Goal: Information Seeking & Learning: Learn about a topic

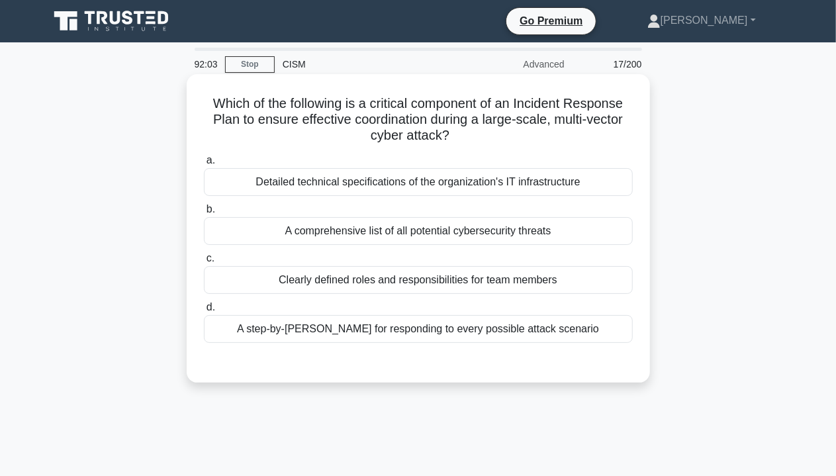
click at [394, 280] on div "Clearly defined roles and responsibilities for team members" at bounding box center [418, 280] width 429 height 28
click at [204, 263] on input "c. Clearly defined roles and responsibilities for team members" at bounding box center [204, 258] width 0 height 9
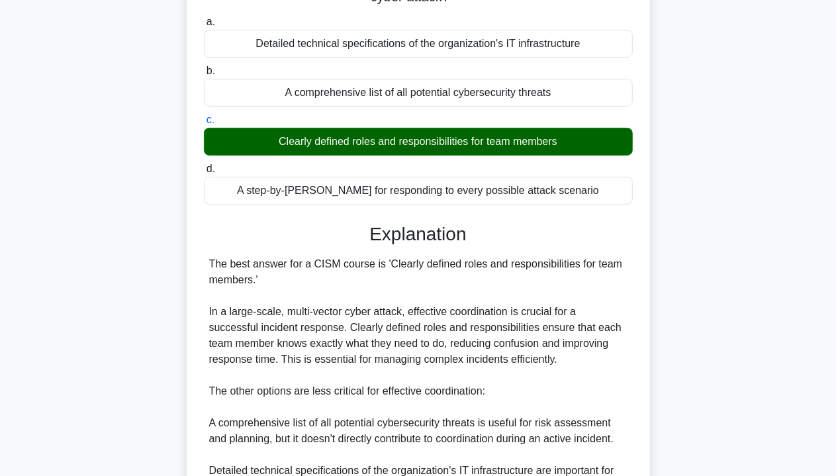
scroll to position [397, 0]
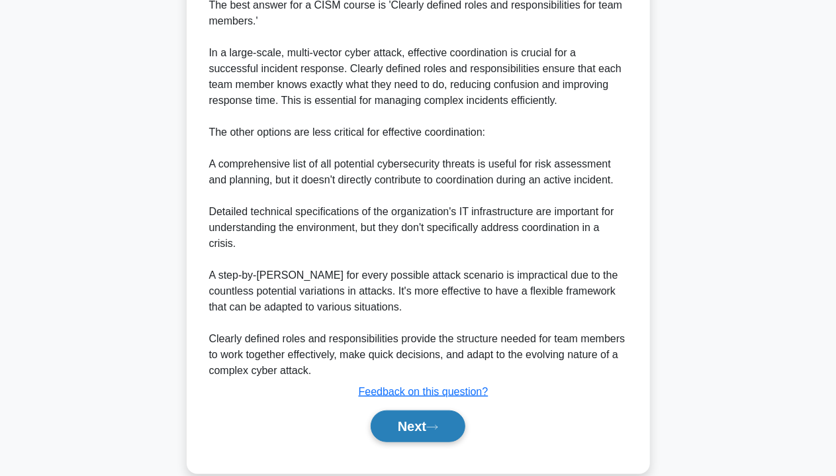
click at [445, 422] on button "Next" at bounding box center [418, 426] width 95 height 32
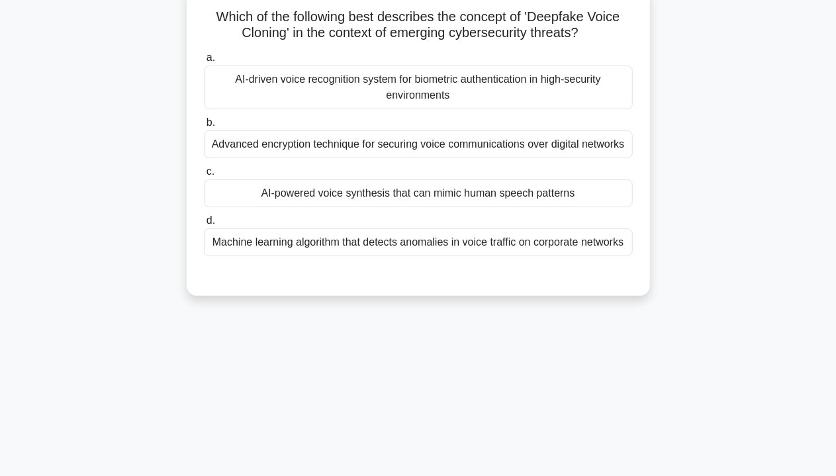
scroll to position [40, 0]
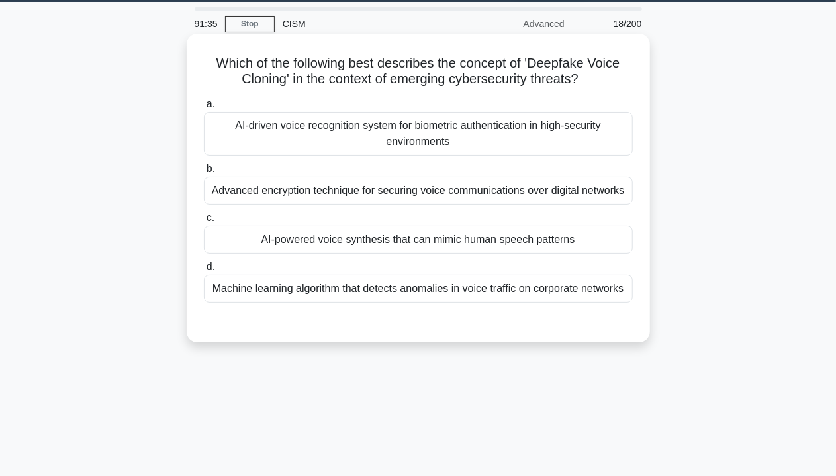
click at [584, 237] on div "AI-powered voice synthesis that can mimic human speech patterns" at bounding box center [418, 240] width 429 height 28
click at [204, 222] on input "c. AI-powered voice synthesis that can mimic human speech patterns" at bounding box center [204, 218] width 0 height 9
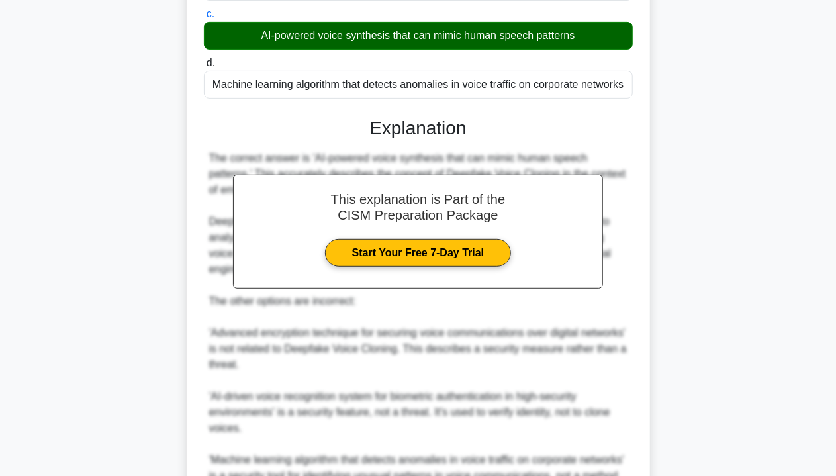
scroll to position [449, 0]
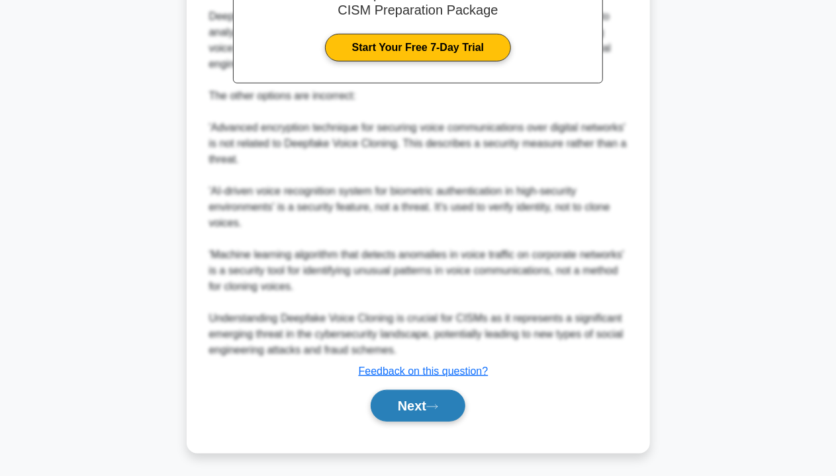
click at [401, 399] on button "Next" at bounding box center [418, 406] width 95 height 32
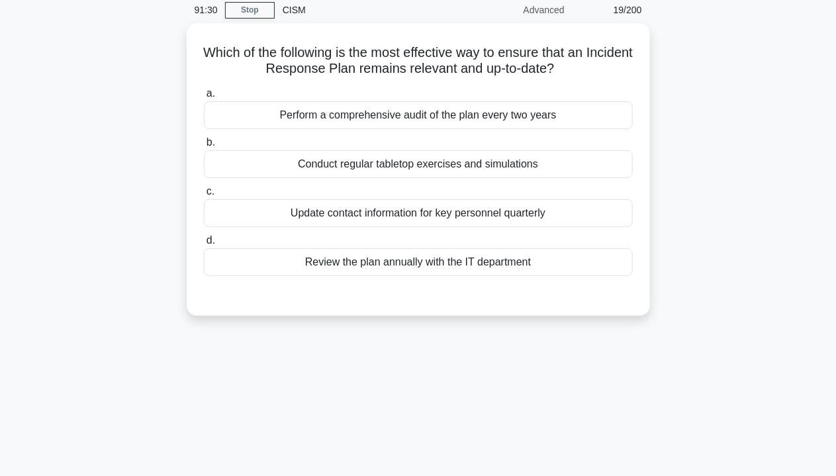
scroll to position [0, 0]
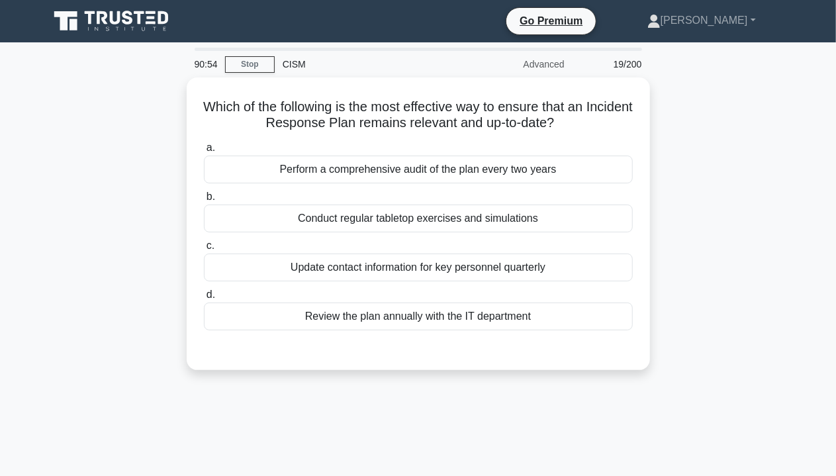
drag, startPoint x: 480, startPoint y: 315, endPoint x: 480, endPoint y: 380, distance: 65.5
click at [480, 380] on div "Which of the following is the most effective way to ensure that an Incident Res…" at bounding box center [418, 231] width 754 height 308
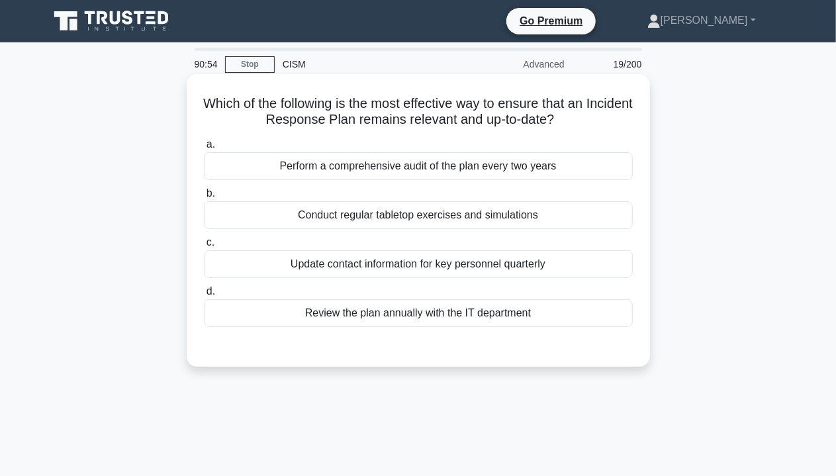
click at [430, 309] on div "Review the plan annually with the IT department" at bounding box center [418, 313] width 429 height 28
click at [204, 296] on input "d. Review the plan annually with the IT department" at bounding box center [204, 291] width 0 height 9
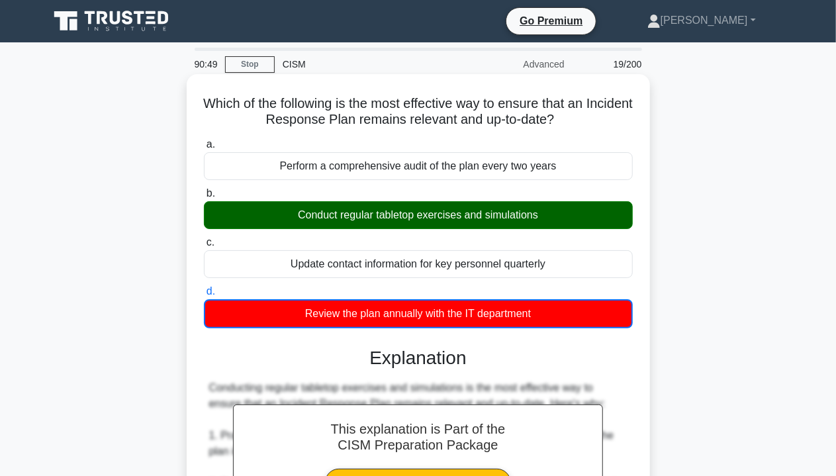
drag, startPoint x: 290, startPoint y: 216, endPoint x: 565, endPoint y: 224, distance: 274.7
click at [565, 224] on div "Conduct regular tabletop exercises and simulations" at bounding box center [418, 215] width 429 height 28
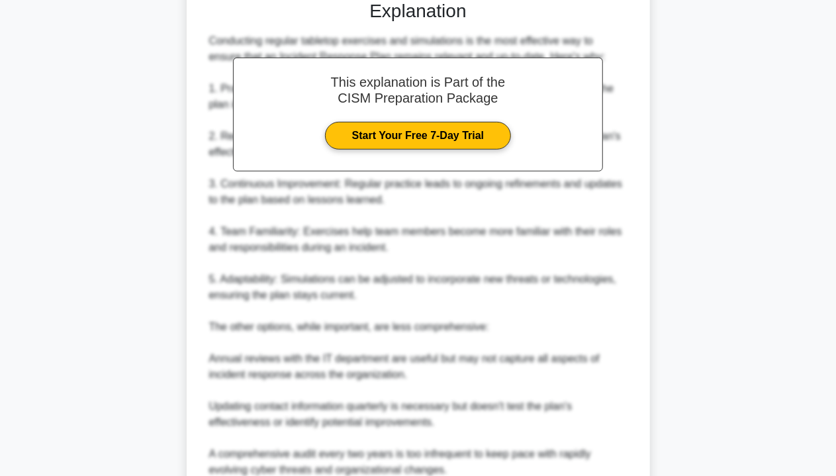
scroll to position [515, 0]
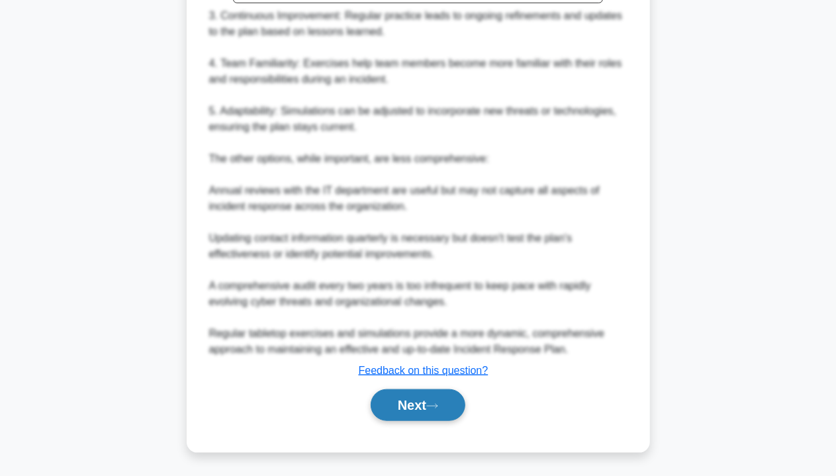
click at [429, 402] on button "Next" at bounding box center [418, 405] width 95 height 32
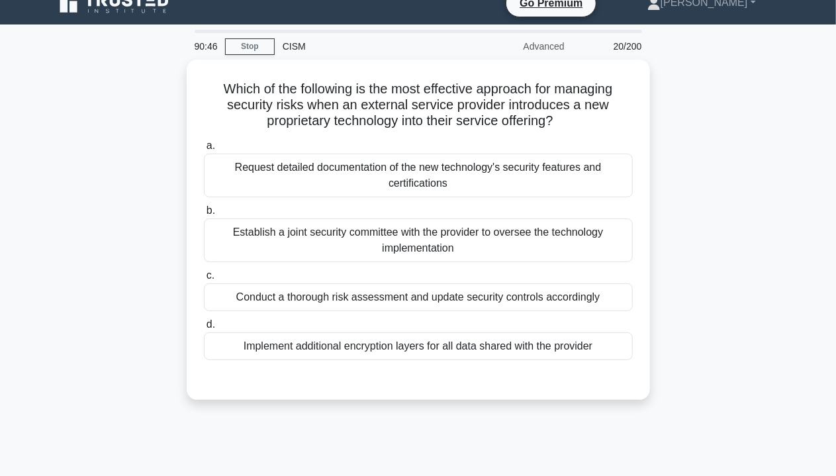
scroll to position [0, 0]
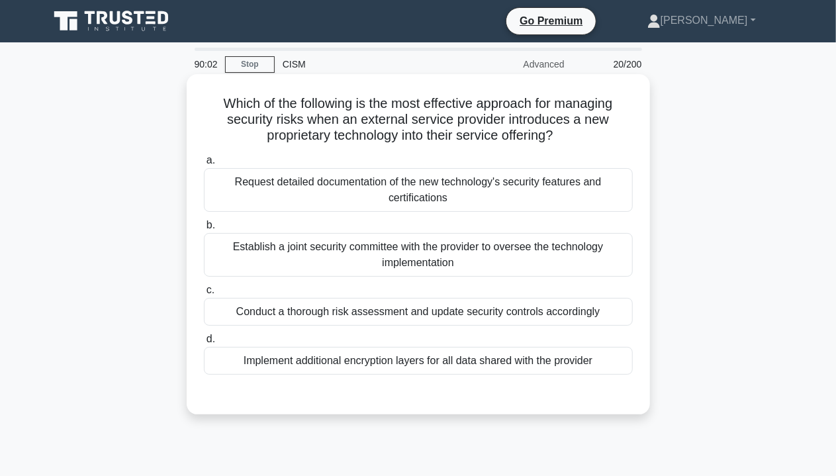
click at [421, 306] on div "Conduct a thorough risk assessment and update security controls accordingly" at bounding box center [418, 312] width 429 height 28
click at [204, 294] on input "c. Conduct a thorough risk assessment and update security controls accordingly" at bounding box center [204, 290] width 0 height 9
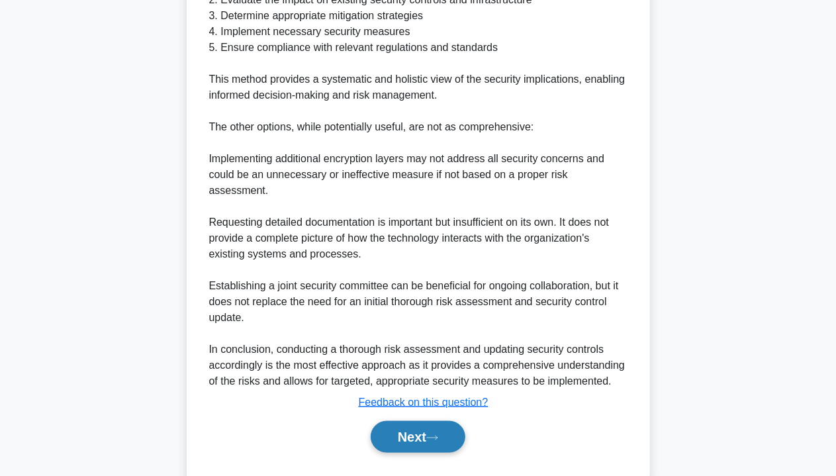
click at [454, 421] on button "Next" at bounding box center [418, 437] width 95 height 32
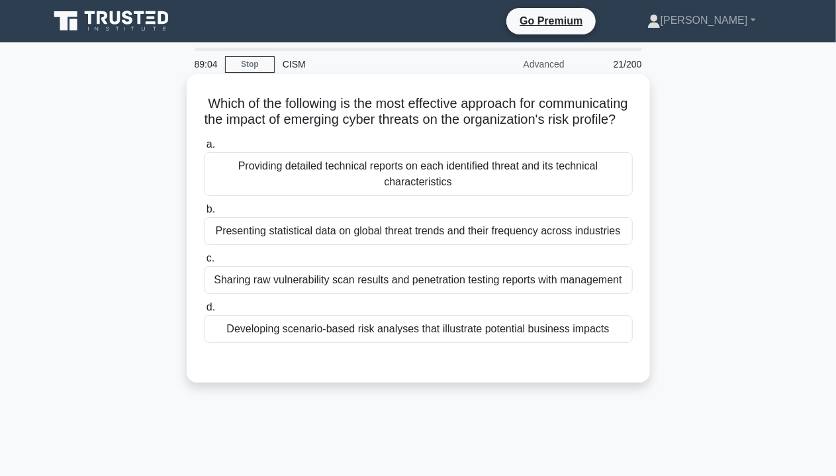
click at [468, 245] on div "Presenting statistical data on global threat trends and their frequency across …" at bounding box center [418, 231] width 429 height 28
click at [204, 214] on input "b. Presenting statistical data on global threat trends and their frequency acro…" at bounding box center [204, 209] width 0 height 9
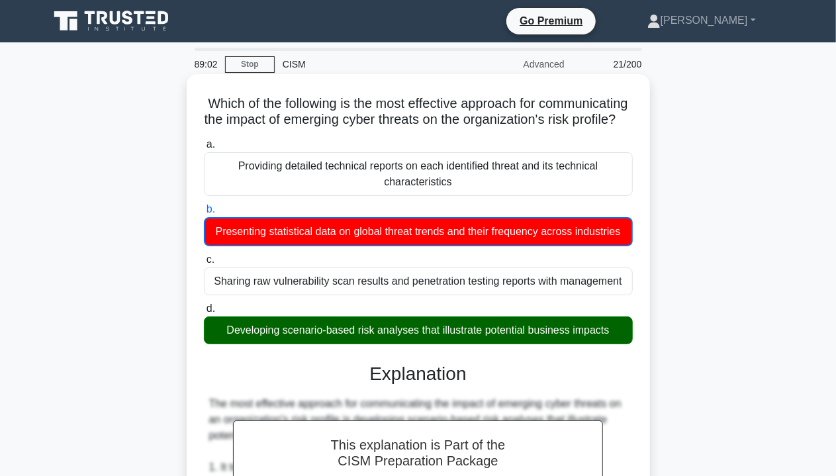
click at [300, 344] on div "Developing scenario-based risk analyses that illustrate potential business impa…" at bounding box center [418, 330] width 429 height 28
click at [204, 313] on input "d. Developing scenario-based risk analyses that illustrate potential business i…" at bounding box center [204, 308] width 0 height 9
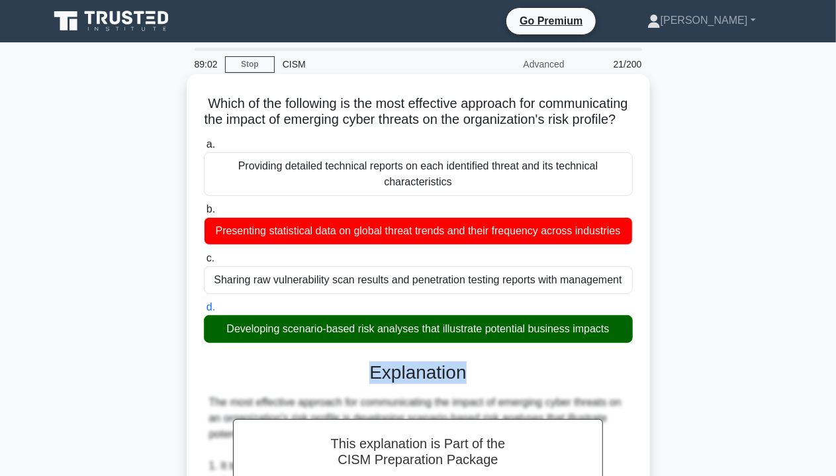
click at [224, 343] on div "Developing scenario-based risk analyses that illustrate potential business impa…" at bounding box center [418, 329] width 429 height 28
click at [204, 312] on input "d. Developing scenario-based risk analyses that illustrate potential business i…" at bounding box center [204, 307] width 0 height 9
drag, startPoint x: 223, startPoint y: 346, endPoint x: 645, endPoint y: 346, distance: 422.1
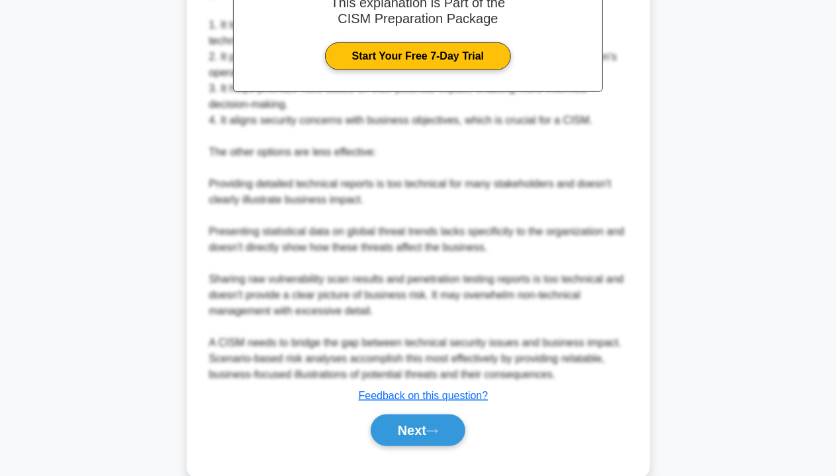
scroll to position [481, 0]
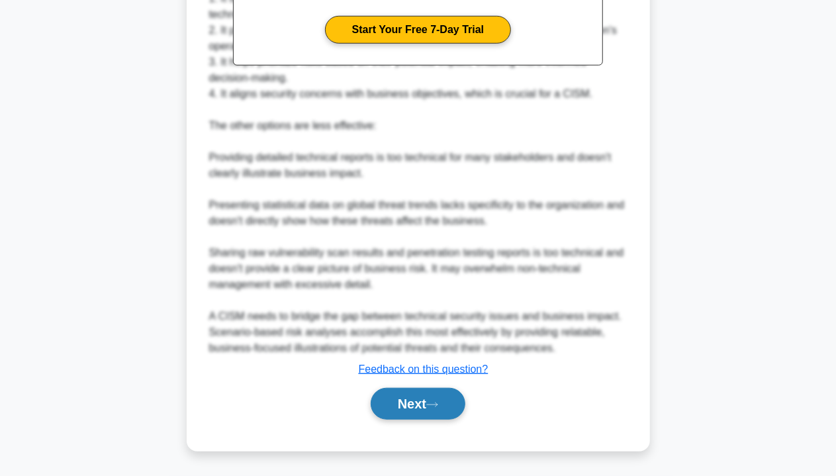
click at [445, 399] on button "Next" at bounding box center [418, 404] width 95 height 32
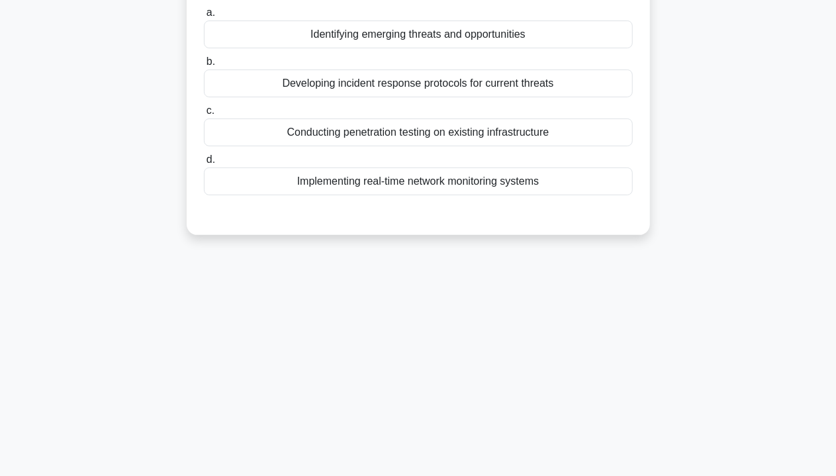
scroll to position [40, 0]
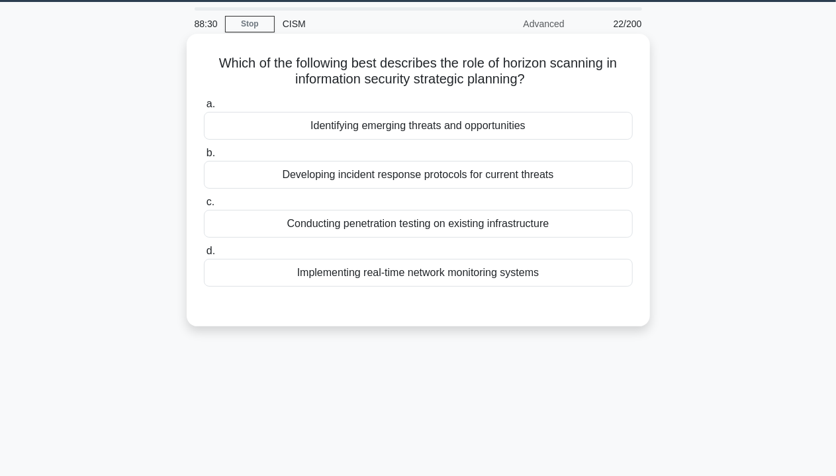
click at [501, 132] on div "Identifying emerging threats and opportunities" at bounding box center [418, 126] width 429 height 28
click at [204, 109] on input "a. Identifying emerging threats and opportunities" at bounding box center [204, 104] width 0 height 9
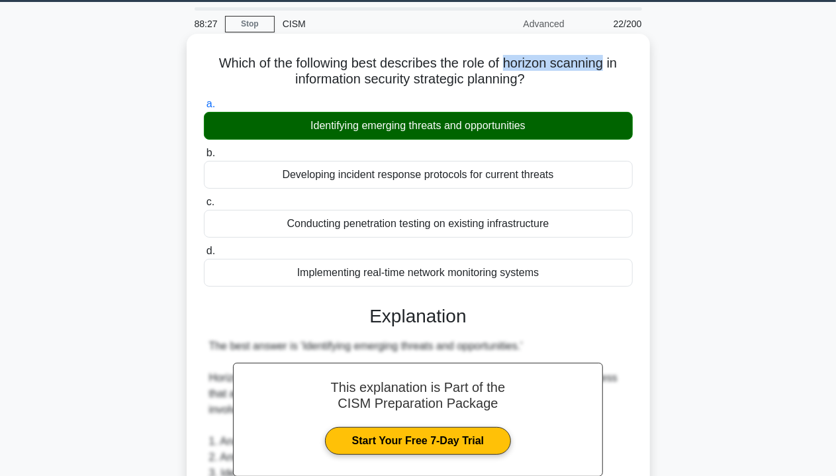
drag, startPoint x: 508, startPoint y: 59, endPoint x: 607, endPoint y: 59, distance: 99.2
click at [607, 59] on h5 "Which of the following best describes the role of horizon scanning in informati…" at bounding box center [417, 71] width 431 height 33
drag, startPoint x: 306, startPoint y: 124, endPoint x: 538, endPoint y: 126, distance: 232.3
click at [538, 126] on div "Identifying emerging threats and opportunities" at bounding box center [418, 126] width 429 height 28
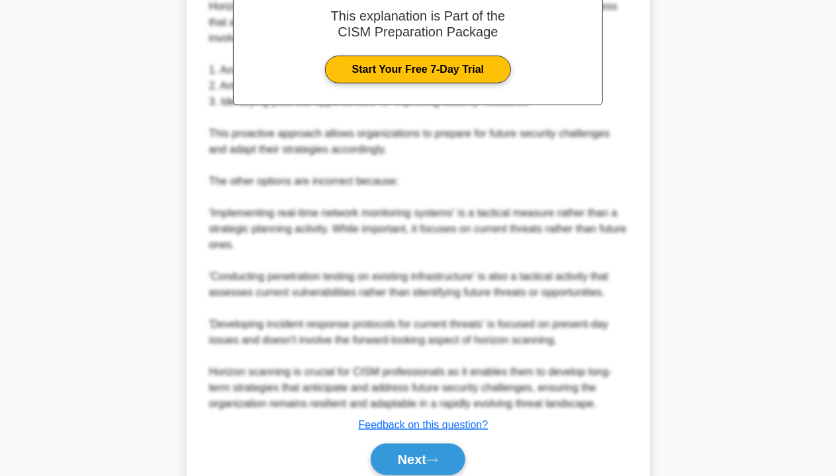
scroll to position [465, 0]
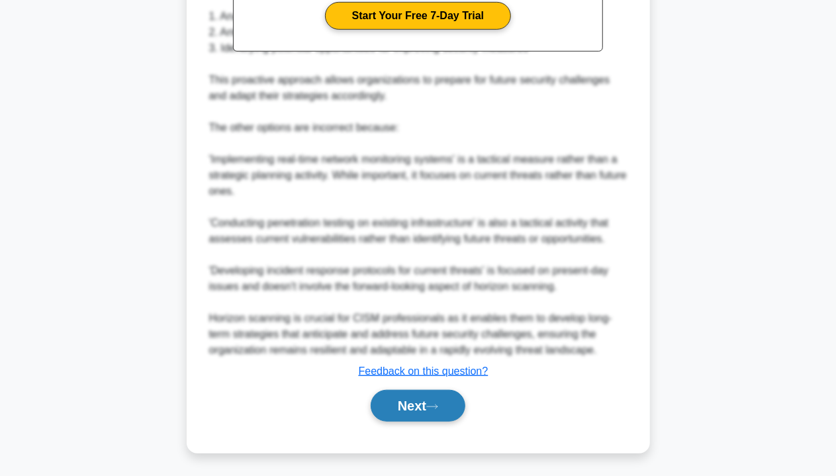
click at [436, 406] on icon at bounding box center [432, 406] width 12 height 7
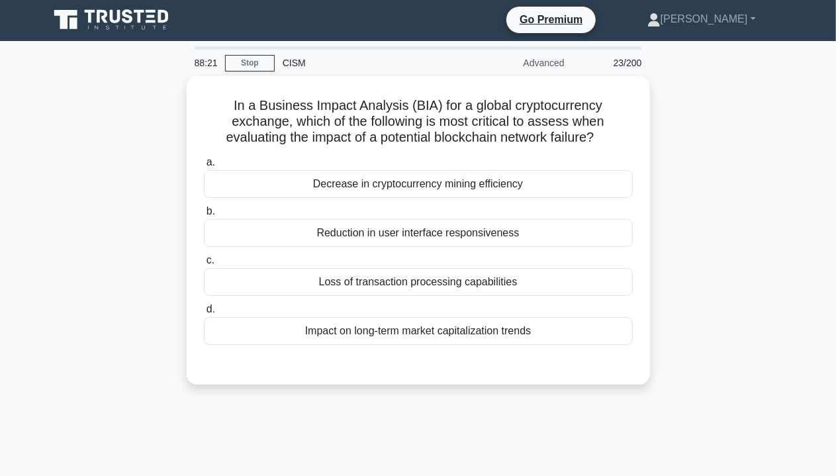
scroll to position [0, 0]
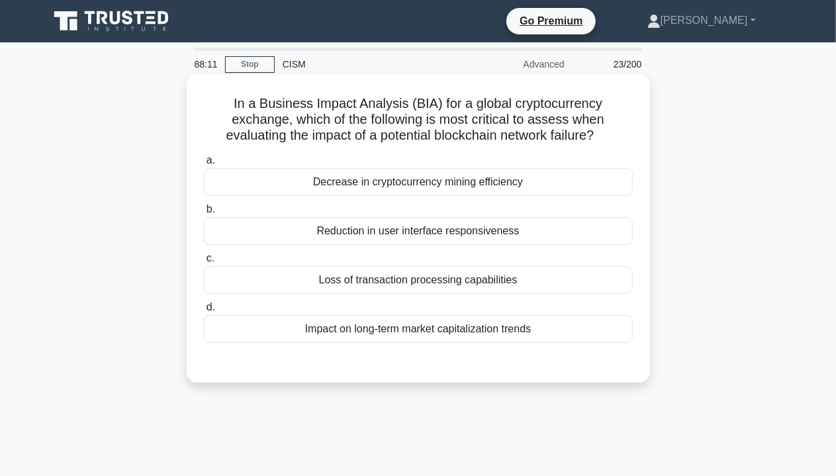
drag, startPoint x: 296, startPoint y: 122, endPoint x: 607, endPoint y: 144, distance: 311.7
click at [607, 144] on h5 "In a Business Impact Analysis (BIA) for a global cryptocurrency exchange, which…" at bounding box center [417, 119] width 431 height 49
click at [464, 288] on div "Loss of transaction processing capabilities" at bounding box center [418, 280] width 429 height 28
click at [204, 263] on input "c. Loss of transaction processing capabilities" at bounding box center [204, 258] width 0 height 9
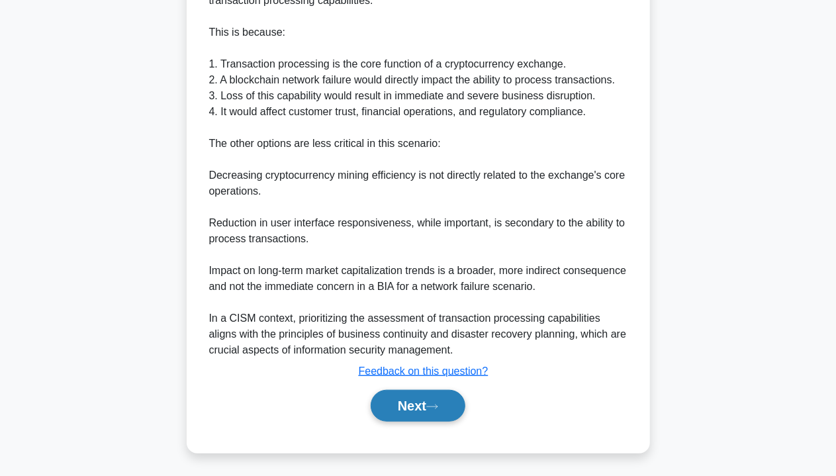
click at [419, 411] on button "Next" at bounding box center [418, 406] width 95 height 32
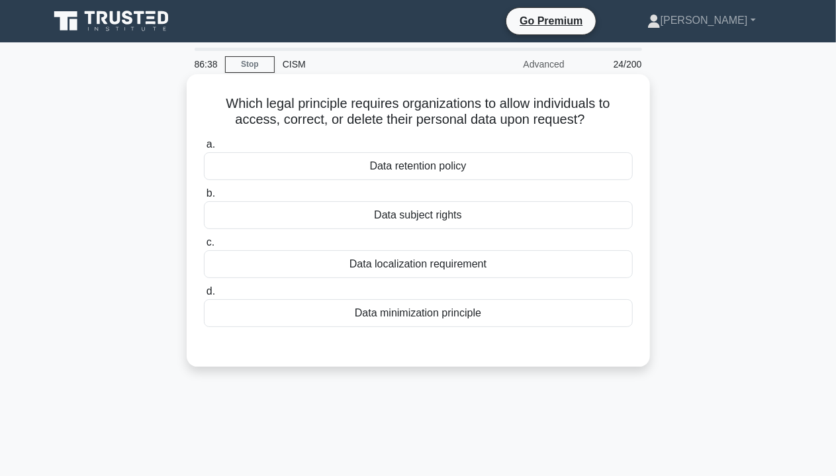
click at [430, 218] on div "Data subject rights" at bounding box center [418, 215] width 429 height 28
click at [204, 198] on input "b. Data subject rights" at bounding box center [204, 193] width 0 height 9
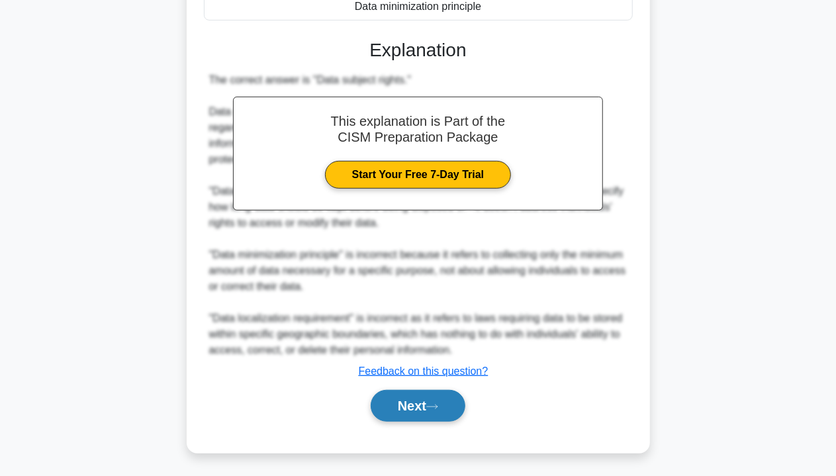
click at [438, 407] on icon at bounding box center [432, 406] width 12 height 7
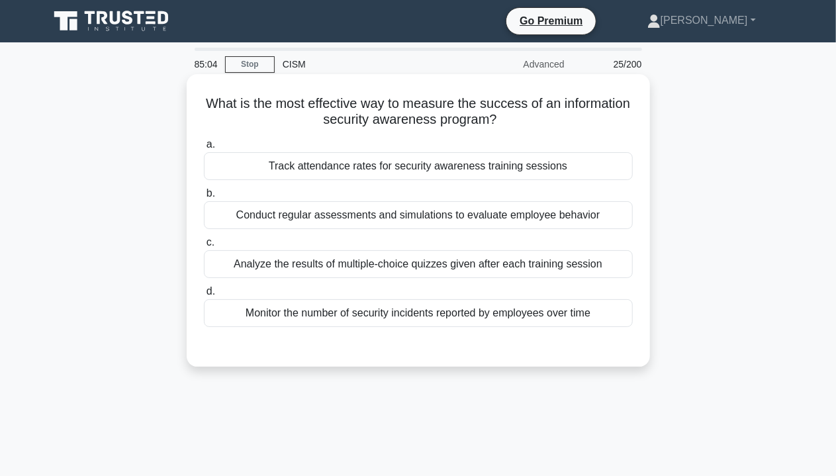
click at [507, 218] on div "Conduct regular assessments and simulations to evaluate employee behavior" at bounding box center [418, 215] width 429 height 28
click at [204, 198] on input "b. Conduct regular assessments and simulations to evaluate employee behavior" at bounding box center [204, 193] width 0 height 9
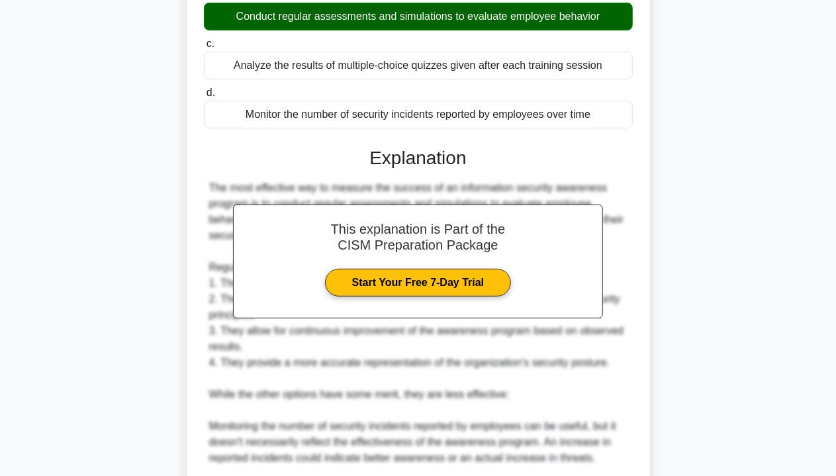
scroll to position [465, 0]
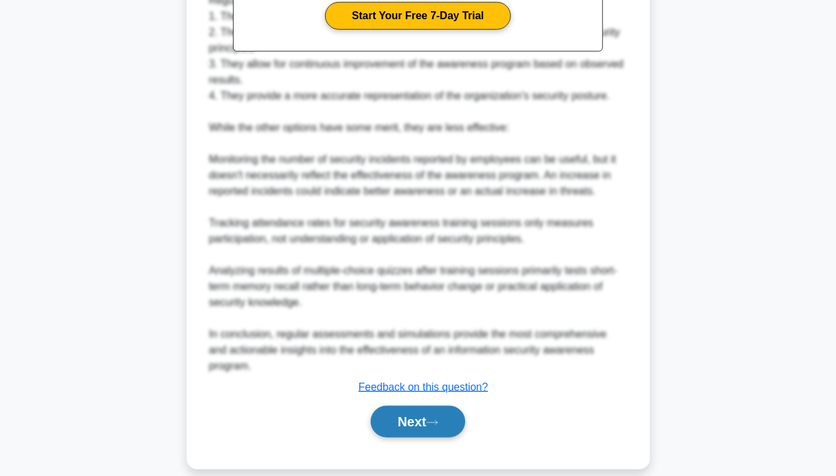
click at [438, 412] on button "Next" at bounding box center [418, 422] width 95 height 32
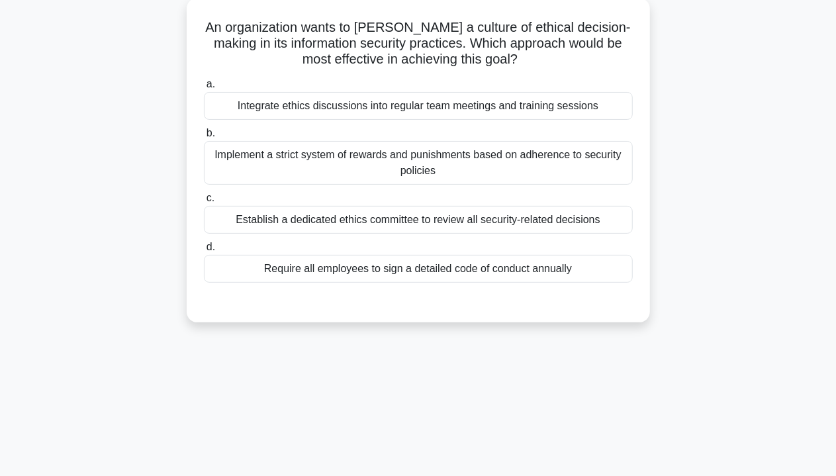
scroll to position [0, 0]
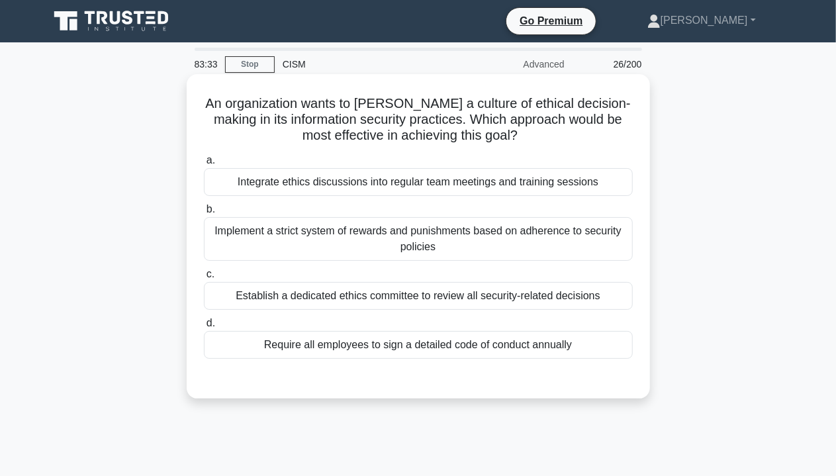
click at [526, 184] on div "Integrate ethics discussions into regular team meetings and training sessions" at bounding box center [418, 182] width 429 height 28
click at [204, 165] on input "a. Integrate ethics discussions into regular team meetings and training sessions" at bounding box center [204, 160] width 0 height 9
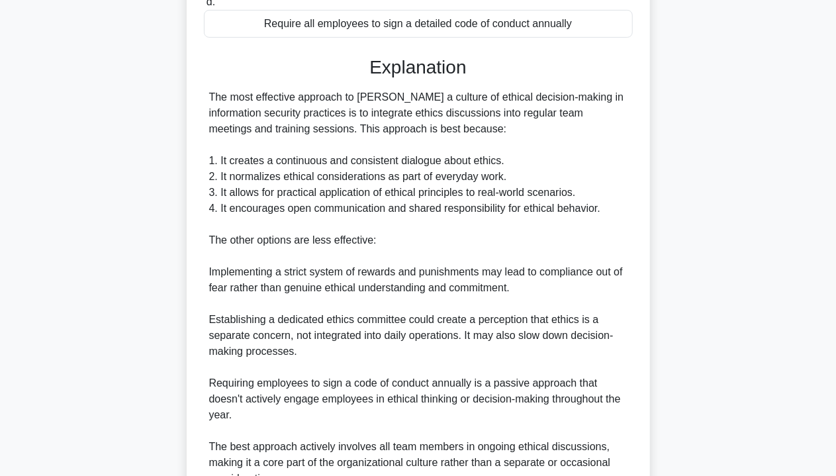
scroll to position [449, 0]
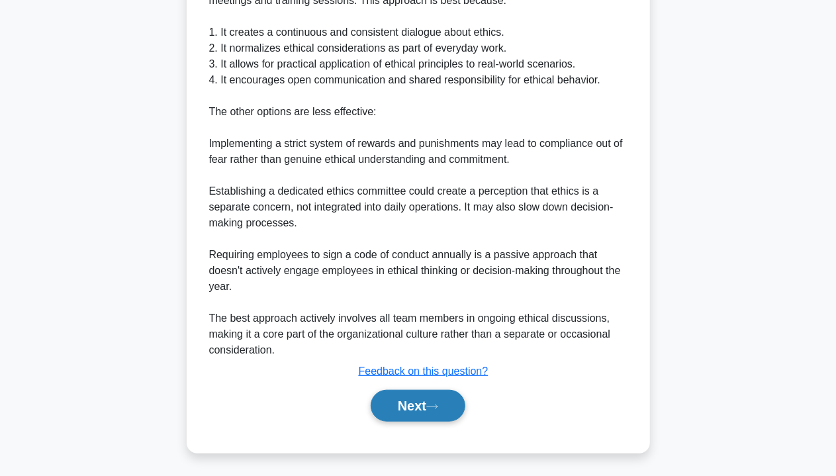
click at [439, 412] on button "Next" at bounding box center [418, 406] width 95 height 32
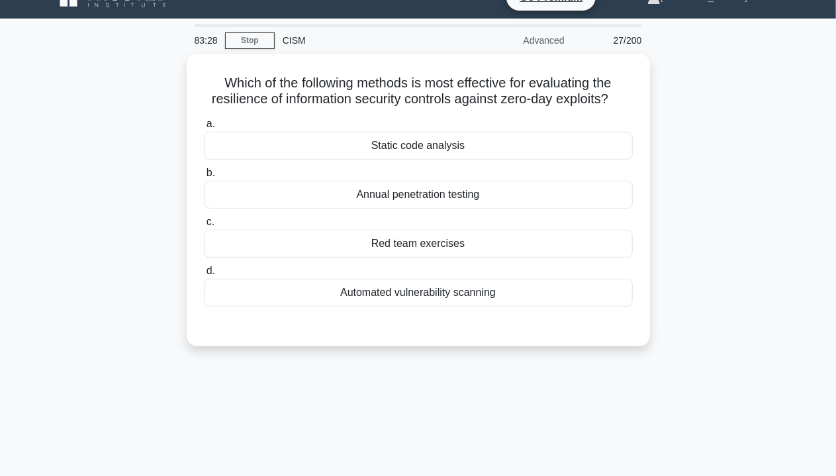
scroll to position [0, 0]
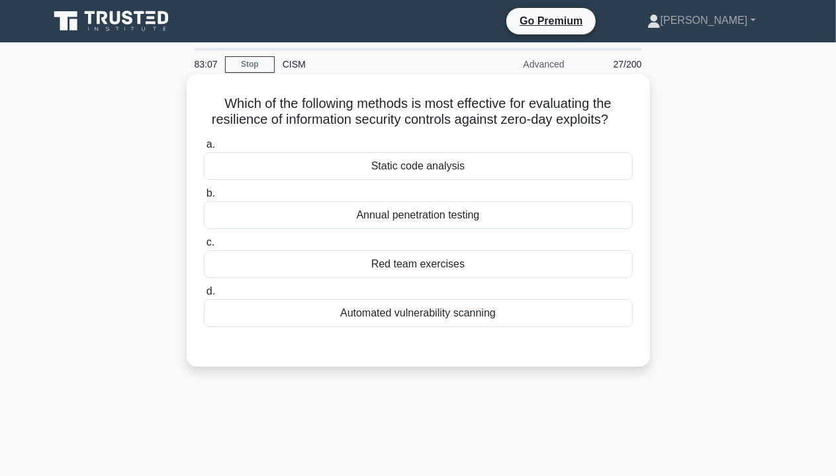
click at [470, 317] on div "Automated vulnerability scanning" at bounding box center [418, 313] width 429 height 28
click at [204, 296] on input "d. Automated vulnerability scanning" at bounding box center [204, 291] width 0 height 9
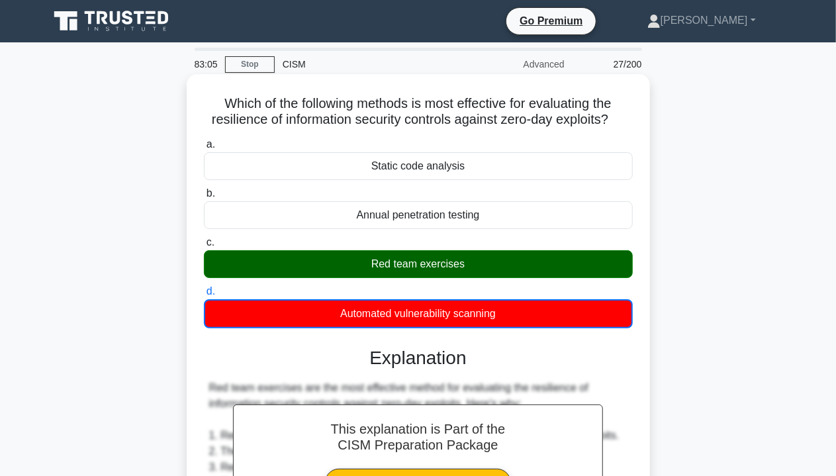
click at [452, 264] on div "Red team exercises" at bounding box center [418, 264] width 429 height 28
click at [204, 247] on input "c. Red team exercises" at bounding box center [204, 242] width 0 height 9
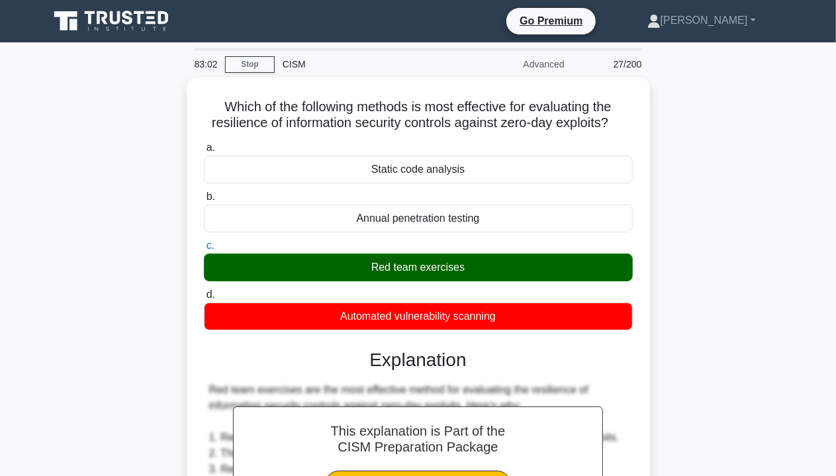
scroll to position [463, 0]
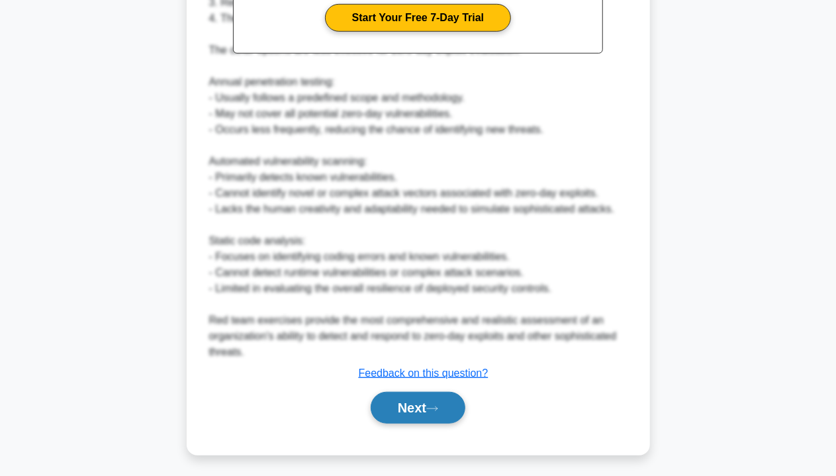
click at [437, 408] on icon at bounding box center [432, 408] width 12 height 7
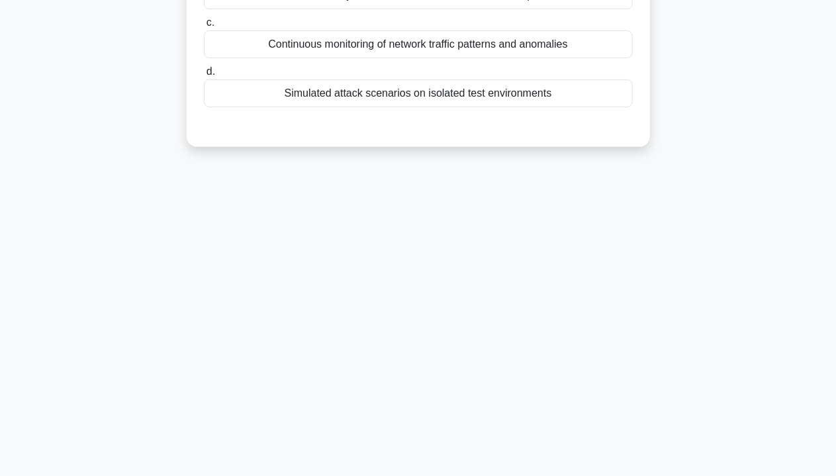
scroll to position [0, 0]
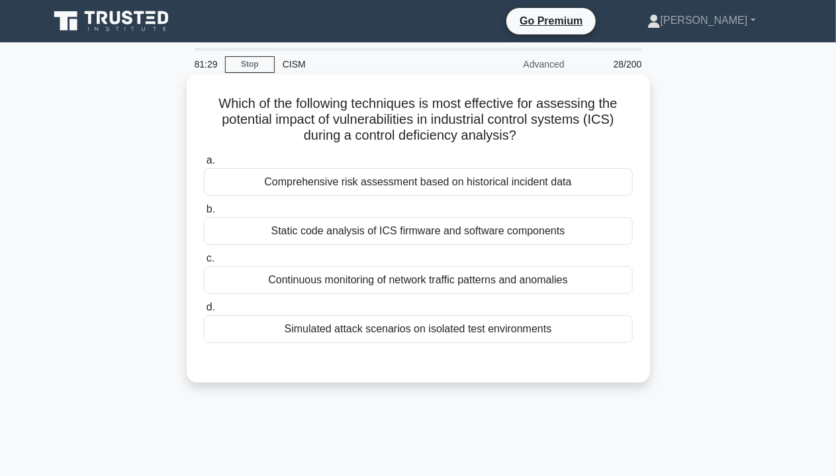
click at [490, 333] on div "Simulated attack scenarios on isolated test environments" at bounding box center [418, 329] width 429 height 28
click at [204, 312] on input "d. Simulated attack scenarios on isolated test environments" at bounding box center [204, 307] width 0 height 9
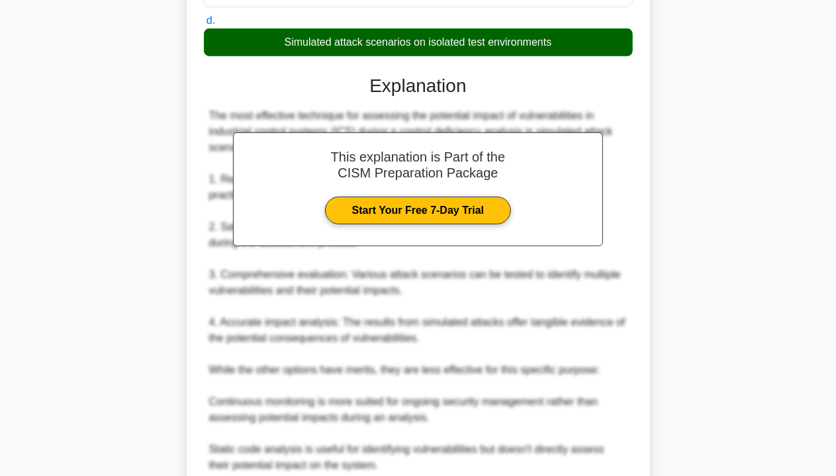
scroll to position [449, 0]
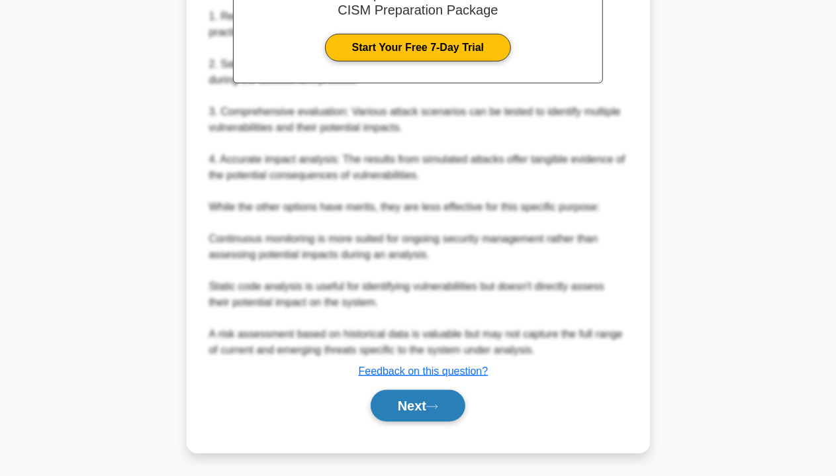
click at [425, 396] on button "Next" at bounding box center [418, 406] width 95 height 32
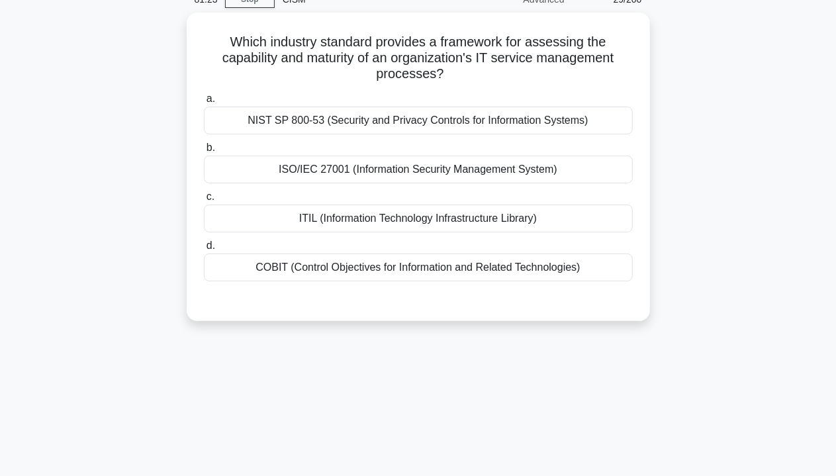
scroll to position [0, 0]
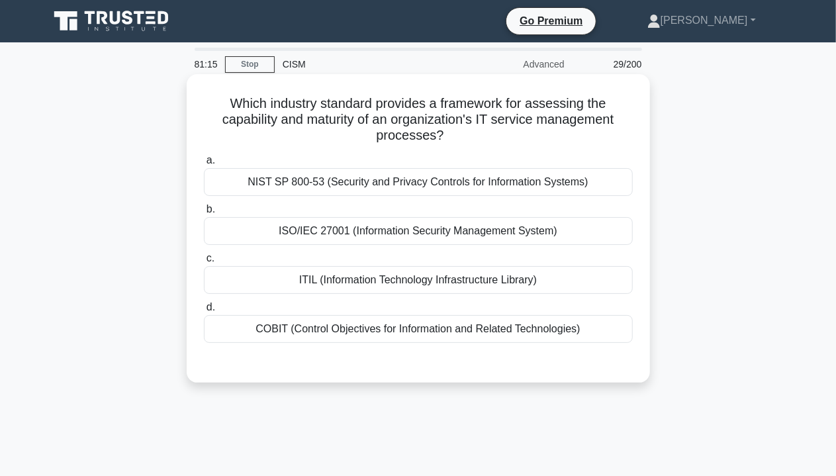
click at [531, 286] on div "ITIL (Information Technology Infrastructure Library)" at bounding box center [418, 280] width 429 height 28
click at [204, 263] on input "c. ITIL (Information Technology Infrastructure Library)" at bounding box center [204, 258] width 0 height 9
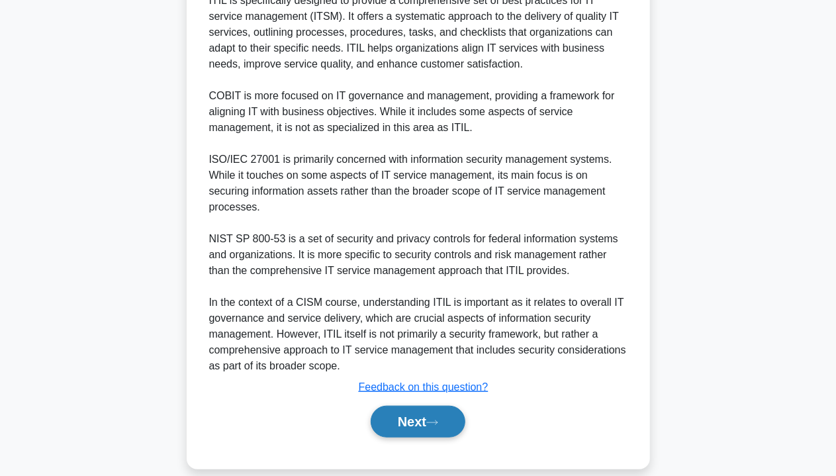
click at [438, 419] on icon at bounding box center [432, 422] width 12 height 7
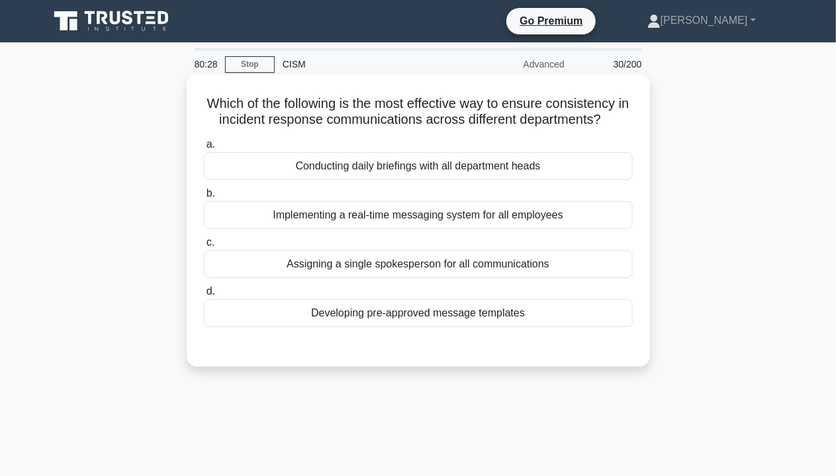
click at [386, 169] on div "Conducting daily briefings with all department heads" at bounding box center [418, 166] width 429 height 28
click at [204, 149] on input "a. Conducting daily briefings with all department heads" at bounding box center [204, 144] width 0 height 9
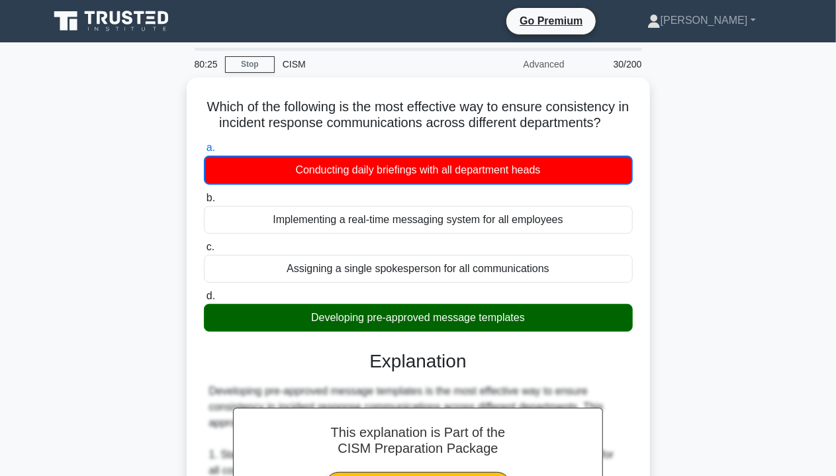
drag, startPoint x: 307, startPoint y: 318, endPoint x: 672, endPoint y: 312, distance: 365.3
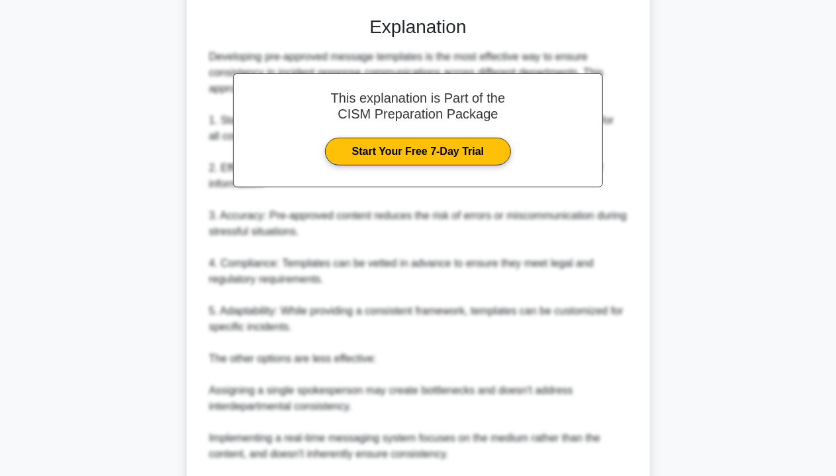
scroll to position [483, 0]
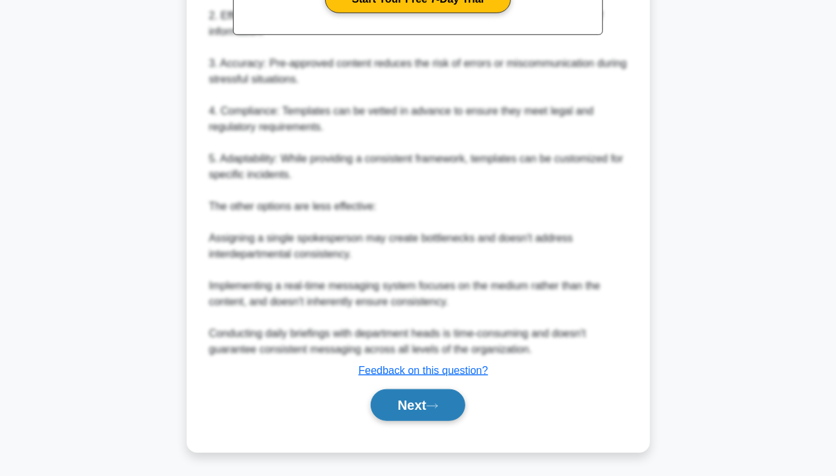
click at [429, 406] on button "Next" at bounding box center [418, 405] width 95 height 32
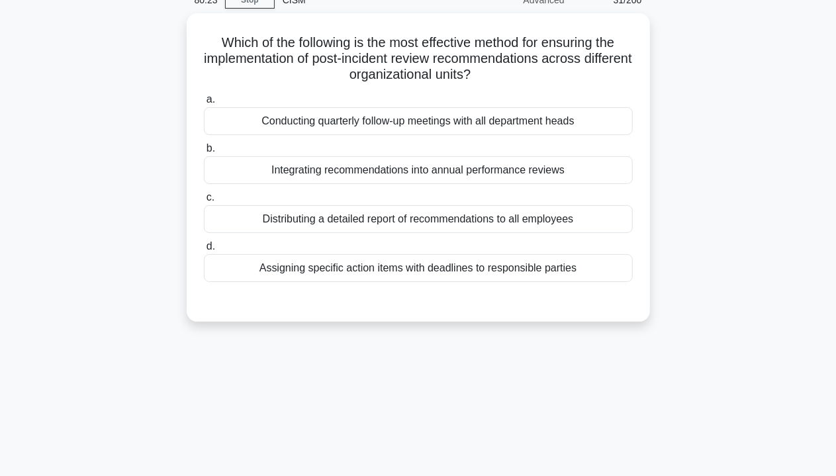
scroll to position [0, 0]
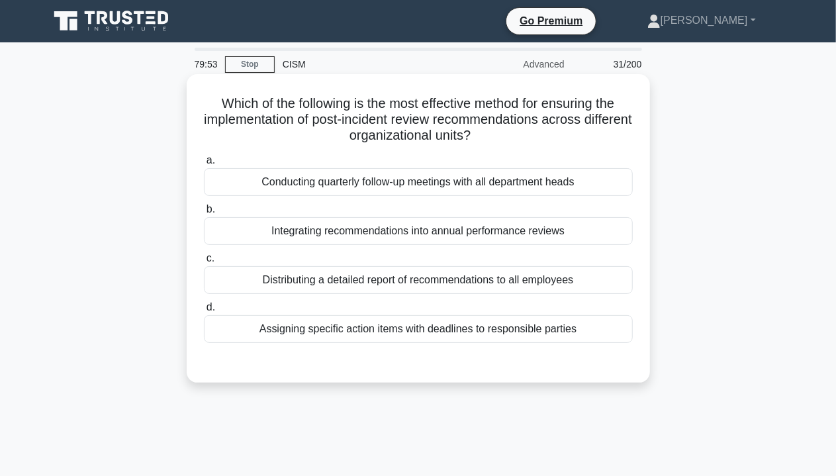
click at [517, 181] on div "Conducting quarterly follow-up meetings with all department heads" at bounding box center [418, 182] width 429 height 28
click at [204, 165] on input "a. Conducting quarterly follow-up meetings with all department heads" at bounding box center [204, 160] width 0 height 9
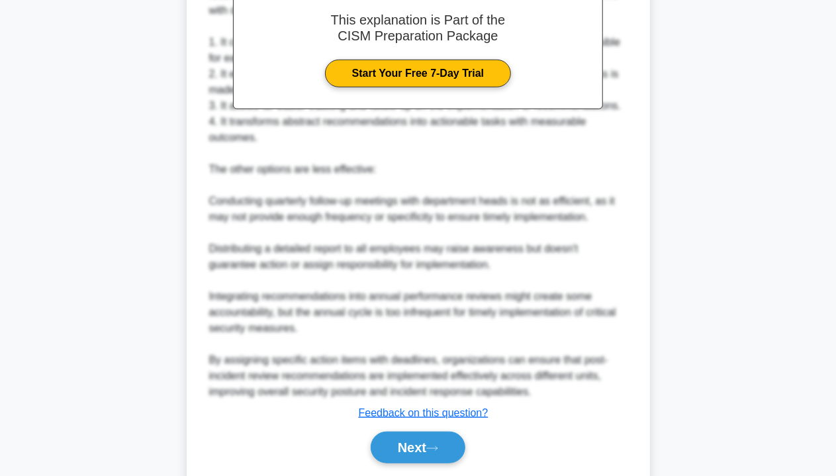
scroll to position [467, 0]
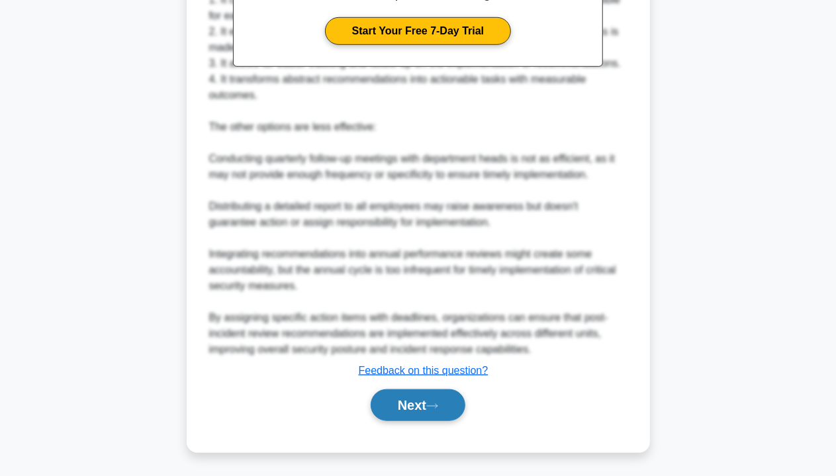
click at [429, 413] on button "Next" at bounding box center [418, 405] width 95 height 32
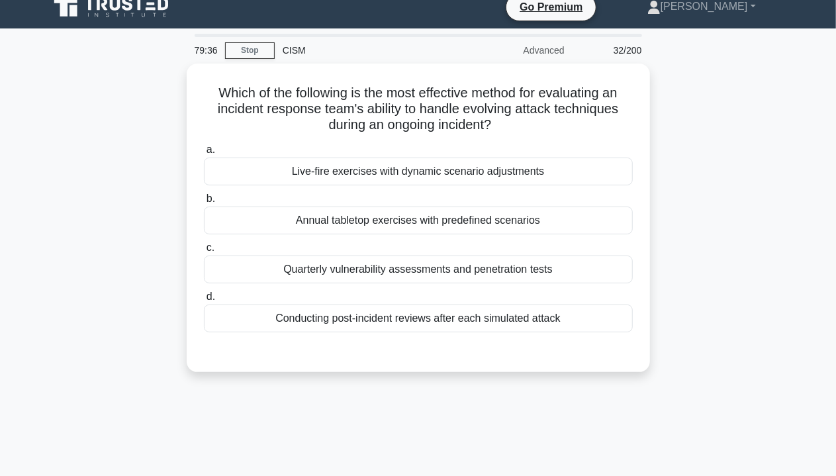
scroll to position [0, 0]
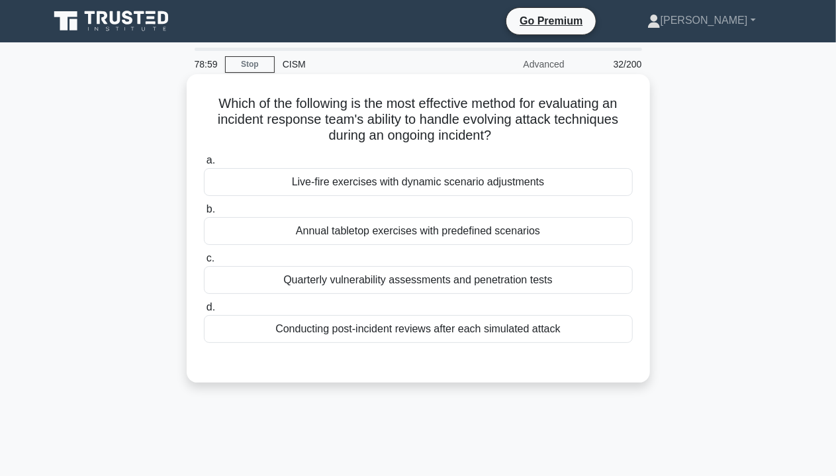
click at [557, 182] on div "Live-fire exercises with dynamic scenario adjustments" at bounding box center [418, 182] width 429 height 28
click at [204, 165] on input "a. Live-fire exercises with dynamic scenario adjustments" at bounding box center [204, 160] width 0 height 9
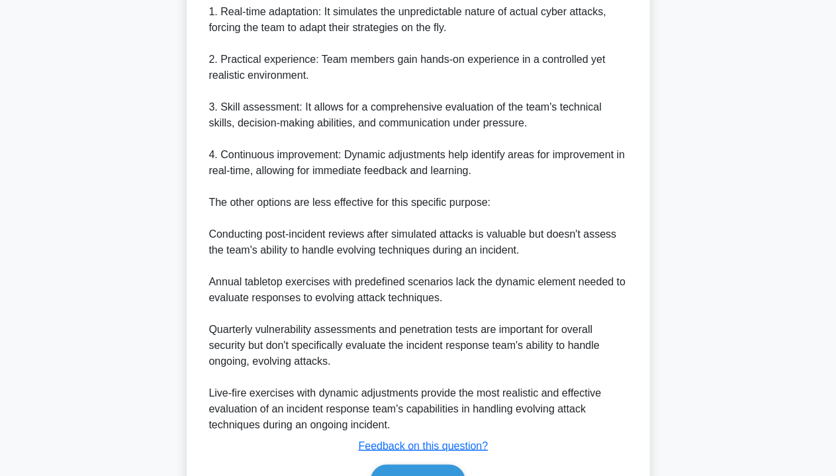
scroll to position [463, 0]
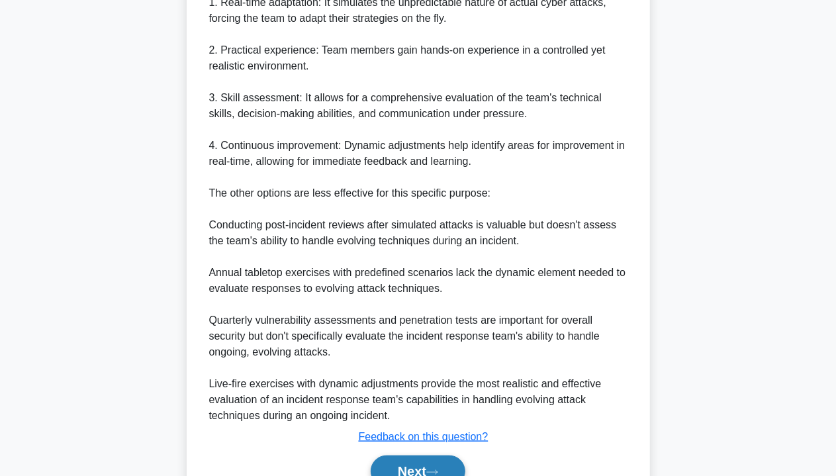
click at [396, 459] on button "Next" at bounding box center [418, 471] width 95 height 32
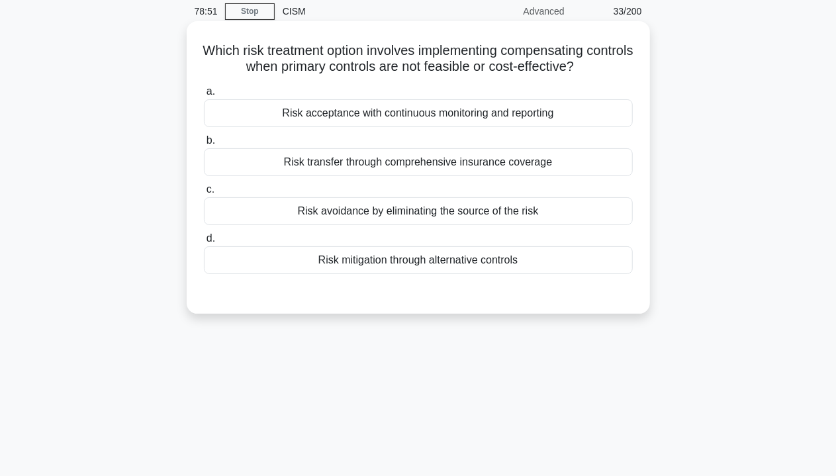
scroll to position [0, 0]
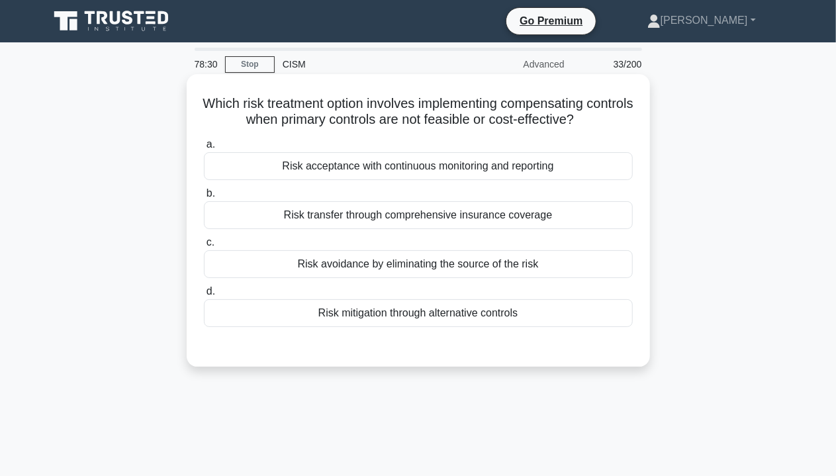
click at [435, 306] on div "Risk mitigation through alternative controls" at bounding box center [418, 313] width 429 height 28
click at [204, 296] on input "d. Risk mitigation through alternative controls" at bounding box center [204, 291] width 0 height 9
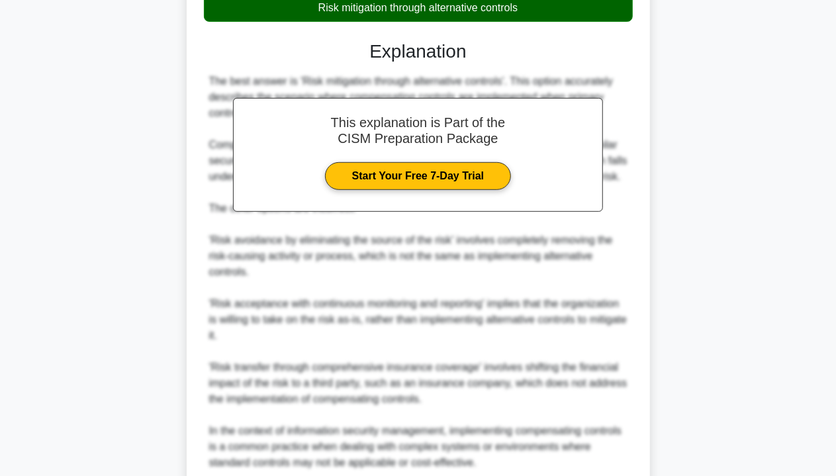
scroll to position [418, 0]
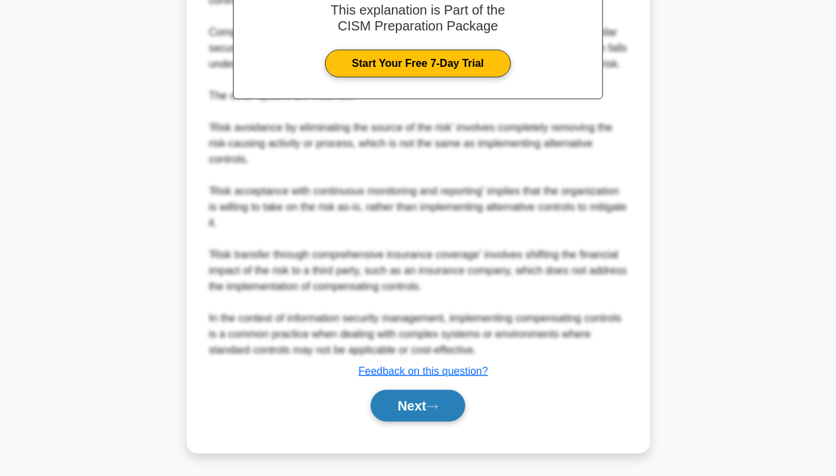
click at [438, 404] on icon at bounding box center [432, 406] width 12 height 7
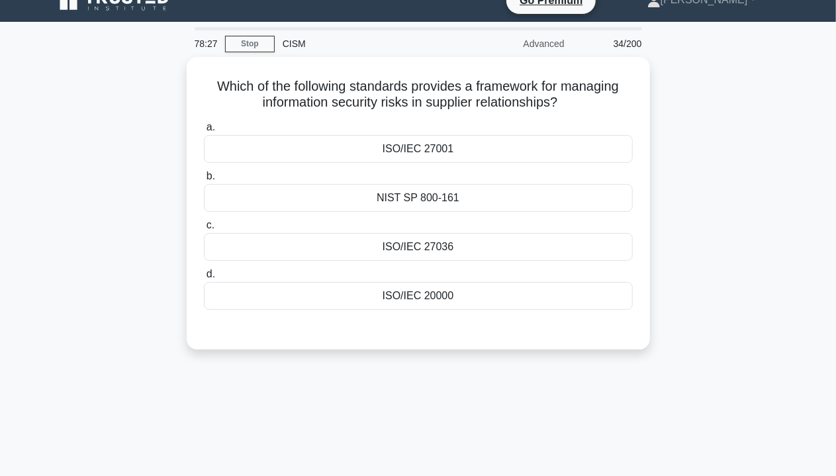
scroll to position [0, 0]
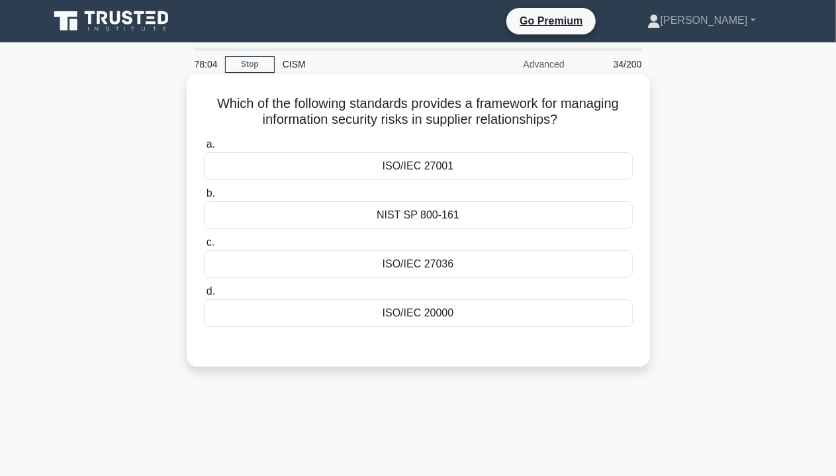
click at [431, 169] on div "ISO/IEC 27001" at bounding box center [418, 166] width 429 height 28
click at [204, 149] on input "a. ISO/IEC 27001" at bounding box center [204, 144] width 0 height 9
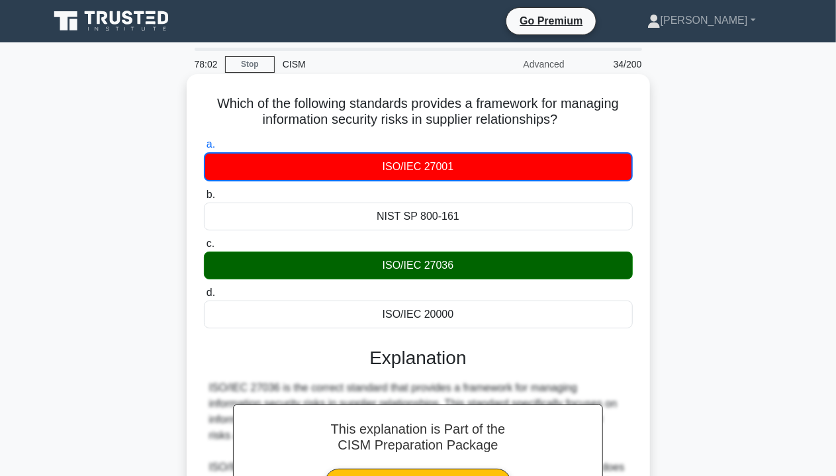
click at [418, 271] on div "ISO/IEC 27036" at bounding box center [418, 265] width 429 height 28
click at [204, 248] on input "c. ISO/IEC 27036" at bounding box center [204, 244] width 0 height 9
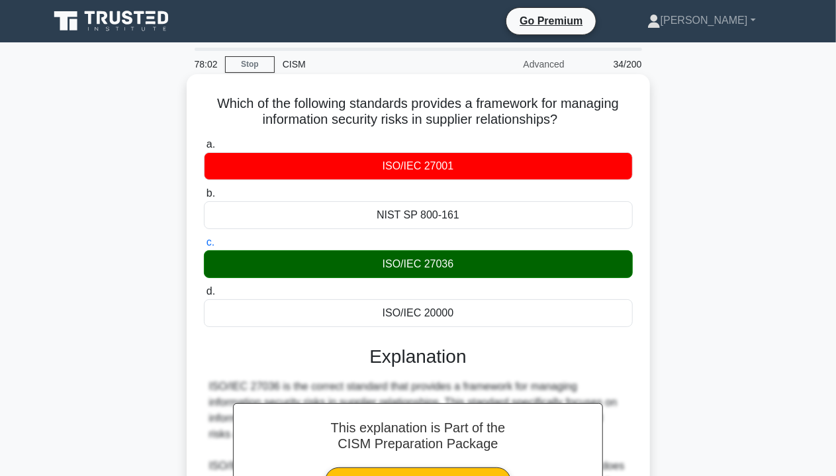
click at [418, 271] on div "ISO/IEC 27036" at bounding box center [418, 264] width 429 height 28
click at [204, 247] on input "c. ISO/IEC 27036" at bounding box center [204, 242] width 0 height 9
click at [418, 271] on div "ISO/IEC 27036" at bounding box center [418, 264] width 429 height 28
click at [204, 247] on input "c. ISO/IEC 27036" at bounding box center [204, 242] width 0 height 9
click at [418, 271] on div "ISO/IEC 27036" at bounding box center [418, 264] width 429 height 28
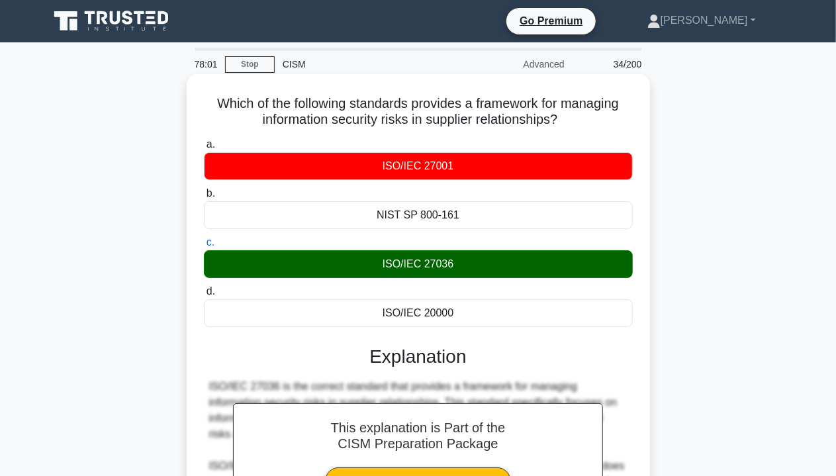
click at [204, 247] on input "c. ISO/IEC 27036" at bounding box center [204, 242] width 0 height 9
click at [418, 271] on div "ISO/IEC 27036" at bounding box center [418, 264] width 429 height 28
click at [204, 247] on input "c. ISO/IEC 27036" at bounding box center [204, 242] width 0 height 9
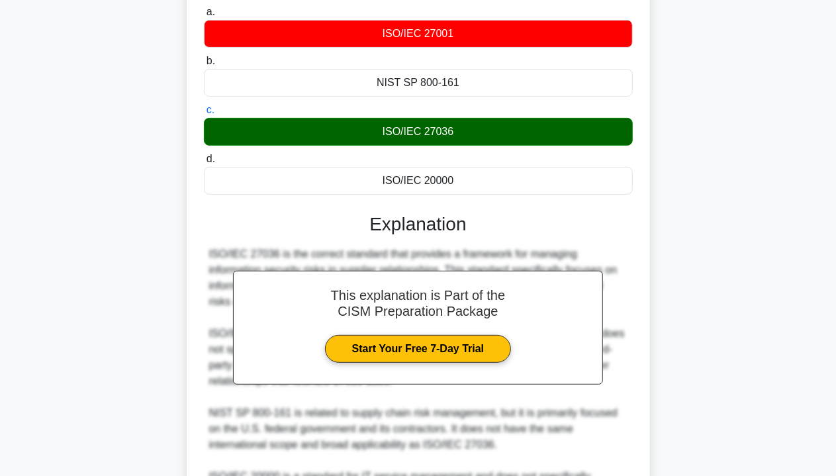
scroll to position [290, 0]
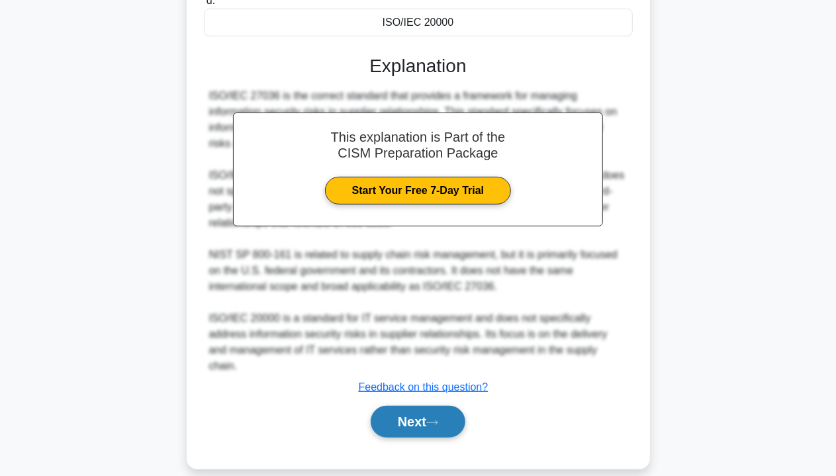
click at [432, 419] on icon at bounding box center [432, 422] width 12 height 7
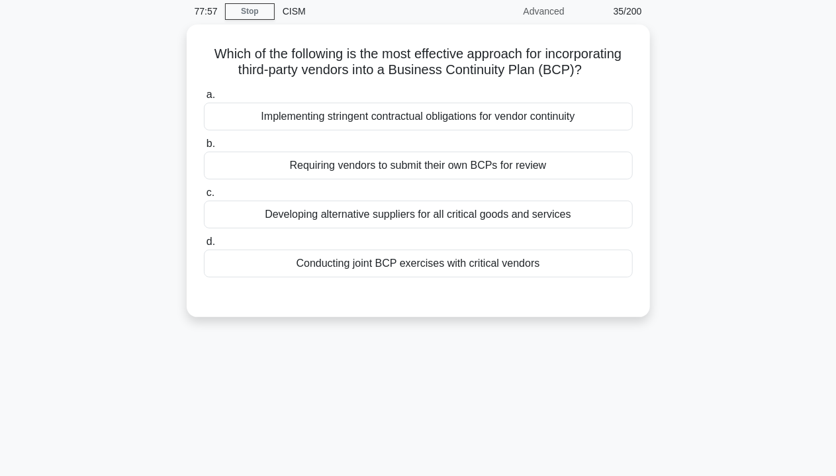
scroll to position [0, 0]
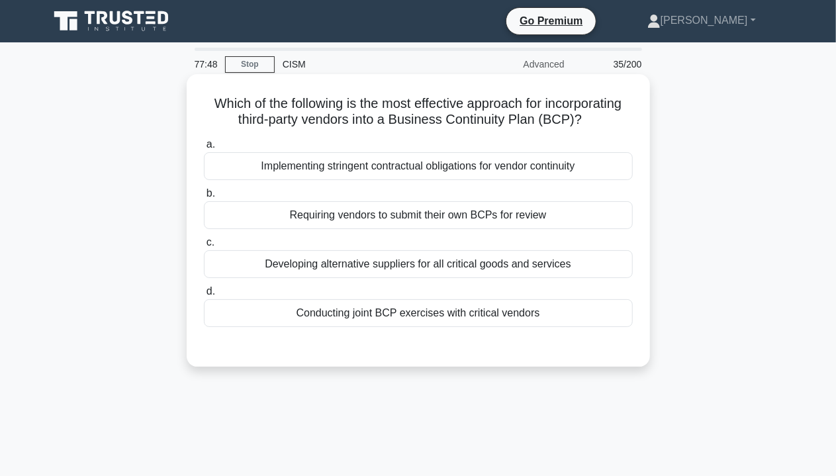
drag, startPoint x: 357, startPoint y: 218, endPoint x: 559, endPoint y: 220, distance: 202.5
click at [560, 220] on div "Requiring vendors to submit their own BCPs for review" at bounding box center [418, 215] width 429 height 28
click at [376, 314] on div "Conducting joint BCP exercises with critical vendors" at bounding box center [418, 313] width 429 height 28
click at [204, 296] on input "d. Conducting joint BCP exercises with critical vendors" at bounding box center [204, 291] width 0 height 9
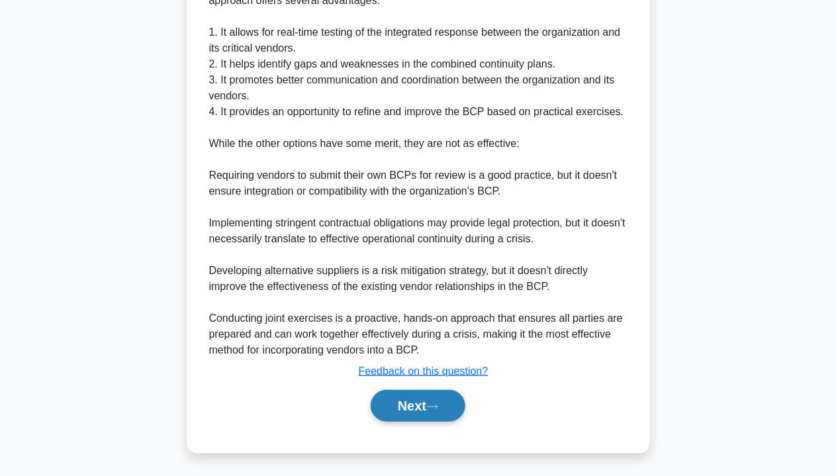
click at [418, 394] on button "Next" at bounding box center [418, 406] width 95 height 32
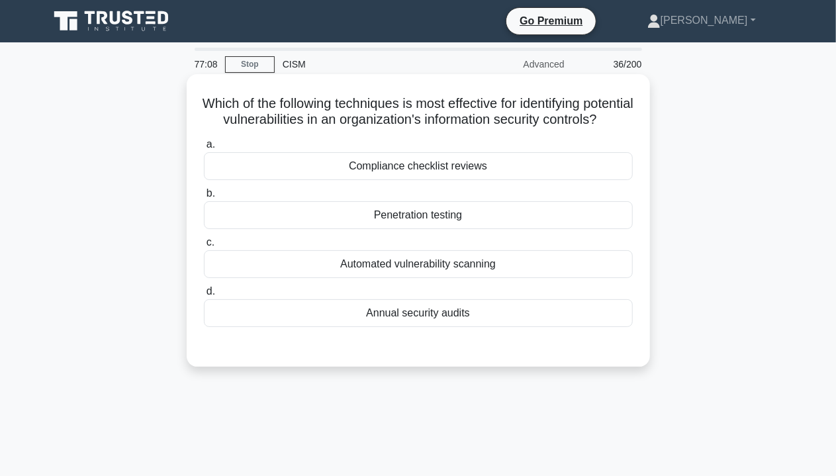
click at [500, 229] on div "Penetration testing" at bounding box center [418, 215] width 429 height 28
click at [204, 198] on input "b. Penetration testing" at bounding box center [204, 193] width 0 height 9
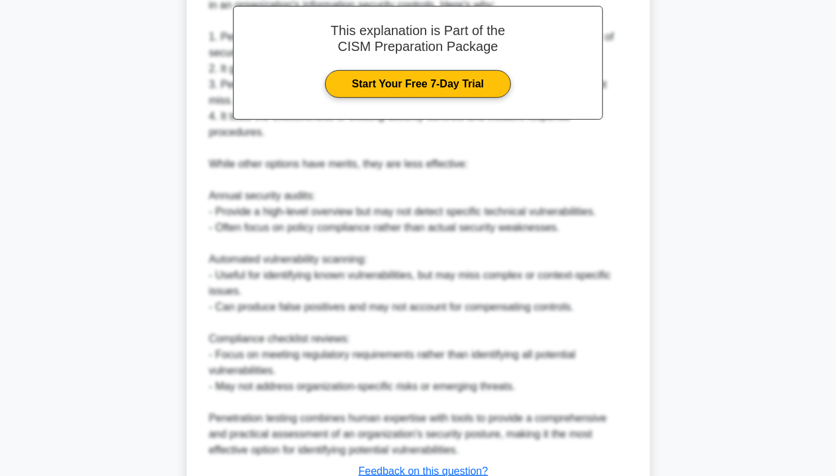
scroll to position [497, 0]
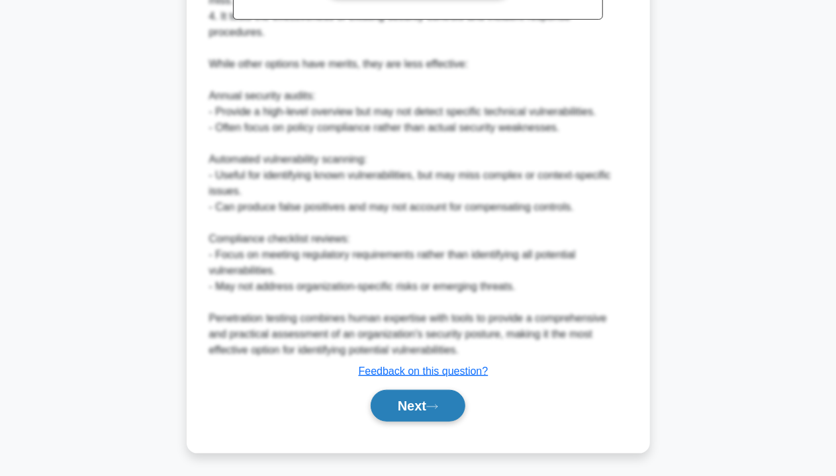
click at [430, 404] on button "Next" at bounding box center [418, 406] width 95 height 32
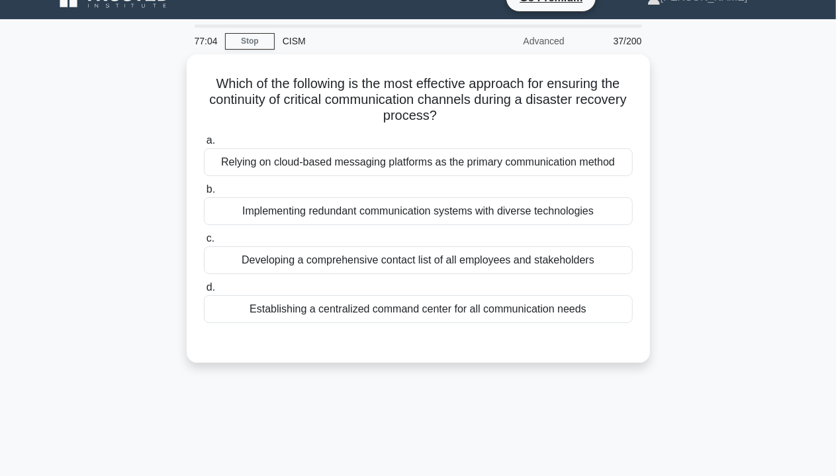
scroll to position [0, 0]
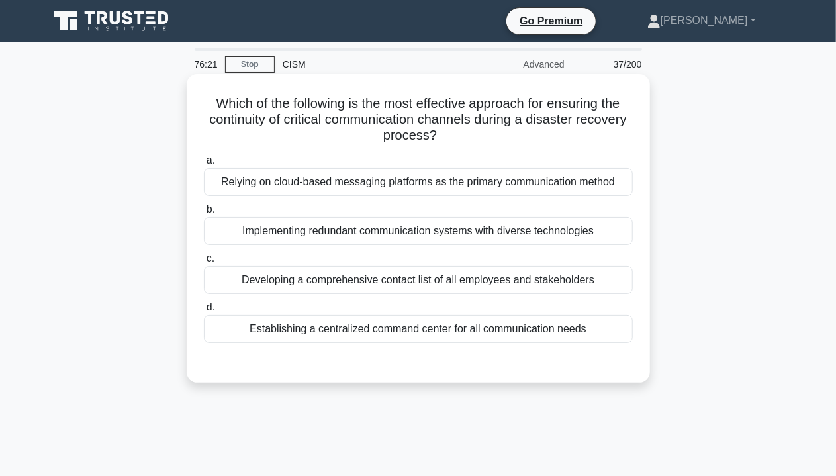
click at [470, 284] on div "Developing a comprehensive contact list of all employees and stakeholders" at bounding box center [418, 280] width 429 height 28
click at [204, 263] on input "c. Developing a comprehensive contact list of all employees and stakeholders" at bounding box center [204, 258] width 0 height 9
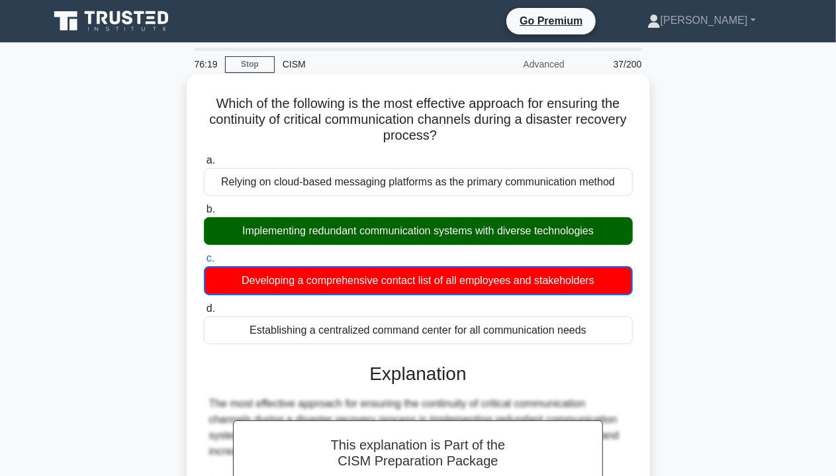
click at [433, 236] on div "Implementing redundant communication systems with diverse technologies" at bounding box center [418, 231] width 429 height 28
click at [204, 214] on input "b. Implementing redundant communication systems with diverse technologies" at bounding box center [204, 209] width 0 height 9
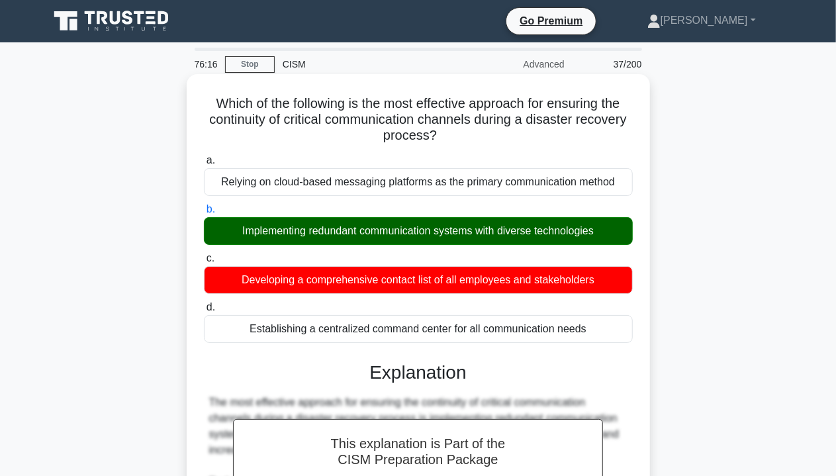
drag, startPoint x: 239, startPoint y: 228, endPoint x: 639, endPoint y: 235, distance: 400.4
click at [639, 235] on div "b. Implementing redundant communication systems with diverse technologies" at bounding box center [418, 223] width 445 height 44
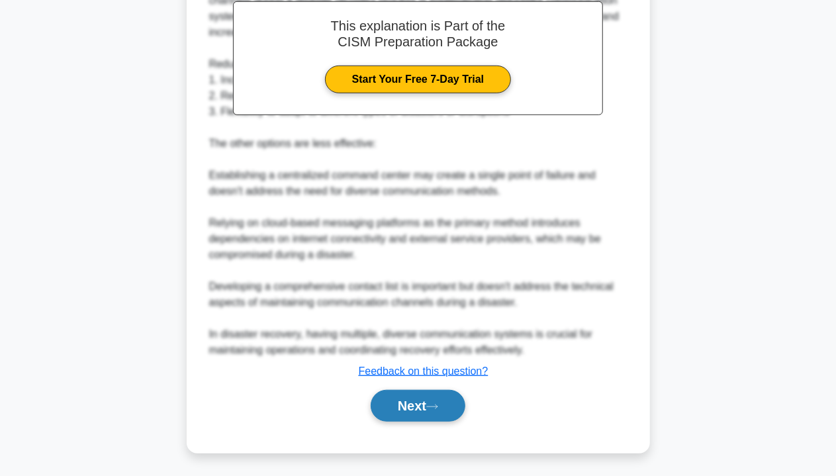
click at [412, 407] on button "Next" at bounding box center [418, 406] width 95 height 32
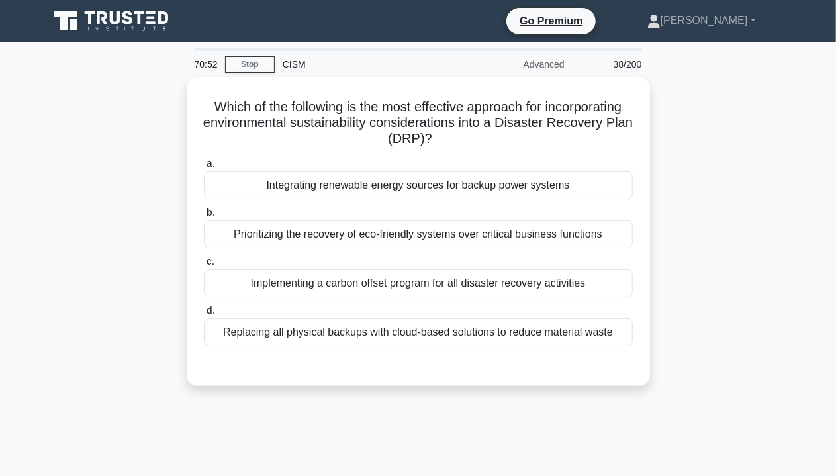
drag, startPoint x: 206, startPoint y: 104, endPoint x: 664, endPoint y: 144, distance: 459.6
click at [664, 144] on div "Which of the following is the most effective approach for incorporating environ…" at bounding box center [418, 239] width 754 height 324
click at [820, 310] on main "70:51 Stop CISM Advanced 38/200 Which of the following is the most effective ap…" at bounding box center [418, 378] width 836 height 672
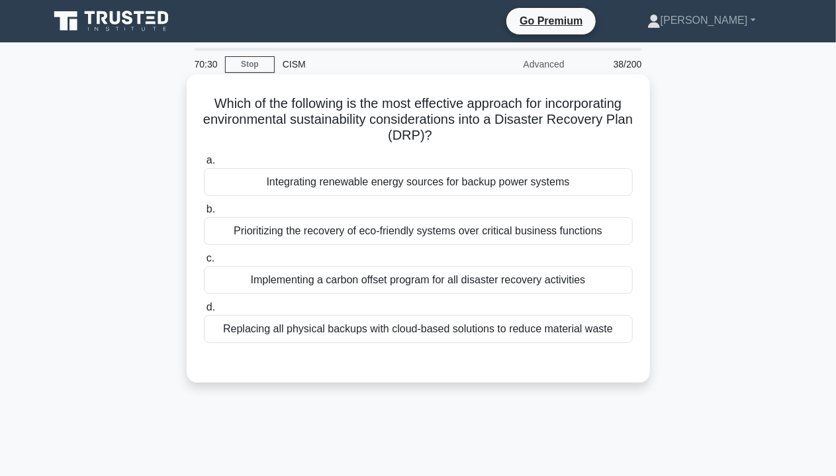
click at [525, 187] on div "Integrating renewable energy sources for backup power systems" at bounding box center [418, 182] width 429 height 28
click at [204, 165] on input "a. Integrating renewable energy sources for backup power systems" at bounding box center [204, 160] width 0 height 9
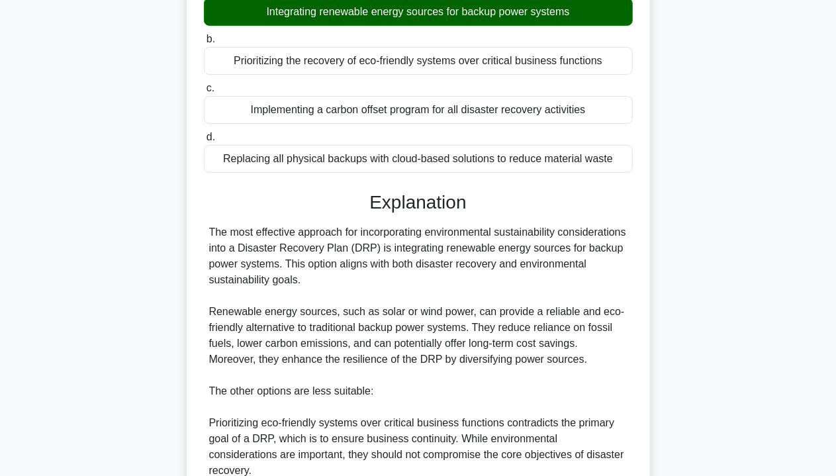
scroll to position [397, 0]
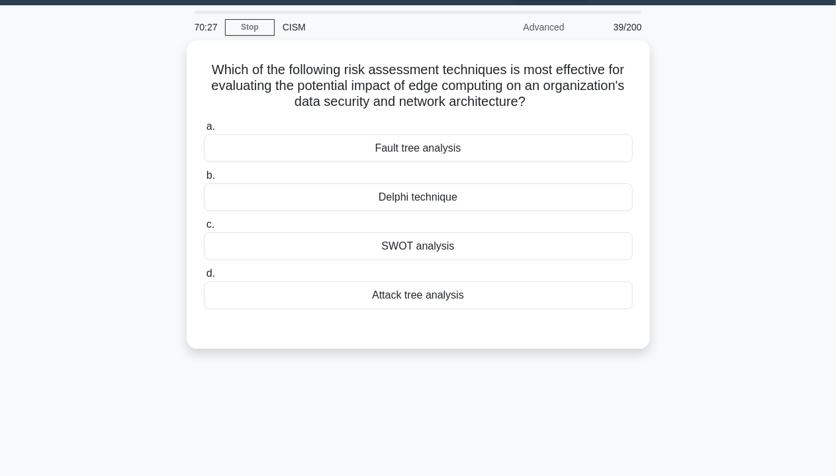
scroll to position [0, 0]
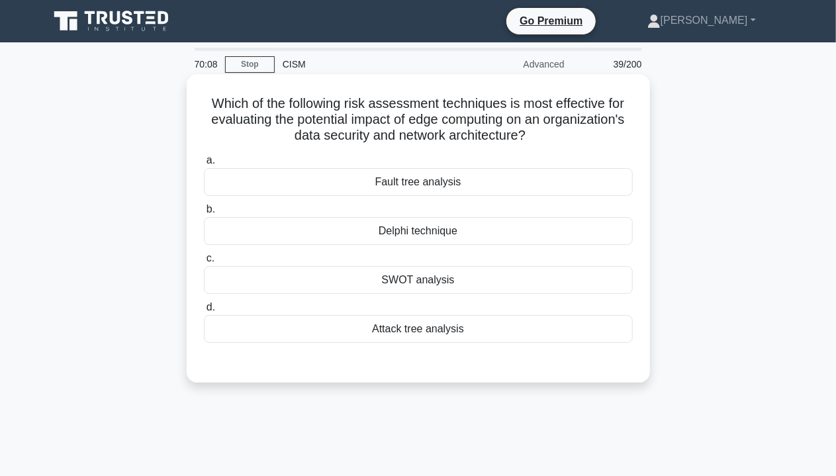
click at [439, 184] on div "Fault tree analysis" at bounding box center [418, 182] width 429 height 28
click at [204, 165] on input "a. Fault tree analysis" at bounding box center [204, 160] width 0 height 9
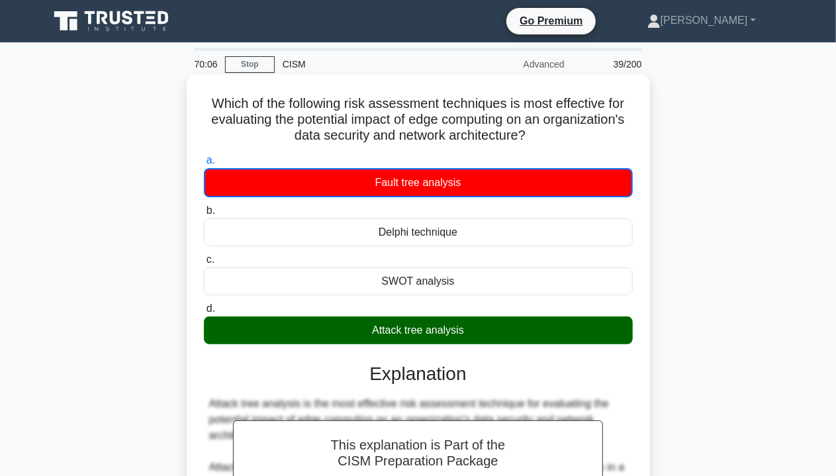
click at [385, 336] on div "Attack tree analysis" at bounding box center [418, 330] width 429 height 28
click at [204, 313] on input "d. Attack tree analysis" at bounding box center [204, 308] width 0 height 9
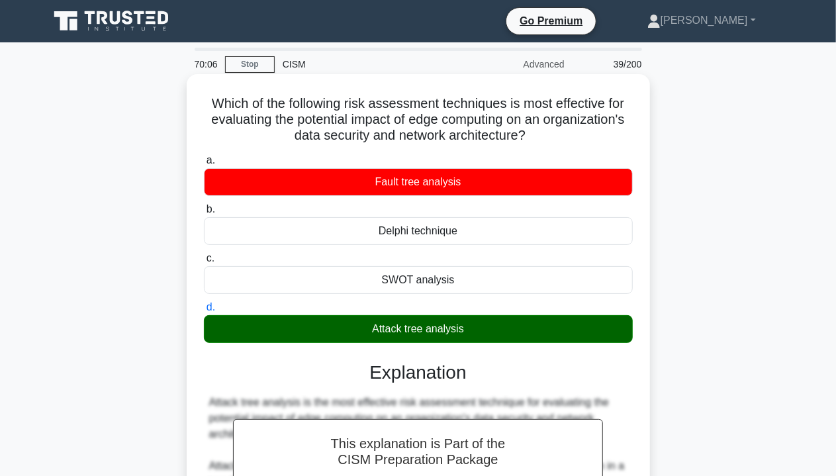
click at [385, 336] on div "Attack tree analysis" at bounding box center [418, 329] width 429 height 28
click at [204, 312] on input "d. Attack tree analysis" at bounding box center [204, 307] width 0 height 9
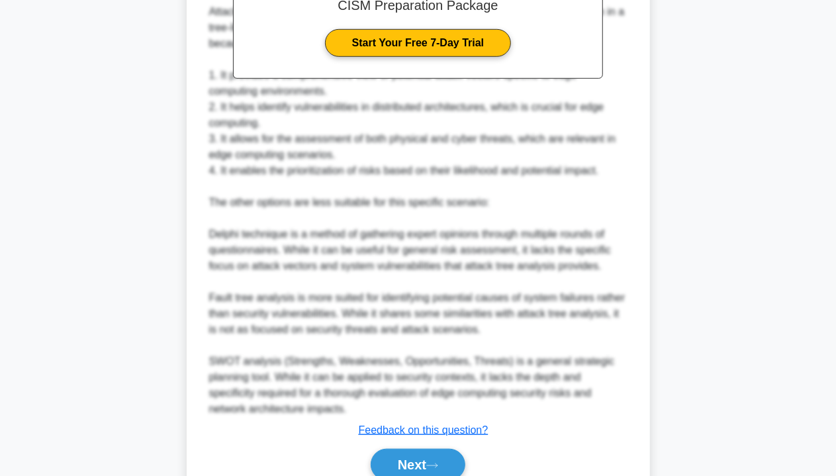
scroll to position [513, 0]
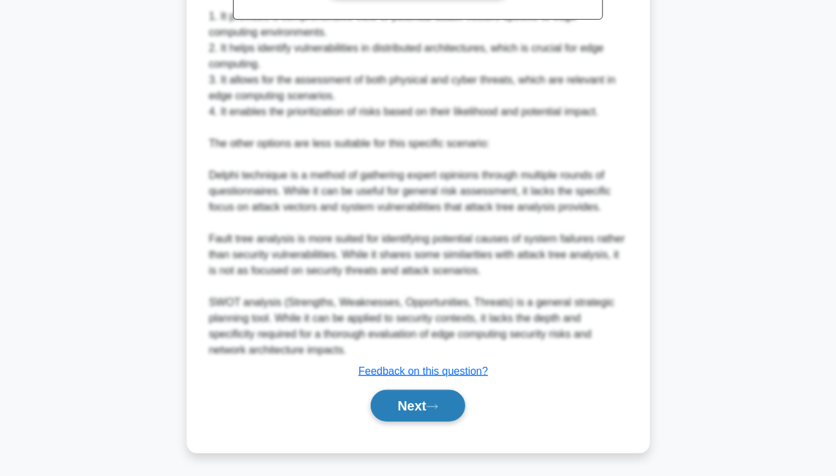
click at [431, 401] on button "Next" at bounding box center [418, 406] width 95 height 32
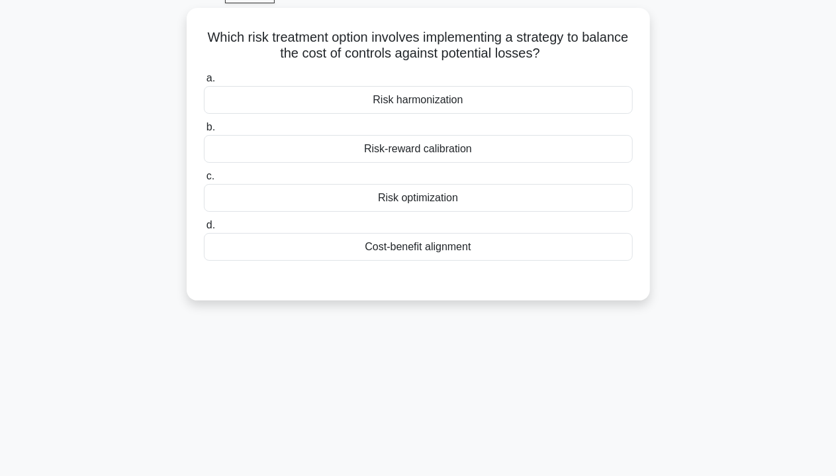
scroll to position [0, 0]
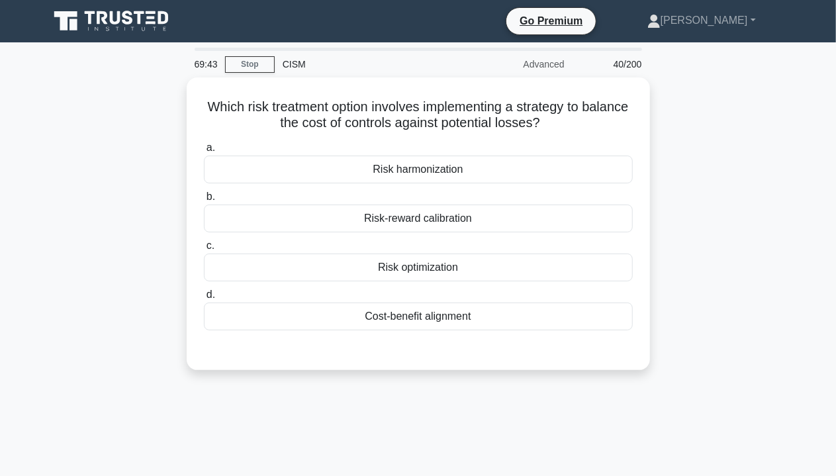
click at [285, 63] on div "CISM" at bounding box center [366, 64] width 182 height 26
click at [202, 66] on div "69:42" at bounding box center [206, 64] width 38 height 26
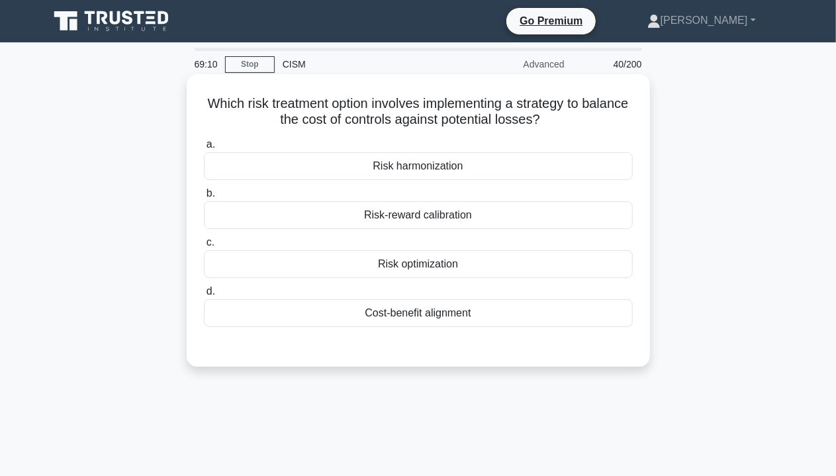
drag, startPoint x: 455, startPoint y: 317, endPoint x: 451, endPoint y: 355, distance: 38.5
click at [451, 355] on div "Which risk treatment option involves implementing a strategy to balance the cos…" at bounding box center [418, 220] width 453 height 282
click at [421, 222] on div "Risk-reward calibration" at bounding box center [418, 215] width 429 height 28
click at [204, 198] on input "b. Risk-reward calibration" at bounding box center [204, 193] width 0 height 9
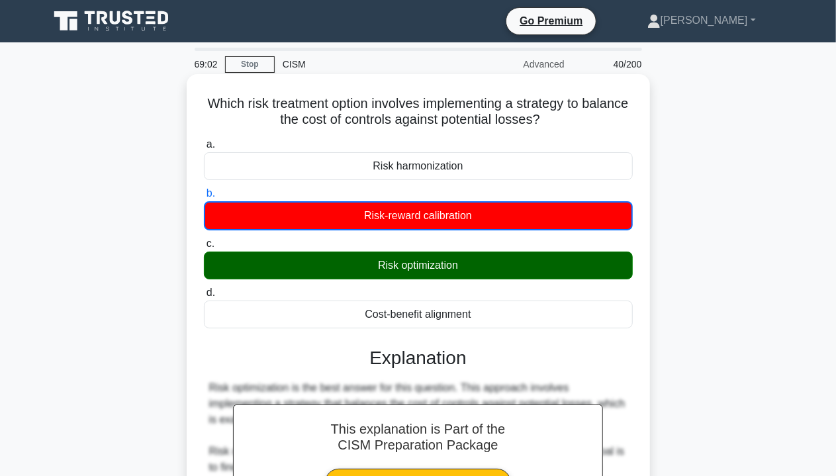
click at [410, 267] on div "Risk optimization" at bounding box center [418, 265] width 429 height 28
click at [204, 248] on input "c. Risk optimization" at bounding box center [204, 244] width 0 height 9
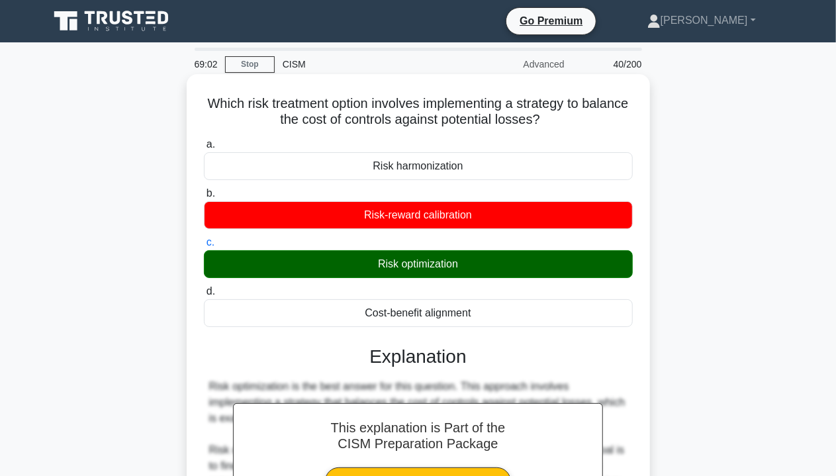
click at [410, 267] on div "Risk optimization" at bounding box center [418, 264] width 429 height 28
click at [204, 247] on input "c. Risk optimization" at bounding box center [204, 242] width 0 height 9
click at [410, 267] on div "Risk optimization" at bounding box center [418, 264] width 429 height 28
click at [204, 247] on input "c. Risk optimization" at bounding box center [204, 242] width 0 height 9
click at [410, 267] on div "Risk optimization" at bounding box center [418, 264] width 429 height 28
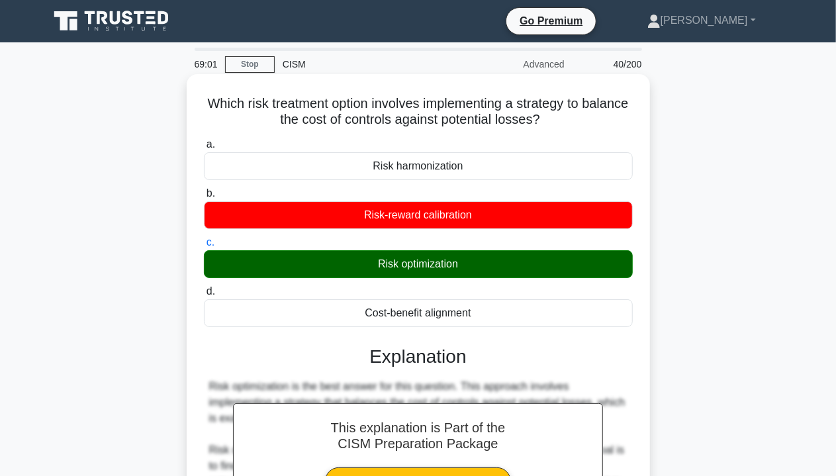
click at [204, 247] on input "c. Risk optimization" at bounding box center [204, 242] width 0 height 9
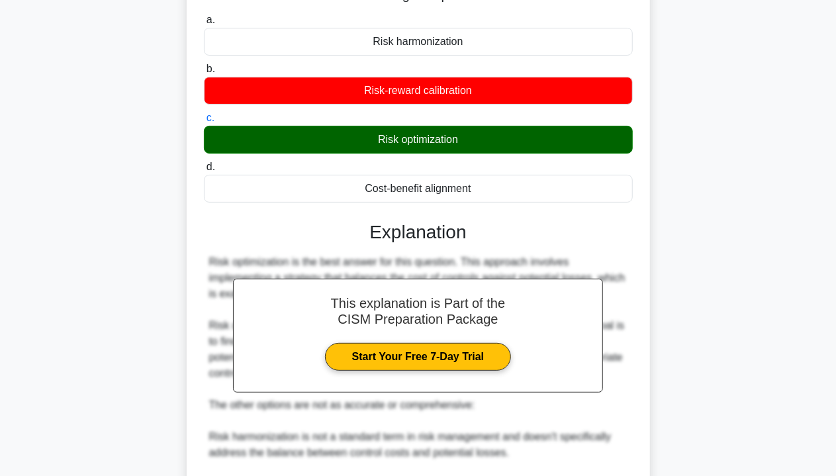
scroll to position [331, 0]
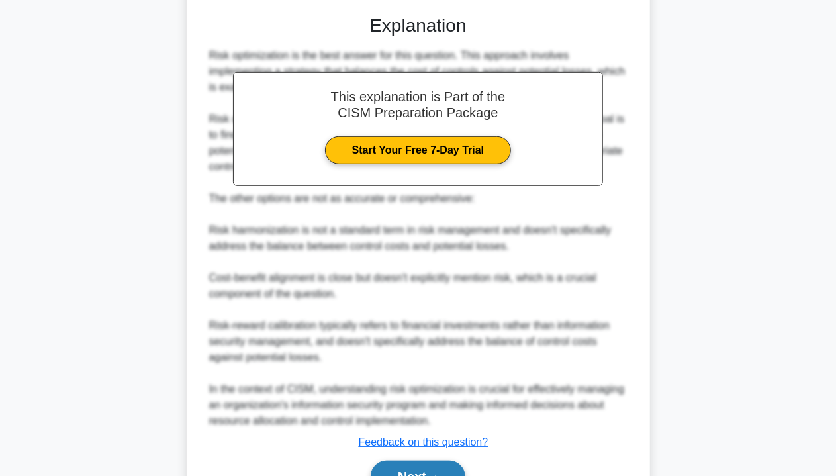
click at [426, 466] on button "Next" at bounding box center [418, 477] width 95 height 32
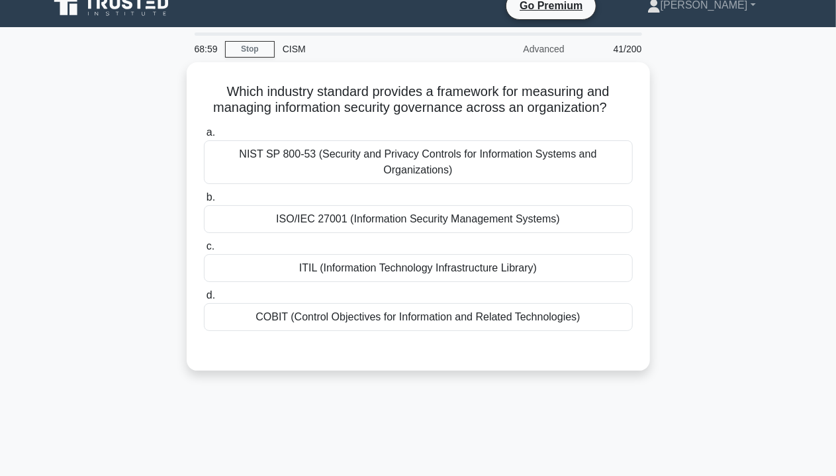
scroll to position [0, 0]
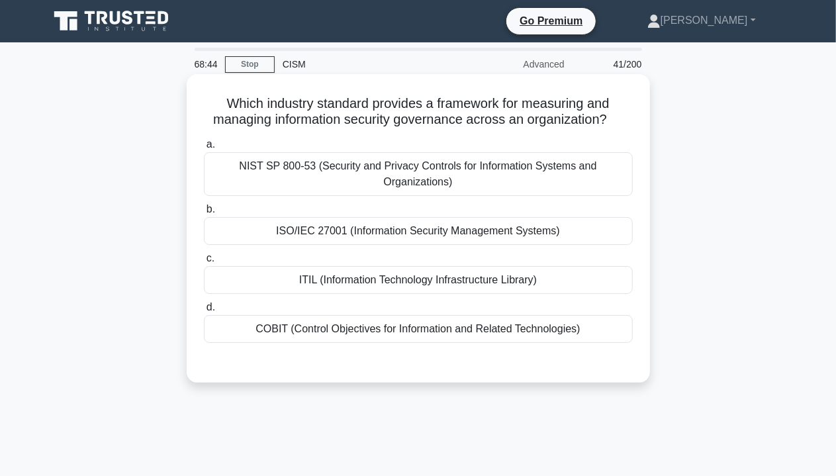
click at [348, 340] on div "COBIT (Control Objectives for Information and Related Technologies)" at bounding box center [418, 329] width 429 height 28
click at [204, 312] on input "d. COBIT (Control Objectives for Information and Related Technologies)" at bounding box center [204, 307] width 0 height 9
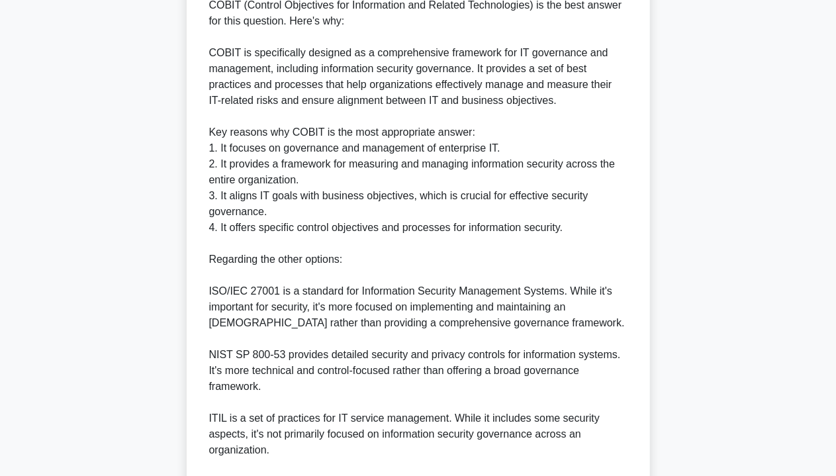
scroll to position [560, 0]
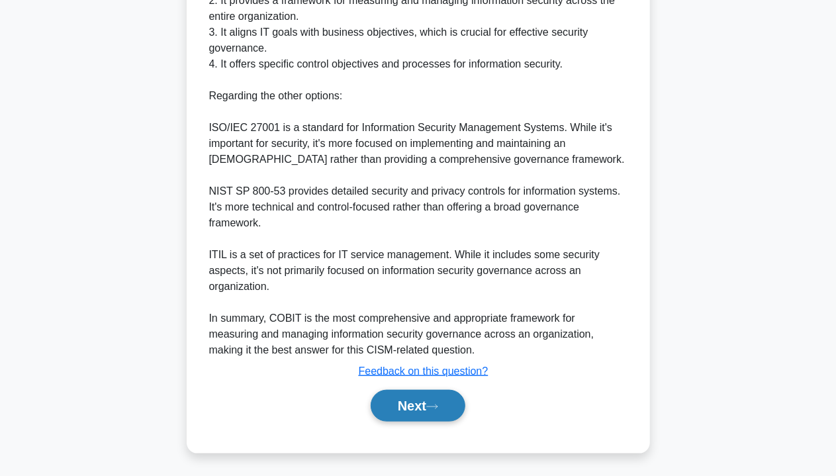
click at [443, 410] on button "Next" at bounding box center [418, 406] width 95 height 32
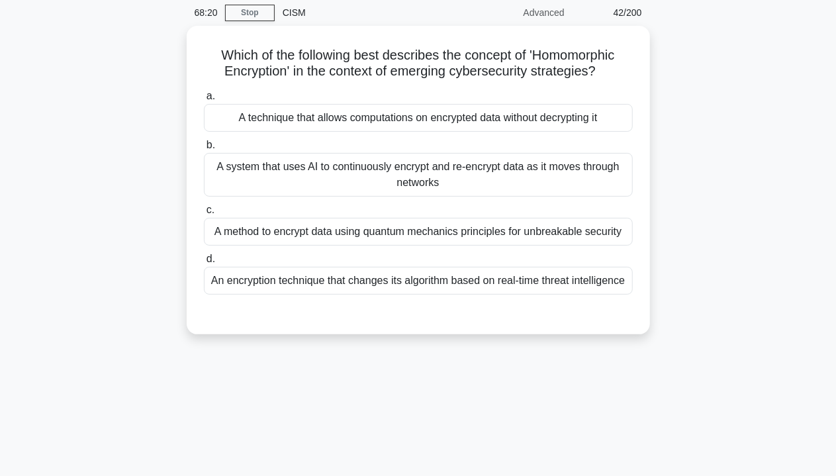
scroll to position [0, 0]
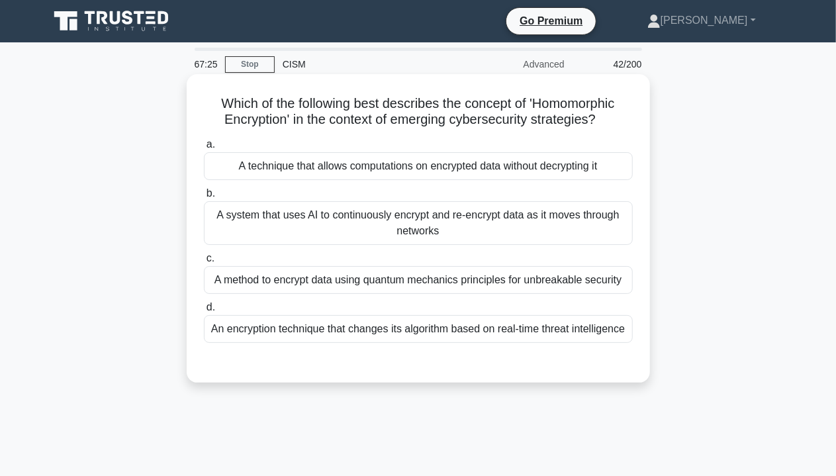
click at [459, 219] on div "A system that uses AI to continuously encrypt and re-encrypt data as it moves t…" at bounding box center [418, 223] width 429 height 44
click at [204, 198] on input "b. A system that uses AI to continuously encrypt and re-encrypt data as it move…" at bounding box center [204, 193] width 0 height 9
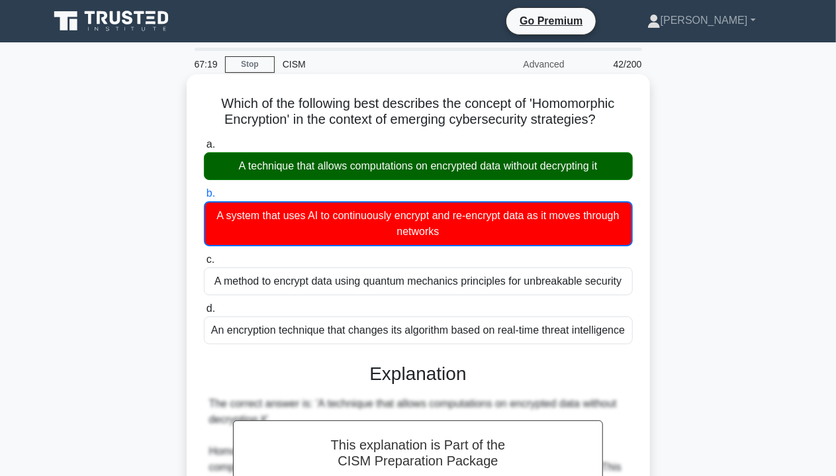
drag, startPoint x: 253, startPoint y: 169, endPoint x: 395, endPoint y: 179, distance: 142.6
click at [395, 179] on div "A technique that allows computations on encrypted data without decrypting it" at bounding box center [418, 166] width 429 height 28
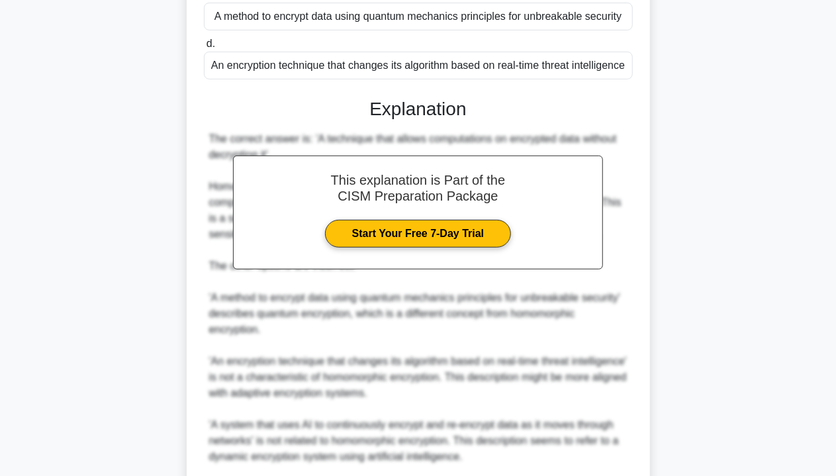
scroll to position [467, 0]
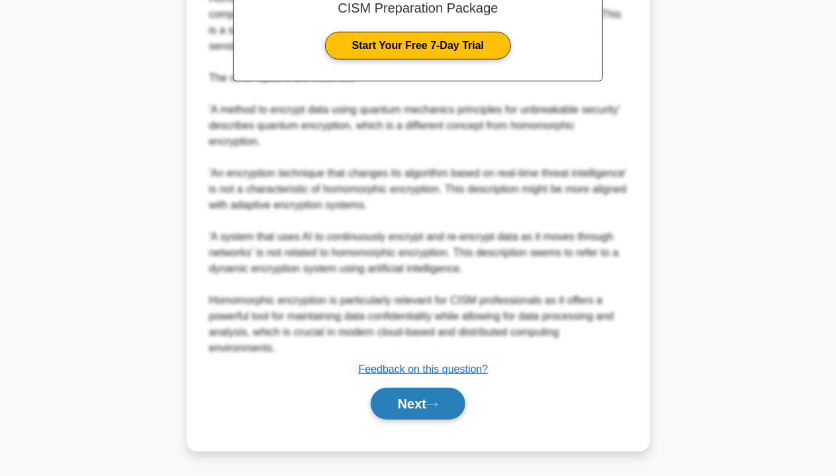
click at [413, 412] on button "Next" at bounding box center [418, 404] width 95 height 32
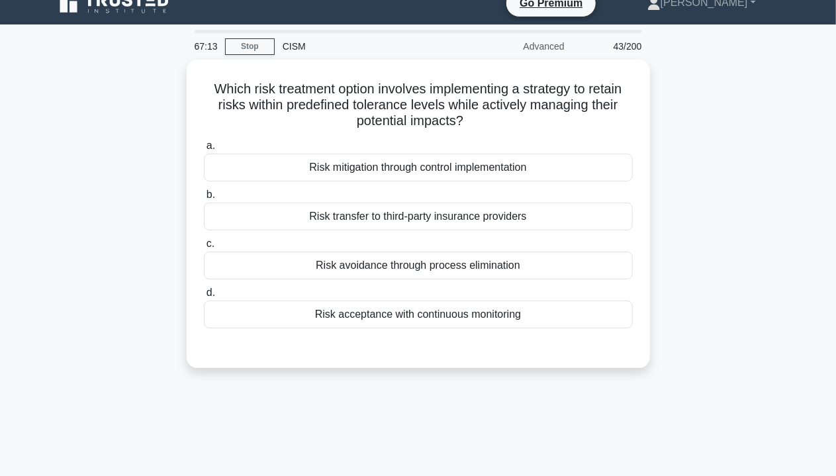
scroll to position [0, 0]
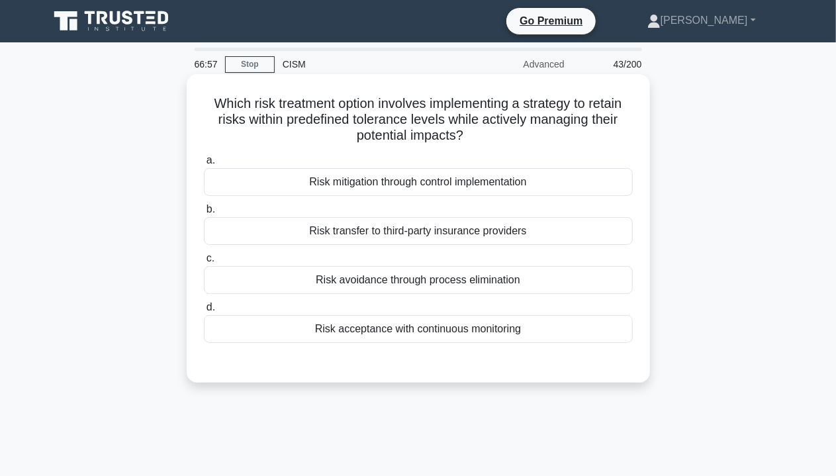
click at [437, 330] on div "Risk acceptance with continuous monitoring" at bounding box center [418, 329] width 429 height 28
click at [204, 312] on input "d. Risk acceptance with continuous monitoring" at bounding box center [204, 307] width 0 height 9
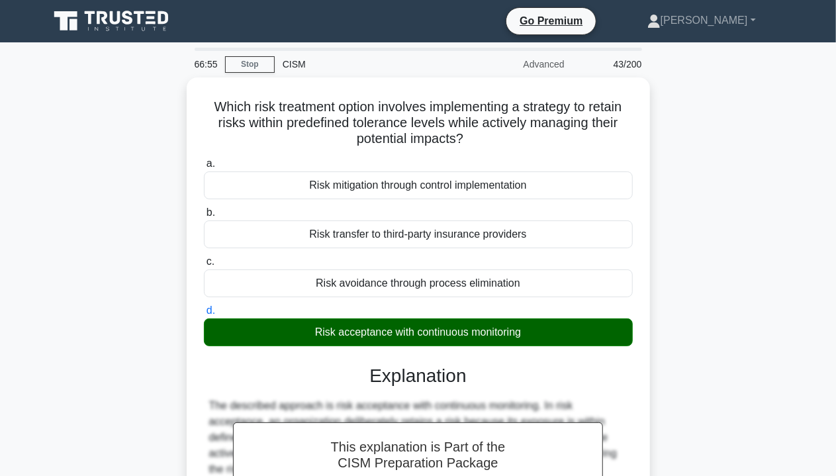
scroll to position [239, 0]
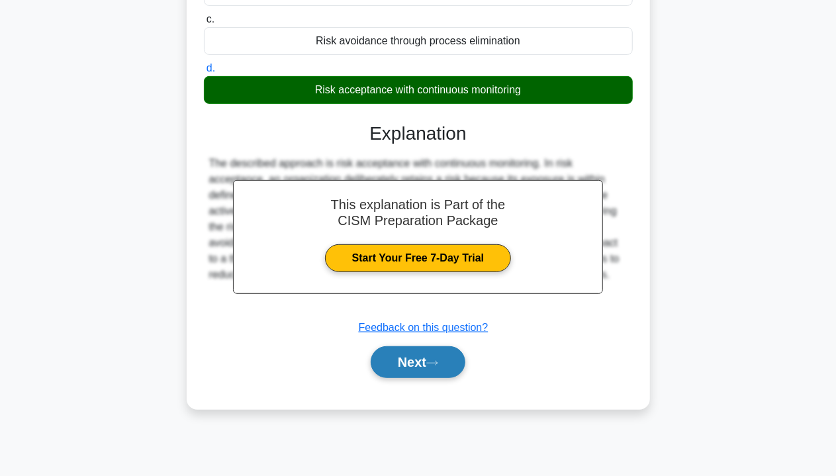
click at [414, 362] on button "Next" at bounding box center [418, 362] width 95 height 32
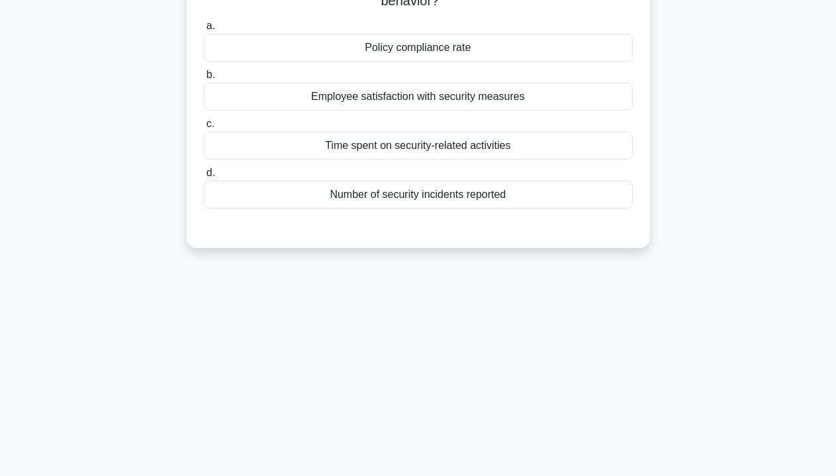
scroll to position [0, 0]
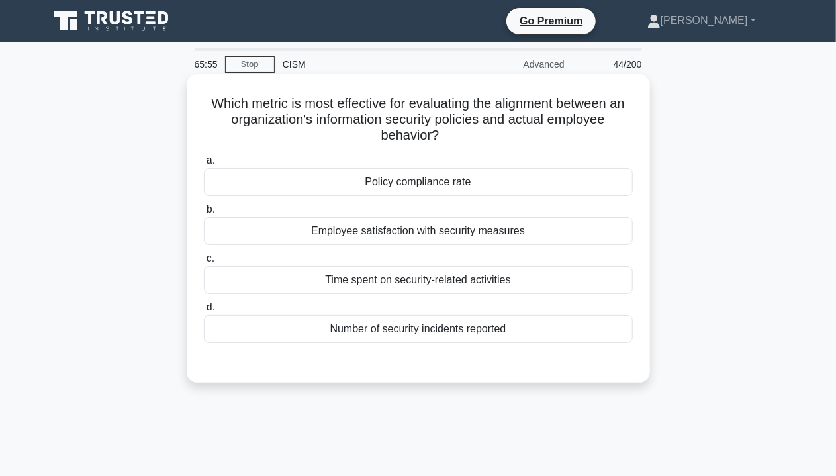
click at [420, 189] on div "Policy compliance rate" at bounding box center [418, 182] width 429 height 28
click at [204, 165] on input "a. Policy compliance rate" at bounding box center [204, 160] width 0 height 9
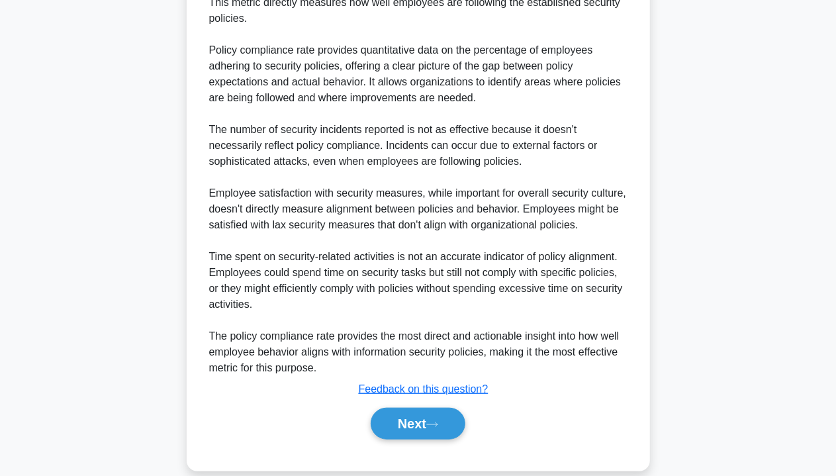
scroll to position [449, 0]
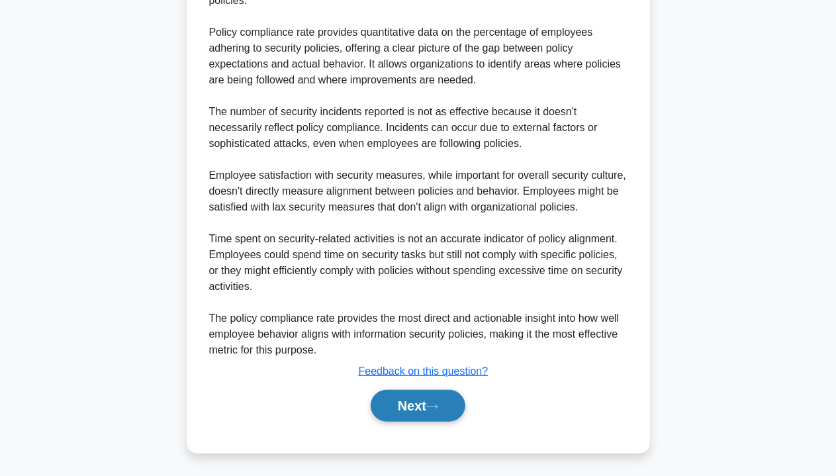
click at [427, 410] on button "Next" at bounding box center [418, 406] width 95 height 32
click at [419, 404] on button "Next" at bounding box center [418, 406] width 95 height 32
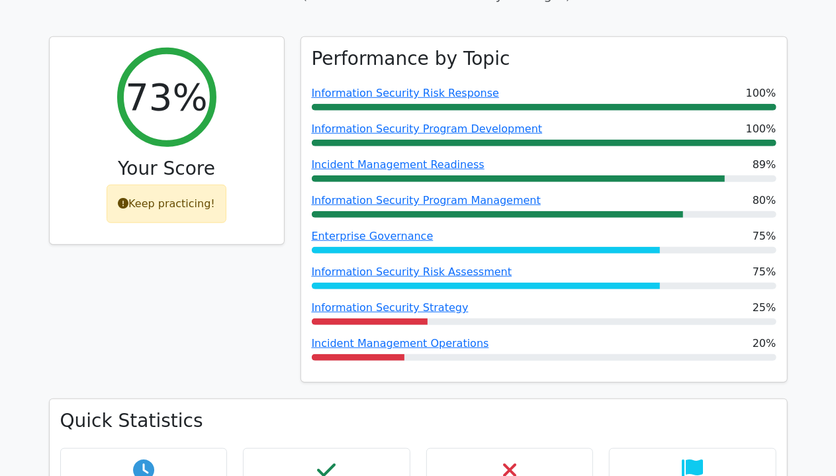
scroll to position [728, 0]
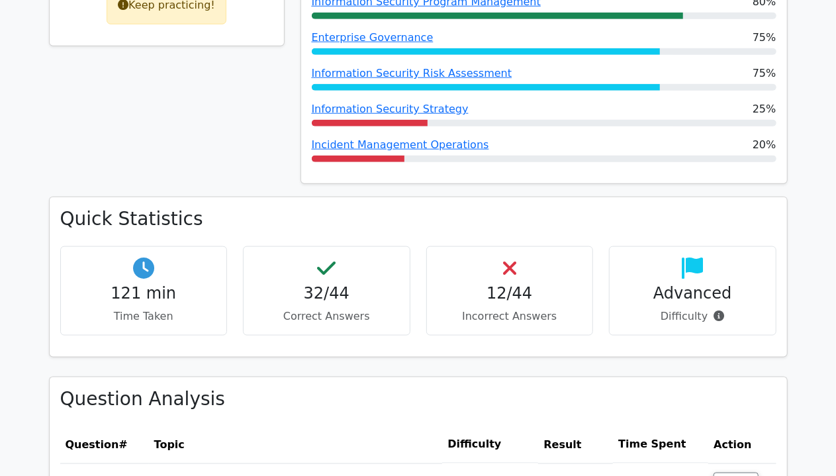
click at [160, 284] on h4 "121 min" at bounding box center [143, 293] width 145 height 19
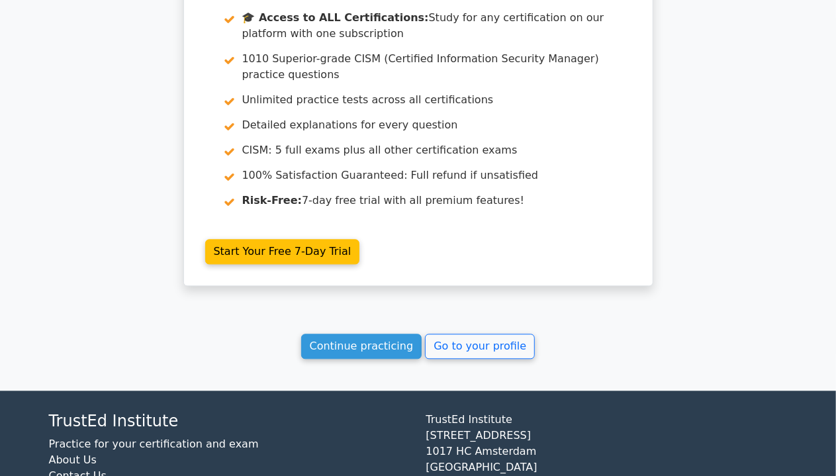
scroll to position [3869, 0]
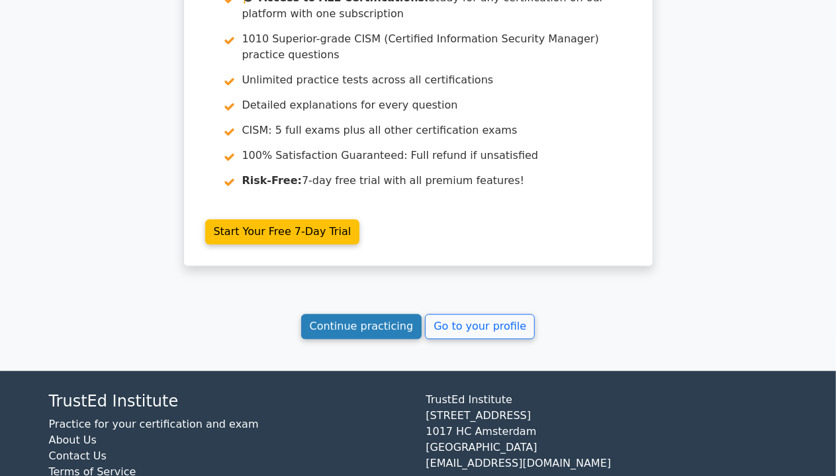
click at [357, 314] on link "Continue practicing" at bounding box center [361, 326] width 121 height 25
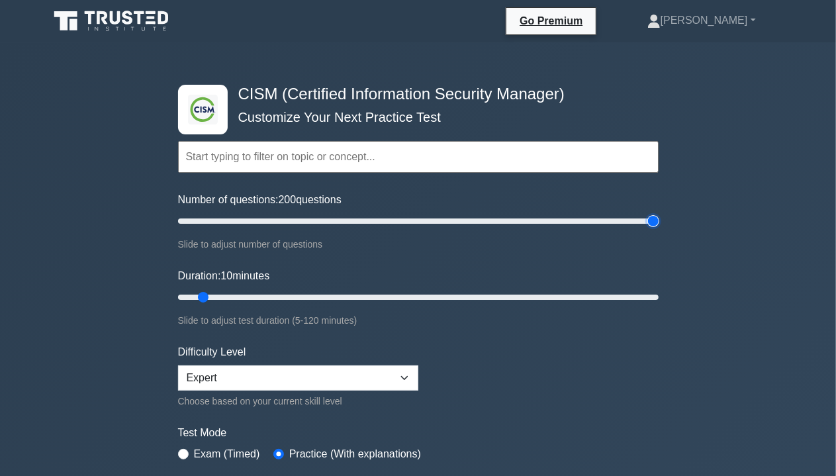
drag, startPoint x: 198, startPoint y: 222, endPoint x: 725, endPoint y: 219, distance: 527.4
type input "200"
click at [658, 219] on input "Number of questions: 200 questions" at bounding box center [418, 221] width 480 height 16
drag, startPoint x: 206, startPoint y: 294, endPoint x: 768, endPoint y: 299, distance: 561.1
type input "120"
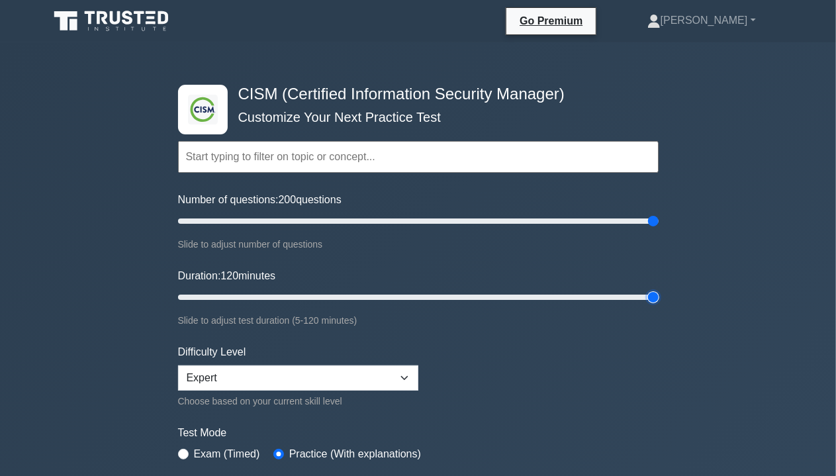
click at [658, 299] on input "Duration: 120 minutes" at bounding box center [418, 297] width 480 height 16
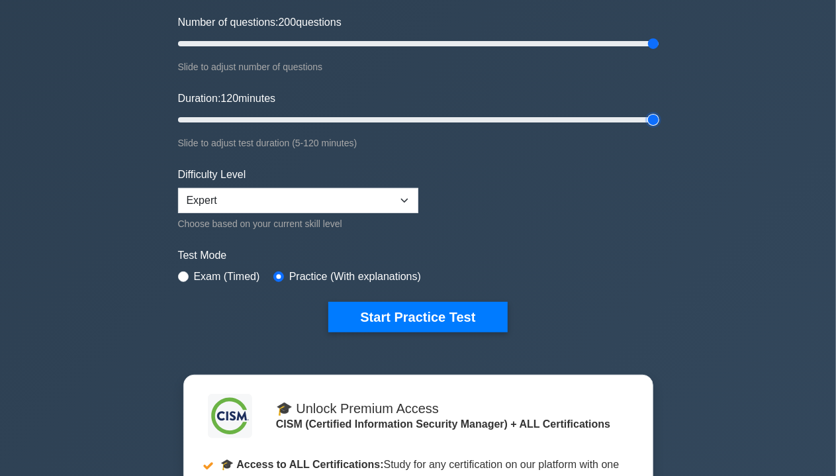
scroll to position [331, 0]
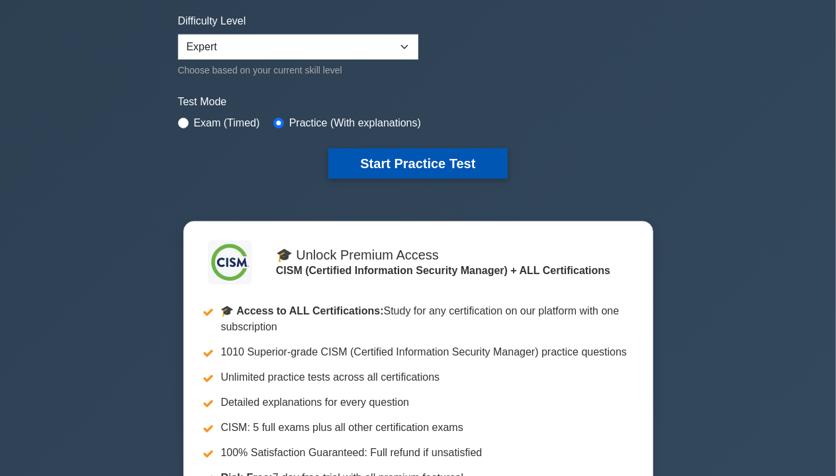
click at [433, 159] on button "Start Practice Test" at bounding box center [417, 163] width 179 height 30
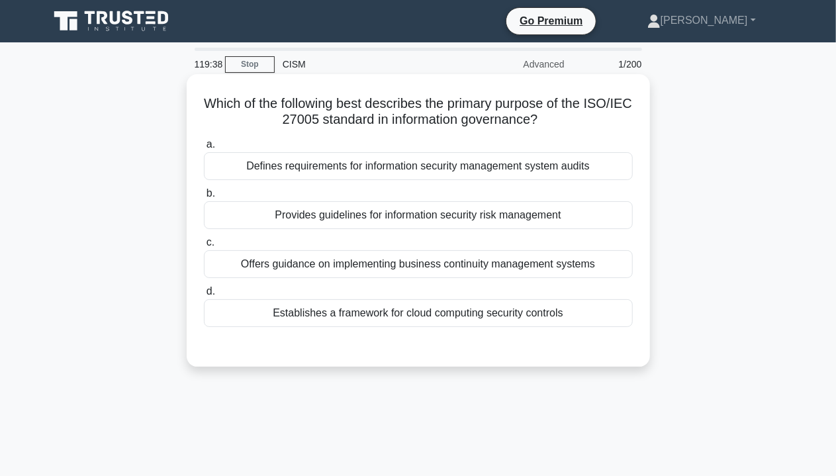
click at [524, 216] on div "Provides guidelines for information security risk management" at bounding box center [418, 215] width 429 height 28
click at [204, 198] on input "b. Provides guidelines for information security risk management" at bounding box center [204, 193] width 0 height 9
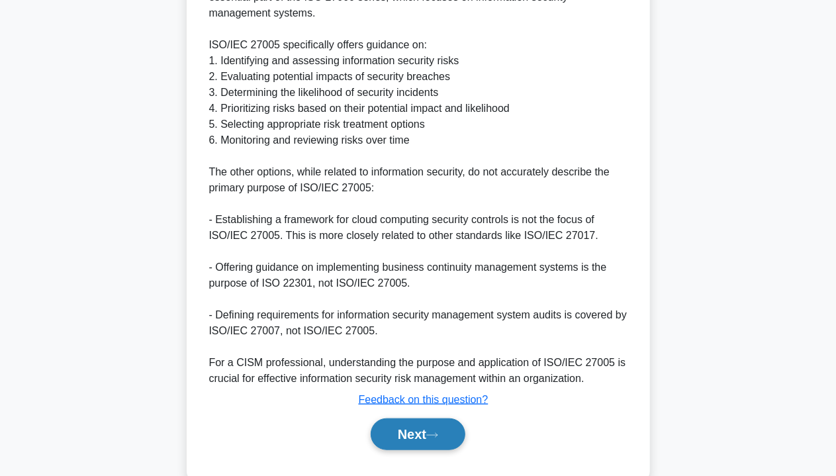
scroll to position [433, 0]
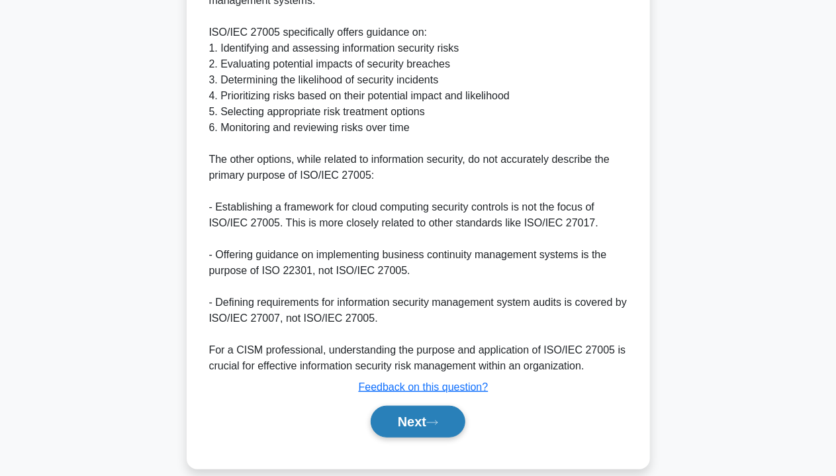
click at [409, 407] on button "Next" at bounding box center [418, 422] width 95 height 32
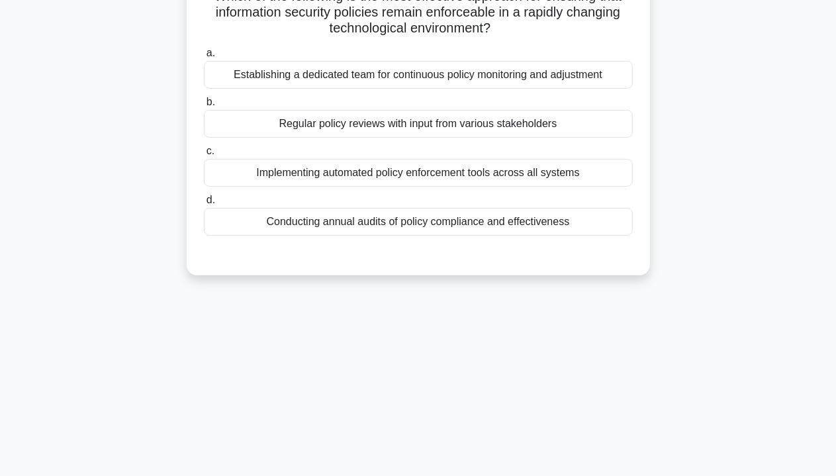
scroll to position [40, 0]
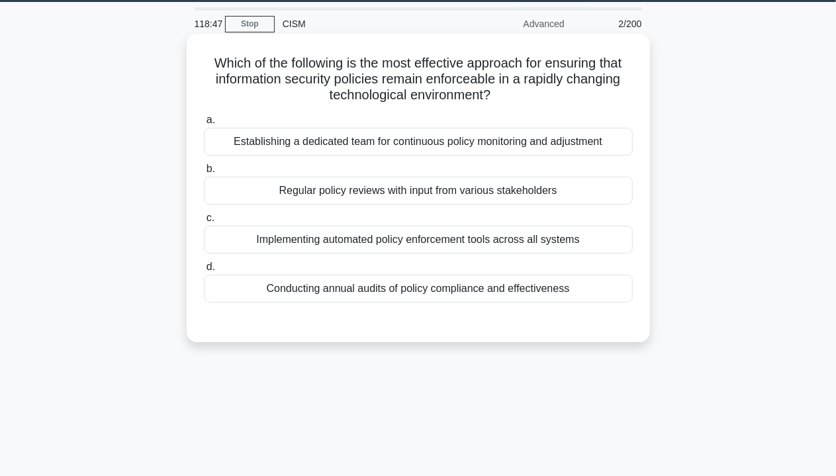
click at [359, 301] on div "a. Establishing a dedicated team for continuous policy monitoring and adjustmen…" at bounding box center [418, 207] width 445 height 196
click at [380, 288] on div "Conducting annual audits of policy compliance and effectiveness" at bounding box center [418, 289] width 429 height 28
click at [204, 271] on input "d. Conducting annual audits of policy compliance and effectiveness" at bounding box center [204, 267] width 0 height 9
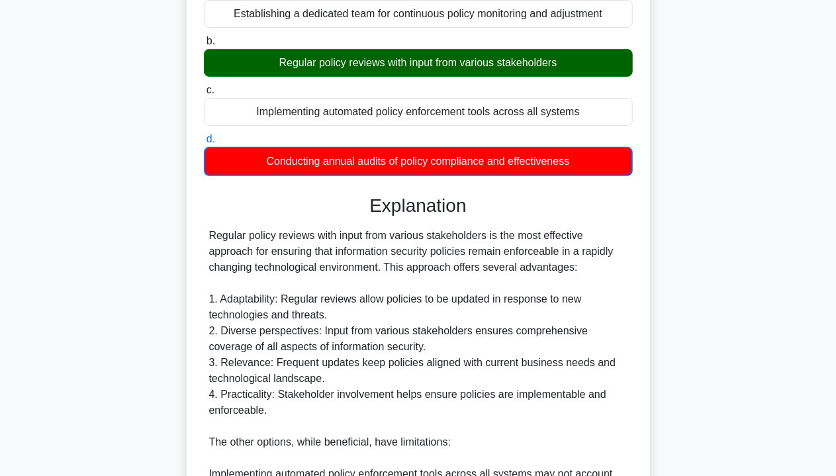
scroll to position [504, 0]
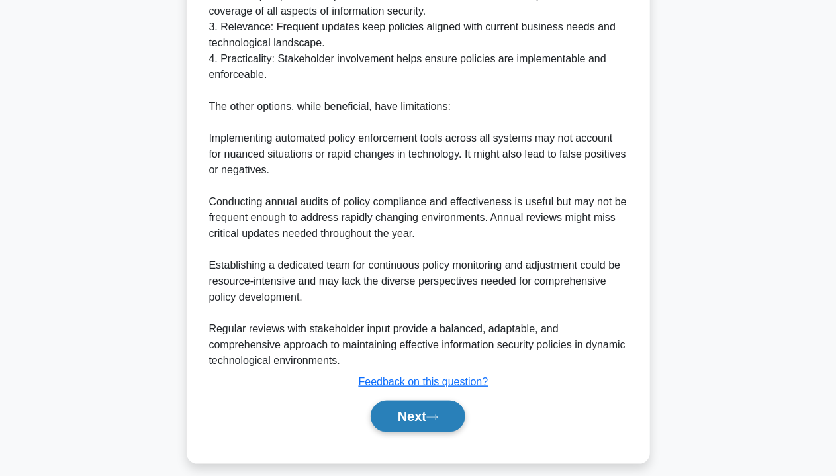
click at [386, 419] on button "Next" at bounding box center [418, 416] width 95 height 32
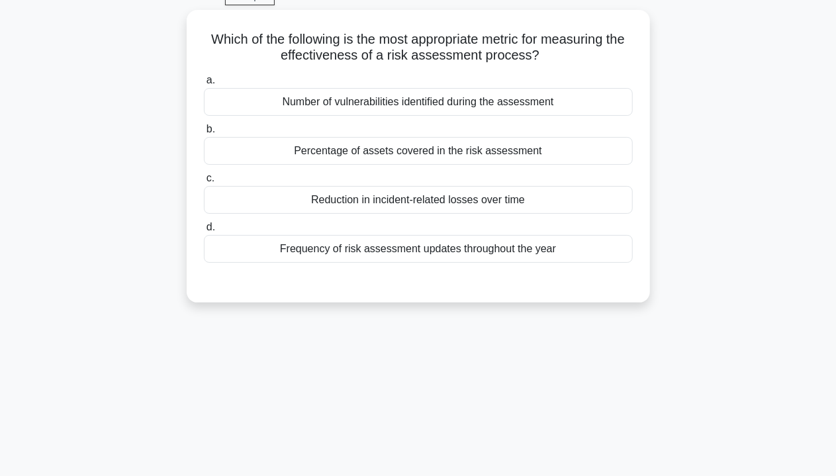
scroll to position [0, 0]
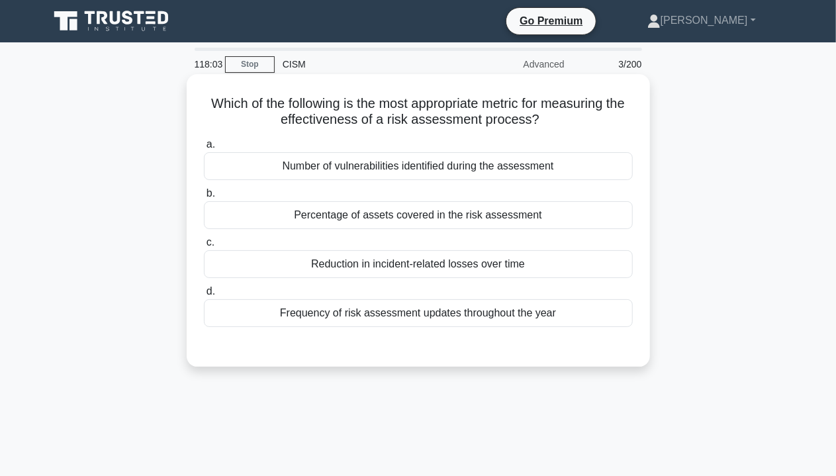
click at [361, 170] on div "Number of vulnerabilities identified during the assessment" at bounding box center [418, 166] width 429 height 28
click at [204, 149] on input "a. Number of vulnerabilities identified during the assessment" at bounding box center [204, 144] width 0 height 9
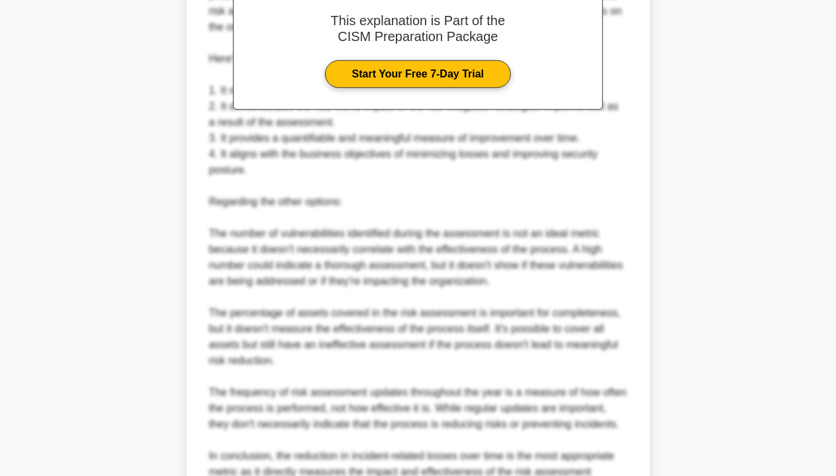
scroll to position [547, 0]
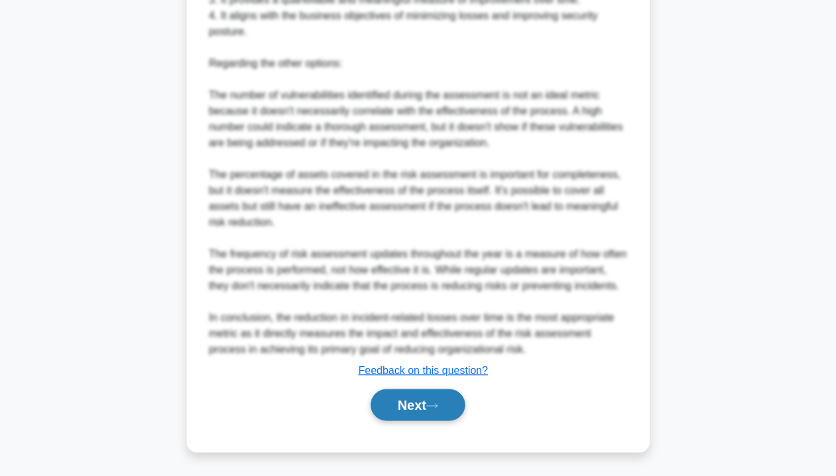
click at [438, 404] on icon at bounding box center [432, 405] width 12 height 7
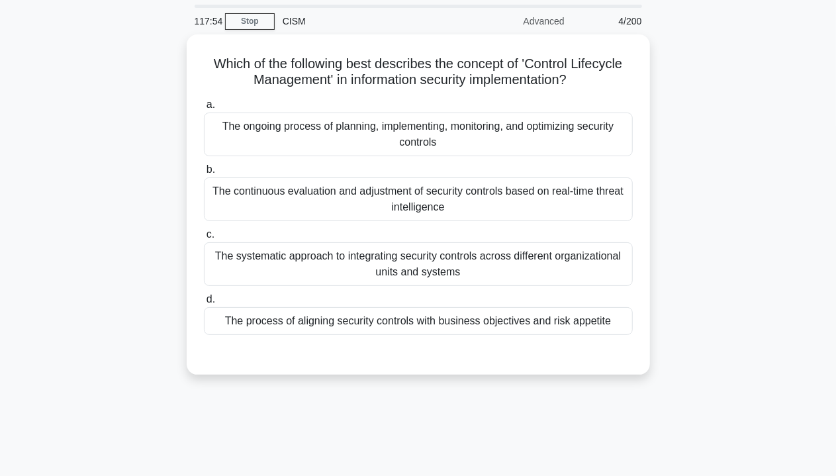
scroll to position [0, 0]
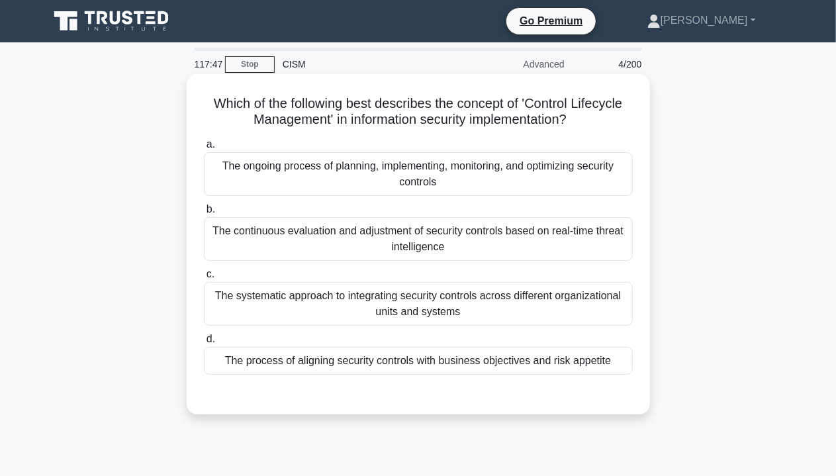
click at [343, 196] on div "The ongoing process of planning, implementing, monitoring, and optimizing secur…" at bounding box center [418, 174] width 429 height 44
click at [204, 149] on input "a. The ongoing process of planning, implementing, monitoring, and optimizing se…" at bounding box center [204, 144] width 0 height 9
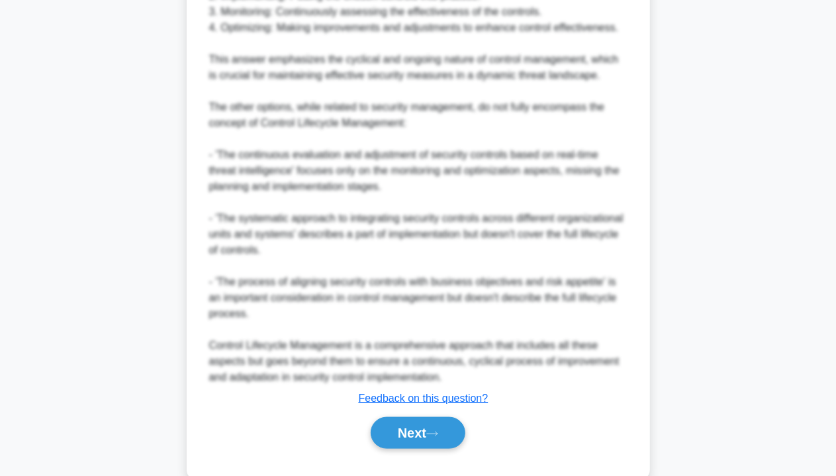
scroll to position [608, 0]
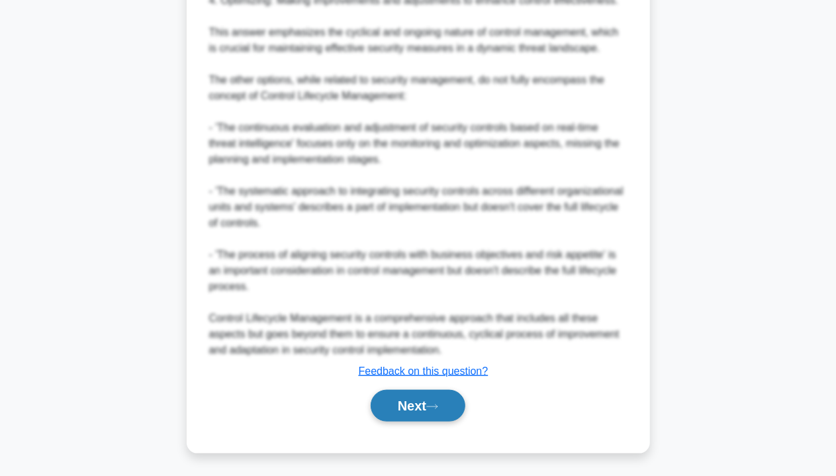
click at [416, 395] on button "Next" at bounding box center [418, 406] width 95 height 32
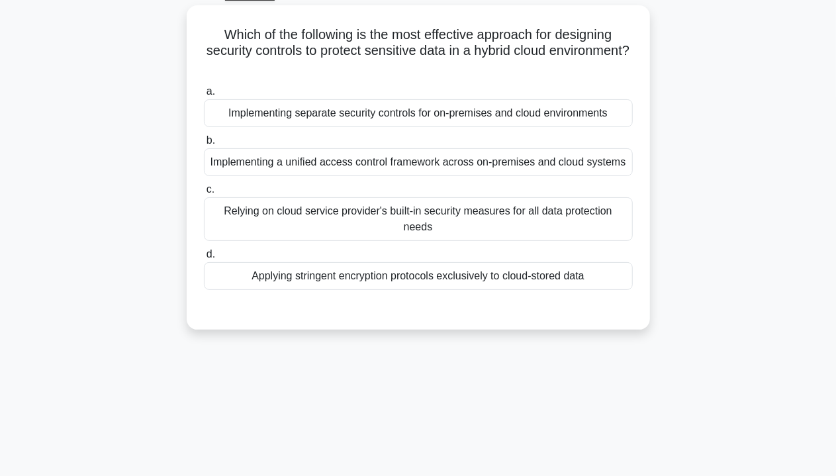
scroll to position [0, 0]
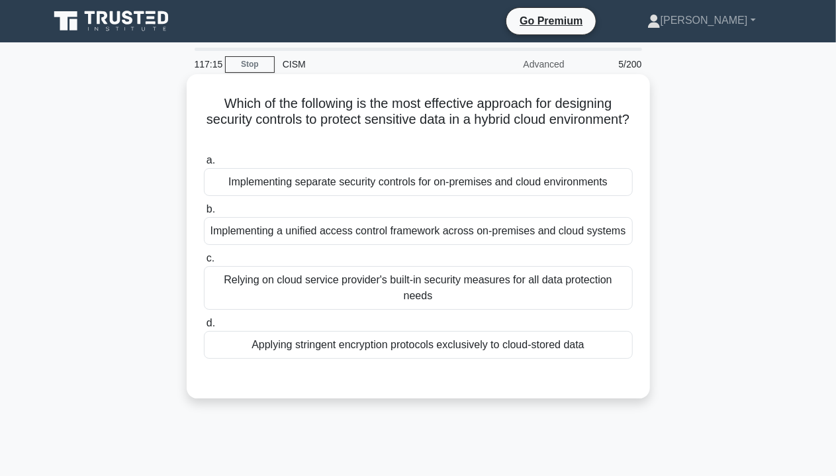
click at [384, 183] on div "Implementing separate security controls for on-premises and cloud environments" at bounding box center [418, 182] width 429 height 28
click at [204, 165] on input "a. Implementing separate security controls for on-premises and cloud environmen…" at bounding box center [204, 160] width 0 height 9
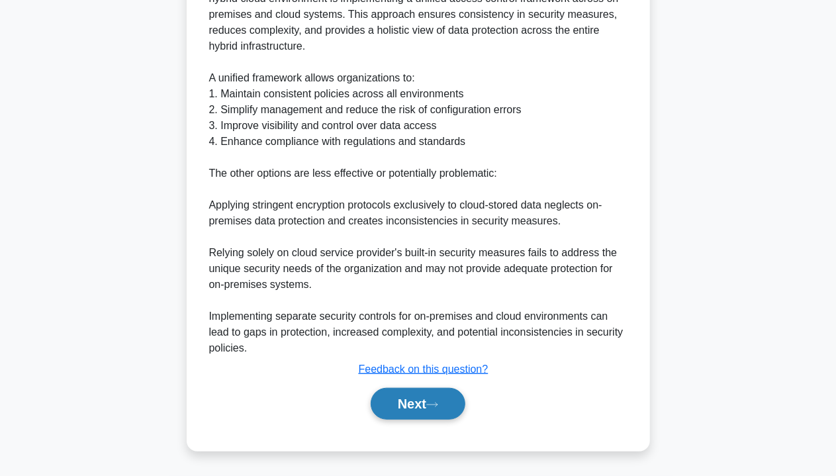
click at [423, 398] on button "Next" at bounding box center [418, 404] width 95 height 32
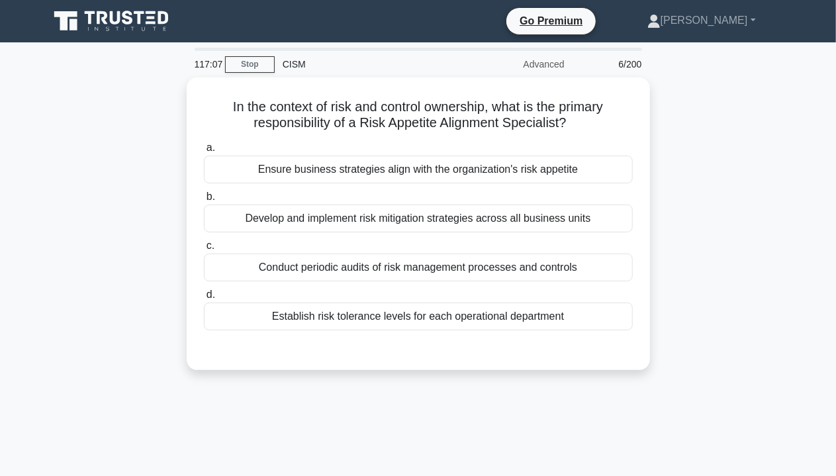
drag, startPoint x: 310, startPoint y: 297, endPoint x: 650, endPoint y: 280, distance: 340.5
click at [310, 297] on label "d. Establish risk tolerance levels for each operational department" at bounding box center [418, 308] width 429 height 44
click at [204, 297] on input "d. Establish risk tolerance levels for each operational department" at bounding box center [204, 294] width 0 height 9
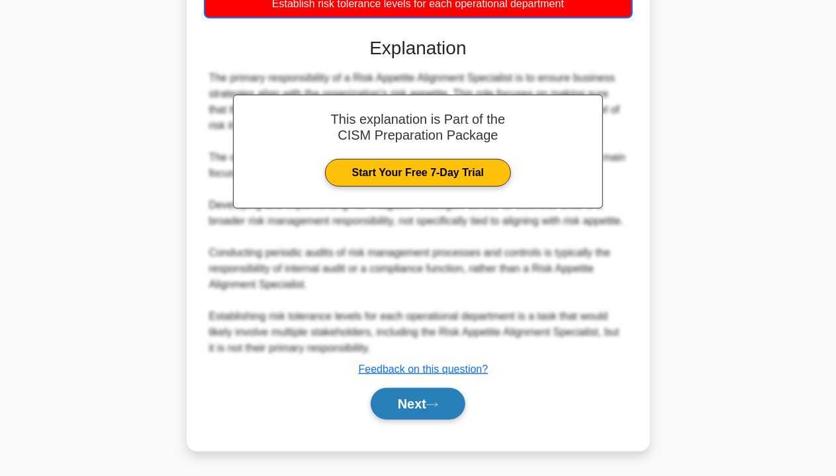
drag, startPoint x: 427, startPoint y: 395, endPoint x: 435, endPoint y: 390, distance: 9.5
click at [427, 395] on button "Next" at bounding box center [418, 404] width 95 height 32
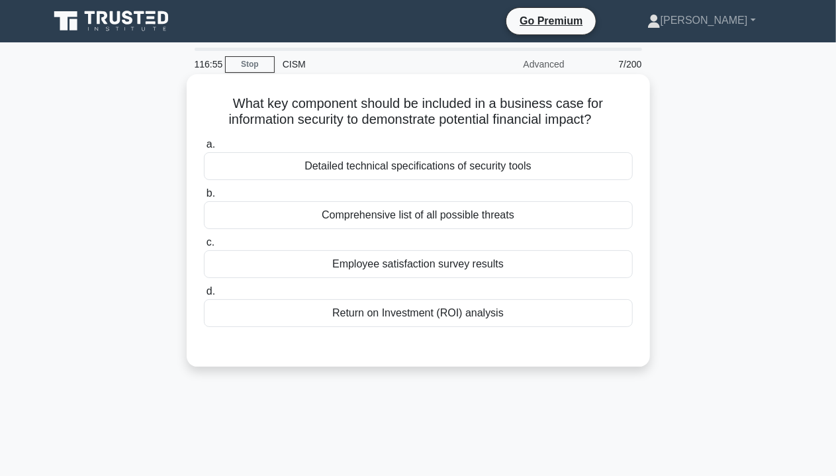
click at [328, 278] on div "a. Detailed technical specifications of security tools b. Comprehensive list of…" at bounding box center [418, 232] width 445 height 196
click at [404, 261] on div "Employee satisfaction survey results" at bounding box center [418, 264] width 429 height 28
click at [204, 247] on input "c. Employee satisfaction survey results" at bounding box center [204, 242] width 0 height 9
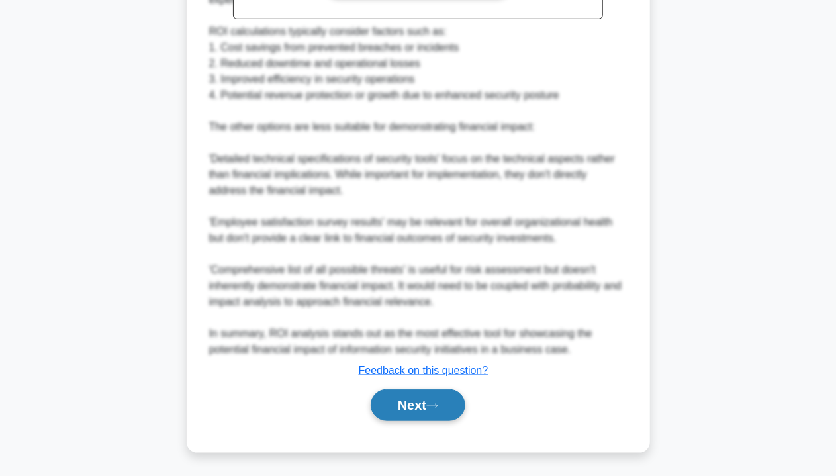
click at [447, 395] on button "Next" at bounding box center [418, 405] width 95 height 32
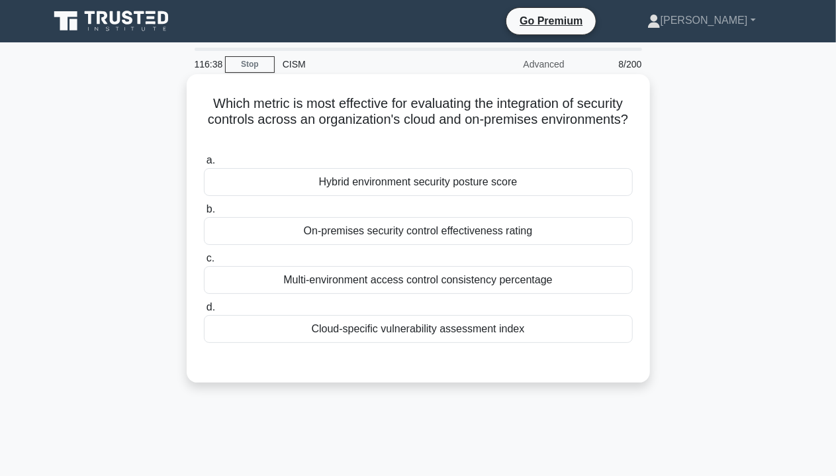
click at [447, 231] on div "On-premises security control effectiveness rating" at bounding box center [418, 231] width 429 height 28
click at [204, 214] on input "b. On-premises security control effectiveness rating" at bounding box center [204, 209] width 0 height 9
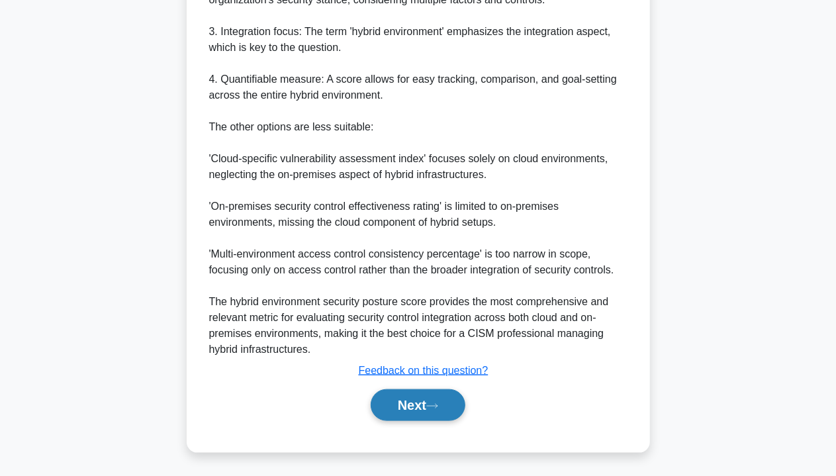
click at [419, 396] on button "Next" at bounding box center [418, 405] width 95 height 32
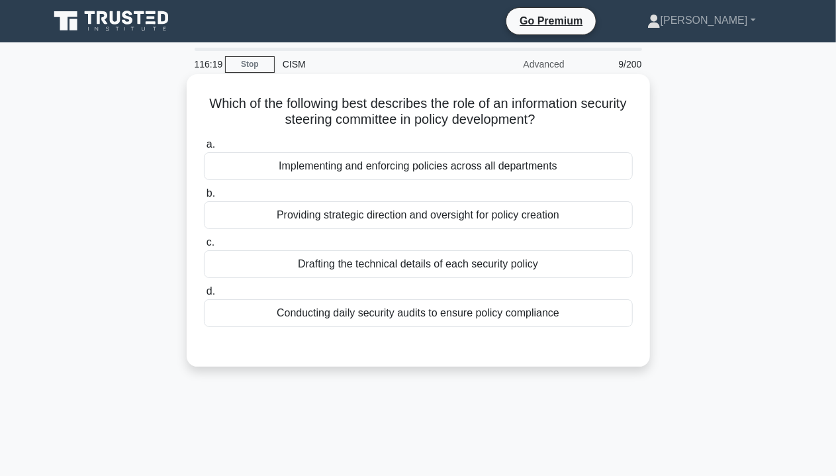
click at [595, 236] on label "c. Drafting the technical details of each security policy" at bounding box center [418, 256] width 429 height 44
click at [204, 238] on input "c. Drafting the technical details of each security policy" at bounding box center [204, 242] width 0 height 9
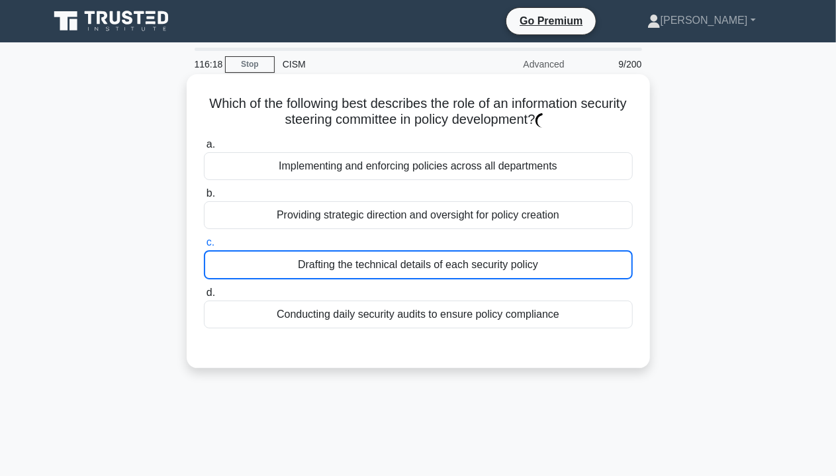
click at [556, 215] on div "Providing strategic direction and oversight for policy creation" at bounding box center [418, 215] width 429 height 28
click at [204, 198] on input "b. Providing strategic direction and oversight for policy creation" at bounding box center [204, 193] width 0 height 9
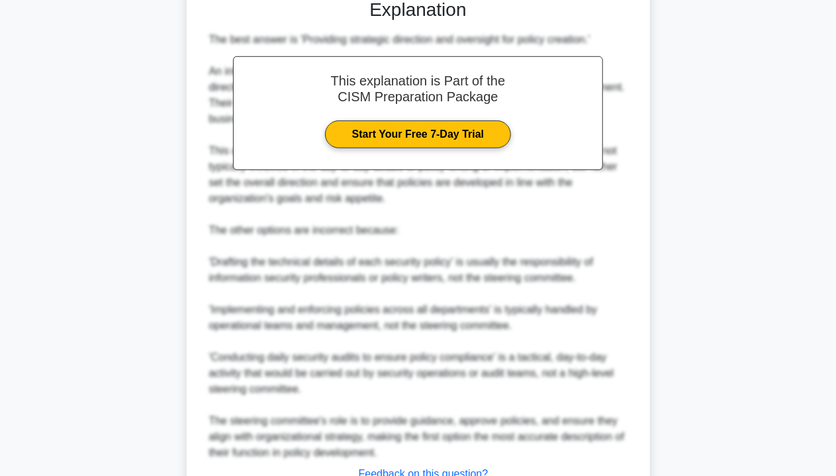
scroll to position [397, 0]
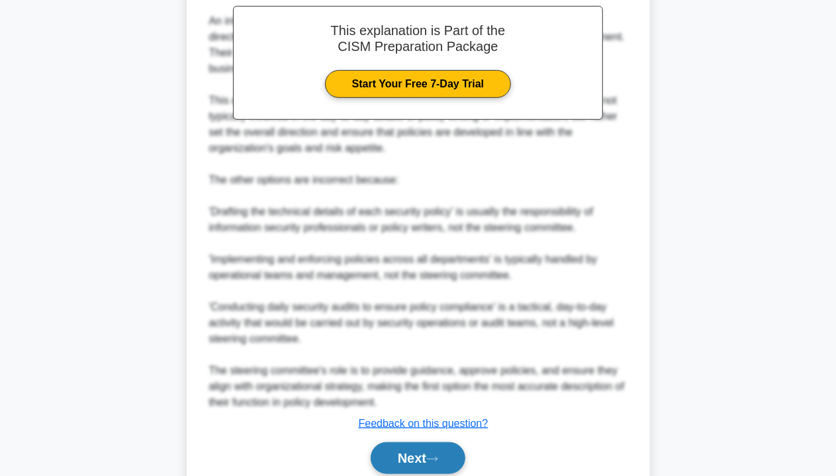
click at [418, 455] on button "Next" at bounding box center [418, 458] width 95 height 32
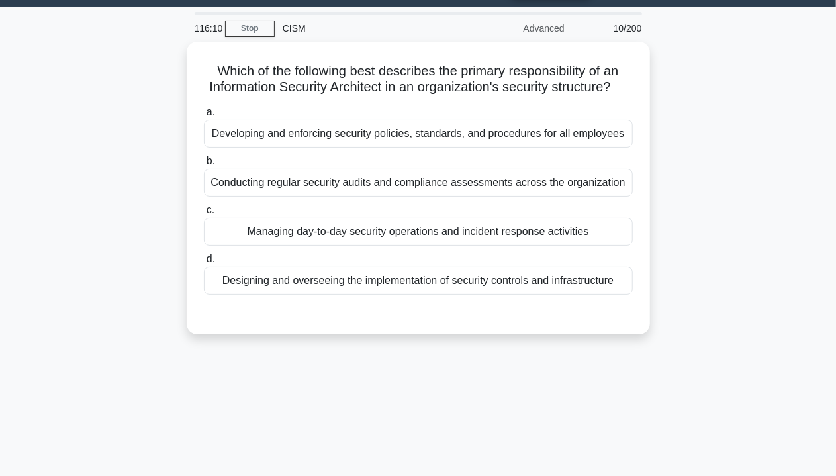
scroll to position [0, 0]
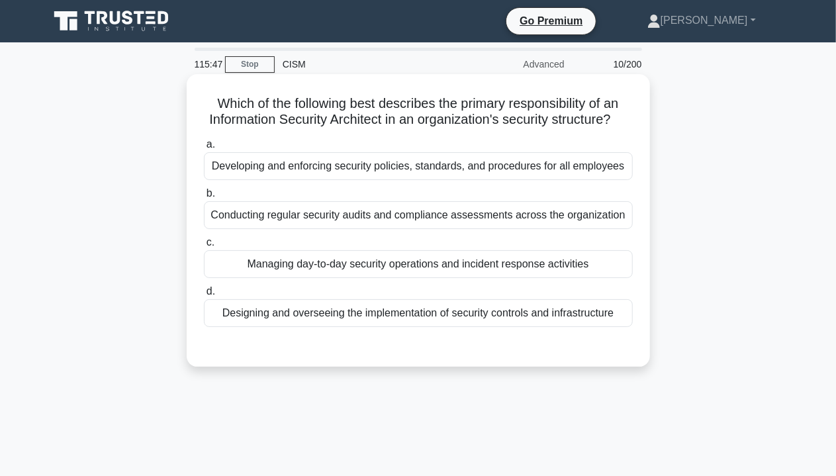
click at [529, 327] on div "Designing and overseeing the implementation of security controls and infrastruc…" at bounding box center [418, 313] width 429 height 28
click at [204, 296] on input "d. Designing and overseeing the implementation of security controls and infrast…" at bounding box center [204, 291] width 0 height 9
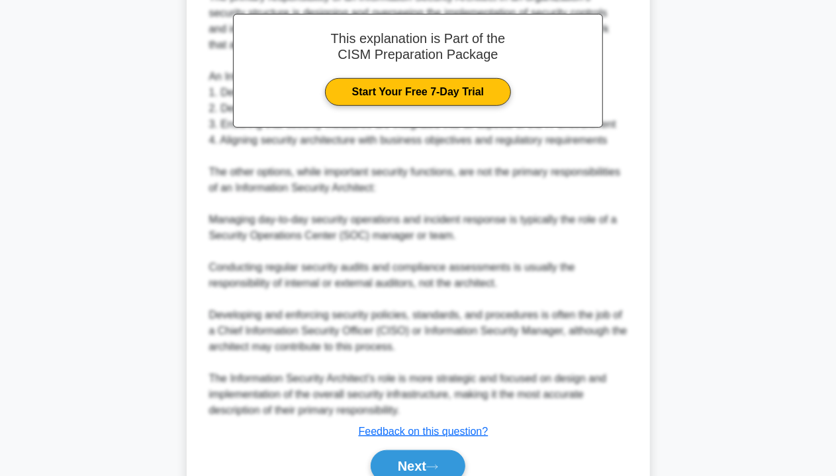
scroll to position [463, 0]
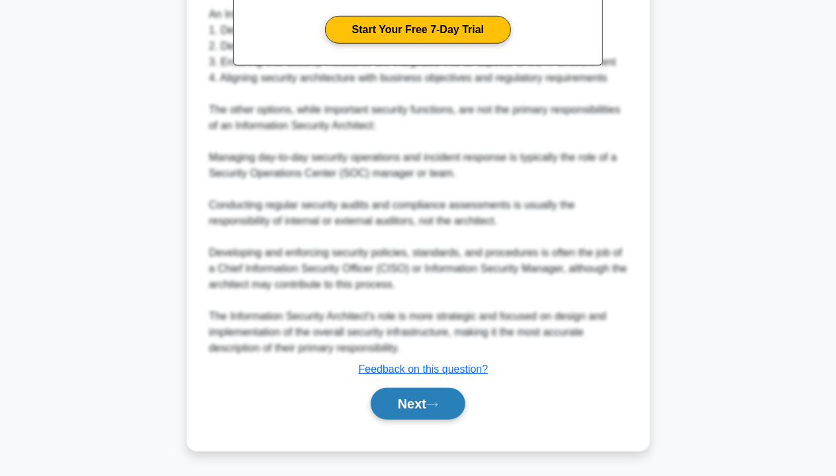
click at [433, 419] on button "Next" at bounding box center [418, 404] width 95 height 32
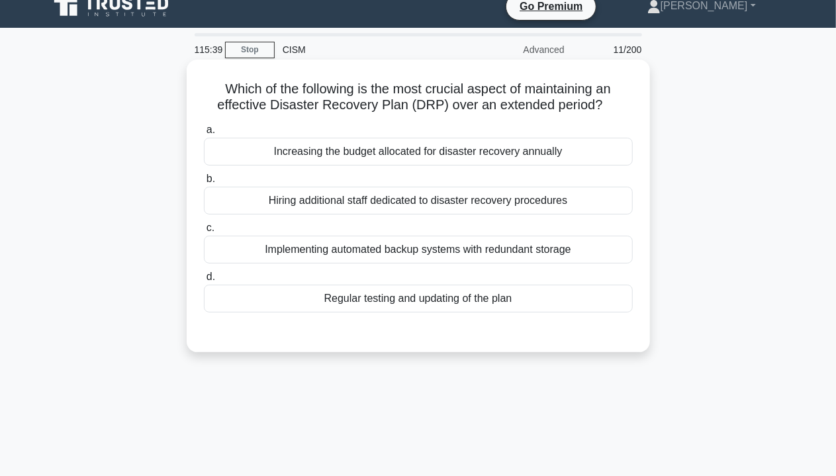
scroll to position [0, 0]
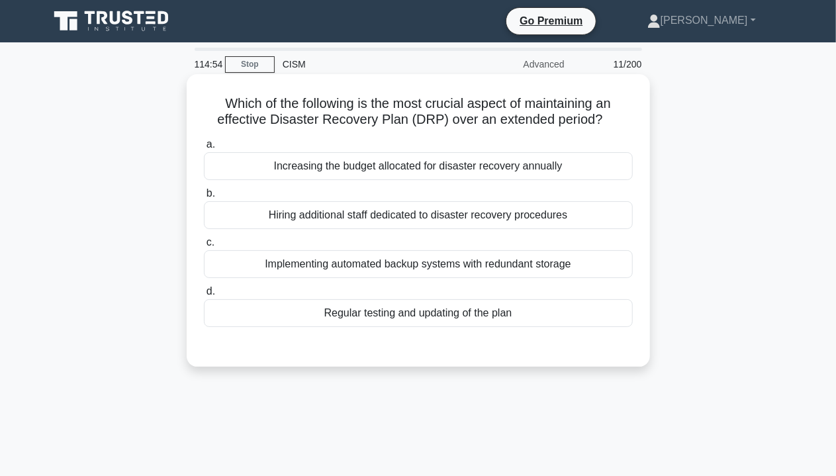
click at [487, 320] on div "Regular testing and updating of the plan" at bounding box center [418, 313] width 429 height 28
click at [204, 296] on input "d. Regular testing and updating of the plan" at bounding box center [204, 291] width 0 height 9
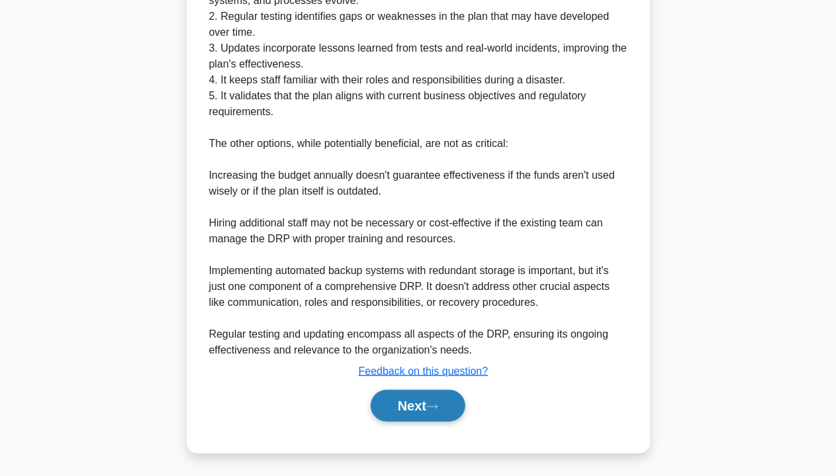
click at [424, 410] on button "Next" at bounding box center [418, 406] width 95 height 32
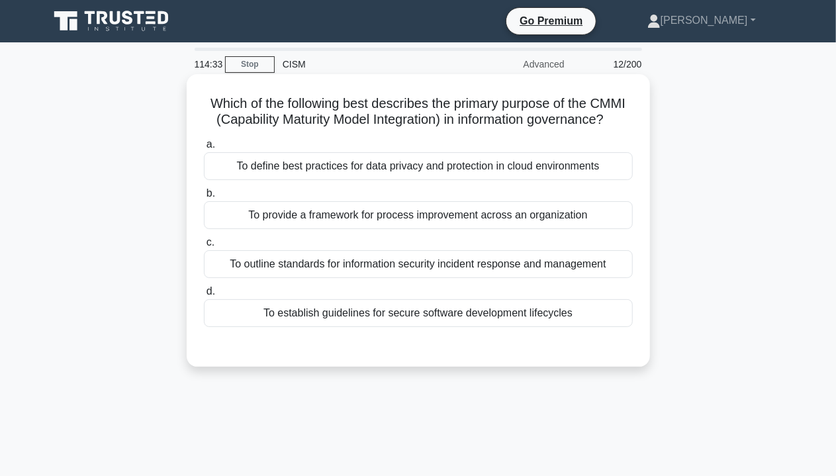
click at [548, 229] on div "To provide a framework for process improvement across an organization" at bounding box center [418, 215] width 429 height 28
click at [204, 198] on input "b. To provide a framework for process improvement across an organization" at bounding box center [204, 193] width 0 height 9
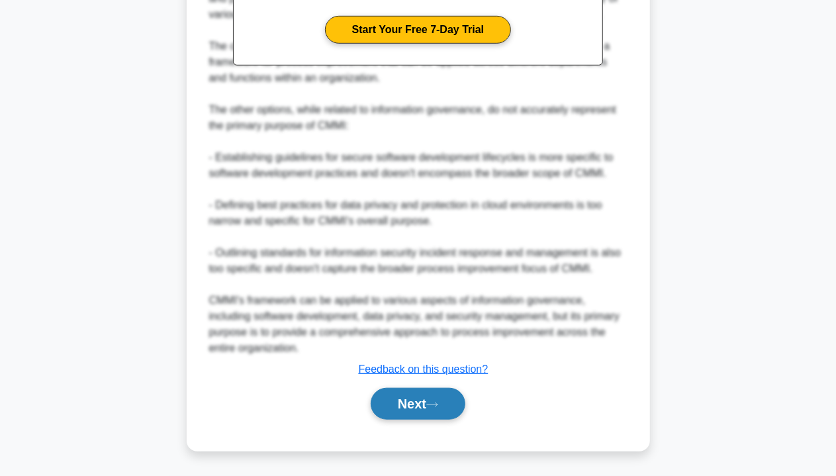
click at [449, 411] on button "Next" at bounding box center [418, 404] width 95 height 32
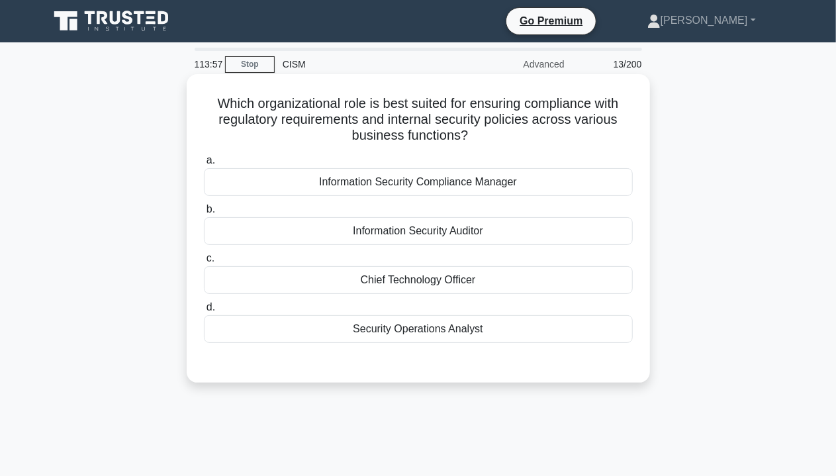
click at [458, 181] on div "Information Security Compliance Manager" at bounding box center [418, 182] width 429 height 28
click at [204, 165] on input "a. Information Security Compliance Manager" at bounding box center [204, 160] width 0 height 9
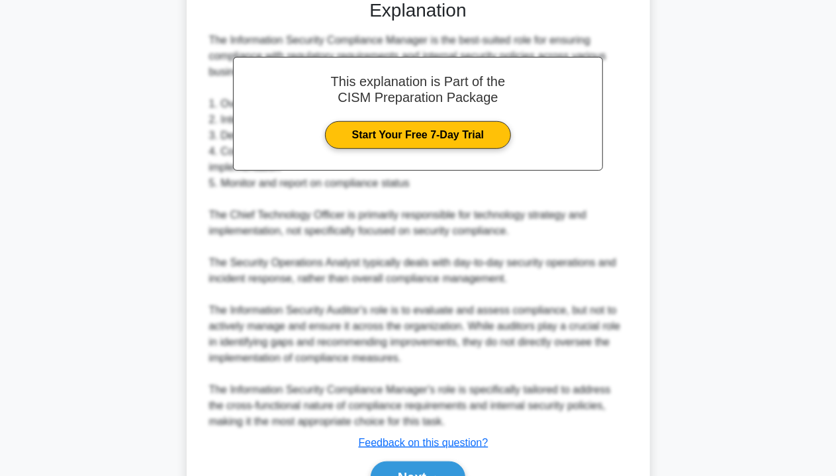
scroll to position [433, 0]
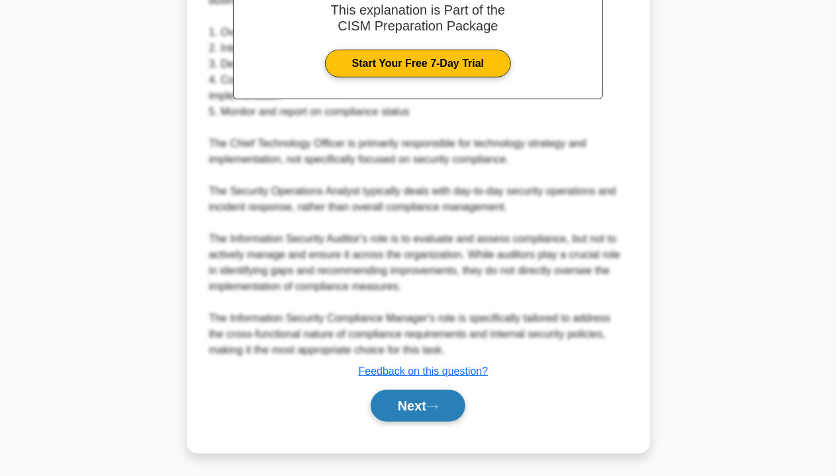
click at [411, 406] on button "Next" at bounding box center [418, 406] width 95 height 32
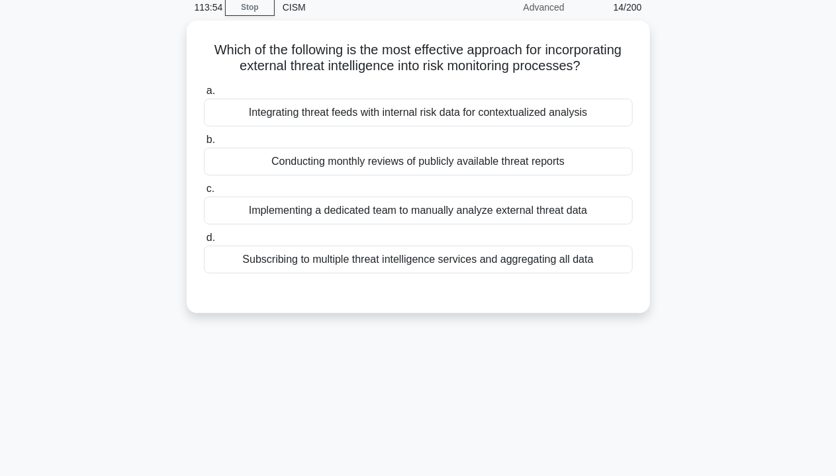
scroll to position [0, 0]
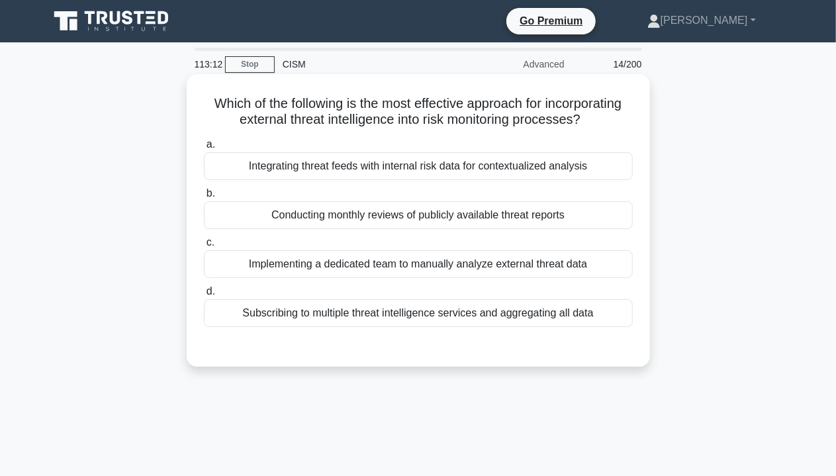
click at [357, 265] on div "Implementing a dedicated team to manually analyze external threat data" at bounding box center [418, 264] width 429 height 28
click at [204, 247] on input "c. Implementing a dedicated team to manually analyze external threat data" at bounding box center [204, 242] width 0 height 9
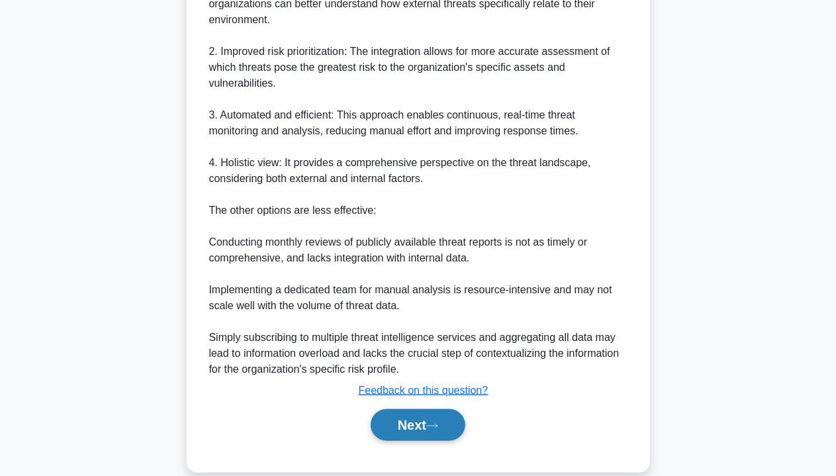
click at [387, 423] on button "Next" at bounding box center [418, 425] width 95 height 32
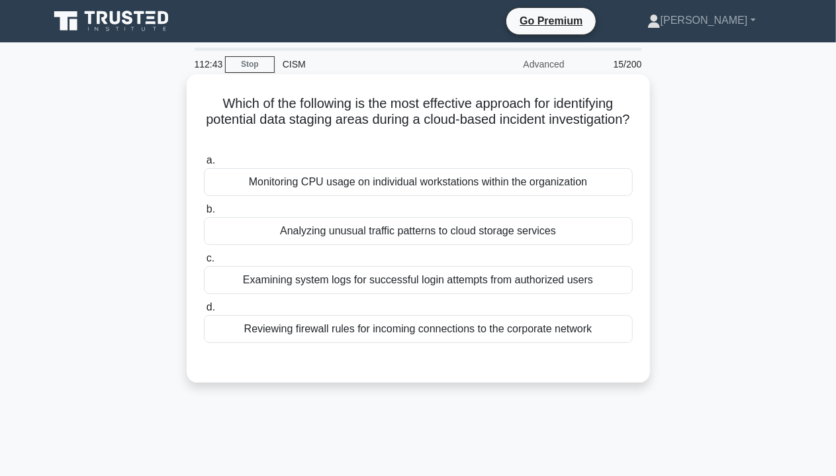
click at [389, 224] on div "Analyzing unusual traffic patterns to cloud storage services" at bounding box center [418, 231] width 429 height 28
click at [204, 214] on input "b. Analyzing unusual traffic patterns to cloud storage services" at bounding box center [204, 209] width 0 height 9
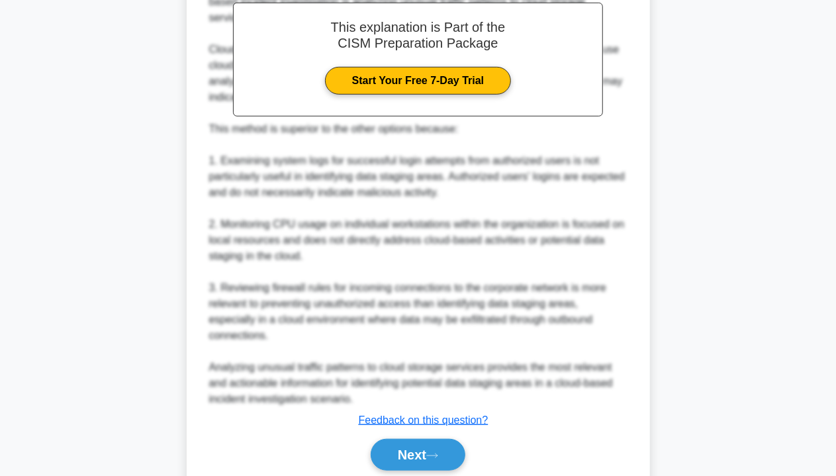
scroll to position [449, 0]
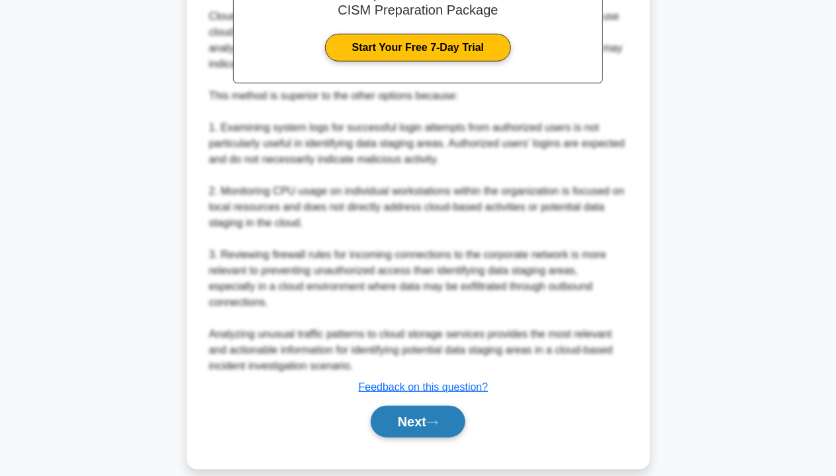
click at [434, 411] on button "Next" at bounding box center [418, 422] width 95 height 32
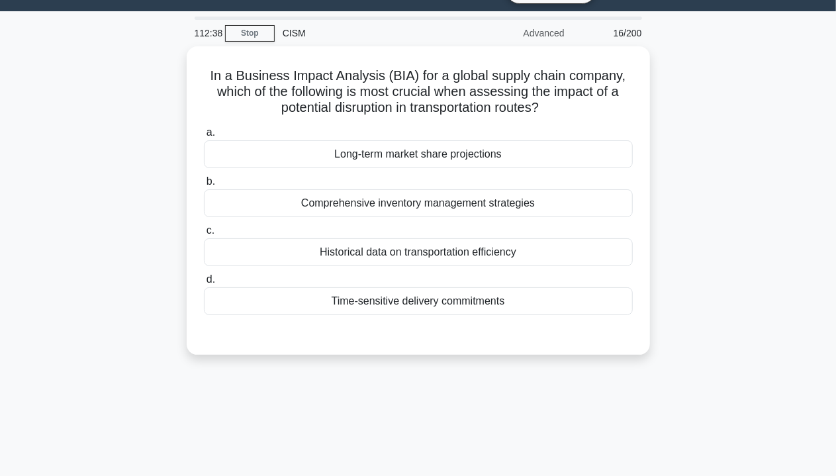
scroll to position [0, 0]
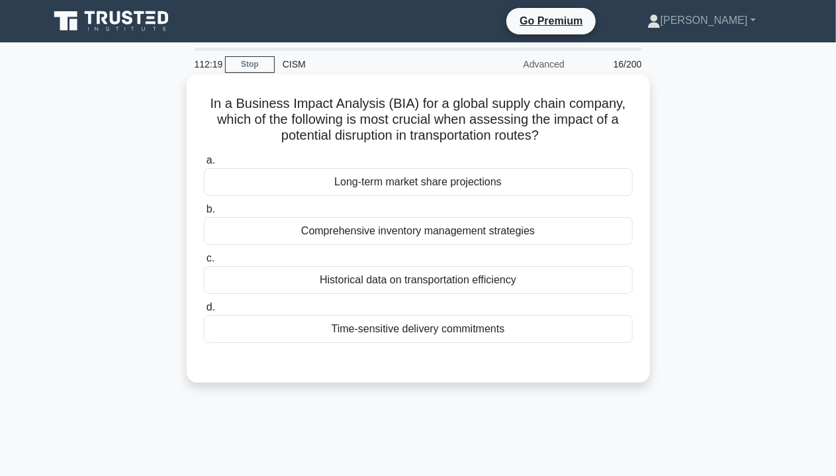
click at [398, 335] on div "Time-sensitive delivery commitments" at bounding box center [418, 329] width 429 height 28
click at [204, 312] on input "d. Time-sensitive delivery commitments" at bounding box center [204, 307] width 0 height 9
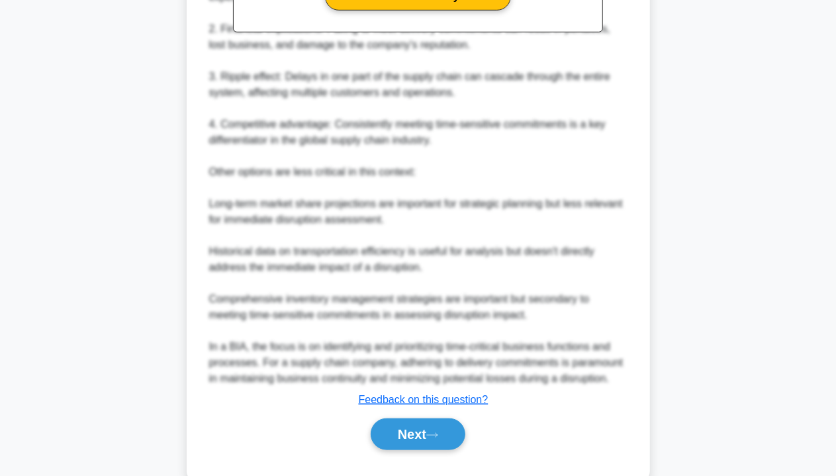
scroll to position [529, 0]
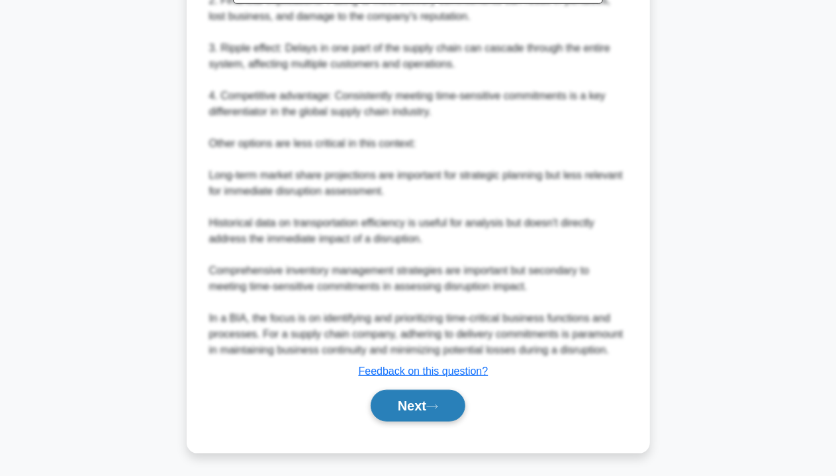
click at [394, 396] on button "Next" at bounding box center [418, 406] width 95 height 32
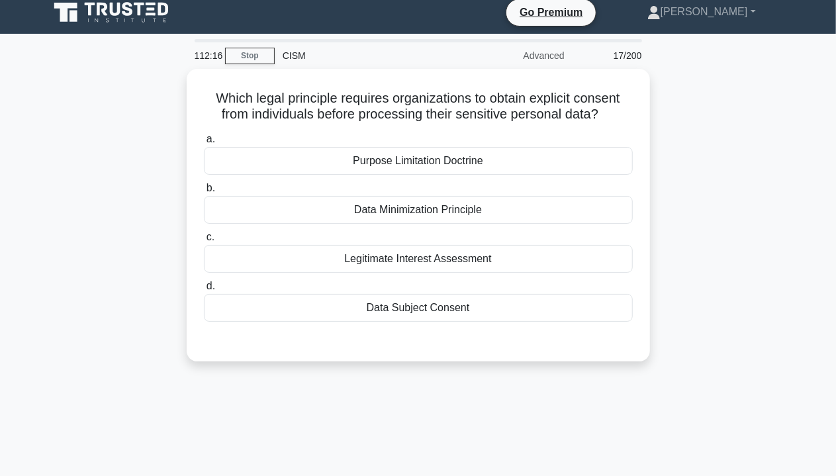
scroll to position [0, 0]
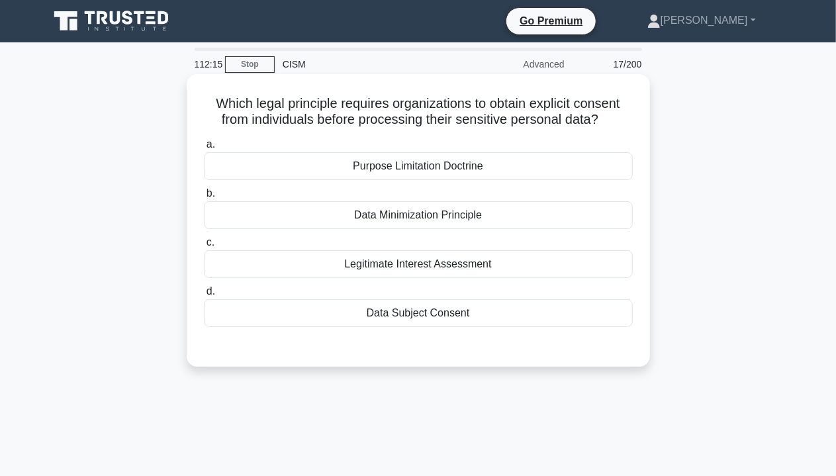
click at [523, 244] on label "c. Legitimate Interest Assessment" at bounding box center [418, 256] width 429 height 44
click at [204, 244] on input "c. Legitimate Interest Assessment" at bounding box center [204, 242] width 0 height 9
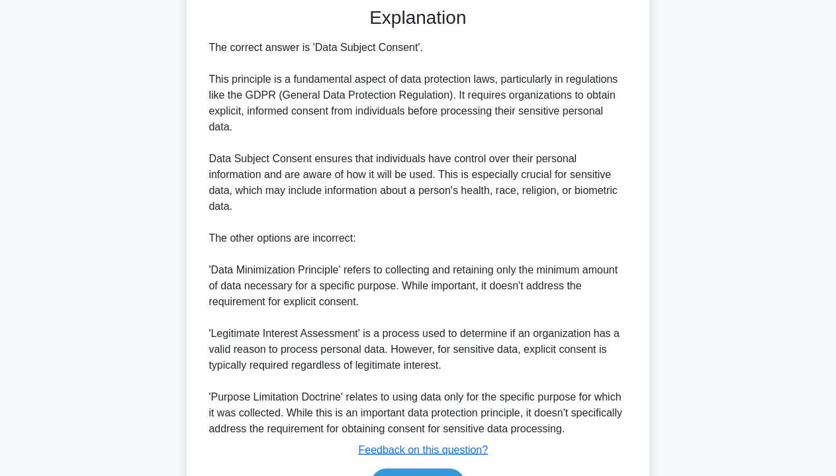
scroll to position [397, 0]
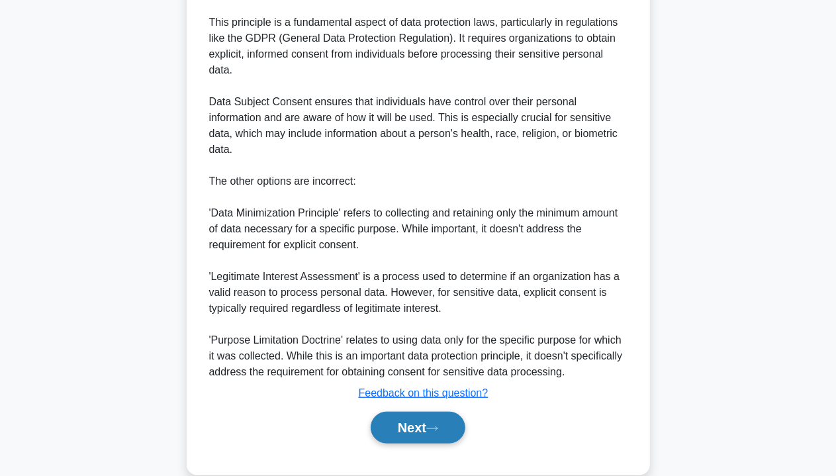
click at [416, 421] on button "Next" at bounding box center [418, 428] width 95 height 32
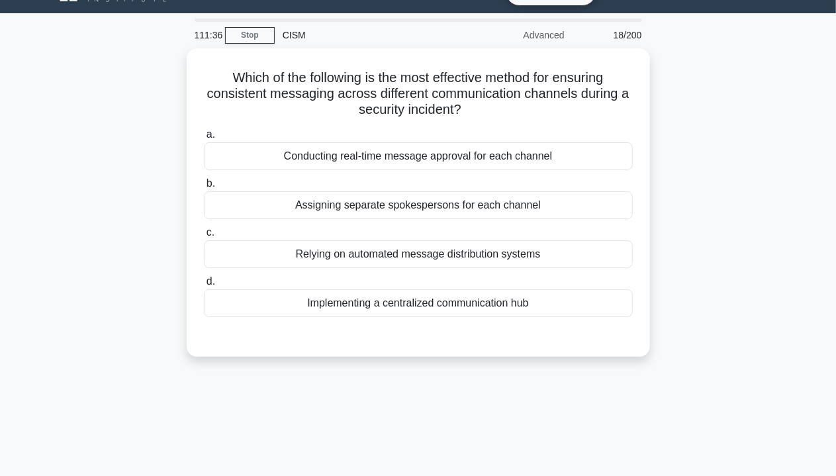
scroll to position [0, 0]
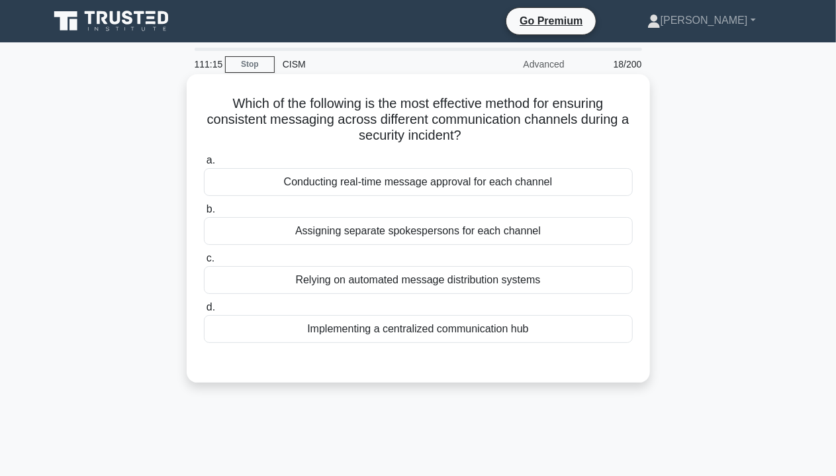
click at [504, 324] on div "Implementing a centralized communication hub" at bounding box center [418, 329] width 429 height 28
click at [204, 312] on input "d. Implementing a centralized communication hub" at bounding box center [204, 307] width 0 height 9
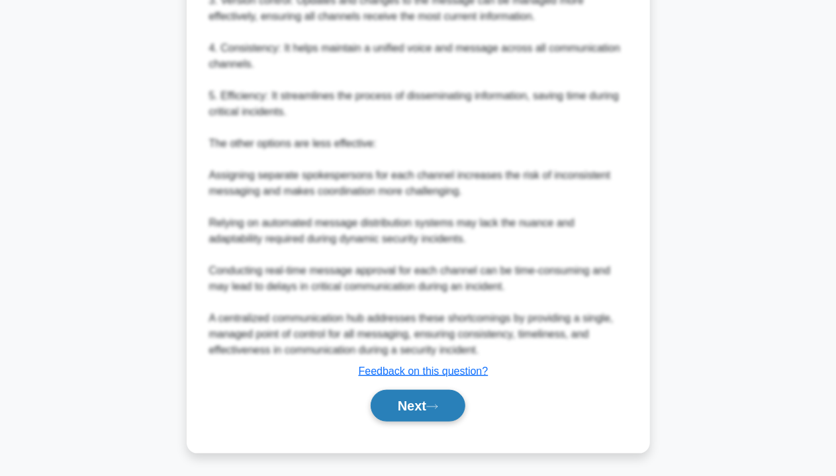
click at [438, 403] on icon at bounding box center [432, 406] width 12 height 7
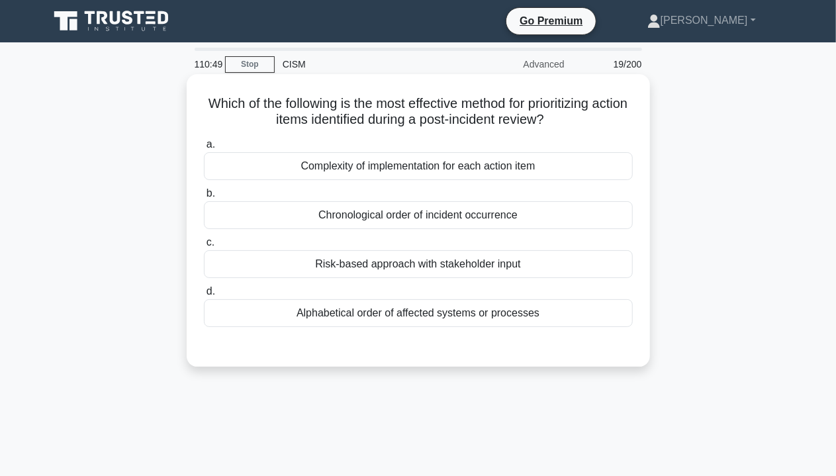
click at [462, 277] on div "Risk-based approach with stakeholder input" at bounding box center [418, 264] width 429 height 28
click at [204, 247] on input "c. Risk-based approach with stakeholder input" at bounding box center [204, 242] width 0 height 9
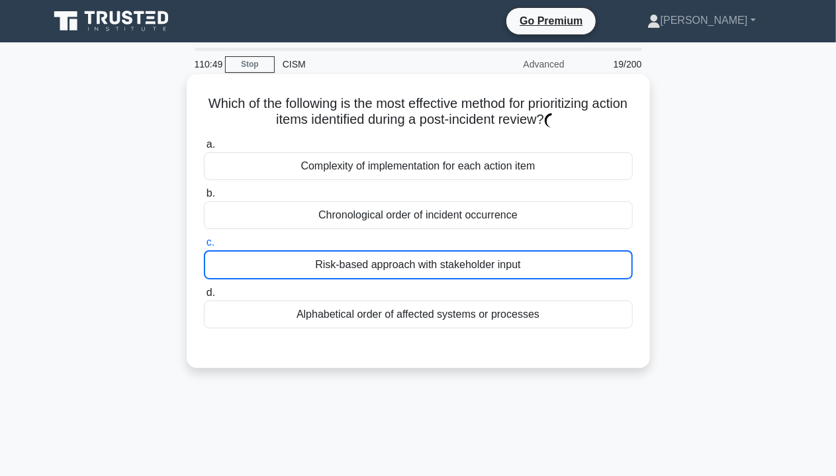
click at [463, 268] on div "Risk-based approach with stakeholder input" at bounding box center [418, 264] width 429 height 29
click at [204, 247] on input "c. Risk-based approach with stakeholder input" at bounding box center [204, 242] width 0 height 9
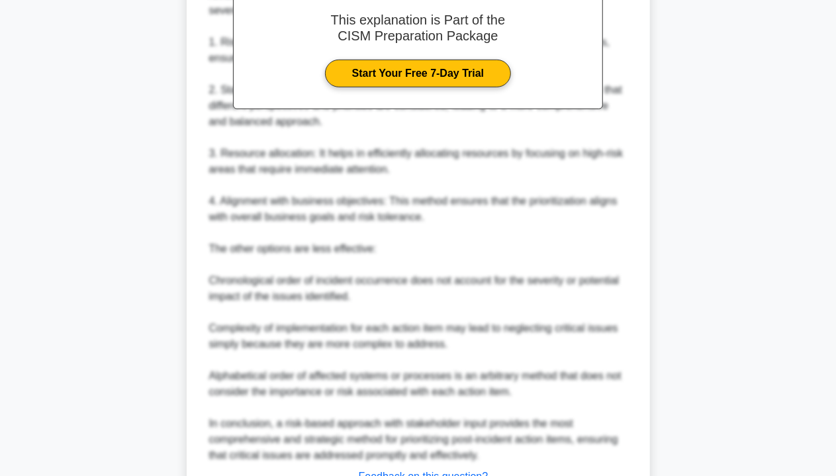
scroll to position [513, 0]
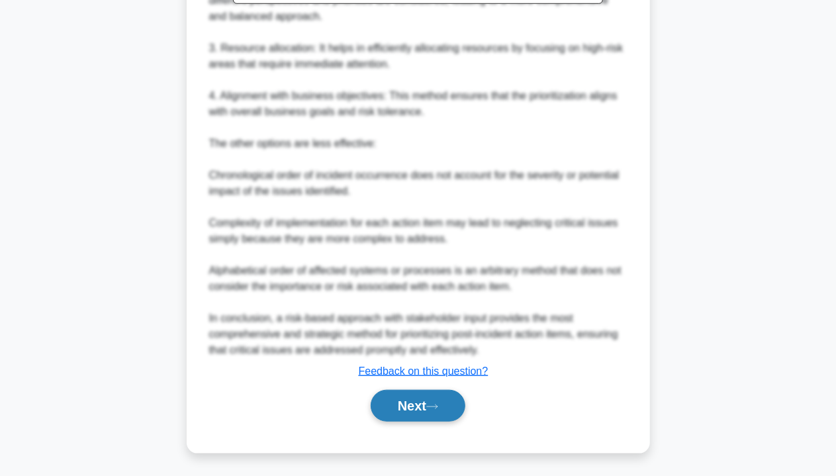
click at [418, 409] on button "Next" at bounding box center [418, 406] width 95 height 32
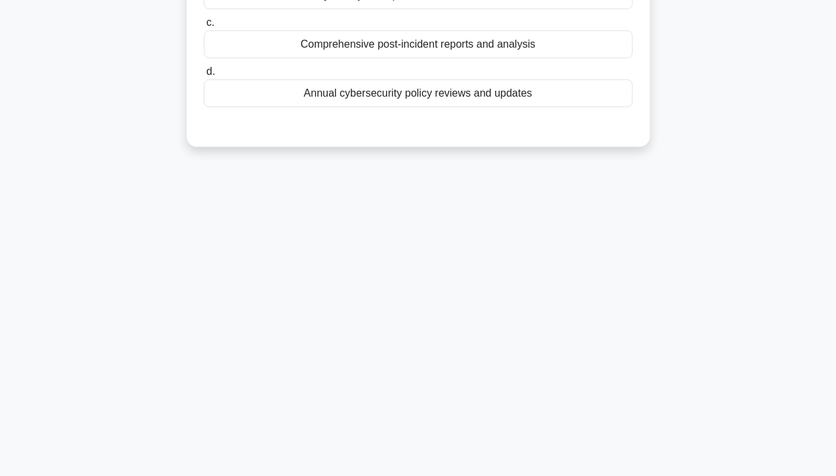
scroll to position [0, 0]
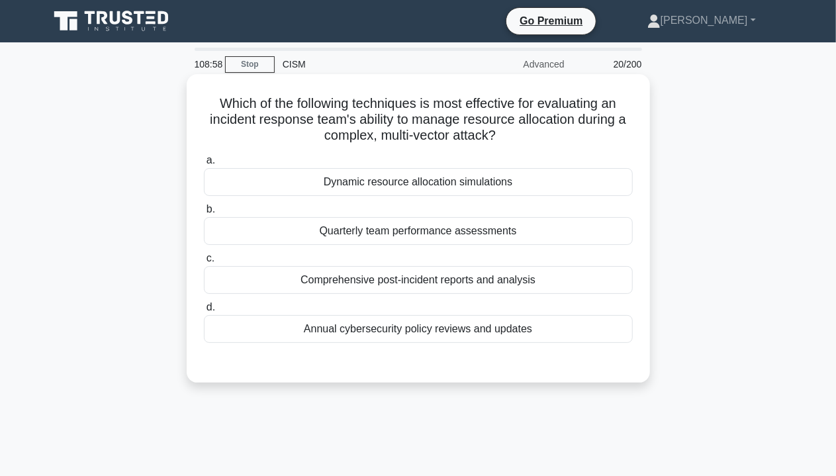
click at [340, 186] on div "Dynamic resource allocation simulations" at bounding box center [418, 182] width 429 height 28
click at [204, 165] on input "a. Dynamic resource allocation simulations" at bounding box center [204, 160] width 0 height 9
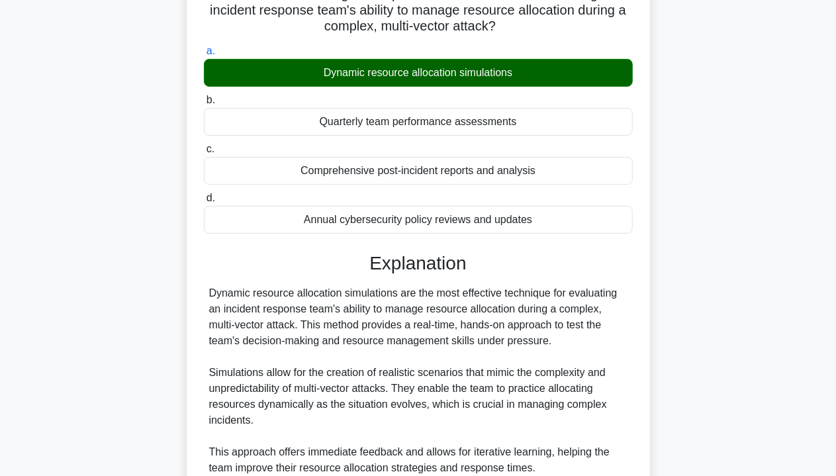
scroll to position [433, 0]
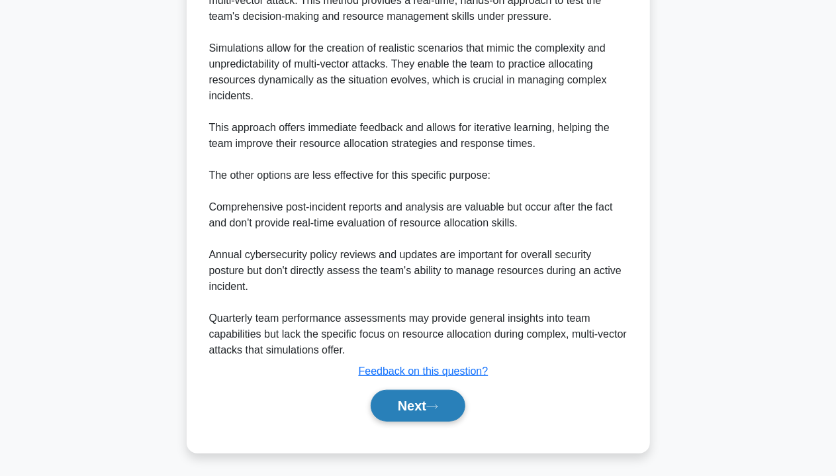
click at [422, 414] on button "Next" at bounding box center [418, 406] width 95 height 32
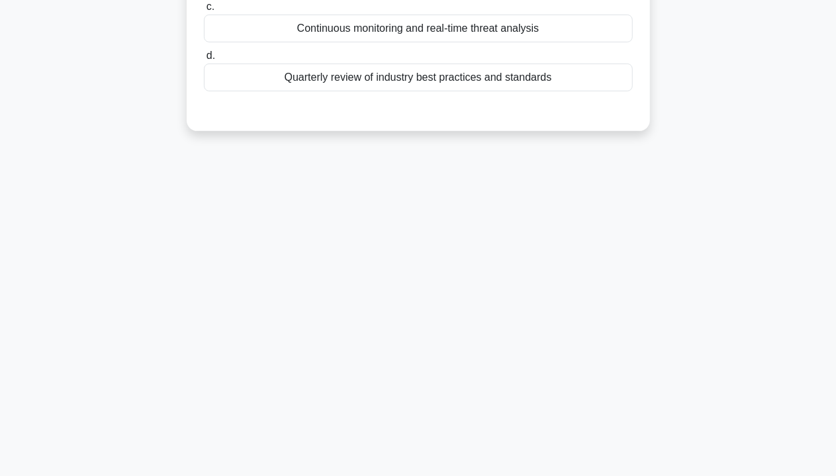
scroll to position [0, 0]
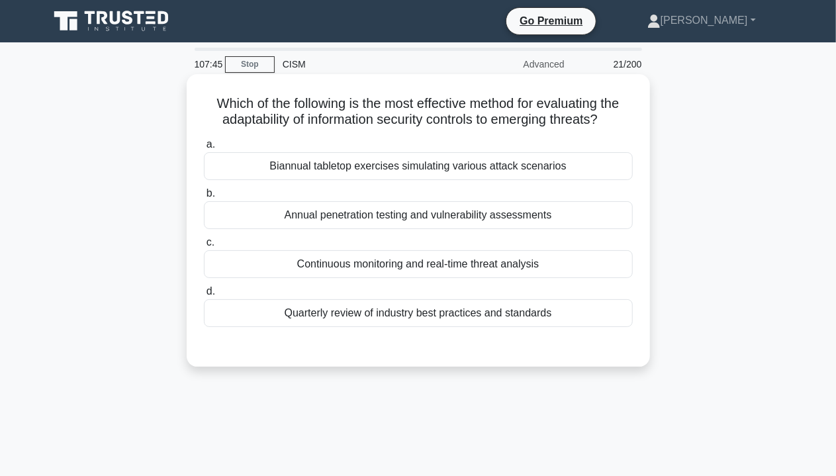
click at [434, 263] on div "Continuous monitoring and real-time threat analysis" at bounding box center [418, 264] width 429 height 28
click at [204, 247] on input "c. Continuous monitoring and real-time threat analysis" at bounding box center [204, 242] width 0 height 9
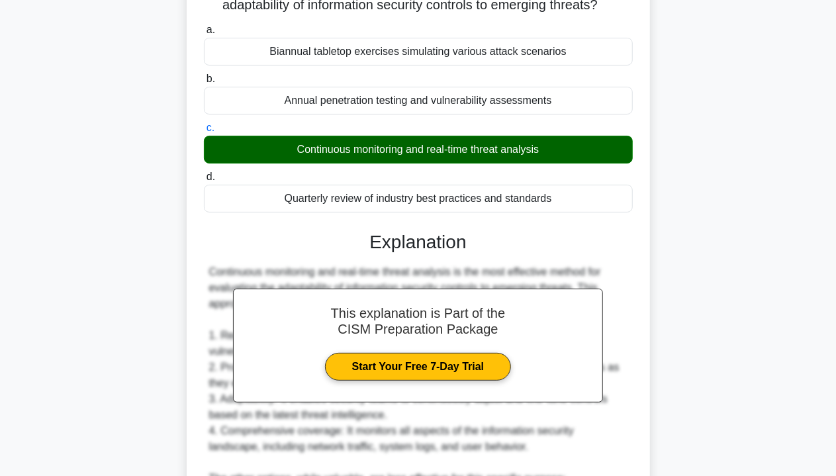
scroll to position [449, 0]
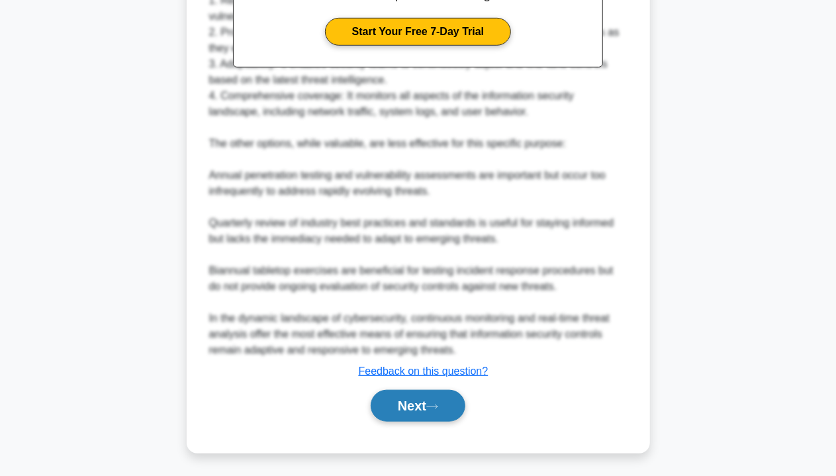
click at [412, 406] on button "Next" at bounding box center [418, 406] width 95 height 32
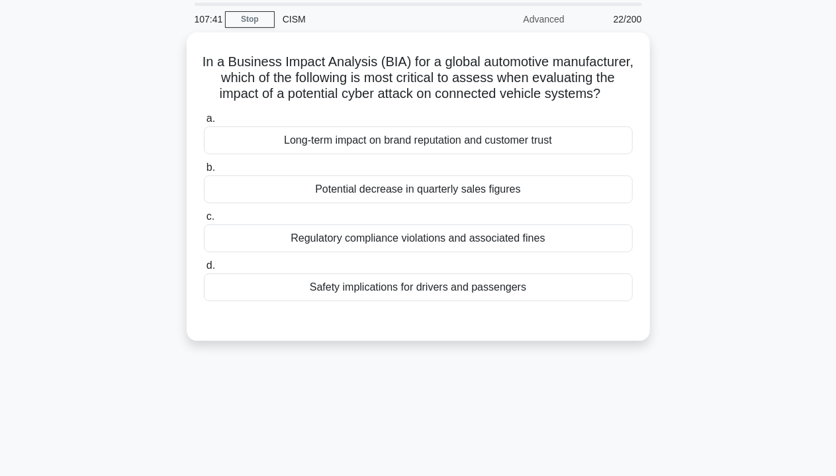
scroll to position [0, 0]
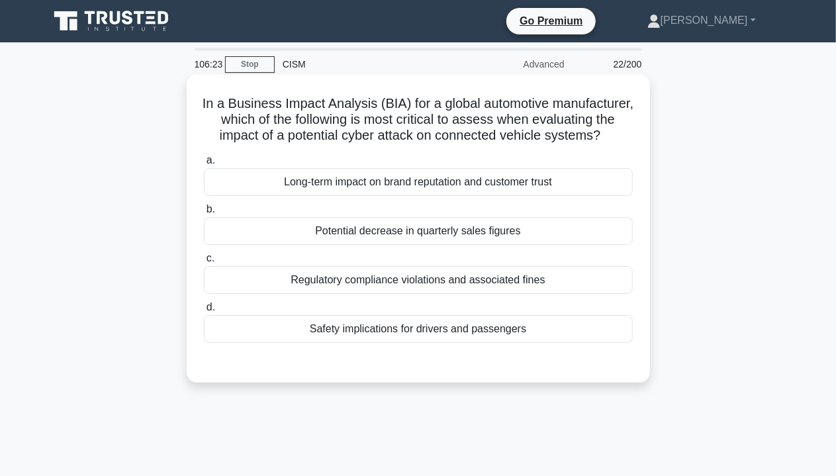
click at [409, 165] on div "In a Business Impact Analysis (BIA) for a global automotive manufacturer, which…" at bounding box center [418, 228] width 453 height 298
click at [413, 196] on div "Long-term impact on brand reputation and customer trust" at bounding box center [418, 182] width 429 height 28
click at [204, 165] on input "a. Long-term impact on brand reputation and customer trust" at bounding box center [204, 160] width 0 height 9
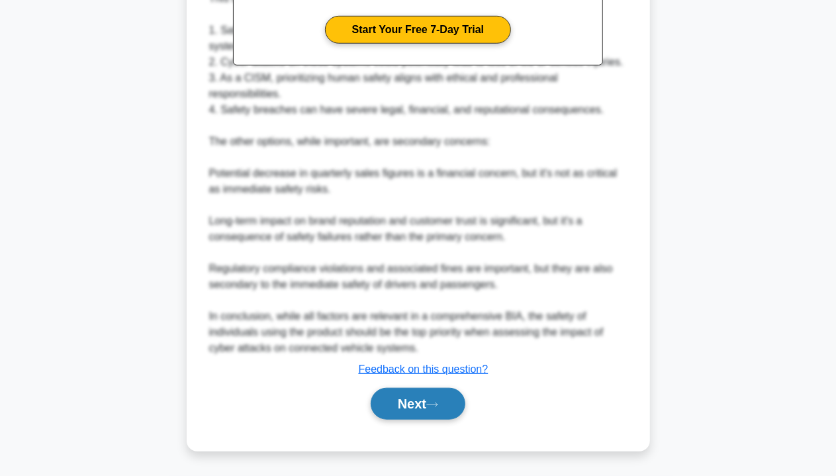
click at [425, 408] on button "Next" at bounding box center [418, 404] width 95 height 32
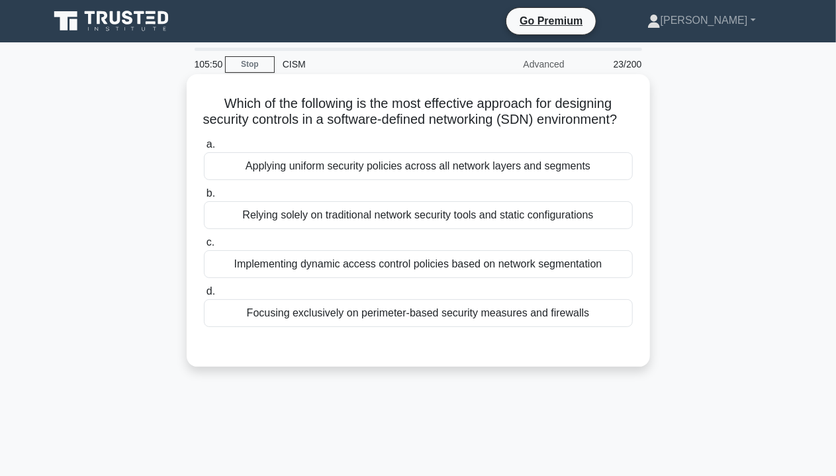
click at [459, 278] on div "Implementing dynamic access control policies based on network segmentation" at bounding box center [418, 264] width 429 height 28
click at [204, 247] on input "c. Implementing dynamic access control policies based on network segmentation" at bounding box center [204, 242] width 0 height 9
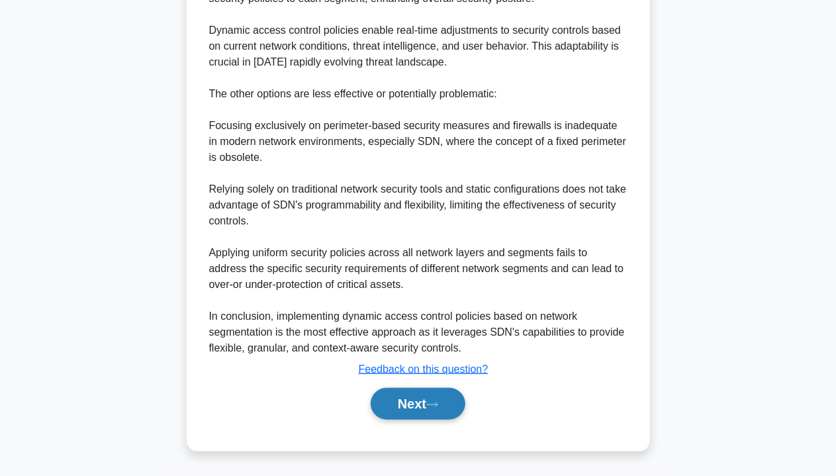
click at [422, 402] on button "Next" at bounding box center [418, 404] width 95 height 32
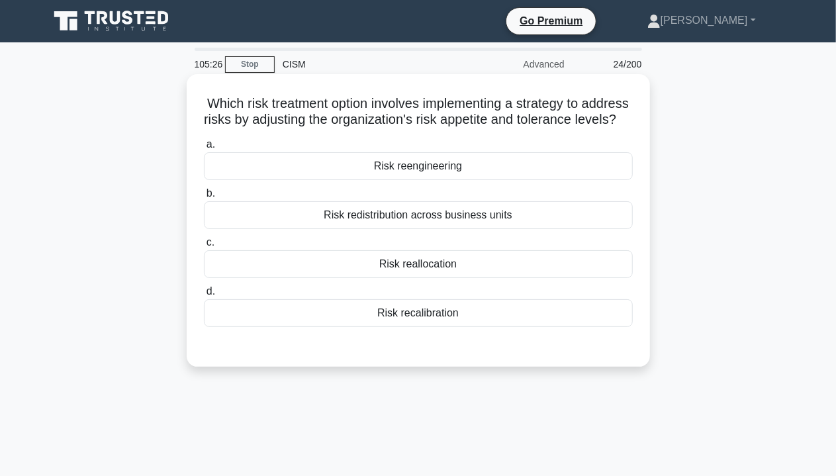
click at [417, 326] on div "Risk recalibration" at bounding box center [418, 313] width 429 height 28
click at [204, 296] on input "d. Risk recalibration" at bounding box center [204, 291] width 0 height 9
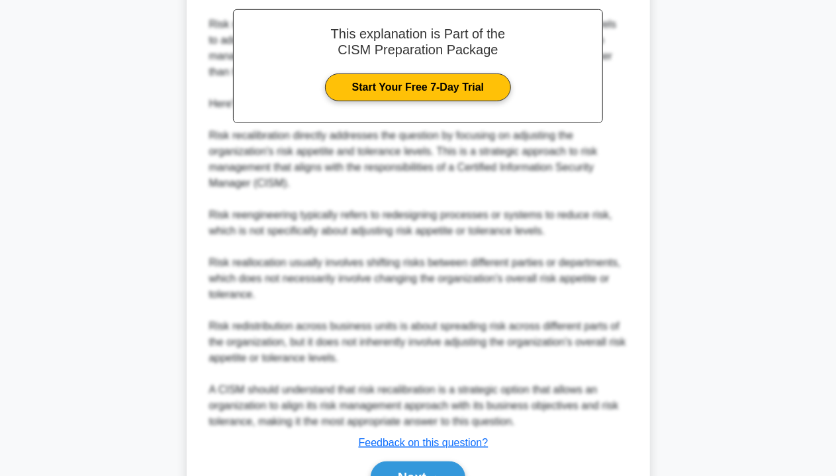
scroll to position [481, 0]
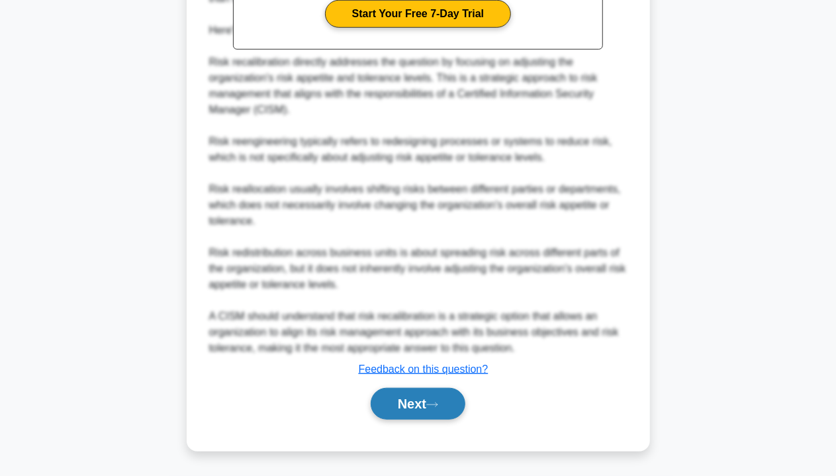
click at [433, 394] on button "Next" at bounding box center [418, 404] width 95 height 32
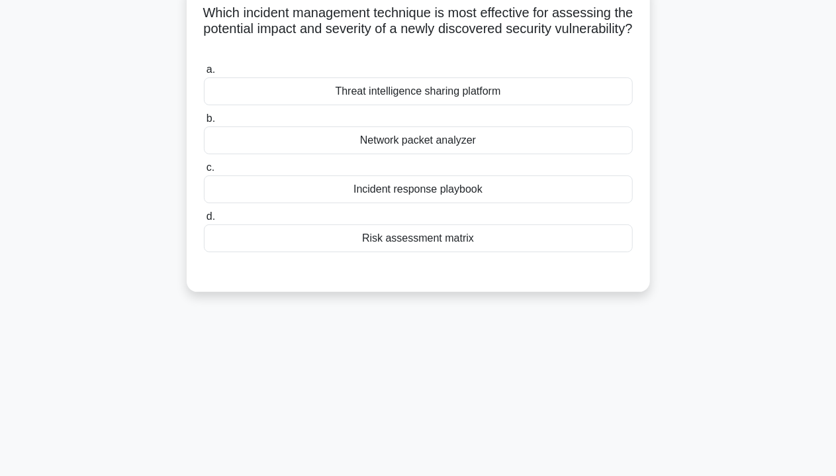
scroll to position [40, 0]
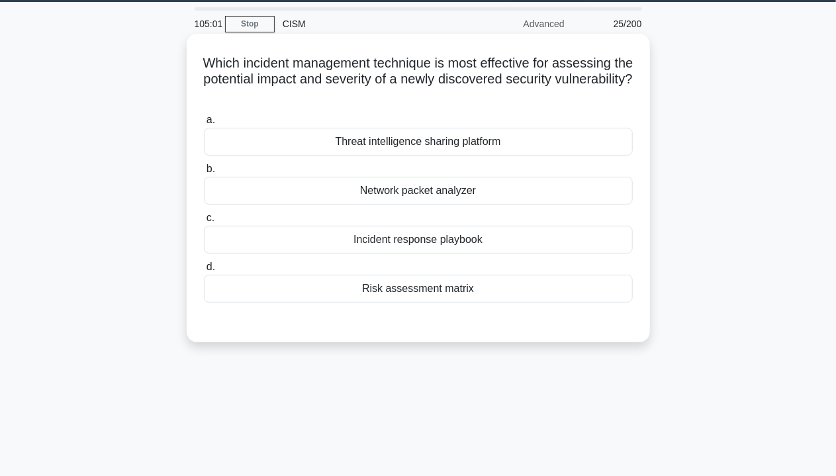
click at [447, 142] on div "Threat intelligence sharing platform" at bounding box center [418, 142] width 429 height 28
click at [204, 124] on input "a. Threat intelligence sharing platform" at bounding box center [204, 120] width 0 height 9
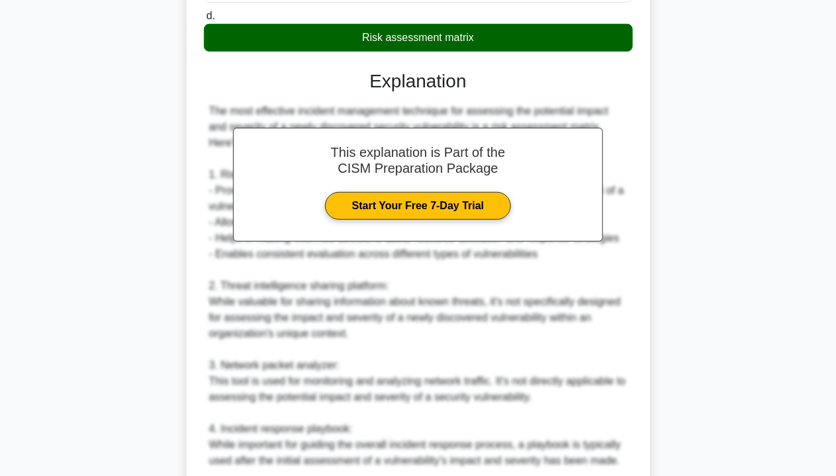
scroll to position [437, 0]
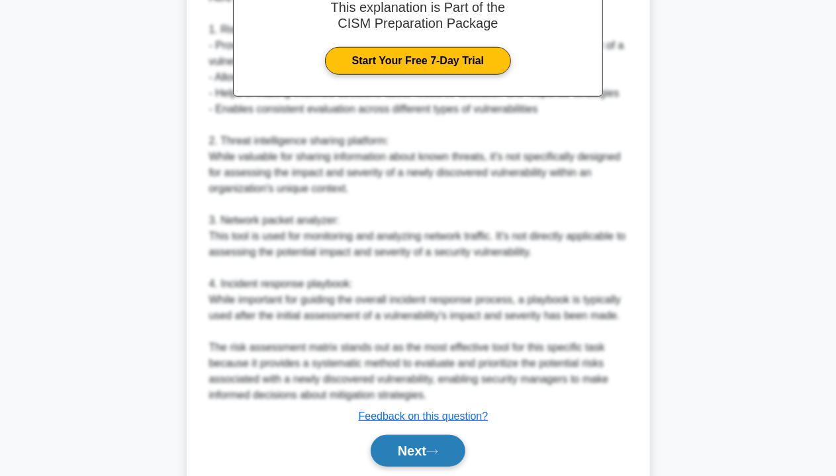
click at [418, 451] on button "Next" at bounding box center [418, 451] width 95 height 32
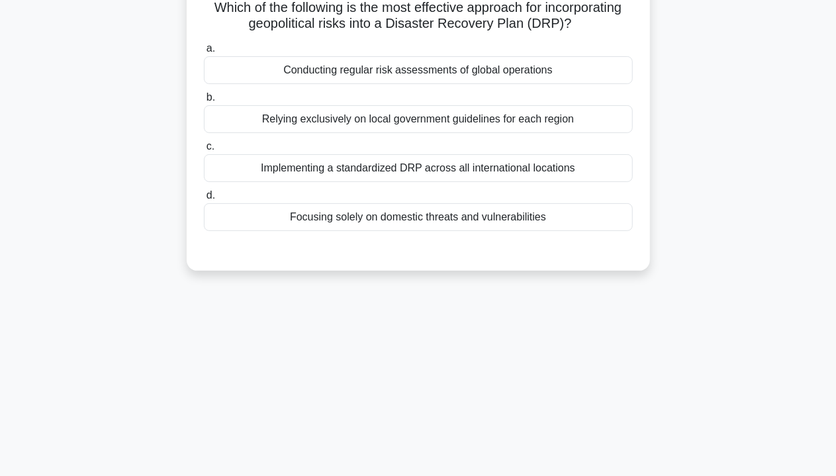
scroll to position [0, 0]
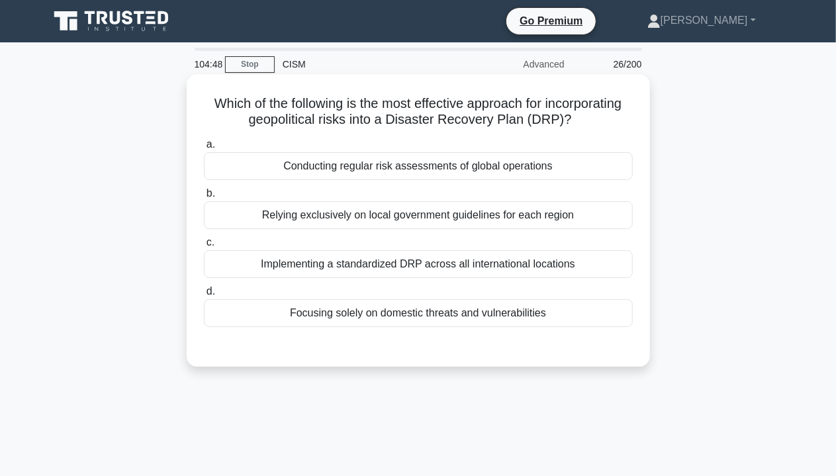
click at [452, 249] on label "c. Implementing a standardized DRP across all international locations" at bounding box center [418, 256] width 429 height 44
click at [204, 247] on input "c. Implementing a standardized DRP across all international locations" at bounding box center [204, 242] width 0 height 9
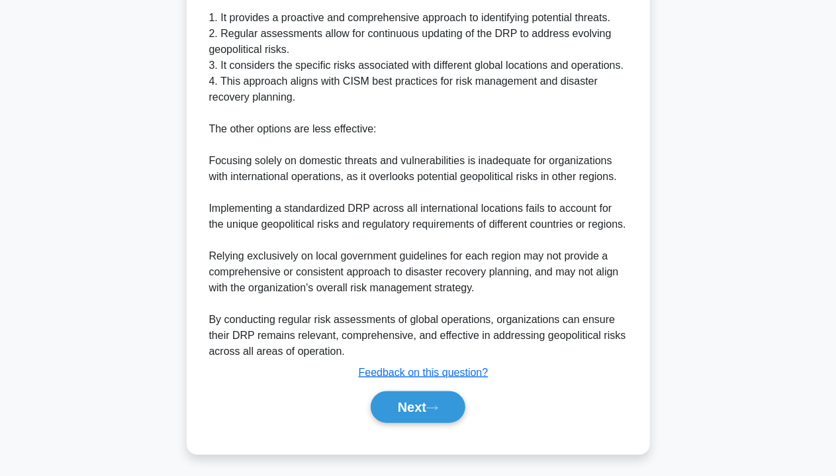
scroll to position [451, 0]
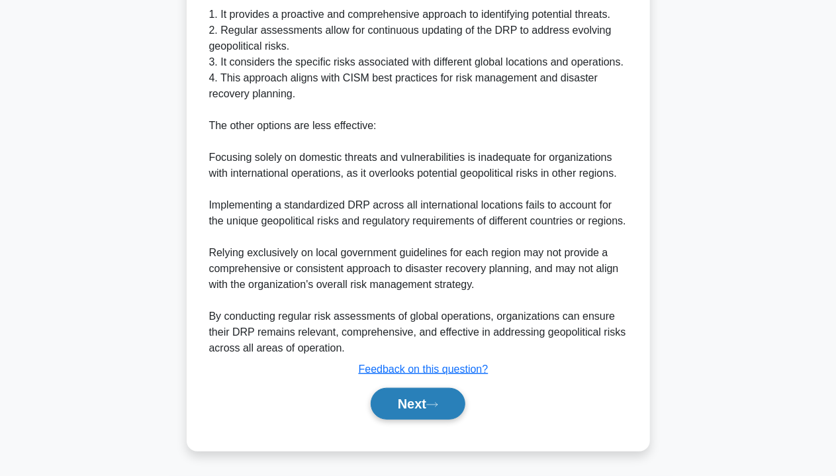
click at [433, 412] on button "Next" at bounding box center [418, 404] width 95 height 32
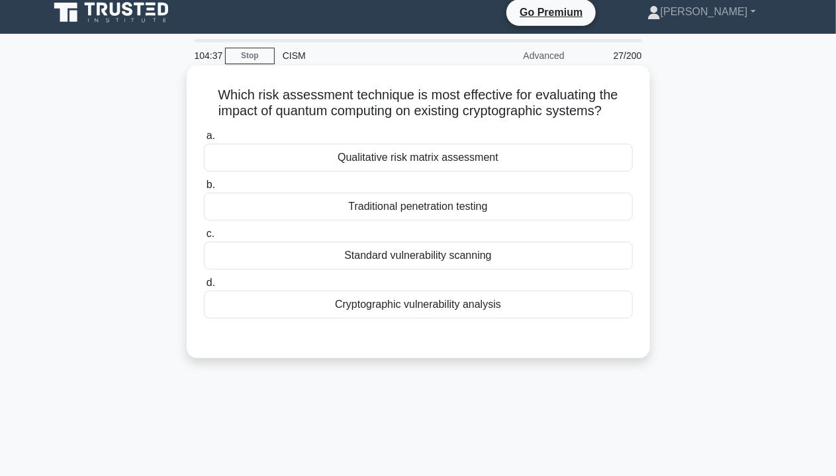
scroll to position [0, 0]
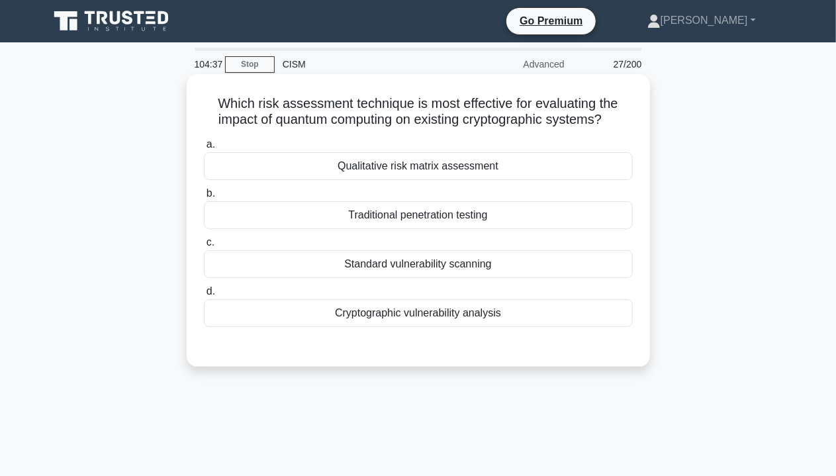
click at [437, 218] on div "Traditional penetration testing" at bounding box center [418, 215] width 429 height 28
click at [204, 198] on input "b. Traditional penetration testing" at bounding box center [204, 193] width 0 height 9
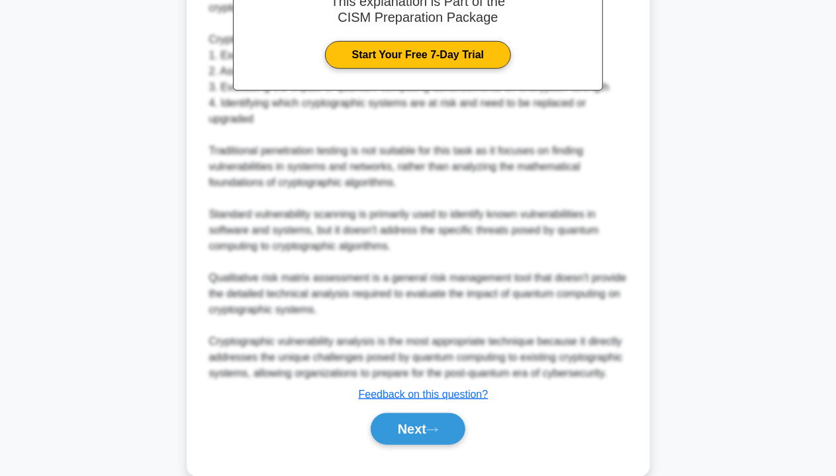
scroll to position [451, 0]
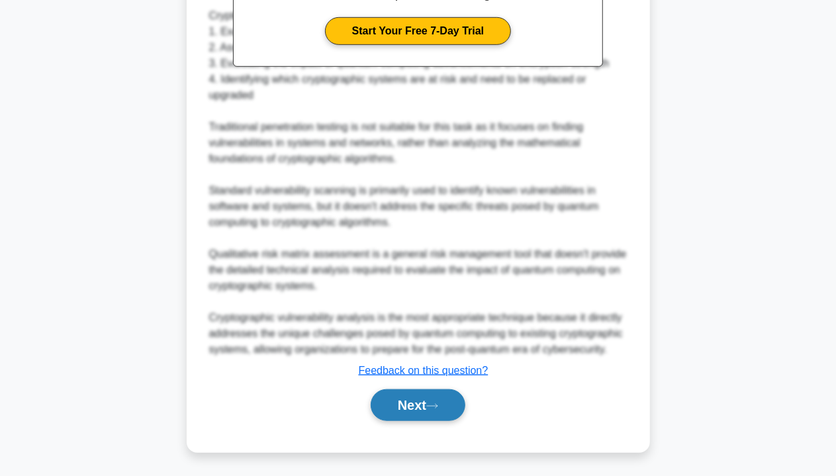
click at [400, 402] on button "Next" at bounding box center [418, 405] width 95 height 32
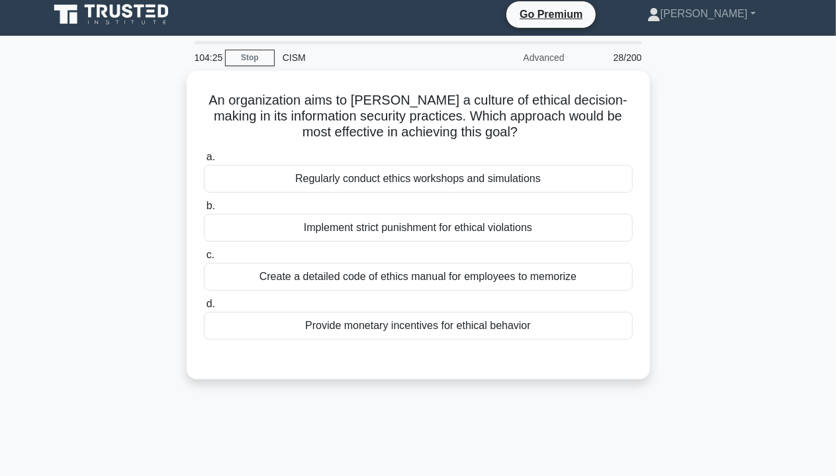
scroll to position [0, 0]
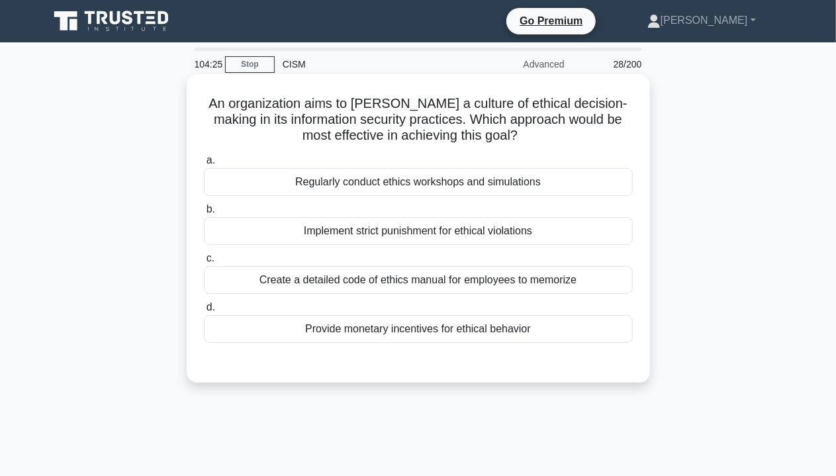
click at [386, 248] on div "a. Regularly conduct ethics workshops and simulations b. Implement strict punis…" at bounding box center [418, 248] width 445 height 196
click at [405, 228] on div "Implement strict punishment for ethical violations" at bounding box center [418, 231] width 429 height 28
click at [204, 214] on input "b. Implement strict punishment for ethical violations" at bounding box center [204, 209] width 0 height 9
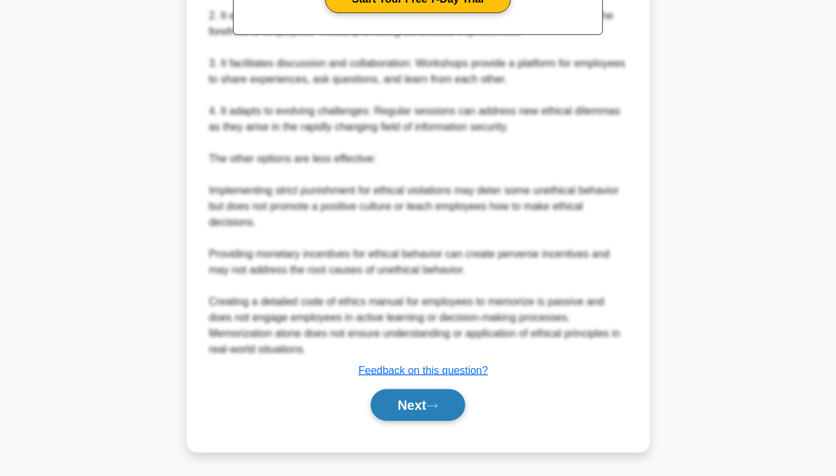
click at [438, 406] on icon at bounding box center [432, 405] width 12 height 7
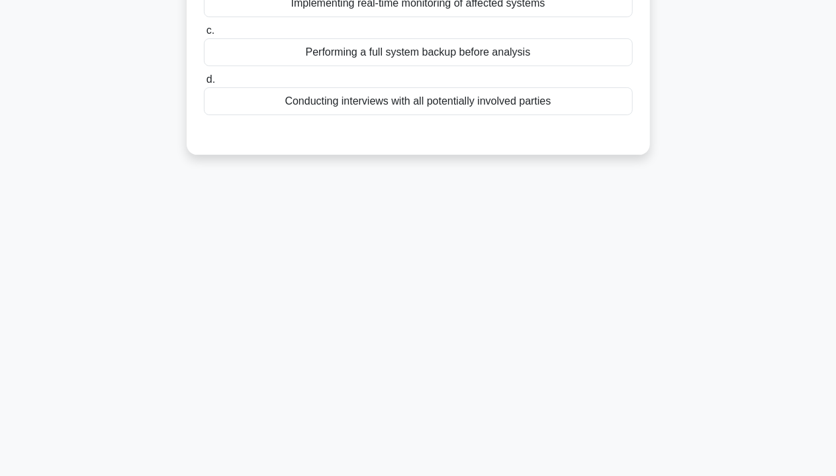
scroll to position [36, 0]
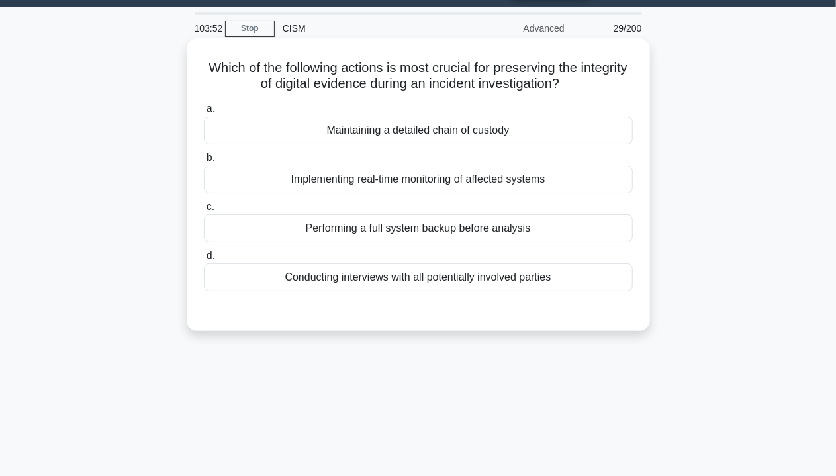
drag, startPoint x: 474, startPoint y: 116, endPoint x: 478, endPoint y: 125, distance: 9.8
click at [474, 117] on label "a. Maintaining a detailed chain of custody" at bounding box center [418, 123] width 429 height 44
click at [487, 137] on div "Maintaining a detailed chain of custody" at bounding box center [418, 130] width 429 height 28
click at [204, 113] on input "a. Maintaining a detailed chain of custody" at bounding box center [204, 109] width 0 height 9
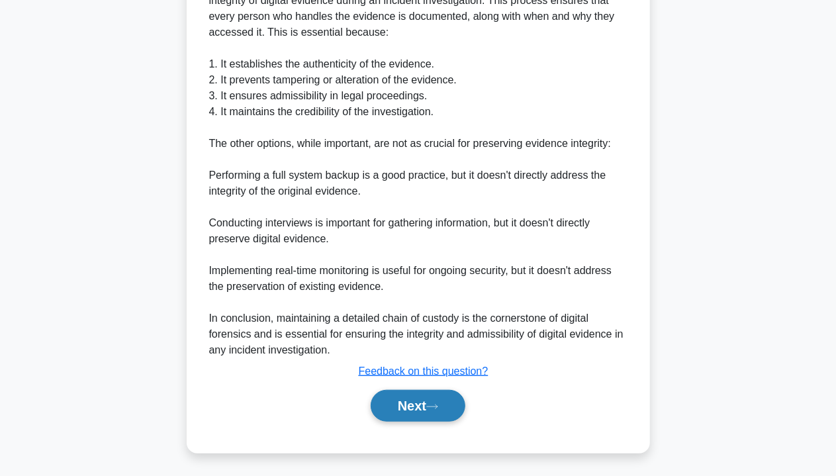
click at [430, 406] on button "Next" at bounding box center [418, 406] width 95 height 32
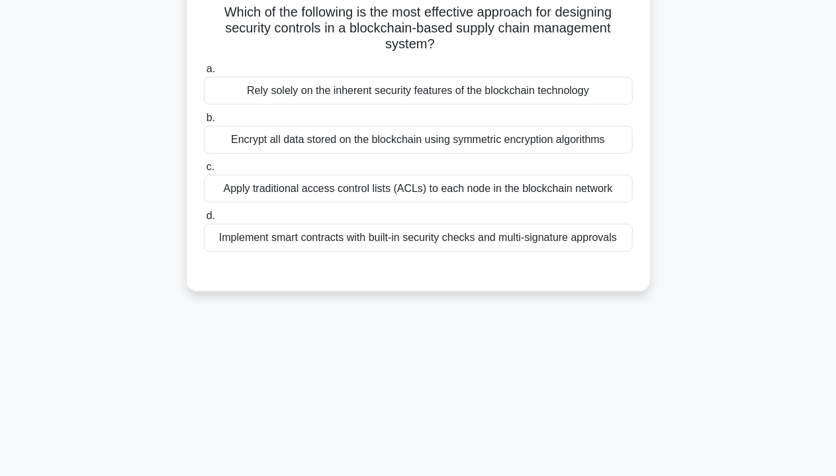
scroll to position [0, 0]
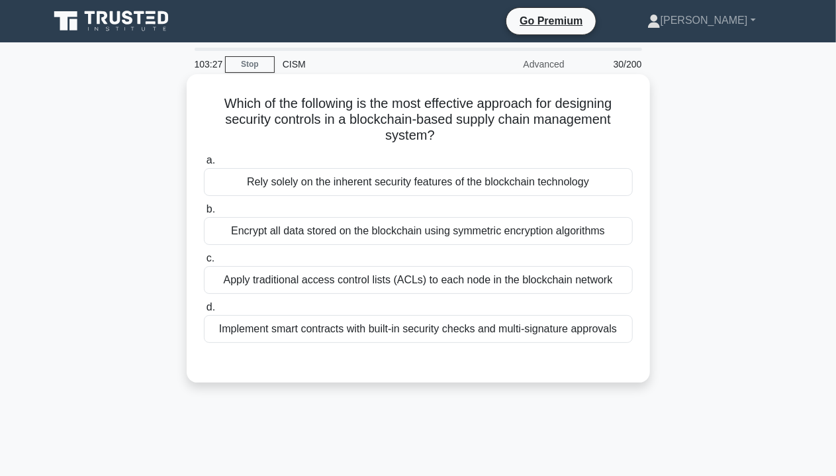
click at [482, 214] on label "b. Encrypt all data stored on the blockchain using symmetric encryption algorit…" at bounding box center [418, 223] width 429 height 44
click at [204, 214] on input "b. Encrypt all data stored on the blockchain using symmetric encryption algorit…" at bounding box center [204, 209] width 0 height 9
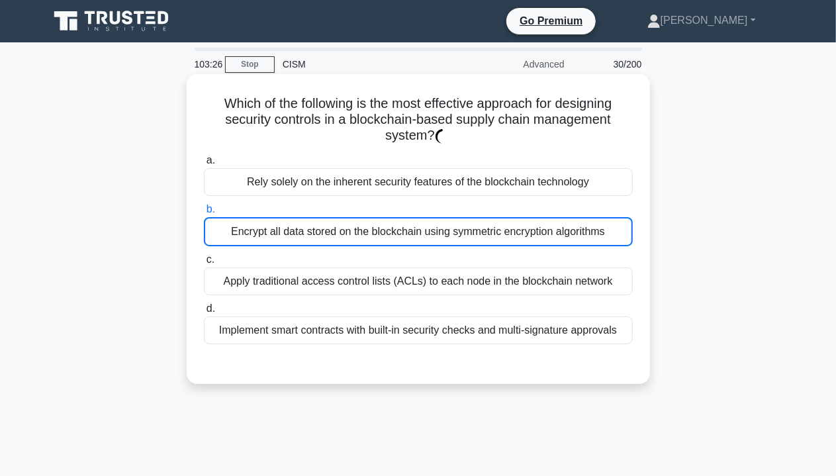
click at [482, 239] on div "Encrypt all data stored on the blockchain using symmetric encryption algorithms" at bounding box center [418, 231] width 429 height 29
click at [204, 214] on input "b. Encrypt all data stored on the blockchain using symmetric encryption algorit…" at bounding box center [204, 209] width 0 height 9
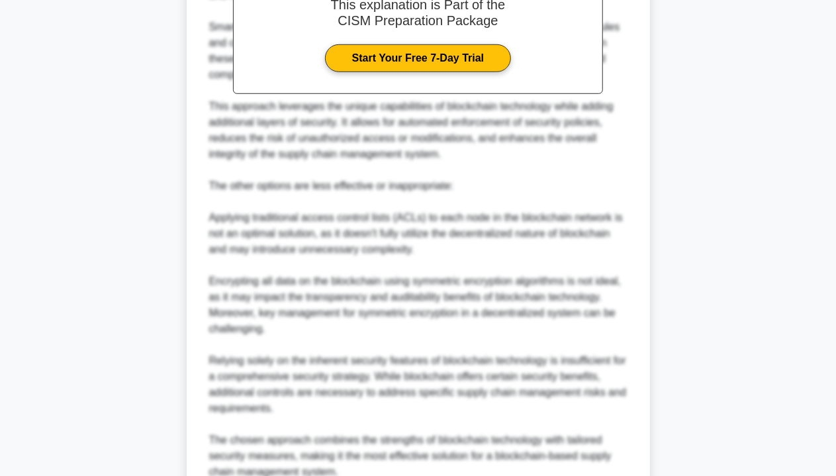
scroll to position [529, 0]
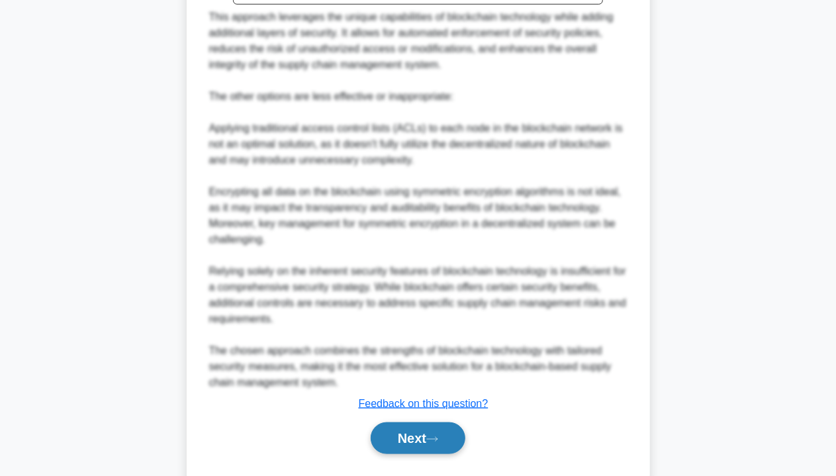
click at [386, 439] on button "Next" at bounding box center [418, 438] width 95 height 32
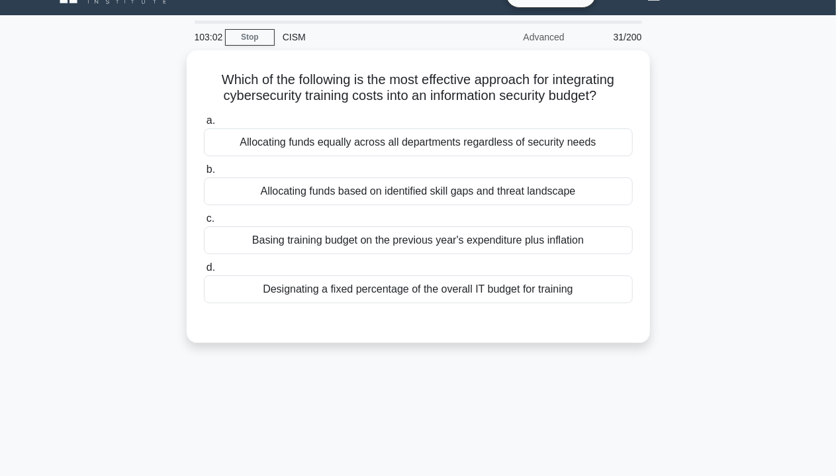
scroll to position [0, 0]
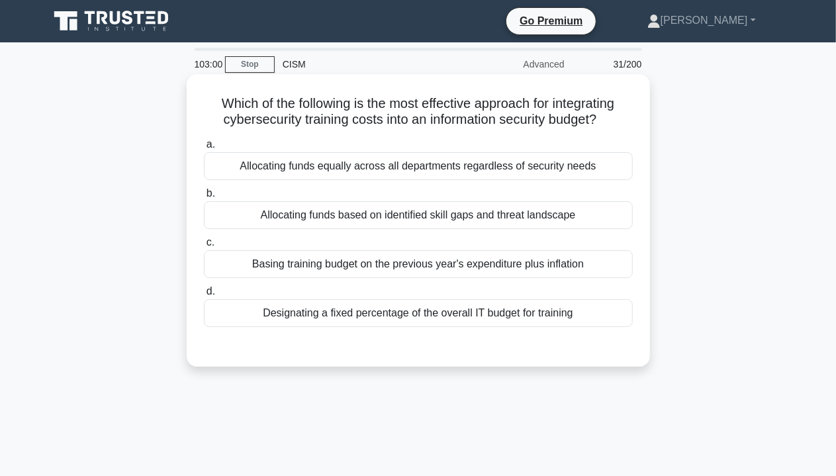
click at [451, 273] on div "Basing training budget on the previous year's expenditure plus inflation" at bounding box center [418, 264] width 429 height 28
click at [204, 247] on input "c. Basing training budget on the previous year's expenditure plus inflation" at bounding box center [204, 242] width 0 height 9
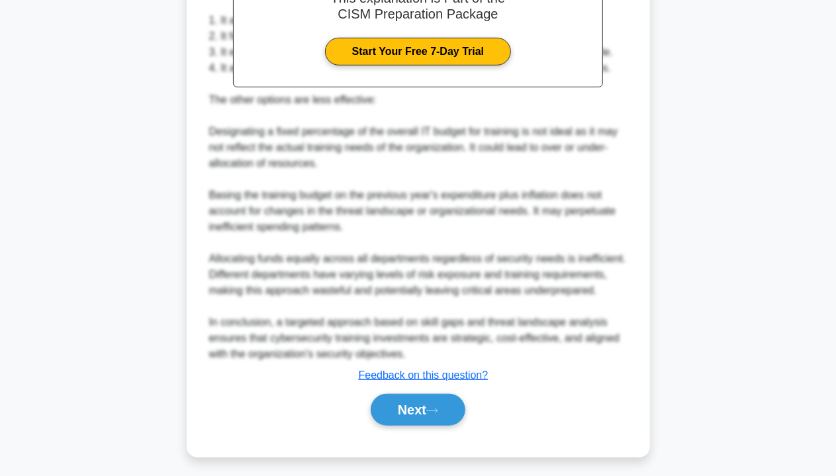
scroll to position [435, 0]
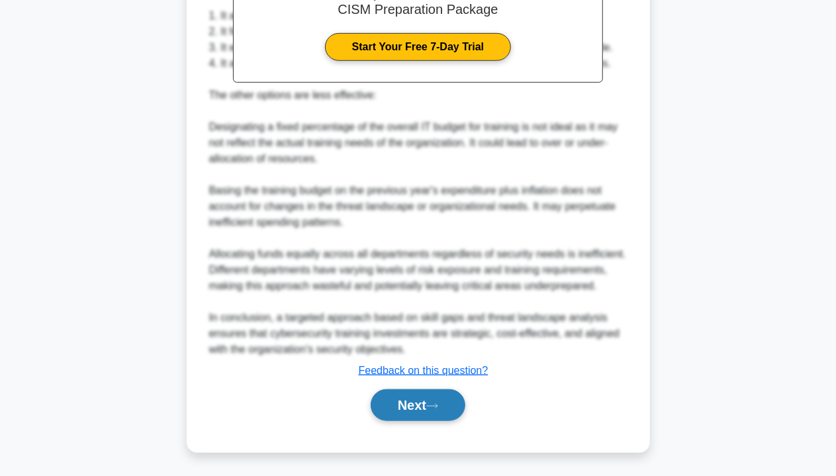
click at [400, 409] on button "Next" at bounding box center [418, 405] width 95 height 32
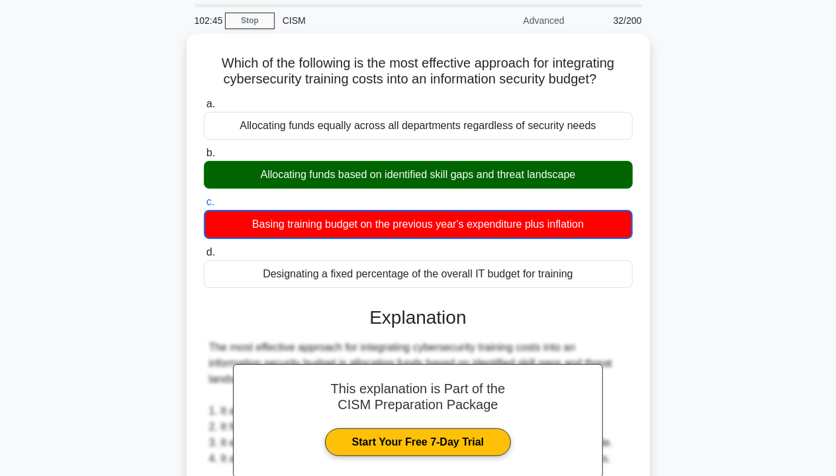
scroll to position [0, 0]
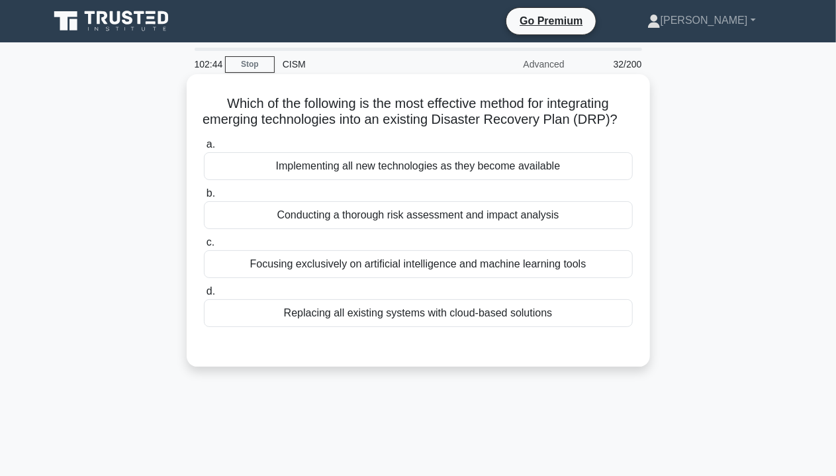
drag, startPoint x: 326, startPoint y: 159, endPoint x: 336, endPoint y: 183, distance: 26.1
click at [326, 159] on label "a. Implementing all new technologies as they become available" at bounding box center [418, 158] width 429 height 44
click at [204, 149] on input "a. Implementing all new technologies as they become available" at bounding box center [204, 144] width 0 height 9
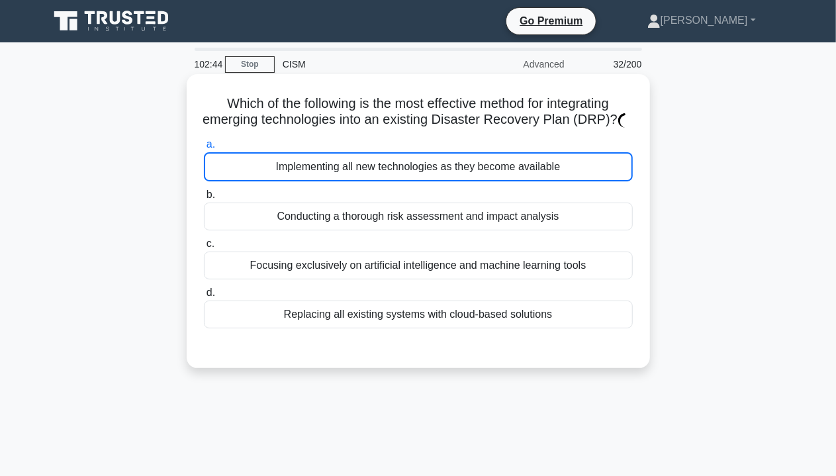
click at [335, 181] on div "Implementing all new technologies as they become available" at bounding box center [418, 166] width 429 height 29
click at [204, 149] on input "a. Implementing all new technologies as they become available" at bounding box center [204, 144] width 0 height 9
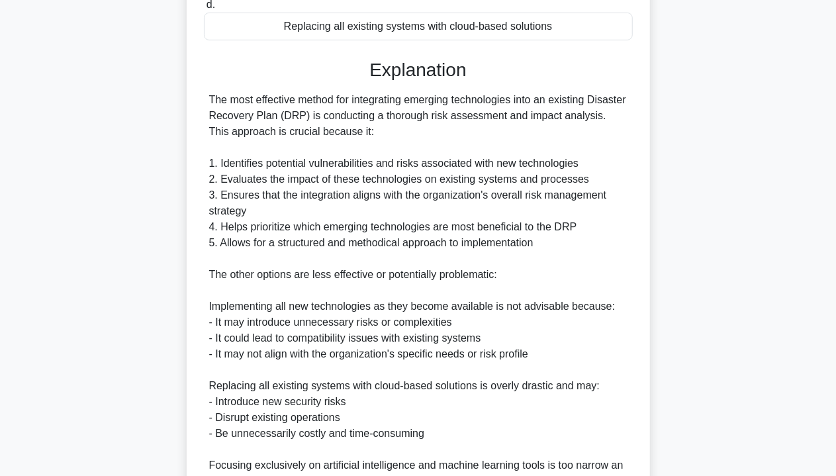
scroll to position [529, 0]
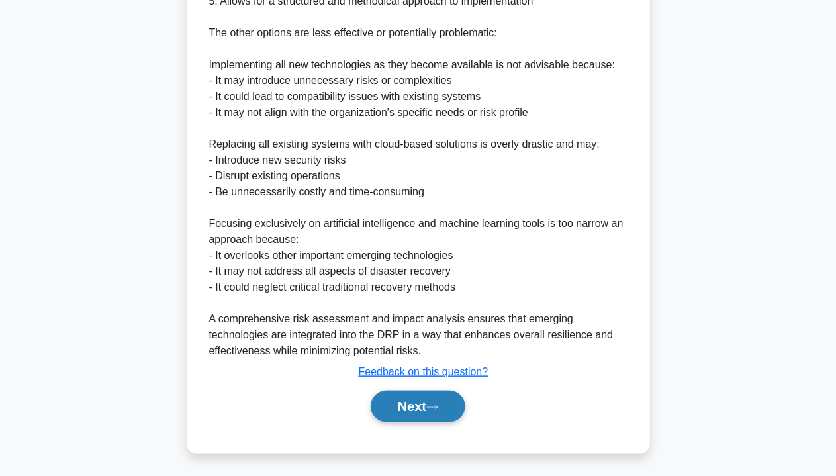
drag, startPoint x: 396, startPoint y: 419, endPoint x: 397, endPoint y: 410, distance: 9.4
click at [397, 419] on button "Next" at bounding box center [418, 406] width 95 height 32
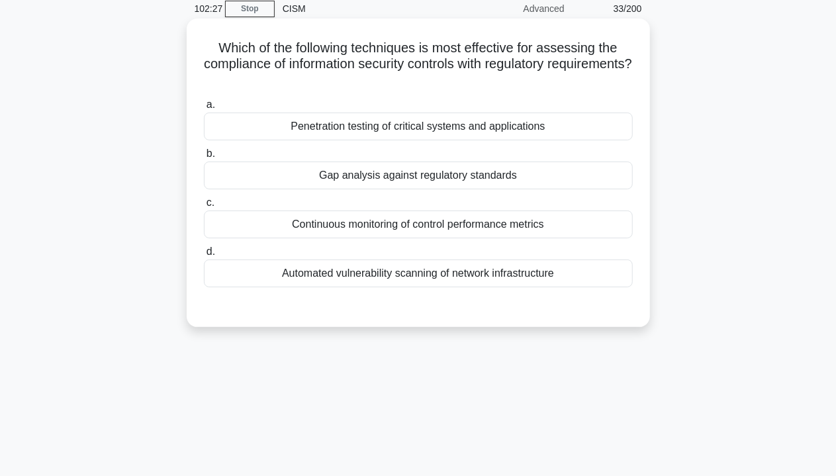
scroll to position [0, 0]
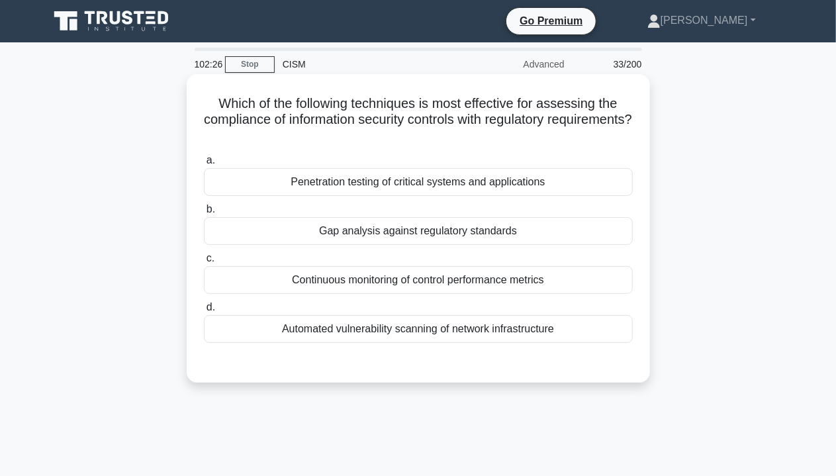
drag, startPoint x: 507, startPoint y: 236, endPoint x: 501, endPoint y: 232, distance: 7.2
click at [507, 236] on div "Gap analysis against regulatory standards" at bounding box center [418, 231] width 429 height 28
click at [500, 232] on div "Gap analysis against regulatory standards" at bounding box center [418, 231] width 429 height 28
click at [204, 214] on input "b. Gap analysis against regulatory standards" at bounding box center [204, 209] width 0 height 9
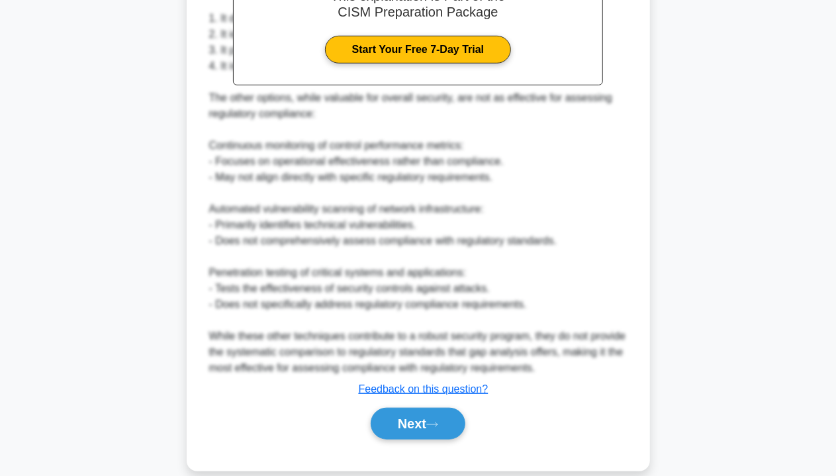
scroll to position [465, 0]
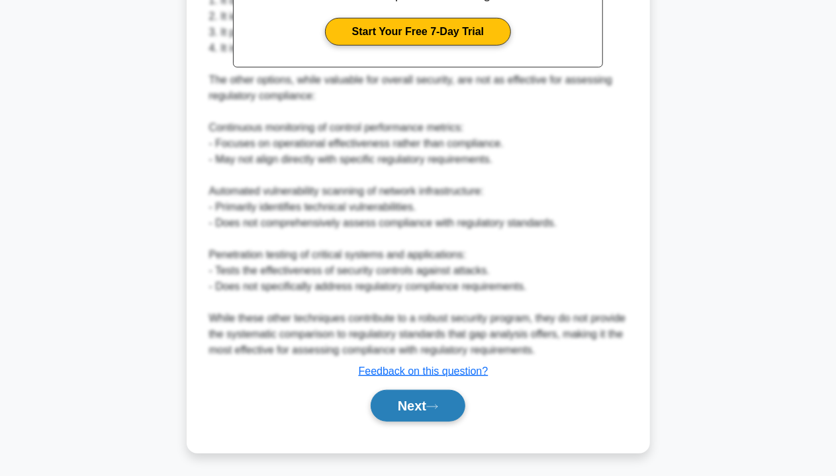
click at [405, 404] on button "Next" at bounding box center [418, 406] width 95 height 32
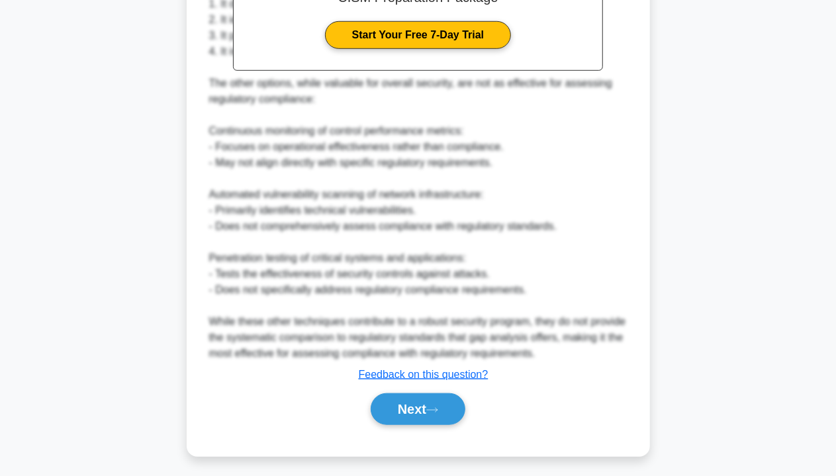
scroll to position [0, 0]
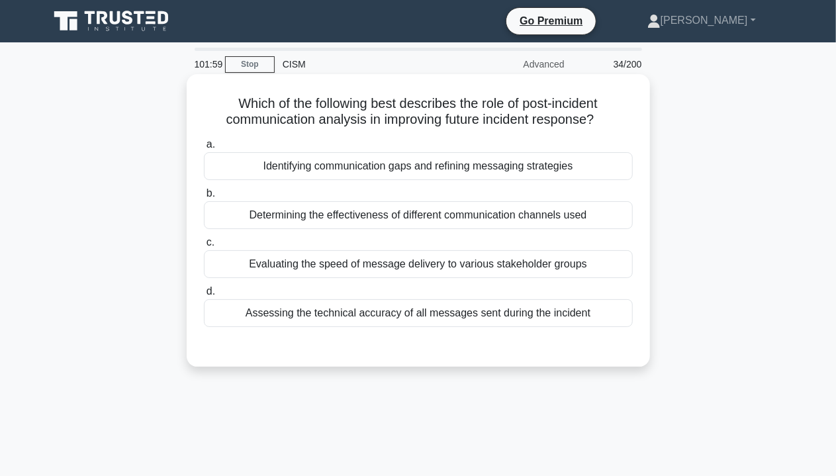
click at [474, 210] on div "Determining the effectiveness of different communication channels used" at bounding box center [418, 215] width 429 height 28
click at [204, 198] on input "b. Determining the effectiveness of different communication channels used" at bounding box center [204, 193] width 0 height 9
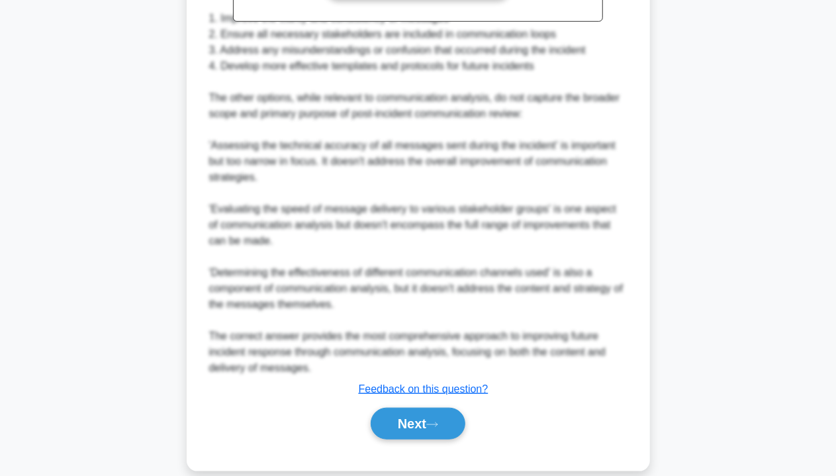
scroll to position [515, 0]
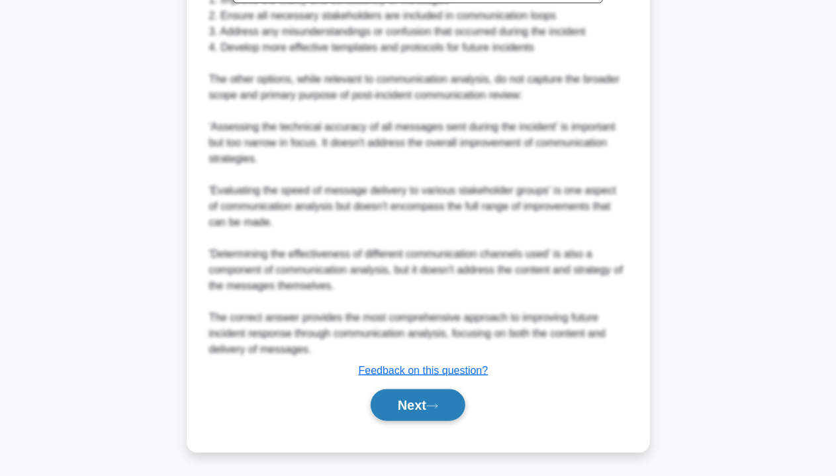
click at [404, 397] on button "Next" at bounding box center [418, 405] width 95 height 32
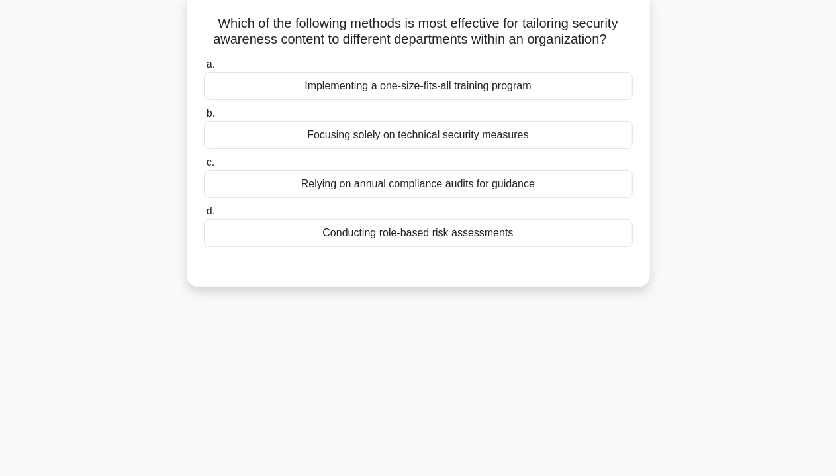
scroll to position [0, 0]
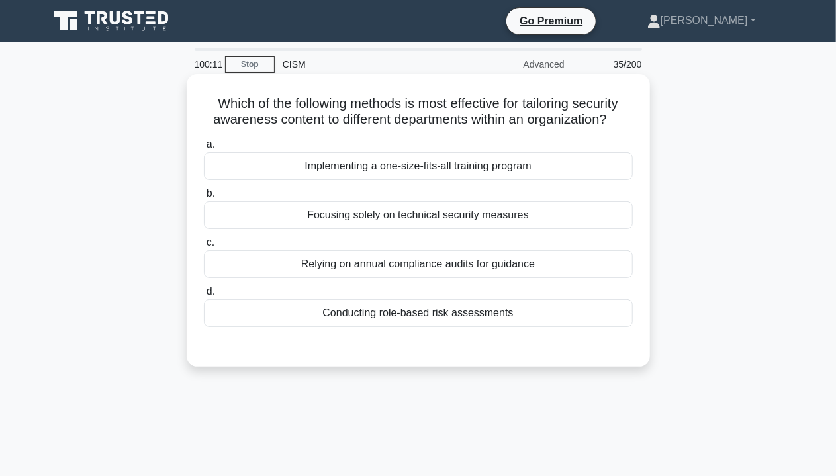
click at [394, 216] on div "Focusing solely on technical security measures" at bounding box center [418, 215] width 429 height 28
click at [204, 198] on input "b. Focusing solely on technical security measures" at bounding box center [204, 193] width 0 height 9
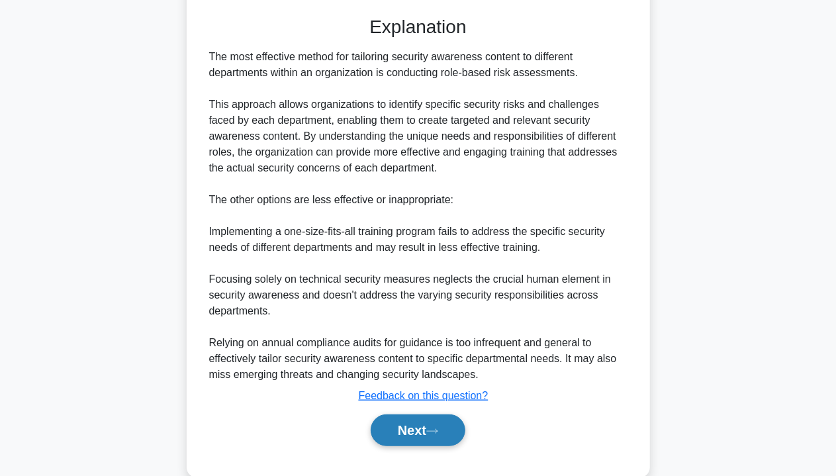
scroll to position [356, 0]
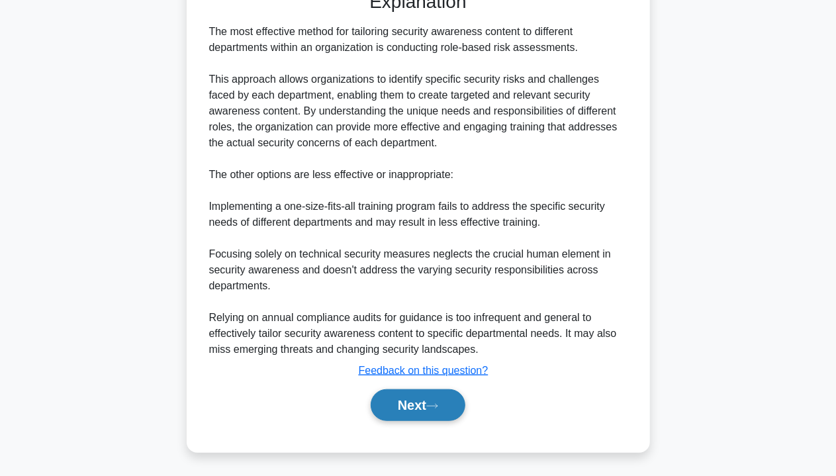
click at [410, 419] on button "Next" at bounding box center [418, 405] width 95 height 32
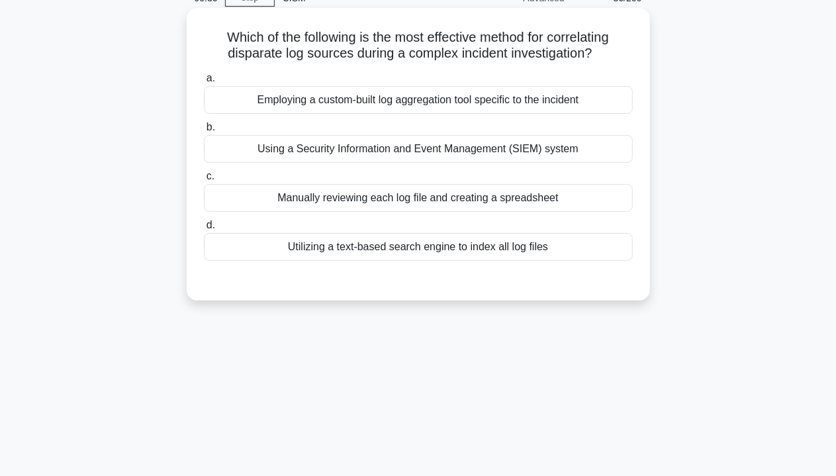
scroll to position [0, 0]
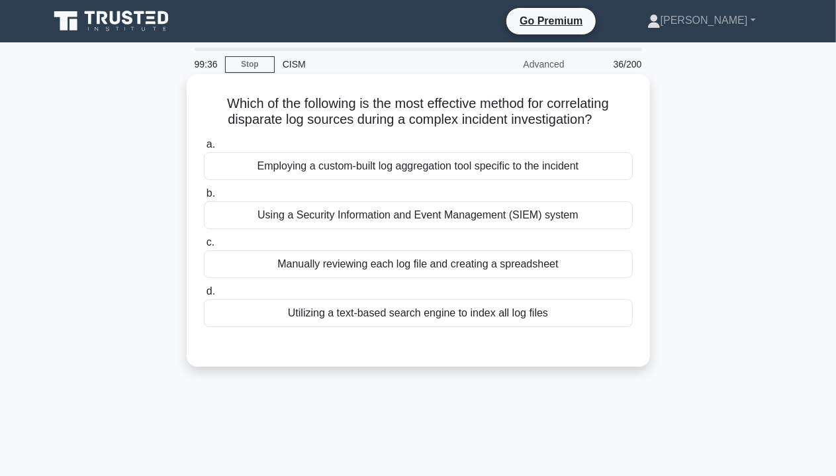
click at [433, 182] on div "a. Employing a custom-built log aggregation tool specific to the incident b. Us…" at bounding box center [418, 232] width 445 height 196
click at [435, 171] on div "Employing a custom-built log aggregation tool specific to the incident" at bounding box center [418, 166] width 429 height 28
click at [204, 149] on input "a. Employing a custom-built log aggregation tool specific to the incident" at bounding box center [204, 144] width 0 height 9
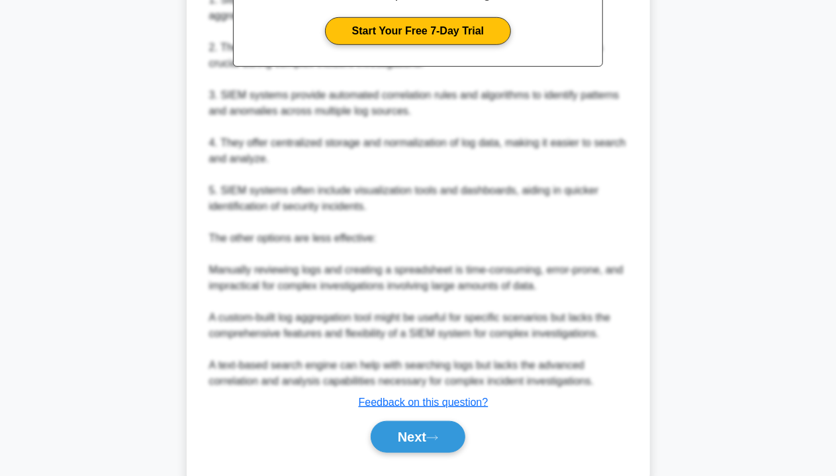
scroll to position [483, 0]
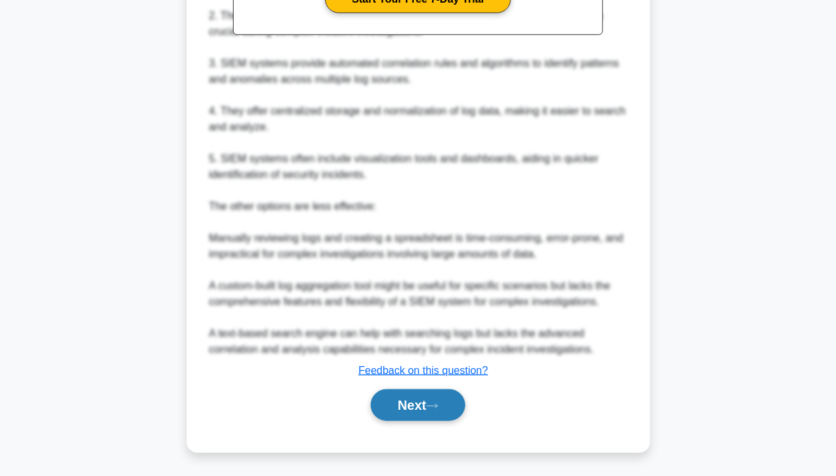
click at [404, 406] on button "Next" at bounding box center [418, 405] width 95 height 32
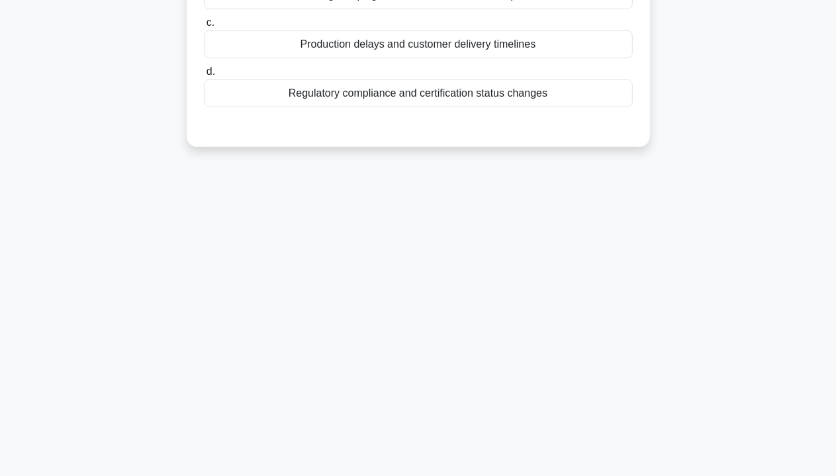
scroll to position [0, 0]
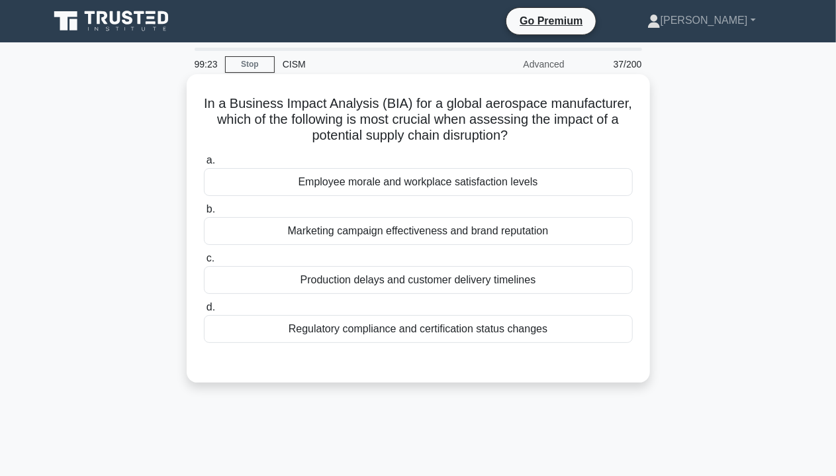
click at [438, 165] on label "a. Employee morale and workplace satisfaction levels" at bounding box center [418, 174] width 429 height 44
click at [204, 165] on input "a. Employee morale and workplace satisfaction levels" at bounding box center [204, 160] width 0 height 9
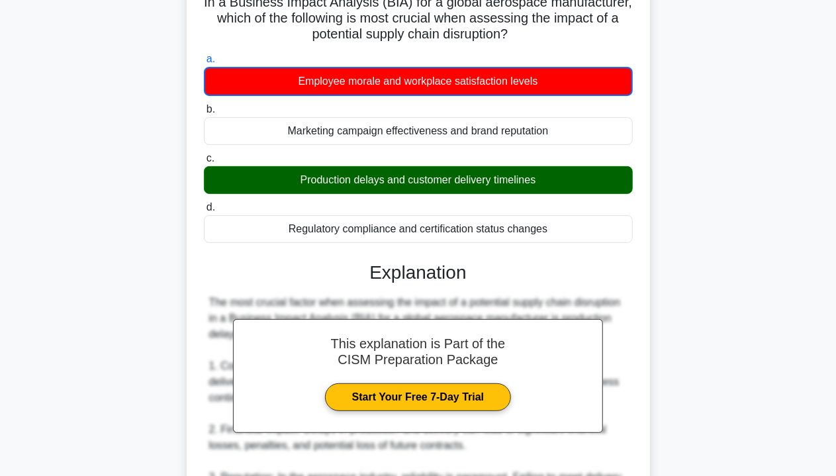
scroll to position [132, 0]
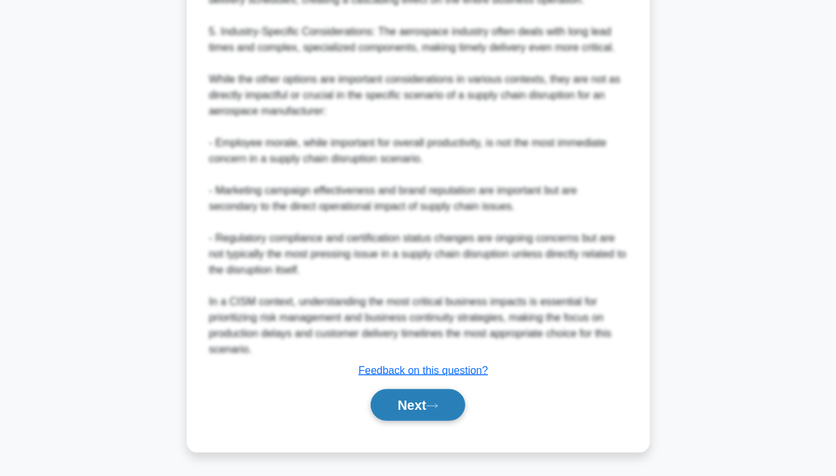
click at [414, 404] on button "Next" at bounding box center [418, 405] width 95 height 32
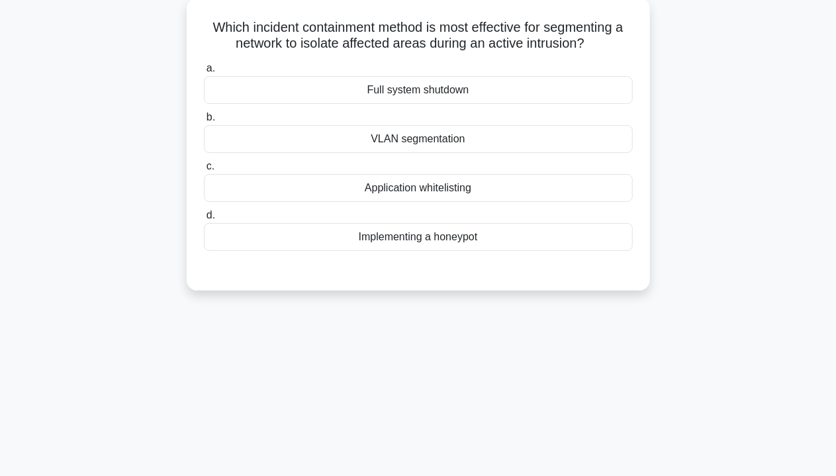
scroll to position [0, 0]
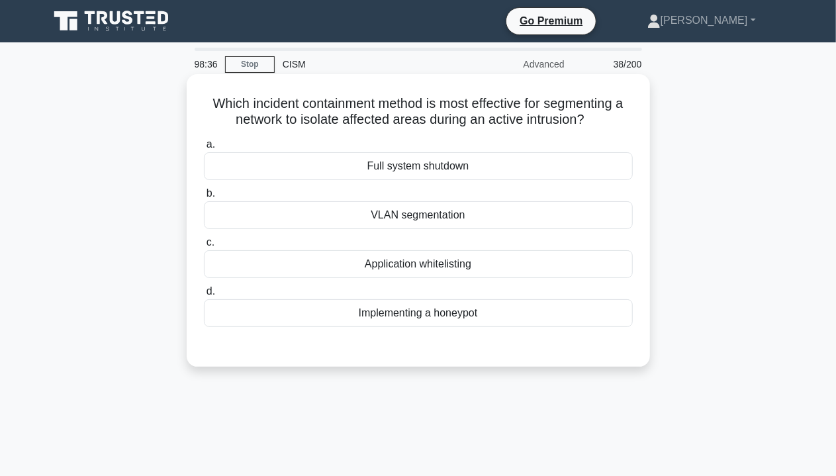
click at [453, 219] on div "VLAN segmentation" at bounding box center [418, 215] width 429 height 28
click at [204, 198] on input "b. VLAN segmentation" at bounding box center [204, 193] width 0 height 9
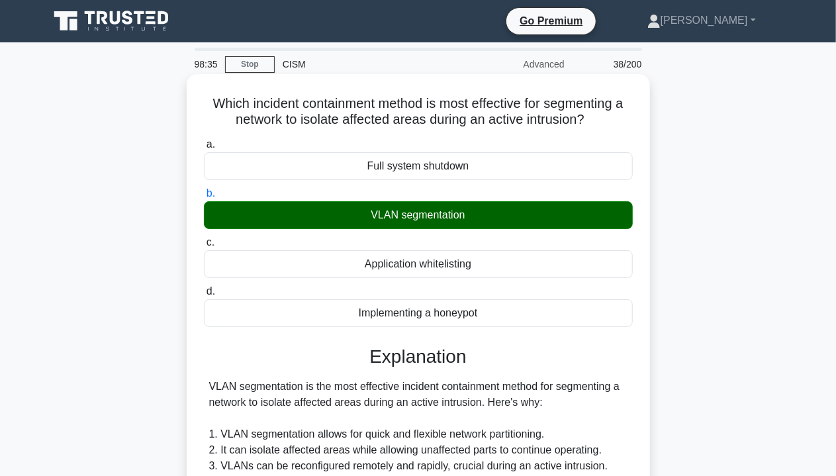
scroll to position [370, 0]
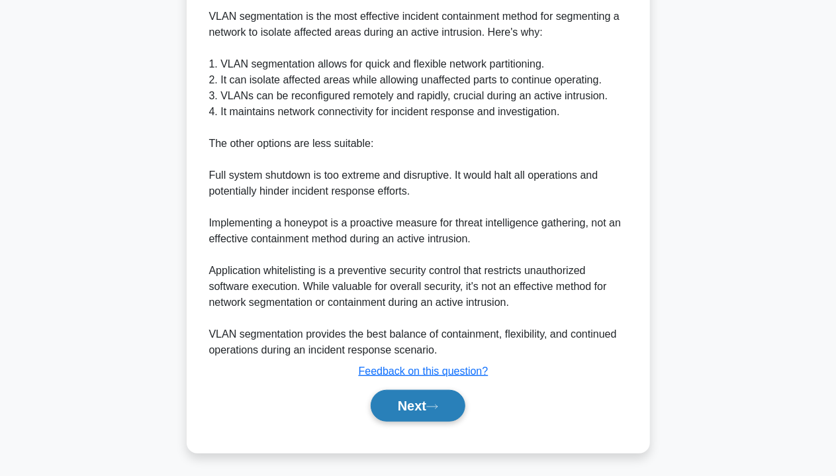
click at [458, 398] on button "Next" at bounding box center [418, 406] width 95 height 32
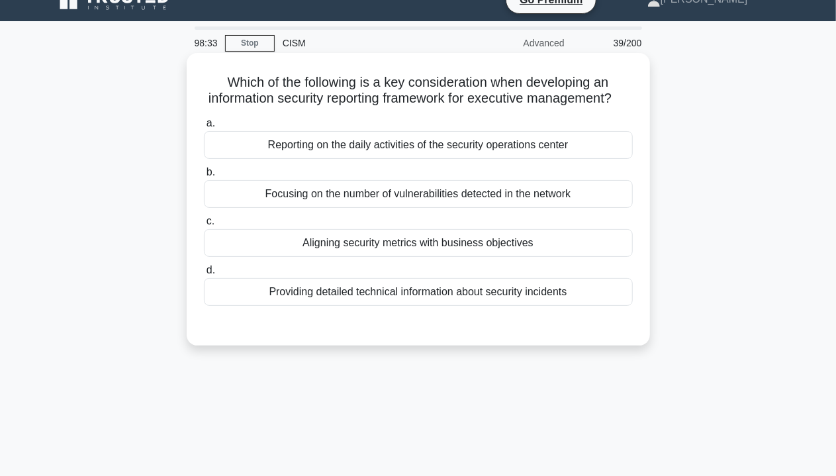
scroll to position [0, 0]
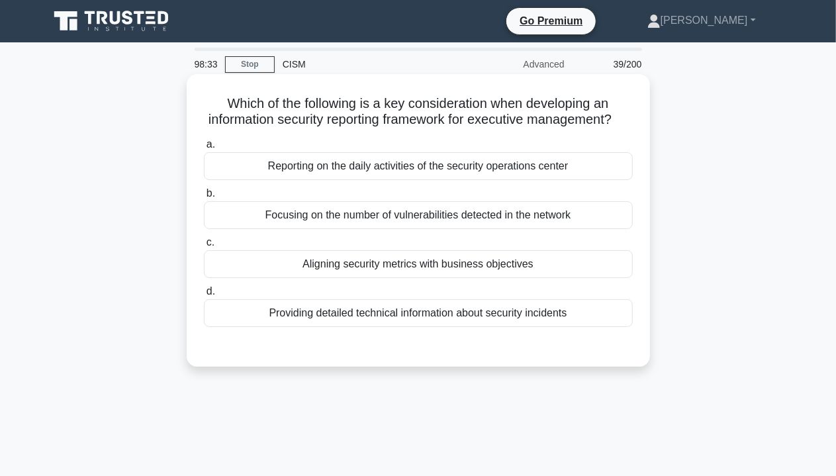
click at [540, 178] on div "Reporting on the daily activities of the security operations center" at bounding box center [418, 166] width 429 height 28
click at [204, 149] on input "a. Reporting on the daily activities of the security operations center" at bounding box center [204, 144] width 0 height 9
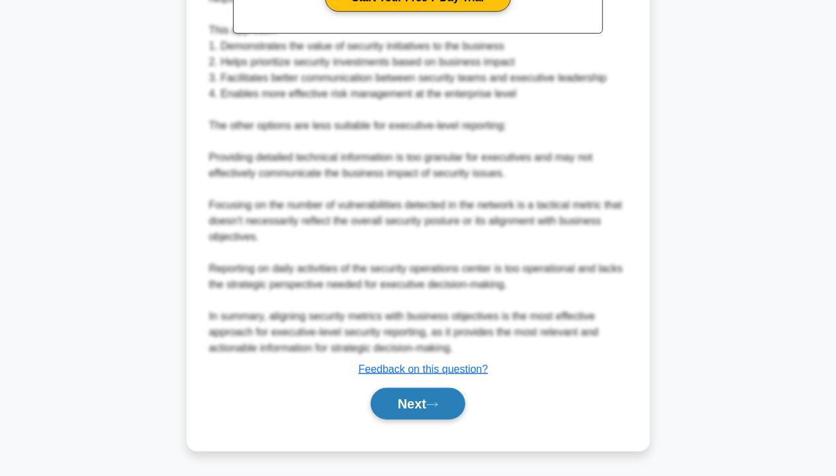
click at [398, 415] on button "Next" at bounding box center [418, 404] width 95 height 32
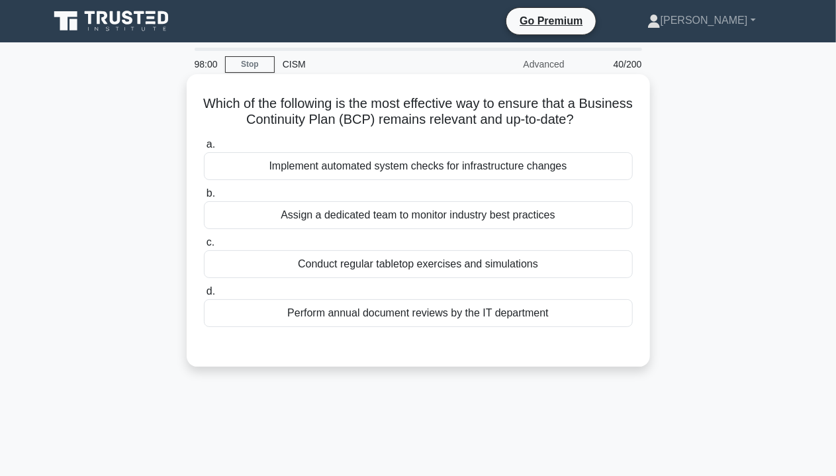
click at [503, 216] on div "Assign a dedicated team to monitor industry best practices" at bounding box center [418, 215] width 429 height 28
click at [204, 198] on input "b. Assign a dedicated team to monitor industry best practices" at bounding box center [204, 193] width 0 height 9
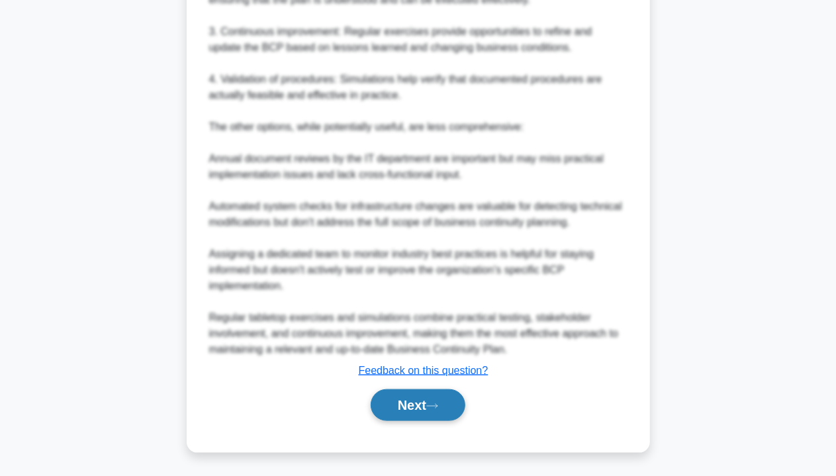
drag, startPoint x: 425, startPoint y: 406, endPoint x: 425, endPoint y: 398, distance: 7.9
click at [425, 401] on button "Next" at bounding box center [418, 405] width 95 height 32
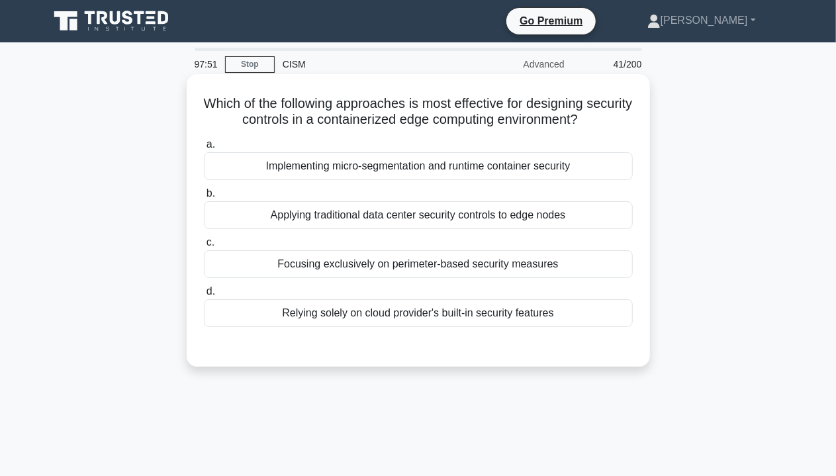
click at [427, 188] on label "b. Applying traditional data center security controls to edge nodes" at bounding box center [418, 207] width 429 height 44
click at [204, 189] on input "b. Applying traditional data center security controls to edge nodes" at bounding box center [204, 193] width 0 height 9
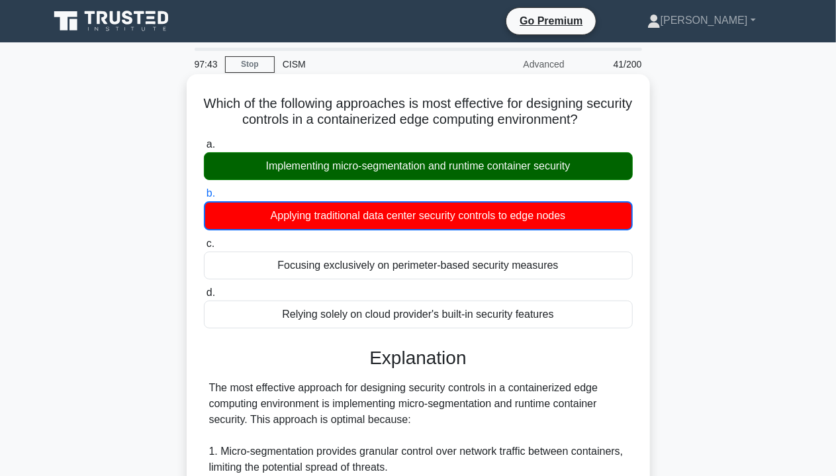
drag, startPoint x: 247, startPoint y: 168, endPoint x: 594, endPoint y: 179, distance: 347.6
click at [594, 179] on div "Implementing micro-segmentation and runtime container security" at bounding box center [418, 166] width 429 height 28
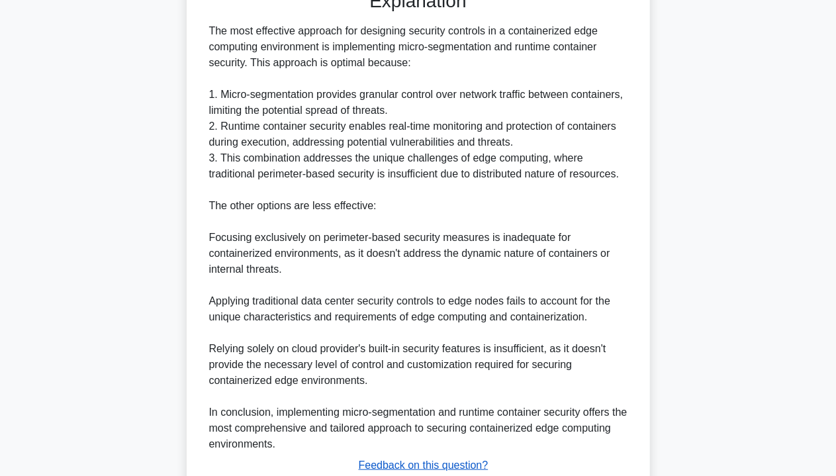
scroll to position [451, 0]
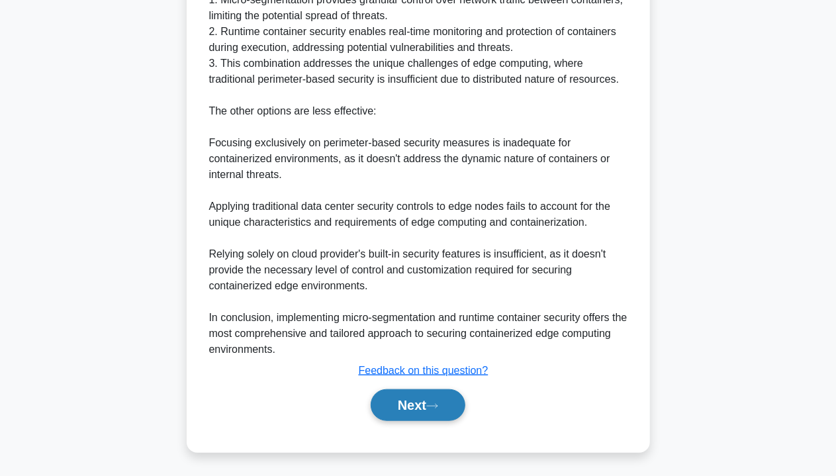
click at [437, 404] on icon at bounding box center [432, 405] width 12 height 7
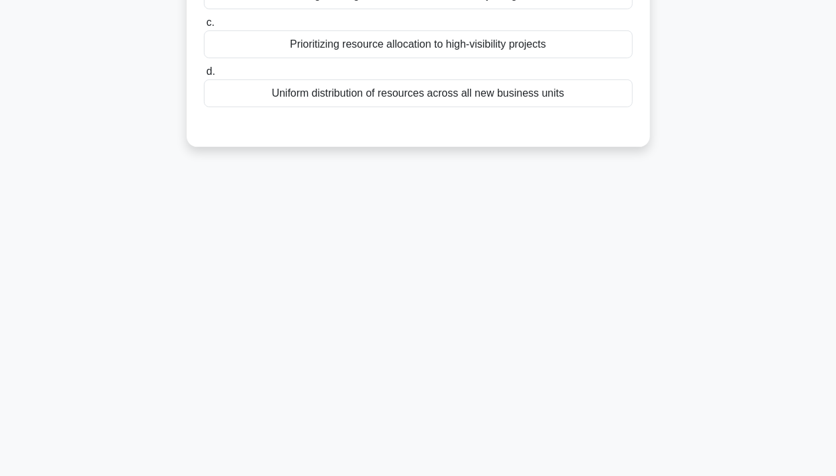
scroll to position [0, 0]
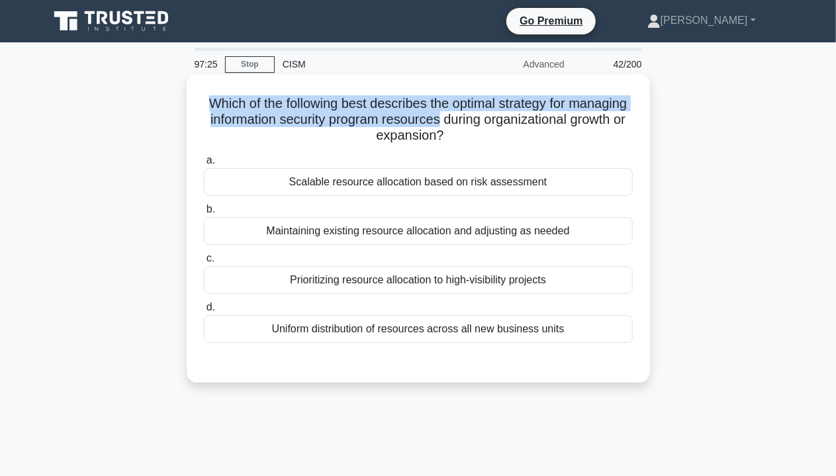
drag, startPoint x: 233, startPoint y: 101, endPoint x: 545, endPoint y: 118, distance: 312.1
click at [545, 118] on h5 "Which of the following best describes the optimal strategy for managing informa…" at bounding box center [417, 119] width 431 height 49
click at [533, 122] on h5 "Which of the following best describes the optimal strategy for managing informa…" at bounding box center [417, 119] width 431 height 49
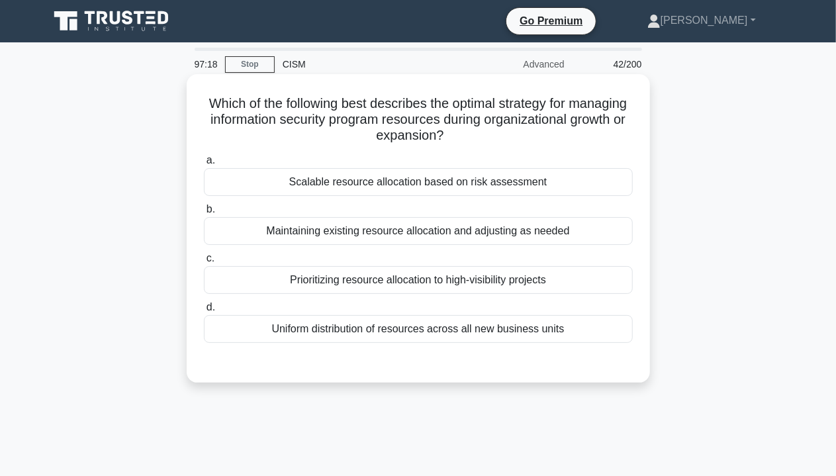
drag, startPoint x: 302, startPoint y: 137, endPoint x: 521, endPoint y: 138, distance: 219.7
click at [521, 138] on h5 "Which of the following best describes the optimal strategy for managing informa…" at bounding box center [417, 119] width 431 height 49
click at [385, 227] on div "Maintaining existing resource allocation and adjusting as needed" at bounding box center [418, 231] width 429 height 28
click at [204, 214] on input "b. Maintaining existing resource allocation and adjusting as needed" at bounding box center [204, 209] width 0 height 9
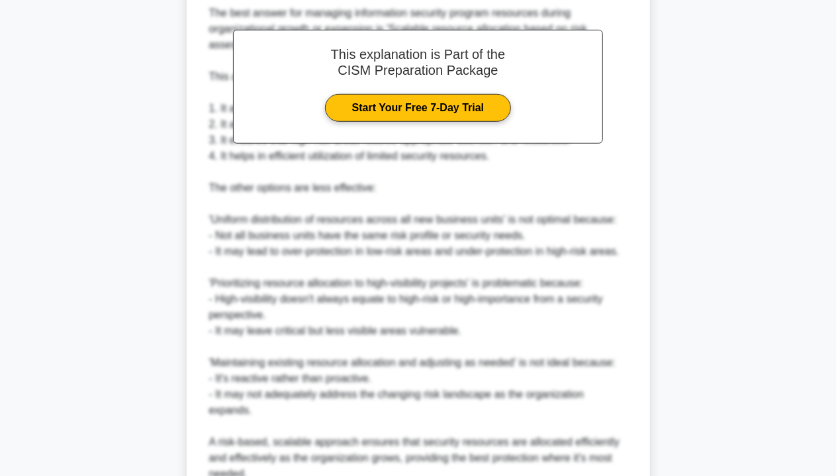
scroll to position [463, 0]
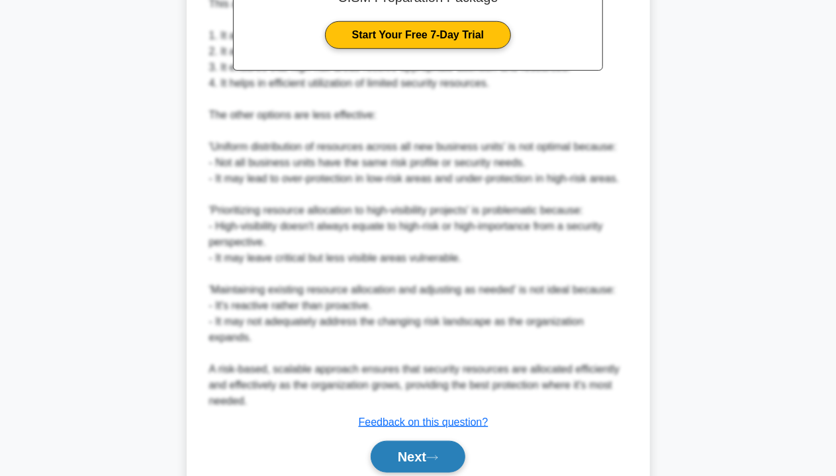
click at [421, 443] on button "Next" at bounding box center [418, 457] width 95 height 32
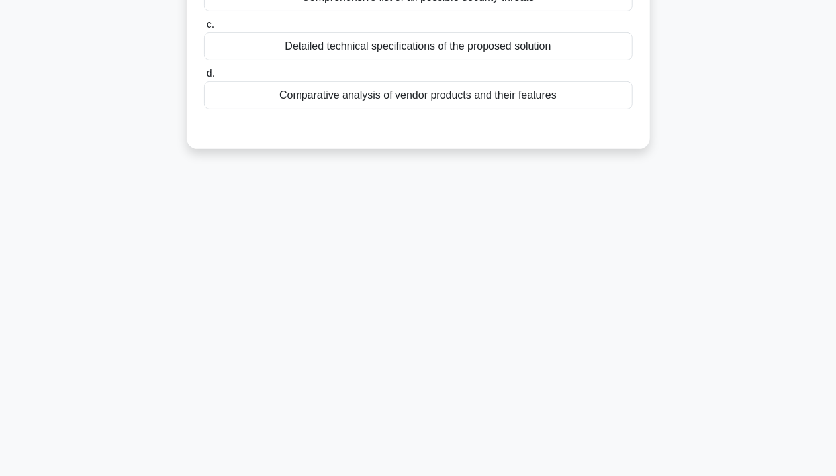
scroll to position [0, 0]
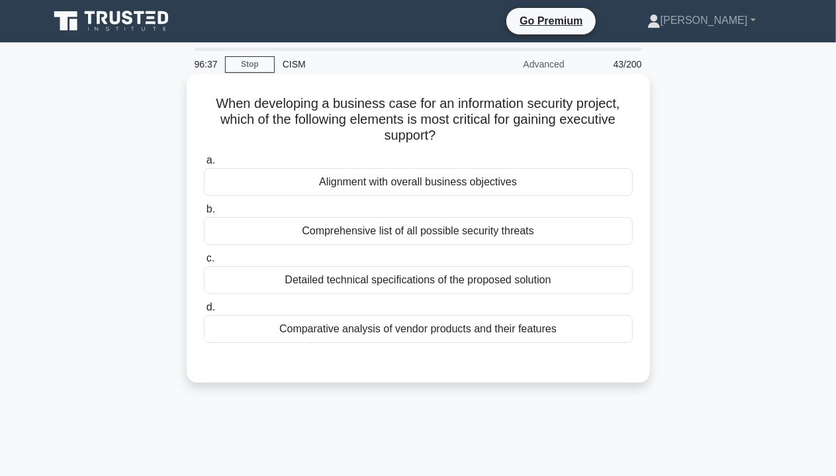
click at [363, 236] on div "Comprehensive list of all possible security threats" at bounding box center [418, 231] width 429 height 28
click at [204, 214] on input "b. Comprehensive list of all possible security threats" at bounding box center [204, 209] width 0 height 9
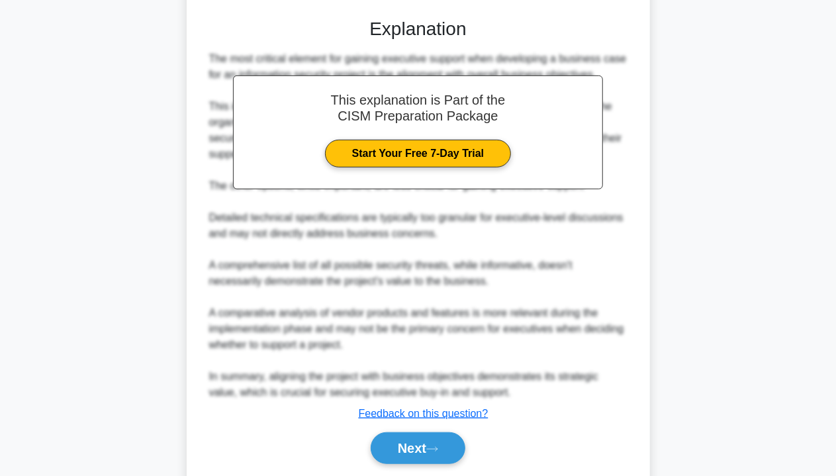
scroll to position [388, 0]
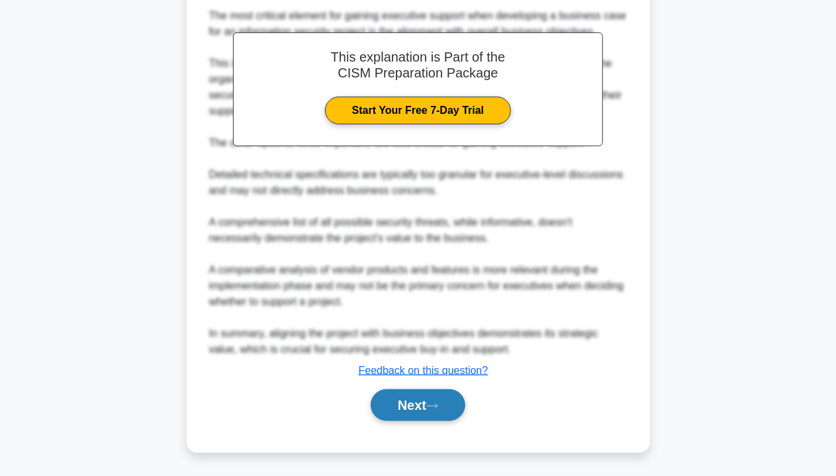
click at [399, 404] on button "Next" at bounding box center [418, 405] width 95 height 32
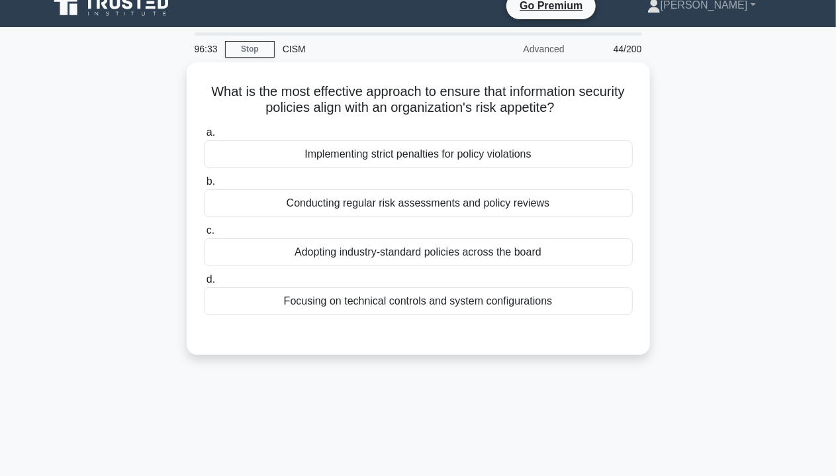
scroll to position [0, 0]
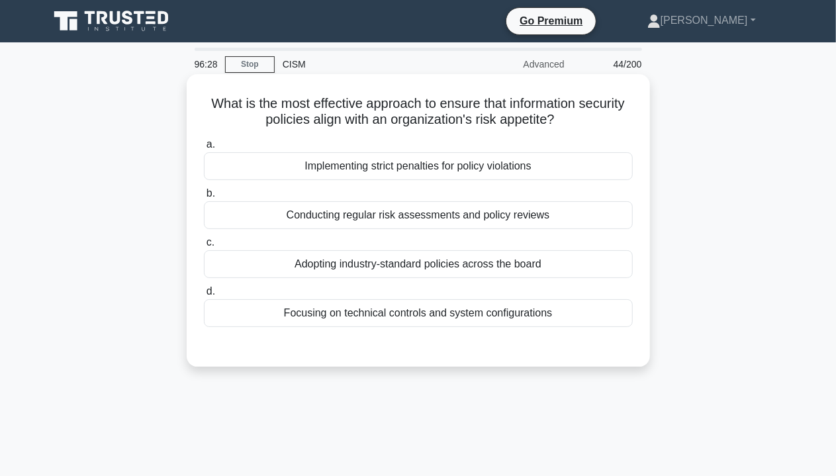
click at [381, 247] on label "c. Adopting industry-standard policies across the board" at bounding box center [418, 256] width 429 height 44
click at [204, 247] on input "c. Adopting industry-standard policies across the board" at bounding box center [204, 242] width 0 height 9
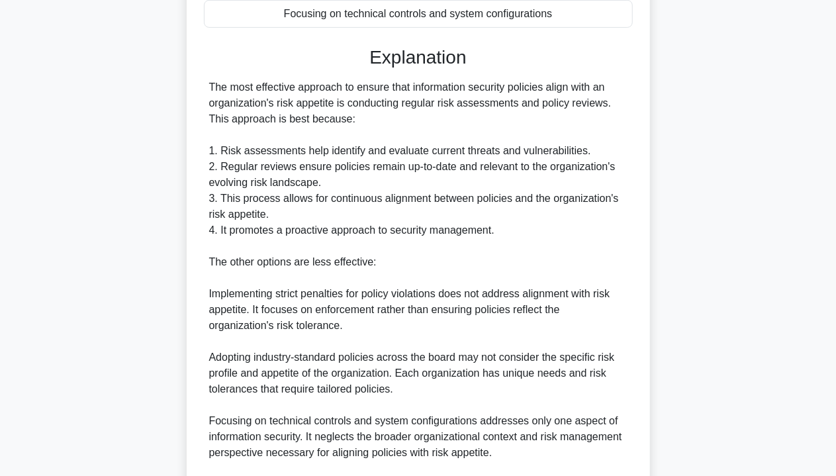
scroll to position [467, 0]
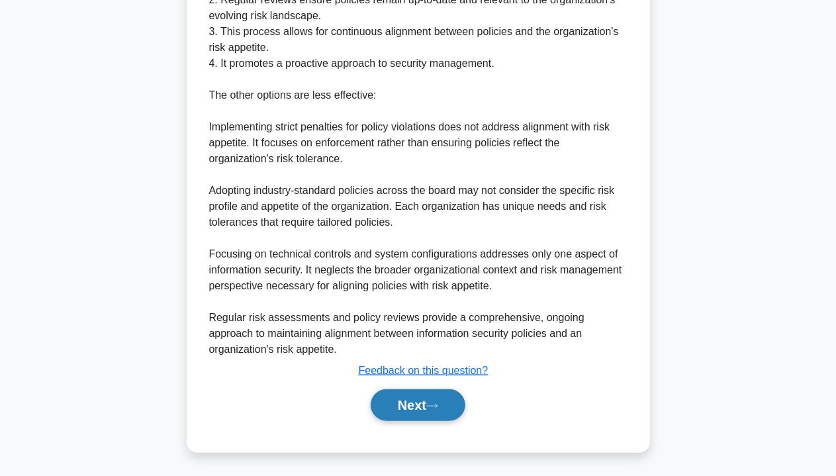
click at [414, 407] on button "Next" at bounding box center [418, 405] width 95 height 32
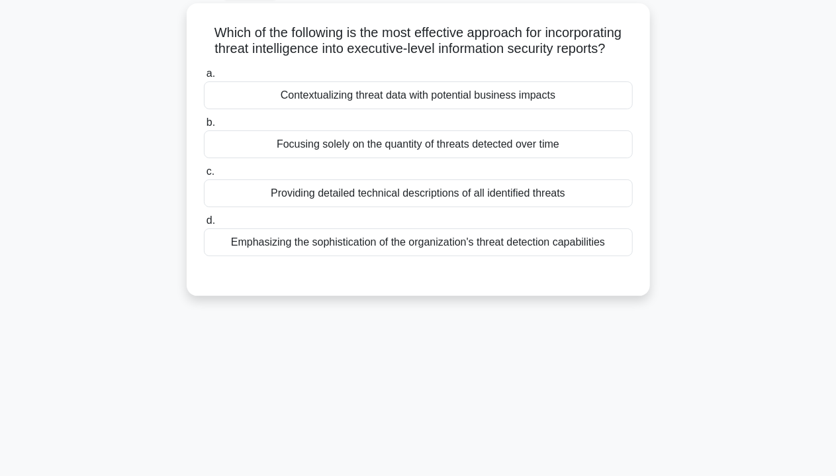
scroll to position [0, 0]
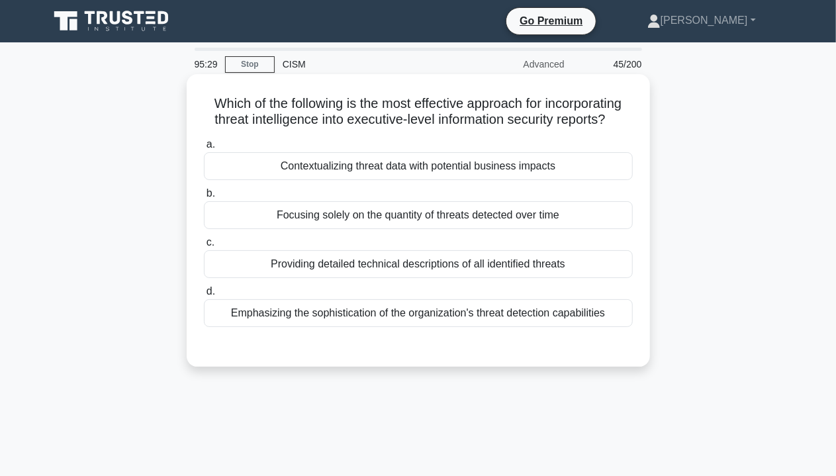
click at [368, 204] on div "Focusing solely on the quantity of threats detected over time" at bounding box center [418, 215] width 429 height 28
click at [204, 198] on input "b. Focusing solely on the quantity of threats detected over time" at bounding box center [204, 193] width 0 height 9
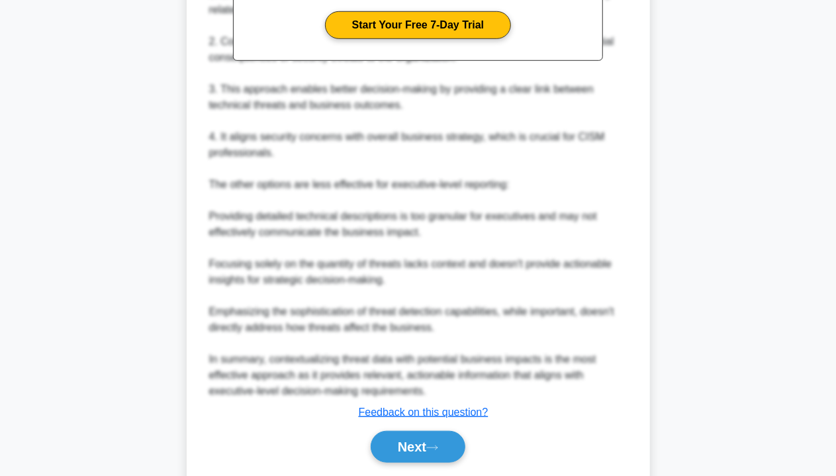
scroll to position [499, 0]
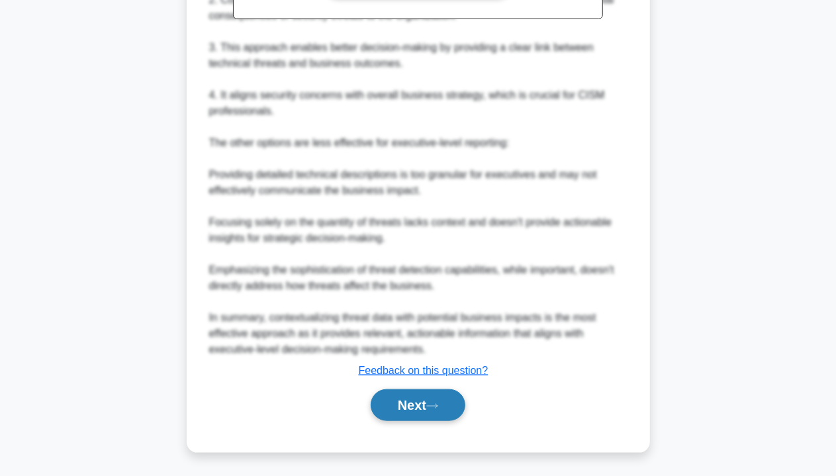
click at [427, 401] on button "Next" at bounding box center [418, 405] width 95 height 32
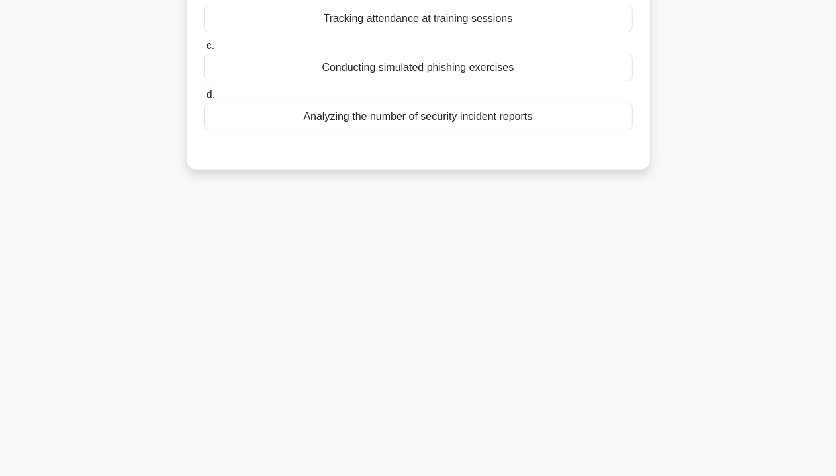
scroll to position [0, 0]
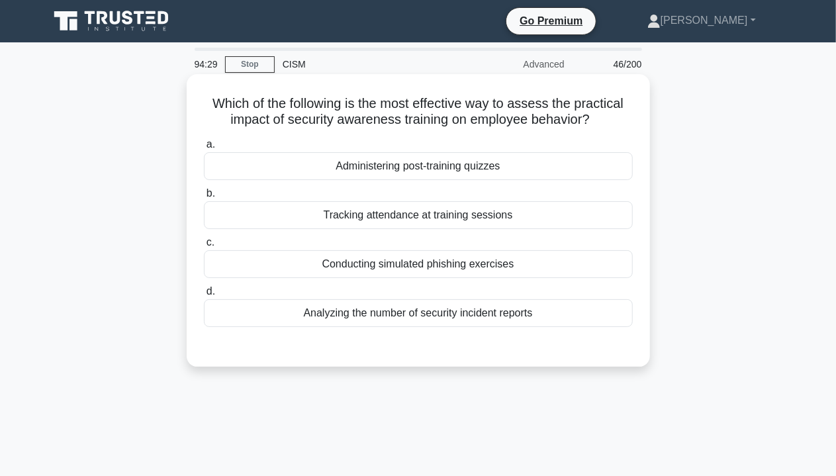
click at [479, 260] on div "Conducting simulated phishing exercises" at bounding box center [418, 264] width 429 height 28
click at [486, 270] on div "Conducting simulated phishing exercises" at bounding box center [418, 264] width 429 height 28
click at [204, 247] on input "c. Conducting simulated phishing exercises" at bounding box center [204, 242] width 0 height 9
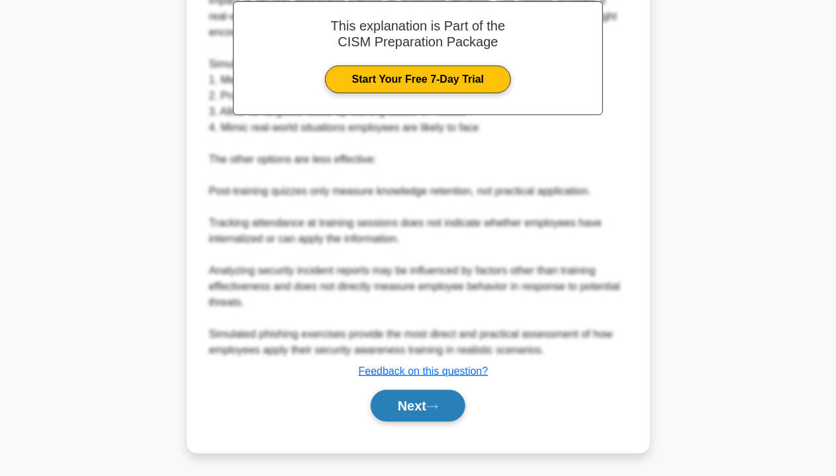
click at [449, 403] on button "Next" at bounding box center [418, 406] width 95 height 32
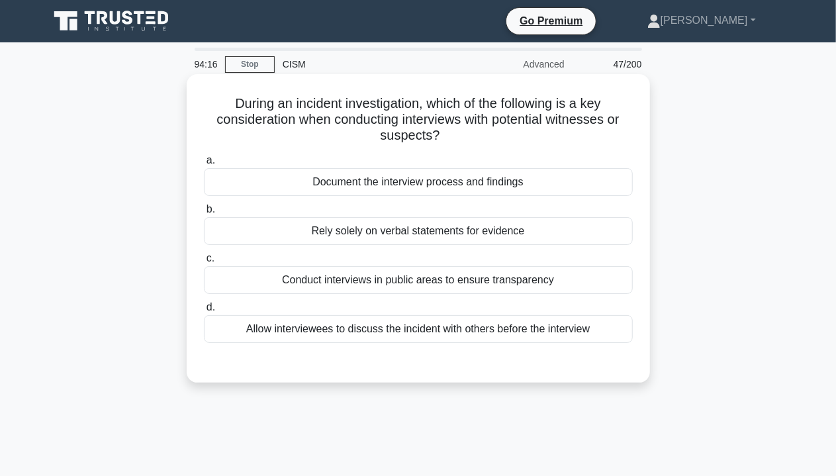
click at [394, 188] on div "Document the interview process and findings" at bounding box center [418, 182] width 429 height 28
click at [204, 165] on input "a. Document the interview process and findings" at bounding box center [204, 160] width 0 height 9
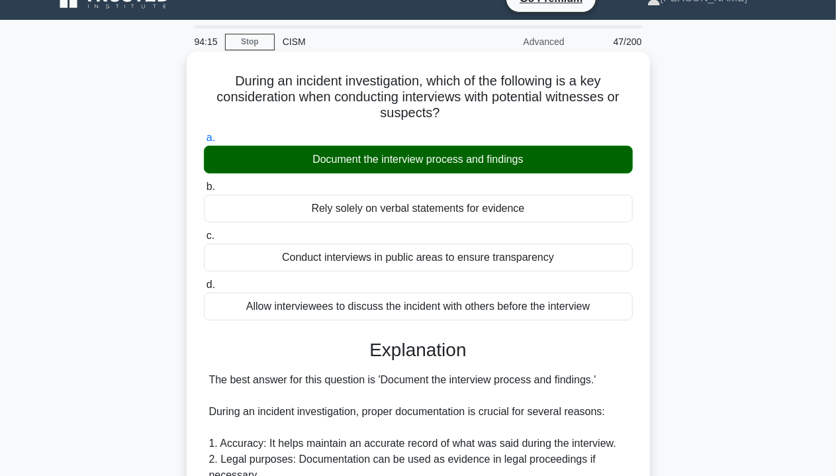
scroll to position [449, 0]
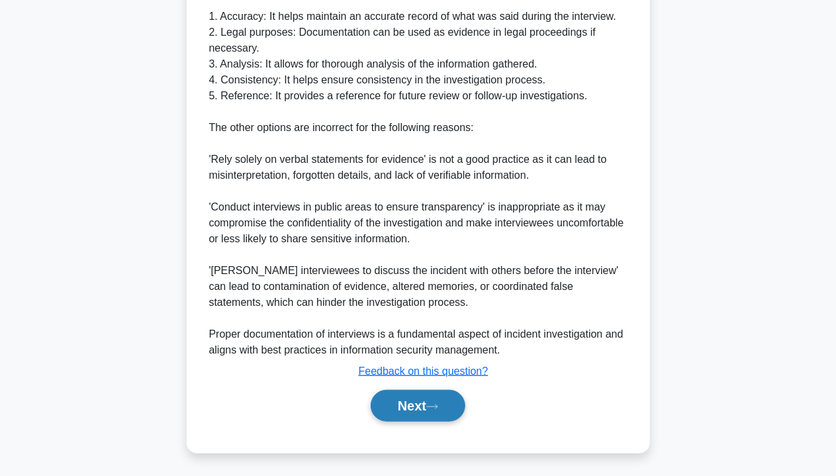
click at [401, 412] on button "Next" at bounding box center [418, 406] width 95 height 32
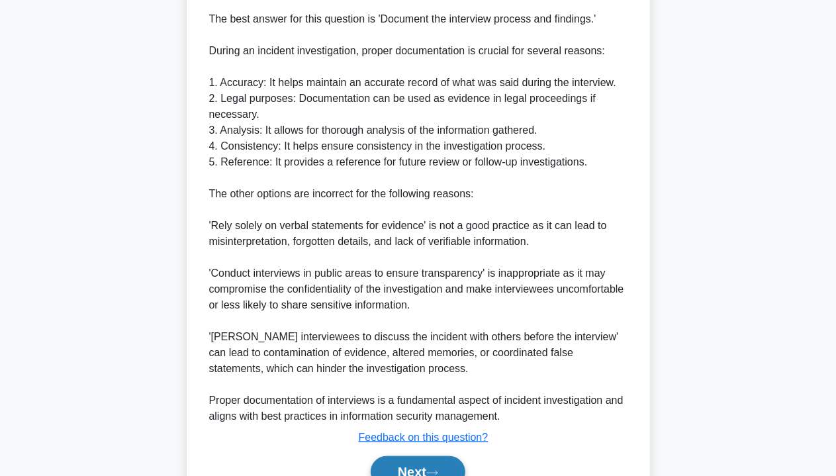
click at [420, 463] on button "Next" at bounding box center [418, 472] width 95 height 32
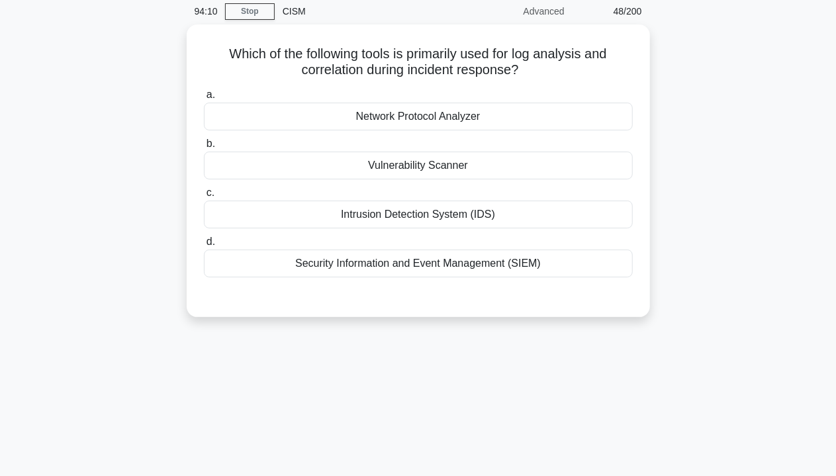
scroll to position [0, 0]
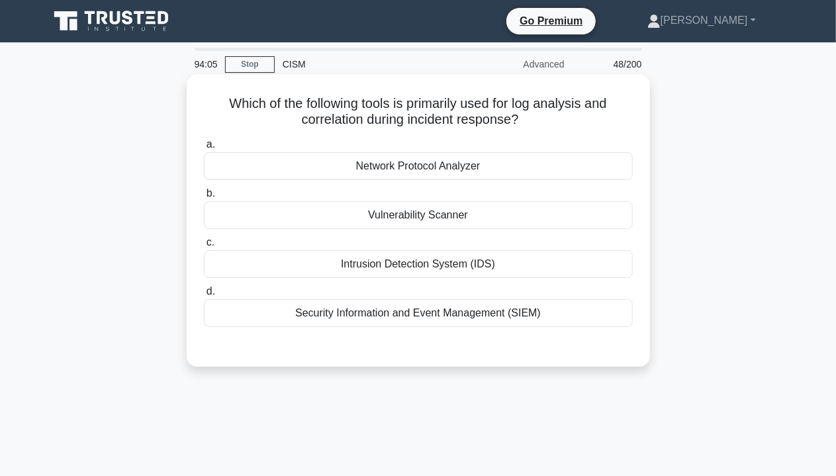
click at [474, 318] on div "Security Information and Event Management (SIEM)" at bounding box center [418, 313] width 429 height 28
click at [204, 296] on input "d. Security Information and Event Management (SIEM)" at bounding box center [204, 291] width 0 height 9
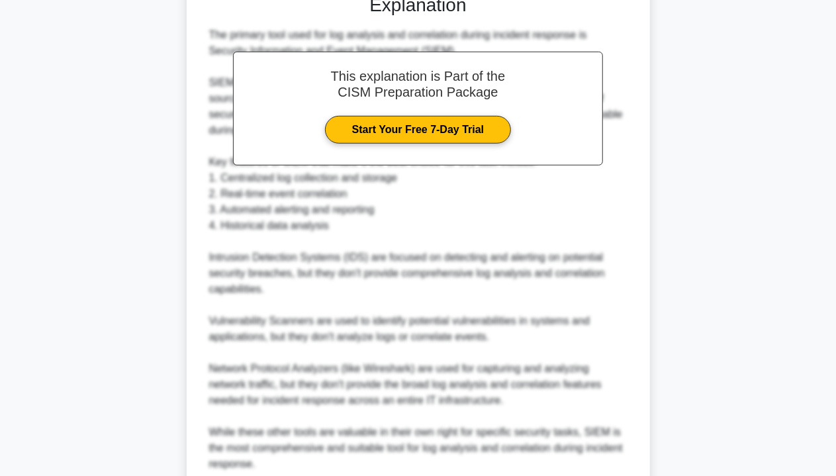
scroll to position [267, 0]
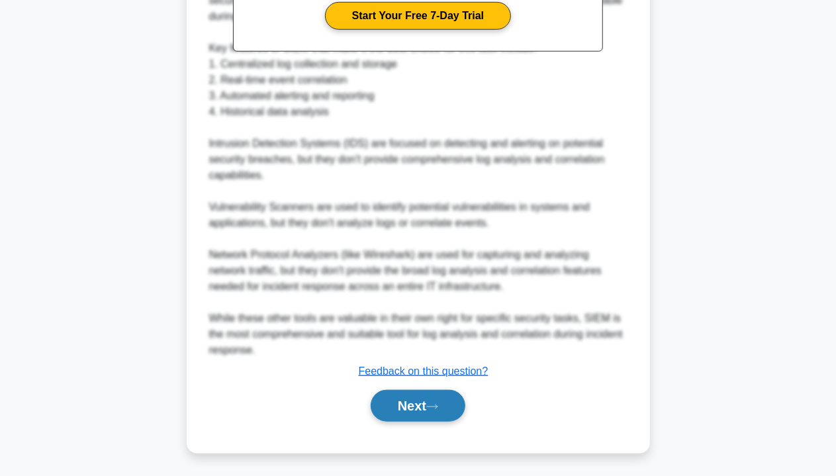
click at [417, 412] on button "Next" at bounding box center [418, 406] width 95 height 32
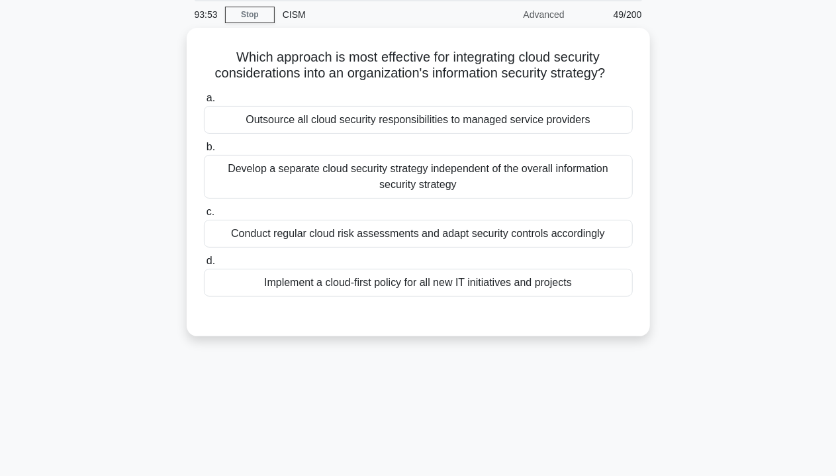
scroll to position [0, 0]
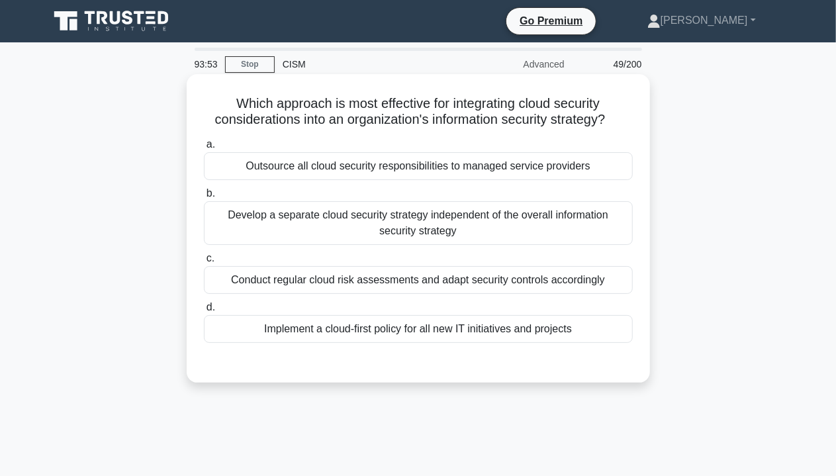
click at [447, 324] on div "Implement a cloud-first policy for all new IT initiatives and projects" at bounding box center [418, 329] width 429 height 28
click at [204, 312] on input "d. Implement a cloud-first policy for all new IT initiatives and projects" at bounding box center [204, 307] width 0 height 9
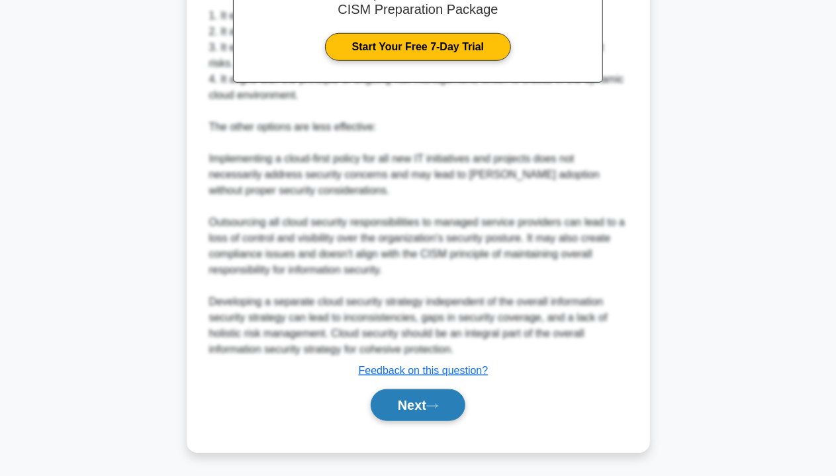
click at [447, 406] on button "Next" at bounding box center [418, 405] width 95 height 32
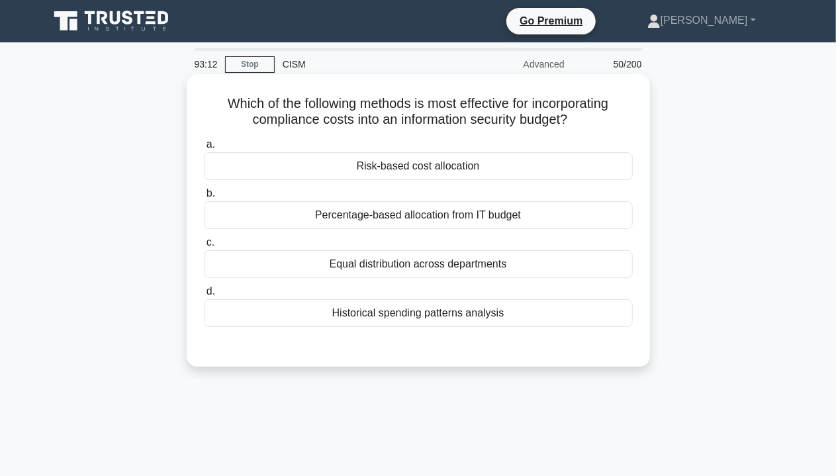
click at [400, 325] on div "Historical spending patterns analysis" at bounding box center [418, 313] width 429 height 28
click at [204, 296] on input "d. Historical spending patterns analysis" at bounding box center [204, 291] width 0 height 9
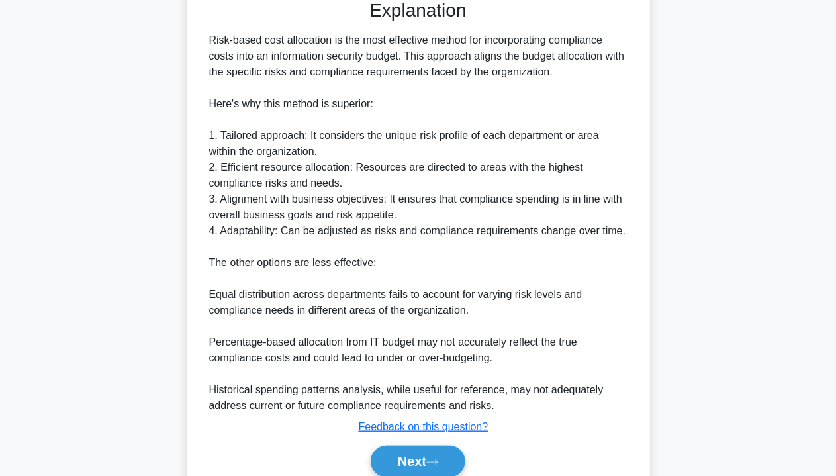
scroll to position [404, 0]
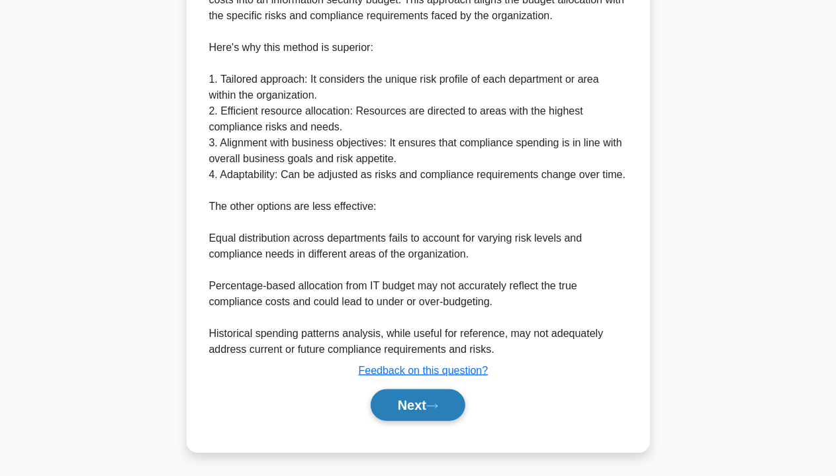
click at [457, 404] on button "Next" at bounding box center [418, 405] width 95 height 32
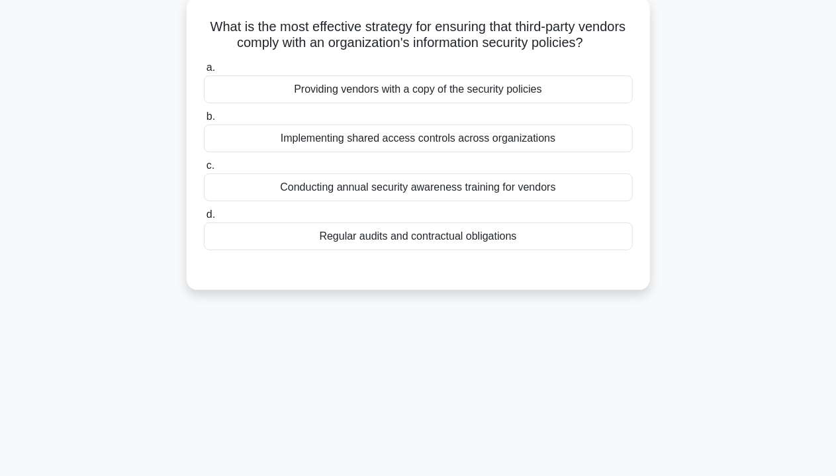
scroll to position [0, 0]
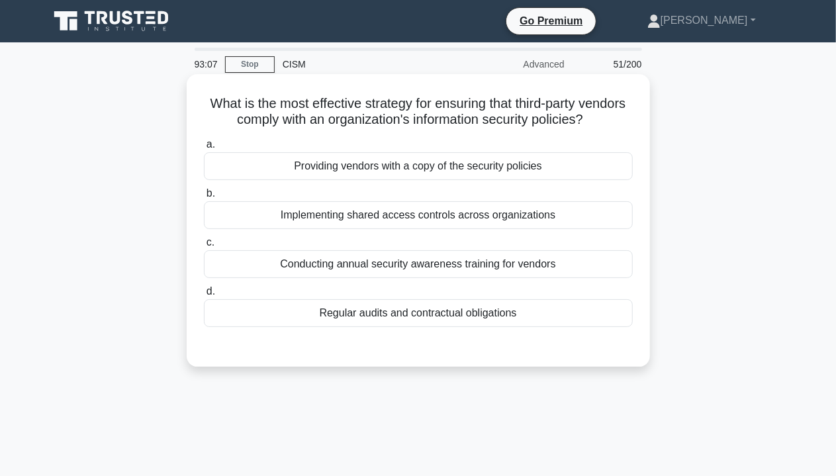
click at [360, 210] on div "Implementing shared access controls across organizations" at bounding box center [418, 215] width 429 height 28
click at [204, 198] on input "b. Implementing shared access controls across organizations" at bounding box center [204, 193] width 0 height 9
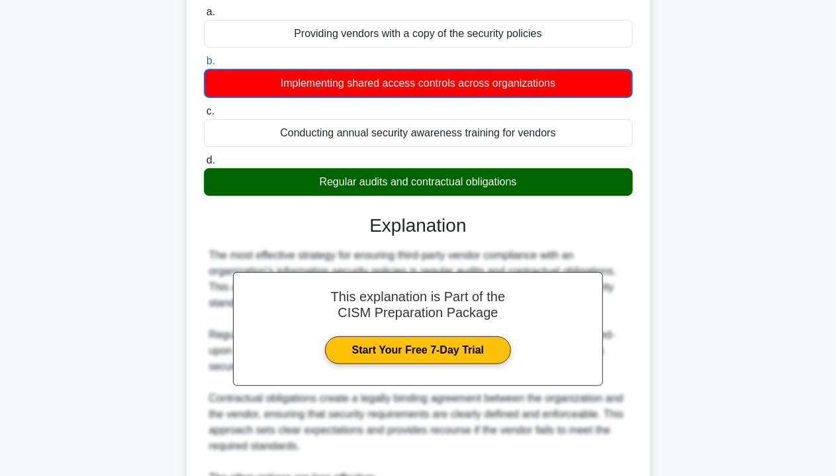
scroll to position [435, 0]
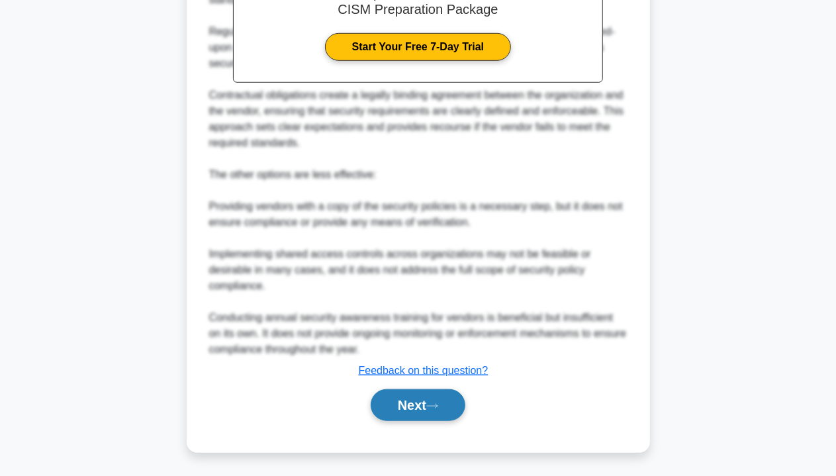
click at [433, 402] on icon at bounding box center [432, 405] width 12 height 7
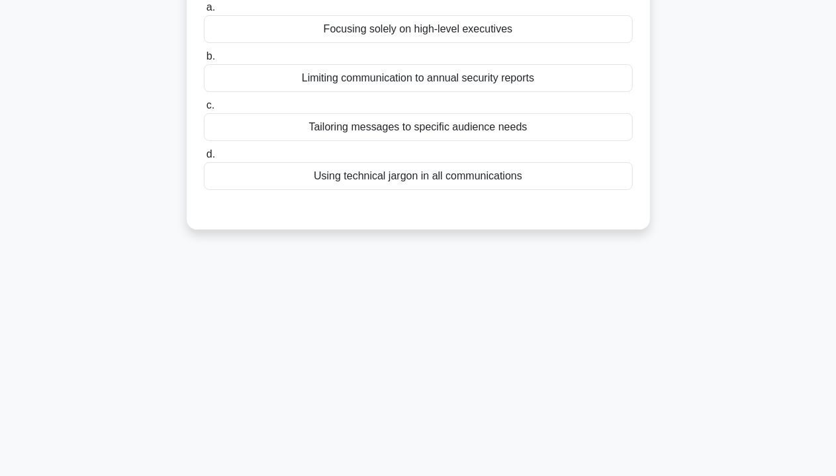
scroll to position [0, 0]
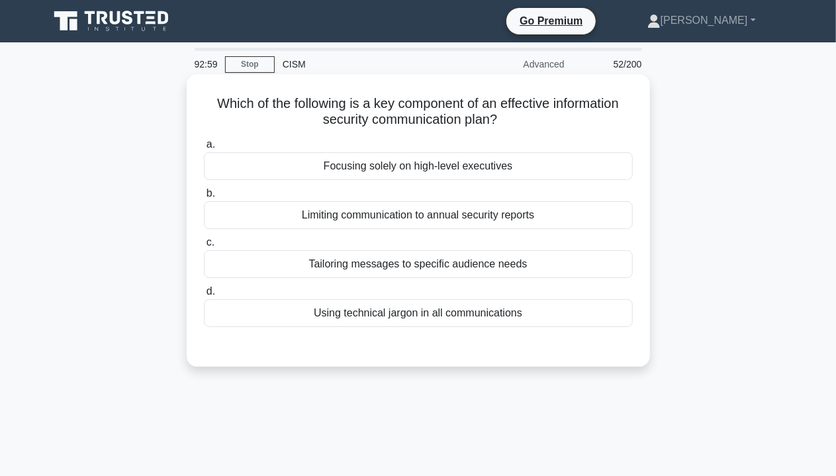
click at [355, 220] on div "Limiting communication to annual security reports" at bounding box center [418, 215] width 429 height 28
click at [204, 198] on input "b. Limiting communication to annual security reports" at bounding box center [204, 193] width 0 height 9
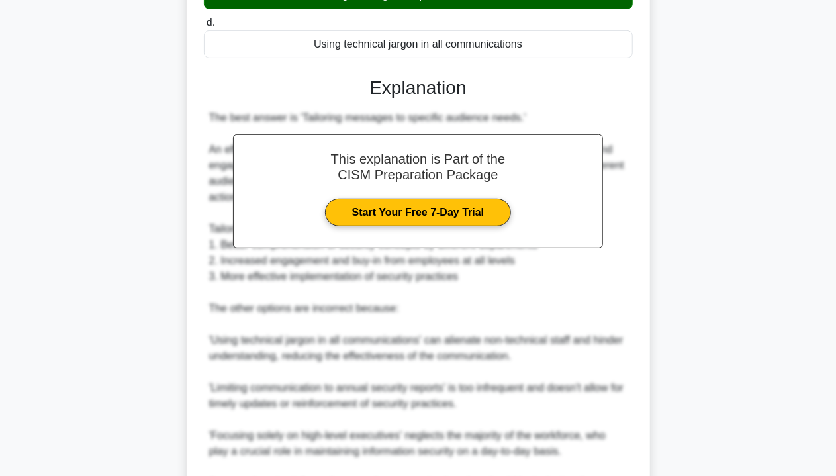
scroll to position [435, 0]
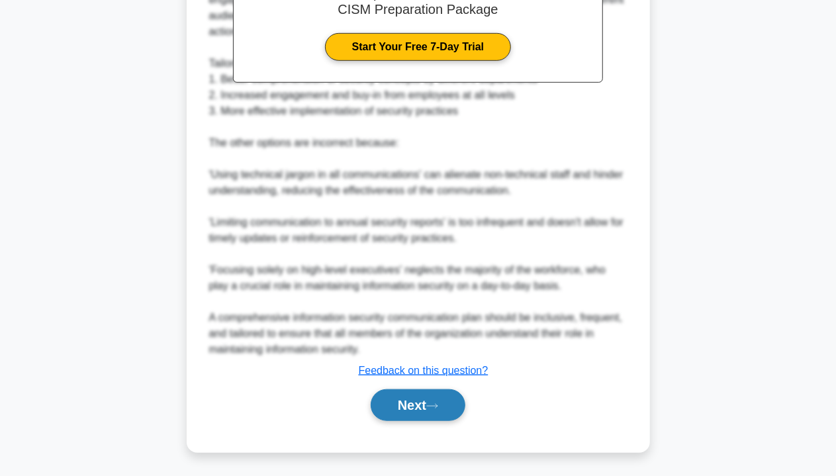
click at [446, 403] on button "Next" at bounding box center [418, 405] width 95 height 32
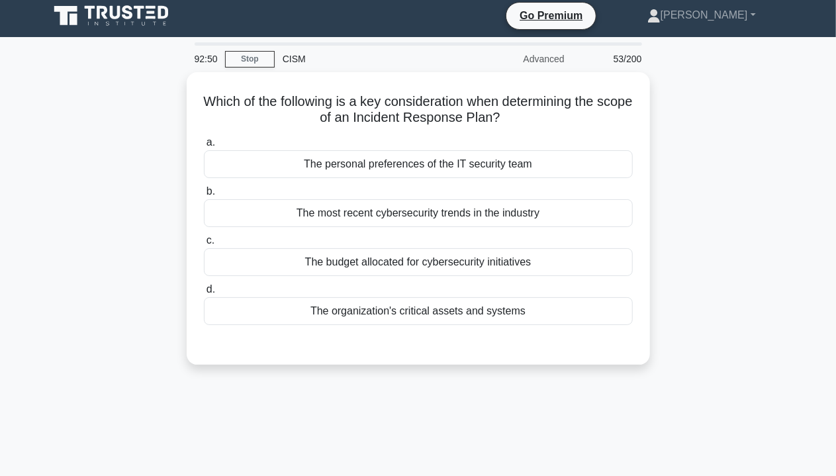
scroll to position [0, 0]
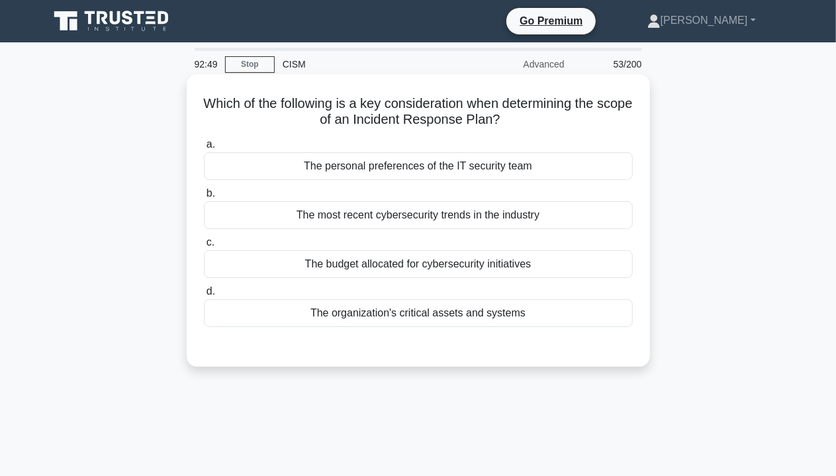
click at [437, 229] on div "The most recent cybersecurity trends in the industry" at bounding box center [418, 215] width 429 height 28
click at [204, 198] on input "b. The most recent cybersecurity trends in the industry" at bounding box center [204, 193] width 0 height 9
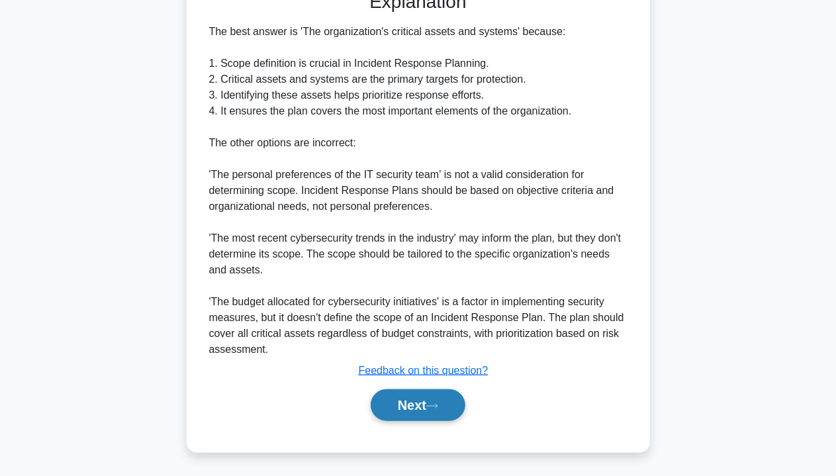
drag, startPoint x: 420, startPoint y: 398, endPoint x: 453, endPoint y: 376, distance: 38.7
click at [421, 397] on button "Next" at bounding box center [418, 405] width 95 height 32
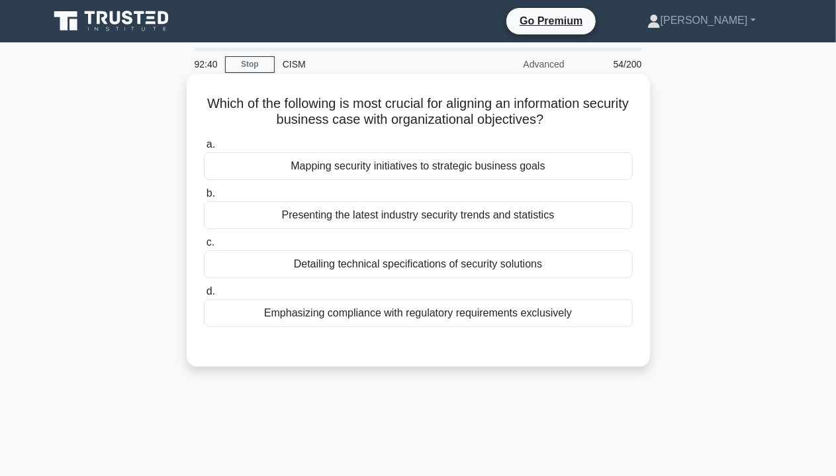
click at [464, 233] on div "a. Mapping security initiatives to strategic business goals b. Presenting the l…" at bounding box center [418, 232] width 445 height 196
click at [480, 196] on label "b. Presenting the latest industry security trends and statistics" at bounding box center [418, 207] width 429 height 44
click at [204, 196] on input "b. Presenting the latest industry security trends and statistics" at bounding box center [204, 193] width 0 height 9
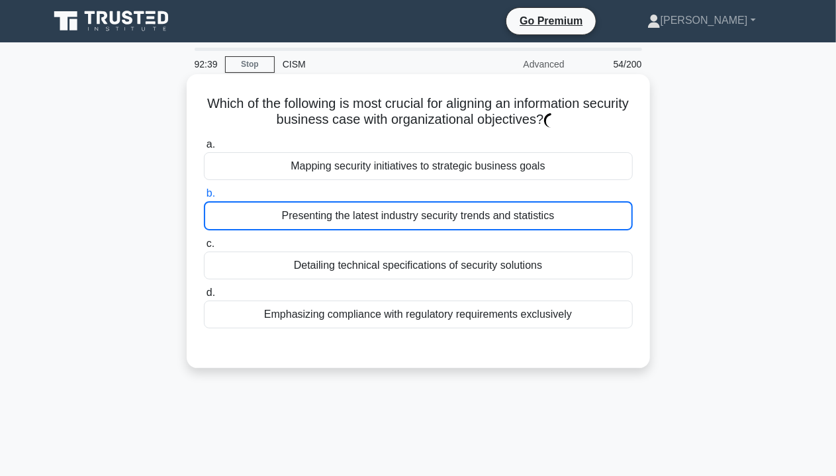
click at [494, 165] on div "Mapping security initiatives to strategic business goals" at bounding box center [418, 166] width 429 height 28
click at [204, 149] on input "a. Mapping security initiatives to strategic business goals" at bounding box center [204, 144] width 0 height 9
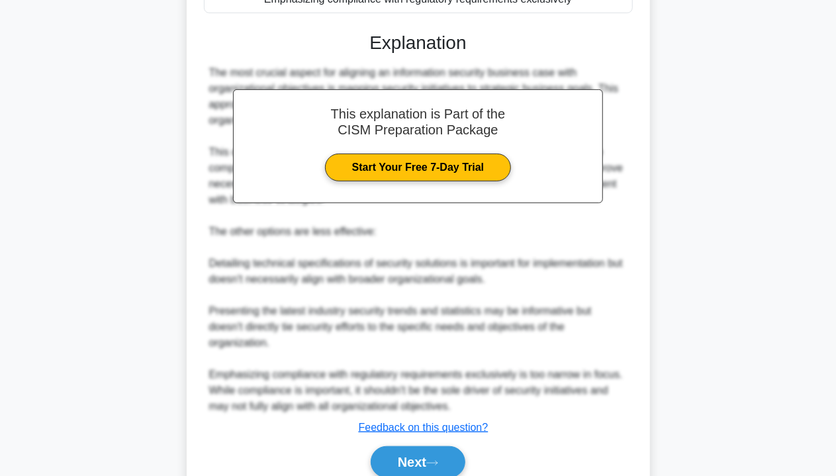
scroll to position [370, 0]
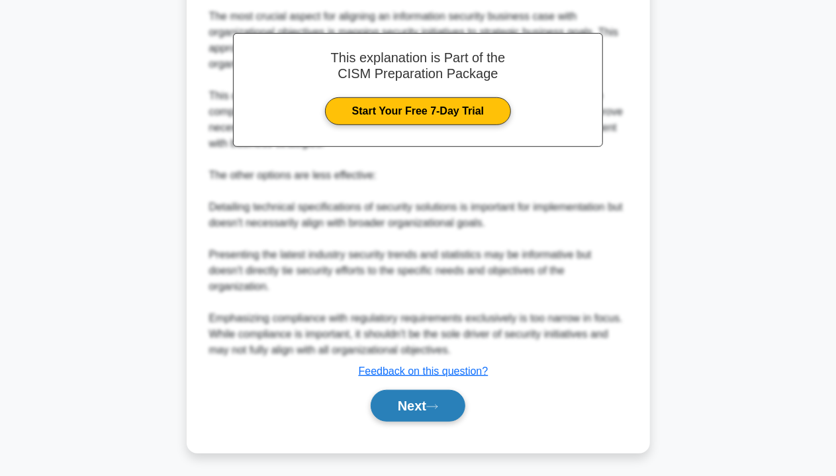
click at [431, 402] on button "Next" at bounding box center [418, 406] width 95 height 32
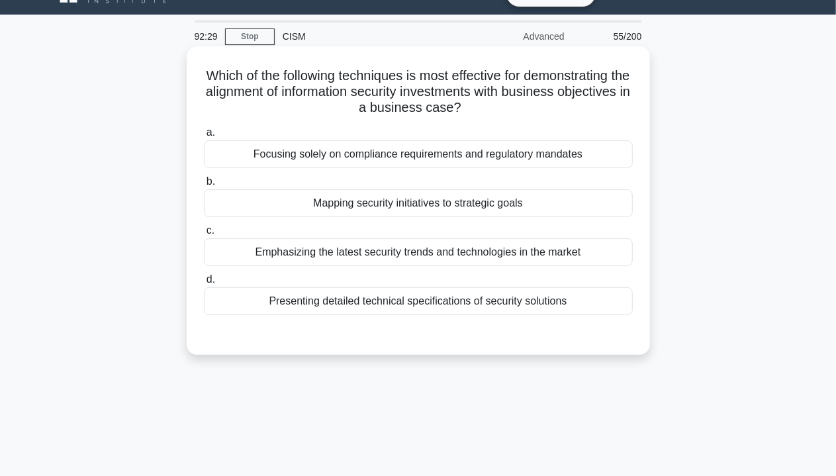
scroll to position [0, 0]
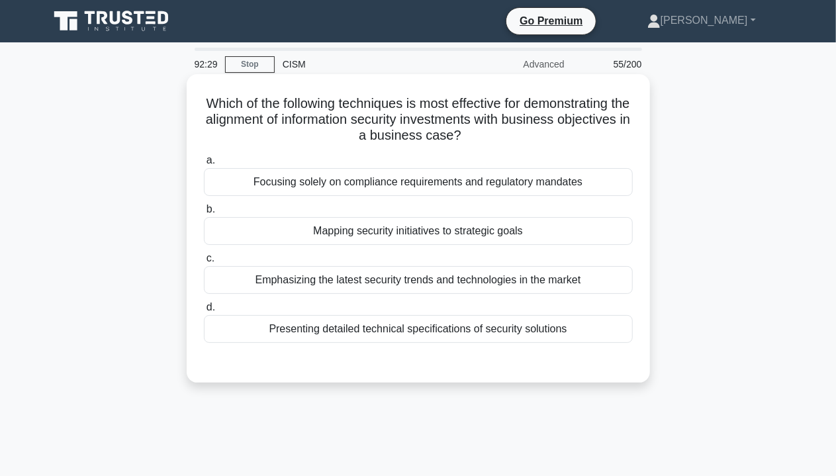
click at [403, 214] on label "b. Mapping security initiatives to strategic goals" at bounding box center [418, 223] width 429 height 44
click at [204, 214] on input "b. Mapping security initiatives to strategic goals" at bounding box center [204, 209] width 0 height 9
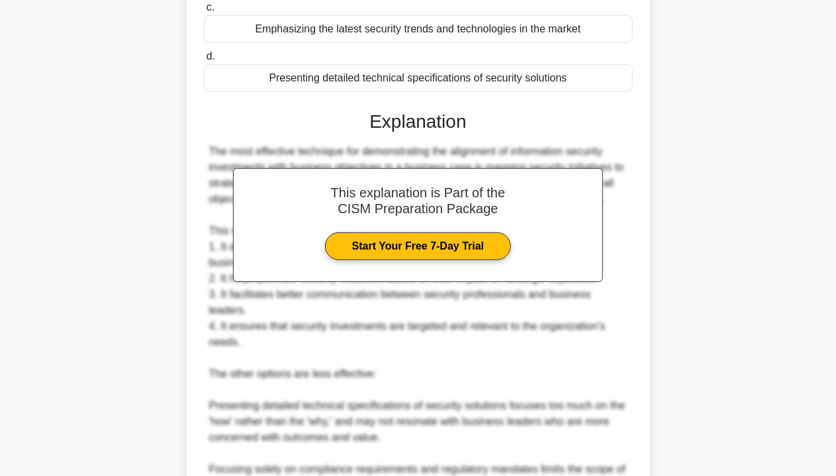
scroll to position [397, 0]
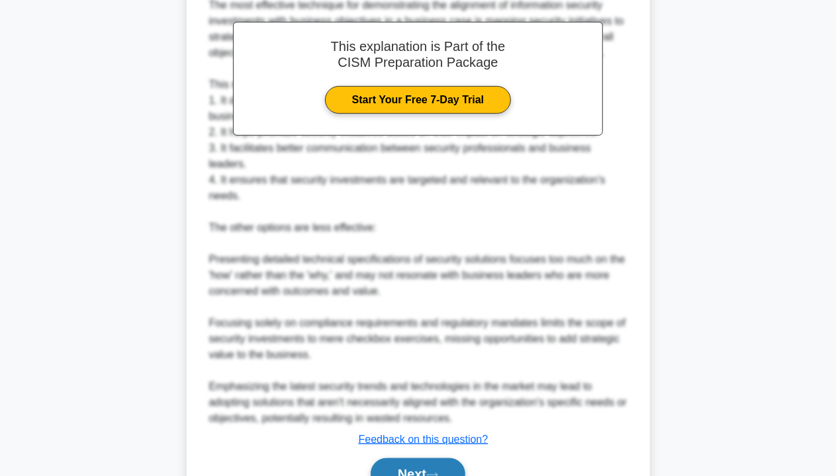
click at [410, 459] on button "Next" at bounding box center [418, 474] width 95 height 32
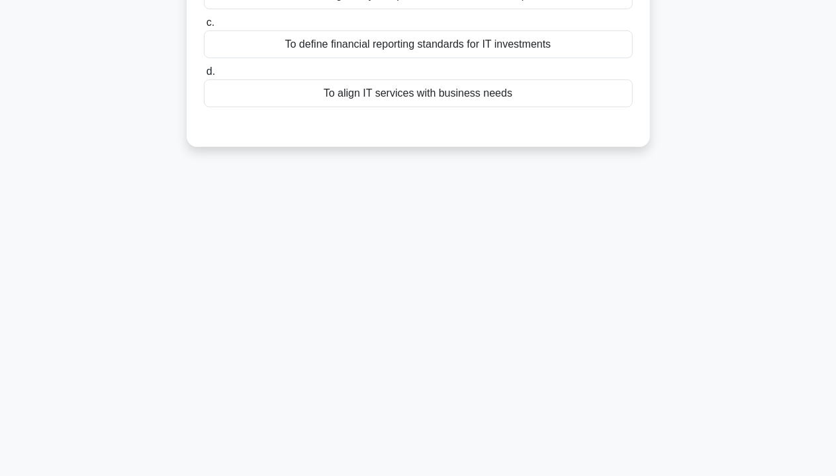
scroll to position [0, 0]
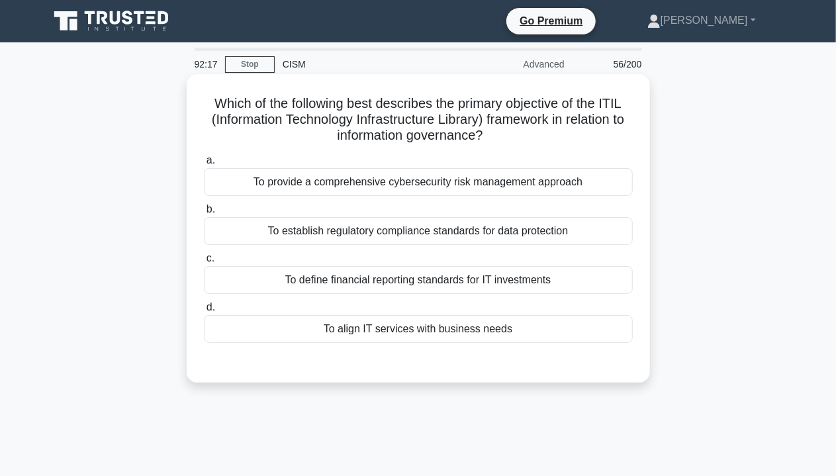
click at [521, 166] on label "a. To provide a comprehensive cybersecurity risk management approach" at bounding box center [418, 174] width 429 height 44
click at [204, 165] on input "a. To provide a comprehensive cybersecurity risk management approach" at bounding box center [204, 160] width 0 height 9
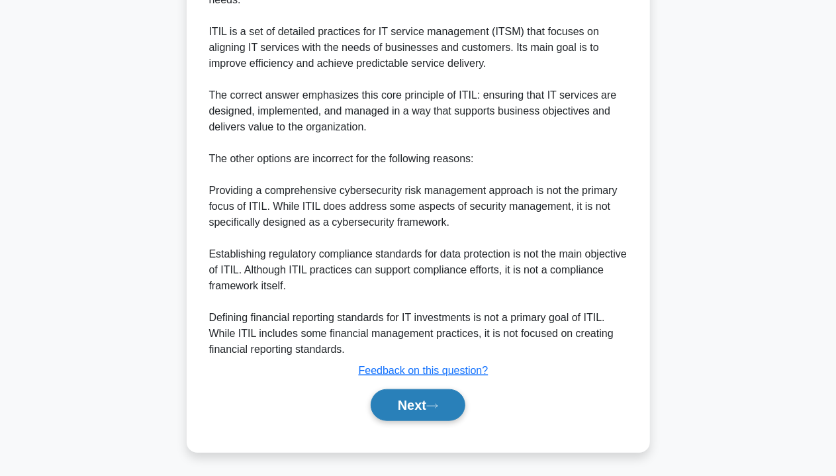
click at [406, 401] on button "Next" at bounding box center [418, 405] width 95 height 32
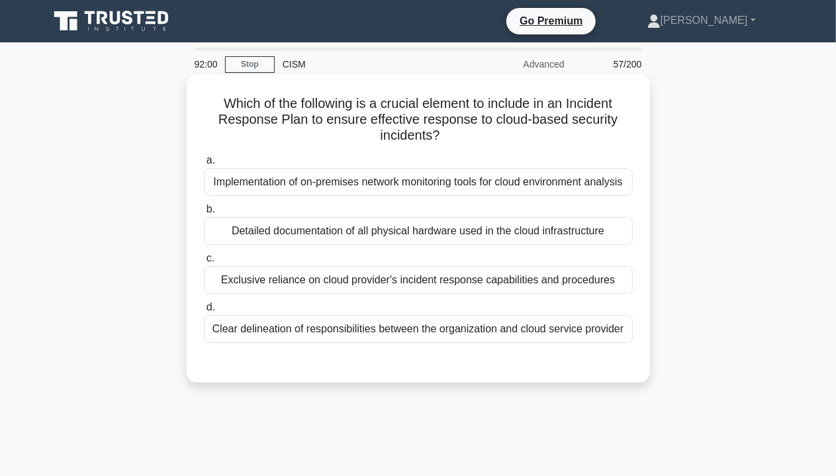
click at [499, 285] on div "Exclusive reliance on cloud provider's incident response capabilities and proce…" at bounding box center [418, 280] width 429 height 28
click at [503, 238] on div "Detailed documentation of all physical hardware used in the cloud infrastructure" at bounding box center [418, 231] width 429 height 28
click at [204, 214] on input "b. Detailed documentation of all physical hardware used in the cloud infrastruc…" at bounding box center [204, 209] width 0 height 9
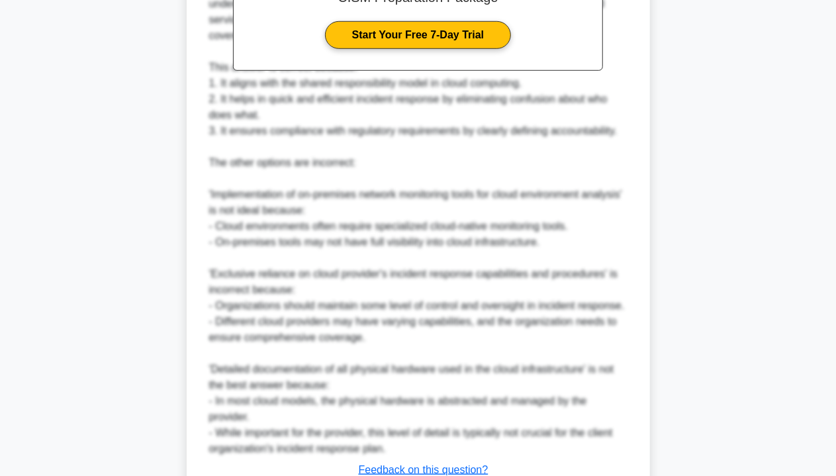
scroll to position [578, 0]
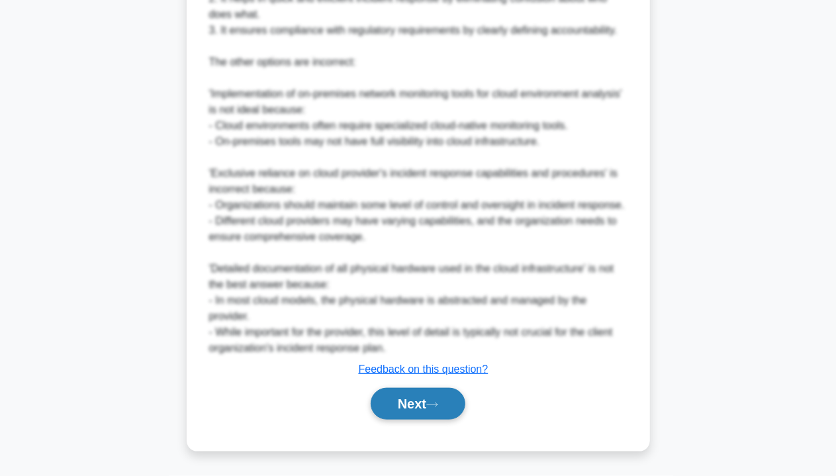
click at [394, 405] on button "Next" at bounding box center [418, 404] width 95 height 32
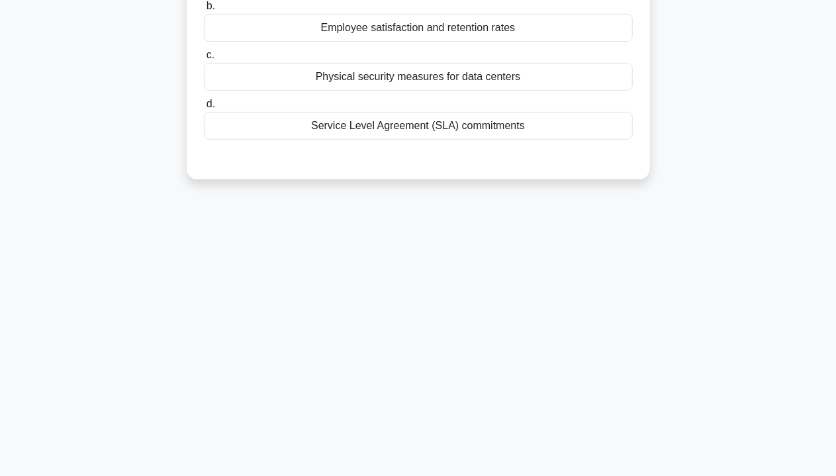
scroll to position [40, 0]
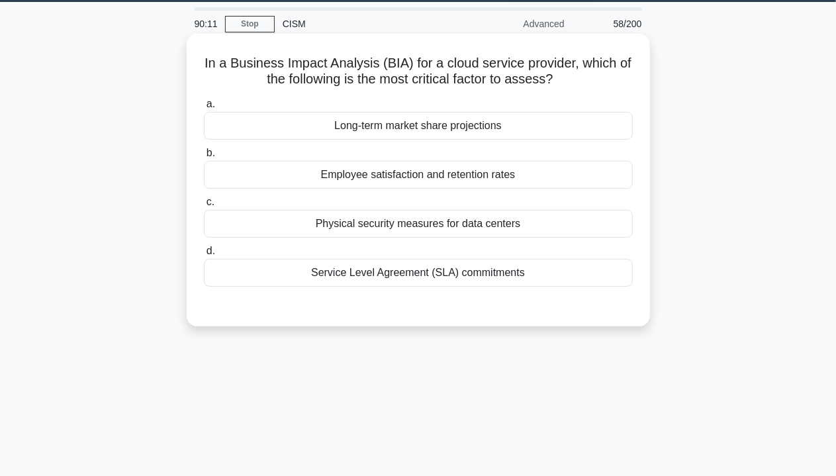
click at [437, 191] on div "a. Long-term market share projections b. Employee satisfaction and retention ra…" at bounding box center [418, 191] width 445 height 196
click at [436, 171] on div "Employee satisfaction and retention rates" at bounding box center [418, 175] width 429 height 28
click at [204, 157] on input "b. Employee satisfaction and retention rates" at bounding box center [204, 153] width 0 height 9
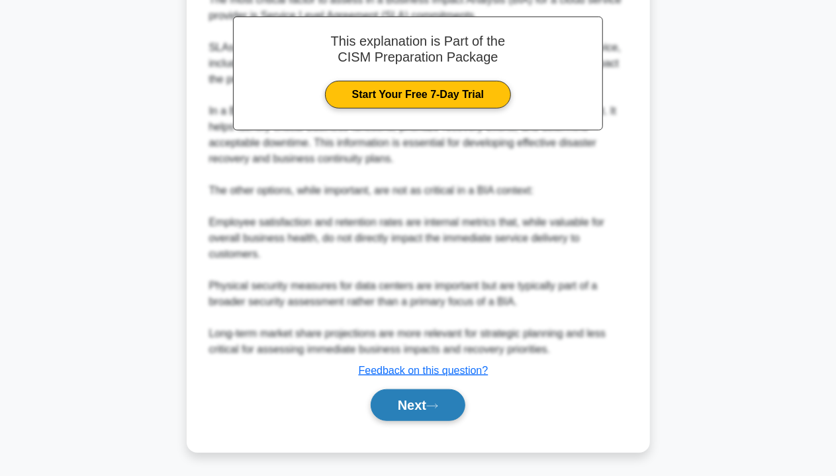
click at [427, 394] on button "Next" at bounding box center [418, 405] width 95 height 32
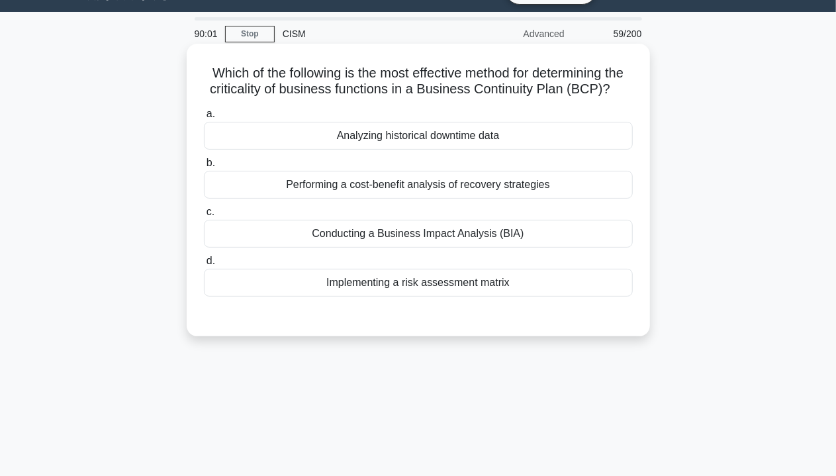
scroll to position [0, 0]
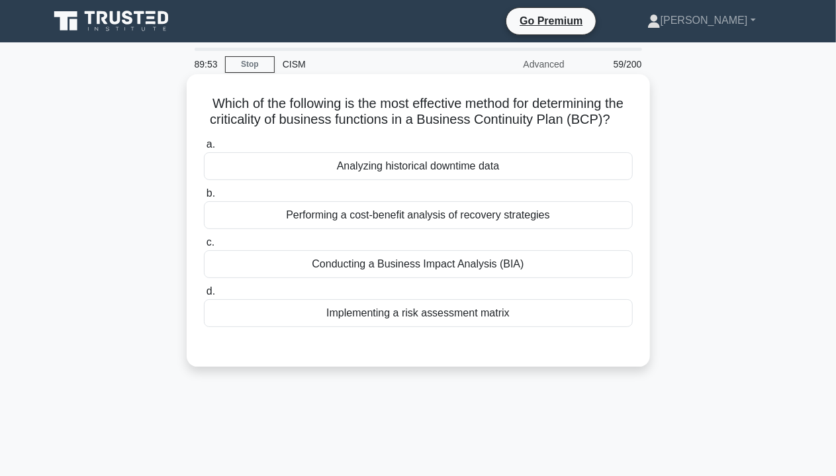
click at [430, 278] on div "Conducting a Business Impact Analysis (BIA)" at bounding box center [418, 264] width 429 height 28
click at [204, 247] on input "c. Conducting a Business Impact Analysis (BIA)" at bounding box center [204, 242] width 0 height 9
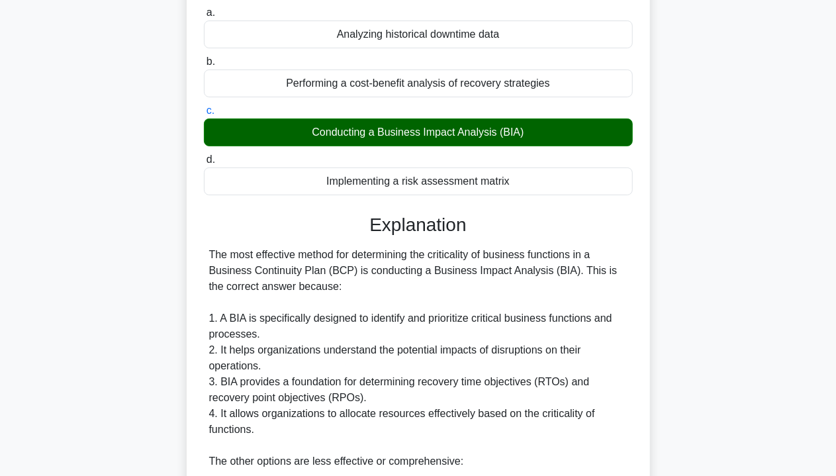
scroll to position [463, 0]
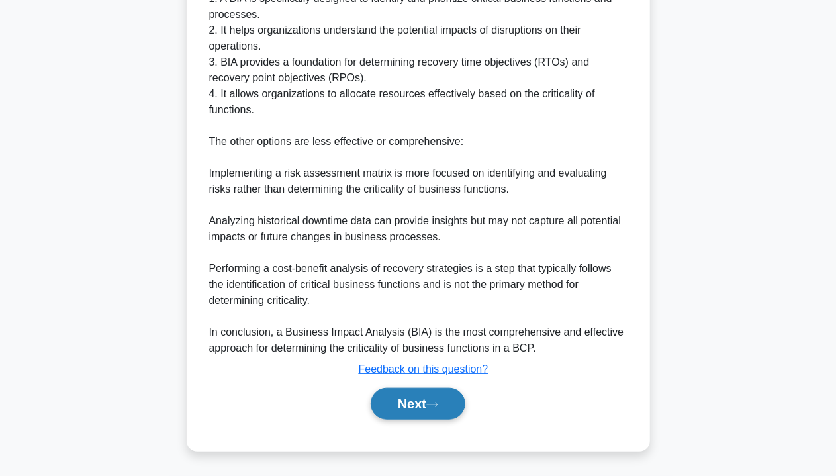
click at [443, 411] on button "Next" at bounding box center [418, 404] width 95 height 32
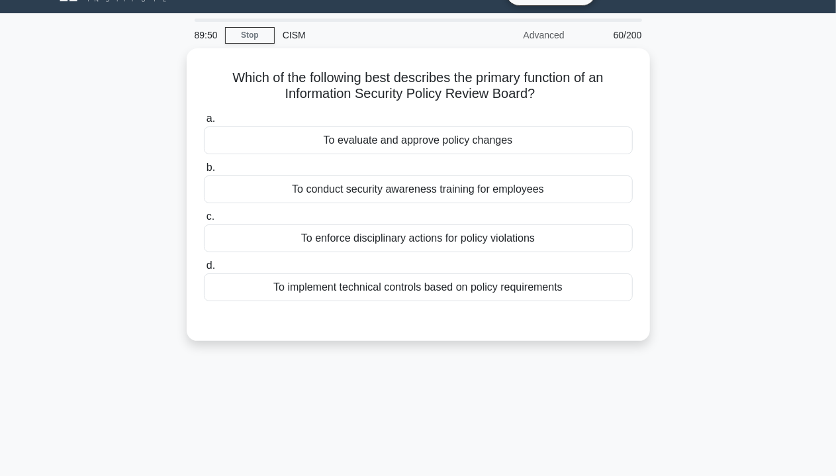
scroll to position [0, 0]
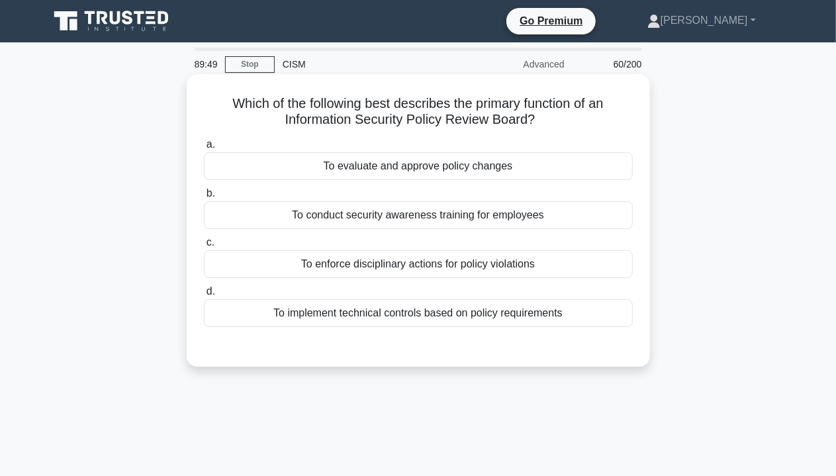
click at [511, 194] on label "b. To conduct security awareness training for employees" at bounding box center [418, 207] width 429 height 44
click at [204, 194] on input "b. To conduct security awareness training for employees" at bounding box center [204, 193] width 0 height 9
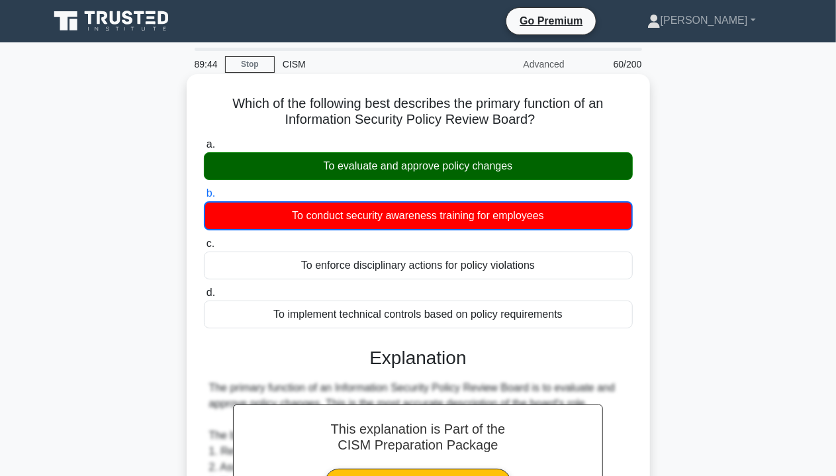
click at [464, 165] on div "To evaluate and approve policy changes" at bounding box center [418, 166] width 429 height 28
click at [204, 149] on input "a. To evaluate and approve policy changes" at bounding box center [204, 144] width 0 height 9
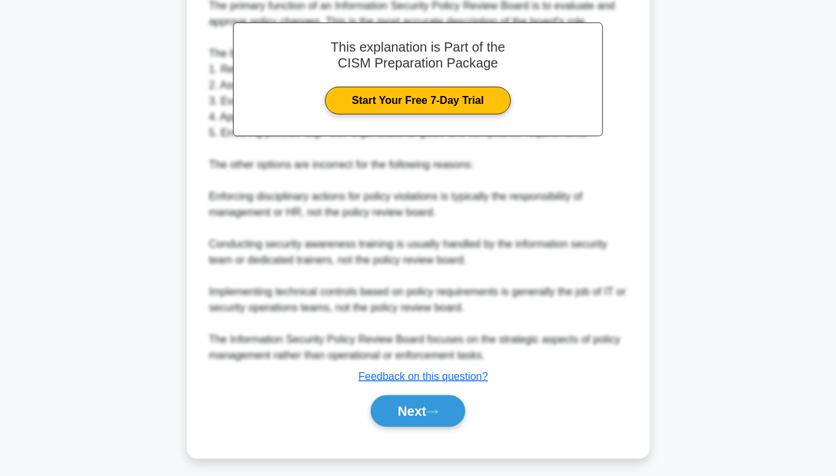
scroll to position [386, 0]
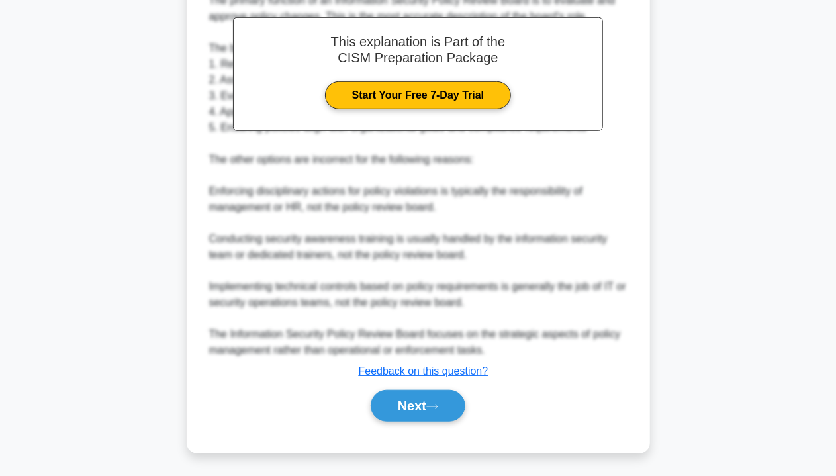
drag, startPoint x: 439, startPoint y: 415, endPoint x: 478, endPoint y: 406, distance: 40.0
click at [438, 415] on button "Next" at bounding box center [418, 406] width 95 height 32
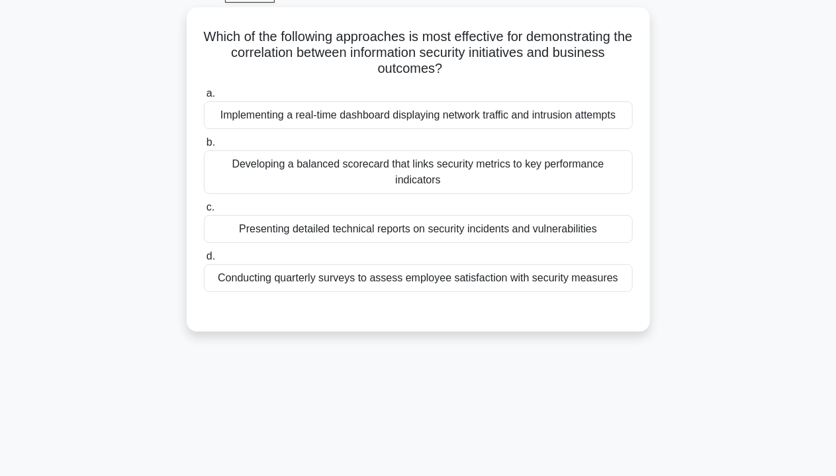
scroll to position [0, 0]
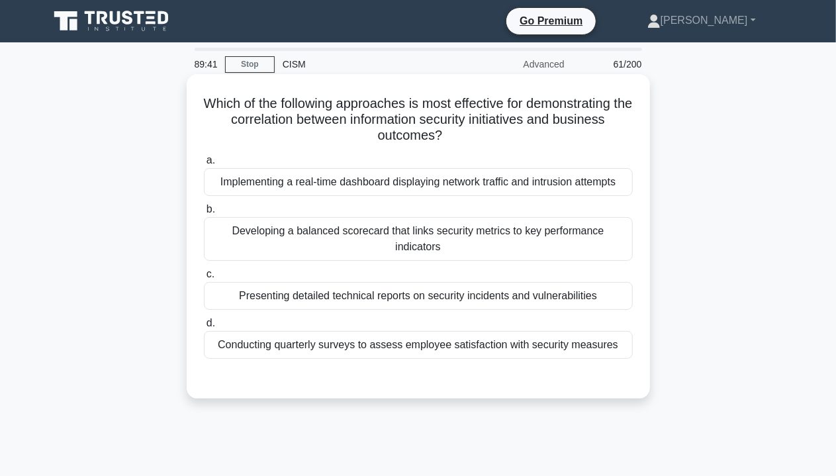
click at [502, 109] on h5 "Which of the following approaches is most effective for demonstrating the corre…" at bounding box center [417, 119] width 431 height 49
click at [496, 195] on div "Implementing a real-time dashboard displaying network traffic and intrusion att…" at bounding box center [418, 182] width 429 height 28
click at [204, 165] on input "a. Implementing a real-time dashboard displaying network traffic and intrusion …" at bounding box center [204, 160] width 0 height 9
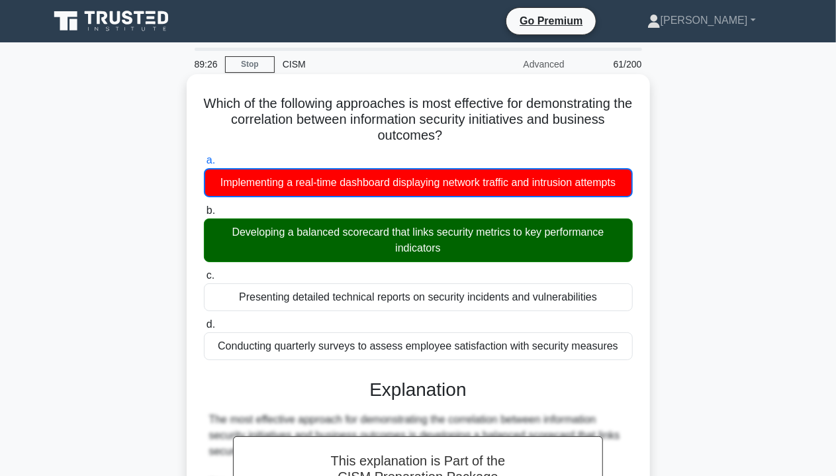
drag, startPoint x: 221, startPoint y: 231, endPoint x: 618, endPoint y: 256, distance: 397.8
click at [618, 256] on div "Developing a balanced scorecard that links security metrics to key performance …" at bounding box center [418, 240] width 429 height 44
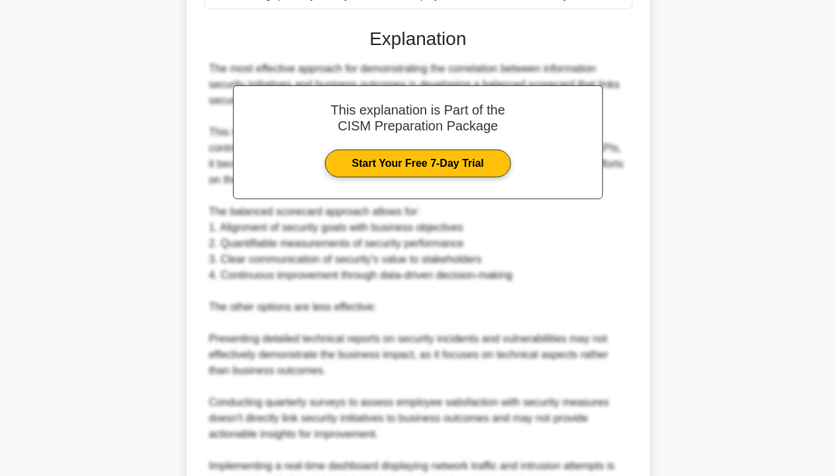
scroll to position [463, 0]
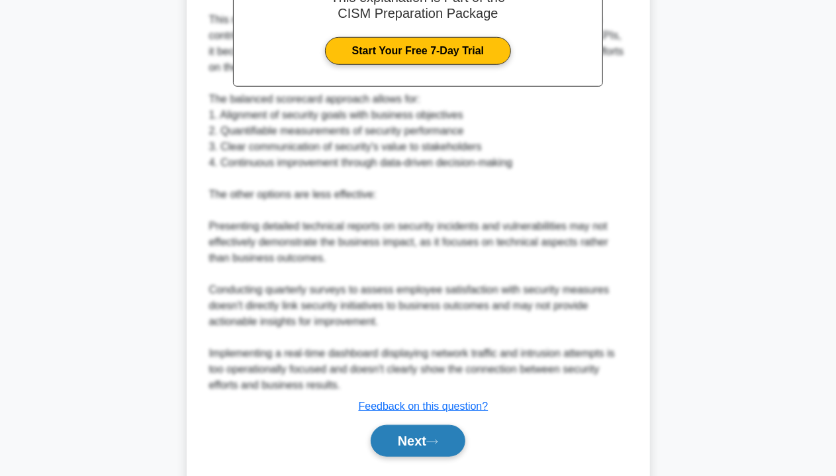
click at [431, 439] on icon at bounding box center [432, 441] width 12 height 7
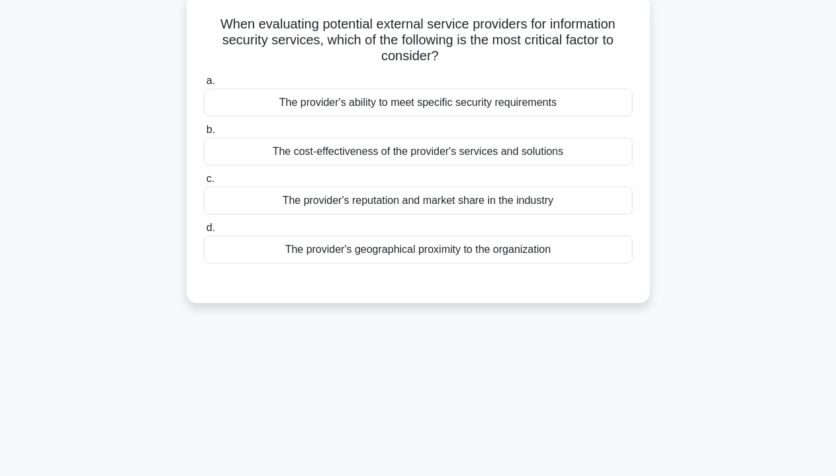
scroll to position [40, 0]
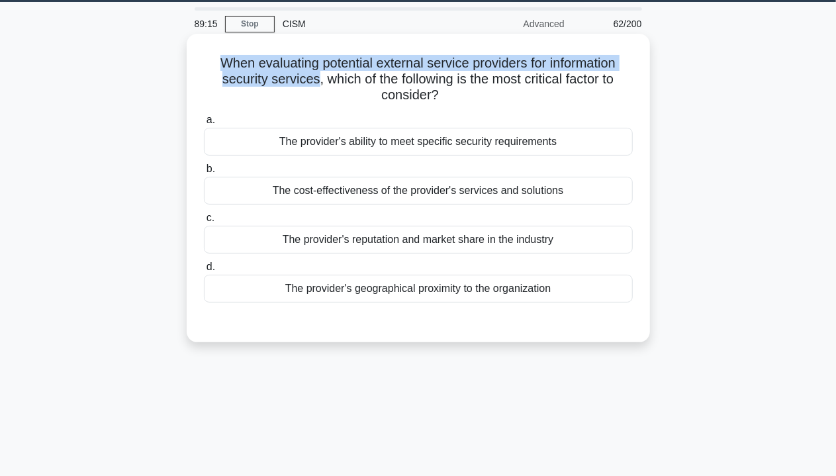
drag, startPoint x: 313, startPoint y: 80, endPoint x: 216, endPoint y: 67, distance: 98.2
click at [216, 67] on h5 "When evaluating potential external service providers for information security s…" at bounding box center [417, 79] width 431 height 49
drag, startPoint x: 376, startPoint y: 99, endPoint x: 486, endPoint y: 99, distance: 109.8
click at [486, 99] on h5 "When evaluating potential external service providers for information security s…" at bounding box center [417, 79] width 431 height 49
drag, startPoint x: 331, startPoint y: 79, endPoint x: 627, endPoint y: 91, distance: 296.6
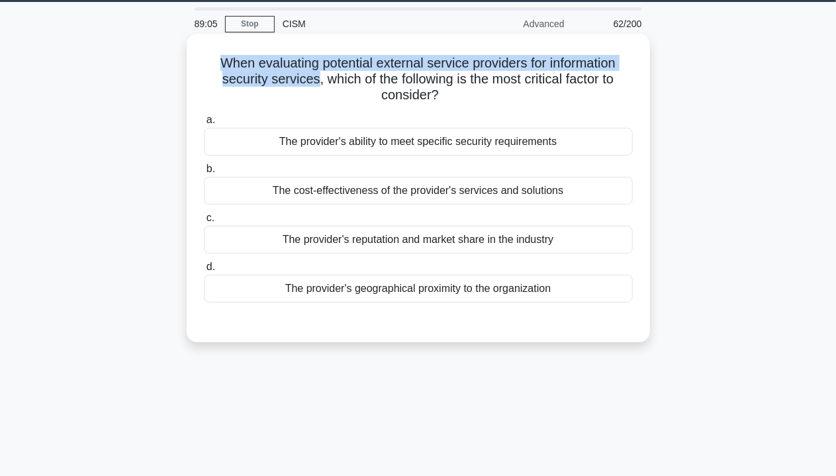
click at [627, 91] on h5 "When evaluating potential external service providers for information security s…" at bounding box center [417, 79] width 431 height 49
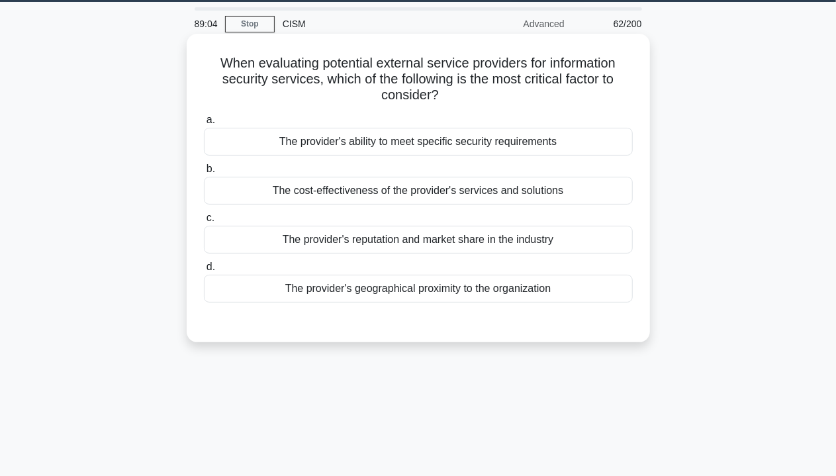
click at [484, 144] on div "The provider's ability to meet specific security requirements" at bounding box center [418, 142] width 429 height 28
click at [204, 124] on input "a. The provider's ability to meet specific security requirements" at bounding box center [204, 120] width 0 height 9
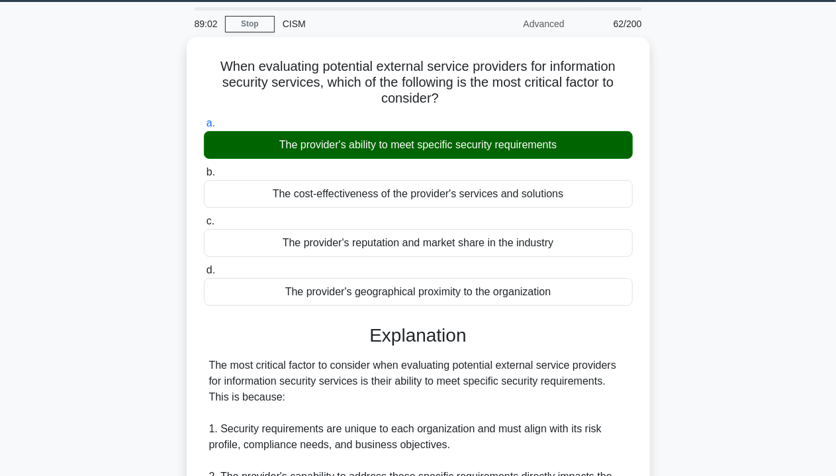
click at [729, 301] on div "When evaluating potential external service providers for information security s…" at bounding box center [418, 466] width 754 height 859
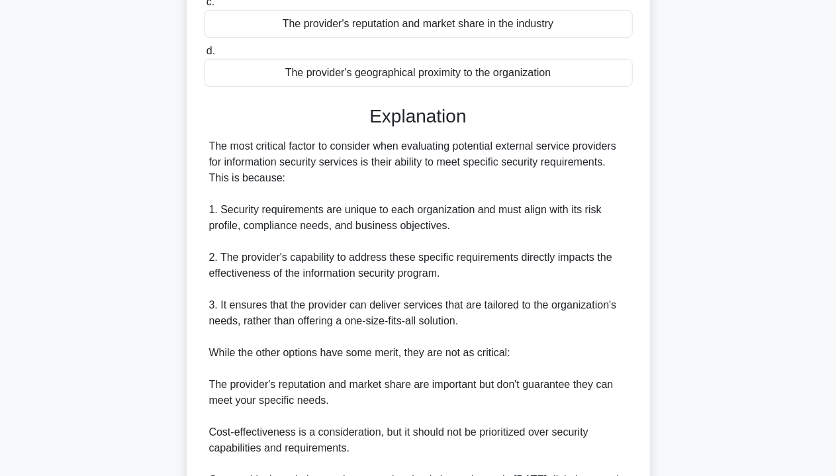
scroll to position [465, 0]
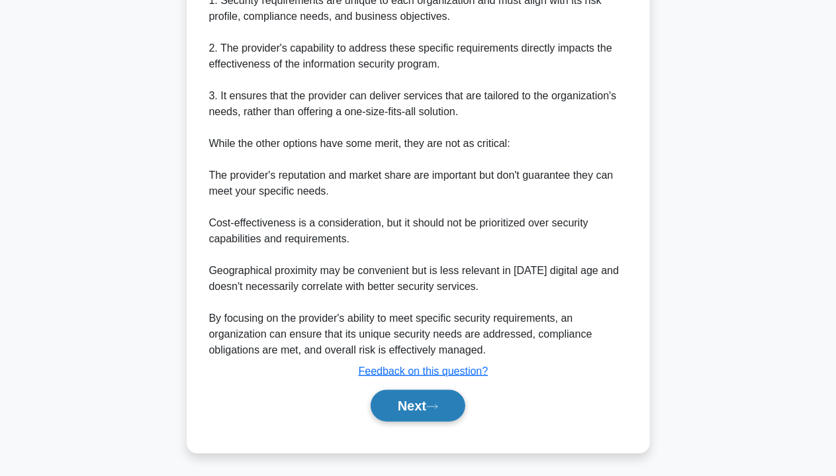
click at [447, 410] on button "Next" at bounding box center [418, 406] width 95 height 32
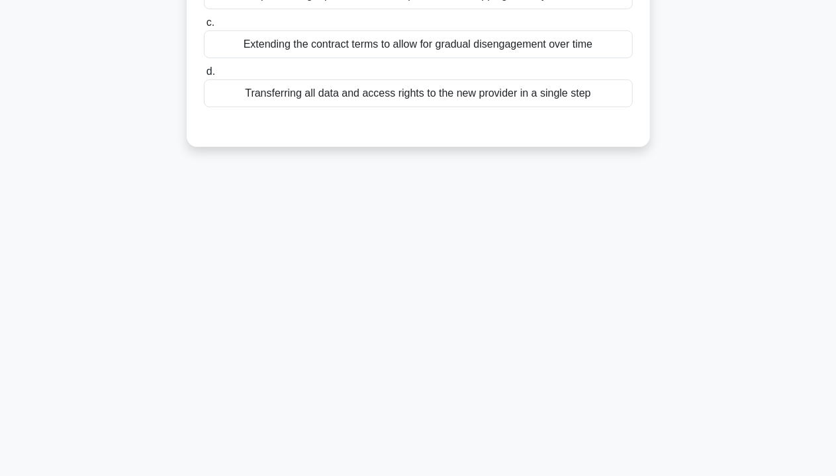
scroll to position [0, 0]
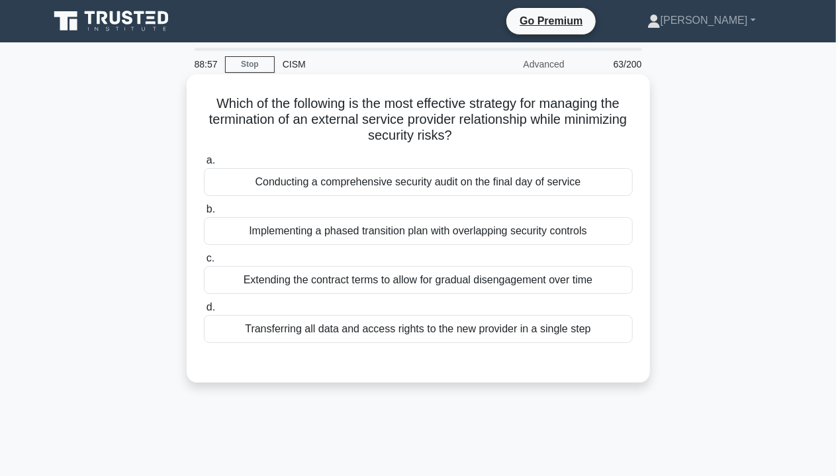
click at [414, 191] on div "Conducting a comprehensive security audit on the final day of service" at bounding box center [418, 182] width 429 height 28
click at [204, 165] on input "a. Conducting a comprehensive security audit on the final day of service" at bounding box center [204, 160] width 0 height 9
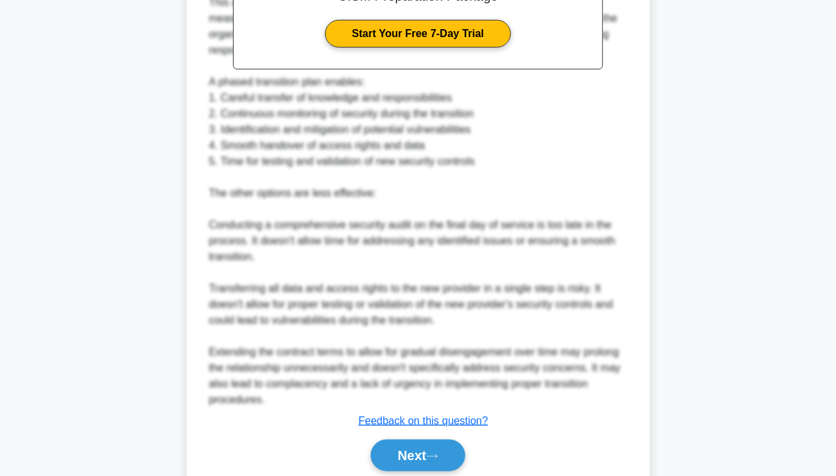
scroll to position [515, 0]
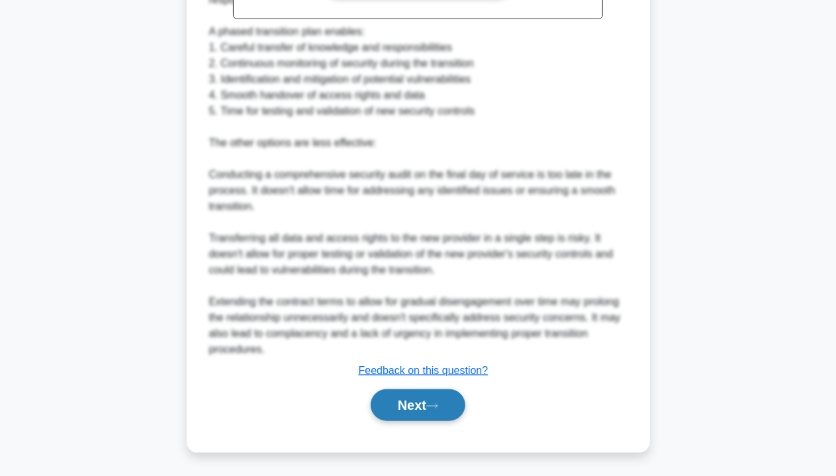
click at [433, 402] on icon at bounding box center [432, 405] width 12 height 7
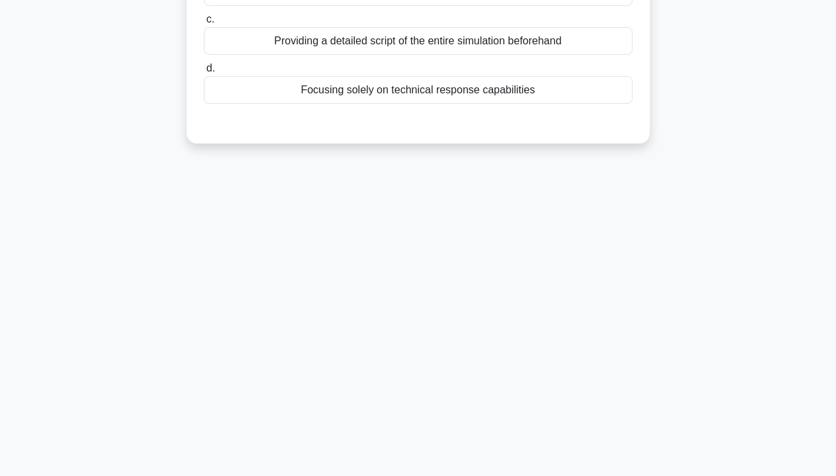
scroll to position [0, 0]
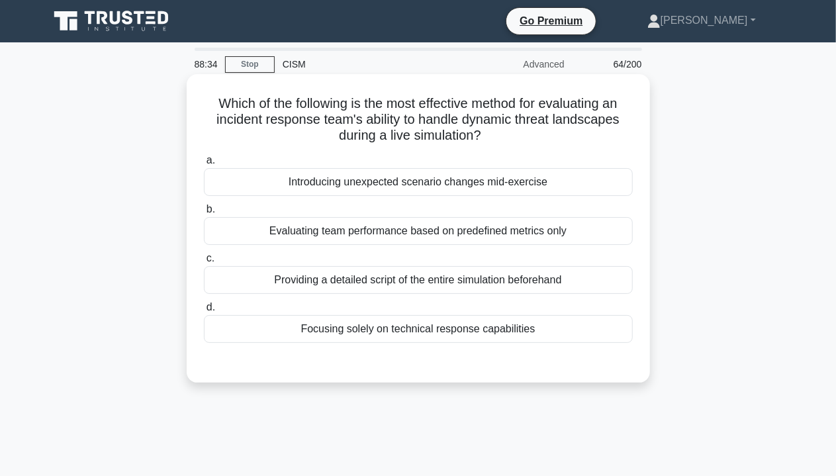
click at [484, 273] on div "Providing a detailed script of the entire simulation beforehand" at bounding box center [418, 280] width 429 height 28
click at [204, 263] on input "c. Providing a detailed script of the entire simulation beforehand" at bounding box center [204, 258] width 0 height 9
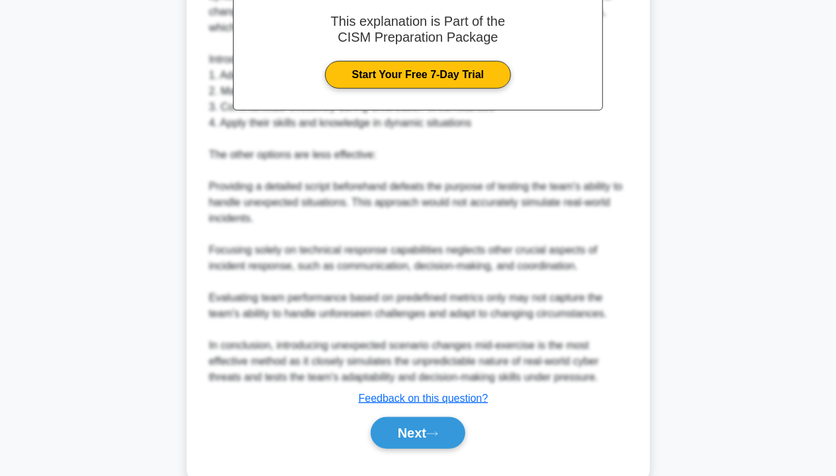
scroll to position [451, 0]
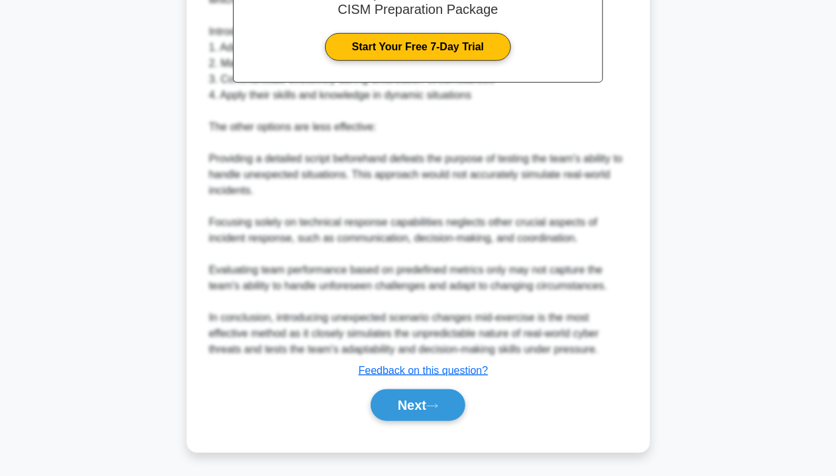
click at [394, 420] on div "Next" at bounding box center [418, 405] width 429 height 42
click at [396, 404] on button "Next" at bounding box center [418, 405] width 95 height 32
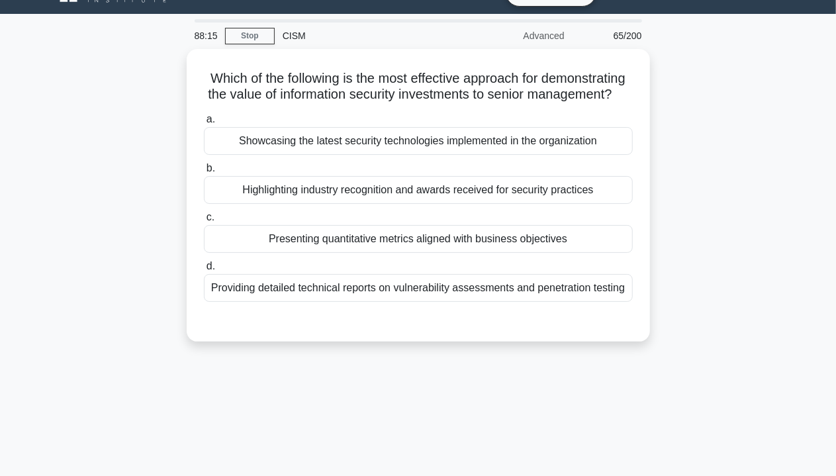
scroll to position [0, 0]
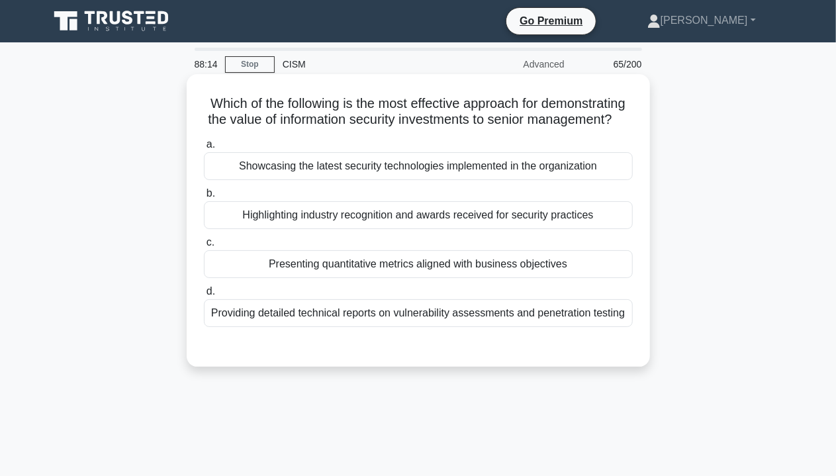
click at [455, 226] on div "Highlighting industry recognition and awards received for security practices" at bounding box center [418, 215] width 429 height 28
click at [437, 228] on div "Highlighting industry recognition and awards received for security practices" at bounding box center [418, 215] width 429 height 28
click at [204, 198] on input "b. Highlighting industry recognition and awards received for security practices" at bounding box center [204, 193] width 0 height 9
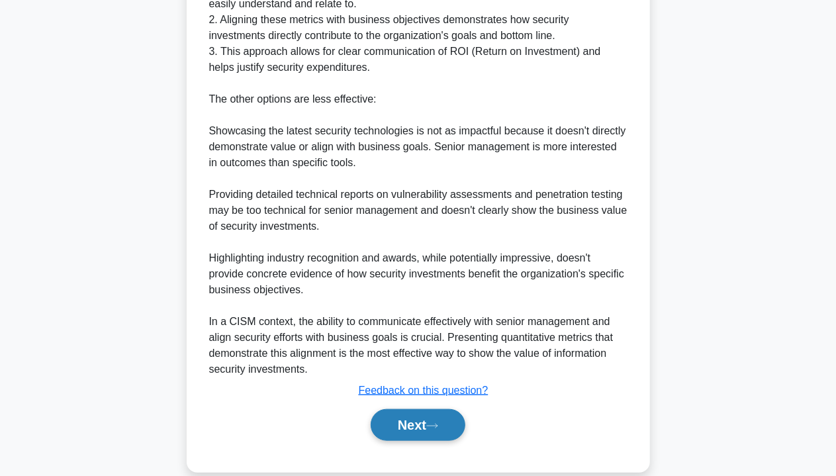
click at [419, 441] on button "Next" at bounding box center [418, 425] width 95 height 32
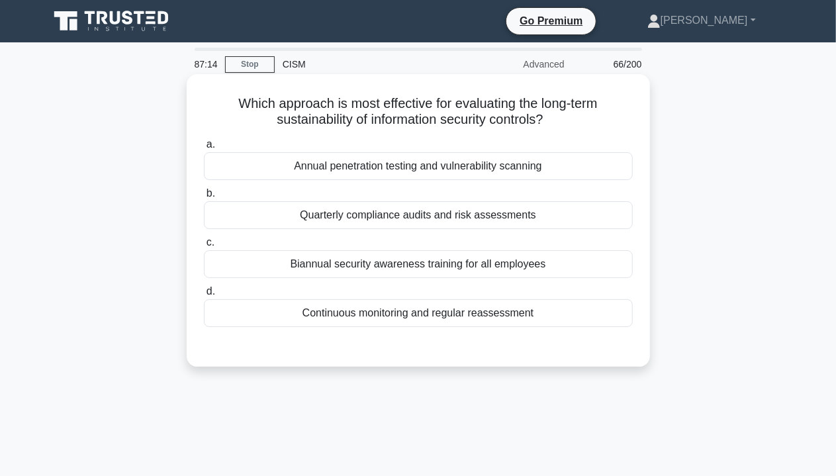
click at [488, 175] on div "Annual penetration testing and vulnerability scanning" at bounding box center [418, 166] width 429 height 28
click at [204, 149] on input "a. Annual penetration testing and vulnerability scanning" at bounding box center [204, 144] width 0 height 9
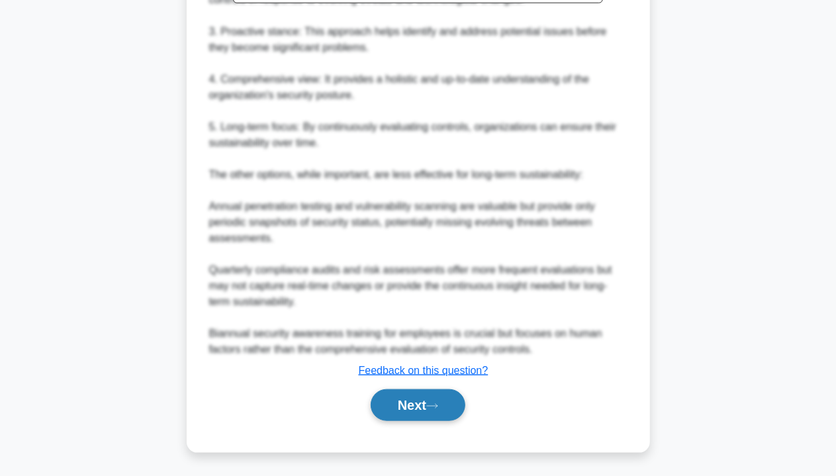
click at [414, 402] on button "Next" at bounding box center [418, 405] width 95 height 32
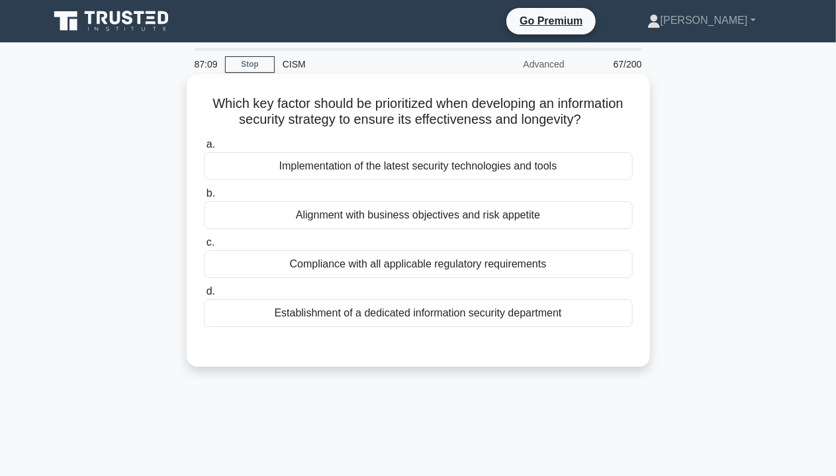
click at [450, 282] on div "a. Implementation of the latest security technologies and tools b. Alignment wi…" at bounding box center [418, 232] width 445 height 196
click at [446, 249] on label "c. Compliance with all applicable regulatory requirements" at bounding box center [418, 256] width 429 height 44
click at [204, 247] on input "c. Compliance with all applicable regulatory requirements" at bounding box center [204, 242] width 0 height 9
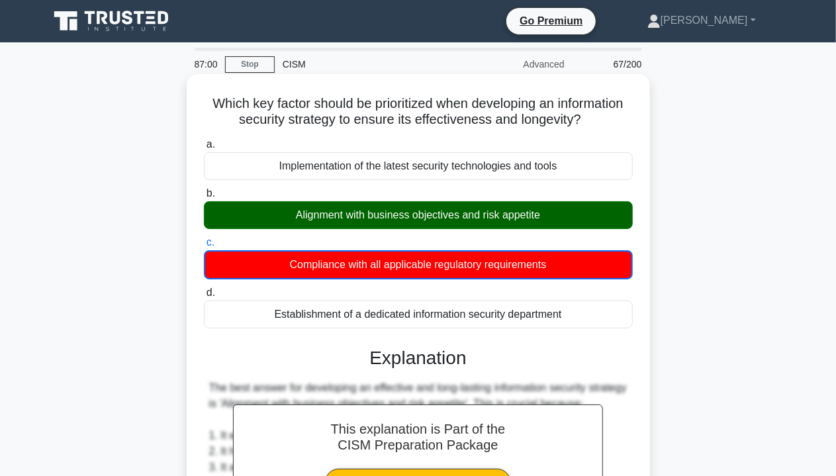
drag, startPoint x: 398, startPoint y: 204, endPoint x: 601, endPoint y: 202, distance: 203.1
click at [601, 202] on div "Alignment with business objectives and risk appetite" at bounding box center [418, 215] width 429 height 28
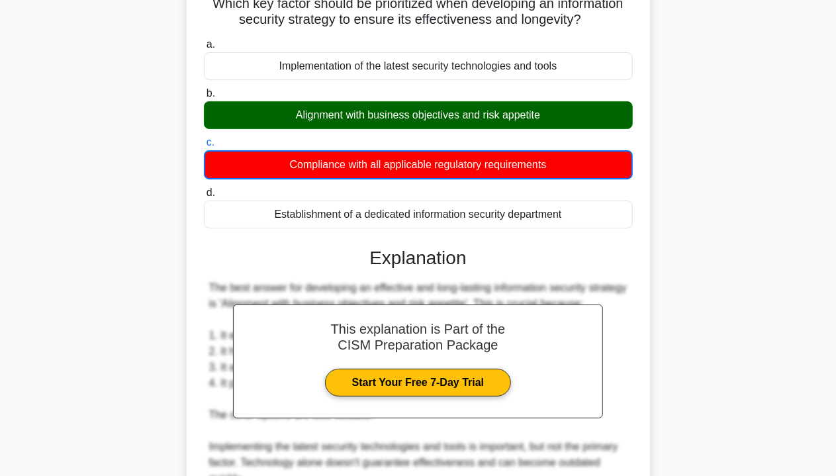
scroll to position [388, 0]
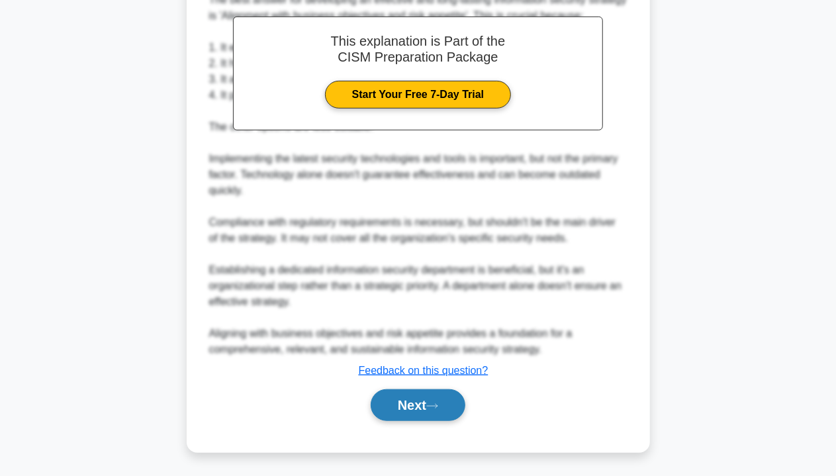
click at [412, 409] on button "Next" at bounding box center [418, 405] width 95 height 32
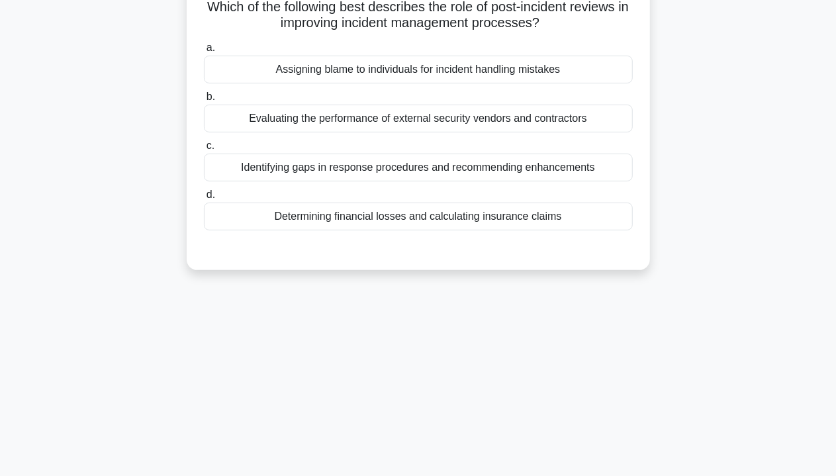
scroll to position [0, 0]
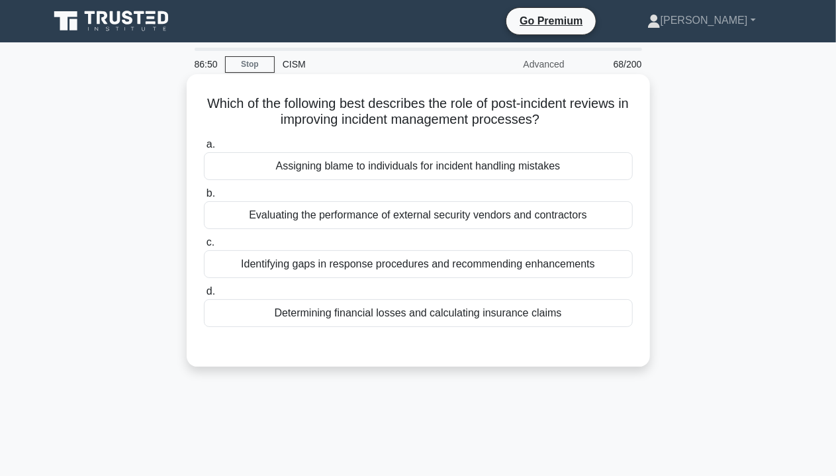
click at [408, 199] on label "b. Evaluating the performance of external security vendors and contractors" at bounding box center [418, 207] width 429 height 44
click at [204, 198] on input "b. Evaluating the performance of external security vendors and contractors" at bounding box center [204, 193] width 0 height 9
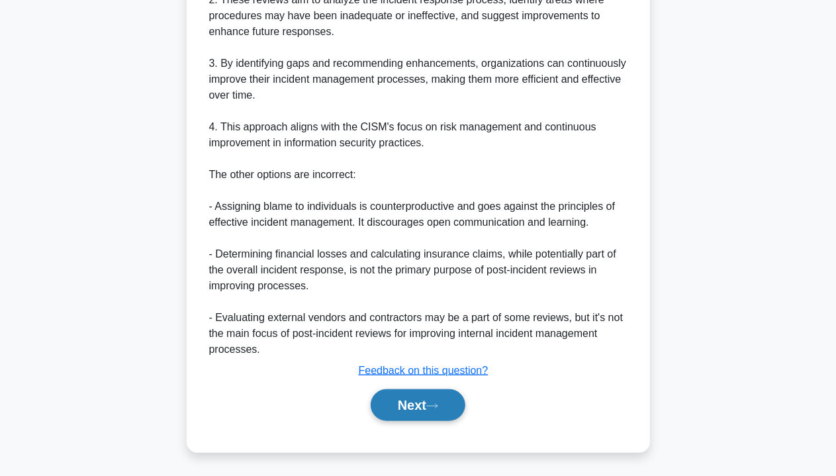
click at [439, 411] on button "Next" at bounding box center [418, 405] width 95 height 32
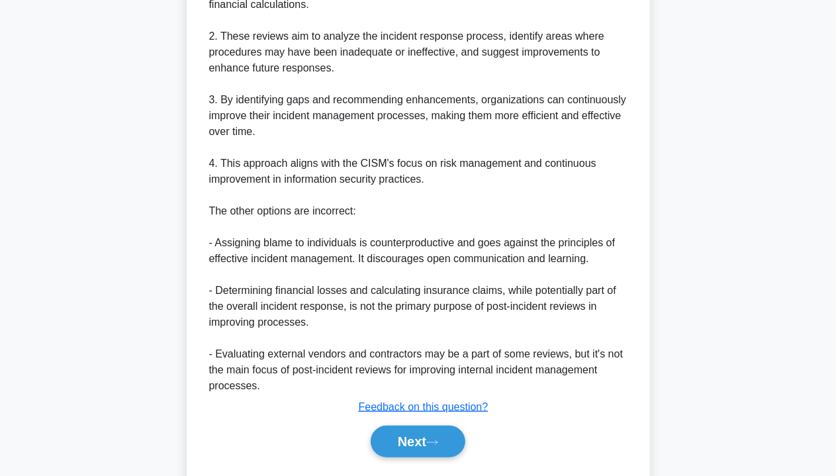
scroll to position [483, 0]
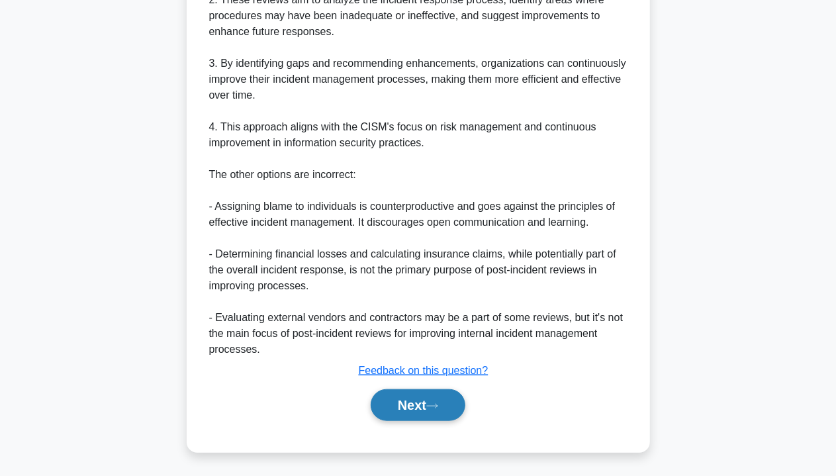
click at [412, 404] on button "Next" at bounding box center [418, 405] width 95 height 32
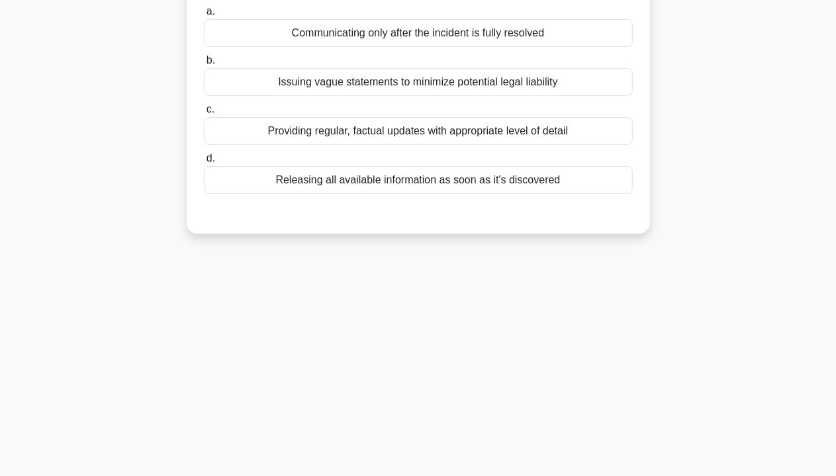
scroll to position [0, 0]
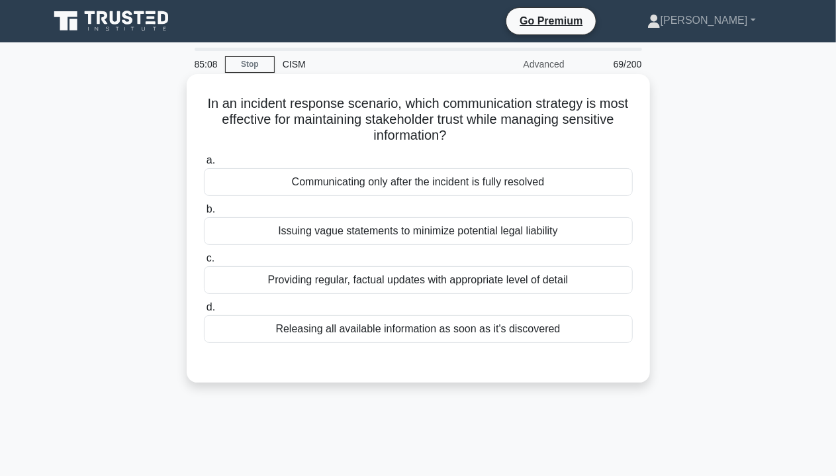
click at [418, 235] on div "Issuing vague statements to minimize potential legal liability" at bounding box center [418, 231] width 429 height 28
click at [204, 214] on input "b. Issuing vague statements to minimize potential legal liability" at bounding box center [204, 209] width 0 height 9
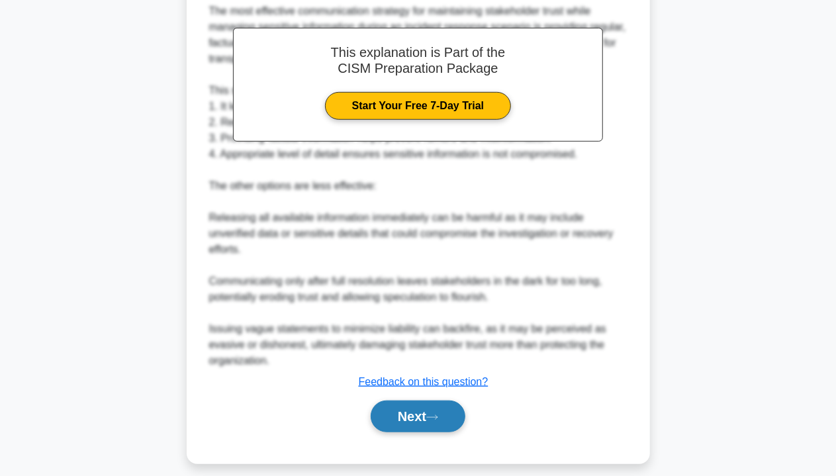
scroll to position [404, 0]
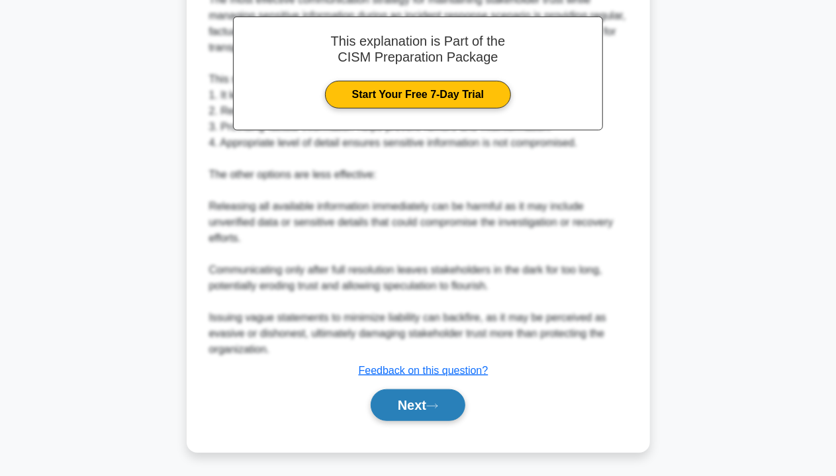
click at [416, 403] on button "Next" at bounding box center [418, 405] width 95 height 32
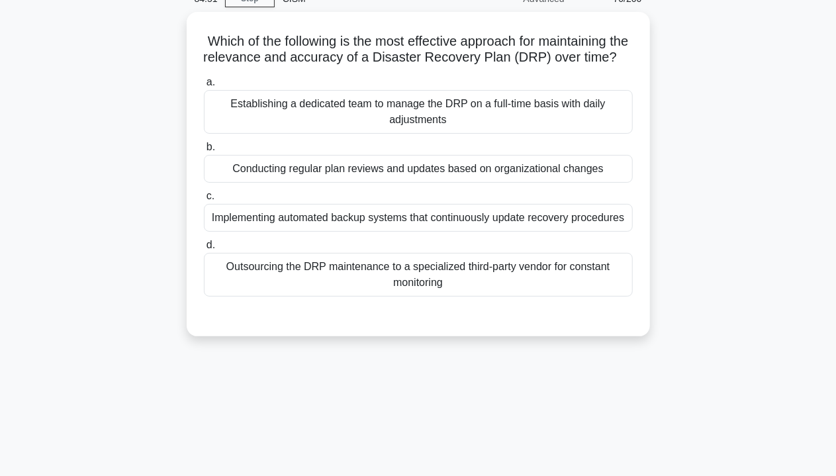
scroll to position [0, 0]
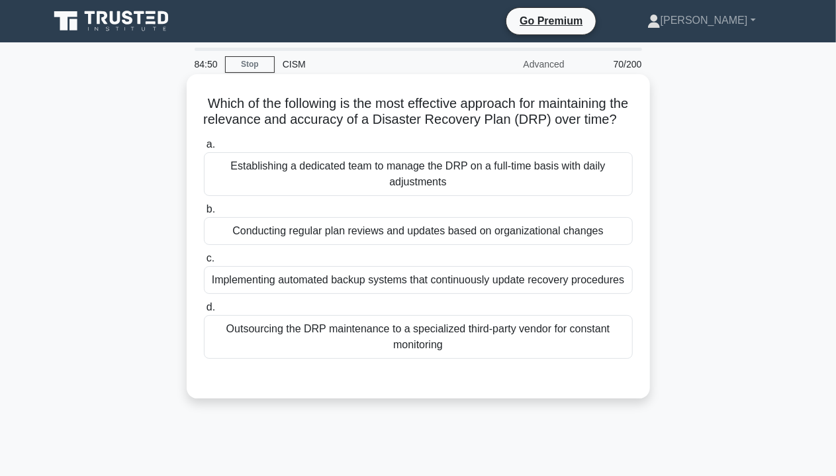
click at [336, 245] on div "Conducting regular plan reviews and updates based on organizational changes" at bounding box center [418, 231] width 429 height 28
click at [204, 214] on input "b. Conducting regular plan reviews and updates based on organizational changes" at bounding box center [204, 209] width 0 height 9
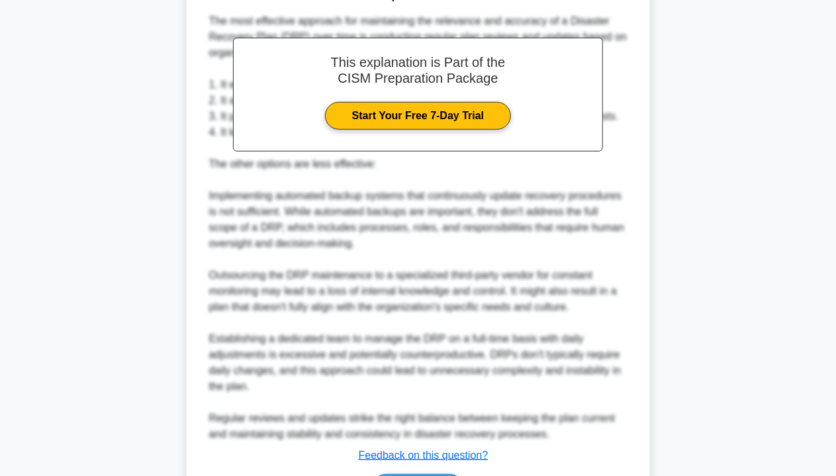
scroll to position [497, 0]
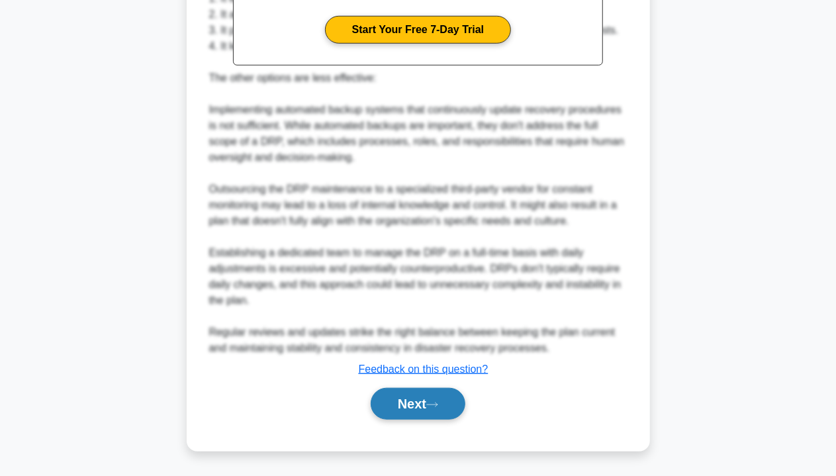
click at [402, 398] on button "Next" at bounding box center [418, 404] width 95 height 32
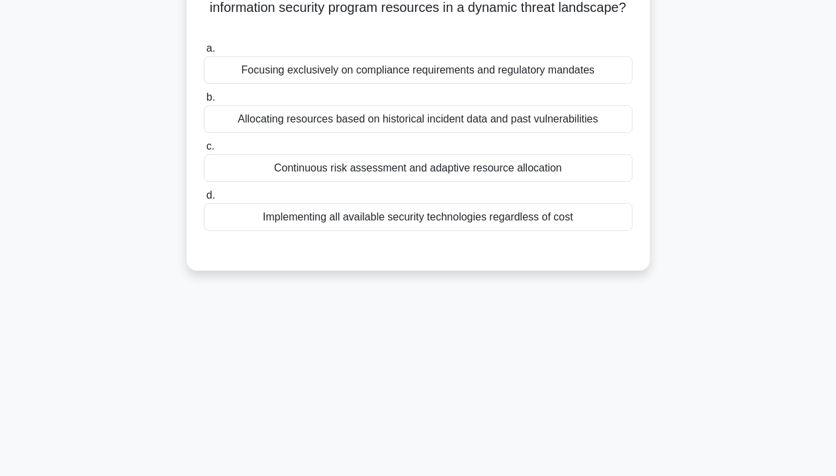
scroll to position [0, 0]
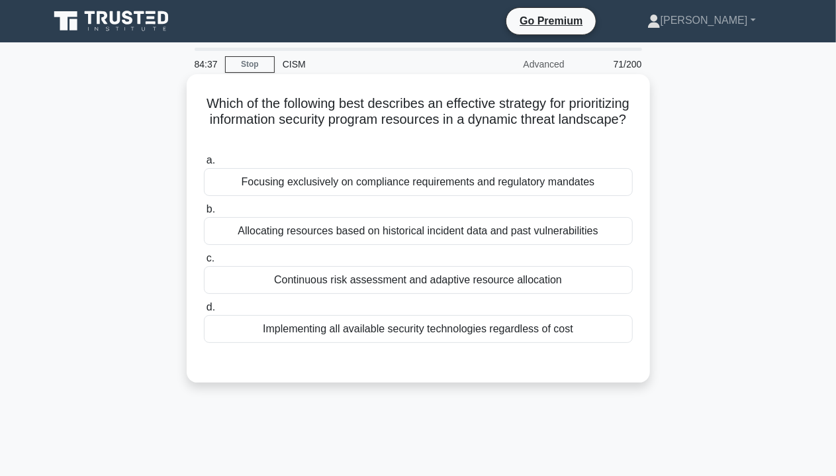
click at [464, 177] on div "Focusing exclusively on compliance requirements and regulatory mandates" at bounding box center [418, 182] width 429 height 28
click at [204, 165] on input "a. Focusing exclusively on compliance requirements and regulatory mandates" at bounding box center [204, 160] width 0 height 9
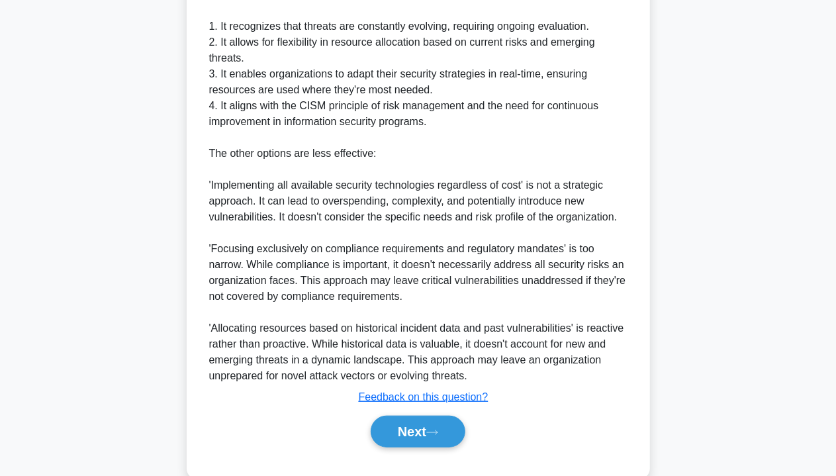
scroll to position [467, 0]
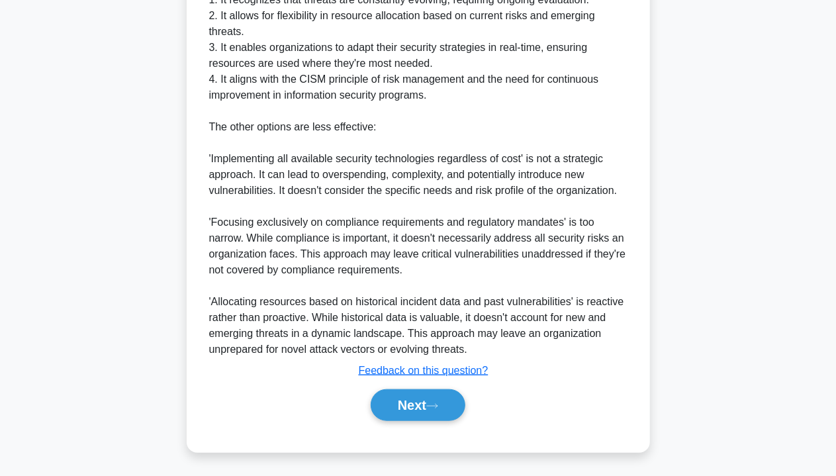
click at [362, 403] on div "Next" at bounding box center [418, 405] width 434 height 32
click at [378, 405] on button "Next" at bounding box center [418, 405] width 95 height 32
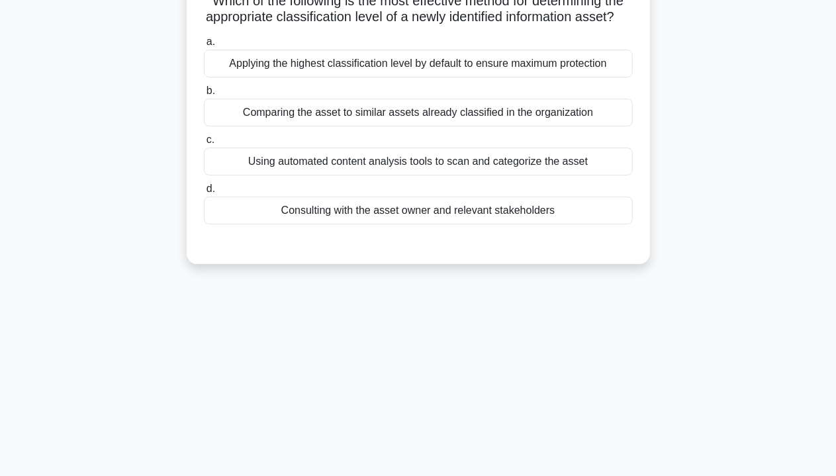
scroll to position [0, 0]
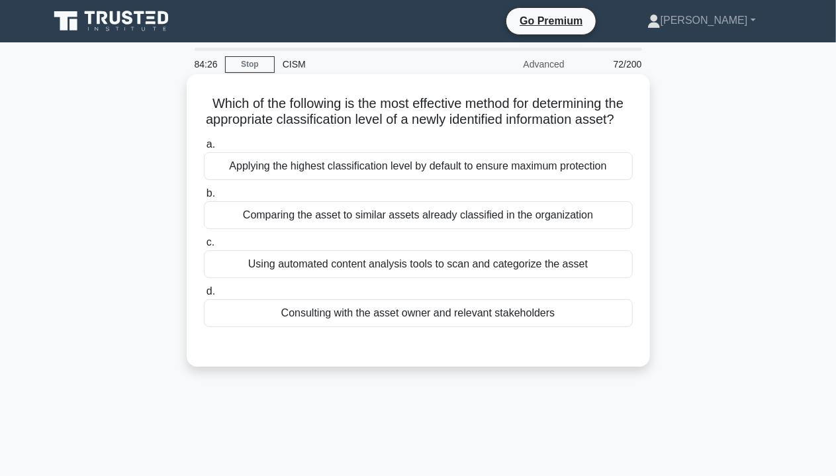
click at [480, 229] on div "Comparing the asset to similar assets already classified in the organization" at bounding box center [418, 215] width 429 height 28
click at [204, 198] on input "b. Comparing the asset to similar assets already classified in the organization" at bounding box center [204, 193] width 0 height 9
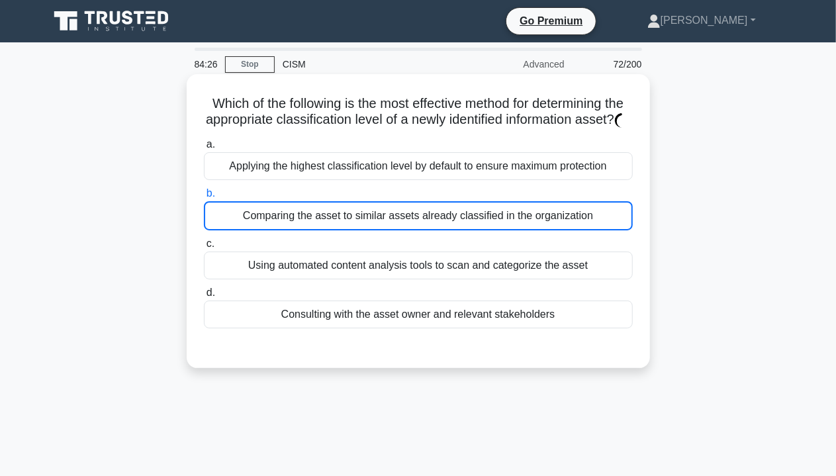
click at [470, 279] on div "Using automated content analysis tools to scan and categorize the asset" at bounding box center [418, 265] width 429 height 28
click at [204, 248] on input "c. Using automated content analysis tools to scan and categorize the asset" at bounding box center [204, 244] width 0 height 9
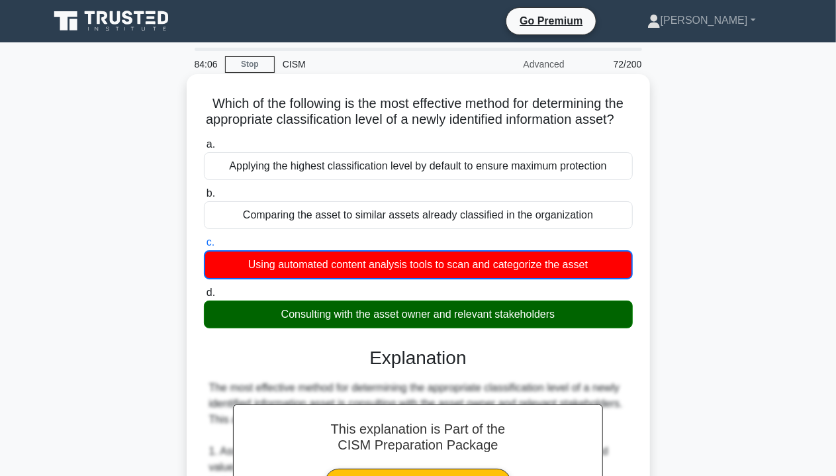
scroll to position [404, 0]
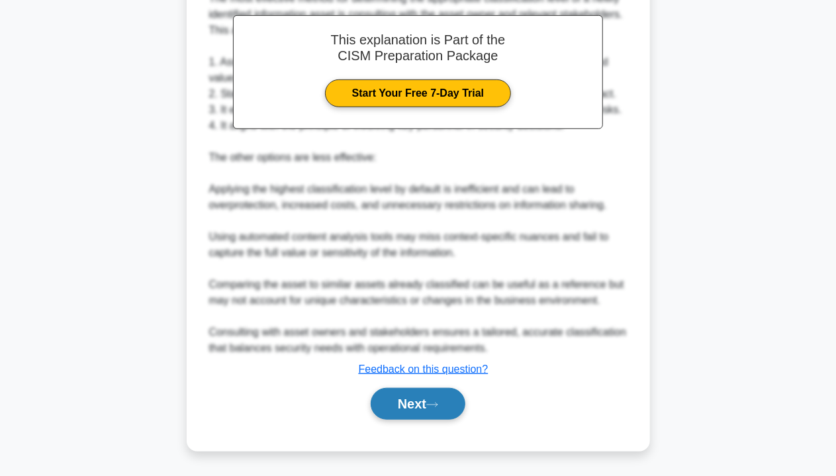
click at [433, 396] on button "Next" at bounding box center [418, 404] width 95 height 32
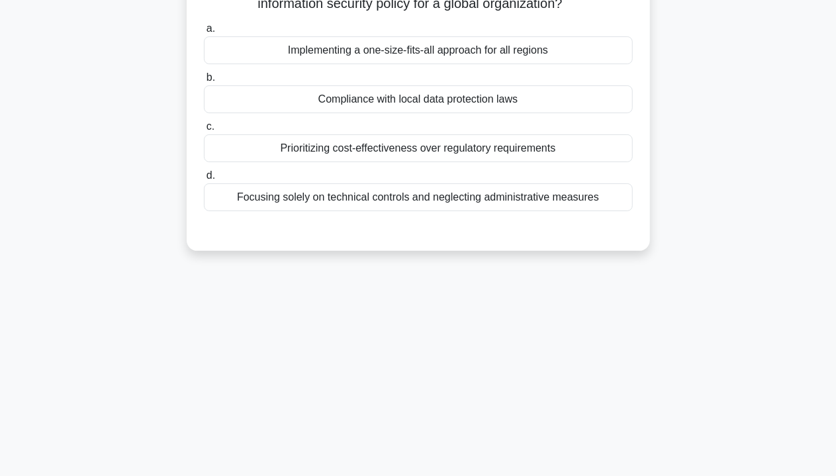
scroll to position [40, 0]
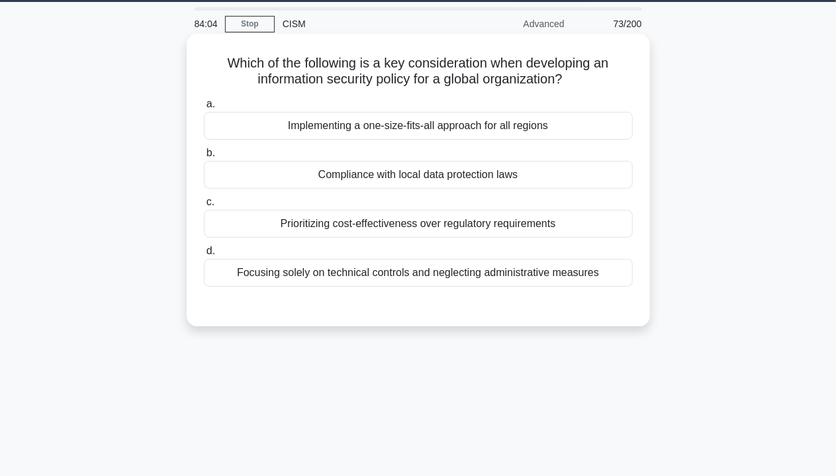
click at [478, 277] on div "Focusing solely on technical controls and neglecting administrative measures" at bounding box center [418, 273] width 429 height 28
click at [204, 255] on input "d. Focusing solely on technical controls and neglecting administrative measures" at bounding box center [204, 251] width 0 height 9
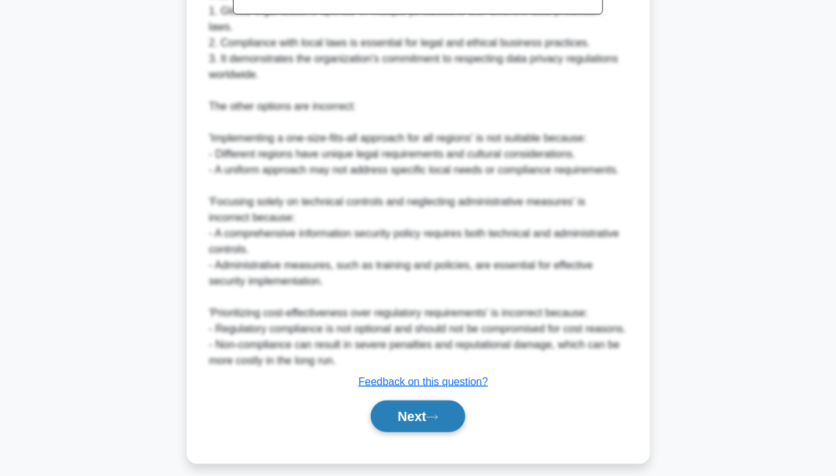
click at [412, 432] on button "Next" at bounding box center [418, 416] width 95 height 32
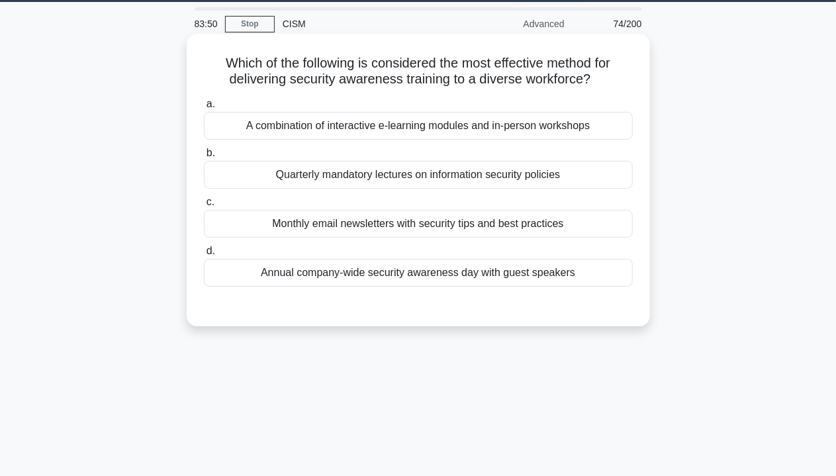
click at [492, 157] on label "b. Quarterly mandatory lectures on information security policies" at bounding box center [418, 167] width 429 height 44
click at [204, 157] on input "b. Quarterly mandatory lectures on information security policies" at bounding box center [204, 153] width 0 height 9
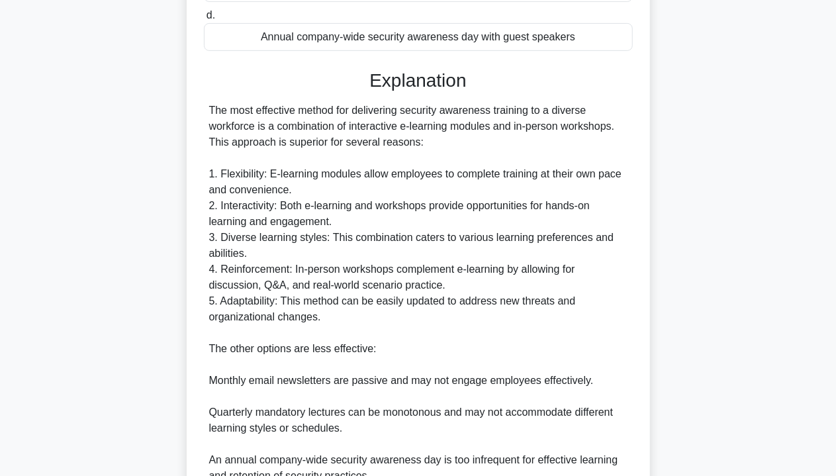
scroll to position [371, 0]
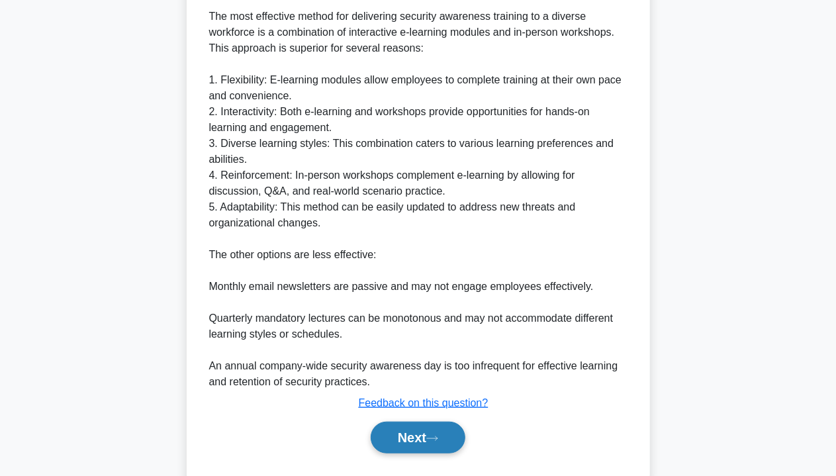
click at [408, 438] on button "Next" at bounding box center [418, 437] width 95 height 32
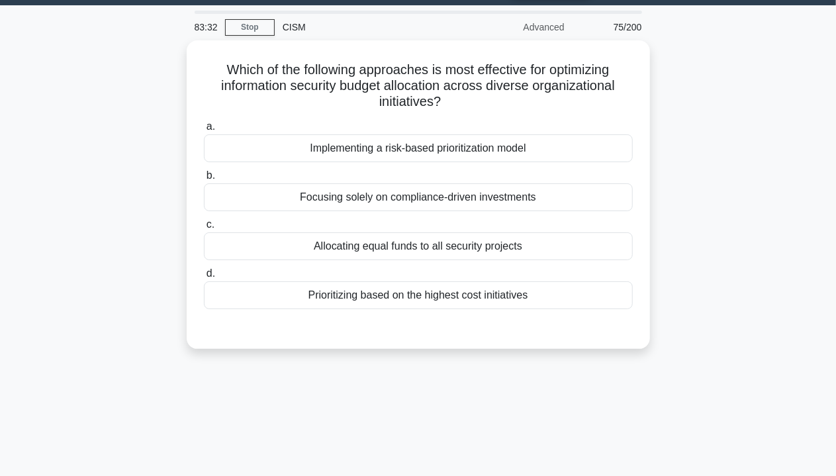
scroll to position [0, 0]
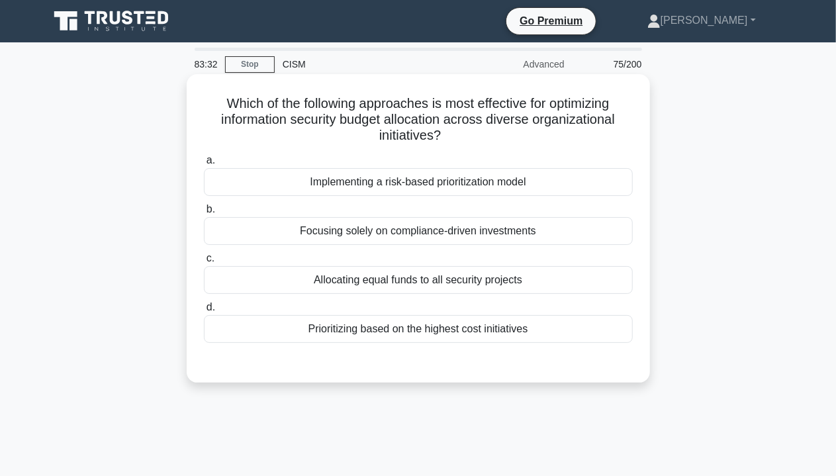
click at [426, 243] on div "Focusing solely on compliance-driven investments" at bounding box center [418, 231] width 429 height 28
click at [204, 214] on input "b. Focusing solely on compliance-driven investments" at bounding box center [204, 209] width 0 height 9
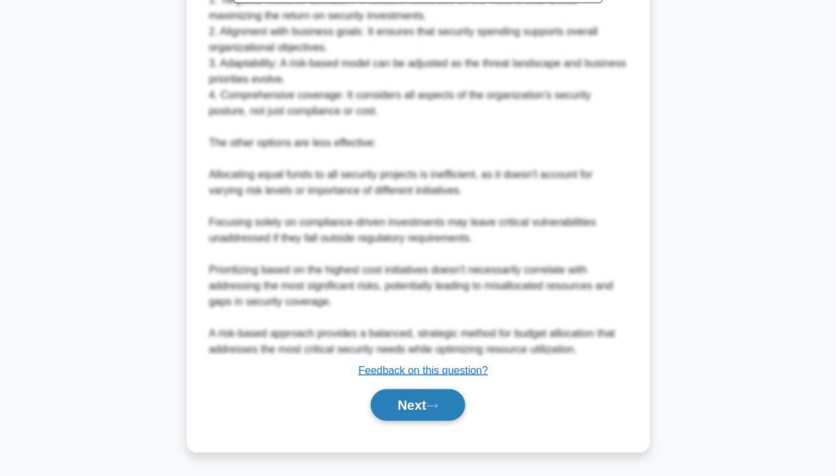
click at [418, 404] on button "Next" at bounding box center [418, 405] width 95 height 32
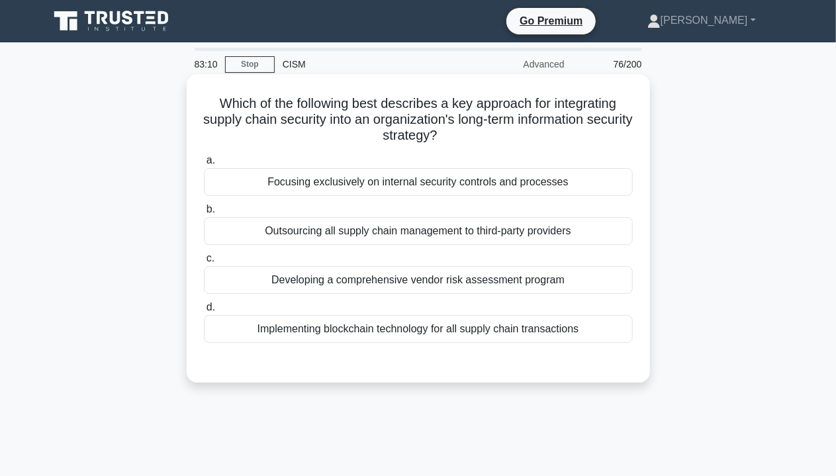
click at [426, 269] on div "Developing a comprehensive vendor risk assessment program" at bounding box center [418, 280] width 429 height 28
click at [204, 263] on input "c. Developing a comprehensive vendor risk assessment program" at bounding box center [204, 258] width 0 height 9
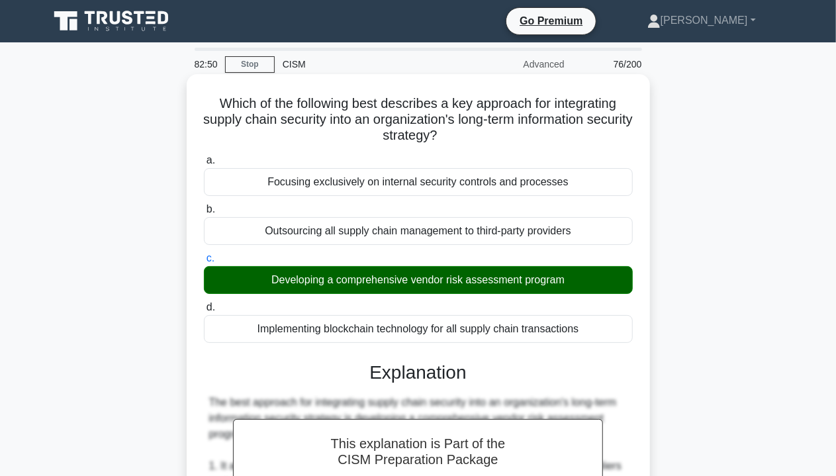
scroll to position [449, 0]
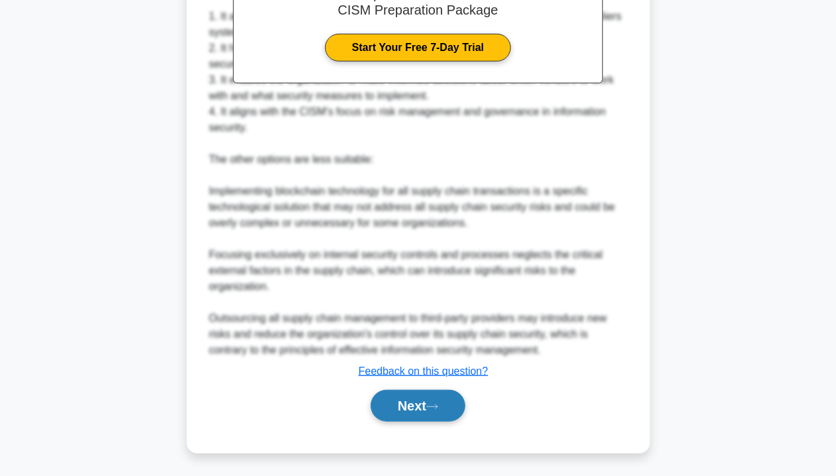
click at [433, 397] on button "Next" at bounding box center [418, 406] width 95 height 32
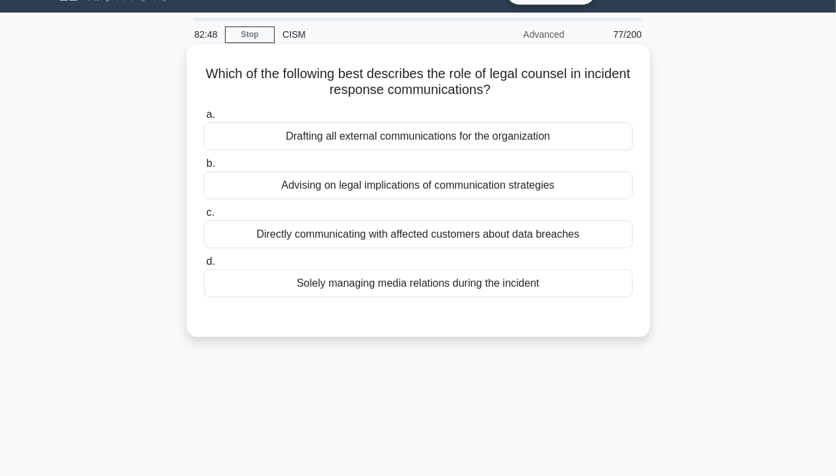
scroll to position [0, 0]
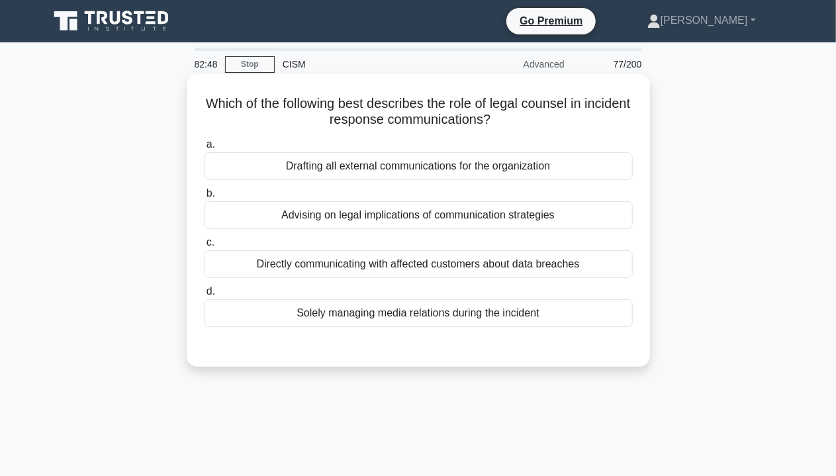
click at [487, 210] on div "Advising on legal implications of communication strategies" at bounding box center [418, 215] width 429 height 28
click at [204, 198] on input "b. Advising on legal implications of communication strategies" at bounding box center [204, 193] width 0 height 9
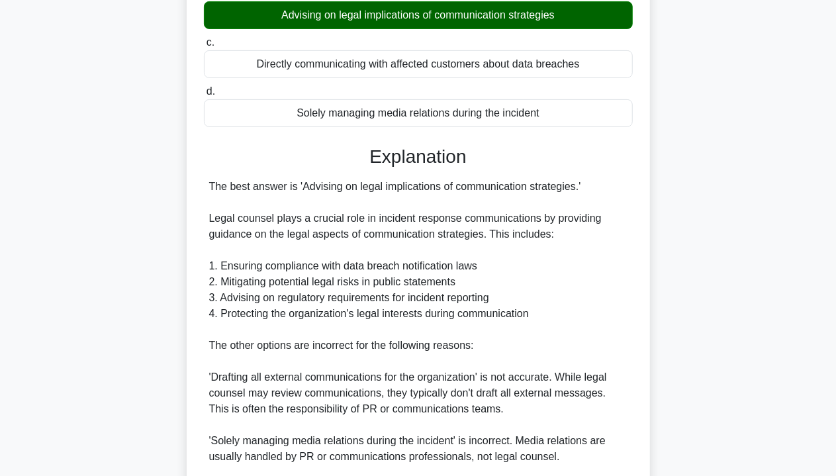
scroll to position [370, 0]
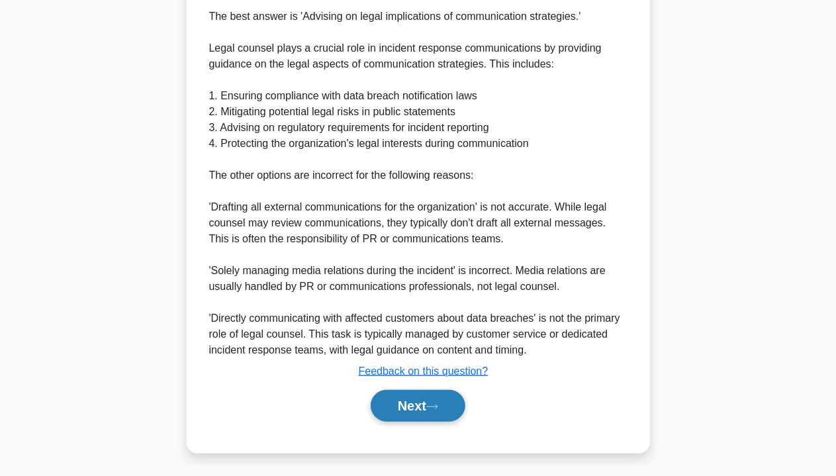
click at [412, 403] on button "Next" at bounding box center [418, 406] width 95 height 32
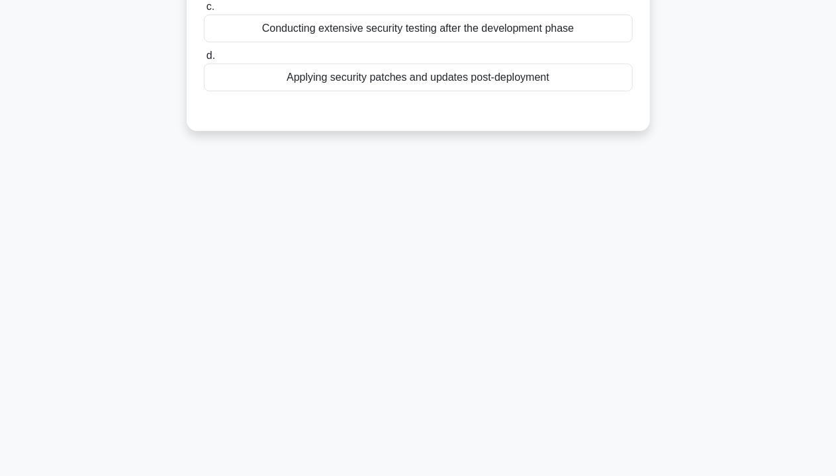
scroll to position [0, 0]
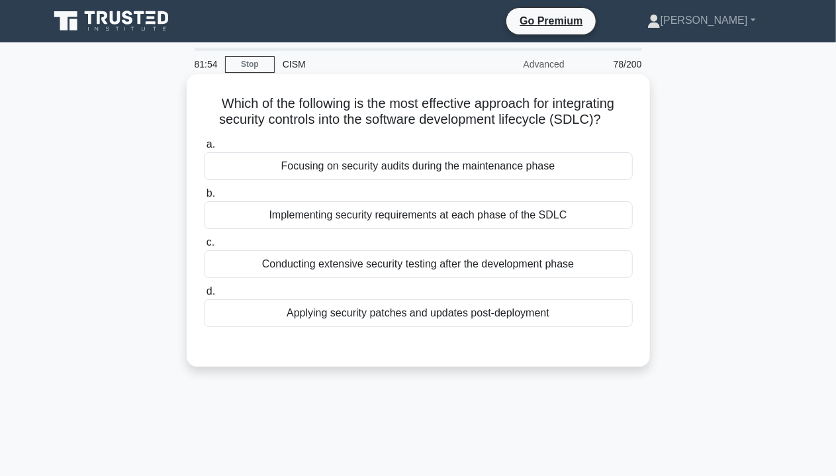
click at [419, 259] on div "Conducting extensive security testing after the development phase" at bounding box center [418, 264] width 429 height 28
click at [204, 247] on input "c. Conducting extensive security testing after the development phase" at bounding box center [204, 242] width 0 height 9
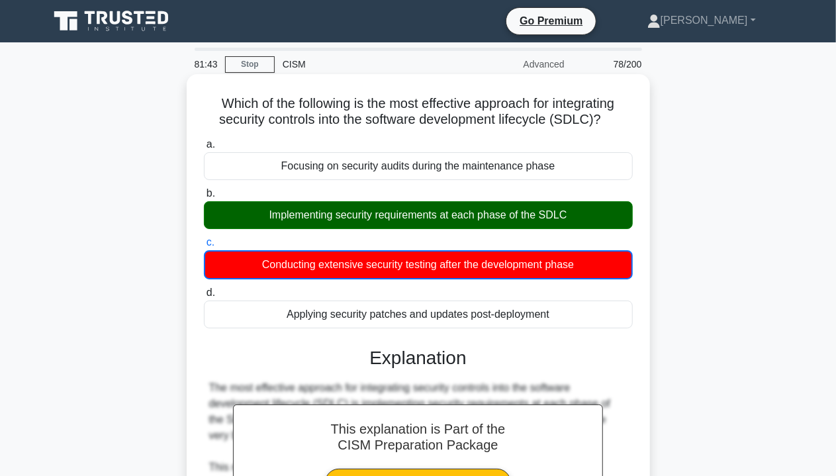
scroll to position [388, 0]
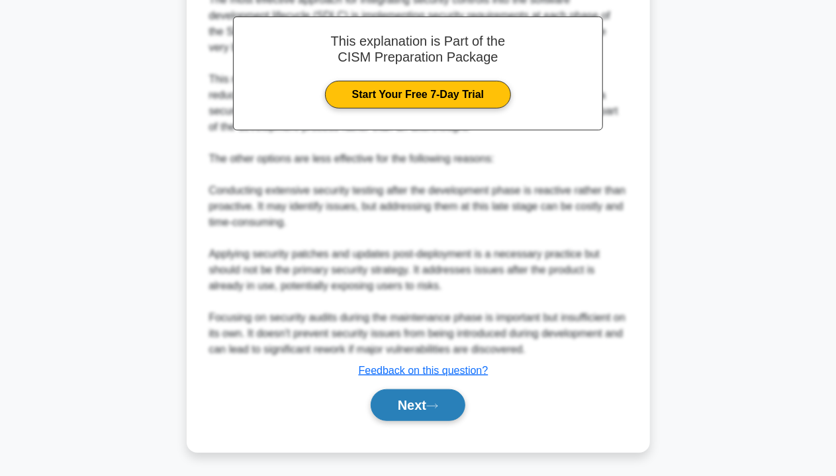
click at [438, 406] on icon at bounding box center [432, 405] width 12 height 7
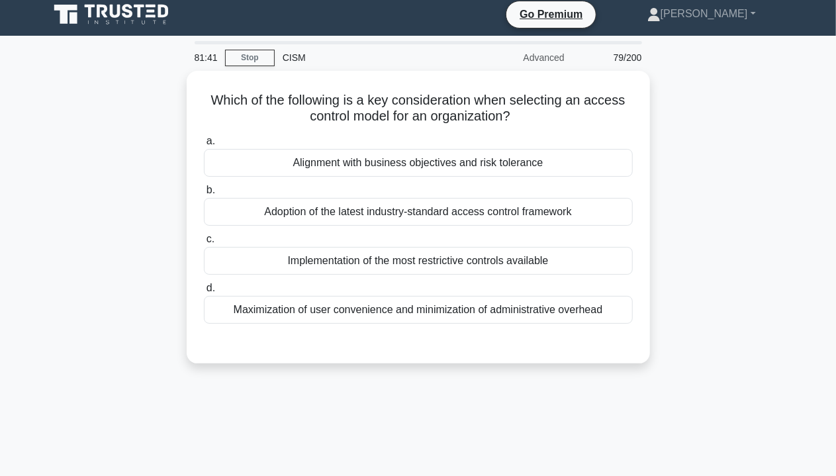
scroll to position [0, 0]
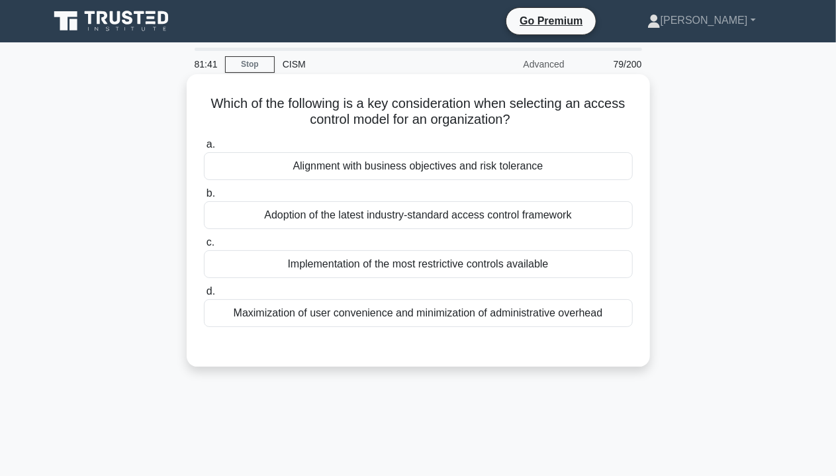
click at [384, 272] on div "Implementation of the most restrictive controls available" at bounding box center [418, 264] width 429 height 28
click at [204, 247] on input "c. Implementation of the most restrictive controls available" at bounding box center [204, 242] width 0 height 9
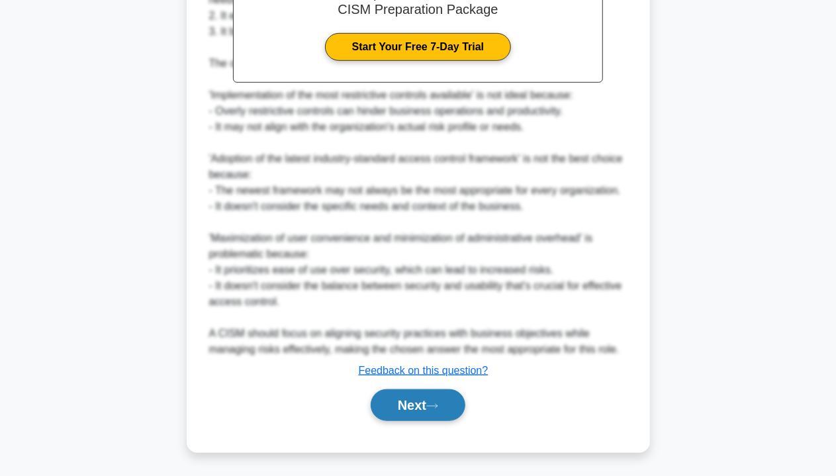
click at [401, 416] on button "Next" at bounding box center [418, 405] width 95 height 32
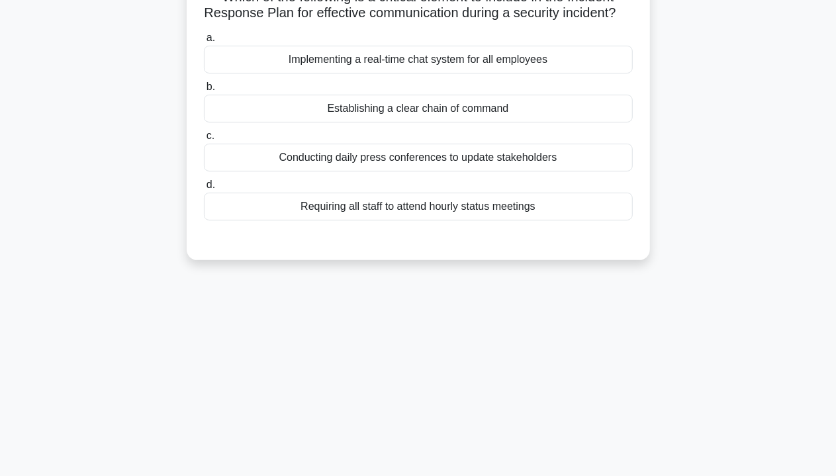
click at [390, 171] on div "Conducting daily press conferences to update stakeholders" at bounding box center [418, 158] width 429 height 28
click at [204, 140] on input "c. Conducting daily press conferences to update stakeholders" at bounding box center [204, 136] width 0 height 9
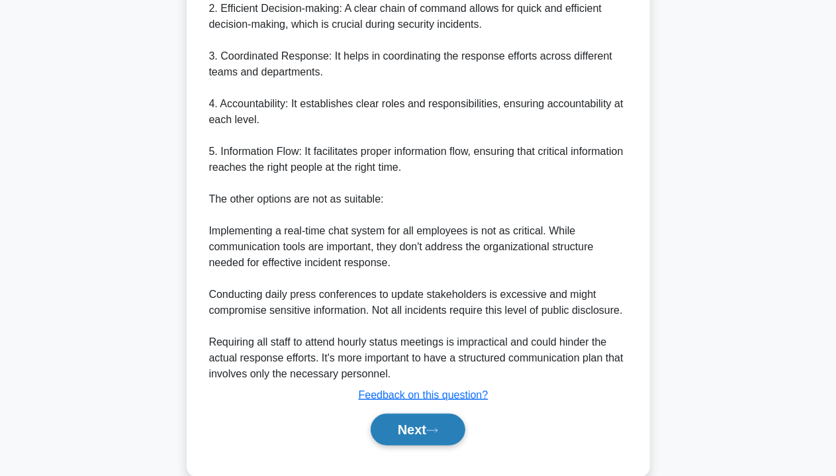
scroll to position [531, 0]
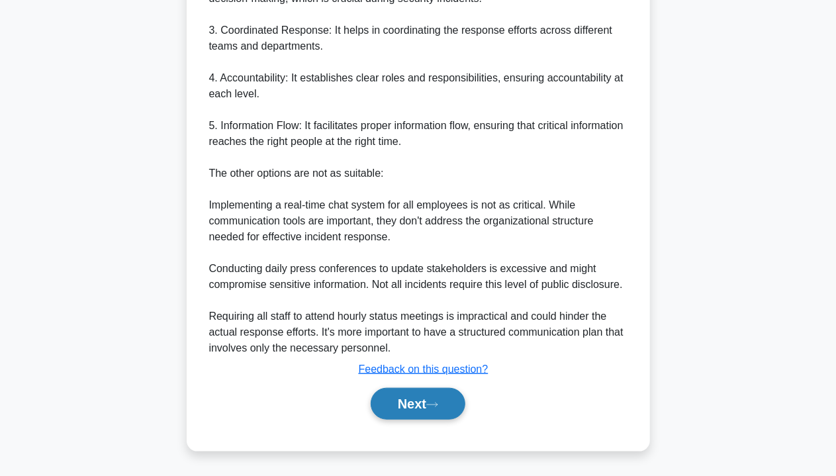
click at [411, 400] on button "Next" at bounding box center [418, 404] width 95 height 32
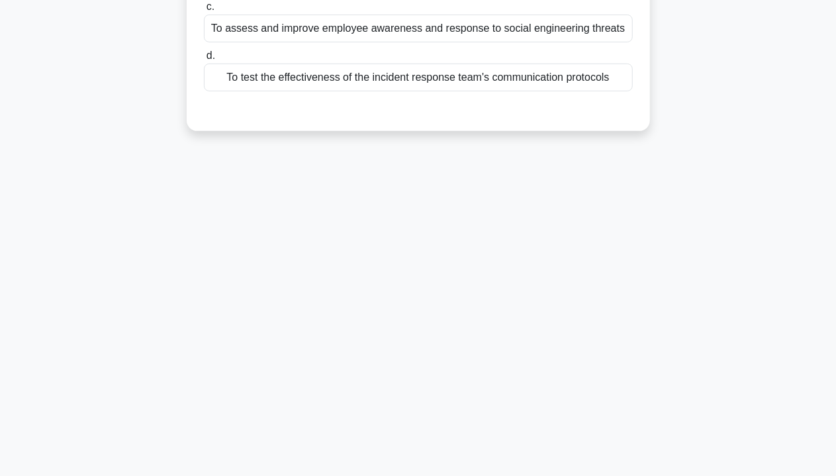
scroll to position [0, 0]
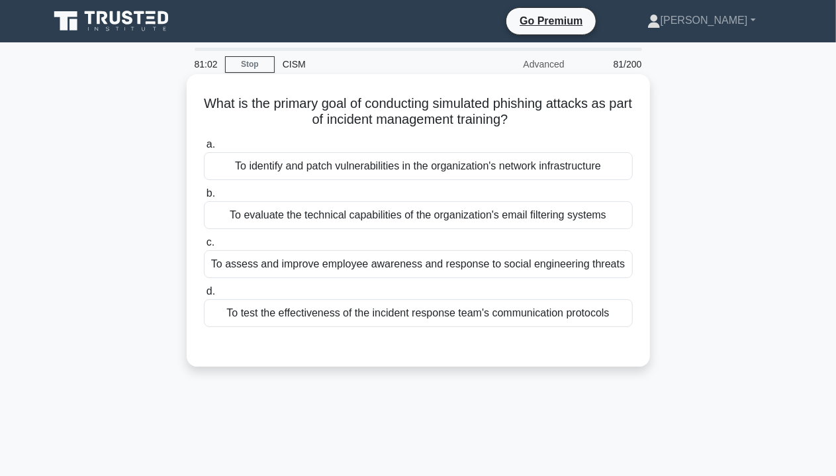
click at [495, 208] on div "To evaluate the technical capabilities of the organization's email filtering sy…" at bounding box center [418, 215] width 429 height 28
click at [204, 198] on input "b. To evaluate the technical capabilities of the organization's email filtering…" at bounding box center [204, 193] width 0 height 9
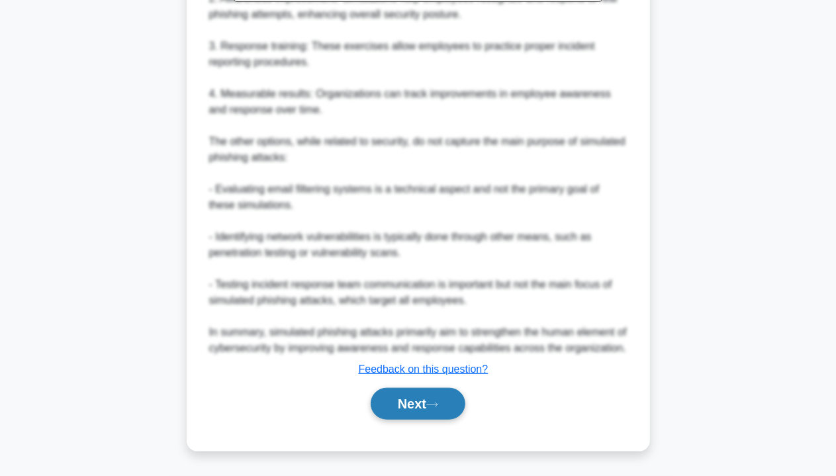
click at [405, 413] on button "Next" at bounding box center [418, 404] width 95 height 32
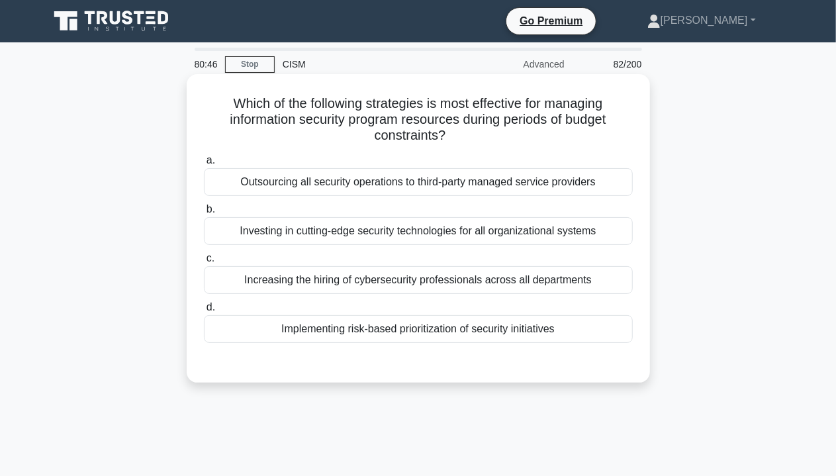
click at [425, 280] on div "Increasing the hiring of cybersecurity professionals across all departments" at bounding box center [418, 280] width 429 height 28
click at [204, 263] on input "c. Increasing the hiring of cybersecurity professionals across all departments" at bounding box center [204, 258] width 0 height 9
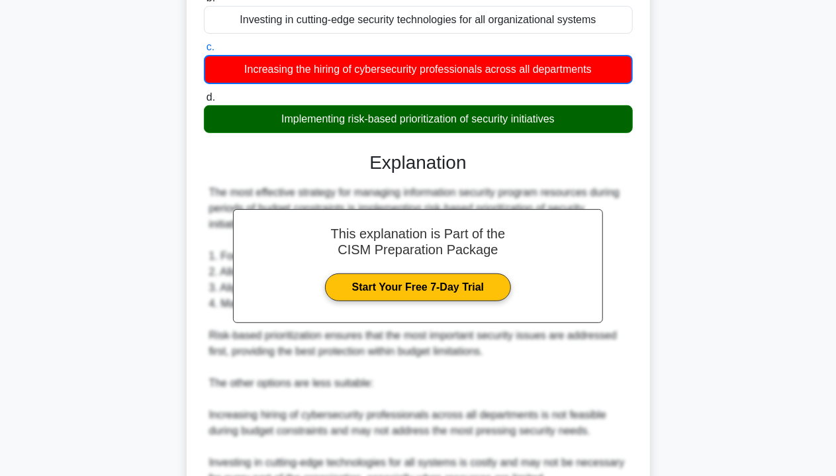
scroll to position [404, 0]
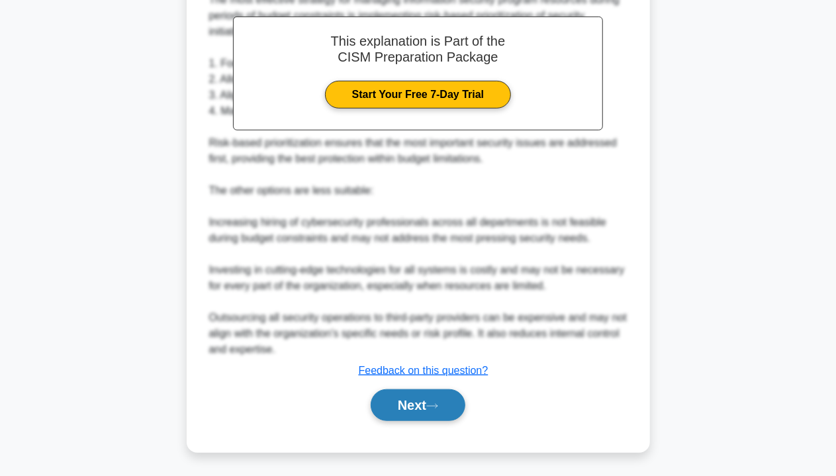
click at [429, 405] on button "Next" at bounding box center [418, 405] width 95 height 32
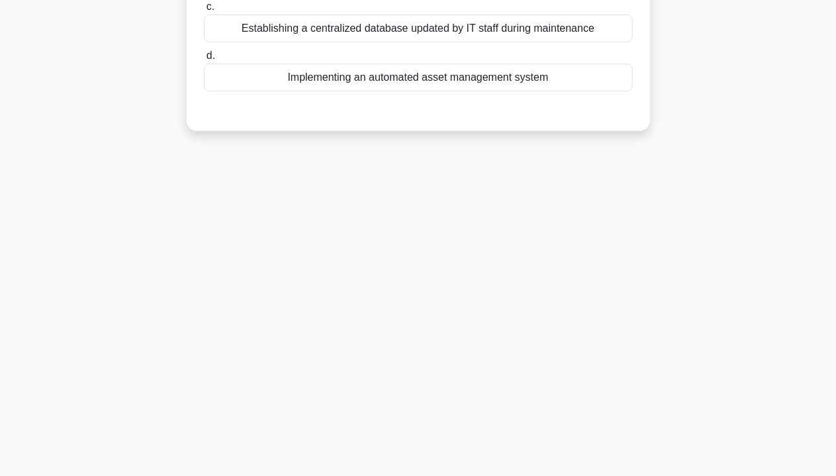
scroll to position [0, 0]
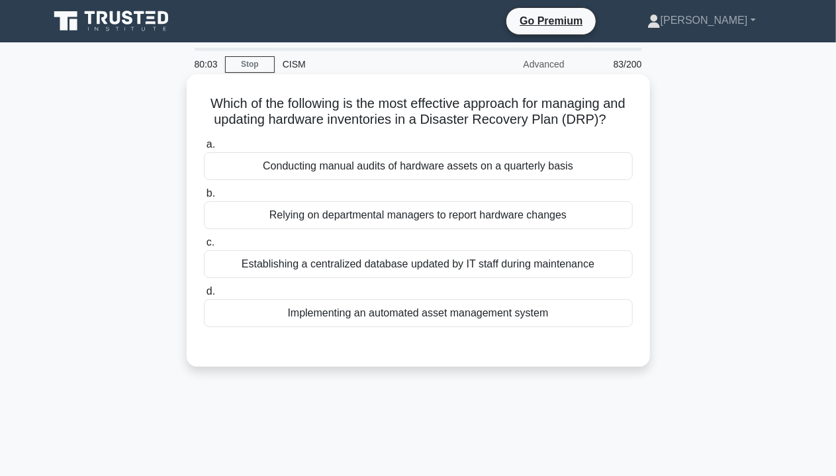
click at [337, 277] on div "Establishing a centralized database updated by IT staff during maintenance" at bounding box center [418, 264] width 429 height 28
click at [204, 247] on input "c. Establishing a centralized database updated by IT staff during maintenance" at bounding box center [204, 242] width 0 height 9
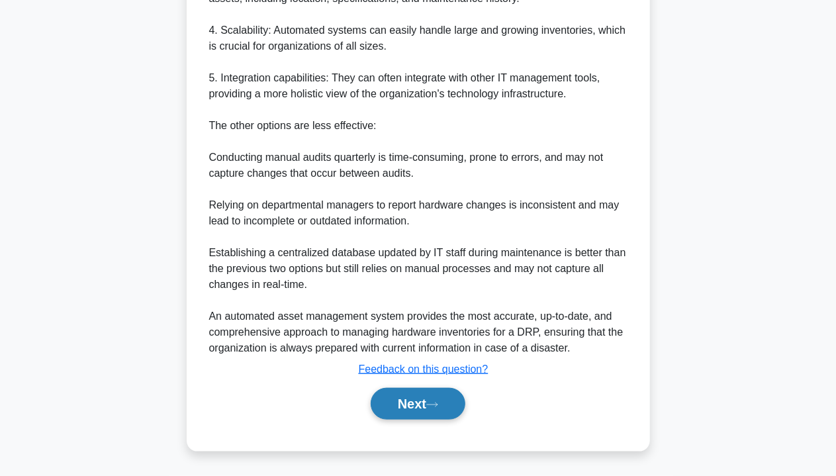
click at [428, 411] on button "Next" at bounding box center [418, 404] width 95 height 32
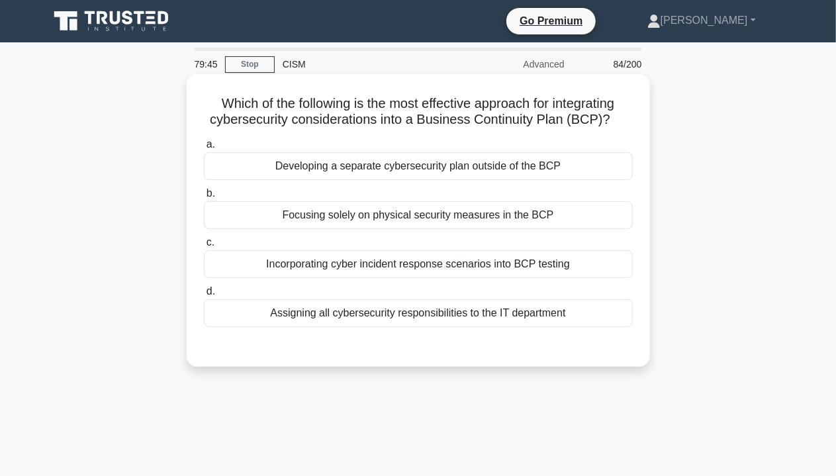
click at [482, 298] on label "d. Assigning all cybersecurity responsibilities to the IT department" at bounding box center [418, 305] width 429 height 44
click at [204, 296] on input "d. Assigning all cybersecurity responsibilities to the IT department" at bounding box center [204, 291] width 0 height 9
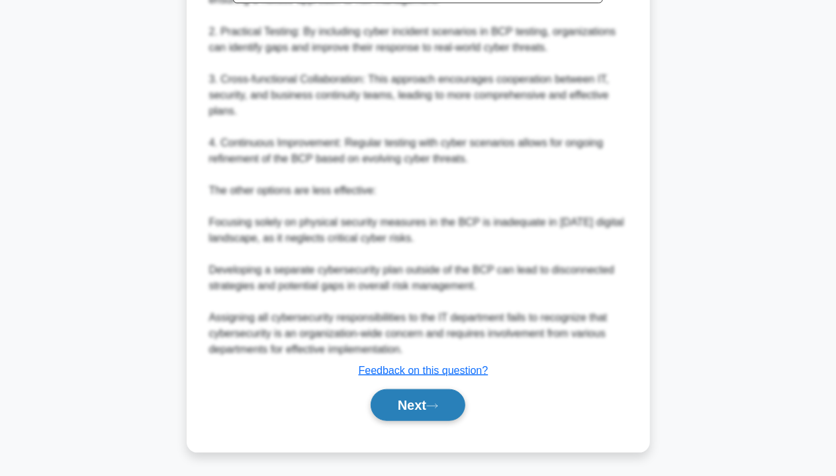
click at [416, 402] on button "Next" at bounding box center [418, 405] width 95 height 32
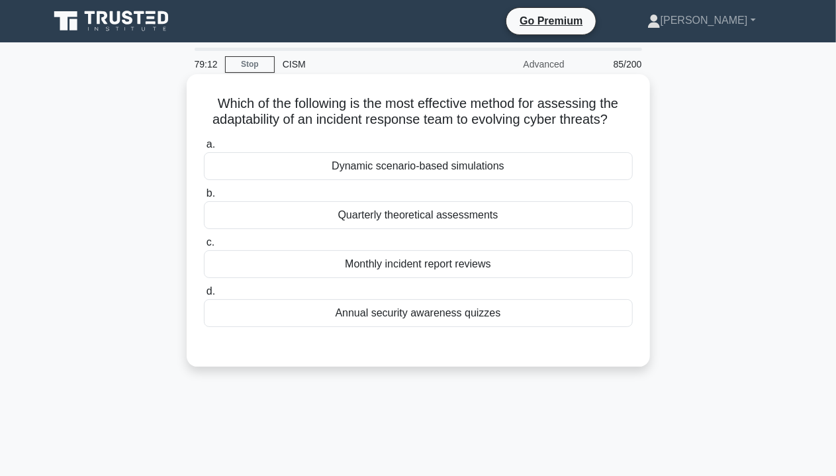
click at [448, 261] on div "Monthly incident report reviews" at bounding box center [418, 264] width 429 height 28
click at [204, 247] on input "c. Monthly incident report reviews" at bounding box center [204, 242] width 0 height 9
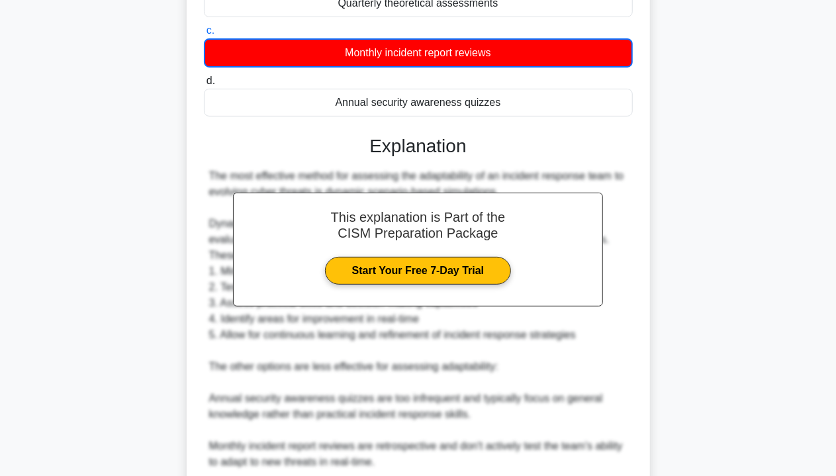
scroll to position [419, 0]
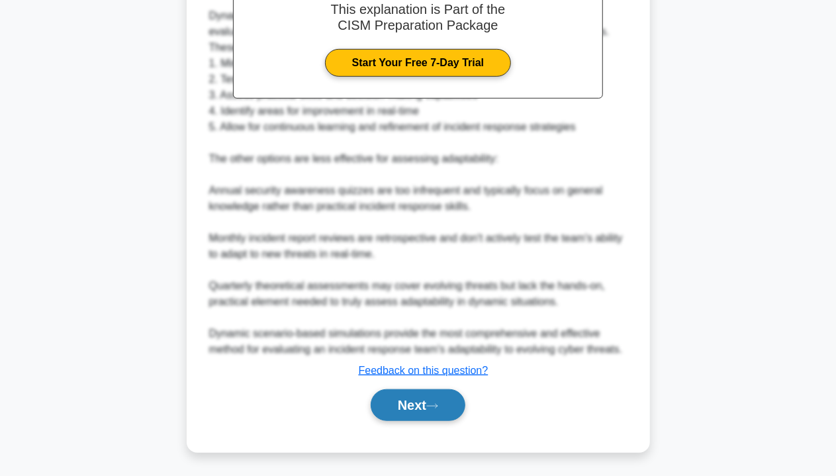
click at [437, 406] on icon at bounding box center [432, 406] width 11 height 4
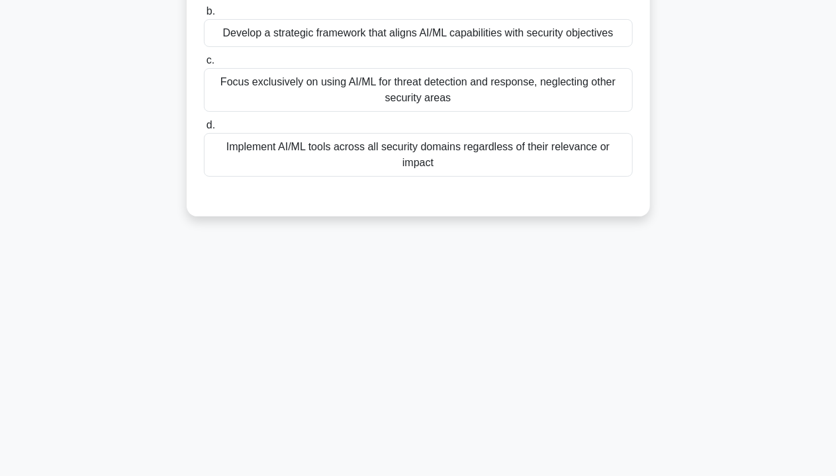
scroll to position [0, 0]
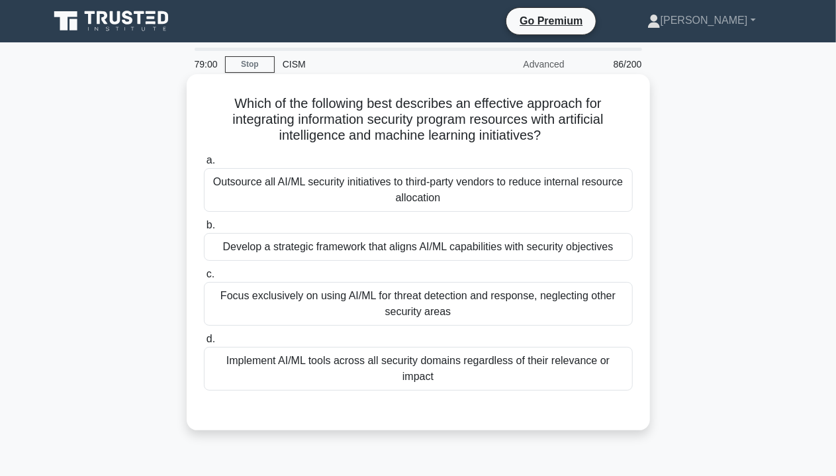
click at [509, 157] on label "a. Outsource all AI/ML security initiatives to third-party vendors to reduce in…" at bounding box center [418, 182] width 429 height 60
click at [204, 157] on input "a. Outsource all AI/ML security initiatives to third-party vendors to reduce in…" at bounding box center [204, 160] width 0 height 9
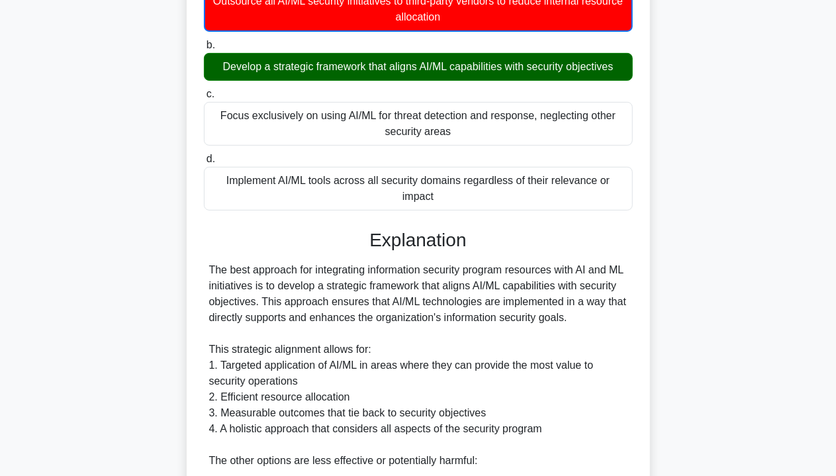
scroll to position [451, 0]
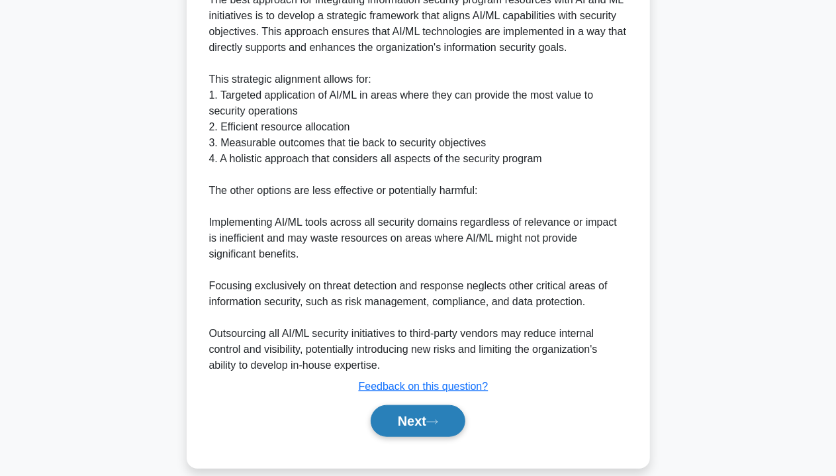
click at [430, 408] on button "Next" at bounding box center [418, 421] width 95 height 32
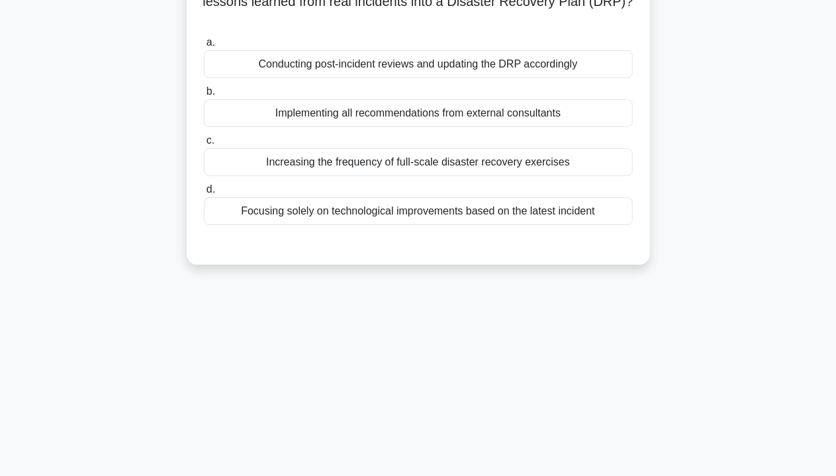
scroll to position [0, 0]
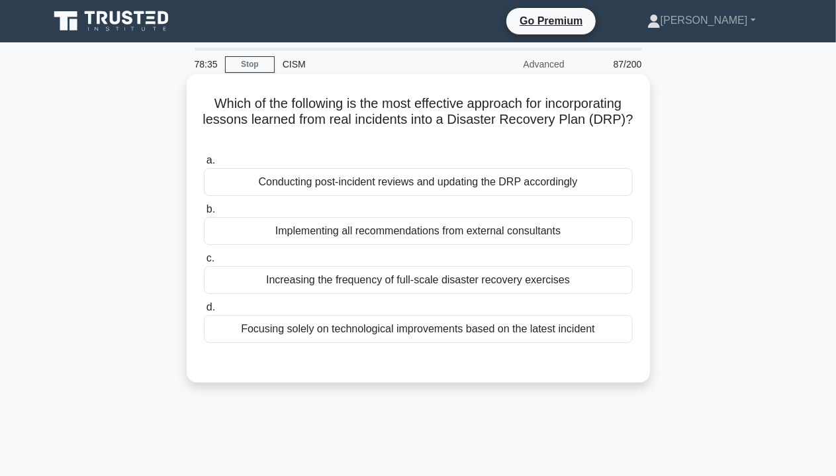
click at [520, 193] on div "Conducting post-incident reviews and updating the DRP accordingly" at bounding box center [418, 182] width 429 height 28
click at [204, 165] on input "a. Conducting post-incident reviews and updating the DRP accordingly" at bounding box center [204, 160] width 0 height 9
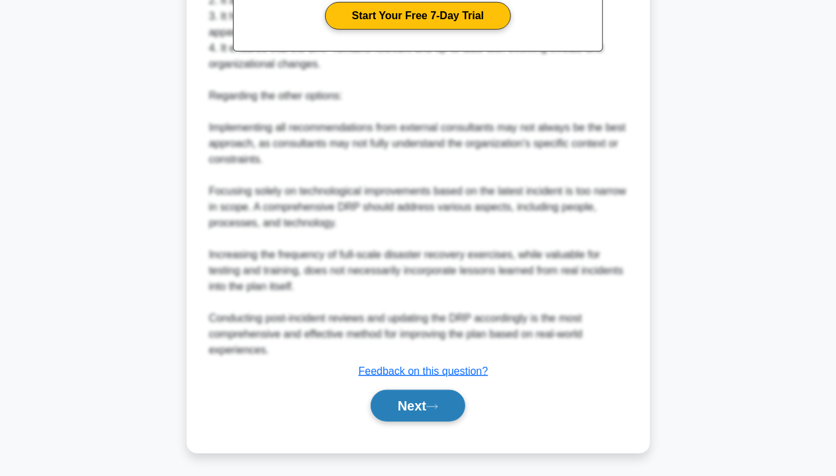
click at [419, 404] on button "Next" at bounding box center [418, 406] width 95 height 32
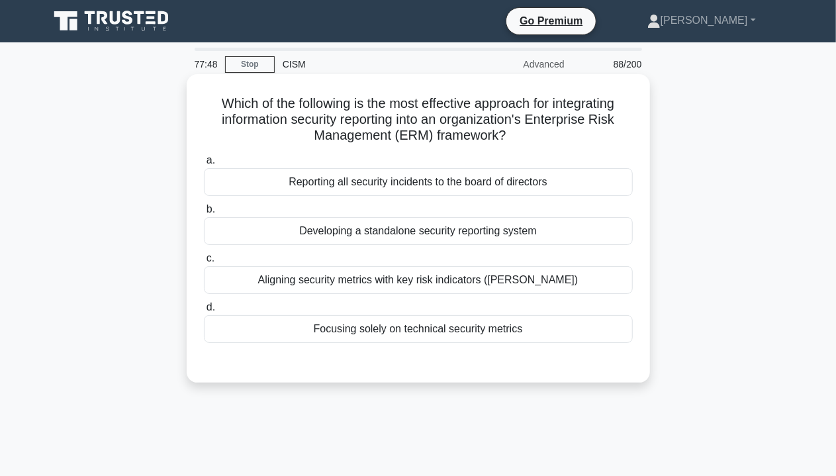
click at [396, 225] on div "Developing a standalone security reporting system" at bounding box center [418, 231] width 429 height 28
click at [204, 214] on input "b. Developing a standalone security reporting system" at bounding box center [204, 209] width 0 height 9
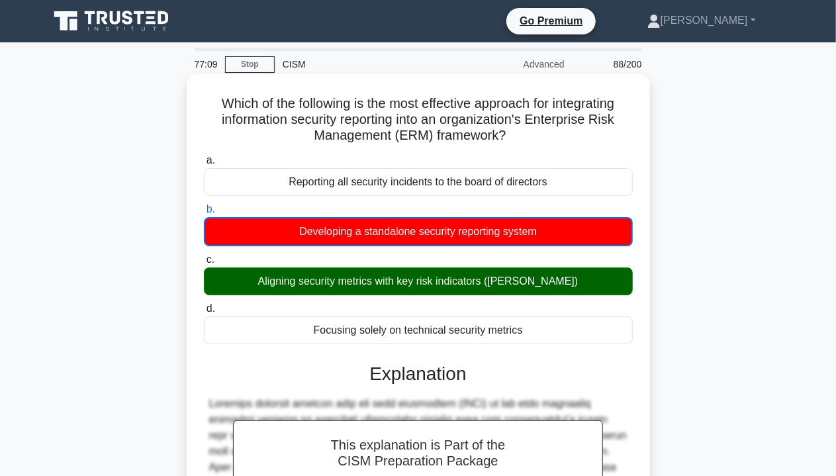
scroll to position [277, 0]
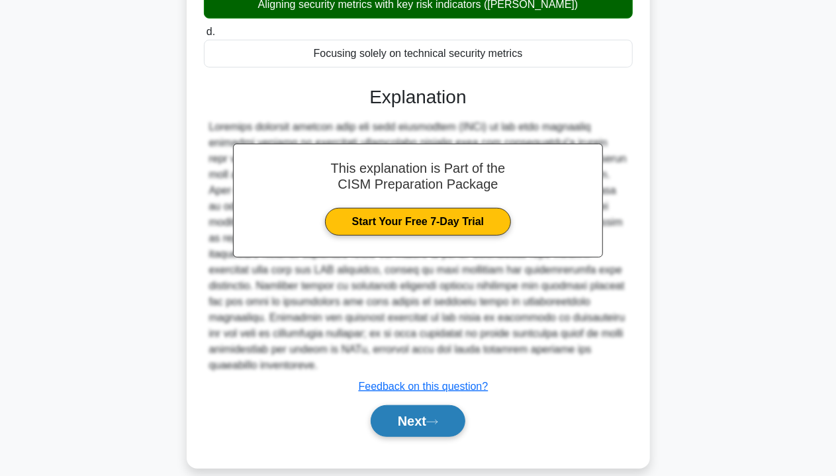
click at [402, 406] on button "Next" at bounding box center [418, 421] width 95 height 32
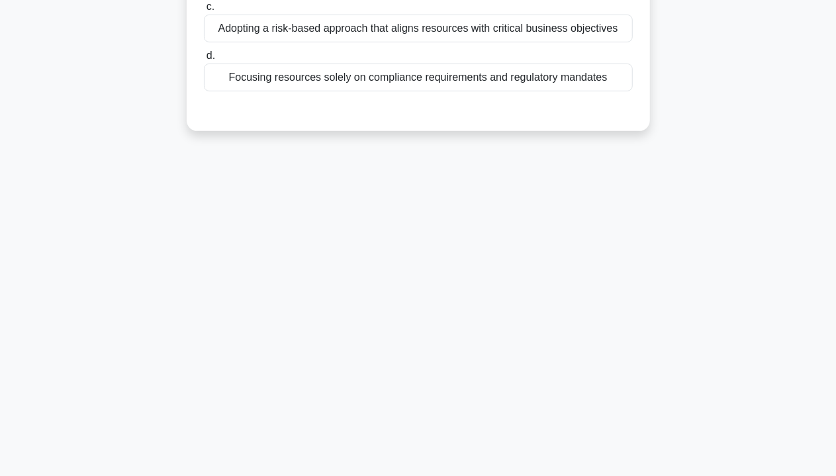
scroll to position [0, 0]
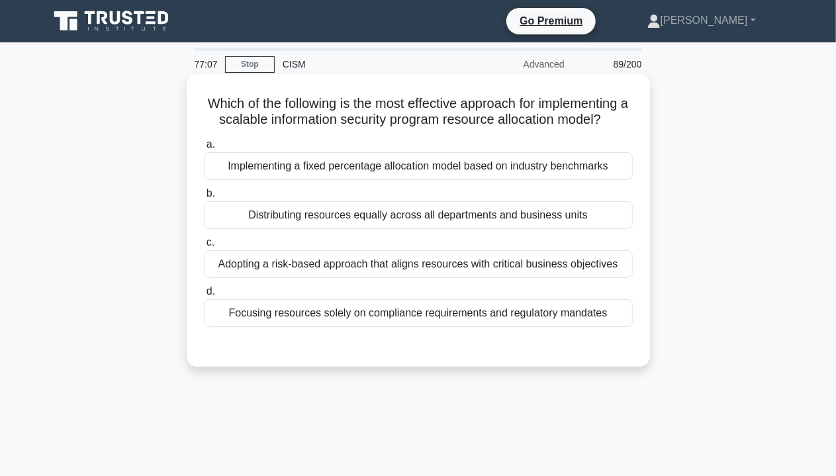
click at [372, 216] on div "Distributing resources equally across all departments and business units" at bounding box center [418, 215] width 429 height 28
click at [204, 198] on input "b. Distributing resources equally across all departments and business units" at bounding box center [204, 193] width 0 height 9
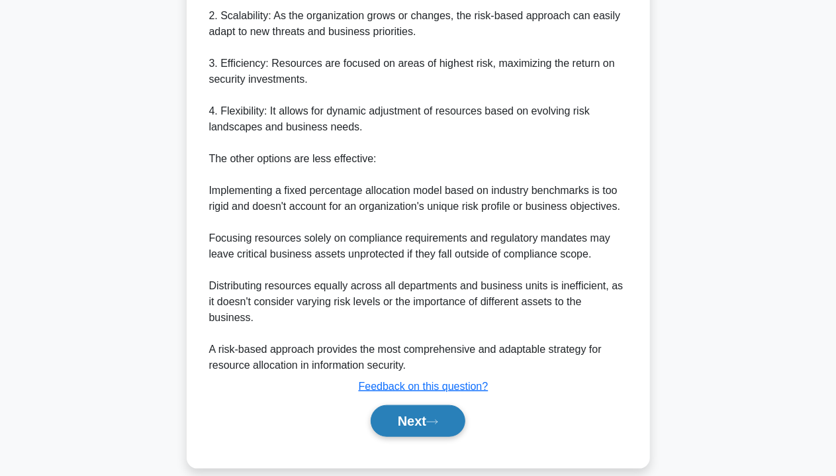
click at [410, 405] on button "Next" at bounding box center [418, 421] width 95 height 32
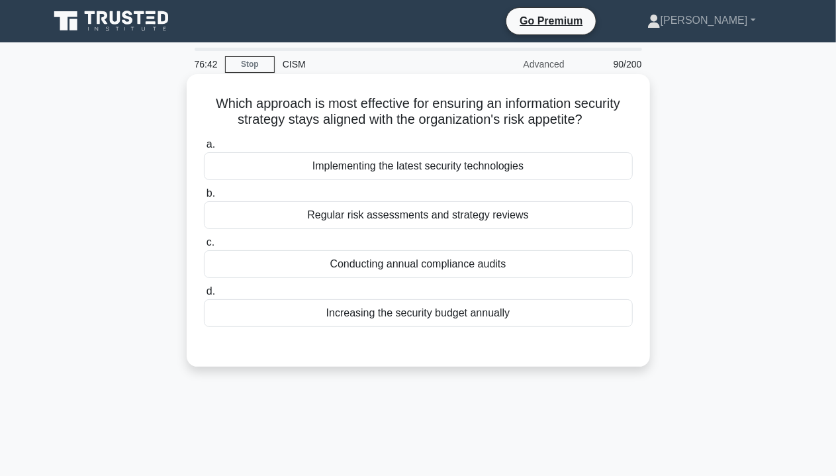
click at [492, 258] on div "Conducting annual compliance audits" at bounding box center [418, 264] width 429 height 28
click at [204, 247] on input "c. Conducting annual compliance audits" at bounding box center [204, 242] width 0 height 9
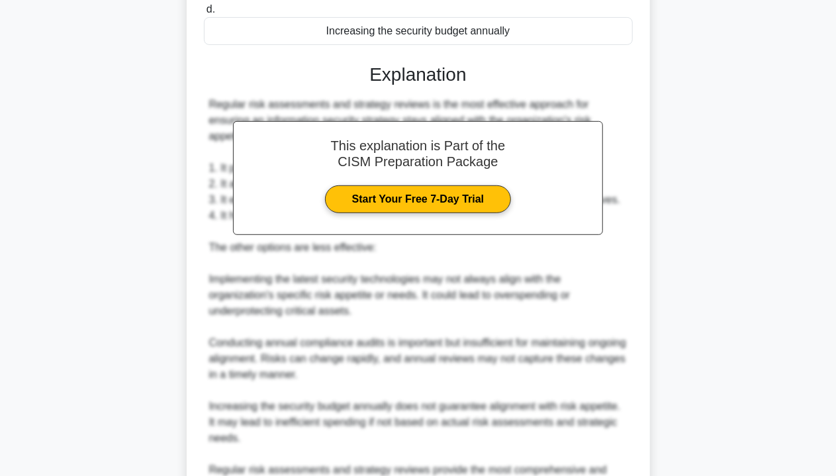
scroll to position [397, 0]
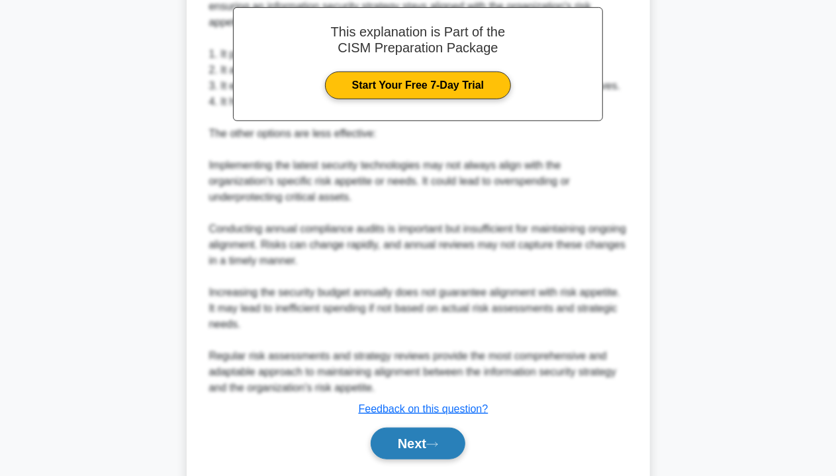
click at [442, 436] on button "Next" at bounding box center [418, 443] width 95 height 32
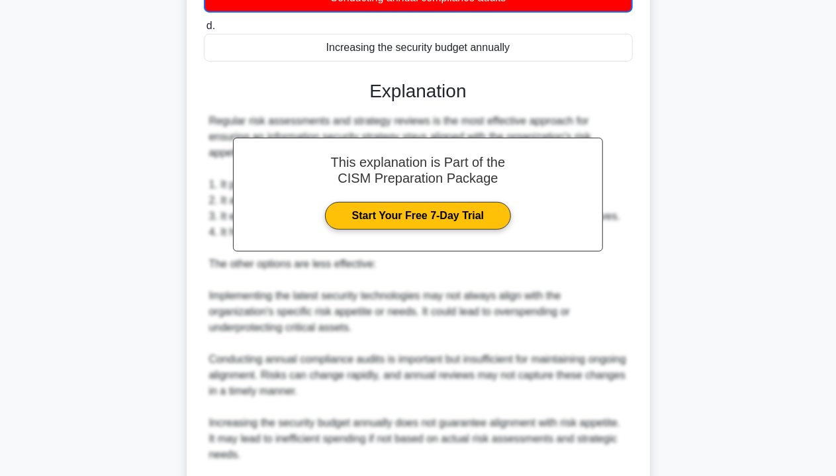
scroll to position [66, 0]
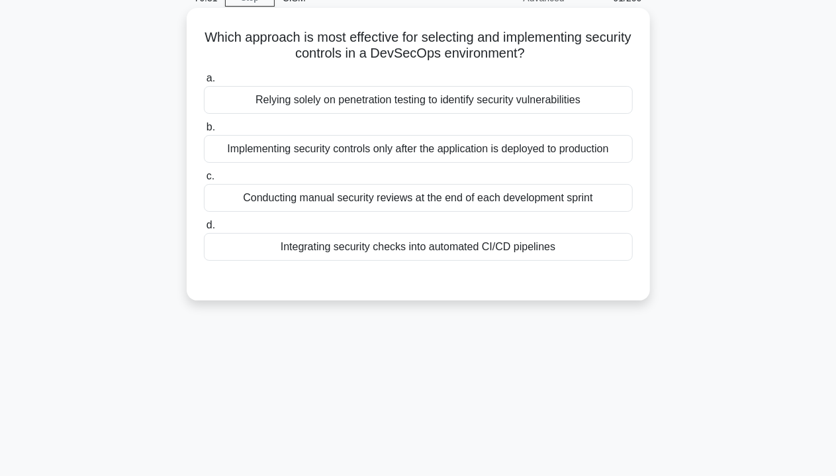
drag, startPoint x: 433, startPoint y: 236, endPoint x: 443, endPoint y: 232, distance: 10.7
click at [434, 238] on div "Integrating security checks into automated CI/CD pipelines" at bounding box center [418, 247] width 429 height 28
click at [204, 230] on input "d. Integrating security checks into automated CI/CD pipelines" at bounding box center [204, 225] width 0 height 9
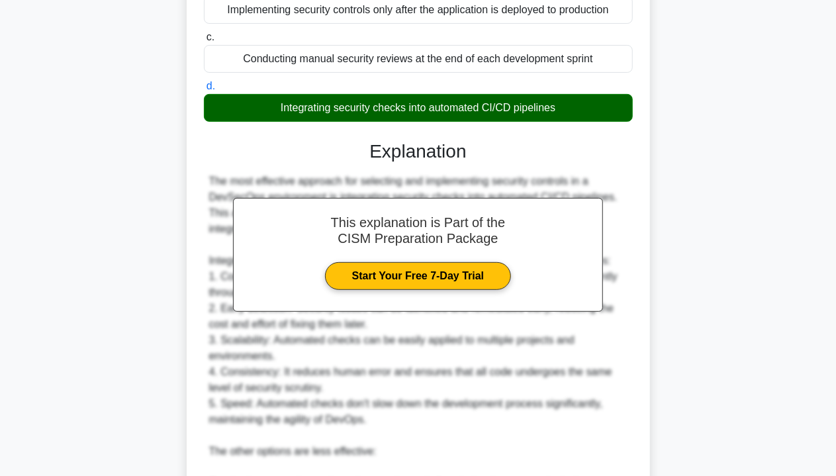
scroll to position [463, 0]
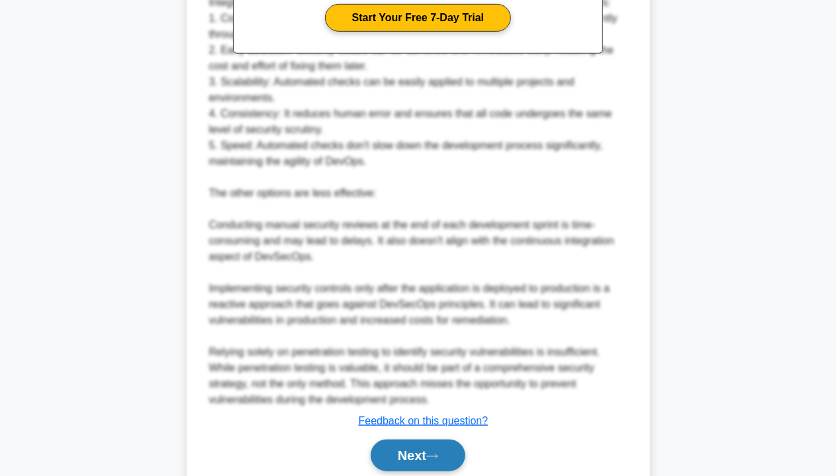
click at [378, 465] on button "Next" at bounding box center [418, 455] width 95 height 32
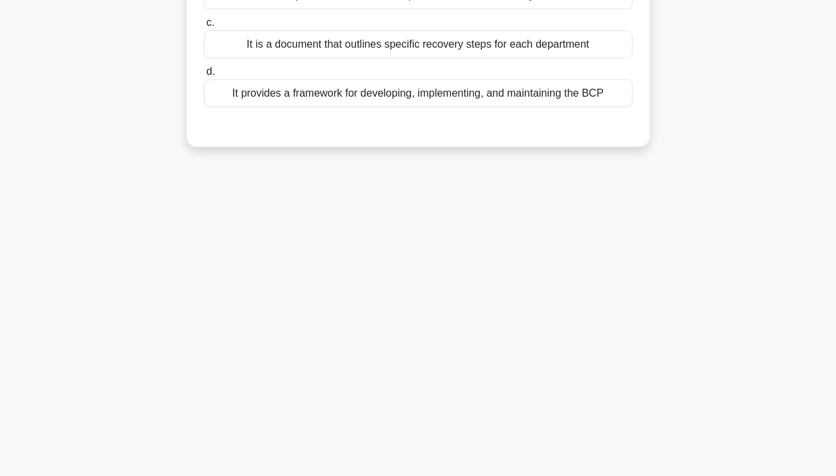
scroll to position [0, 0]
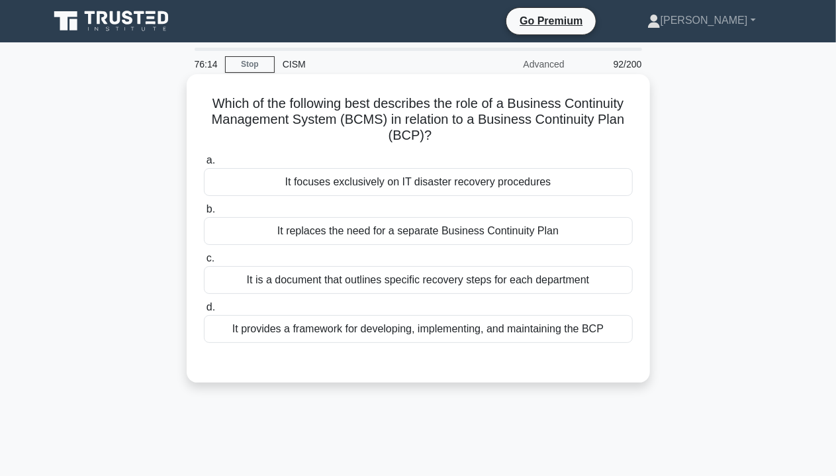
click at [539, 261] on label "c. It is a document that outlines specific recovery steps for each department" at bounding box center [418, 272] width 429 height 44
click at [204, 261] on input "c. It is a document that outlines specific recovery steps for each department" at bounding box center [204, 258] width 0 height 9
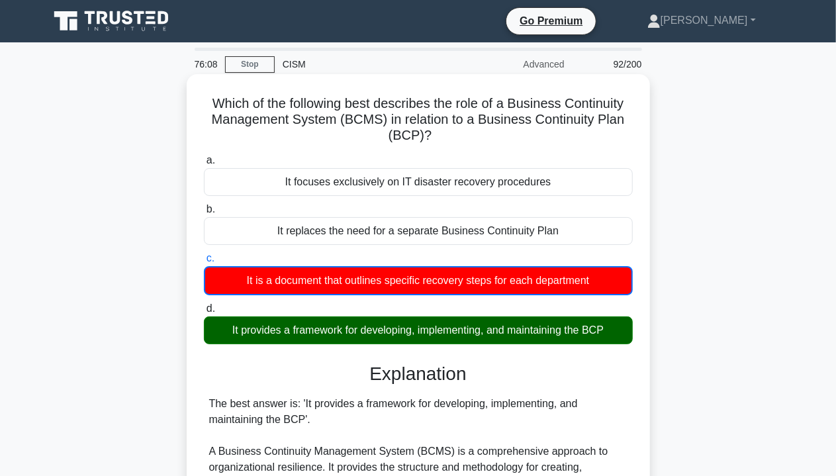
drag, startPoint x: 373, startPoint y: 333, endPoint x: 640, endPoint y: 335, distance: 267.3
click at [640, 335] on div "Which of the following best describes the role of a Business Continuity Managem…" at bounding box center [418, 448] width 453 height 739
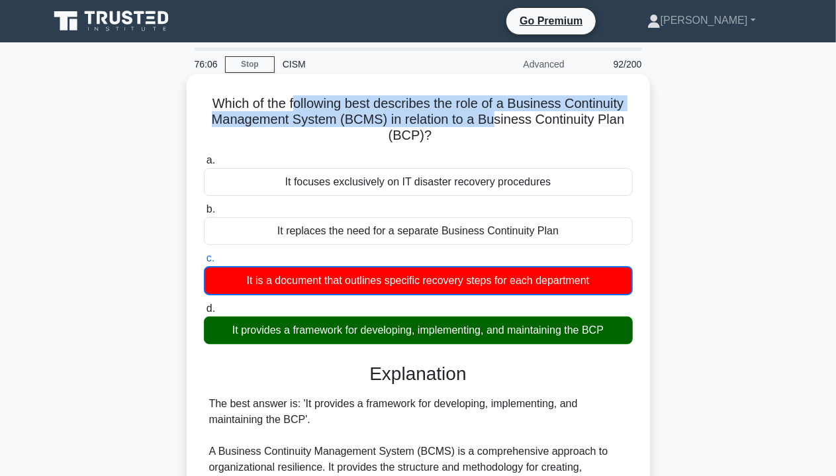
drag, startPoint x: 335, startPoint y: 108, endPoint x: 495, endPoint y: 113, distance: 159.5
click at [495, 113] on h5 "Which of the following best describes the role of a Business Continuity Managem…" at bounding box center [417, 119] width 431 height 49
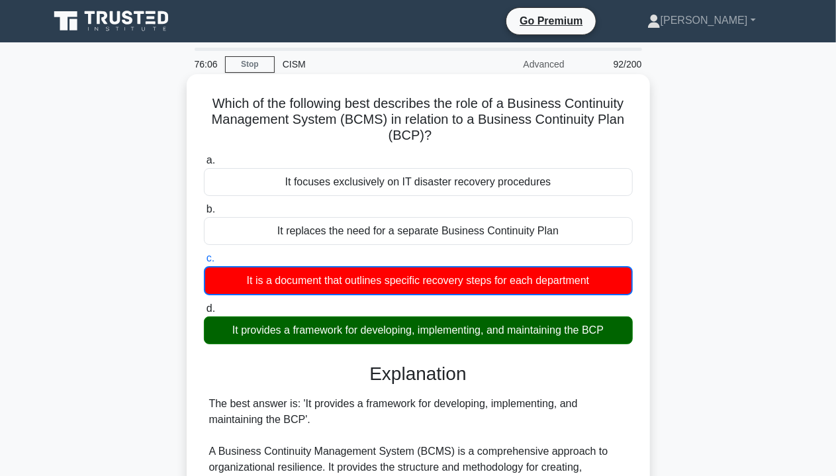
click at [519, 114] on h5 "Which of the following best describes the role of a Business Continuity Managem…" at bounding box center [417, 119] width 431 height 49
drag, startPoint x: 388, startPoint y: 124, endPoint x: 646, endPoint y: 141, distance: 258.6
click at [646, 141] on div "Which of the following best describes the role of a Business Continuity Managem…" at bounding box center [418, 449] width 463 height 750
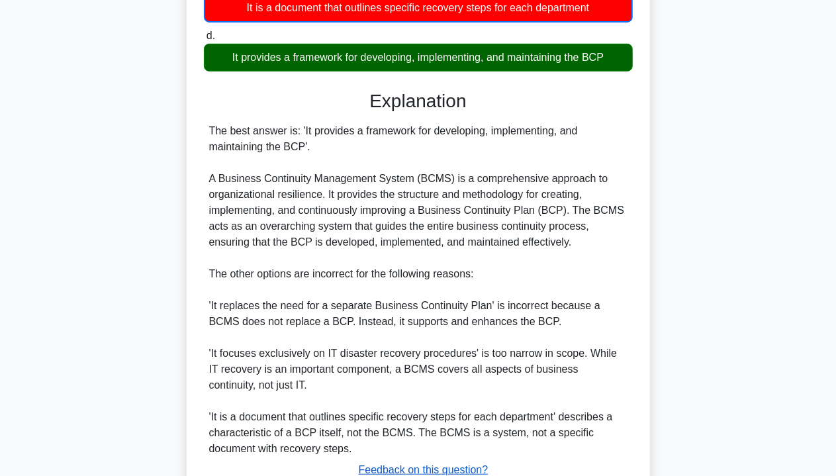
scroll to position [372, 0]
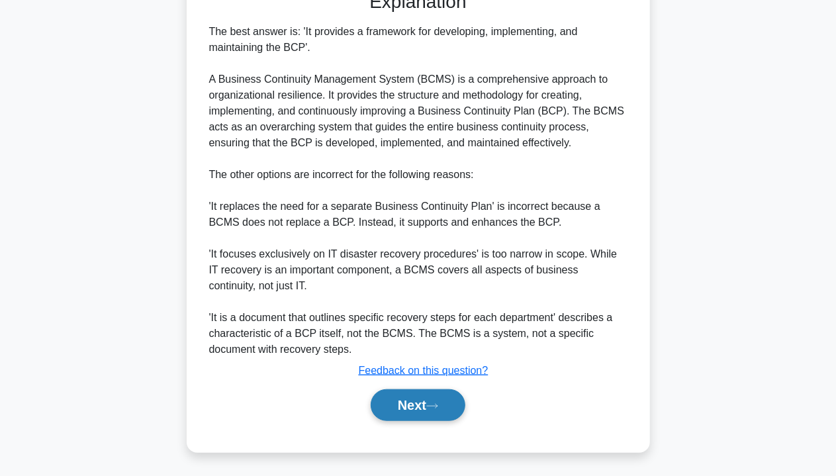
click at [394, 411] on button "Next" at bounding box center [418, 405] width 95 height 32
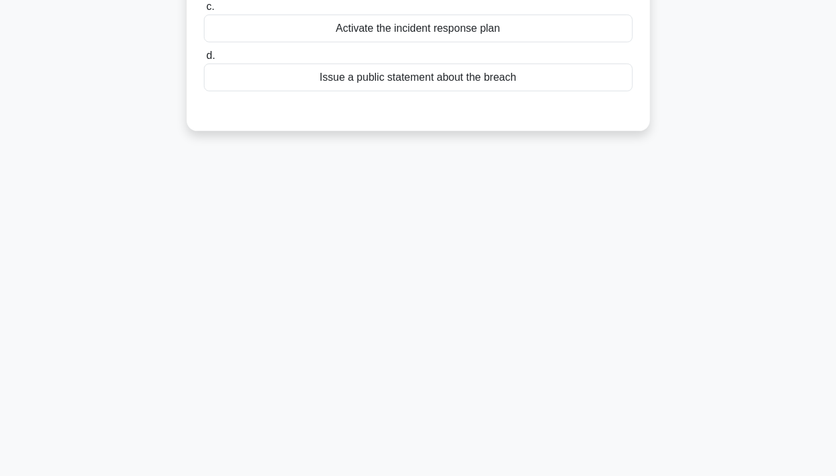
scroll to position [0, 0]
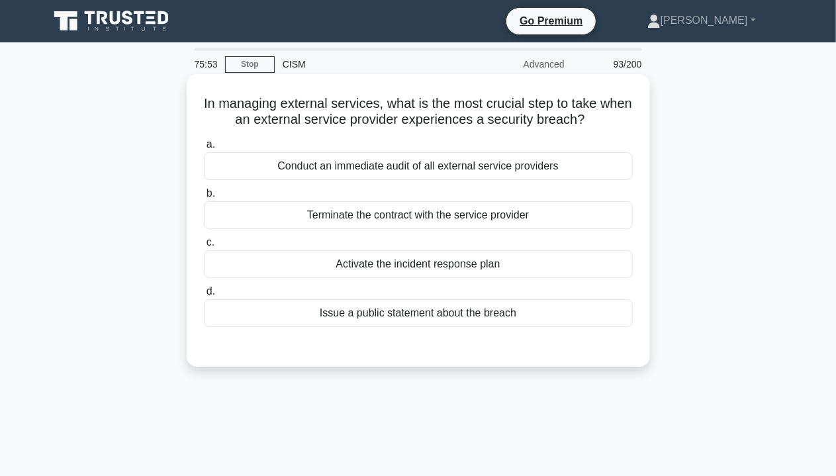
click at [402, 218] on div "Terminate the contract with the service provider" at bounding box center [418, 215] width 429 height 28
click at [204, 198] on input "b. Terminate the contract with the service provider" at bounding box center [204, 193] width 0 height 9
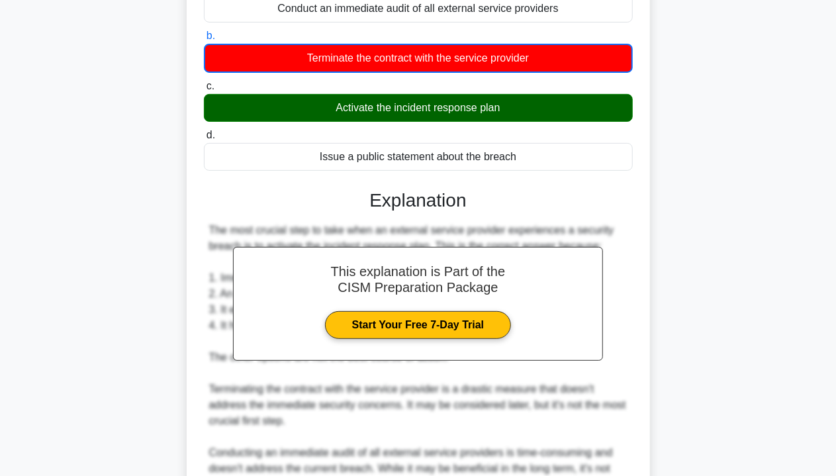
scroll to position [435, 0]
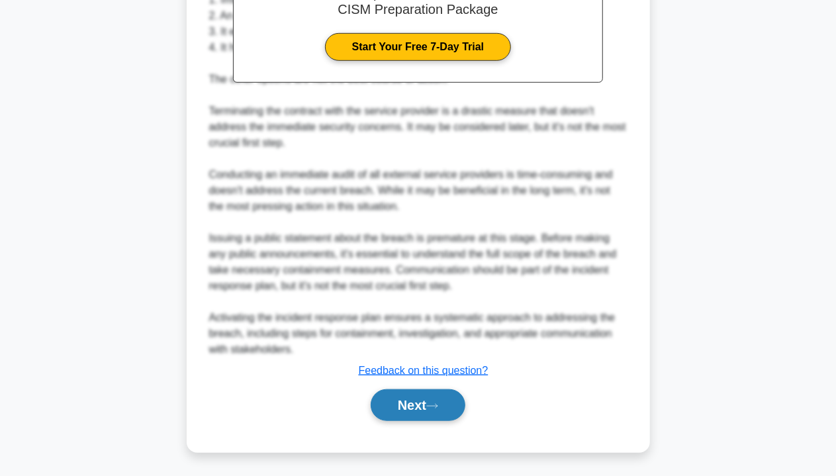
click at [428, 406] on button "Next" at bounding box center [418, 405] width 95 height 32
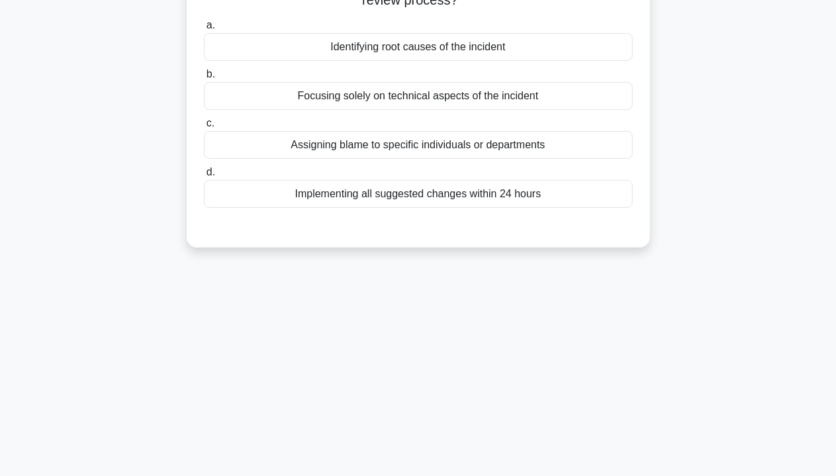
scroll to position [0, 0]
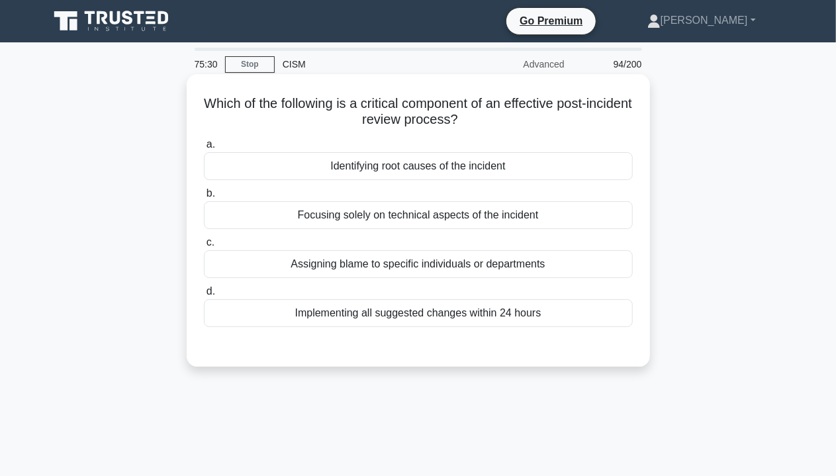
click at [376, 222] on div "Focusing solely on technical aspects of the incident" at bounding box center [418, 215] width 429 height 28
click at [204, 198] on input "b. Focusing solely on technical aspects of the incident" at bounding box center [204, 193] width 0 height 9
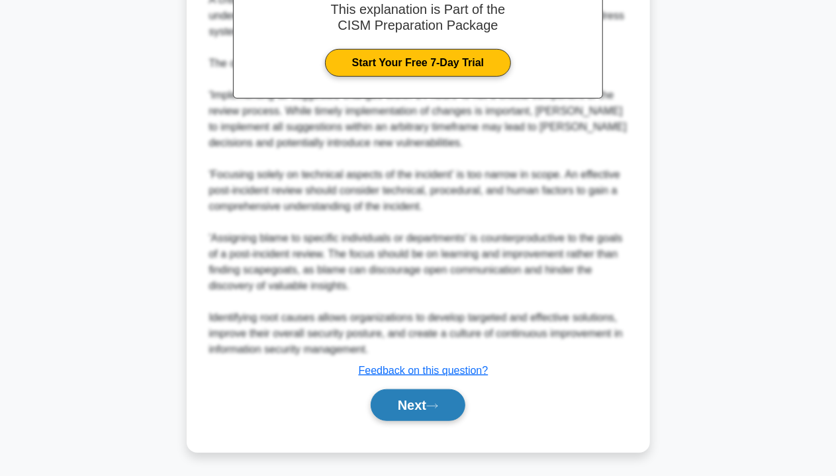
click at [425, 408] on button "Next" at bounding box center [418, 405] width 95 height 32
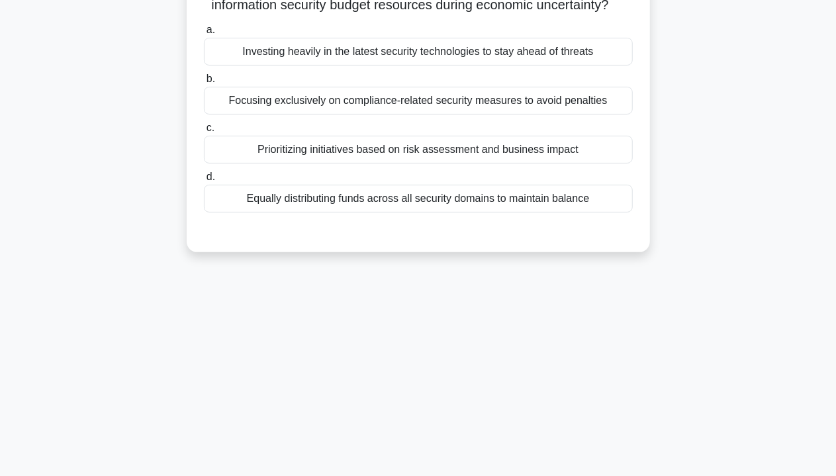
scroll to position [107, 0]
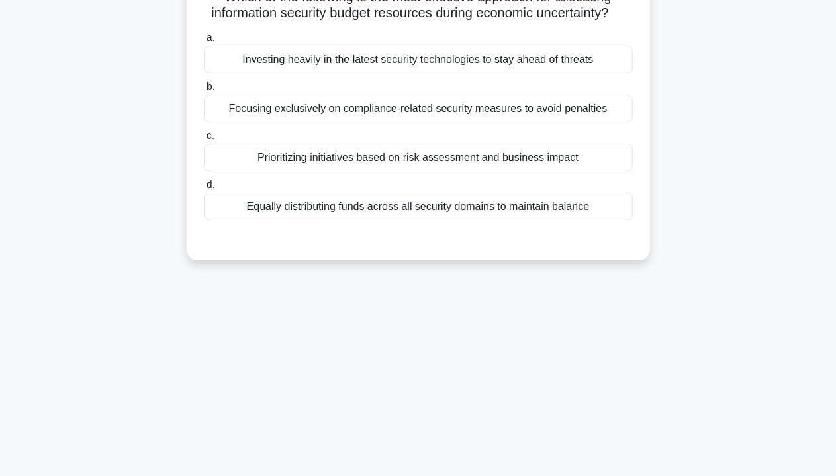
click at [402, 169] on div "Prioritizing initiatives based on risk assessment and business impact" at bounding box center [418, 158] width 429 height 28
click at [204, 140] on input "c. Prioritizing initiatives based on risk assessment and business impact" at bounding box center [204, 136] width 0 height 9
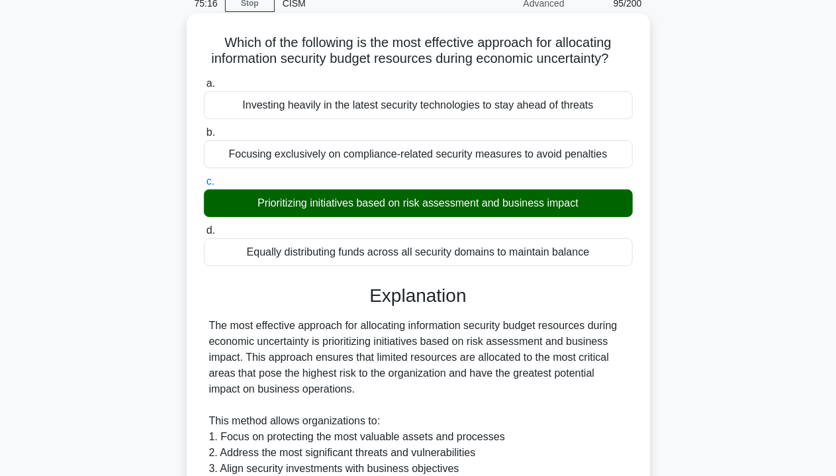
scroll to position [40, 0]
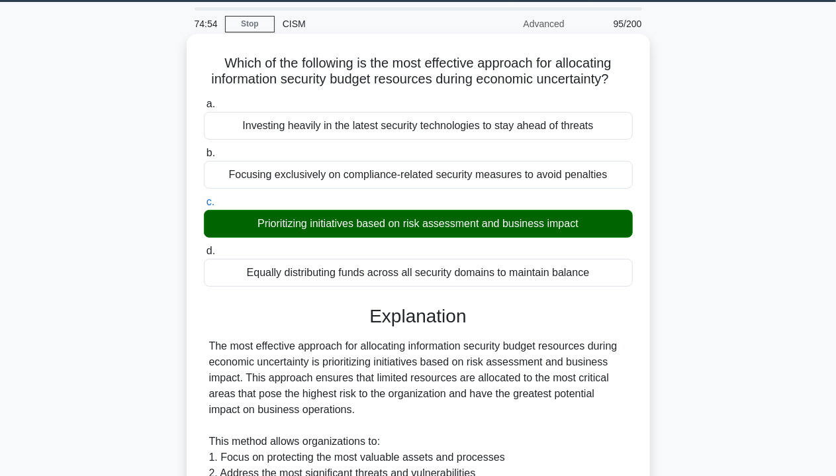
drag, startPoint x: 251, startPoint y: 228, endPoint x: 588, endPoint y: 224, distance: 336.1
click at [588, 224] on div "Prioritizing initiatives based on risk assessment and business impact" at bounding box center [418, 224] width 429 height 28
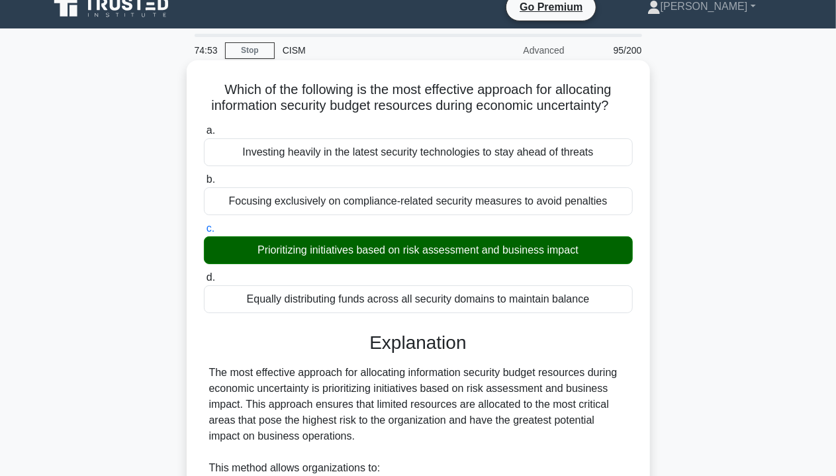
scroll to position [0, 0]
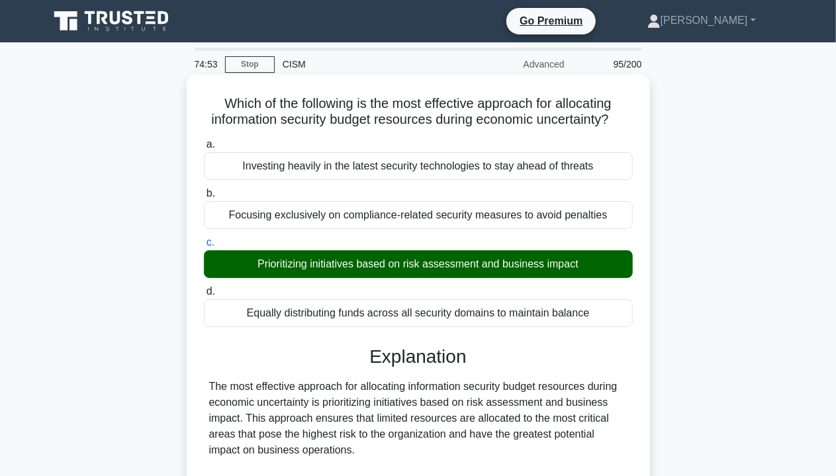
click at [635, 283] on div "d. Equally distributing funds across all security domains to maintain balance" at bounding box center [418, 305] width 445 height 44
drag, startPoint x: 251, startPoint y: 264, endPoint x: 588, endPoint y: 270, distance: 336.2
click at [588, 270] on div "Prioritizing initiatives based on risk assessment and business impact" at bounding box center [418, 264] width 429 height 28
click at [637, 283] on div "d. Equally distributing funds across all security domains to maintain balance" at bounding box center [418, 305] width 445 height 44
drag, startPoint x: 255, startPoint y: 269, endPoint x: 583, endPoint y: 269, distance: 328.2
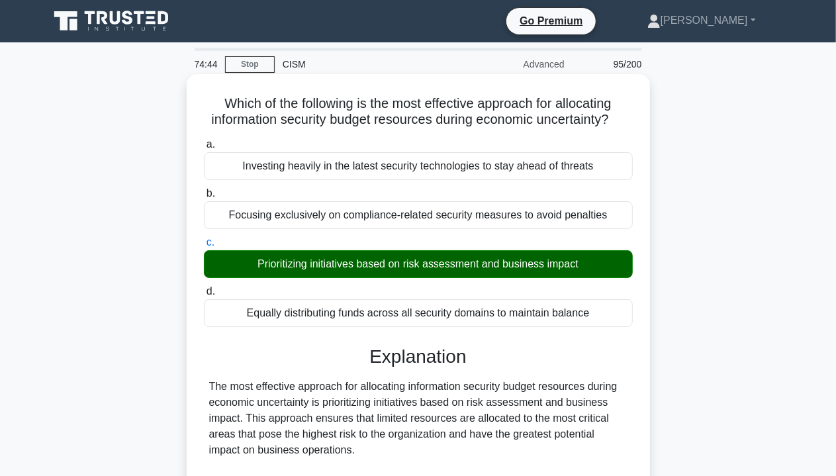
click at [583, 269] on div "Prioritizing initiatives based on risk assessment and business impact" at bounding box center [418, 264] width 429 height 28
click at [302, 240] on label "c. Prioritizing initiatives based on risk assessment and business impact" at bounding box center [418, 256] width 429 height 44
click at [204, 240] on input "c. Prioritizing initiatives based on risk assessment and business impact" at bounding box center [204, 242] width 0 height 9
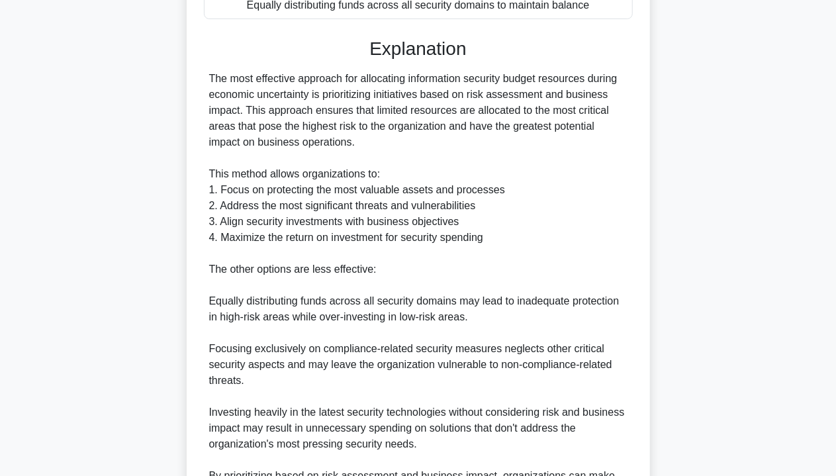
scroll to position [465, 0]
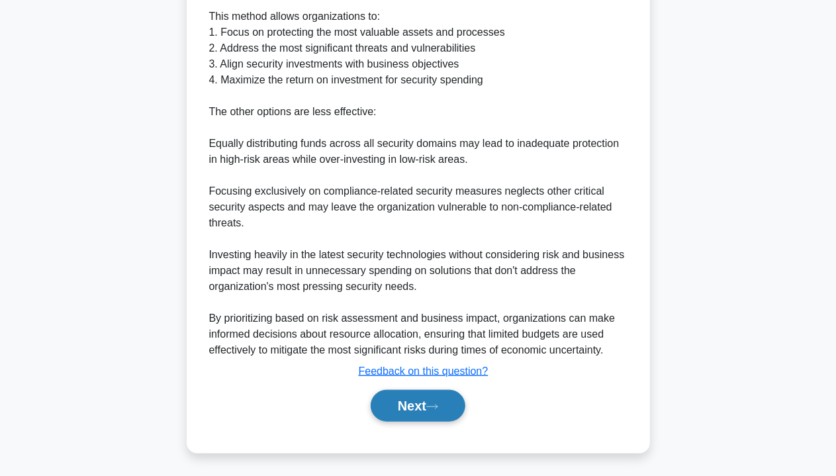
click at [410, 403] on button "Next" at bounding box center [418, 406] width 95 height 32
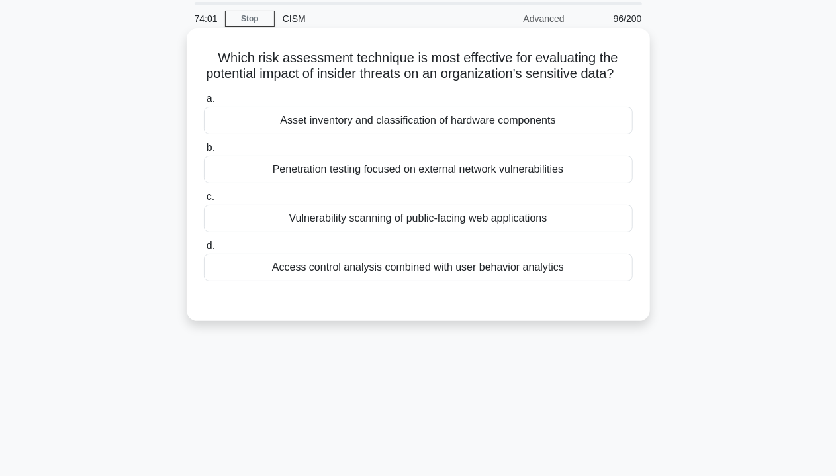
scroll to position [0, 0]
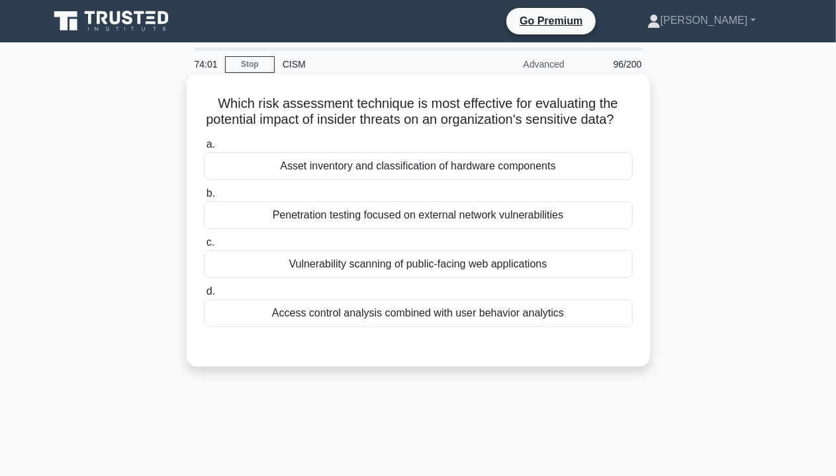
click at [430, 308] on label "d. Access control analysis combined with user behavior analytics" at bounding box center [418, 305] width 429 height 44
click at [204, 296] on input "d. Access control analysis combined with user behavior analytics" at bounding box center [204, 291] width 0 height 9
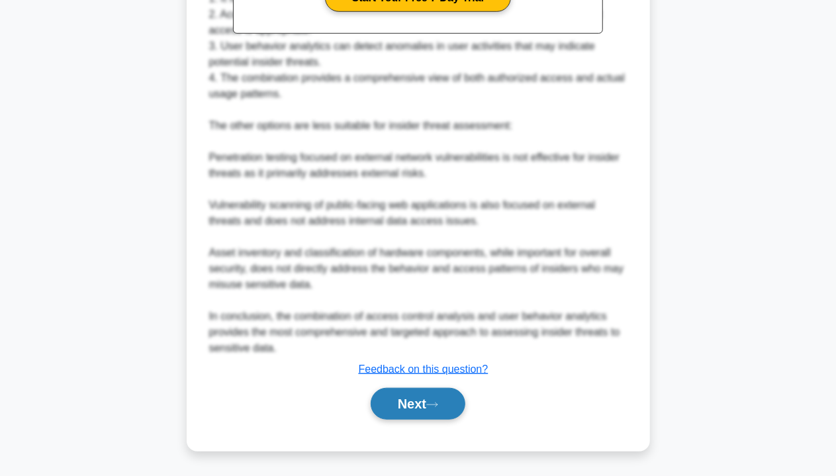
click at [414, 408] on button "Next" at bounding box center [418, 404] width 95 height 32
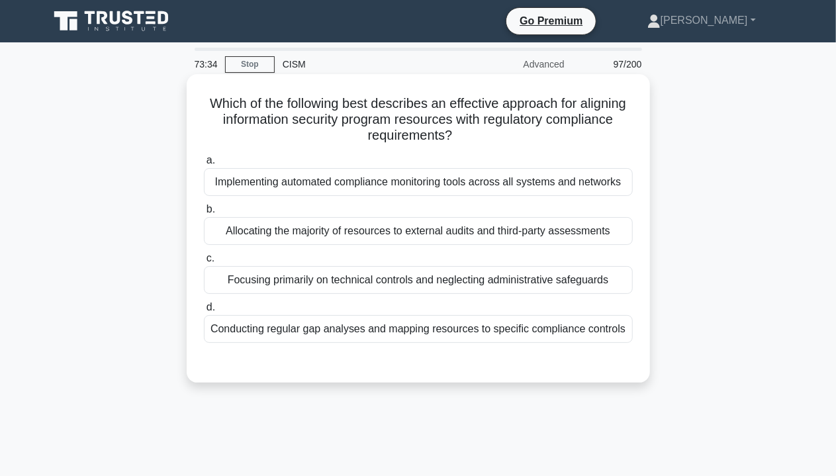
click at [463, 308] on label "d. Conducting regular gap analyses and mapping resources to specific compliance…" at bounding box center [418, 321] width 429 height 44
click at [204, 308] on input "d. Conducting regular gap analyses and mapping resources to specific compliance…" at bounding box center [204, 307] width 0 height 9
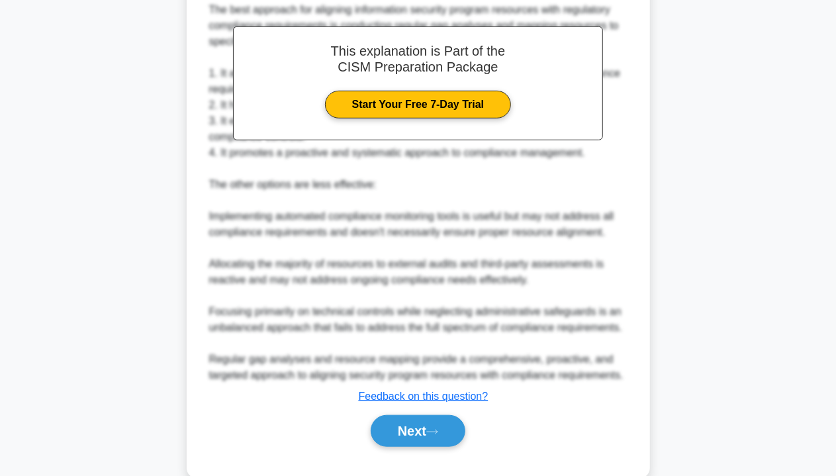
scroll to position [433, 0]
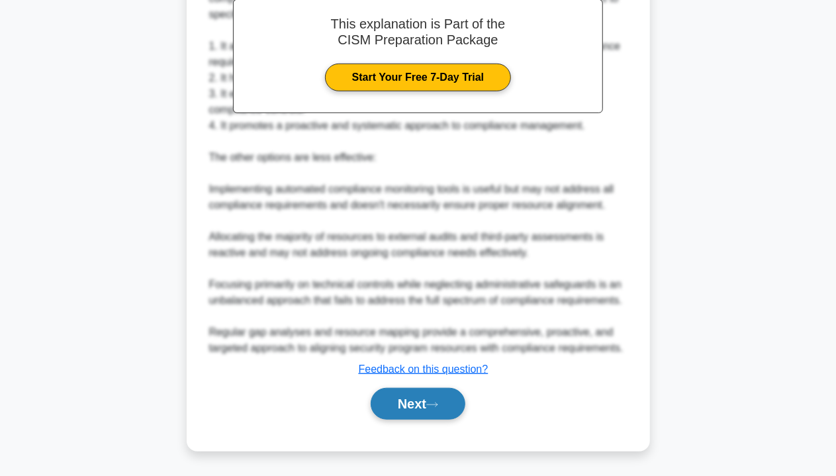
click at [429, 399] on button "Next" at bounding box center [418, 404] width 95 height 32
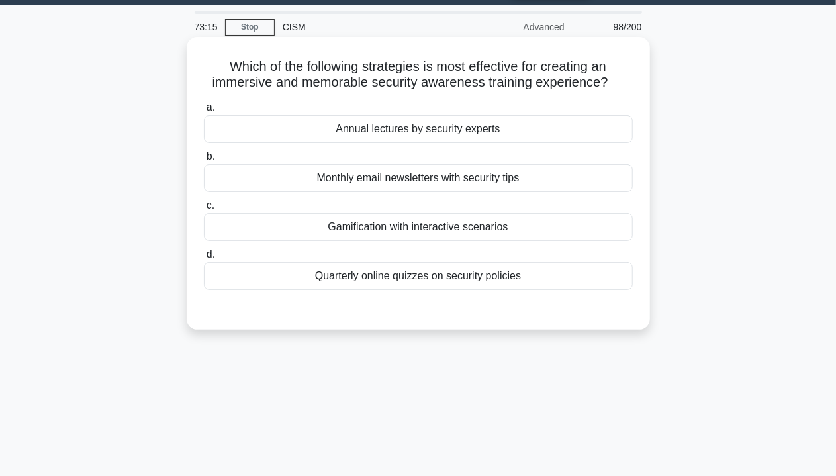
scroll to position [0, 0]
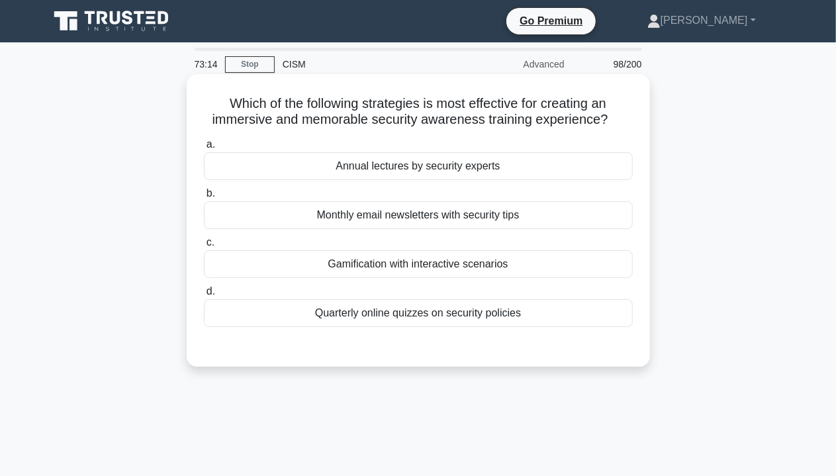
click at [473, 269] on div "Gamification with interactive scenarios" at bounding box center [418, 264] width 429 height 28
click at [204, 247] on input "c. Gamification with interactive scenarios" at bounding box center [204, 242] width 0 height 9
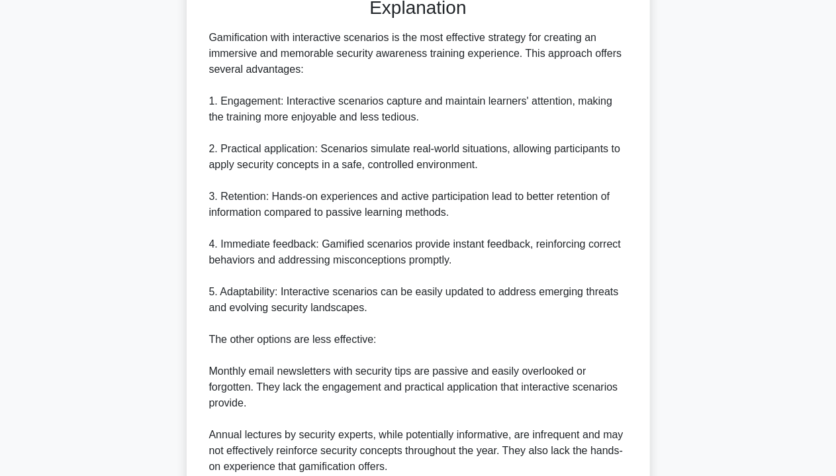
scroll to position [529, 0]
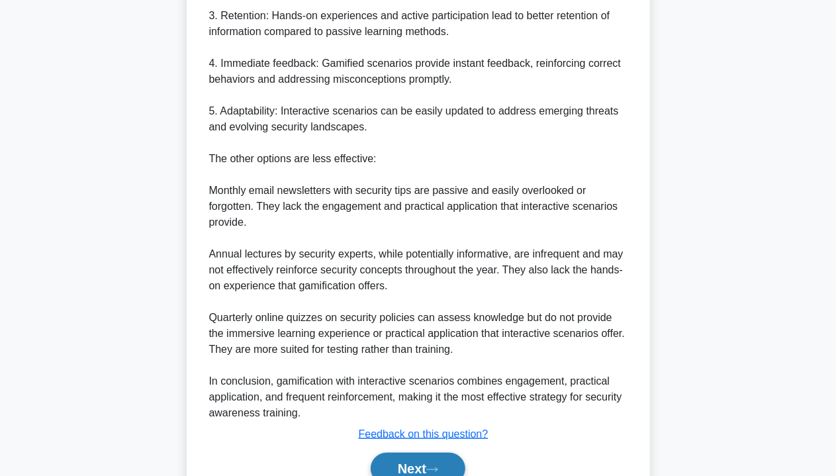
click at [414, 459] on button "Next" at bounding box center [418, 469] width 95 height 32
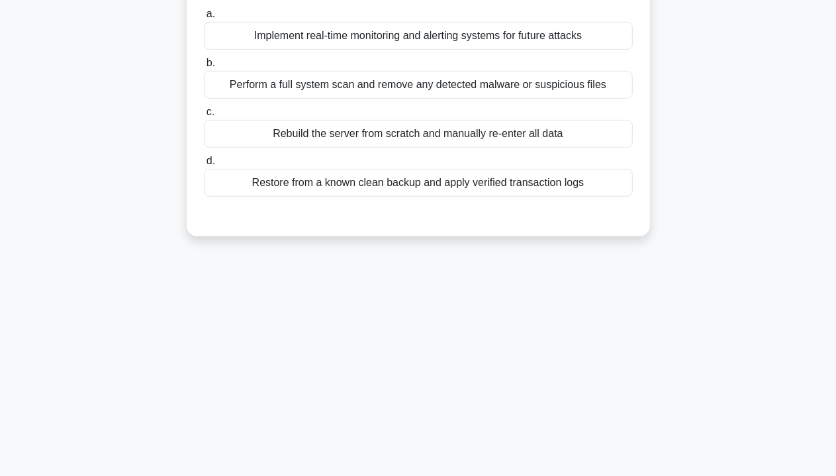
scroll to position [0, 0]
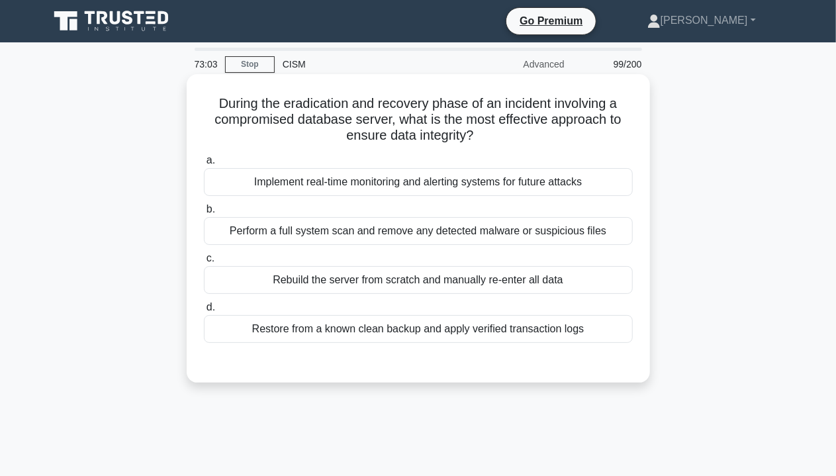
click at [382, 215] on label "b. Perform a full system scan and remove any detected malware or suspicious fil…" at bounding box center [418, 223] width 429 height 44
click at [204, 214] on input "b. Perform a full system scan and remove any detected malware or suspicious fil…" at bounding box center [204, 209] width 0 height 9
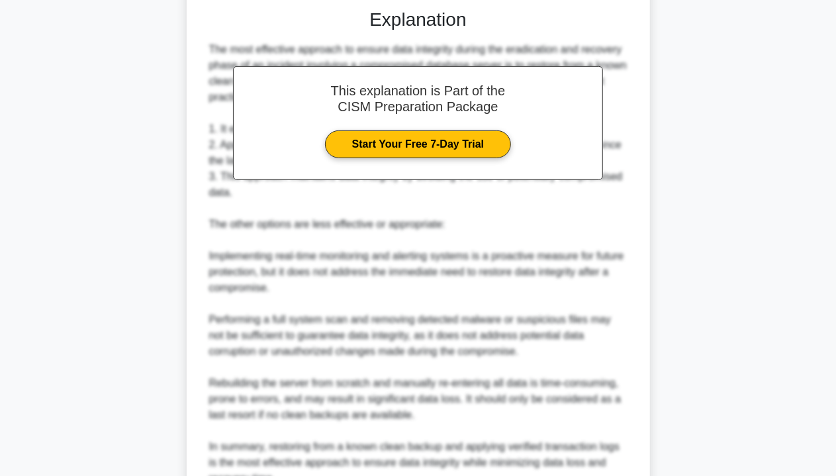
scroll to position [483, 0]
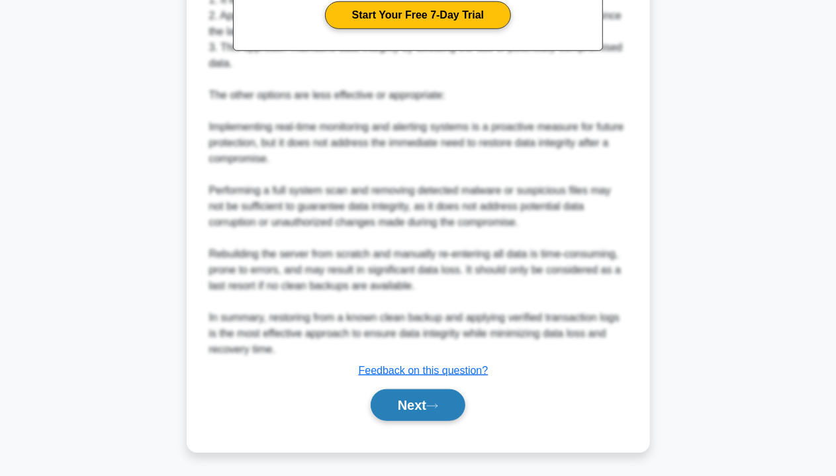
click at [437, 400] on button "Next" at bounding box center [418, 405] width 95 height 32
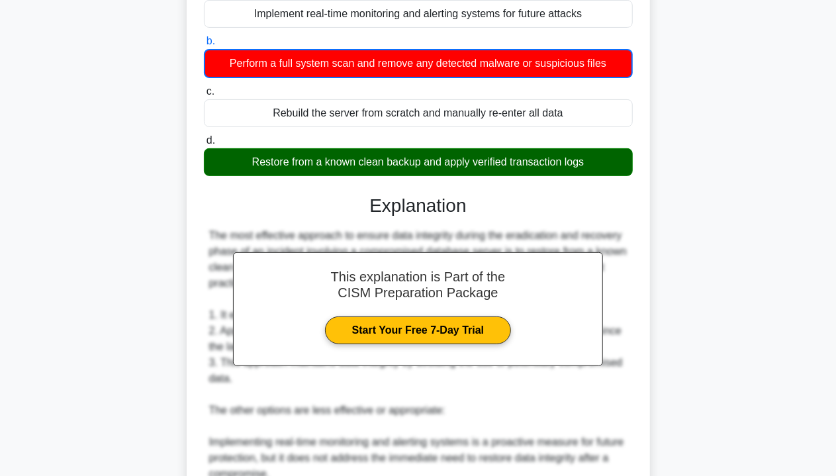
scroll to position [20, 0]
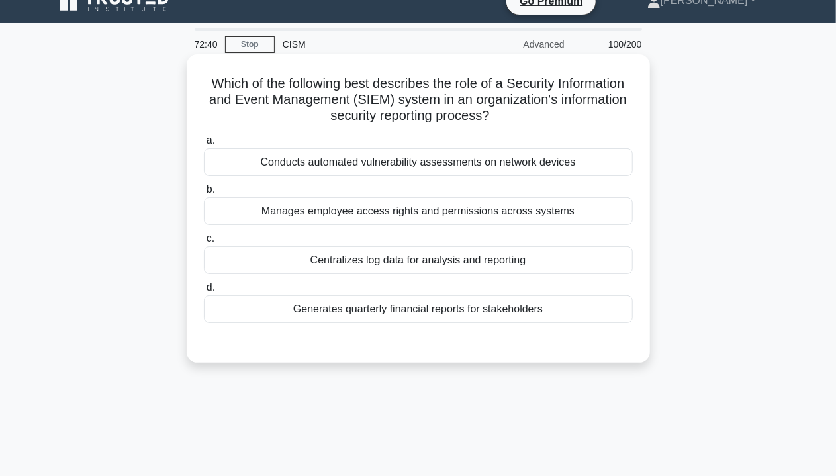
click at [411, 265] on div "Centralizes log data for analysis and reporting" at bounding box center [418, 260] width 429 height 28
click at [204, 243] on input "c. Centralizes log data for analysis and reporting" at bounding box center [204, 238] width 0 height 9
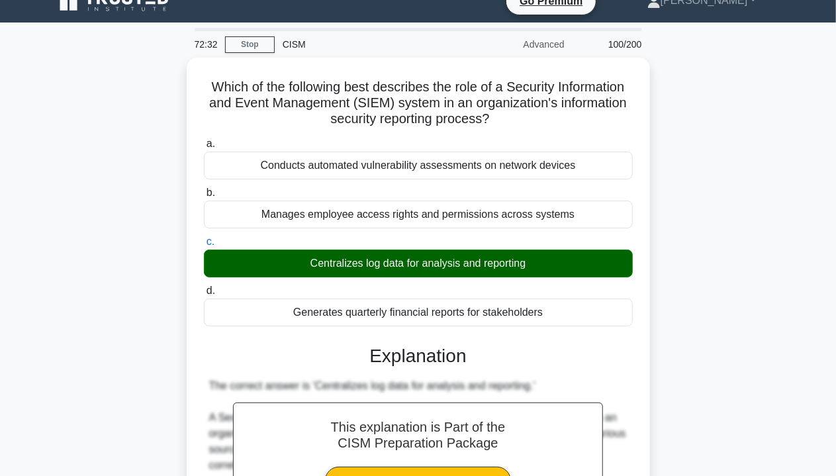
scroll to position [483, 0]
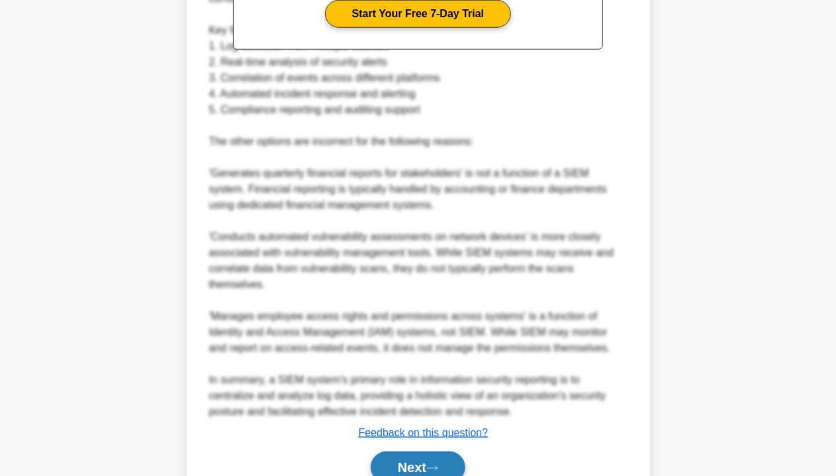
click at [434, 464] on icon at bounding box center [432, 467] width 12 height 7
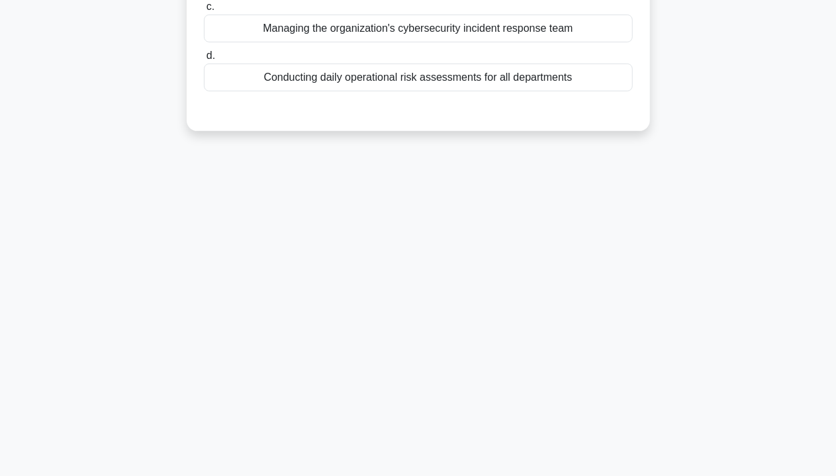
scroll to position [40, 0]
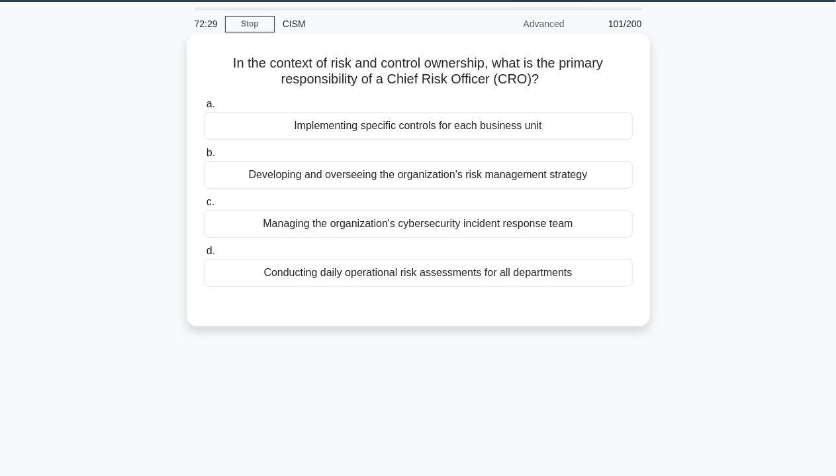
click at [491, 226] on div "Managing the organization's cybersecurity incident response team" at bounding box center [418, 224] width 429 height 28
click at [204, 206] on input "c. Managing the organization's cybersecurity incident response team" at bounding box center [204, 202] width 0 height 9
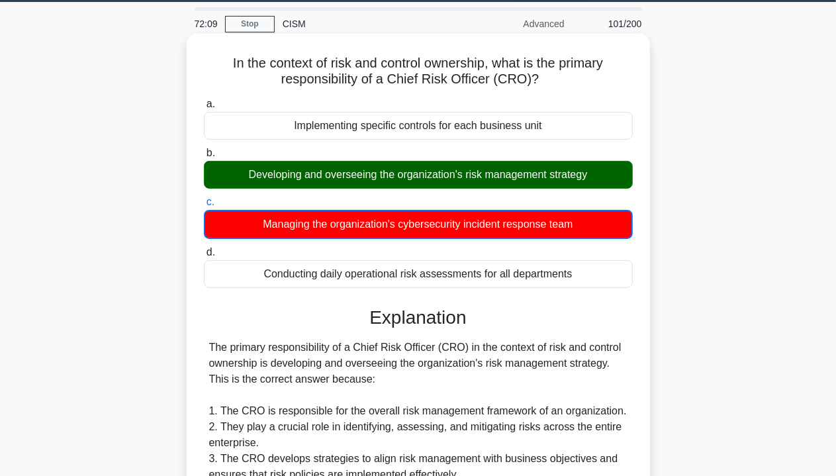
scroll to position [515, 0]
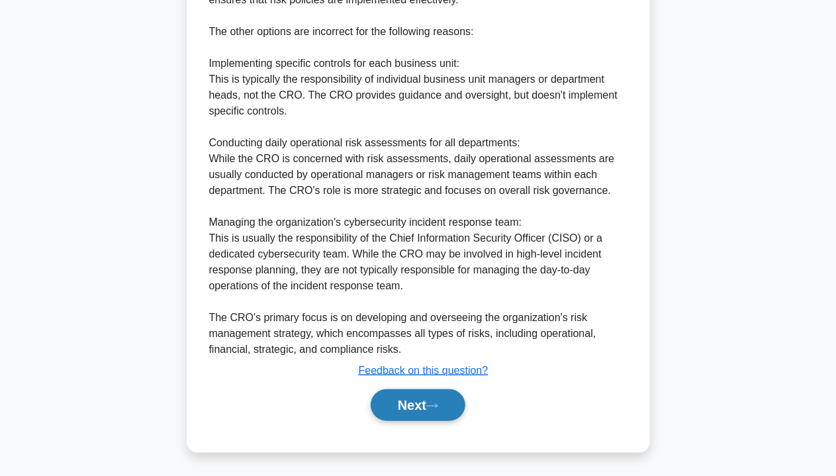
click at [388, 398] on button "Next" at bounding box center [418, 405] width 95 height 32
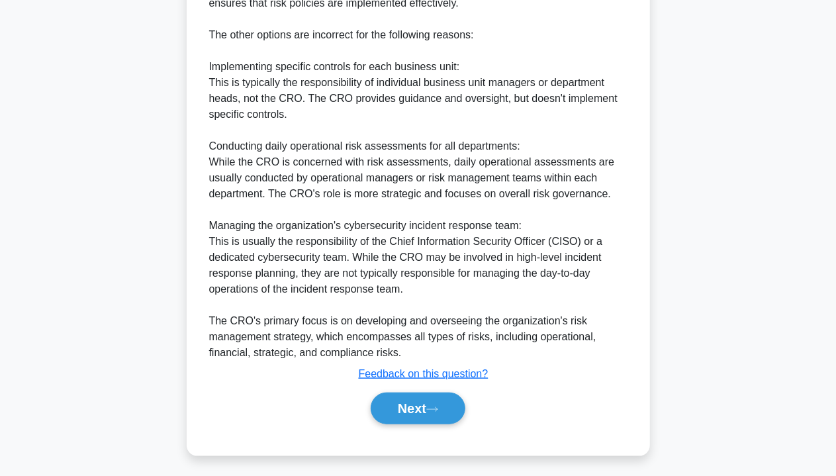
scroll to position [239, 0]
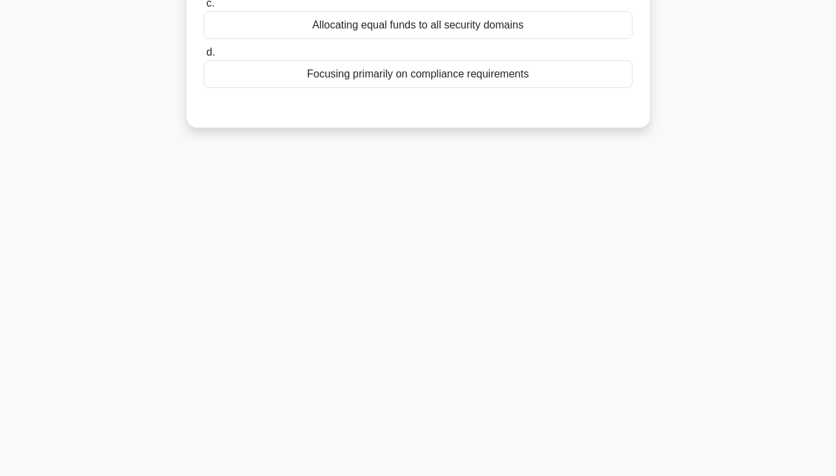
click at [415, 81] on div "Focusing primarily on compliance requirements" at bounding box center [418, 74] width 429 height 28
click at [204, 57] on input "d. Focusing primarily on compliance requirements" at bounding box center [204, 52] width 0 height 9
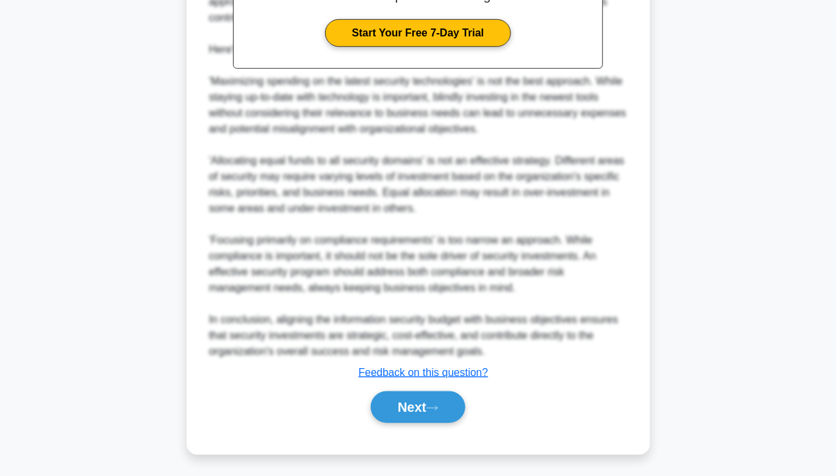
scroll to position [451, 0]
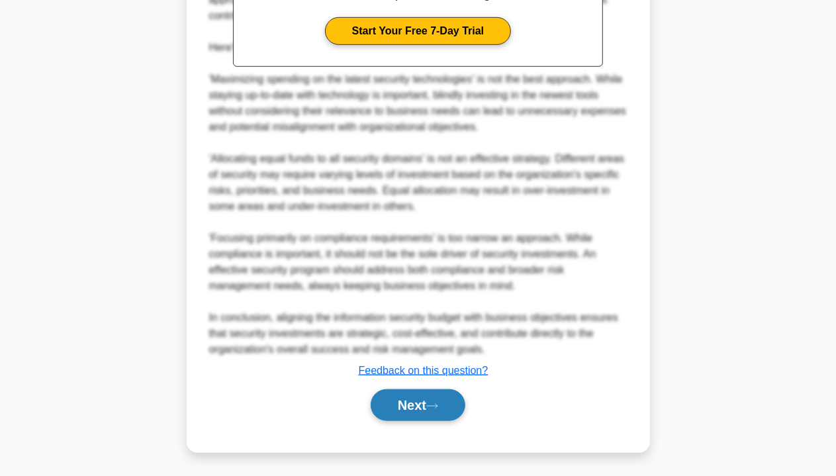
click at [406, 406] on button "Next" at bounding box center [418, 405] width 95 height 32
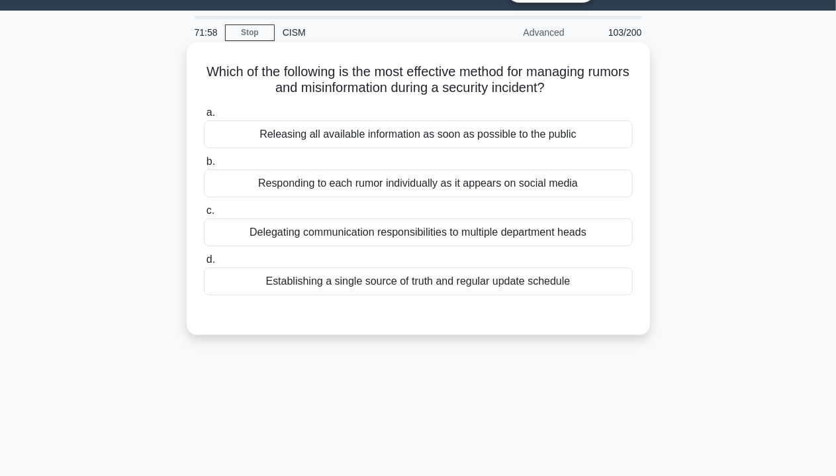
scroll to position [0, 0]
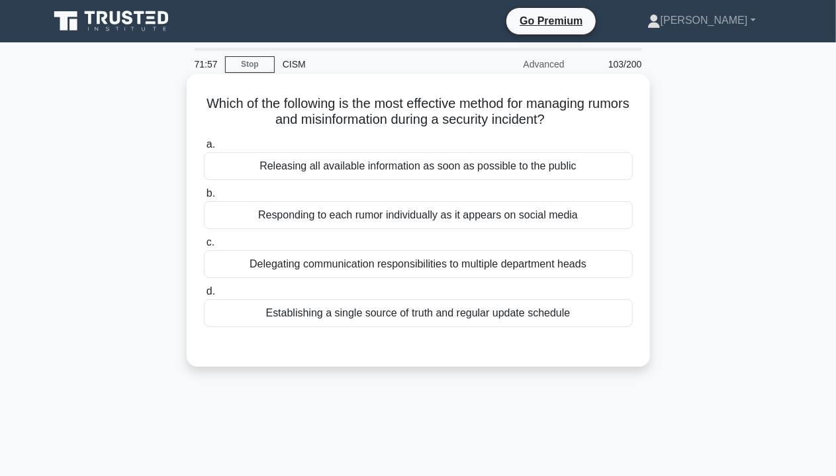
click at [470, 224] on div "Responding to each rumor individually as it appears on social media" at bounding box center [418, 215] width 429 height 28
click at [204, 198] on input "b. Responding to each rumor individually as it appears on social media" at bounding box center [204, 193] width 0 height 9
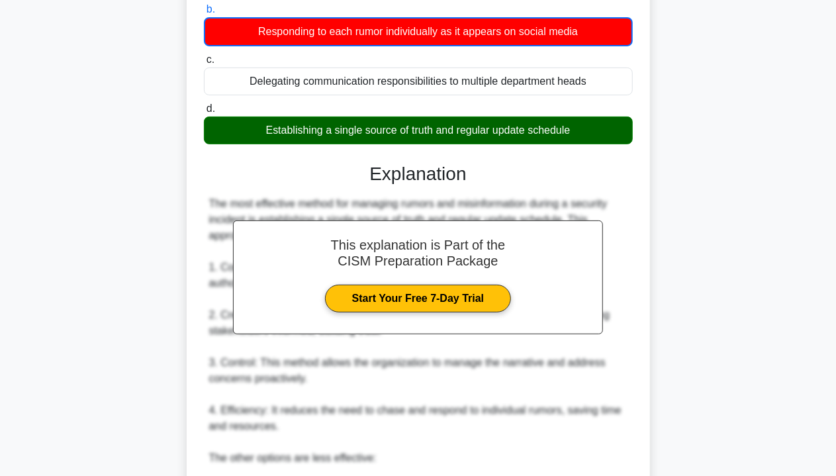
scroll to position [515, 0]
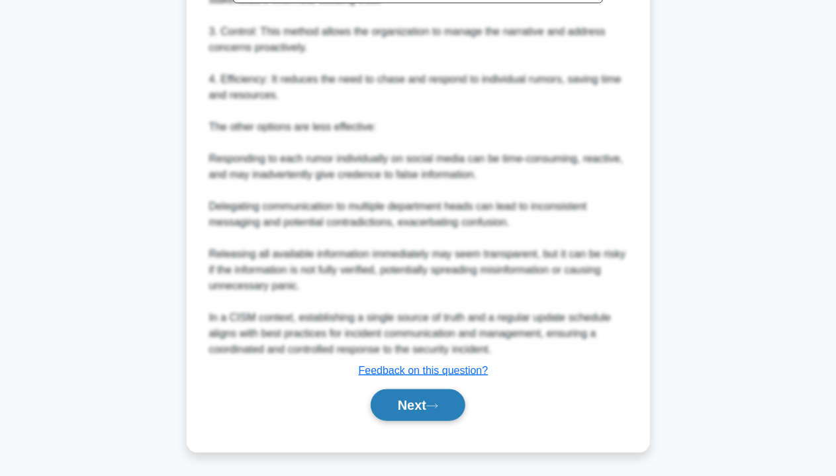
click at [417, 407] on button "Next" at bounding box center [418, 405] width 95 height 32
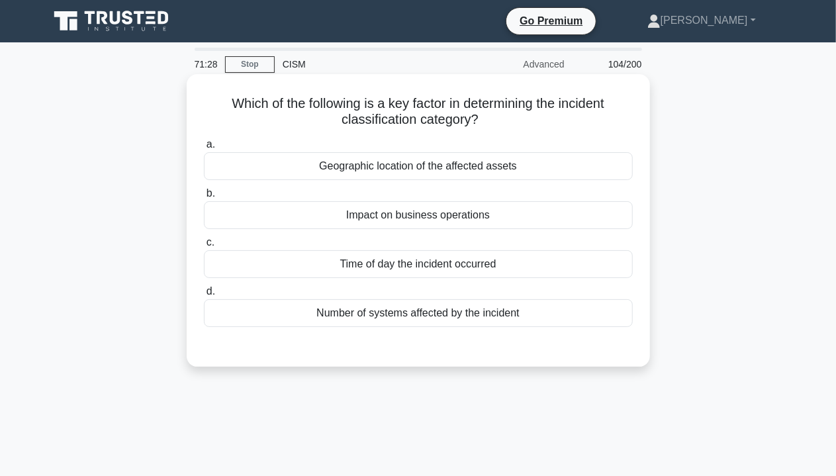
scroll to position [0, 0]
click at [431, 255] on div "Time of day the incident occurred" at bounding box center [418, 264] width 429 height 28
click at [204, 247] on input "c. Time of day the incident occurred" at bounding box center [204, 242] width 0 height 9
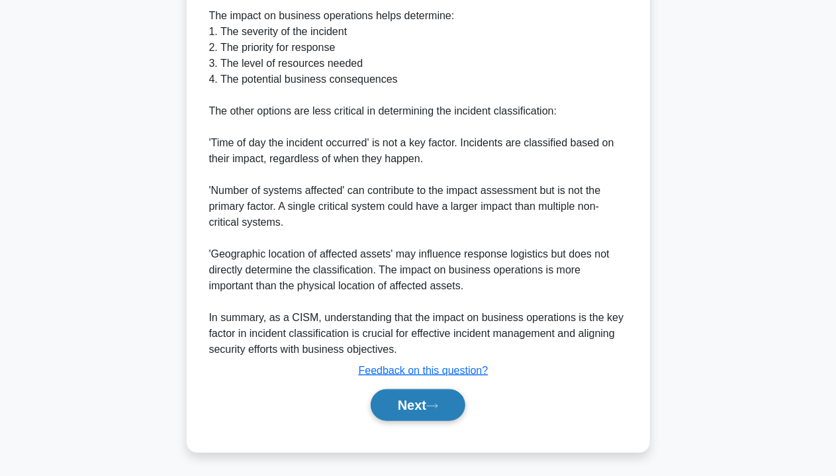
click at [412, 400] on button "Next" at bounding box center [418, 405] width 95 height 32
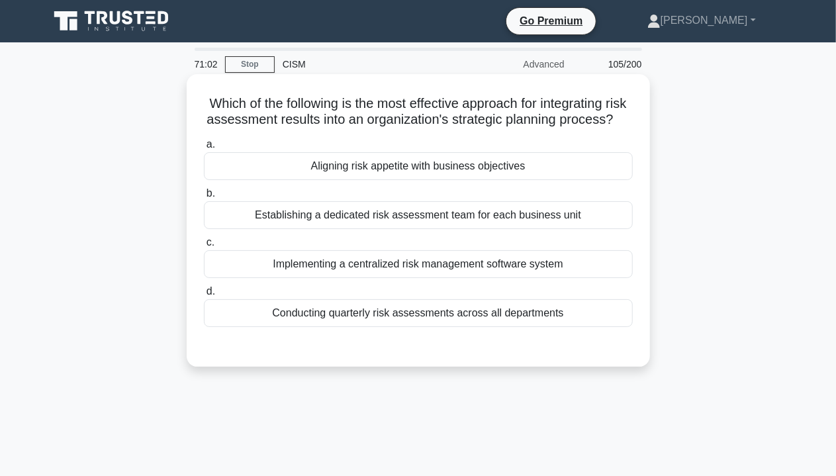
click at [489, 229] on div "Establishing a dedicated risk assessment team for each business unit" at bounding box center [418, 215] width 429 height 28
click at [204, 198] on input "b. Establishing a dedicated risk assessment team for each business unit" at bounding box center [204, 193] width 0 height 9
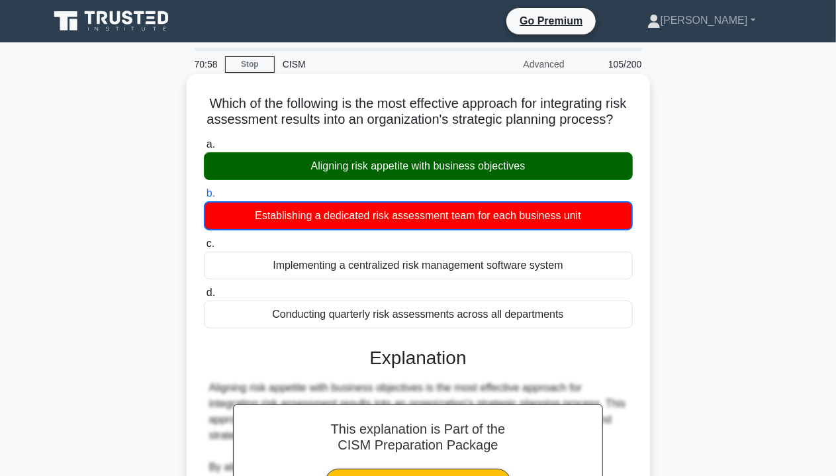
drag, startPoint x: 306, startPoint y: 189, endPoint x: 549, endPoint y: 189, distance: 242.8
click at [549, 180] on div "Aligning risk appetite with business objectives" at bounding box center [418, 166] width 429 height 28
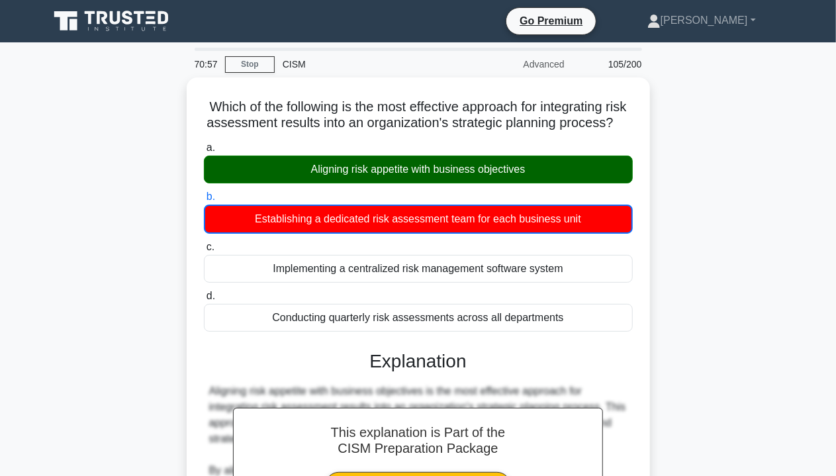
click at [719, 235] on div "Which of the following is the most effective approach for integrating risk asse…" at bounding box center [418, 460] width 754 height 766
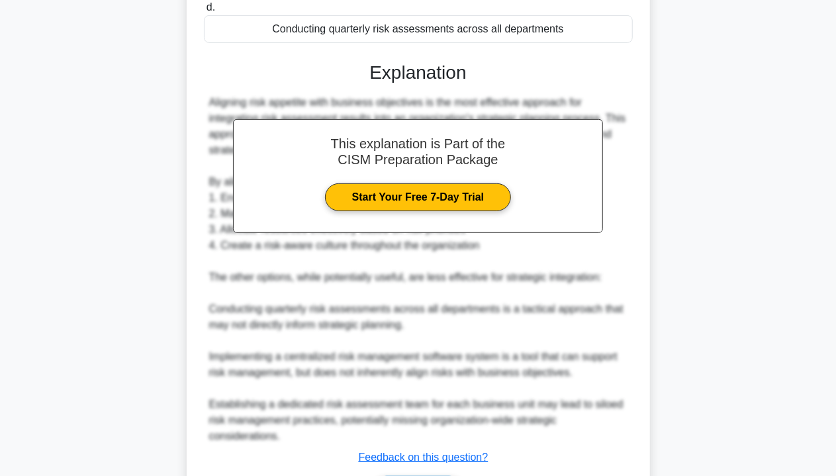
scroll to position [388, 0]
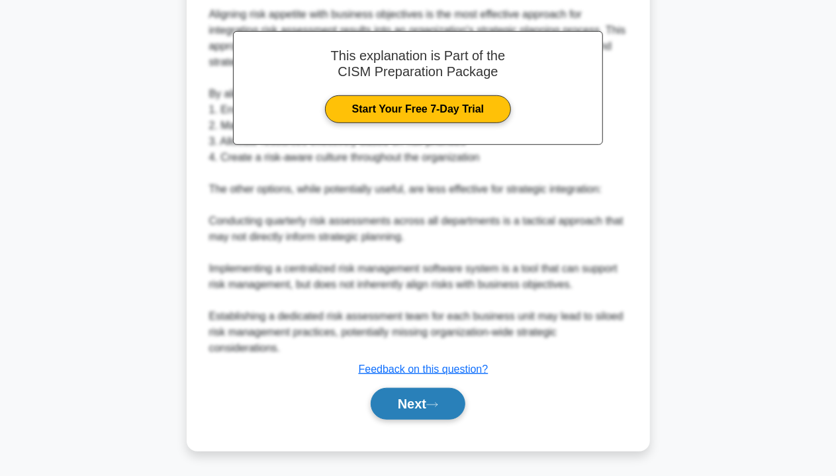
click at [421, 400] on button "Next" at bounding box center [418, 404] width 95 height 32
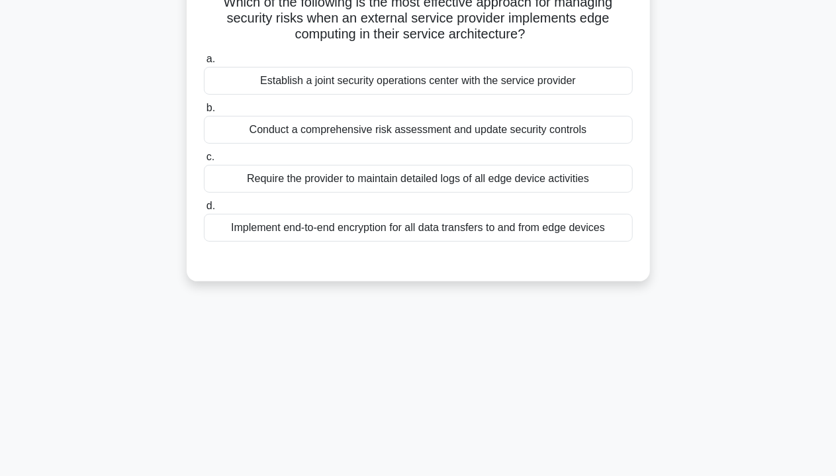
scroll to position [0, 0]
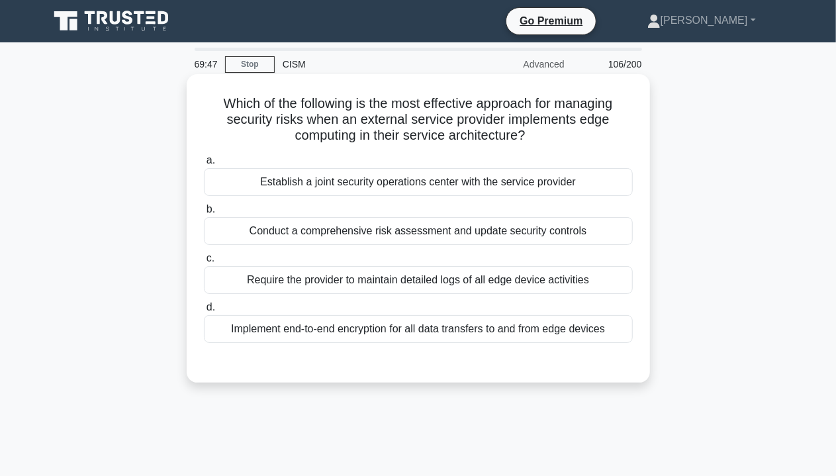
click at [448, 196] on div "Establish a joint security operations center with the service provider" at bounding box center [418, 182] width 429 height 28
click at [204, 165] on input "a. Establish a joint security operations center with the service provider" at bounding box center [204, 160] width 0 height 9
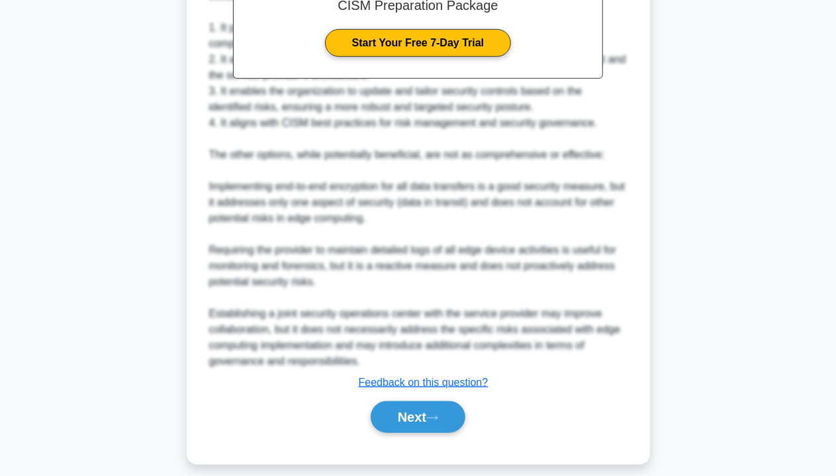
scroll to position [463, 0]
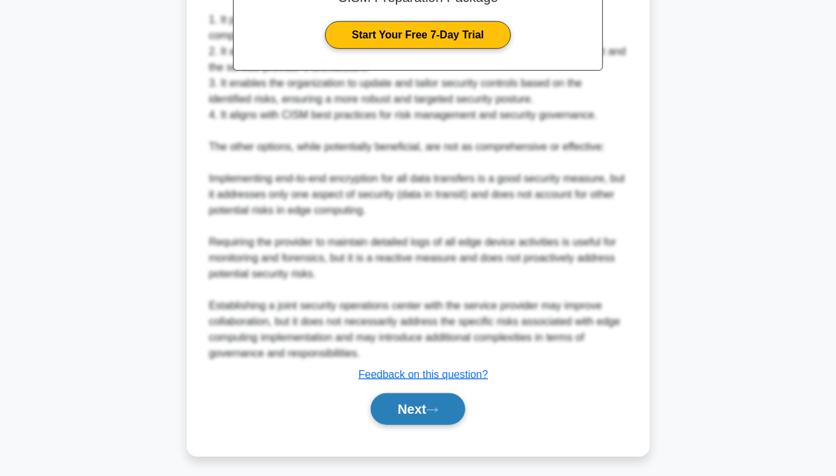
click at [394, 410] on button "Next" at bounding box center [418, 409] width 95 height 32
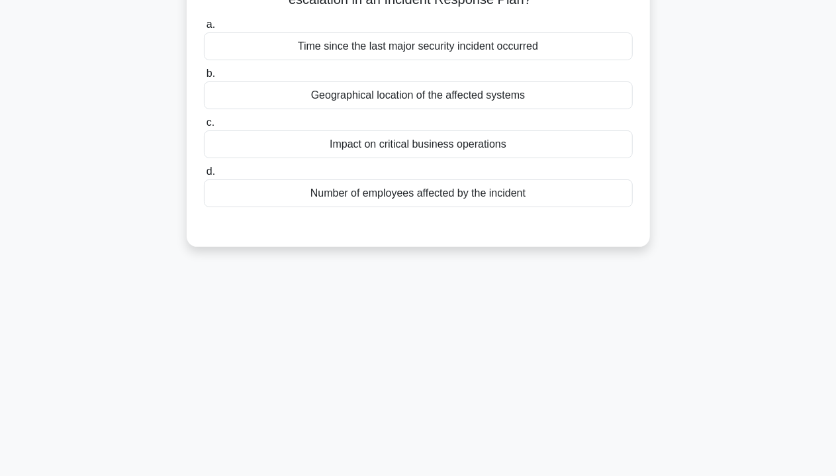
scroll to position [0, 0]
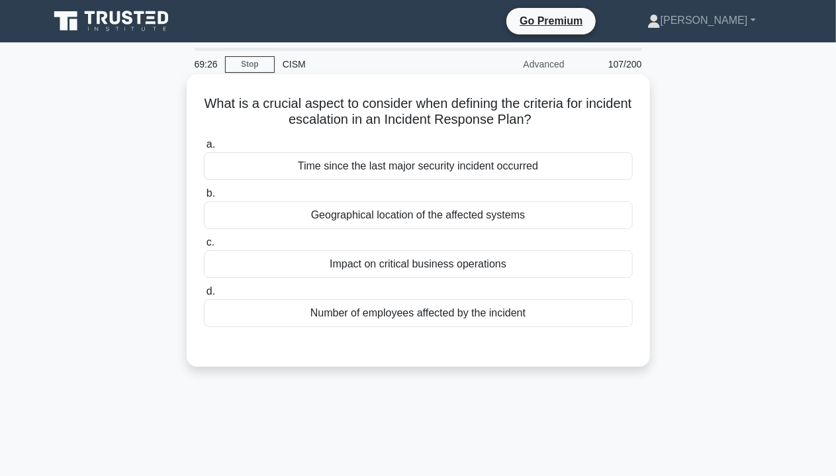
click at [389, 213] on div "Geographical location of the affected systems" at bounding box center [418, 215] width 429 height 28
click at [204, 198] on input "b. Geographical location of the affected systems" at bounding box center [204, 193] width 0 height 9
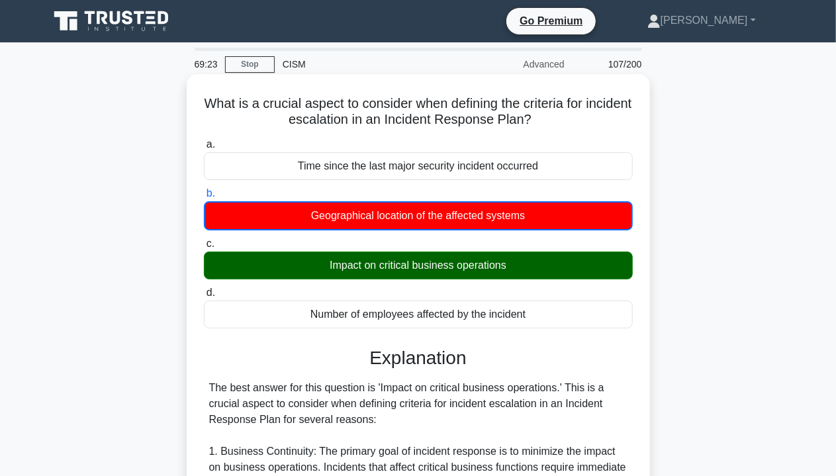
drag, startPoint x: 336, startPoint y: 268, endPoint x: 553, endPoint y: 273, distance: 217.1
click at [553, 273] on div "Impact on critical business operations" at bounding box center [418, 265] width 429 height 28
drag, startPoint x: 282, startPoint y: 126, endPoint x: 577, endPoint y: 127, distance: 295.1
click at [577, 127] on h5 "What is a crucial aspect to consider when defining the criteria for incident es…" at bounding box center [417, 111] width 431 height 33
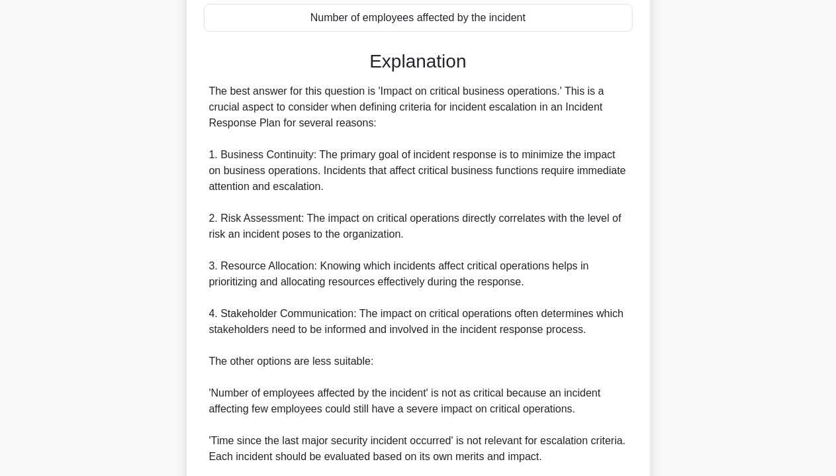
scroll to position [467, 0]
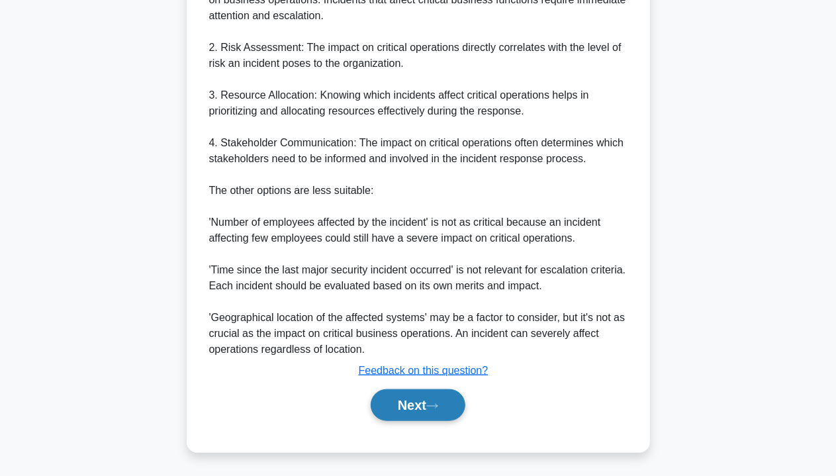
click at [438, 408] on icon at bounding box center [432, 405] width 12 height 7
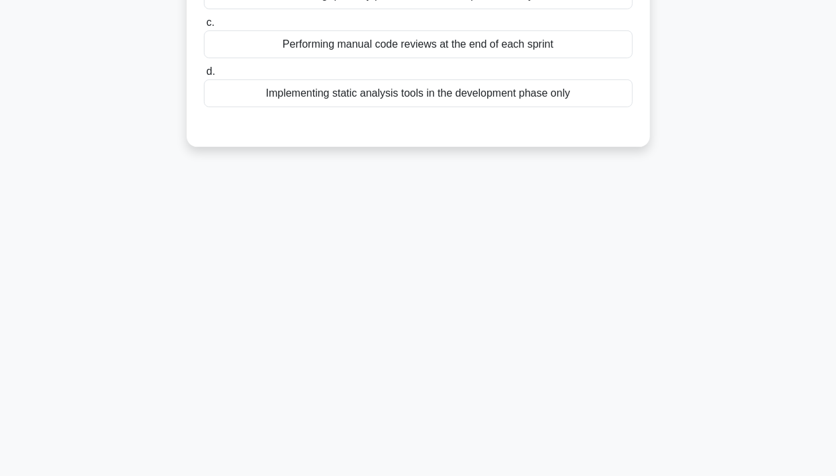
scroll to position [0, 0]
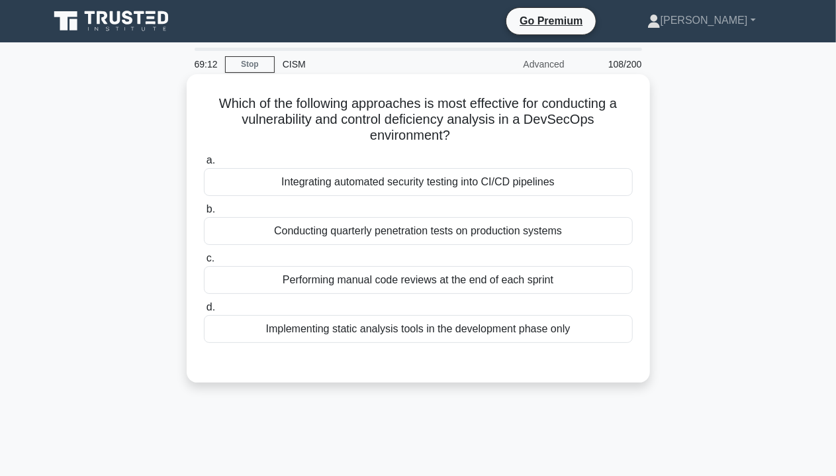
click at [468, 186] on div "Integrating automated security testing into CI/CD pipelines" at bounding box center [418, 182] width 429 height 28
click at [204, 165] on input "a. Integrating automated security testing into CI/CD pipelines" at bounding box center [204, 160] width 0 height 9
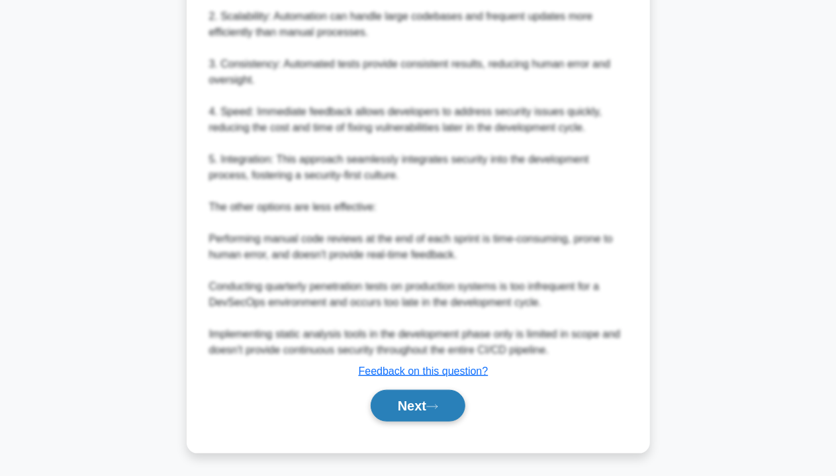
click at [441, 396] on button "Next" at bounding box center [418, 406] width 95 height 32
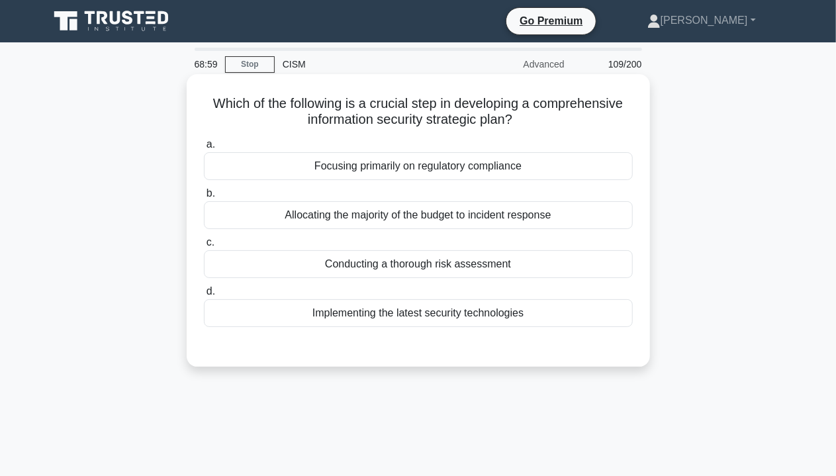
click at [359, 224] on div "Allocating the majority of the budget to incident response" at bounding box center [418, 215] width 429 height 28
click at [204, 198] on input "b. Allocating the majority of the budget to incident response" at bounding box center [204, 193] width 0 height 9
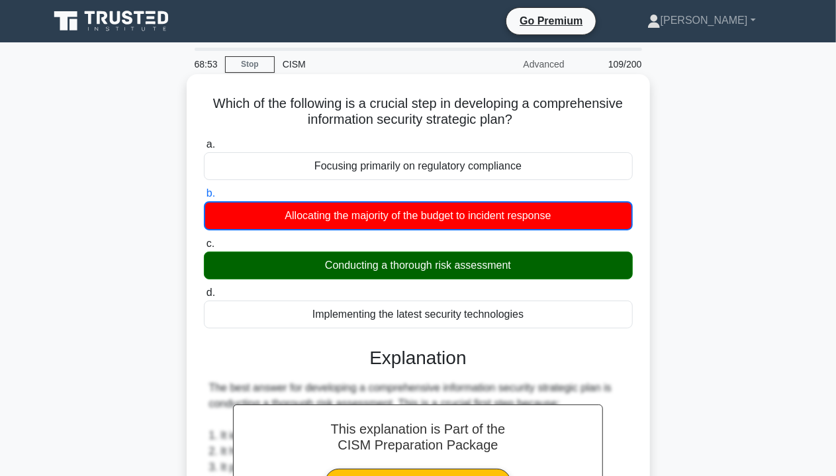
scroll to position [451, 0]
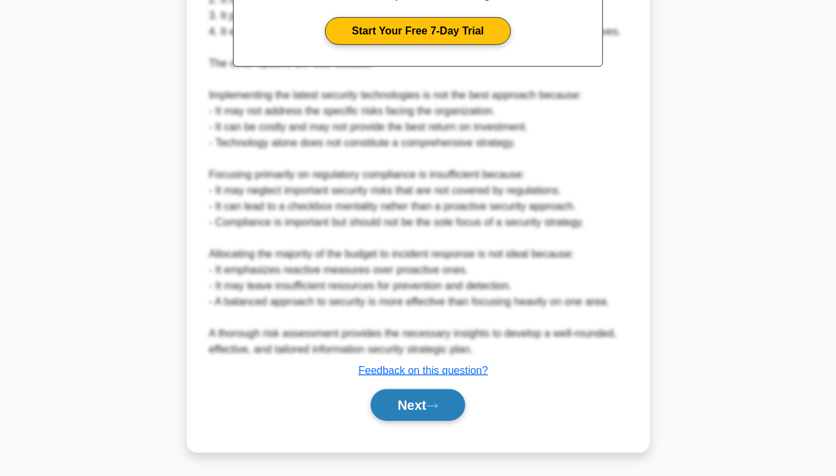
click at [422, 404] on button "Next" at bounding box center [418, 405] width 95 height 32
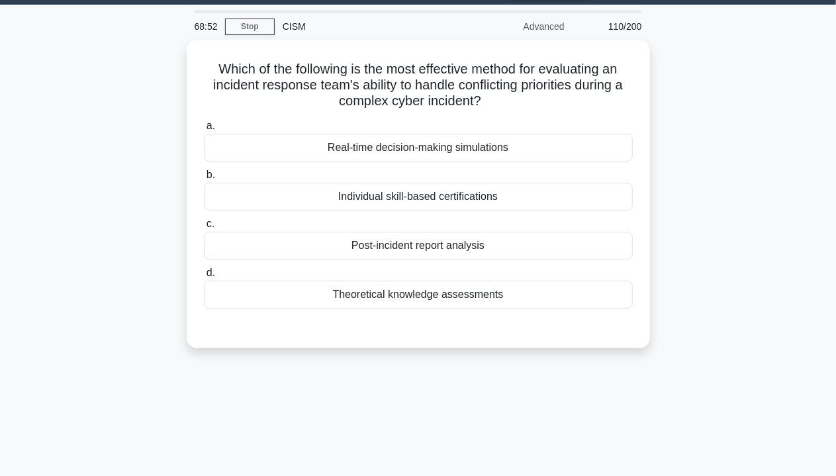
scroll to position [0, 0]
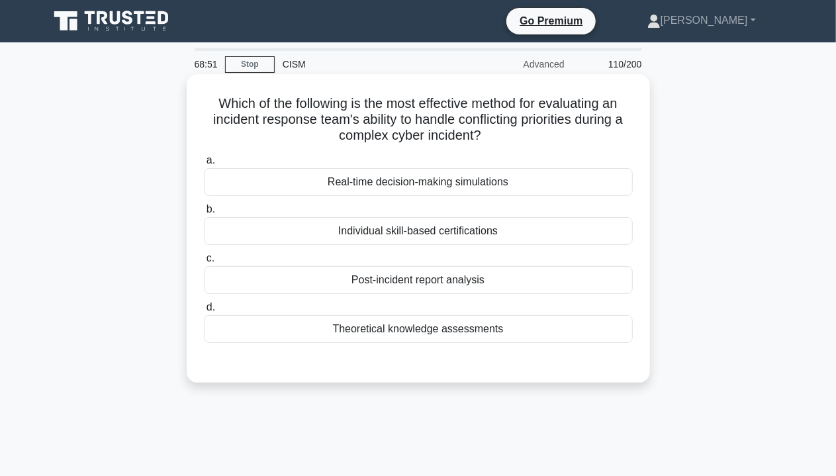
click at [414, 276] on div "Post-incident report analysis" at bounding box center [418, 280] width 429 height 28
click at [204, 263] on input "c. Post-incident report analysis" at bounding box center [204, 258] width 0 height 9
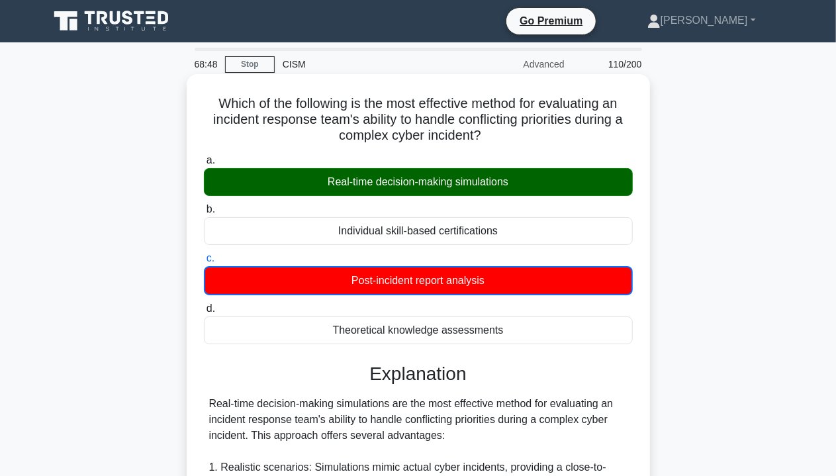
drag, startPoint x: 326, startPoint y: 186, endPoint x: 566, endPoint y: 183, distance: 240.2
click at [566, 183] on div "Real-time decision-making simulations" at bounding box center [418, 182] width 429 height 28
drag, startPoint x: 557, startPoint y: 136, endPoint x: 637, endPoint y: 139, distance: 79.4
click at [626, 138] on h5 "Which of the following is the most effective method for evaluating an incident …" at bounding box center [417, 119] width 431 height 49
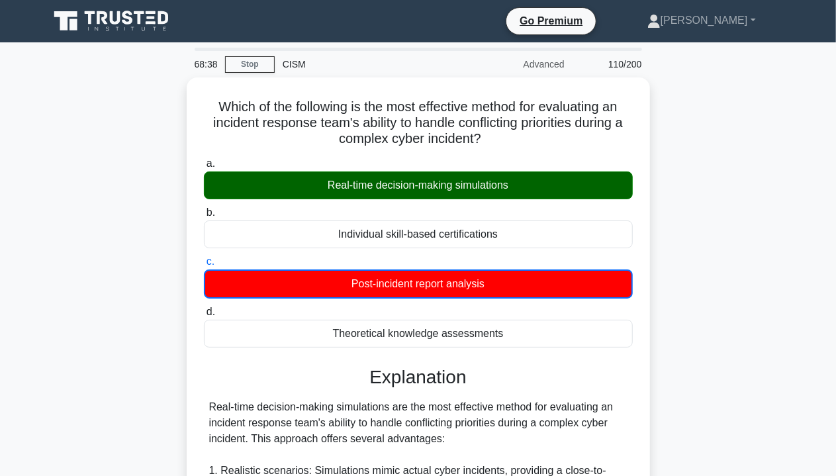
scroll to position [451, 0]
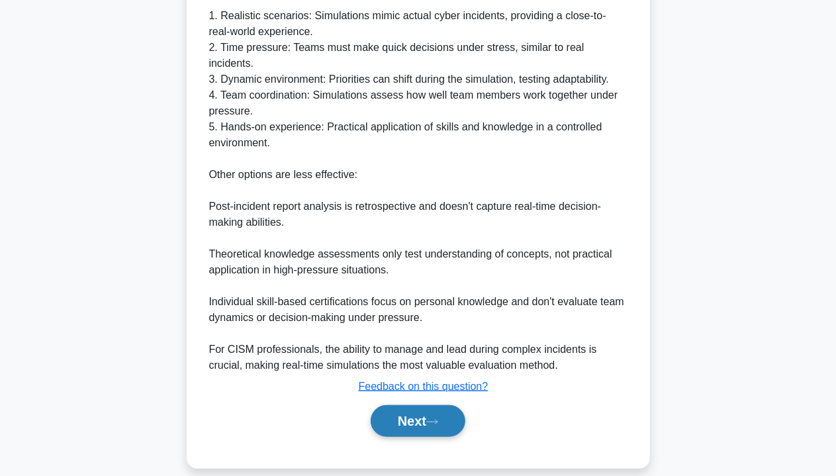
click at [451, 405] on button "Next" at bounding box center [418, 421] width 95 height 32
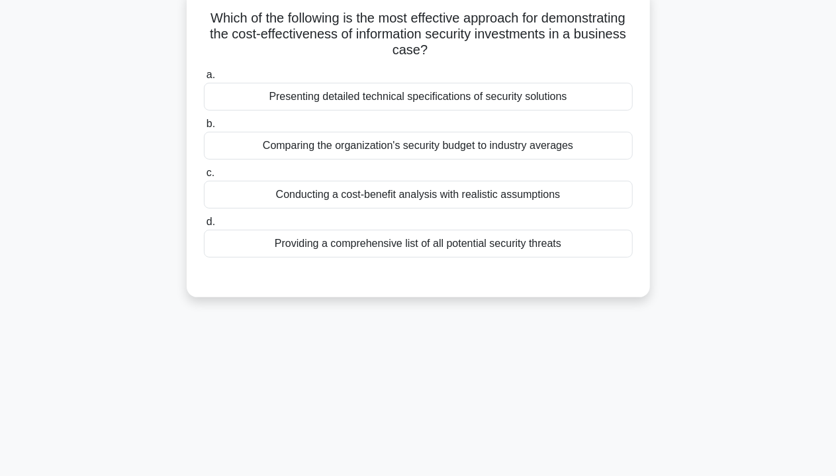
scroll to position [0, 0]
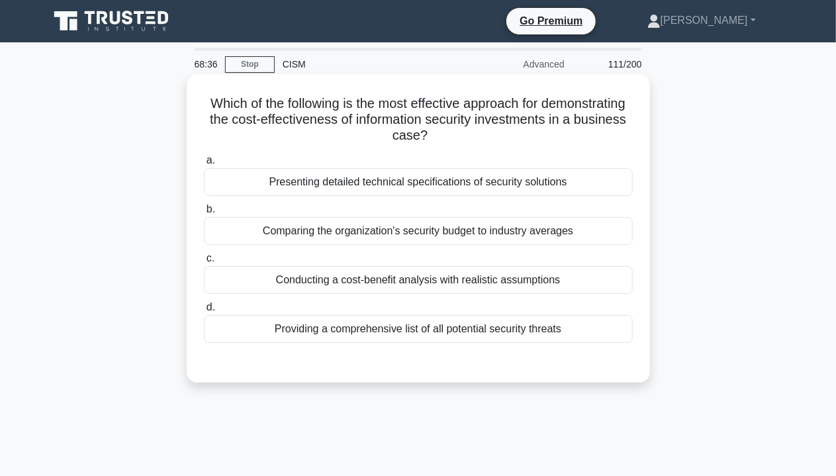
click at [294, 189] on div "Presenting detailed technical specifications of security solutions" at bounding box center [418, 182] width 429 height 28
click at [204, 165] on input "a. Presenting detailed technical specifications of security solutions" at bounding box center [204, 160] width 0 height 9
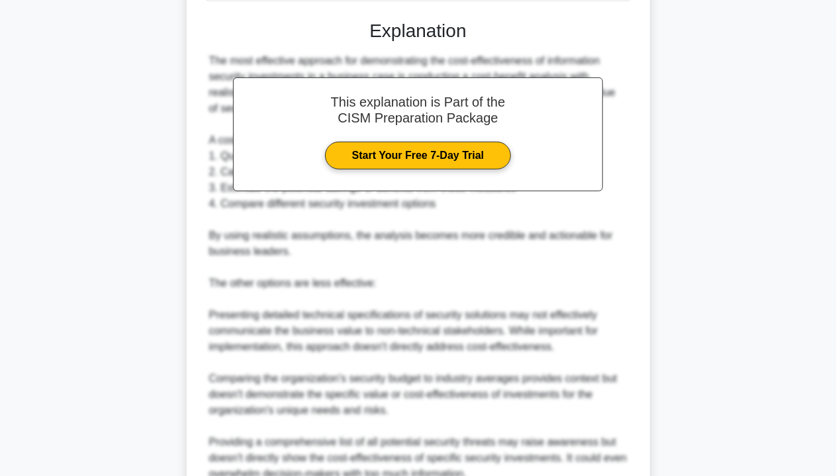
scroll to position [463, 0]
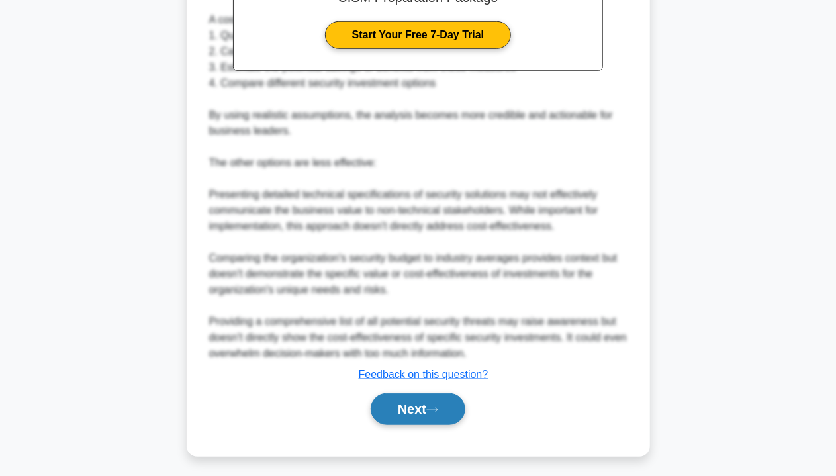
click at [411, 420] on button "Next" at bounding box center [418, 409] width 95 height 32
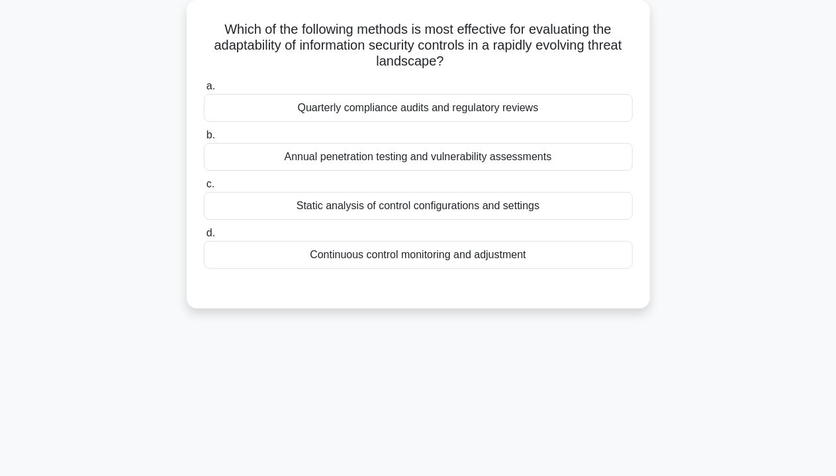
scroll to position [0, 0]
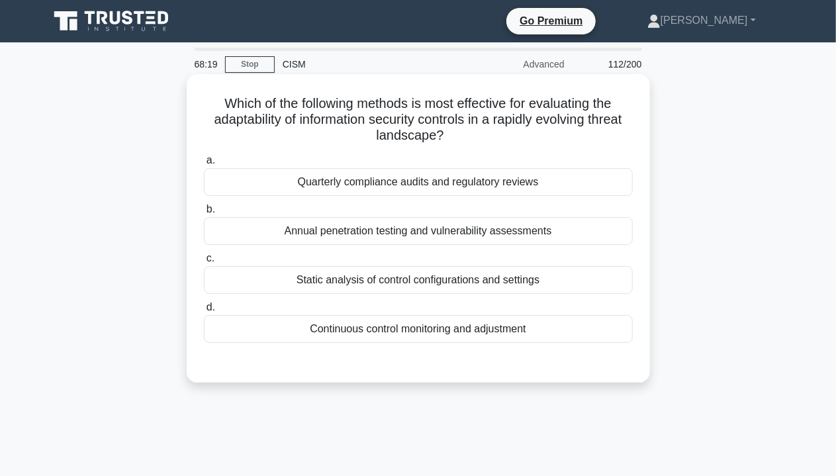
click at [352, 209] on label "b. Annual penetration testing and vulnerability assessments" at bounding box center [418, 223] width 429 height 44
click at [204, 209] on input "b. Annual penetration testing and vulnerability assessments" at bounding box center [204, 209] width 0 height 9
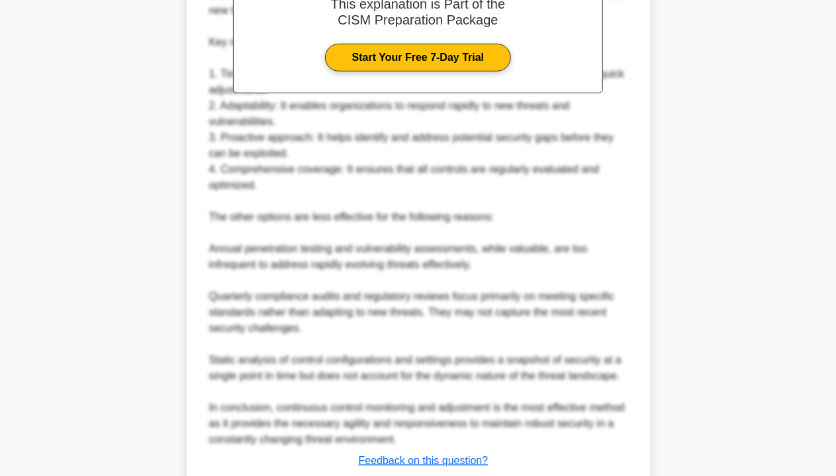
scroll to position [463, 0]
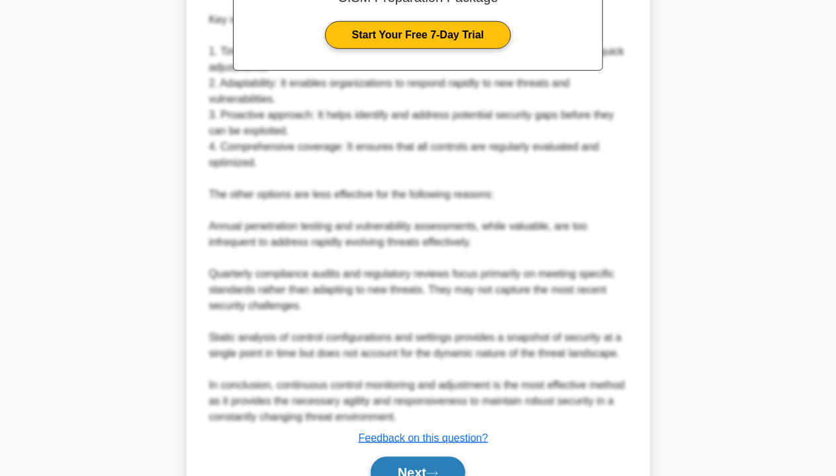
click at [422, 465] on button "Next" at bounding box center [418, 473] width 95 height 32
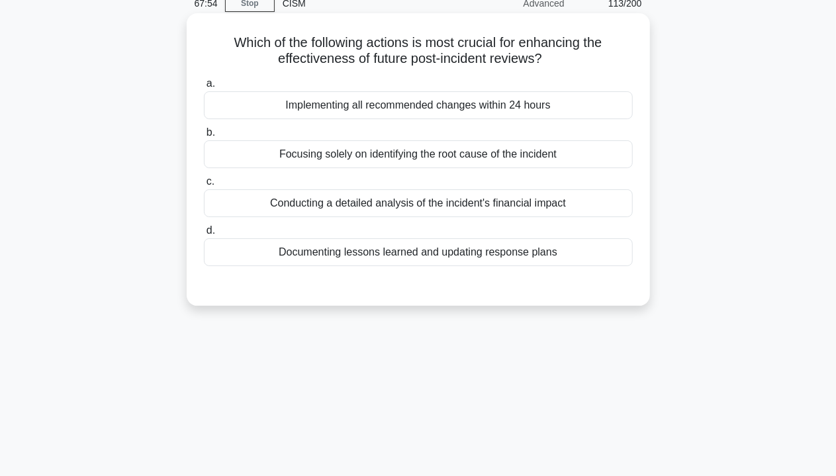
scroll to position [40, 0]
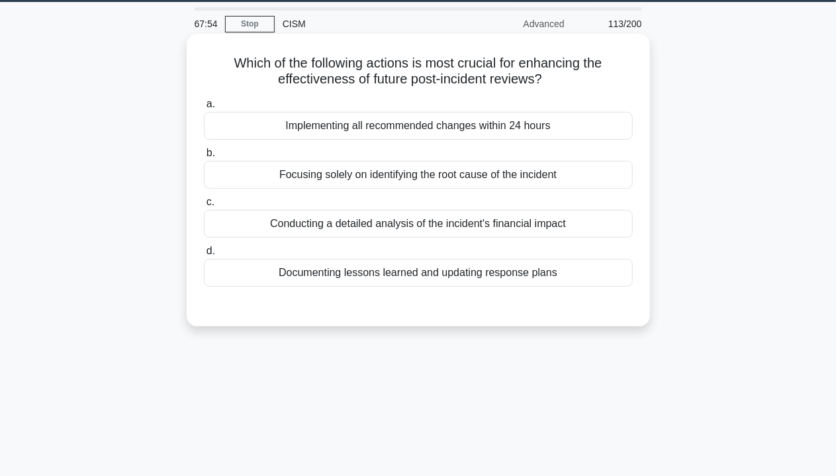
click at [389, 79] on h5 "Which of the following actions is most crucial for enhancing the effectiveness …" at bounding box center [417, 71] width 431 height 33
click at [405, 124] on div "Implementing all recommended changes within 24 hours" at bounding box center [418, 126] width 429 height 28
click at [204, 109] on input "a. Implementing all recommended changes within 24 hours" at bounding box center [204, 104] width 0 height 9
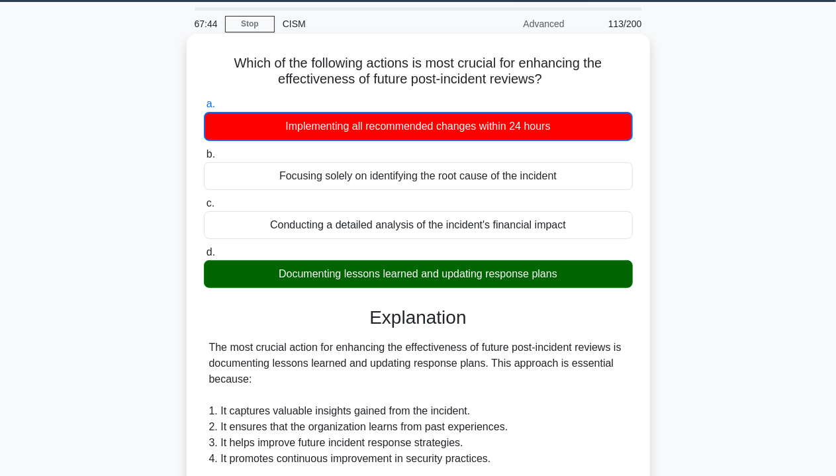
drag, startPoint x: 443, startPoint y: 59, endPoint x: 596, endPoint y: 81, distance: 155.1
click at [596, 81] on h5 "Which of the following actions is most crucial for enhancing the effectiveness …" at bounding box center [417, 71] width 431 height 33
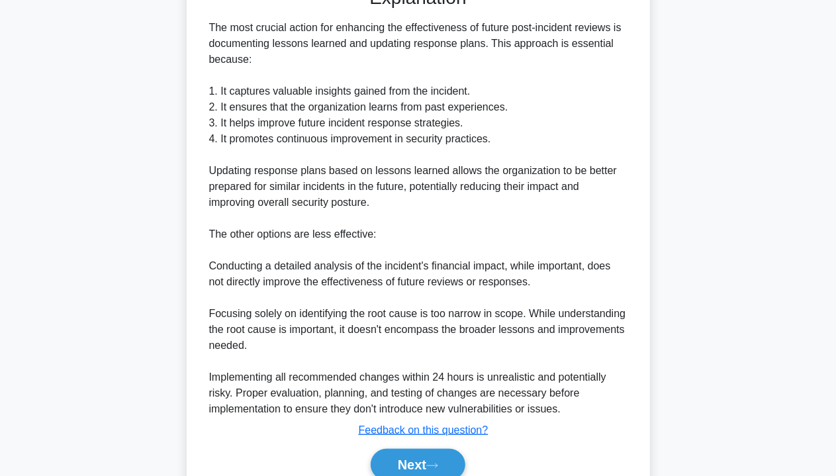
scroll to position [419, 0]
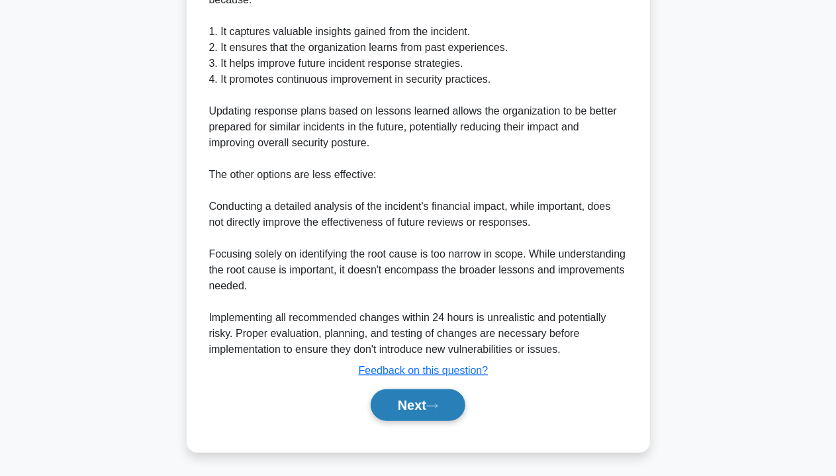
drag, startPoint x: 424, startPoint y: 404, endPoint x: 442, endPoint y: 404, distance: 17.9
click at [424, 404] on button "Next" at bounding box center [418, 405] width 95 height 32
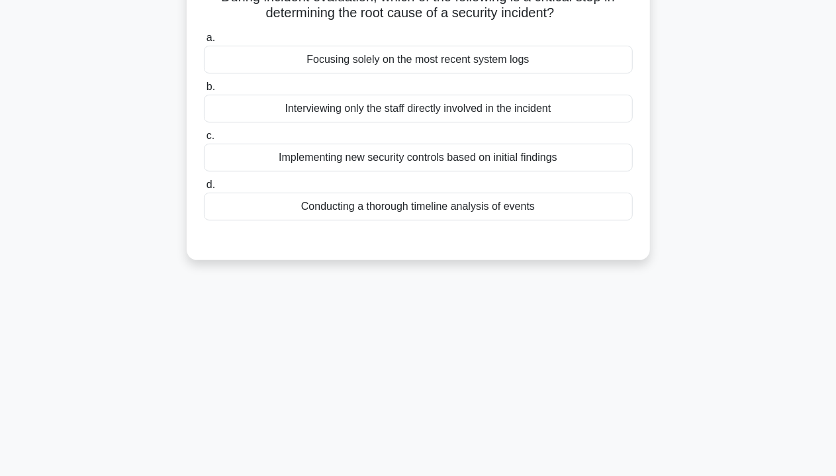
scroll to position [107, 0]
click at [314, 149] on div "Implementing new security controls based on initial findings" at bounding box center [418, 158] width 429 height 28
click at [204, 140] on input "c. Implementing new security controls based on initial findings" at bounding box center [204, 136] width 0 height 9
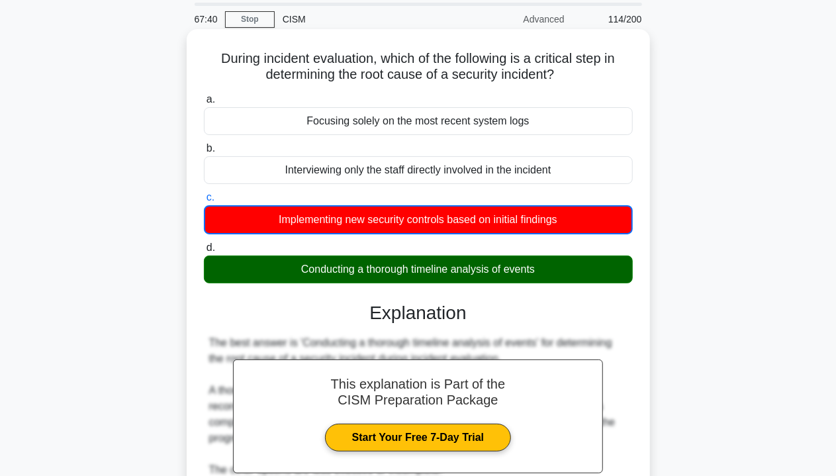
scroll to position [0, 0]
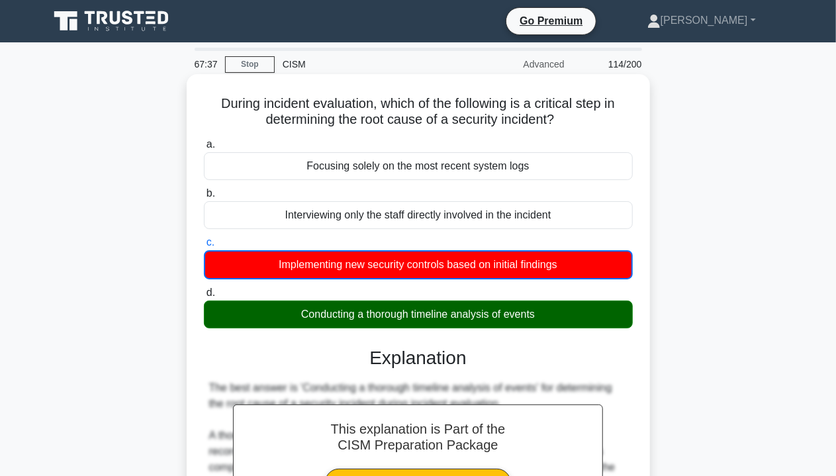
drag, startPoint x: 293, startPoint y: 317, endPoint x: 557, endPoint y: 323, distance: 264.1
click at [557, 323] on div "Conducting a thorough timeline analysis of events" at bounding box center [418, 314] width 429 height 28
drag, startPoint x: 516, startPoint y: 105, endPoint x: 588, endPoint y: 122, distance: 73.5
click at [588, 122] on h5 "During incident evaluation, which of the following is a critical step in determ…" at bounding box center [417, 111] width 431 height 33
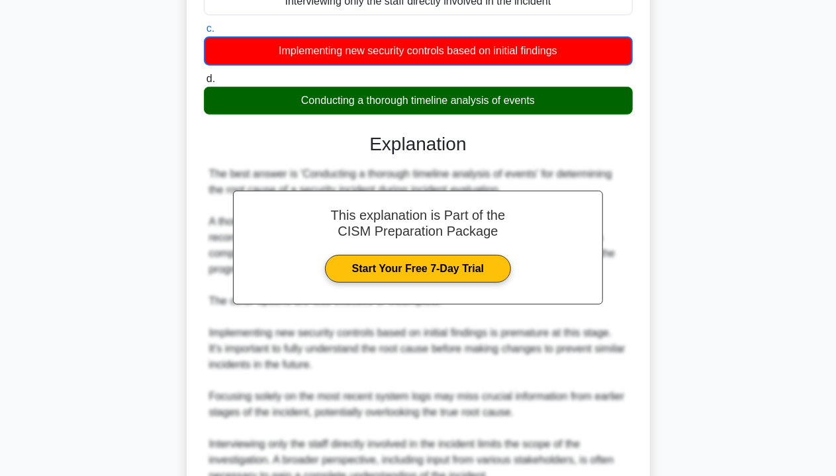
scroll to position [397, 0]
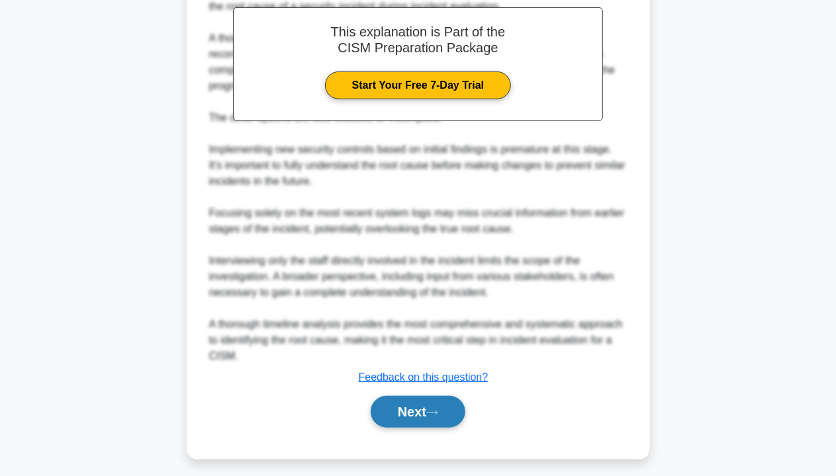
click at [423, 408] on button "Next" at bounding box center [418, 412] width 95 height 32
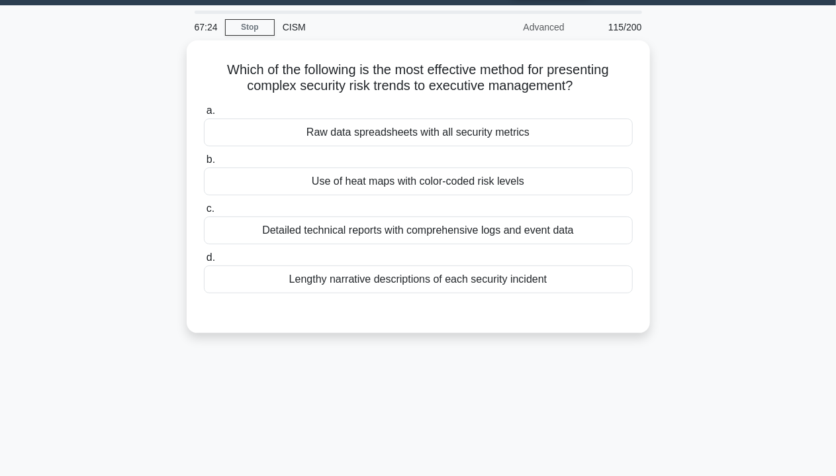
scroll to position [0, 0]
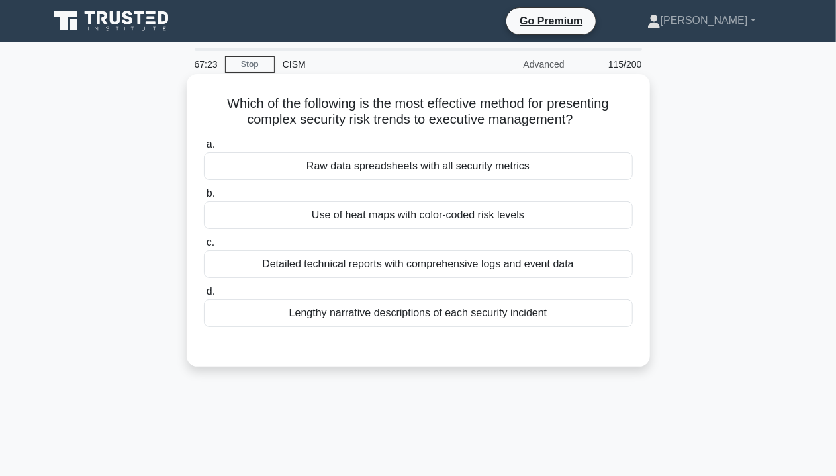
click at [412, 226] on div "Use of heat maps with color-coded risk levels" at bounding box center [418, 215] width 429 height 28
click at [204, 198] on input "b. Use of heat maps with color-coded risk levels" at bounding box center [204, 193] width 0 height 9
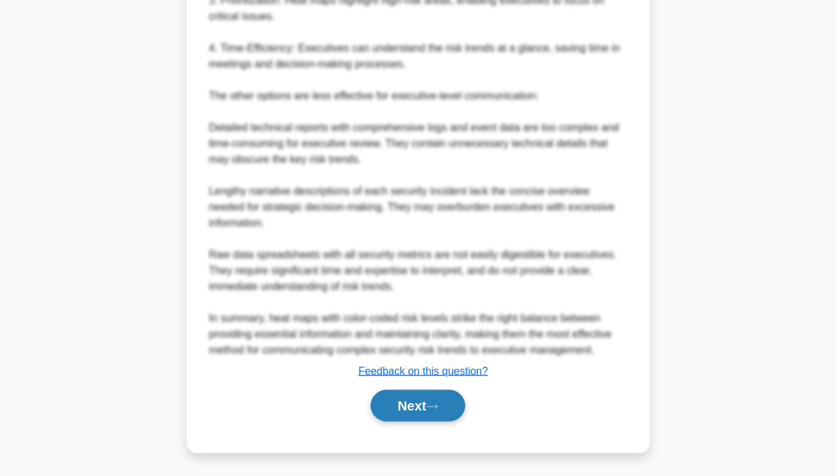
click at [417, 397] on button "Next" at bounding box center [418, 406] width 95 height 32
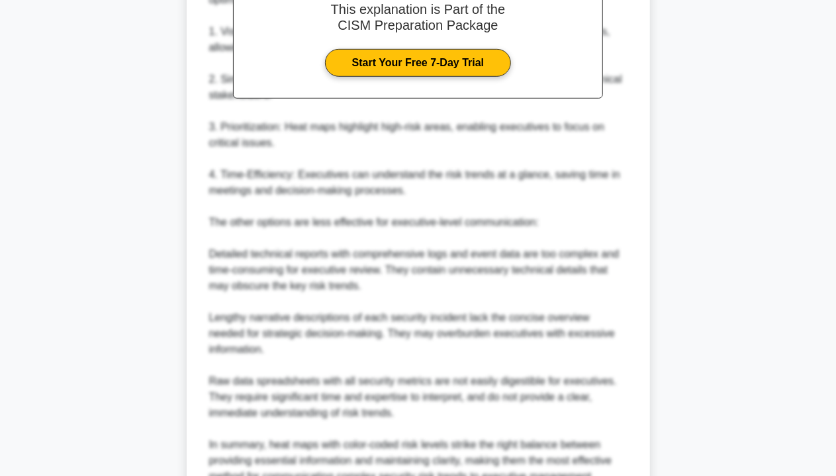
scroll to position [15, 0]
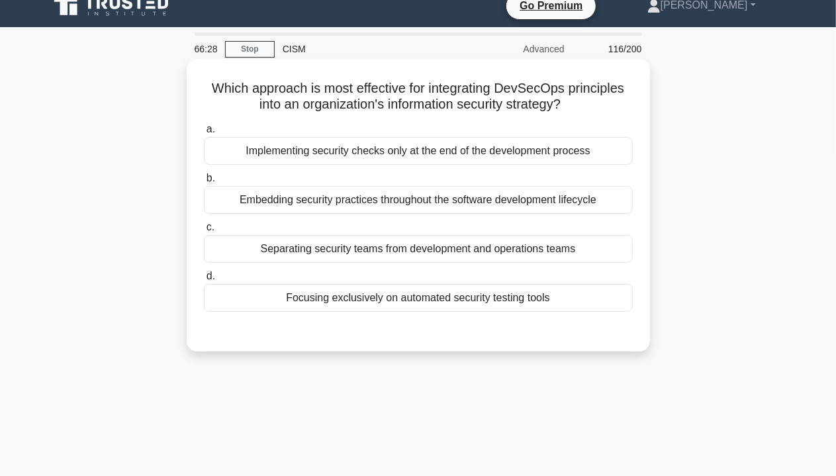
click at [378, 204] on div "Embedding security practices throughout the software development lifecycle" at bounding box center [418, 200] width 429 height 28
click at [204, 183] on input "b. Embedding security practices throughout the software development lifecycle" at bounding box center [204, 178] width 0 height 9
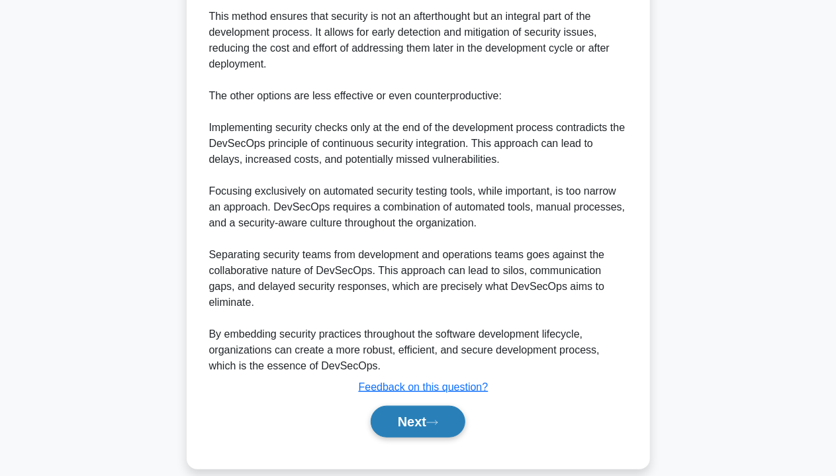
click at [409, 406] on button "Next" at bounding box center [418, 422] width 95 height 32
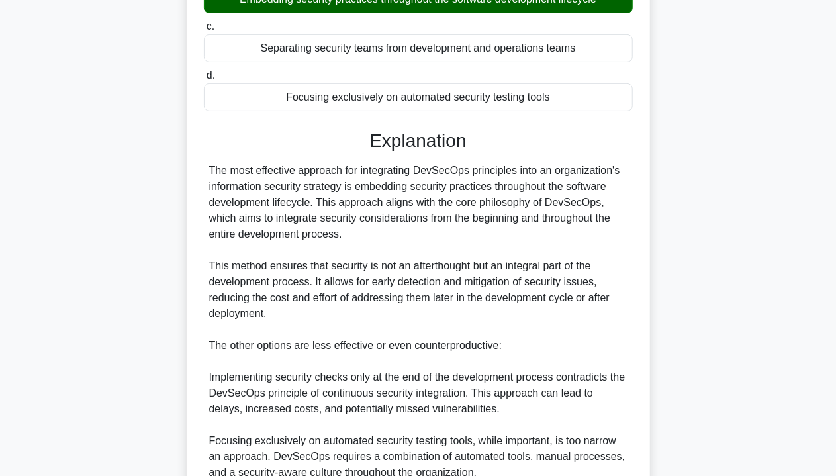
scroll to position [0, 0]
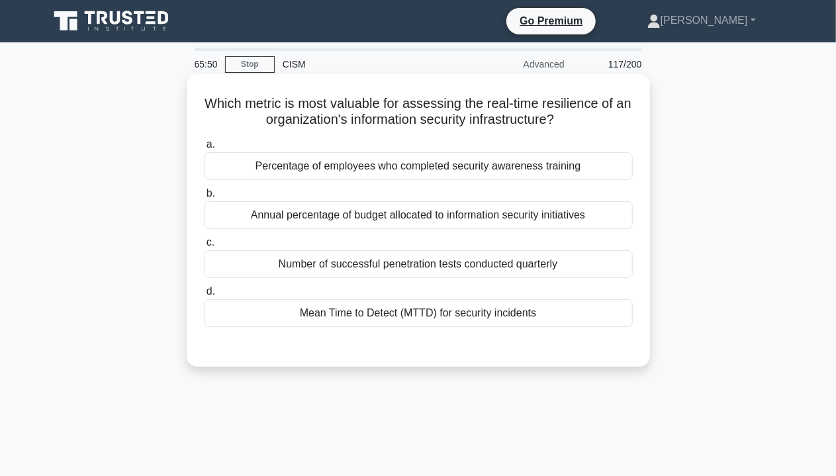
click at [377, 169] on div "Percentage of employees who completed security awareness training" at bounding box center [418, 166] width 429 height 28
click at [204, 149] on input "a. Percentage of employees who completed security awareness training" at bounding box center [204, 144] width 0 height 9
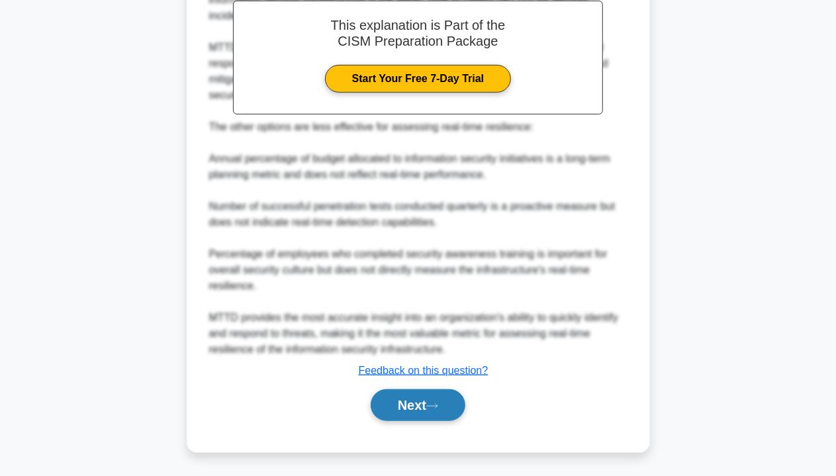
click at [422, 403] on button "Next" at bounding box center [418, 405] width 95 height 32
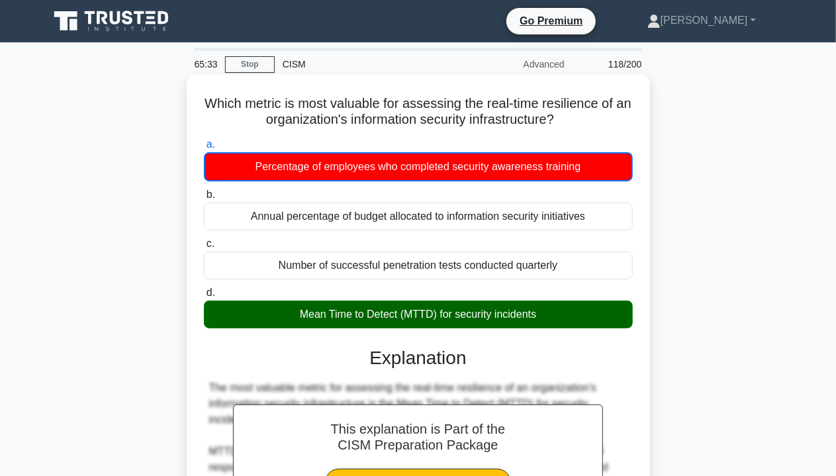
scroll to position [404, 0]
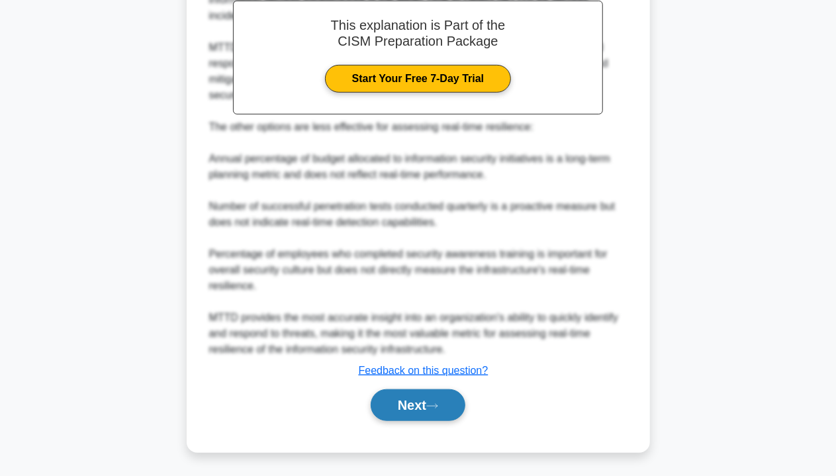
click at [419, 414] on button "Next" at bounding box center [418, 405] width 95 height 32
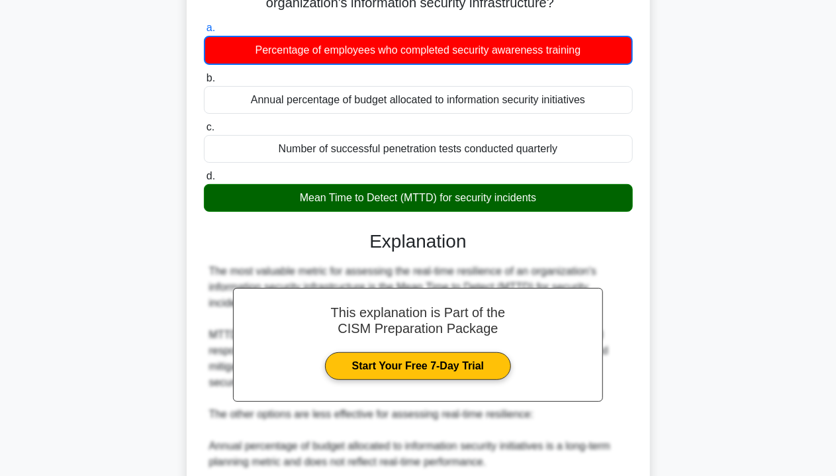
scroll to position [0, 0]
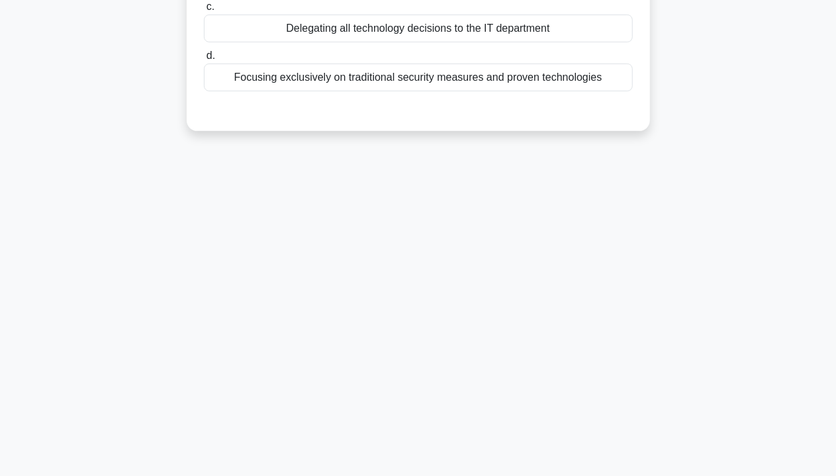
click at [437, 402] on div "65:30 Stop CISM Advanced 118/200 Which approach is most effective for balancing…" at bounding box center [418, 140] width 754 height 662
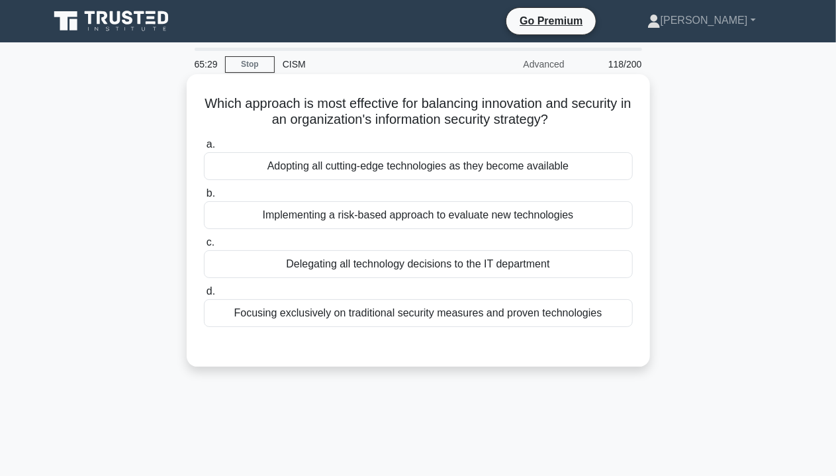
click at [454, 209] on div "Implementing a risk-based approach to evaluate new technologies" at bounding box center [418, 215] width 429 height 28
click at [204, 198] on input "b. Implementing a risk-based approach to evaluate new technologies" at bounding box center [204, 193] width 0 height 9
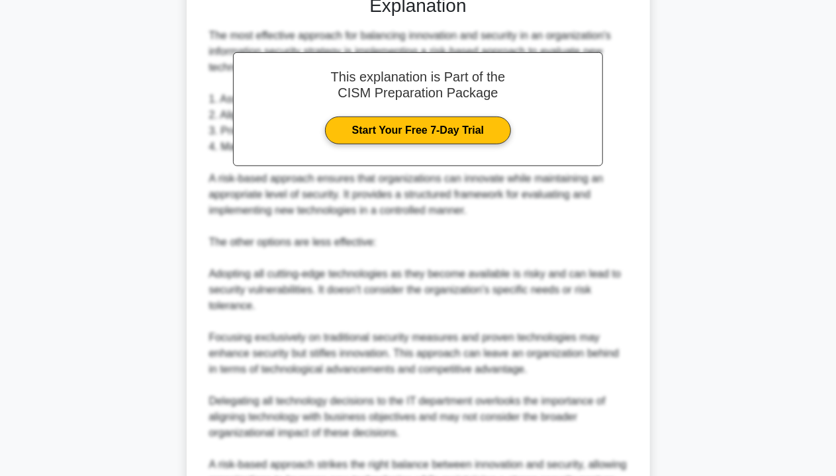
scroll to position [463, 0]
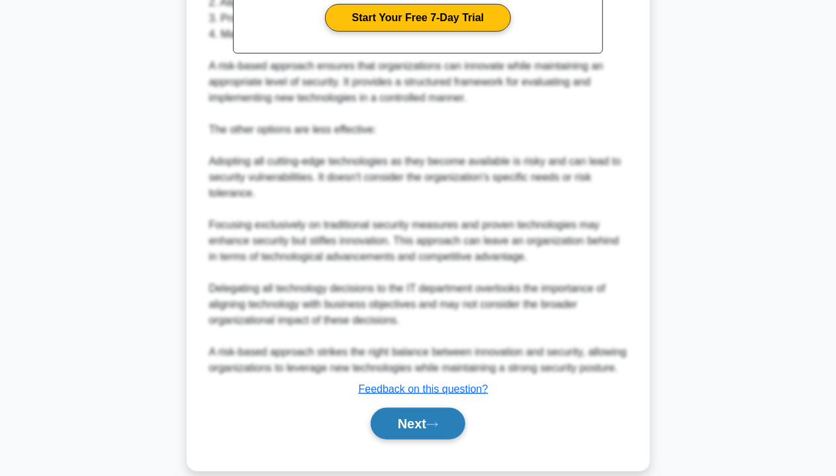
click at [441, 414] on button "Next" at bounding box center [418, 424] width 95 height 32
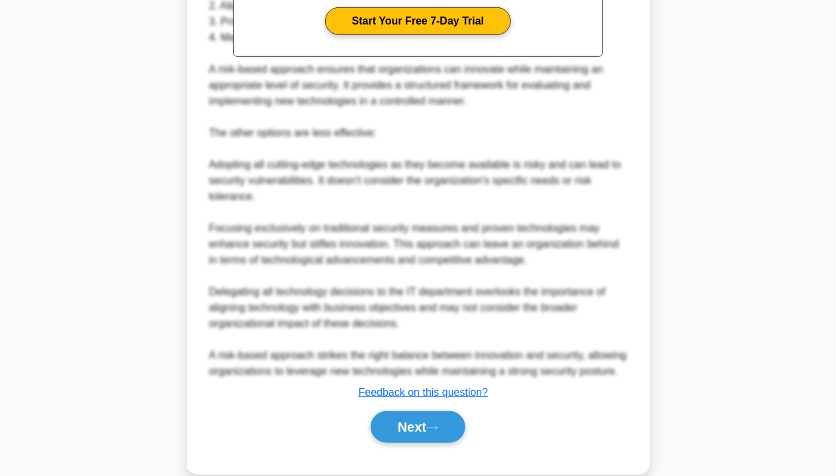
scroll to position [239, 0]
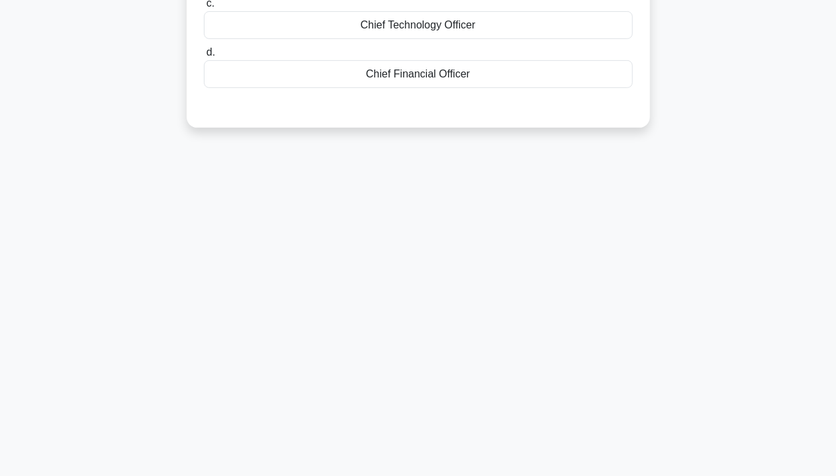
click at [357, 54] on label "d. Chief Financial Officer" at bounding box center [418, 66] width 429 height 44
click at [204, 54] on input "d. Chief Financial Officer" at bounding box center [204, 52] width 0 height 9
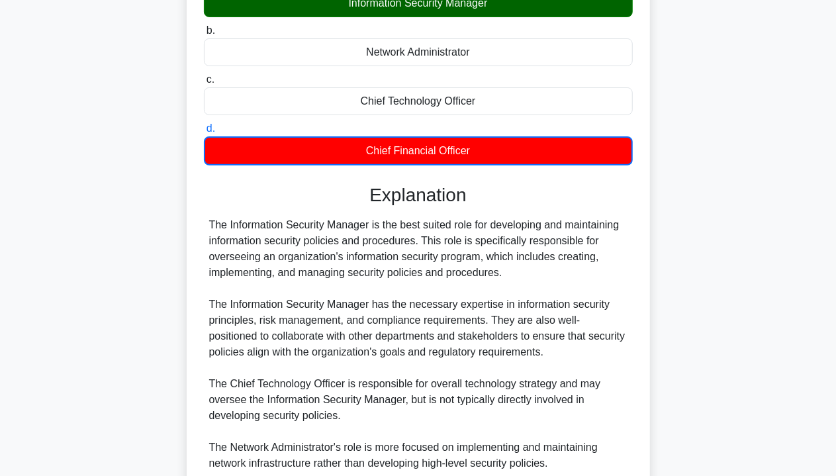
scroll to position [340, 0]
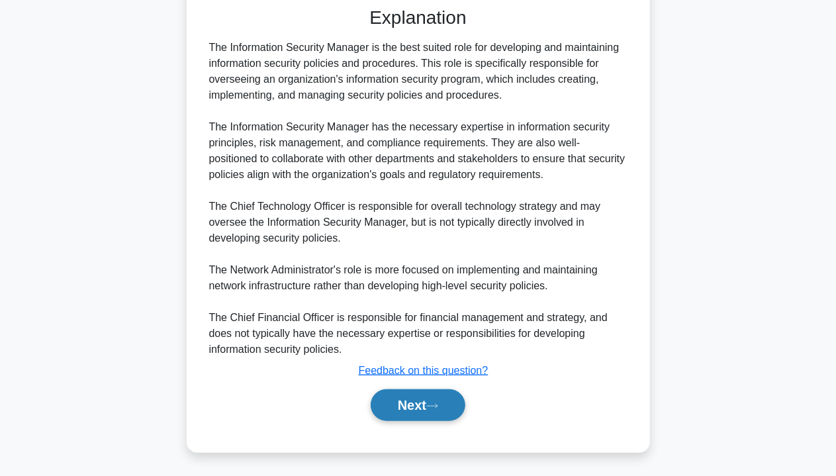
click at [434, 408] on icon at bounding box center [432, 405] width 12 height 7
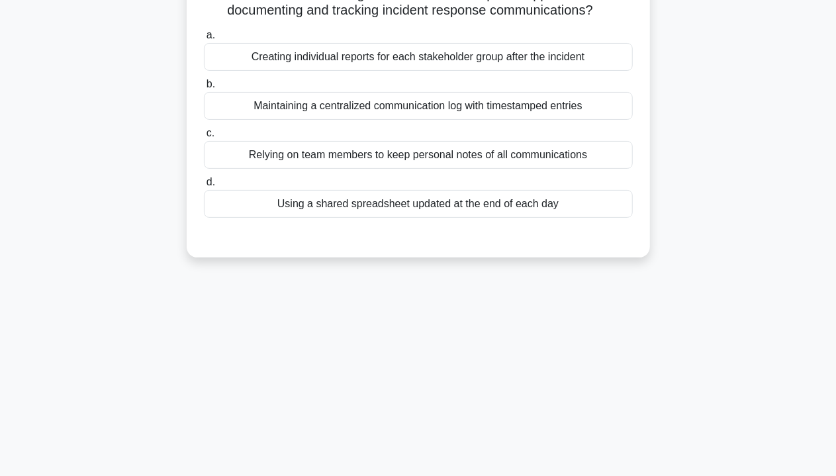
scroll to position [0, 0]
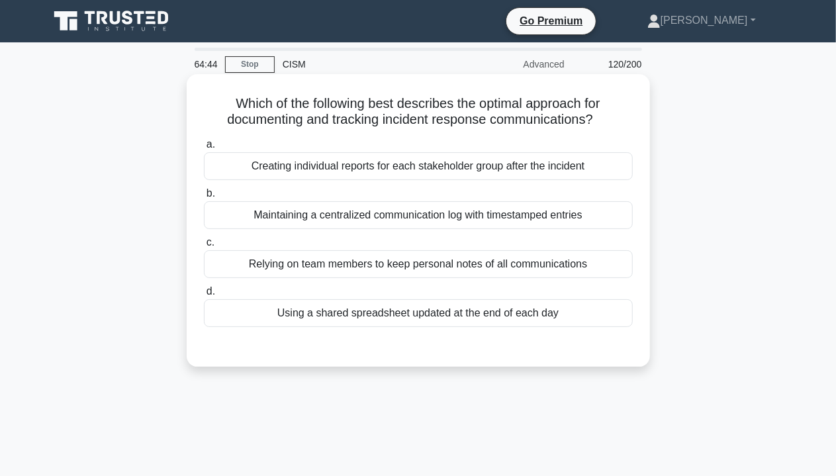
click at [408, 213] on div "Maintaining a centralized communication log with timestamped entries" at bounding box center [418, 215] width 429 height 28
click at [204, 198] on input "b. Maintaining a centralized communication log with timestamped entries" at bounding box center [204, 193] width 0 height 9
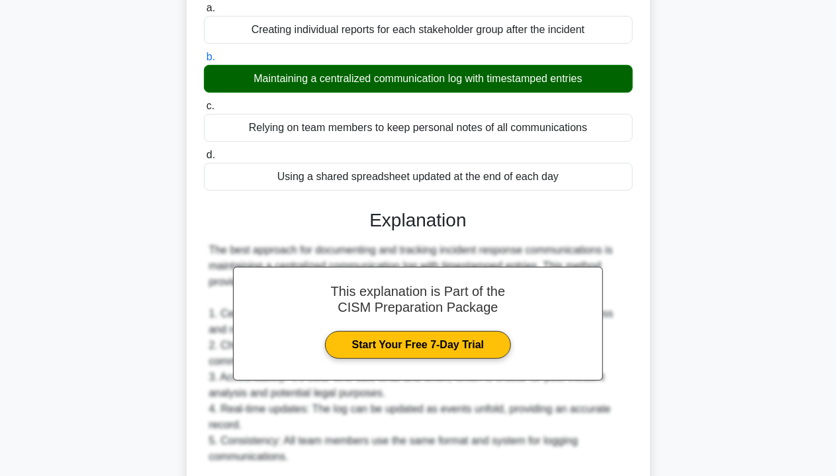
scroll to position [418, 0]
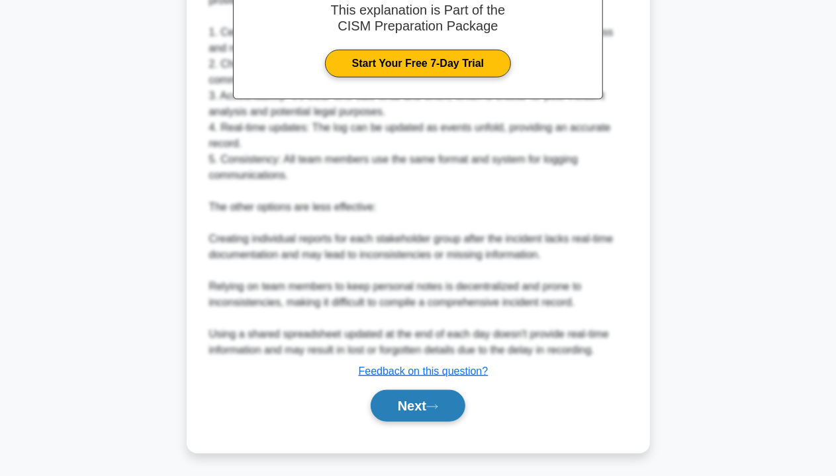
click at [416, 409] on button "Next" at bounding box center [418, 406] width 95 height 32
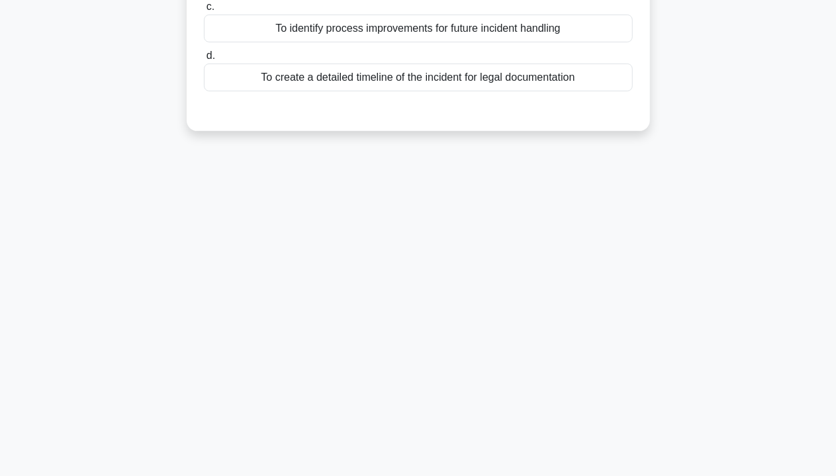
scroll to position [0, 0]
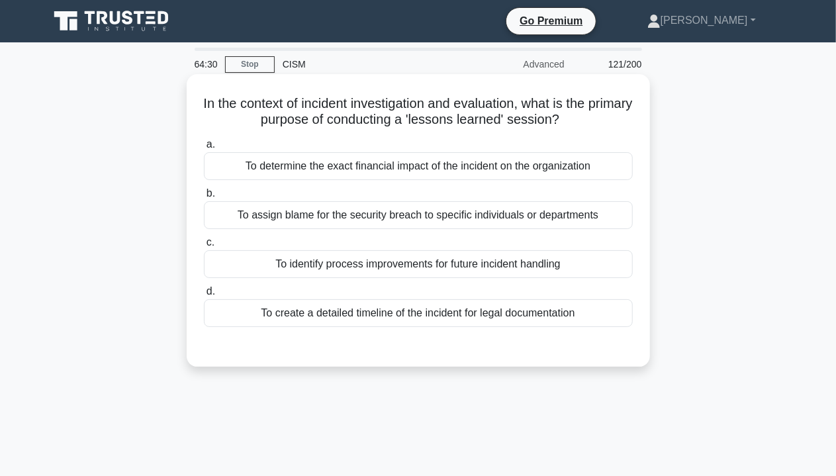
click at [454, 231] on div "a. To determine the exact financial impact of the incident on the organization …" at bounding box center [418, 232] width 445 height 196
click at [545, 201] on label "b. To assign blame for the security breach to specific individuals or departmen…" at bounding box center [418, 207] width 429 height 44
click at [204, 198] on input "b. To assign blame for the security breach to specific individuals or departmen…" at bounding box center [204, 193] width 0 height 9
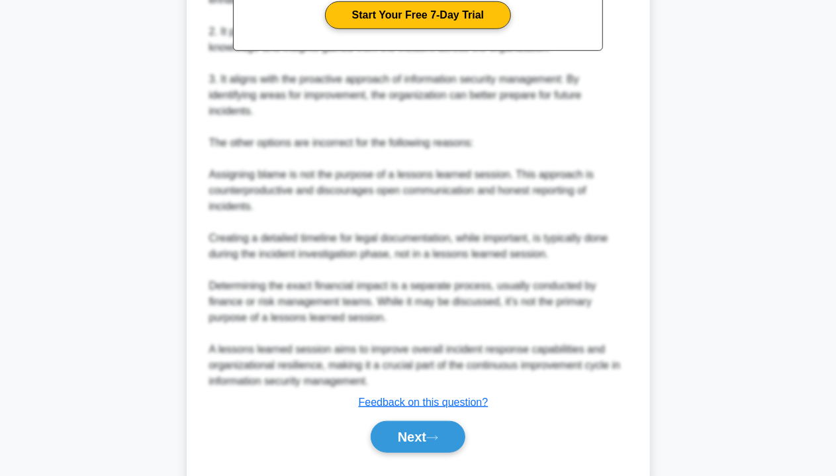
scroll to position [499, 0]
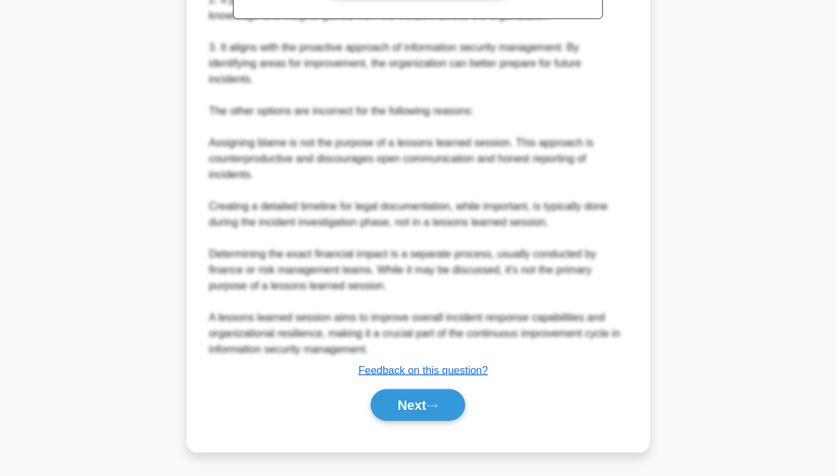
click at [454, 387] on div "Next" at bounding box center [418, 405] width 429 height 42
click at [463, 398] on button "Next" at bounding box center [418, 405] width 95 height 32
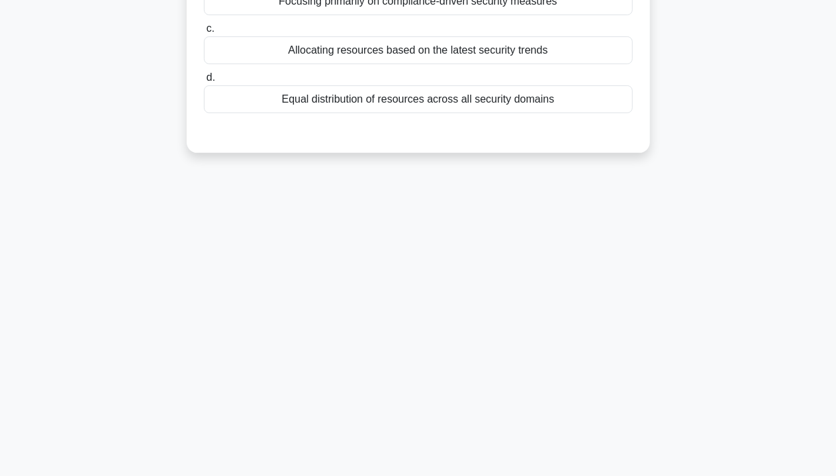
scroll to position [0, 0]
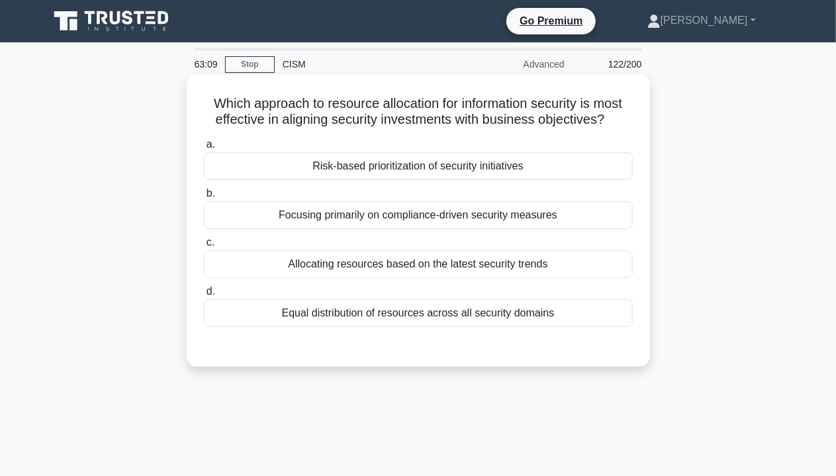
click at [412, 216] on div "Focusing primarily on compliance-driven security measures" at bounding box center [418, 215] width 429 height 28
click at [452, 241] on label "c. Allocating resources based on the latest security trends" at bounding box center [418, 256] width 429 height 44
click at [204, 241] on input "c. Allocating resources based on the latest security trends" at bounding box center [204, 242] width 0 height 9
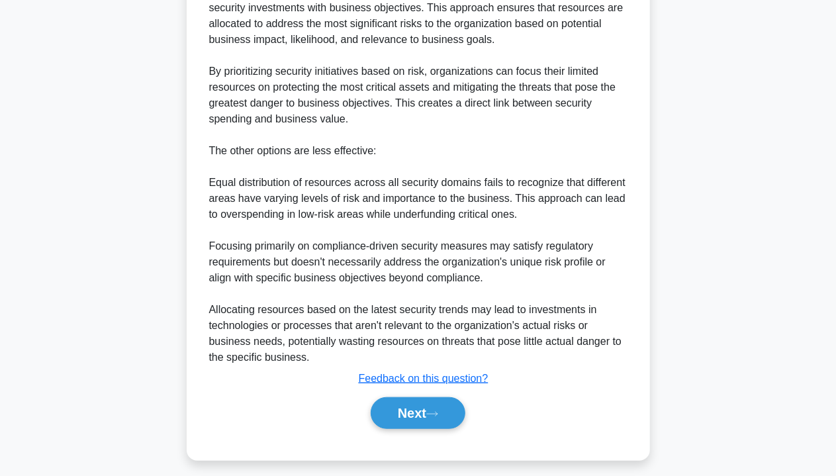
scroll to position [397, 0]
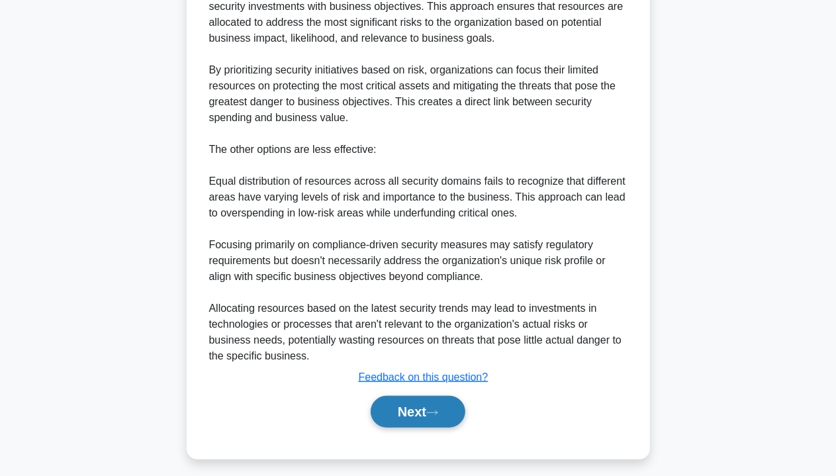
click at [410, 425] on button "Next" at bounding box center [418, 412] width 95 height 32
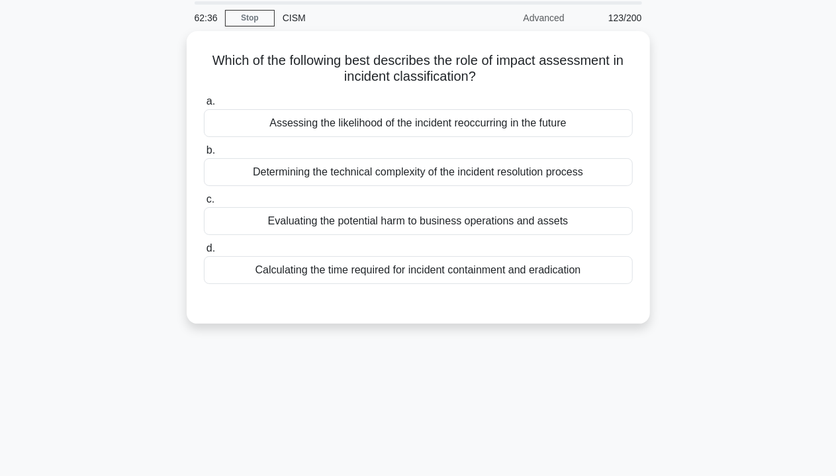
scroll to position [0, 0]
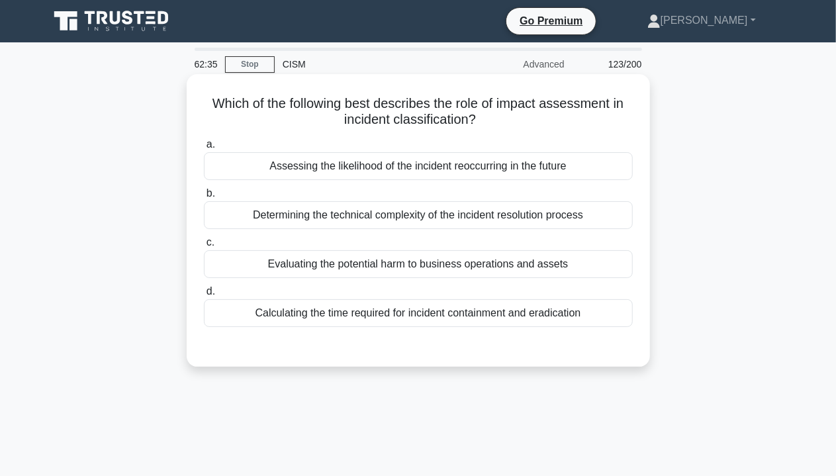
click at [396, 218] on div "Determining the technical complexity of the incident resolution process" at bounding box center [418, 215] width 429 height 28
click at [204, 198] on input "b. Determining the technical complexity of the incident resolution process" at bounding box center [204, 193] width 0 height 9
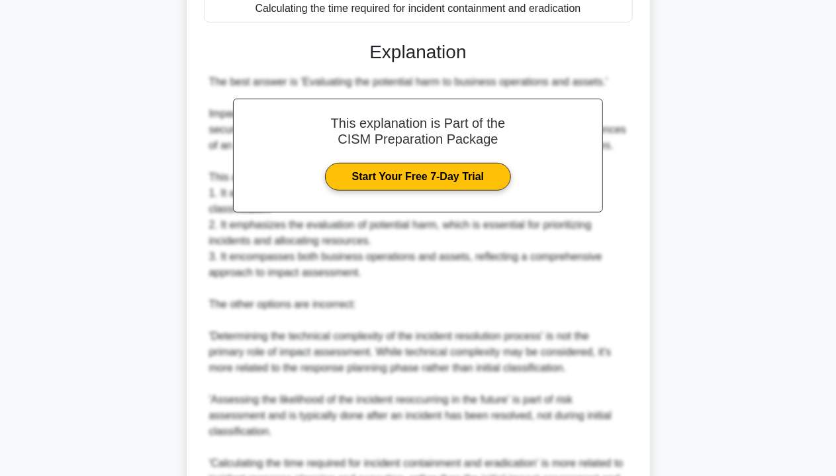
scroll to position [451, 0]
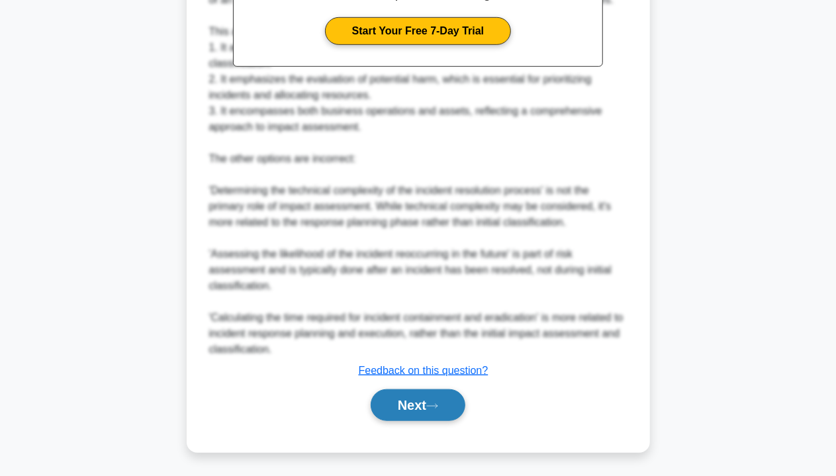
click at [435, 406] on icon at bounding box center [432, 405] width 12 height 7
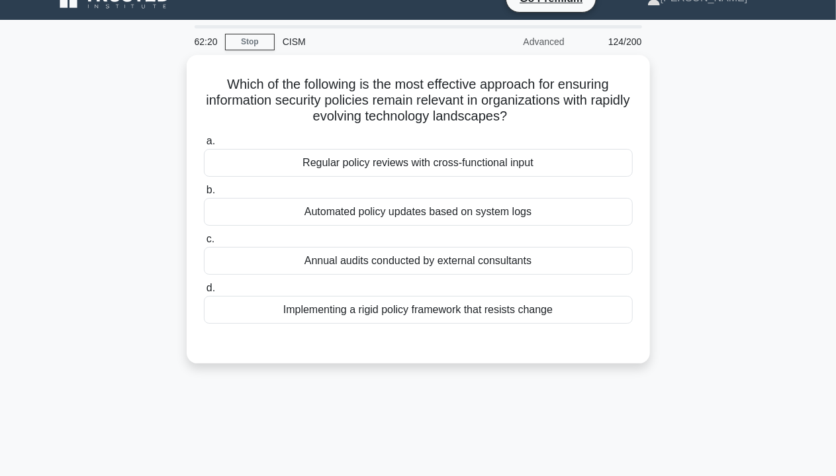
scroll to position [0, 0]
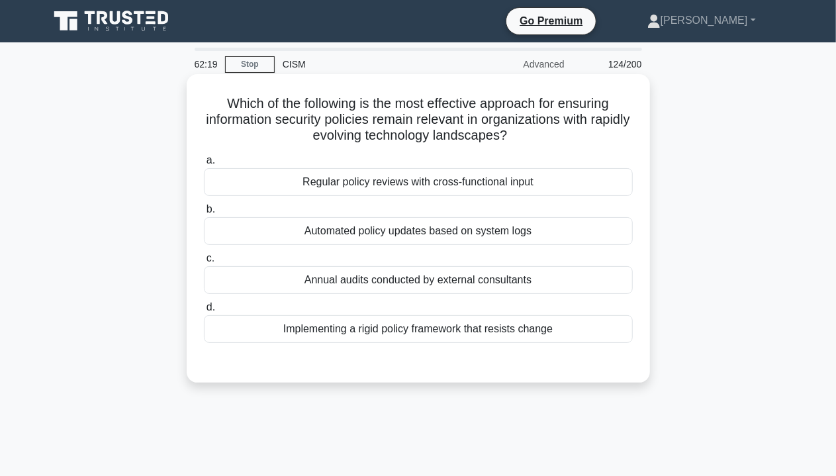
click at [400, 203] on label "b. Automated policy updates based on system logs" at bounding box center [418, 223] width 429 height 44
click at [204, 205] on input "b. Automated policy updates based on system logs" at bounding box center [204, 209] width 0 height 9
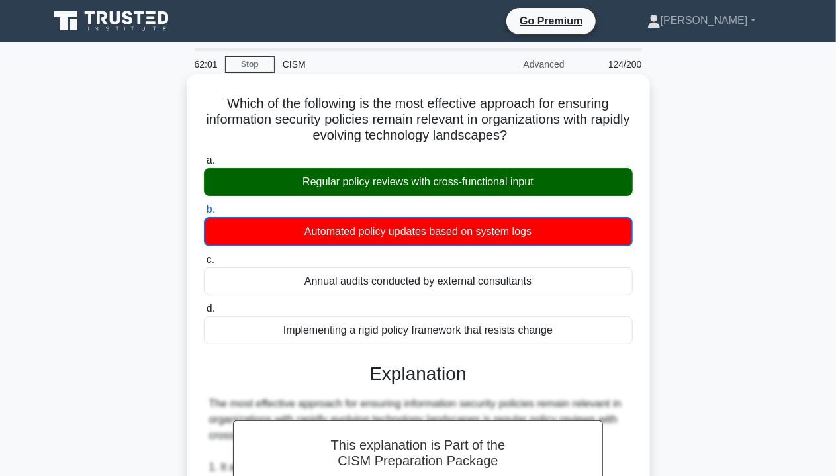
scroll to position [404, 0]
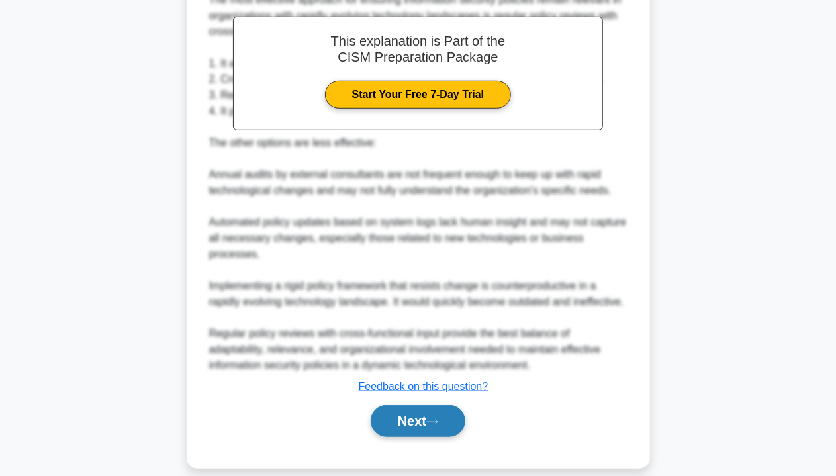
click at [398, 416] on button "Next" at bounding box center [418, 421] width 95 height 32
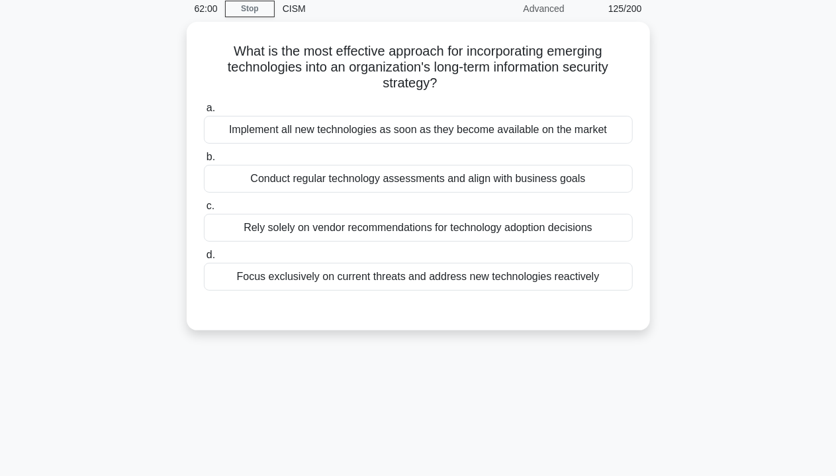
scroll to position [0, 0]
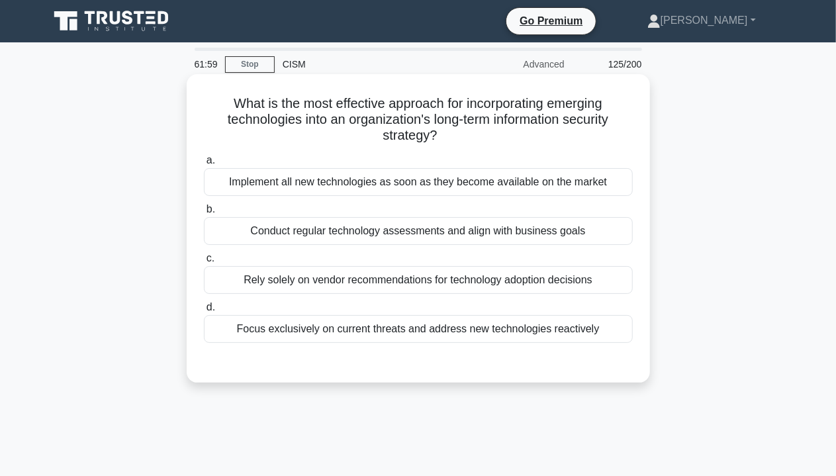
click at [355, 260] on label "c. Rely solely on vendor recommendations for technology adoption decisions" at bounding box center [418, 272] width 429 height 44
click at [204, 260] on input "c. Rely solely on vendor recommendations for technology adoption decisions" at bounding box center [204, 258] width 0 height 9
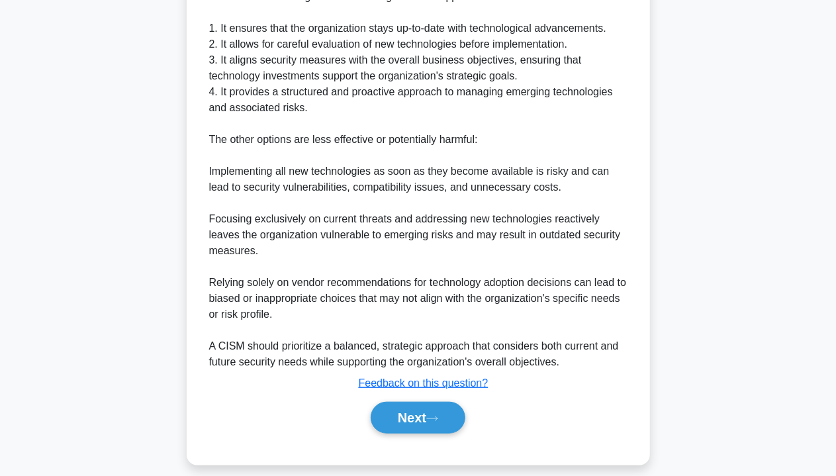
scroll to position [451, 0]
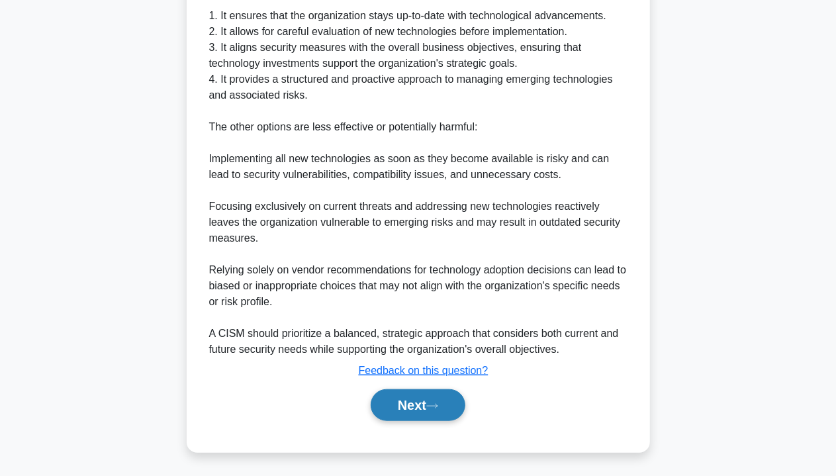
click at [426, 416] on button "Next" at bounding box center [418, 405] width 95 height 32
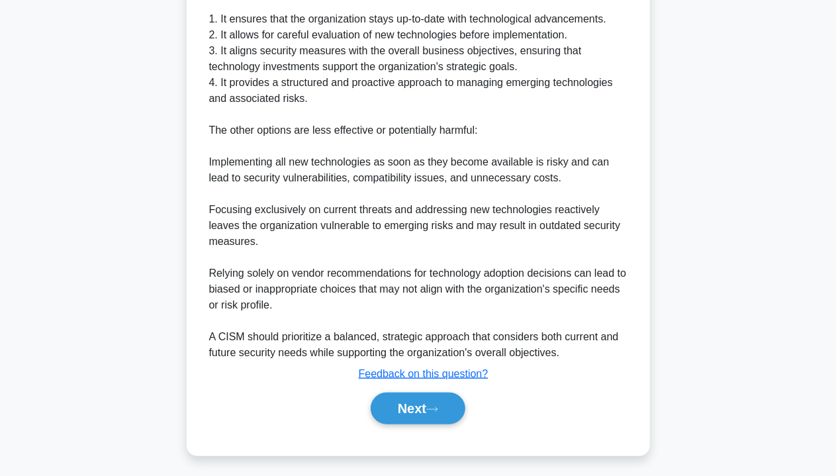
scroll to position [239, 0]
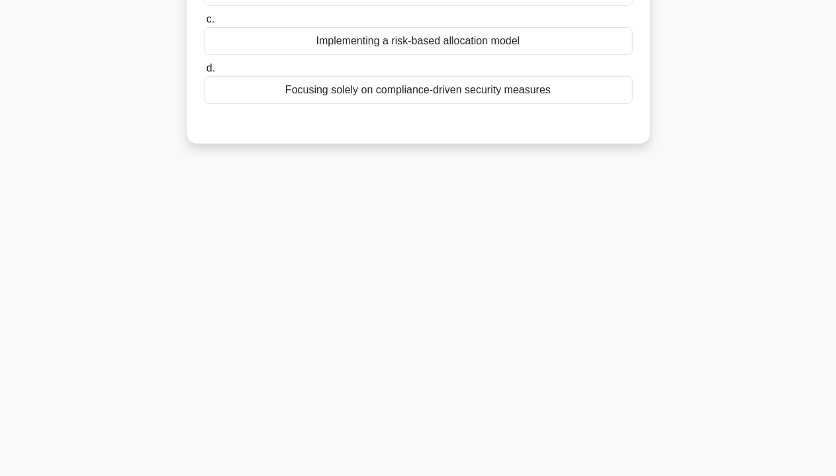
click at [461, 87] on div "Focusing solely on compliance-driven security measures" at bounding box center [418, 90] width 429 height 28
click at [204, 73] on input "d. Focusing solely on compliance-driven security measures" at bounding box center [204, 68] width 0 height 9
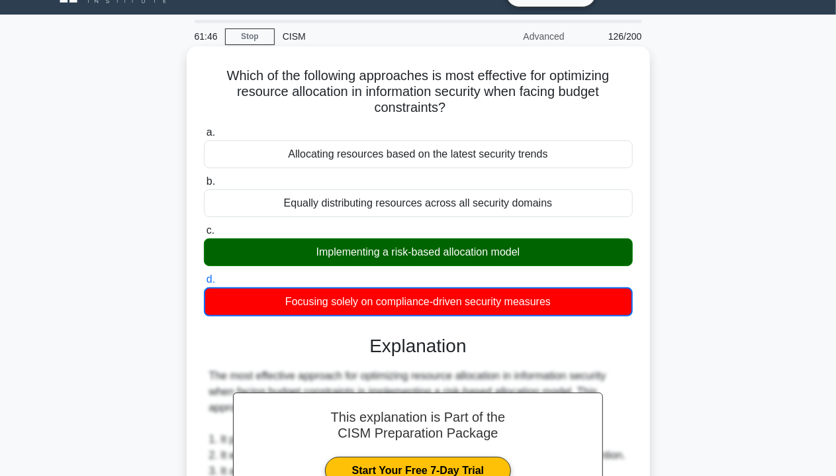
scroll to position [0, 0]
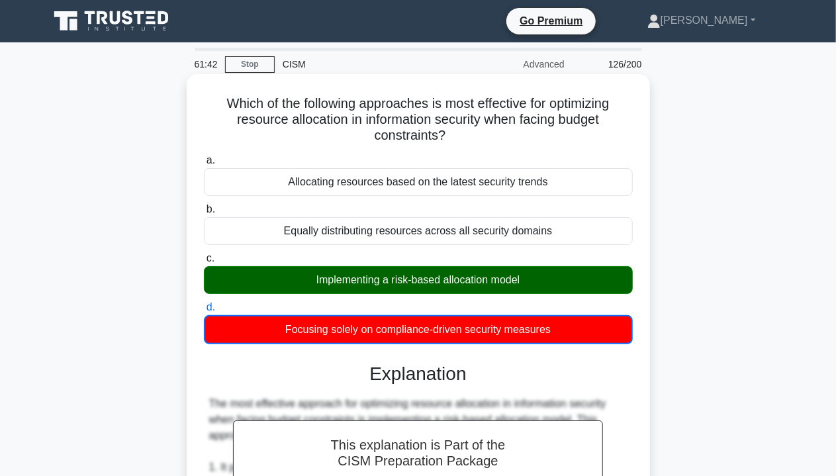
drag, startPoint x: 307, startPoint y: 279, endPoint x: 549, endPoint y: 280, distance: 242.2
click at [549, 280] on div "Implementing a risk-based allocation model" at bounding box center [418, 280] width 429 height 28
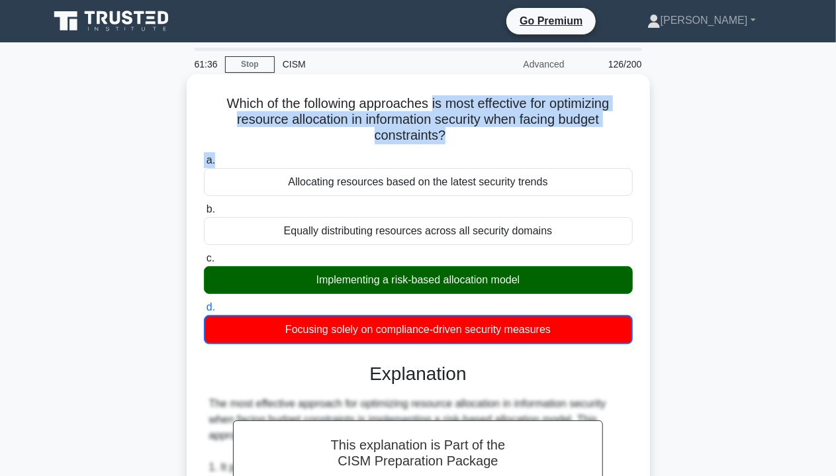
drag, startPoint x: 433, startPoint y: 104, endPoint x: 647, endPoint y: 149, distance: 219.0
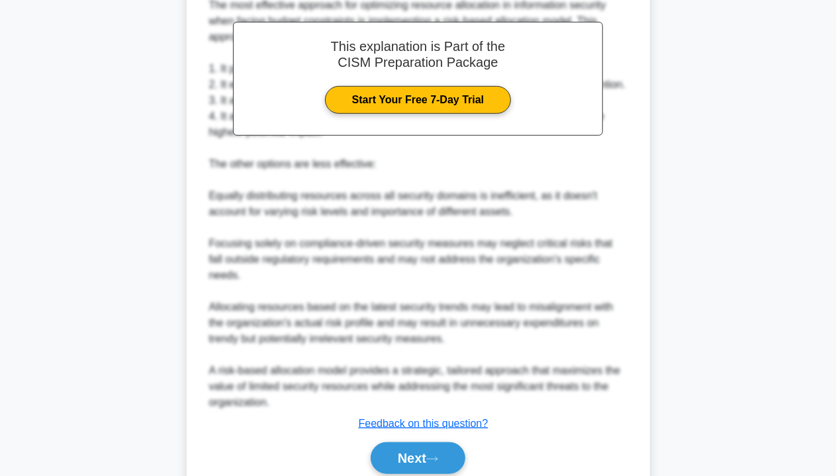
scroll to position [435, 0]
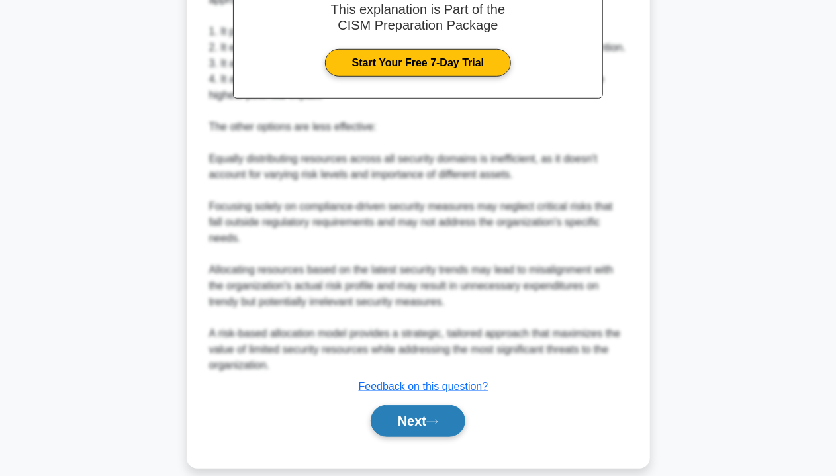
click at [414, 412] on button "Next" at bounding box center [418, 421] width 95 height 32
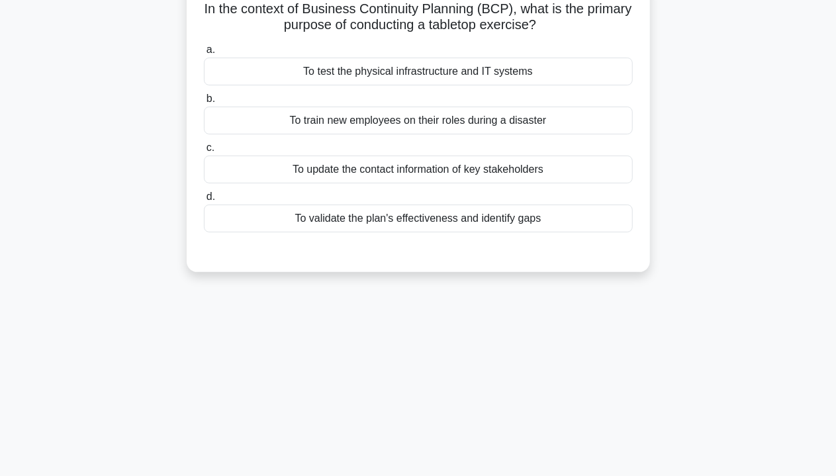
scroll to position [0, 0]
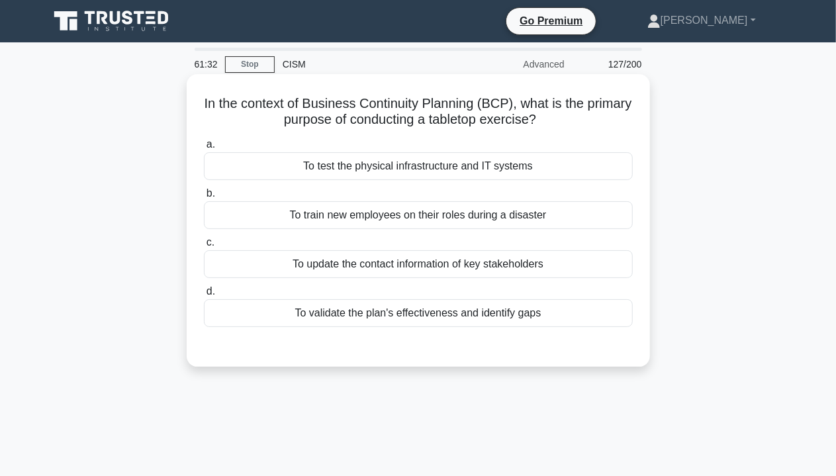
click at [445, 203] on div "To train new employees on their roles during a disaster" at bounding box center [418, 215] width 429 height 28
click at [204, 198] on input "b. To train new employees on their roles during a disaster" at bounding box center [204, 193] width 0 height 9
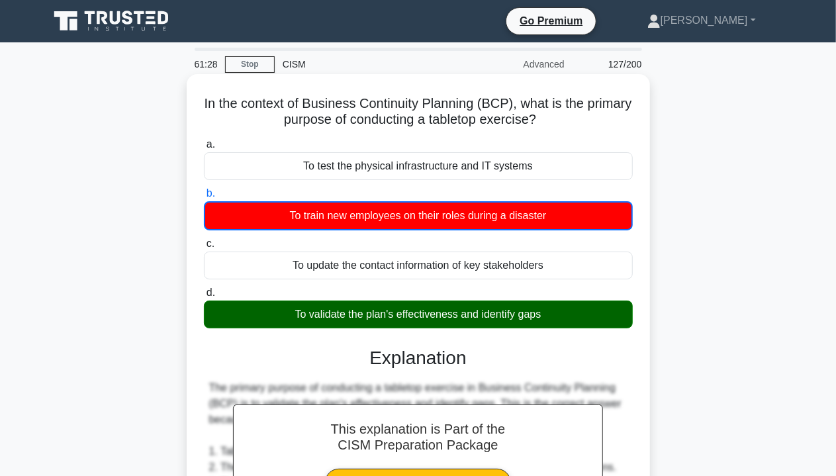
drag, startPoint x: 291, startPoint y: 316, endPoint x: 551, endPoint y: 318, distance: 259.4
click at [551, 318] on div "To validate the plan's effectiveness and identify gaps" at bounding box center [418, 314] width 429 height 28
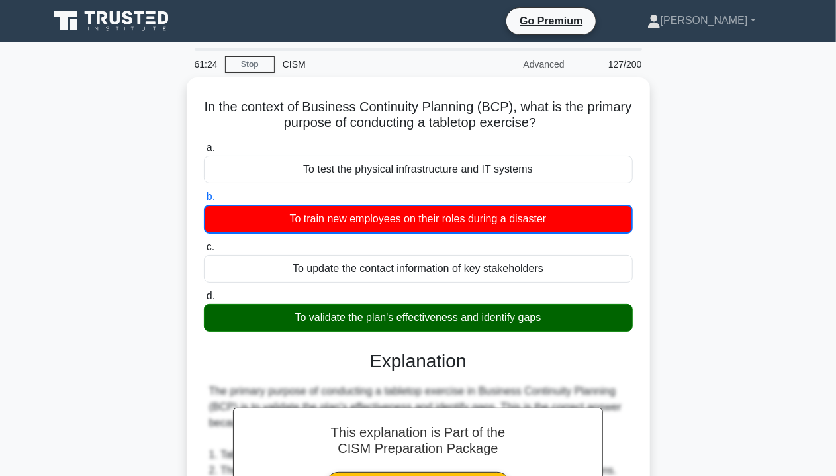
drag, startPoint x: 328, startPoint y: 121, endPoint x: 719, endPoint y: 256, distance: 413.7
click at [607, 121] on h5 "In the context of Business Continuity Planning (BCP), what is the primary purpo…" at bounding box center [417, 115] width 431 height 33
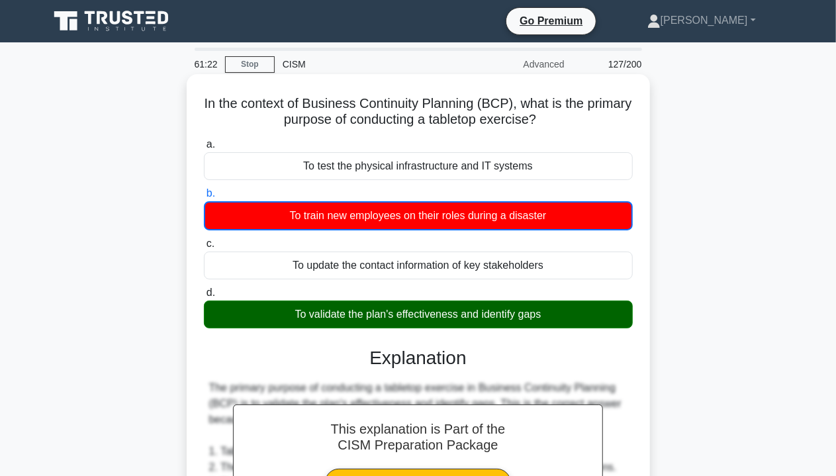
drag, startPoint x: 288, startPoint y: 315, endPoint x: 631, endPoint y: 306, distance: 342.9
click at [631, 306] on div "To validate the plan's effectiveness and identify gaps" at bounding box center [418, 314] width 429 height 28
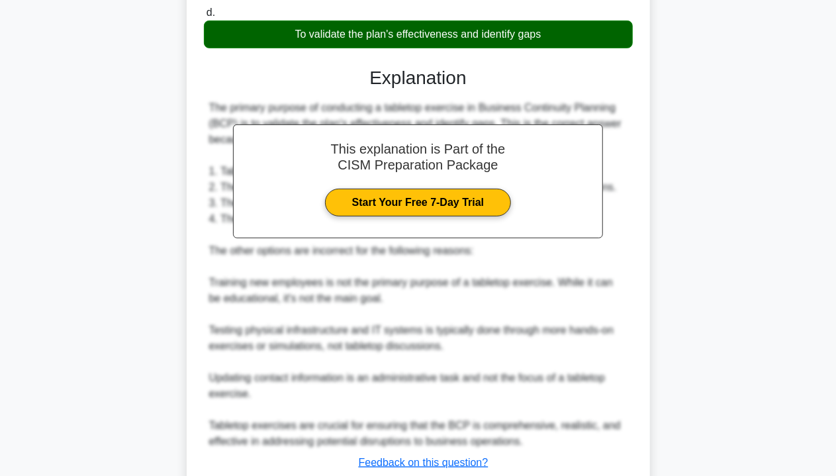
scroll to position [372, 0]
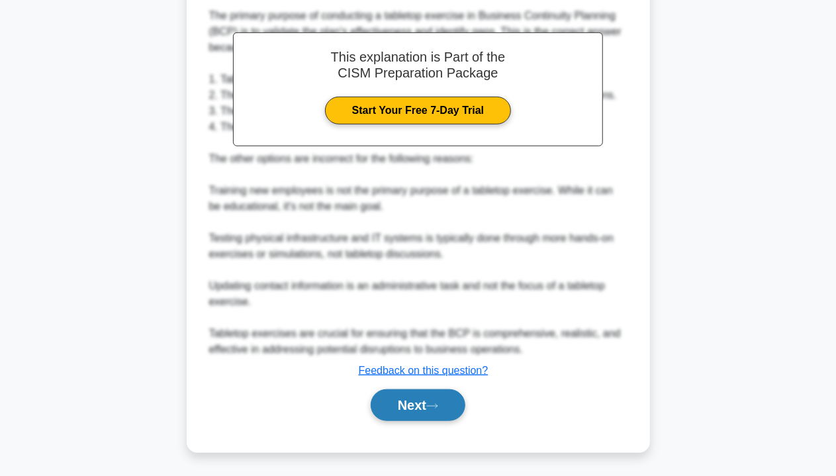
click at [424, 395] on button "Next" at bounding box center [418, 405] width 95 height 32
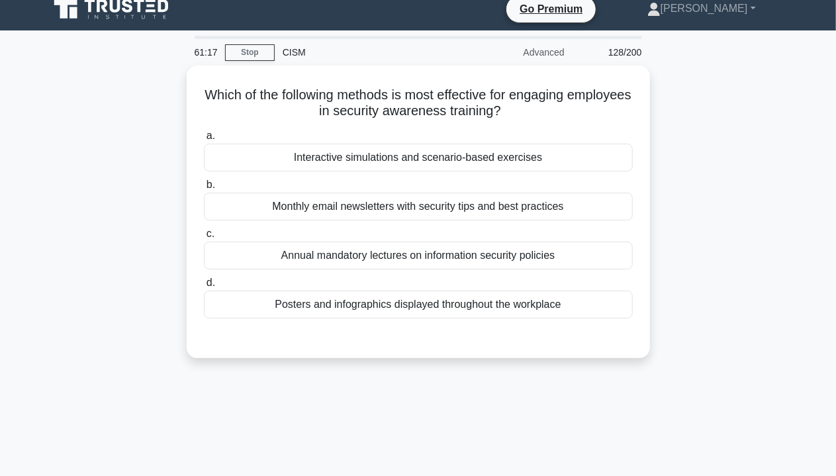
scroll to position [0, 0]
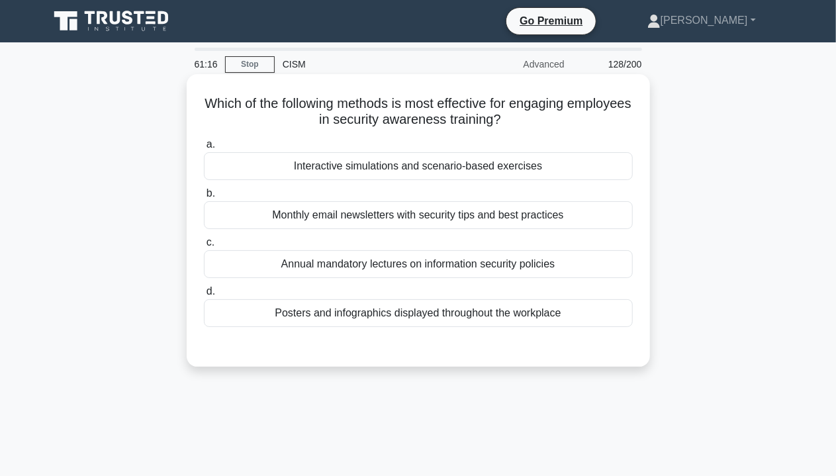
click at [373, 211] on div "Monthly email newsletters with security tips and best practices" at bounding box center [418, 215] width 429 height 28
click at [204, 198] on input "b. Monthly email newsletters with security tips and best practices" at bounding box center [204, 193] width 0 height 9
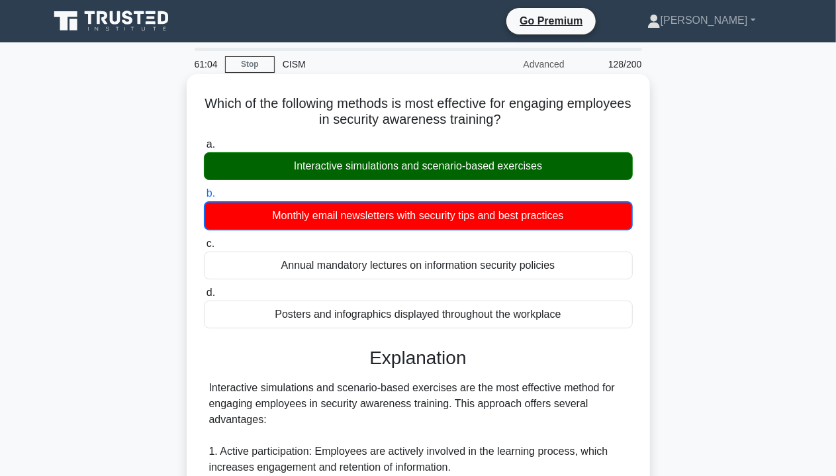
drag, startPoint x: 435, startPoint y: 104, endPoint x: 590, endPoint y: 124, distance: 156.1
click at [590, 124] on h5 "Which of the following methods is most effective for engaging employees in secu…" at bounding box center [417, 111] width 431 height 33
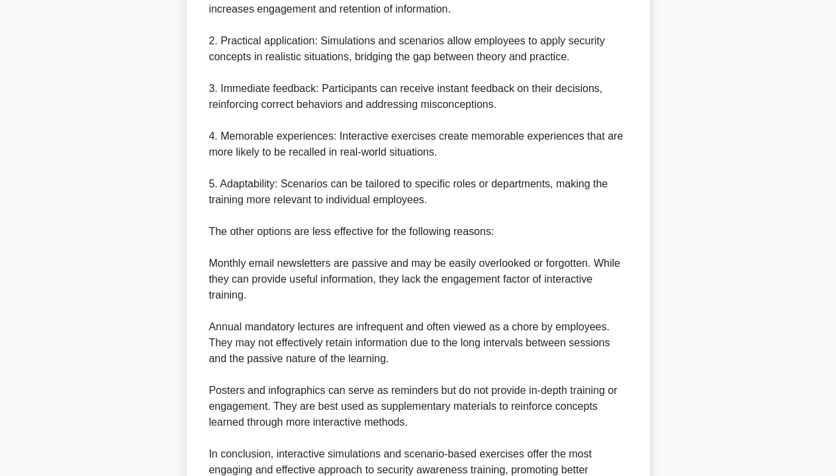
scroll to position [529, 0]
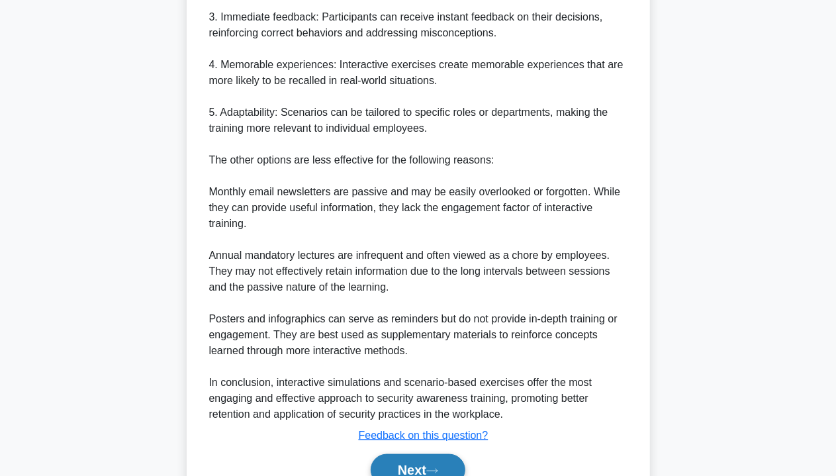
click at [421, 459] on button "Next" at bounding box center [418, 470] width 95 height 32
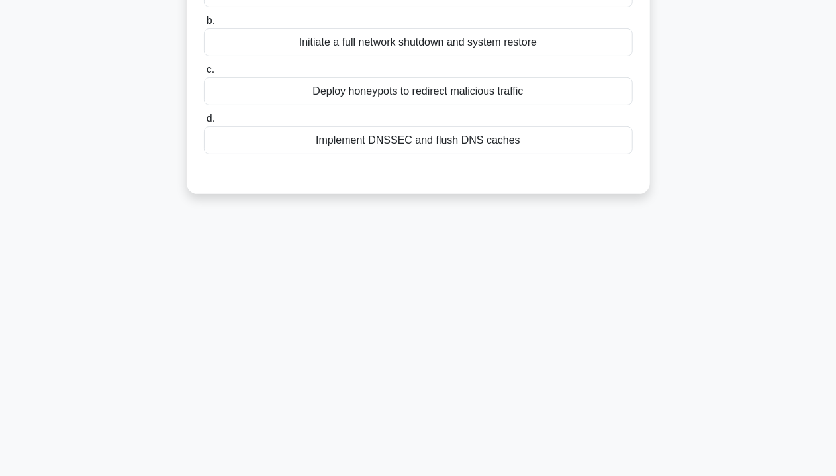
click at [421, 89] on div "Deploy honeypots to redirect malicious traffic" at bounding box center [418, 91] width 429 height 28
click at [204, 74] on input "c. Deploy honeypots to redirect malicious traffic" at bounding box center [204, 70] width 0 height 9
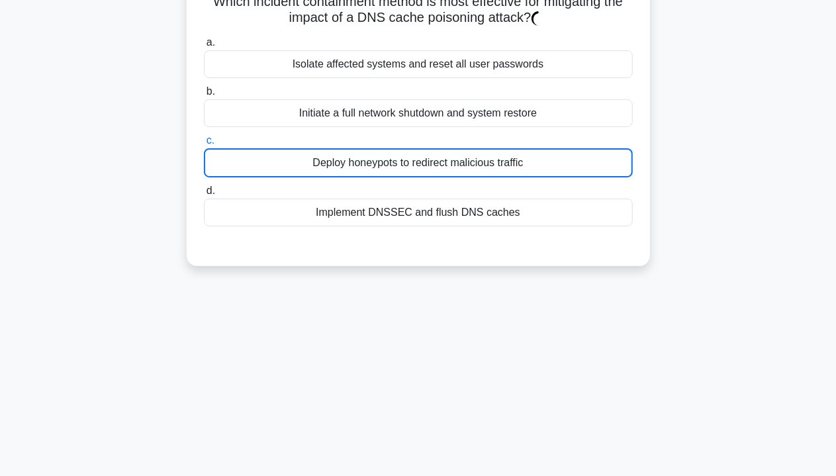
scroll to position [0, 0]
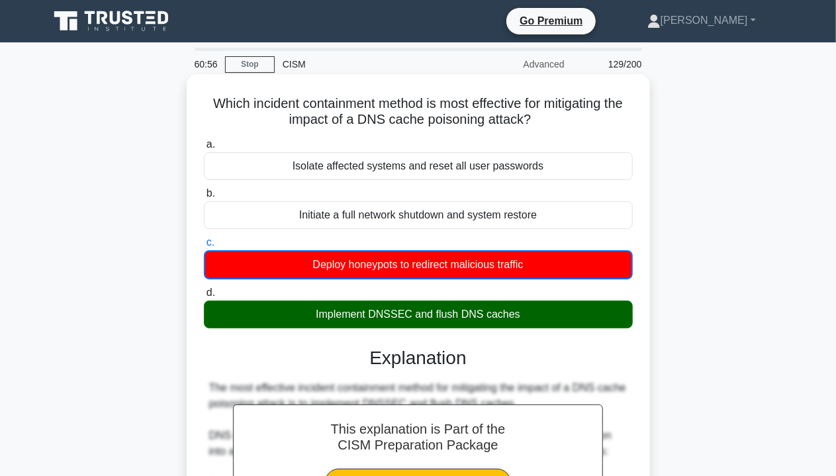
drag, startPoint x: 308, startPoint y: 317, endPoint x: 566, endPoint y: 320, distance: 258.1
click at [566, 320] on div "Implement DNSSEC and flush DNS caches" at bounding box center [418, 314] width 429 height 28
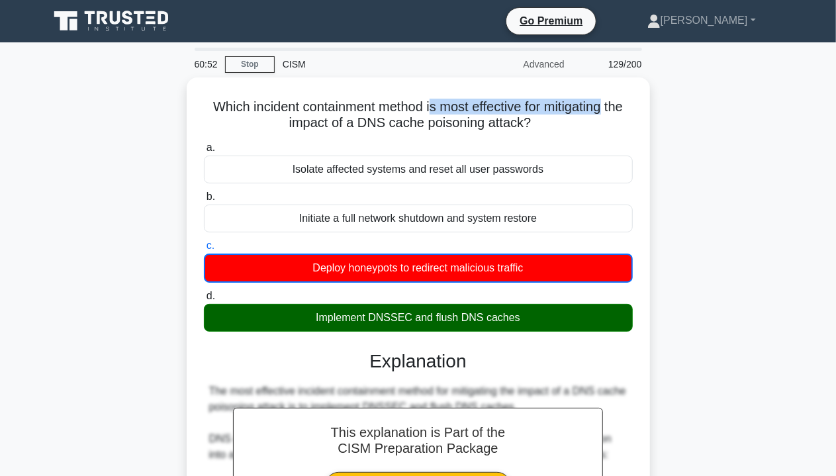
drag, startPoint x: 441, startPoint y: 104, endPoint x: 656, endPoint y: 114, distance: 216.0
click at [656, 114] on div "Which incident containment method is most effective for mitigating the impact o…" at bounding box center [418, 483] width 754 height 813
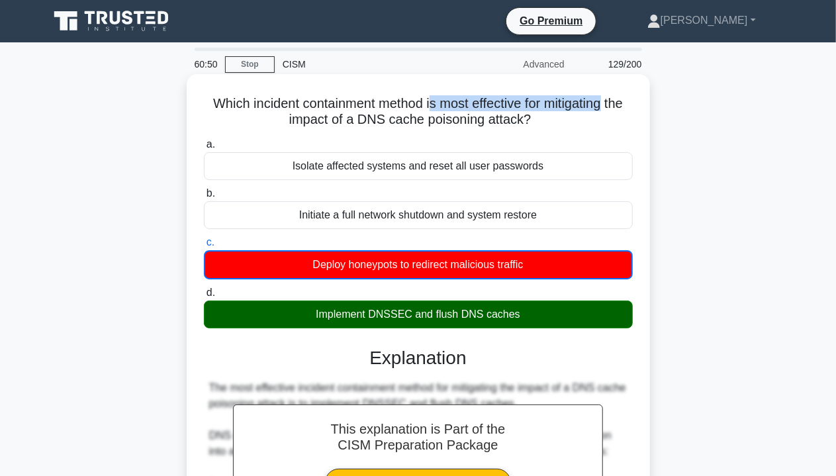
drag, startPoint x: 301, startPoint y: 316, endPoint x: 629, endPoint y: 314, distance: 327.5
click at [629, 314] on div "Implement DNSSEC and flush DNS caches" at bounding box center [418, 314] width 429 height 28
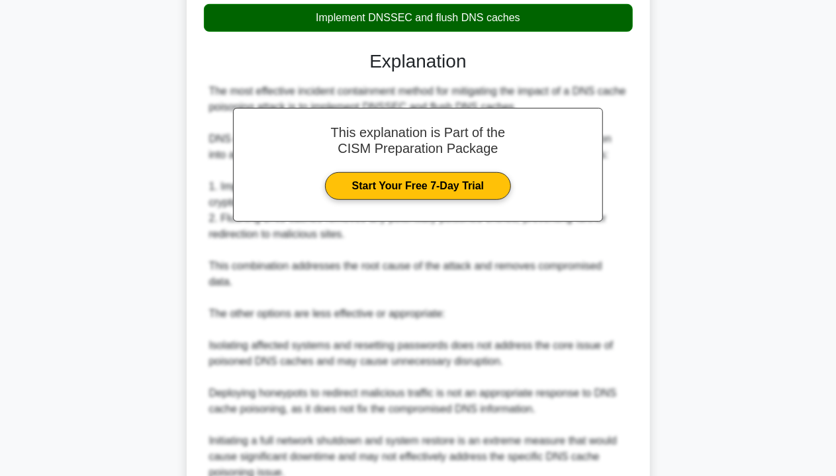
scroll to position [404, 0]
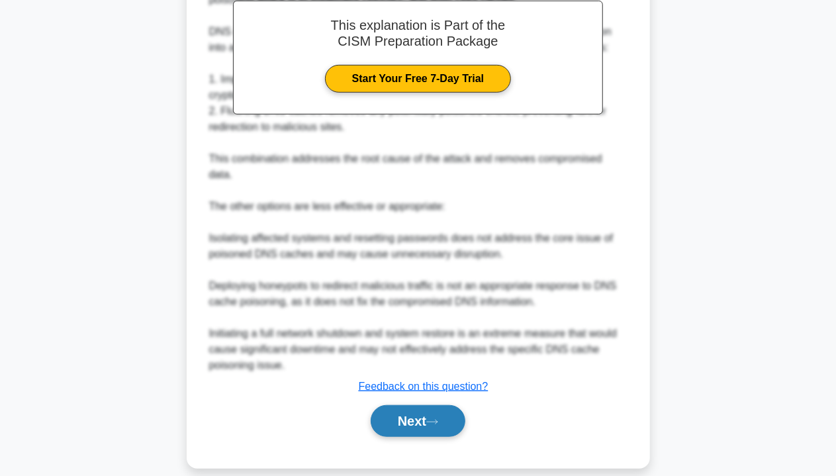
click at [380, 411] on button "Next" at bounding box center [418, 421] width 95 height 32
click at [425, 407] on button "Next" at bounding box center [418, 421] width 95 height 32
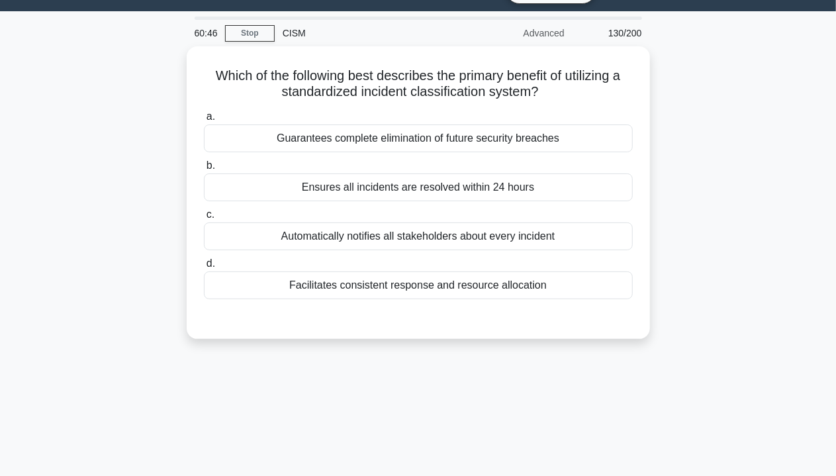
scroll to position [0, 0]
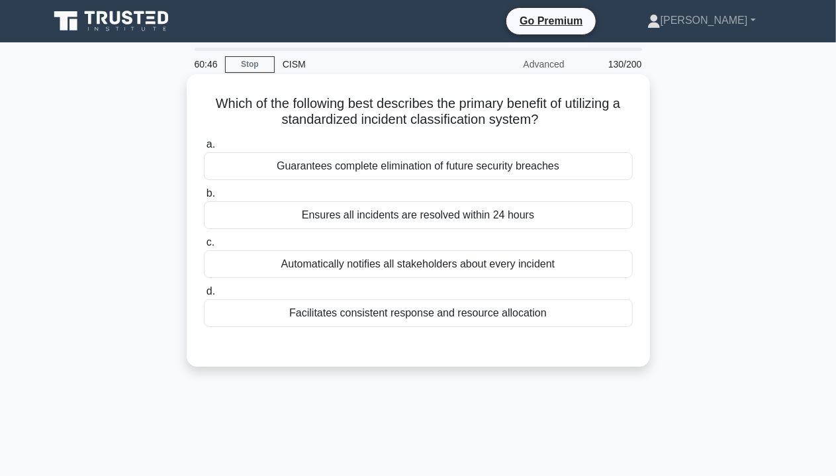
click at [404, 226] on div "Ensures all incidents are resolved within 24 hours" at bounding box center [418, 215] width 429 height 28
click at [204, 198] on input "b. Ensures all incidents are resolved within 24 hours" at bounding box center [204, 193] width 0 height 9
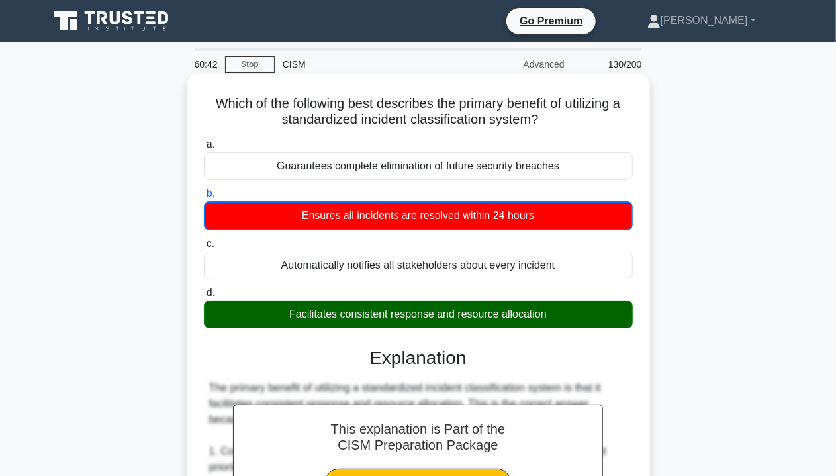
drag, startPoint x: 278, startPoint y: 318, endPoint x: 551, endPoint y: 323, distance: 272.6
click at [551, 323] on div "Facilitates consistent response and resource allocation" at bounding box center [418, 314] width 429 height 28
drag, startPoint x: 511, startPoint y: 107, endPoint x: 577, endPoint y: 132, distance: 70.8
drag, startPoint x: 290, startPoint y: 314, endPoint x: 547, endPoint y: 325, distance: 256.9
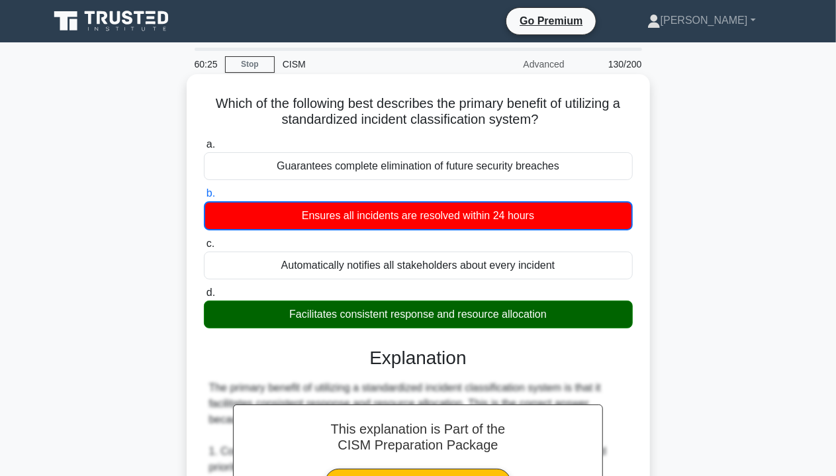
click at [547, 325] on div "Facilitates consistent response and resource allocation" at bounding box center [418, 314] width 429 height 28
click at [357, 329] on div "a. Guarantees complete elimination of future security breaches b. Ensures all i…" at bounding box center [418, 232] width 445 height 197
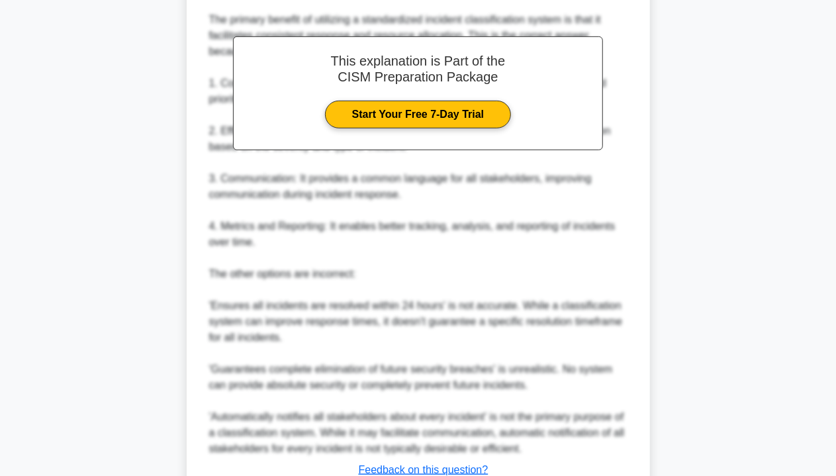
scroll to position [397, 0]
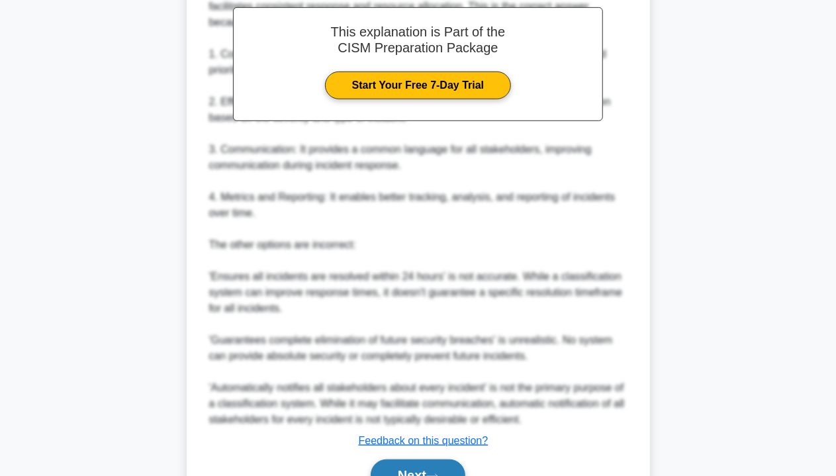
click at [386, 461] on button "Next" at bounding box center [418, 475] width 95 height 32
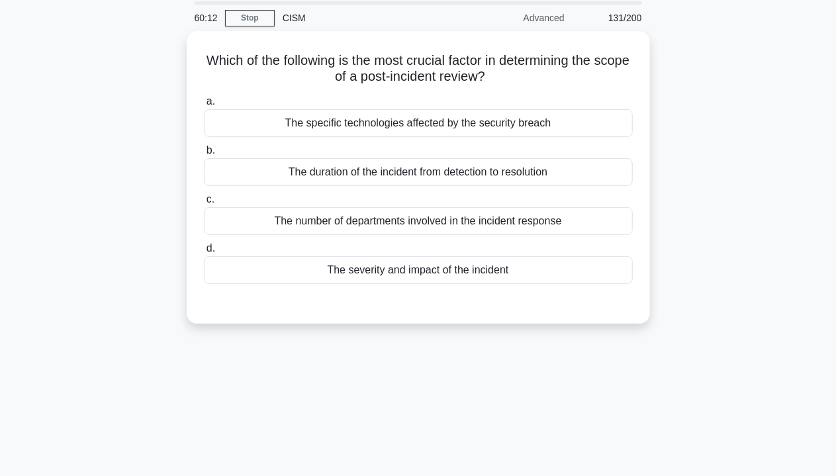
scroll to position [40, 0]
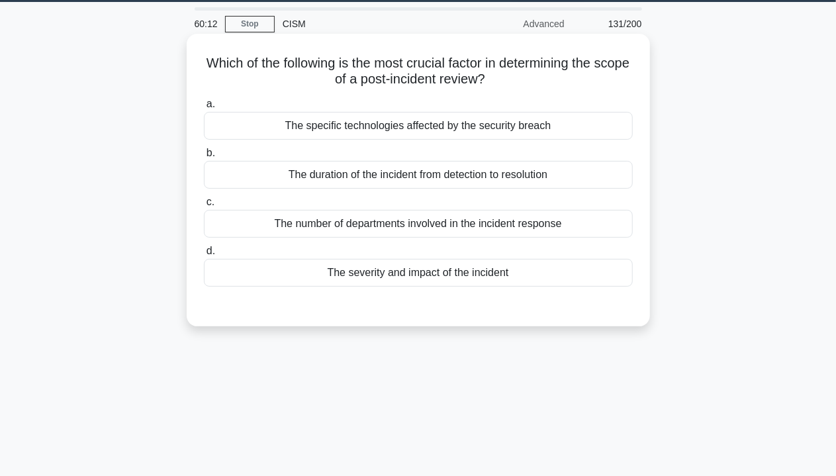
click at [392, 169] on div "The duration of the incident from detection to resolution" at bounding box center [418, 175] width 429 height 28
click at [204, 157] on input "b. The duration of the incident from detection to resolution" at bounding box center [204, 153] width 0 height 9
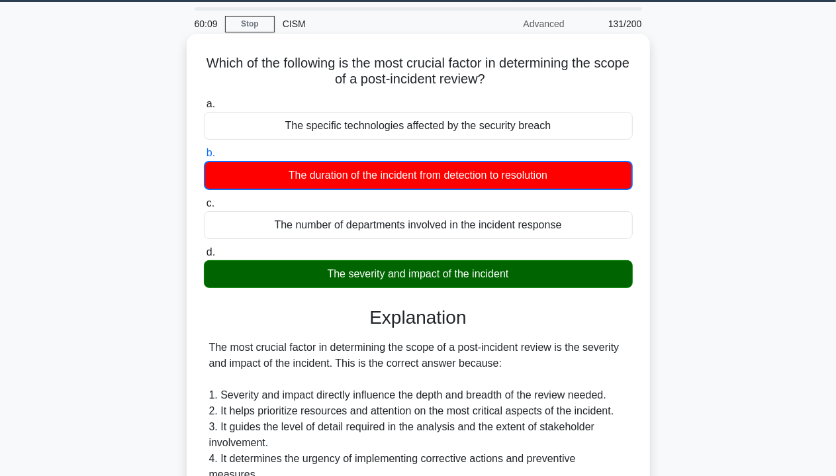
drag, startPoint x: 321, startPoint y: 273, endPoint x: 529, endPoint y: 279, distance: 208.5
click at [529, 279] on div "The severity and impact of the incident" at bounding box center [418, 274] width 429 height 28
click at [331, 279] on div "The severity and impact of the incident" at bounding box center [418, 274] width 429 height 28
click at [204, 257] on input "d. The severity and impact of the incident" at bounding box center [204, 252] width 0 height 9
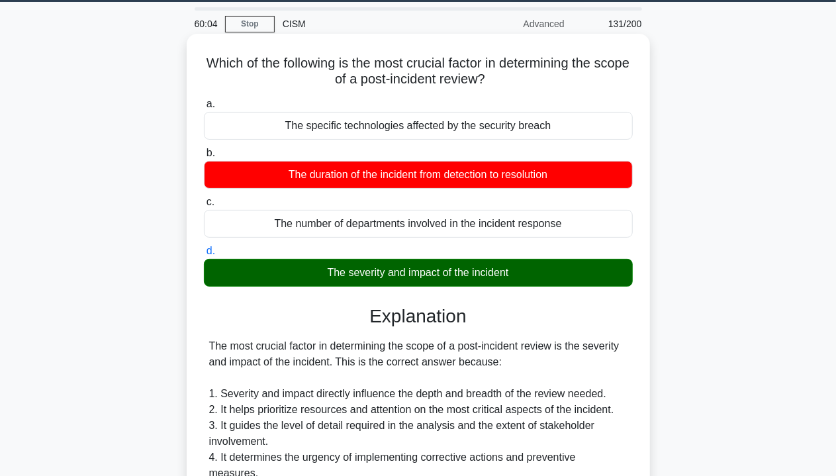
drag, startPoint x: 325, startPoint y: 273, endPoint x: 516, endPoint y: 275, distance: 191.2
click at [516, 275] on div "The severity and impact of the incident" at bounding box center [418, 273] width 429 height 28
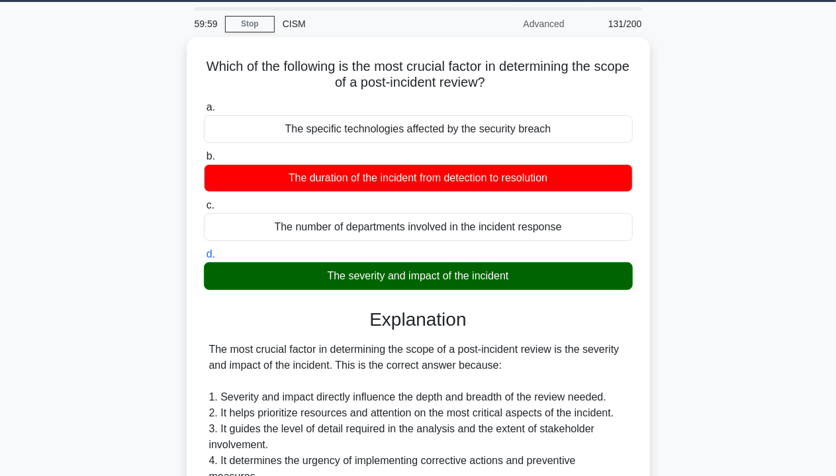
click at [746, 238] on div "Which of the following is the most crucial factor in determining the scope of a…" at bounding box center [418, 435] width 754 height 796
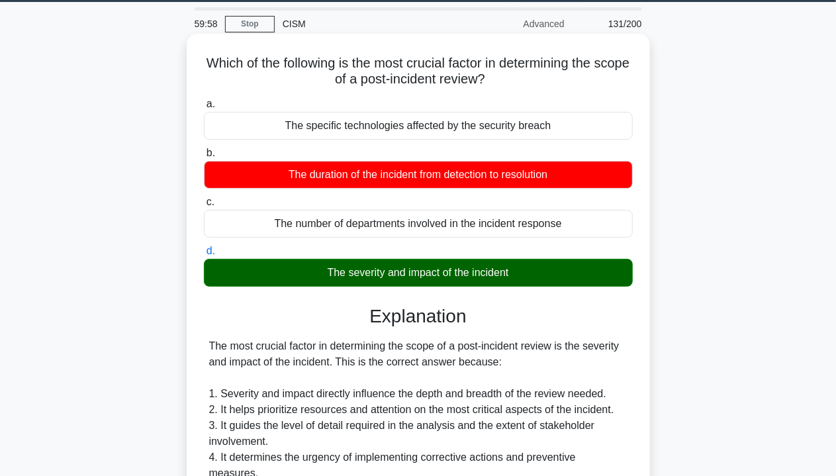
scroll to position [386, 0]
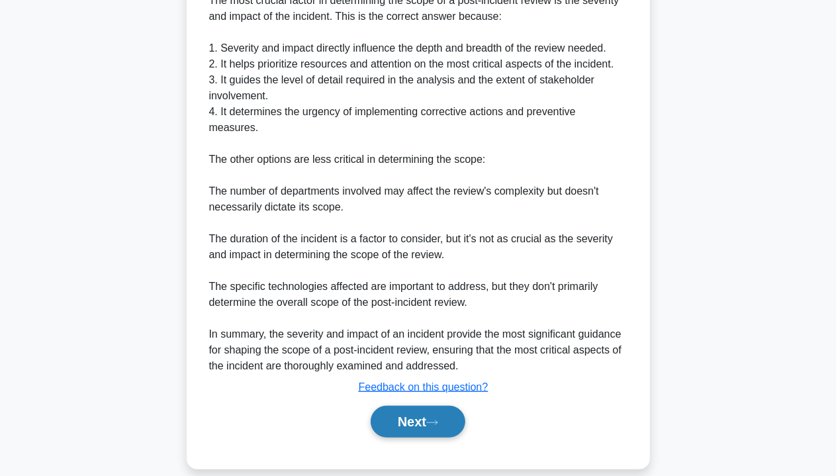
click at [417, 406] on button "Next" at bounding box center [418, 422] width 95 height 32
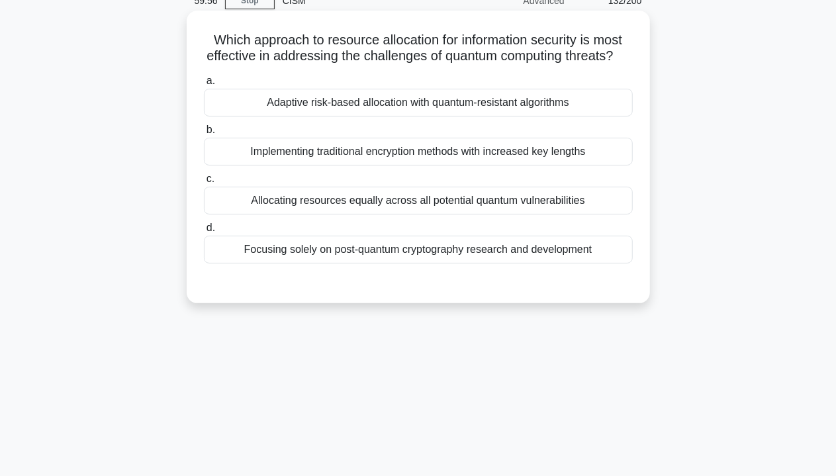
scroll to position [0, 0]
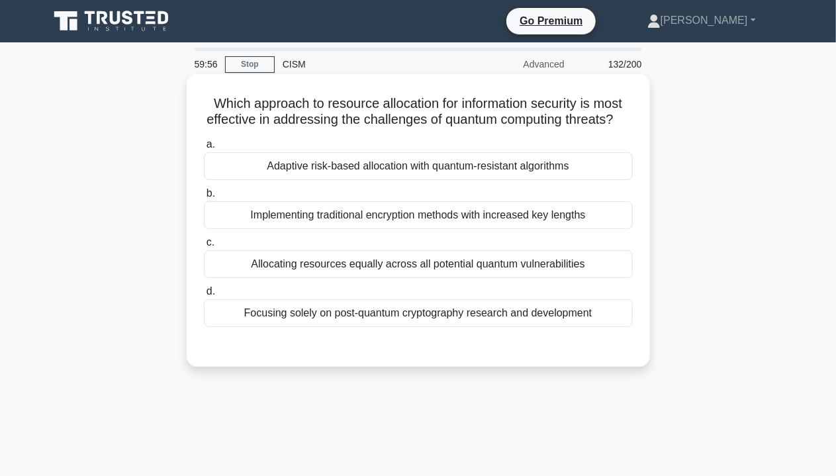
click at [436, 178] on div "Adaptive risk-based allocation with quantum-resistant algorithms" at bounding box center [418, 166] width 429 height 28
click at [204, 149] on input "a. Adaptive risk-based allocation with quantum-resistant algorithms" at bounding box center [204, 144] width 0 height 9
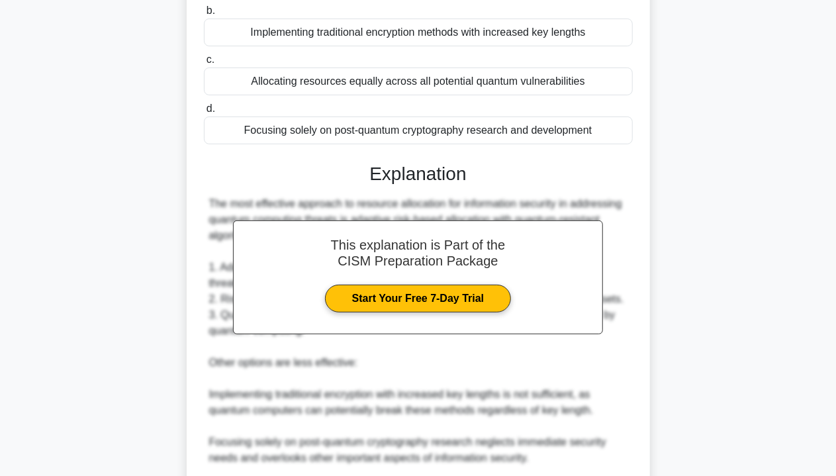
scroll to position [418, 0]
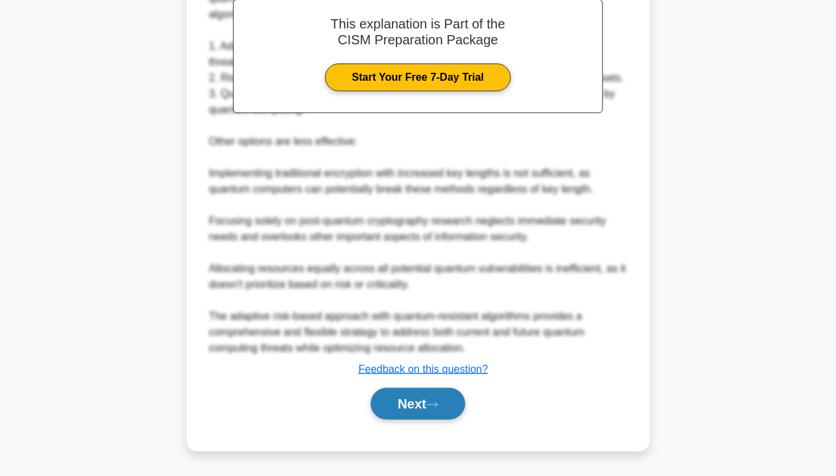
click at [431, 408] on button "Next" at bounding box center [418, 404] width 95 height 32
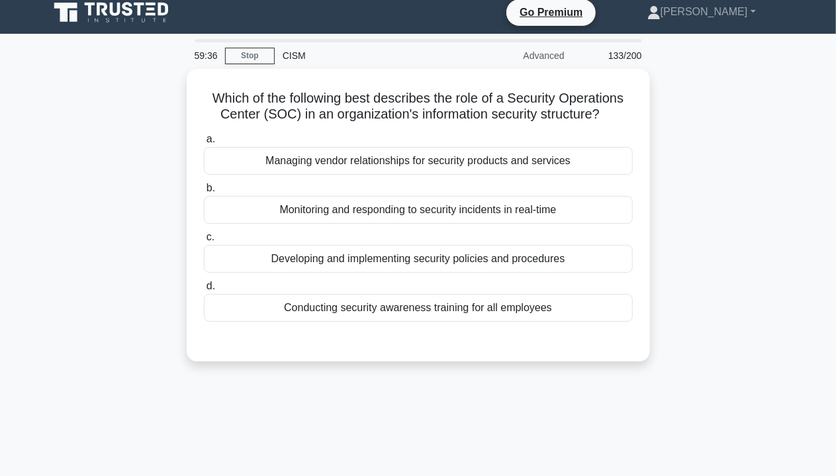
scroll to position [0, 0]
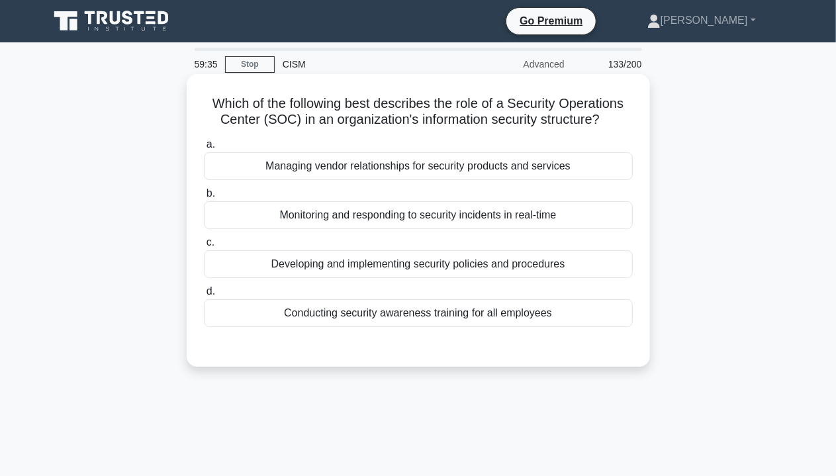
click at [476, 224] on div "Monitoring and responding to security incidents in real-time" at bounding box center [418, 215] width 429 height 28
click at [204, 198] on input "b. Monitoring and responding to security incidents in real-time" at bounding box center [204, 193] width 0 height 9
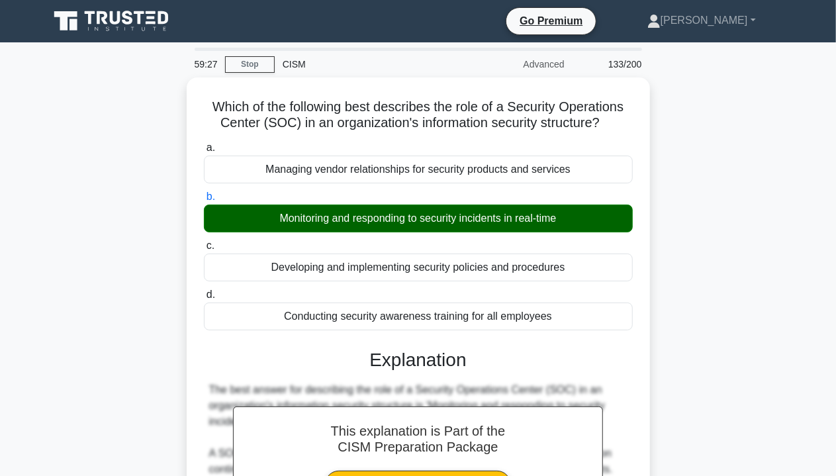
scroll to position [418, 0]
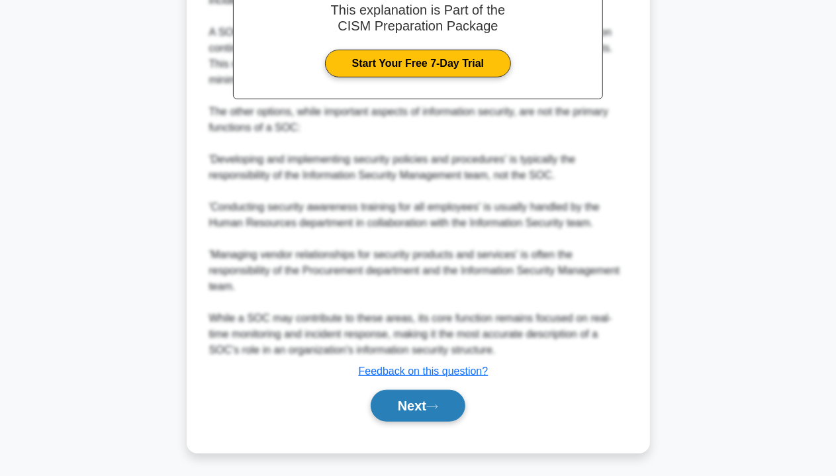
click at [397, 399] on button "Next" at bounding box center [418, 406] width 95 height 32
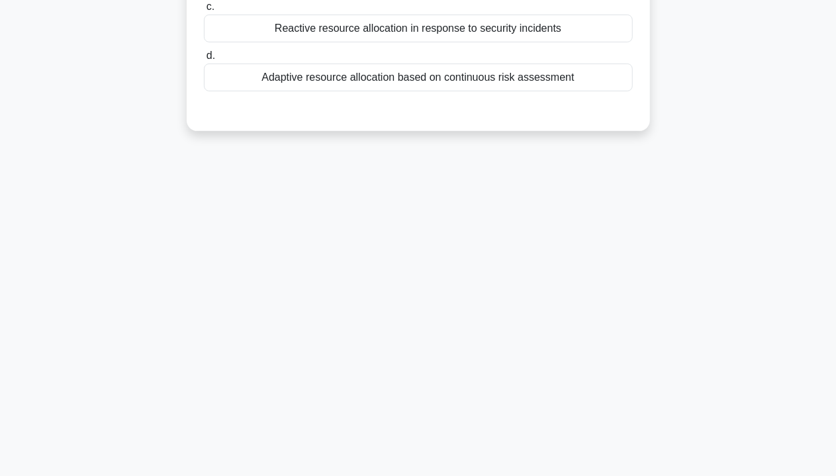
scroll to position [239, 0]
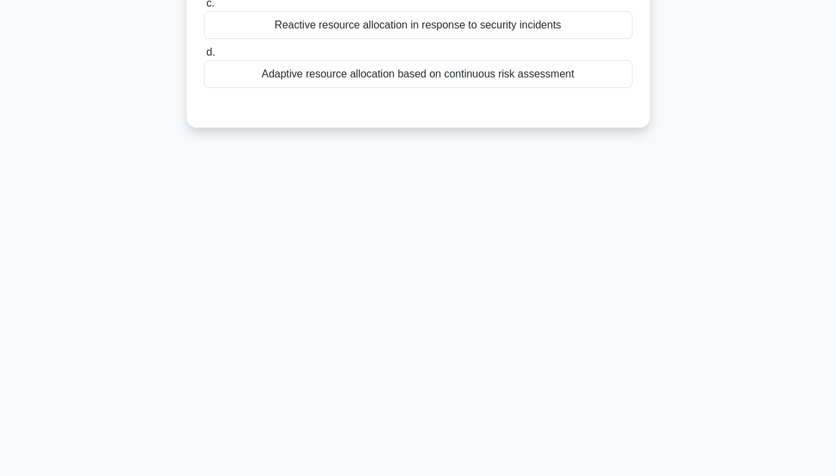
click at [375, 79] on div "Adaptive resource allocation based on continuous risk assessment" at bounding box center [418, 74] width 429 height 28
click at [204, 57] on input "d. Adaptive resource allocation based on continuous risk assessment" at bounding box center [204, 52] width 0 height 9
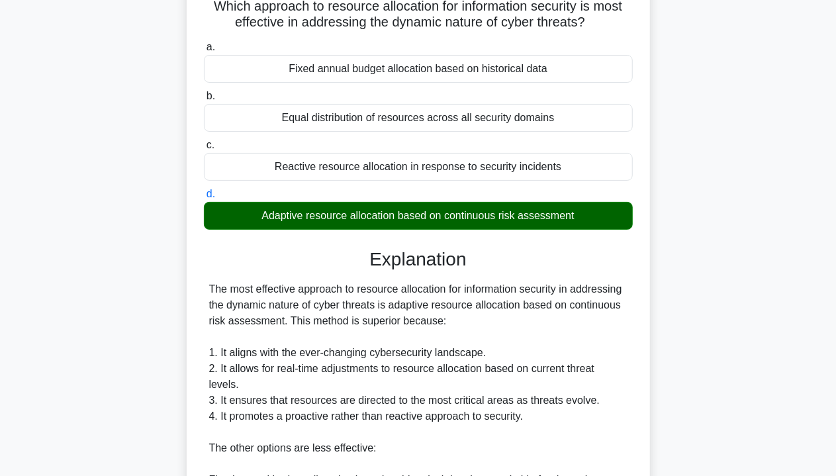
scroll to position [0, 0]
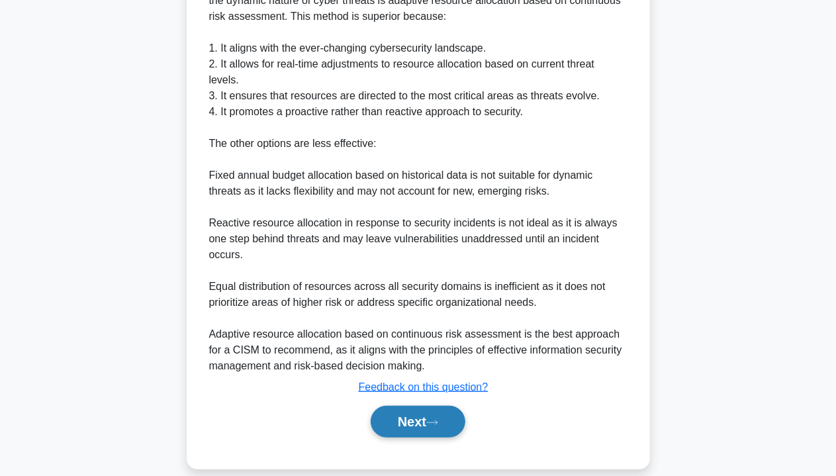
click at [429, 406] on button "Next" at bounding box center [418, 422] width 95 height 32
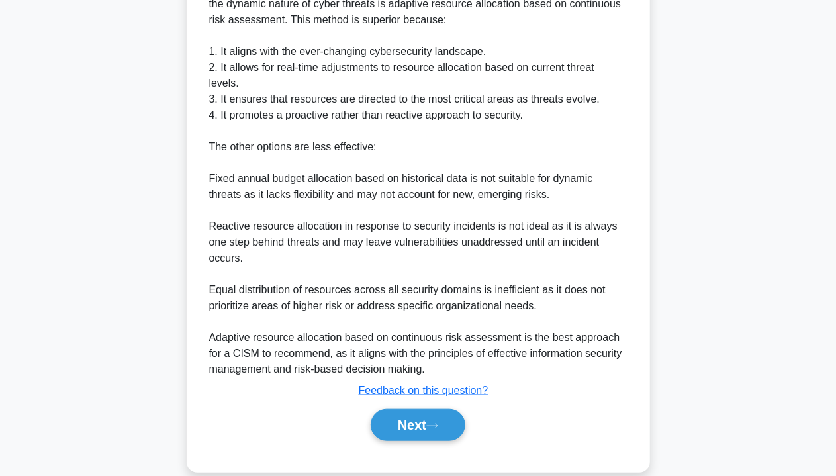
scroll to position [239, 0]
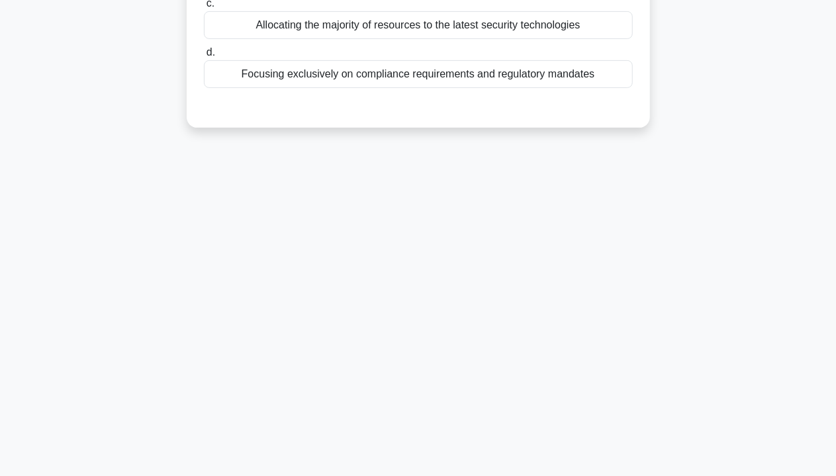
drag, startPoint x: 463, startPoint y: 79, endPoint x: 490, endPoint y: 90, distance: 29.1
click at [463, 79] on div "Focusing exclusively on compliance requirements and regulatory mandates" at bounding box center [418, 74] width 429 height 28
click at [204, 57] on input "d. Focusing exclusively on compliance requirements and regulatory mandates" at bounding box center [204, 52] width 0 height 9
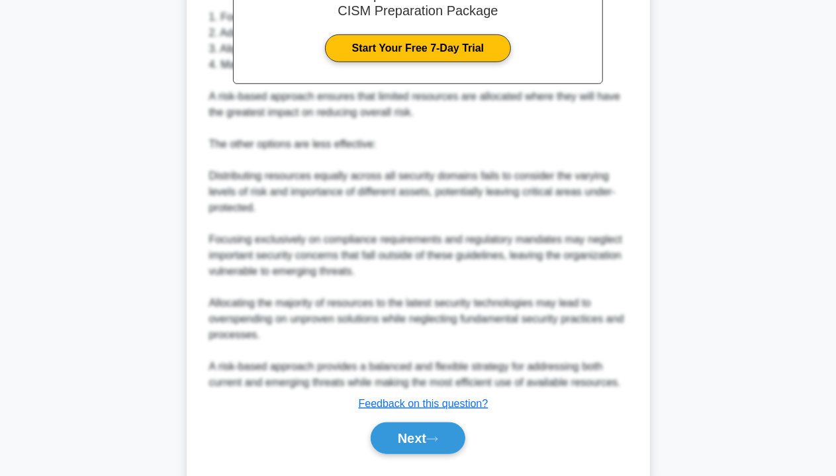
scroll to position [483, 0]
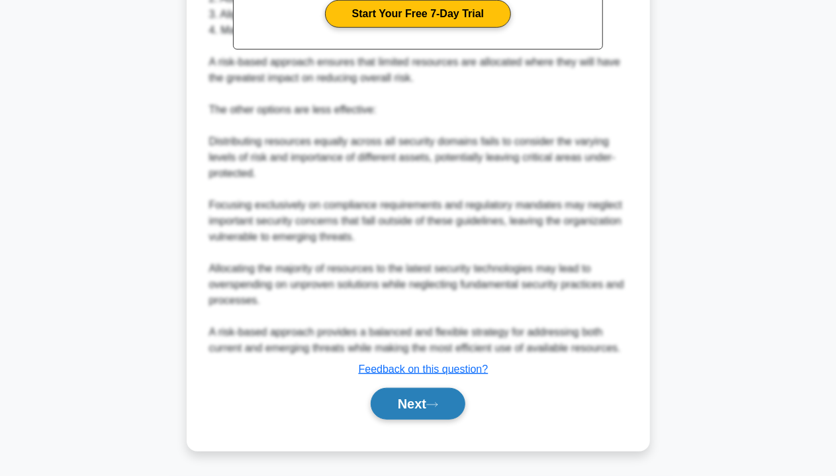
click at [389, 408] on button "Next" at bounding box center [418, 404] width 95 height 32
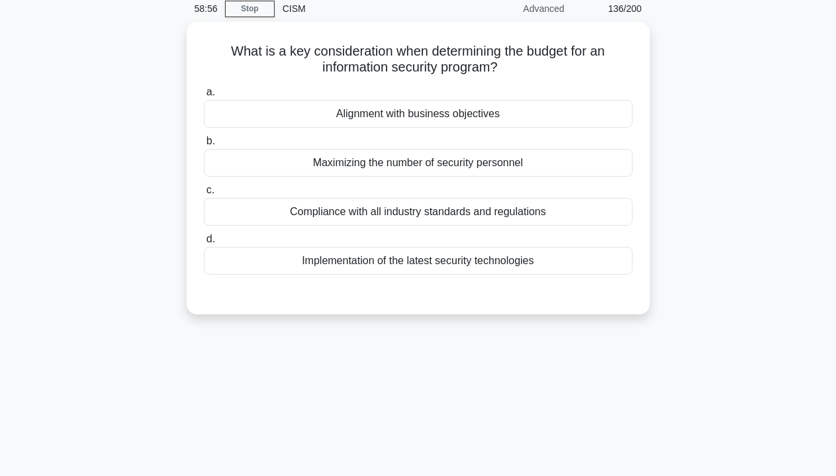
scroll to position [0, 0]
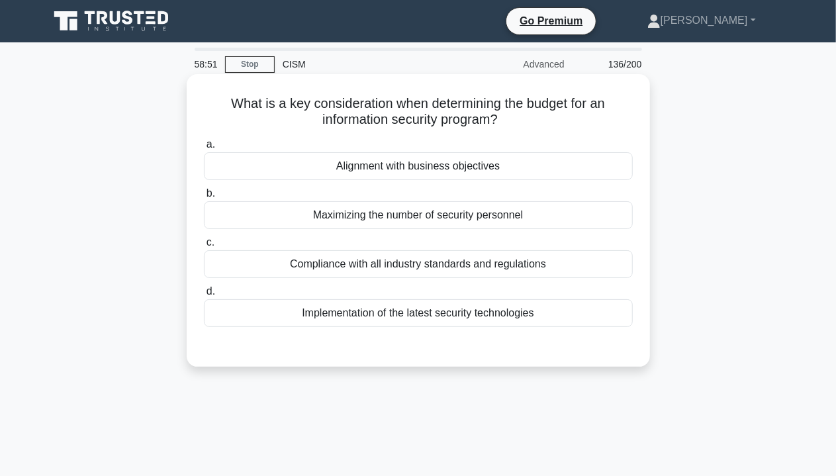
click at [450, 253] on div "Compliance with all industry standards and regulations" at bounding box center [418, 264] width 429 height 28
click at [204, 247] on input "c. Compliance with all industry standards and regulations" at bounding box center [204, 242] width 0 height 9
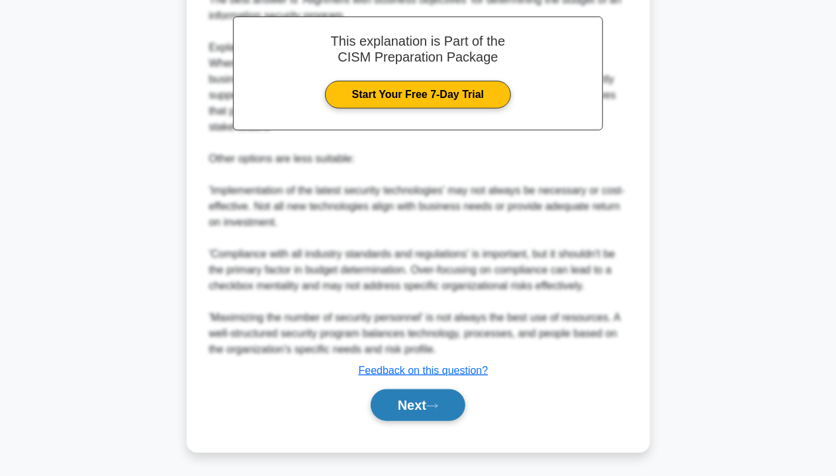
click at [409, 404] on button "Next" at bounding box center [418, 405] width 95 height 32
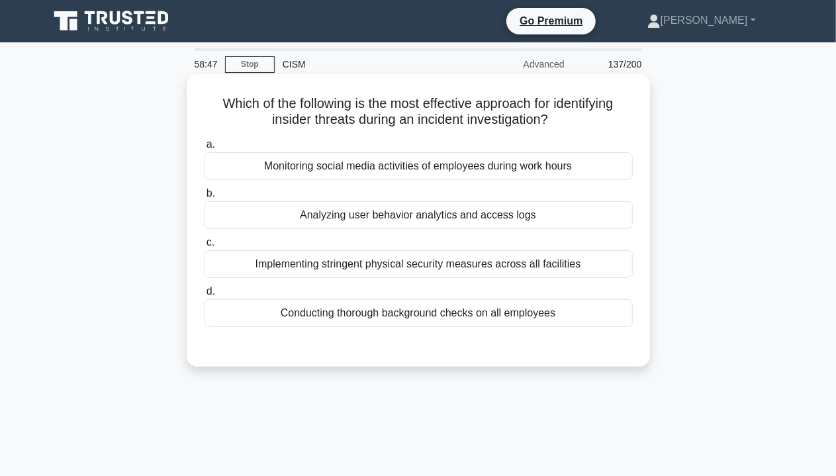
click at [453, 214] on div "Analyzing user behavior analytics and access logs" at bounding box center [418, 215] width 429 height 28
click at [204, 198] on input "b. Analyzing user behavior analytics and access logs" at bounding box center [204, 193] width 0 height 9
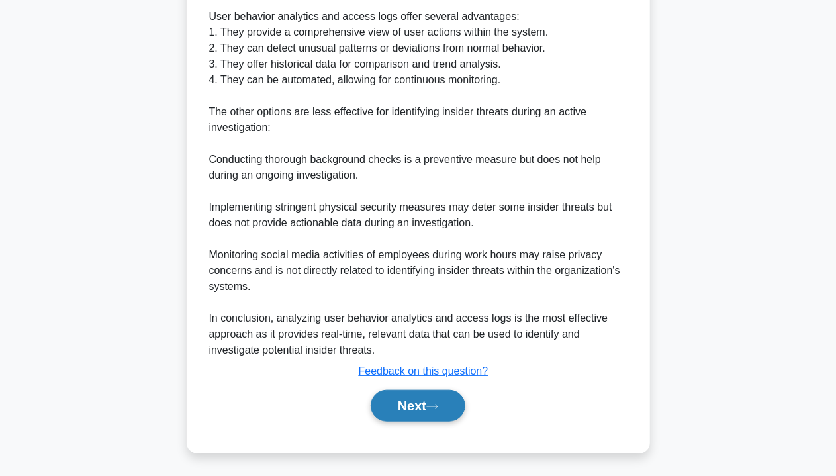
click at [451, 410] on button "Next" at bounding box center [418, 406] width 95 height 32
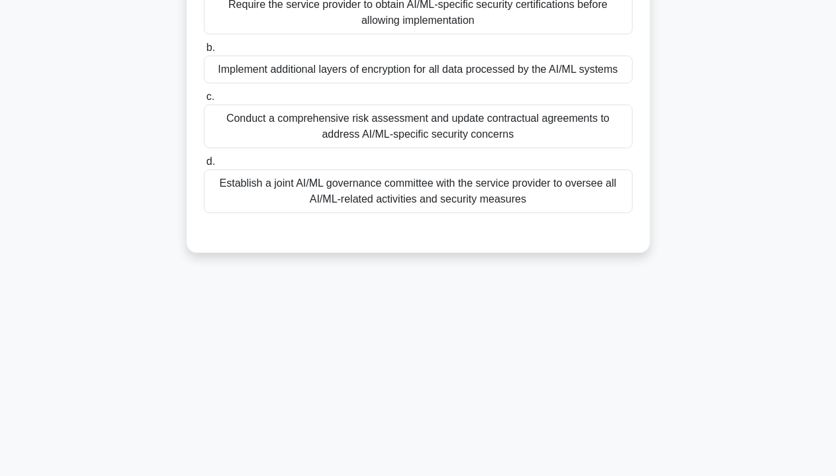
scroll to position [173, 0]
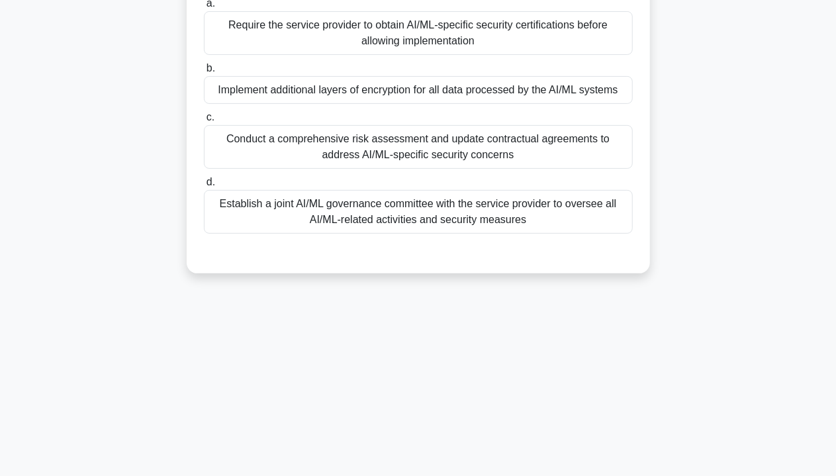
click at [482, 110] on label "c. Conduct a comprehensive risk assessment and update contractual agreements to…" at bounding box center [418, 139] width 429 height 60
click at [204, 113] on input "c. Conduct a comprehensive risk assessment and update contractual agreements to…" at bounding box center [204, 117] width 0 height 9
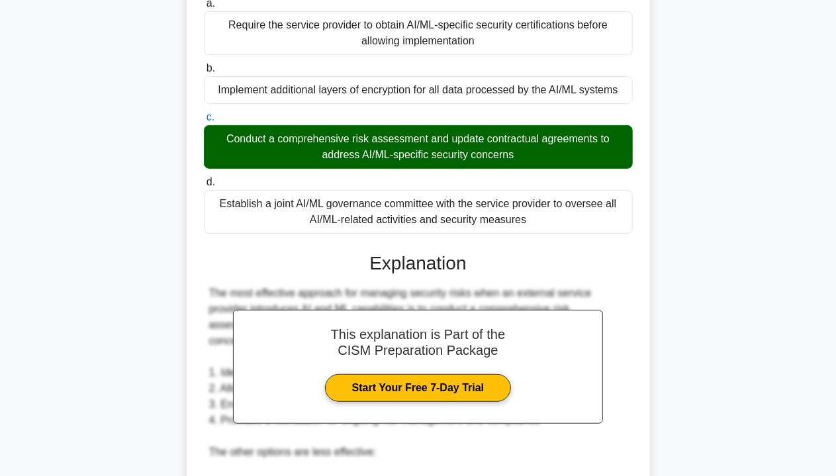
scroll to position [465, 0]
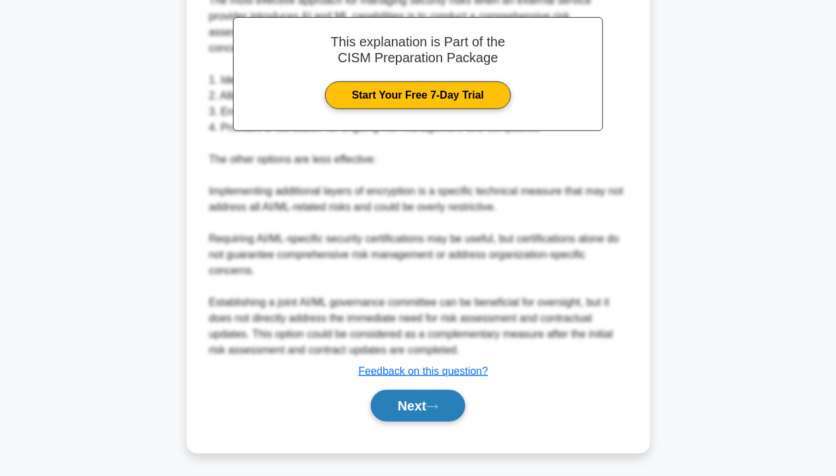
click at [390, 406] on button "Next" at bounding box center [418, 406] width 95 height 32
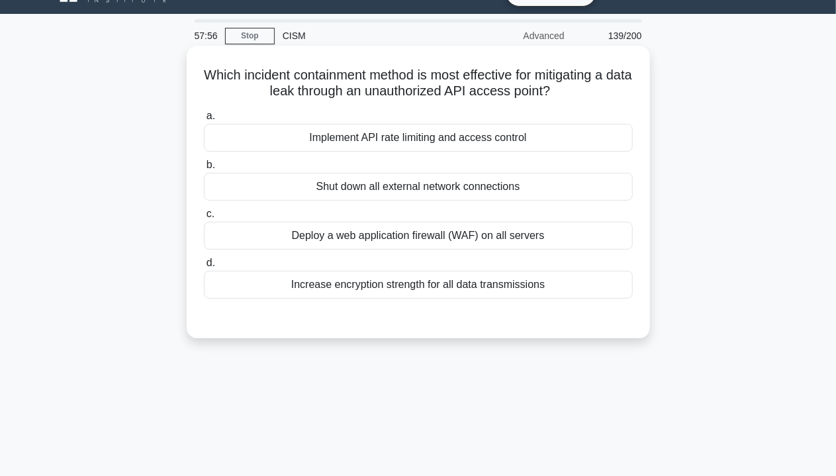
scroll to position [0, 0]
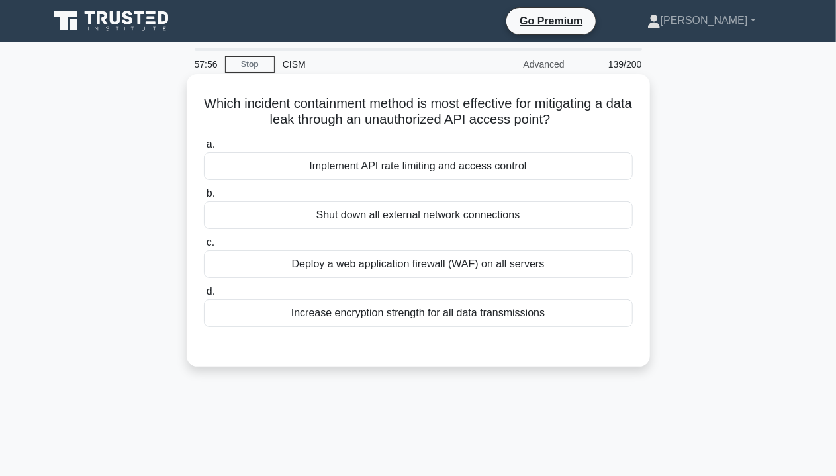
click at [453, 215] on div "Shut down all external network connections" at bounding box center [418, 215] width 429 height 28
click at [457, 218] on div "Shut down all external network connections" at bounding box center [418, 215] width 429 height 28
click at [204, 198] on input "b. Shut down all external network connections" at bounding box center [204, 193] width 0 height 9
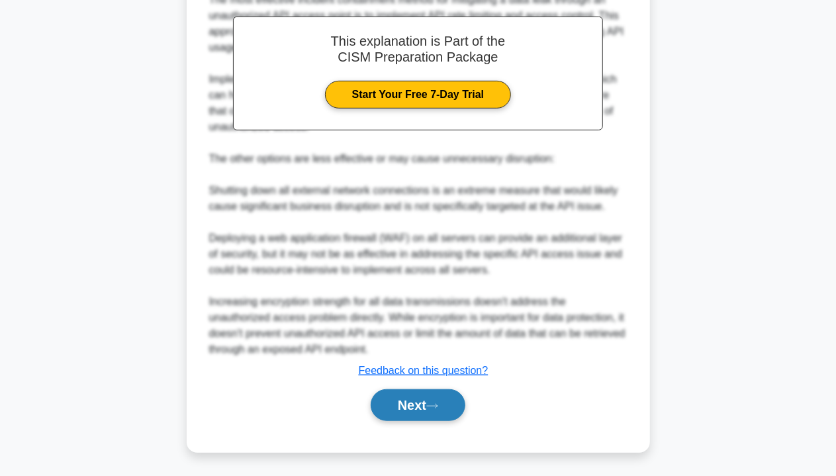
click at [451, 410] on button "Next" at bounding box center [418, 405] width 95 height 32
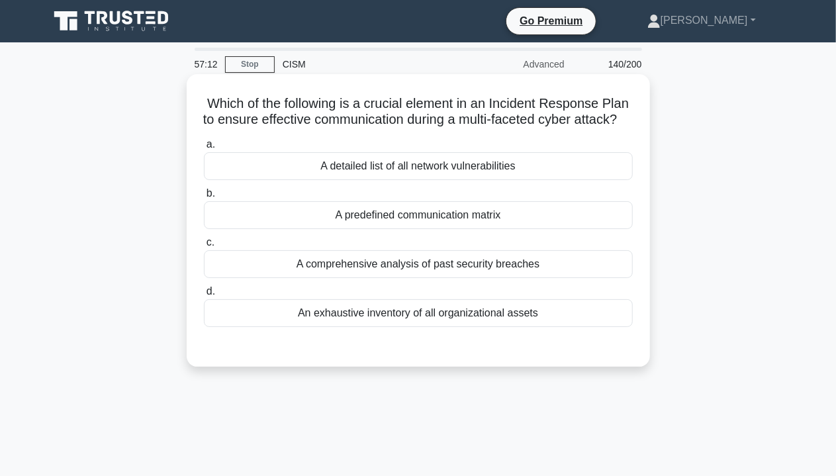
click at [418, 180] on div "A detailed list of all network vulnerabilities" at bounding box center [418, 166] width 429 height 28
click at [204, 149] on input "a. A detailed list of all network vulnerabilities" at bounding box center [204, 144] width 0 height 9
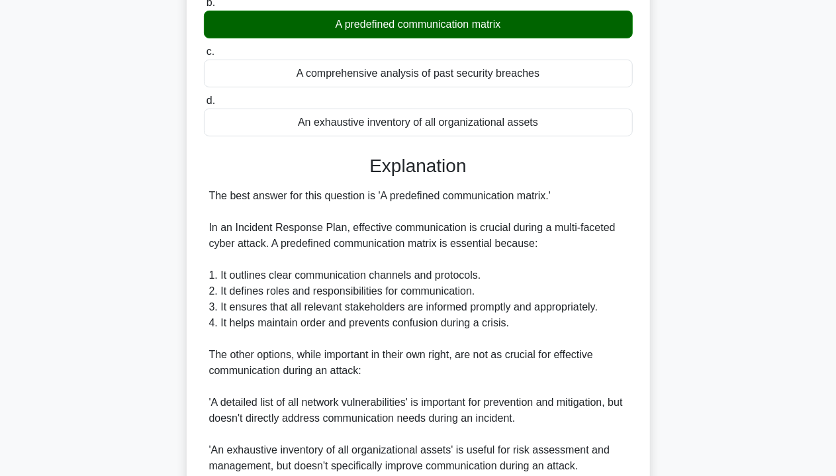
scroll to position [397, 0]
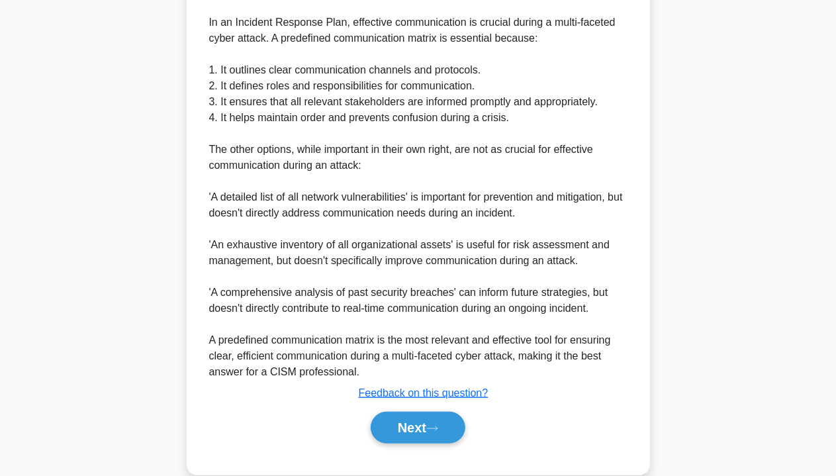
click at [390, 449] on div "Next" at bounding box center [418, 427] width 429 height 42
click at [393, 443] on button "Next" at bounding box center [418, 428] width 95 height 32
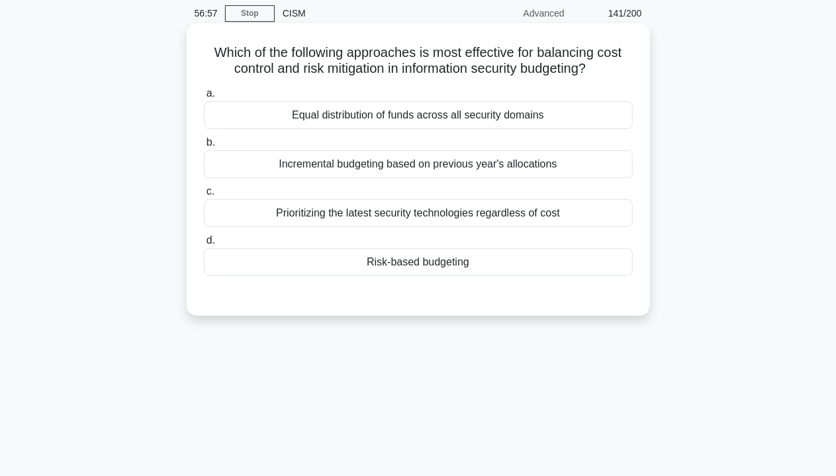
scroll to position [0, 0]
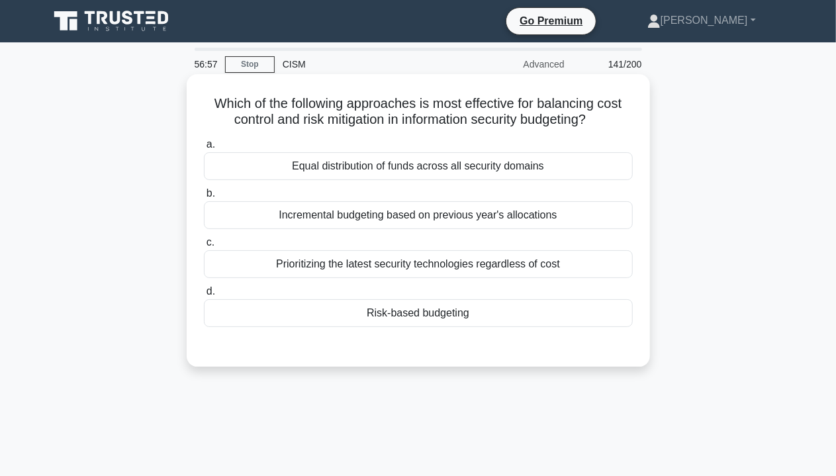
click at [425, 212] on div "Incremental budgeting based on previous year's allocations" at bounding box center [418, 215] width 429 height 28
click at [204, 198] on input "b. Incremental budgeting based on previous year's allocations" at bounding box center [204, 193] width 0 height 9
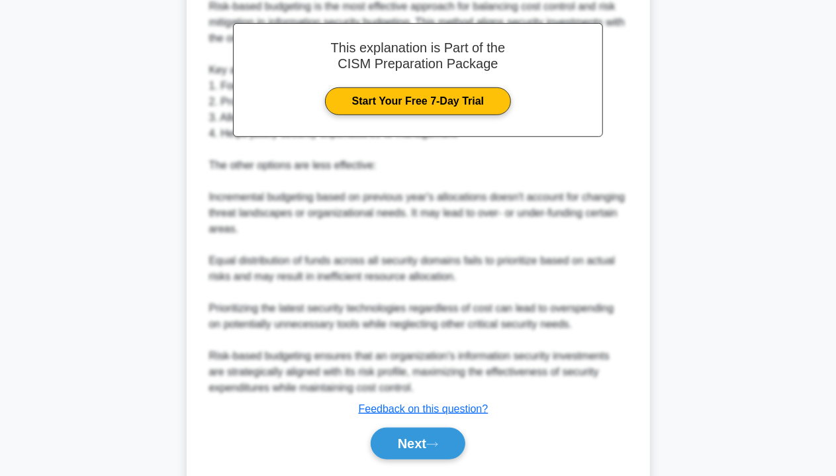
scroll to position [419, 0]
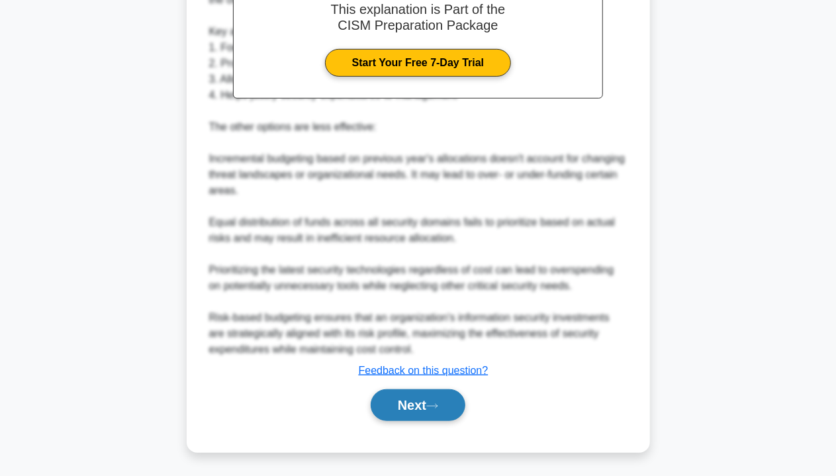
click at [389, 403] on button "Next" at bounding box center [418, 405] width 95 height 32
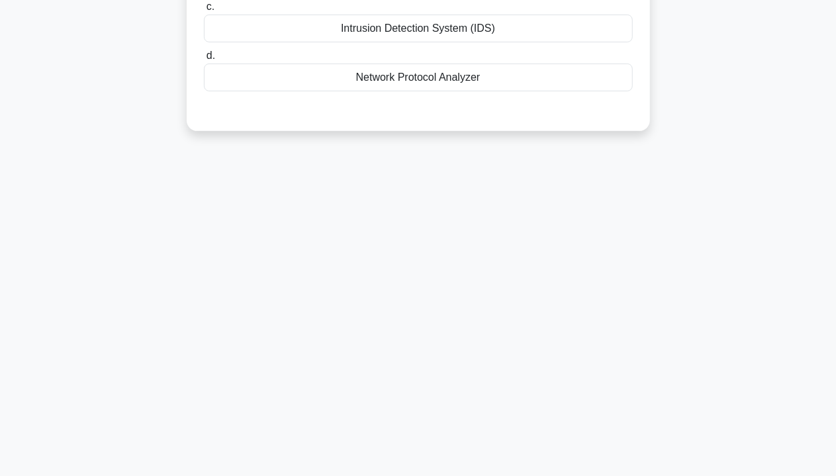
scroll to position [0, 0]
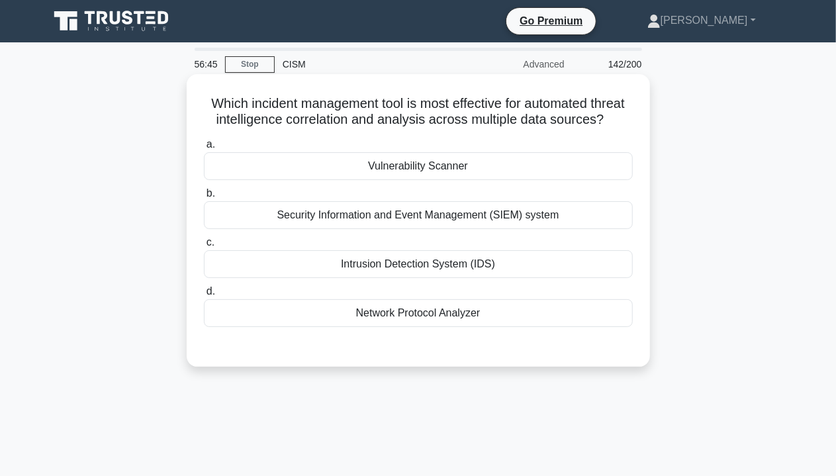
click at [375, 265] on label "c. Intrusion Detection System (IDS)" at bounding box center [418, 256] width 429 height 44
click at [204, 247] on input "c. Intrusion Detection System (IDS)" at bounding box center [204, 242] width 0 height 9
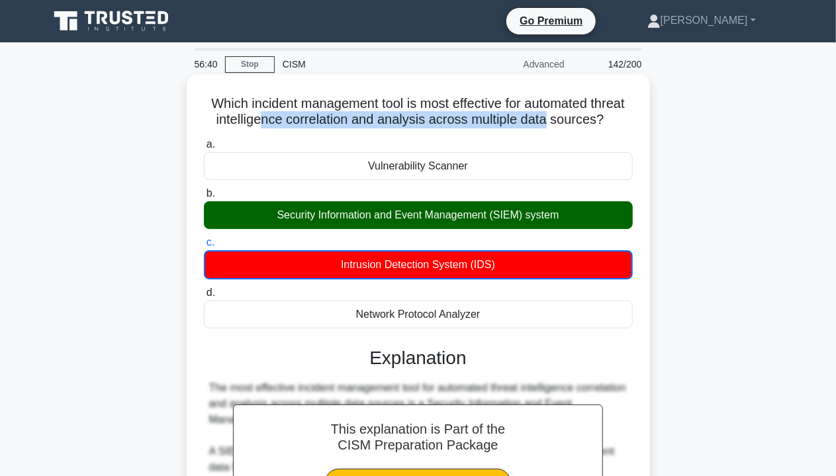
drag, startPoint x: 316, startPoint y: 122, endPoint x: 646, endPoint y: 116, distance: 329.5
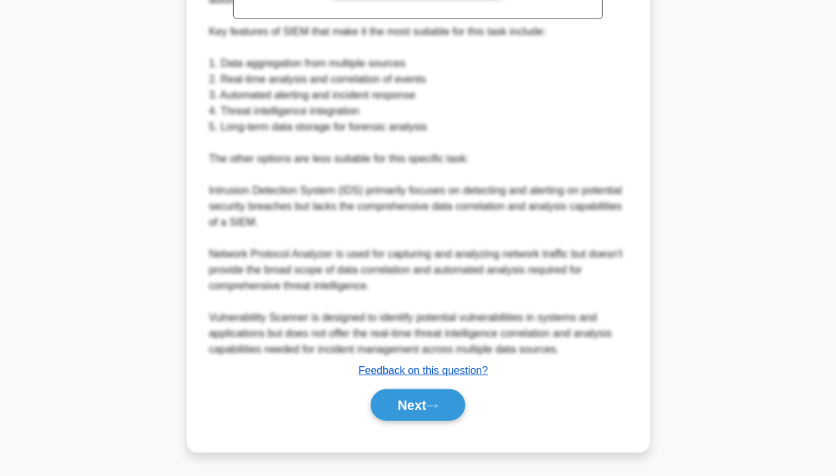
scroll to position [515, 0]
click at [414, 407] on button "Next" at bounding box center [418, 404] width 95 height 32
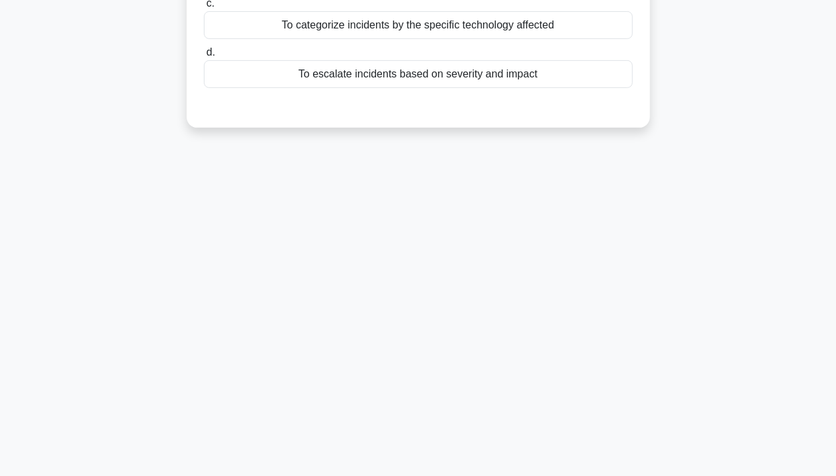
scroll to position [0, 0]
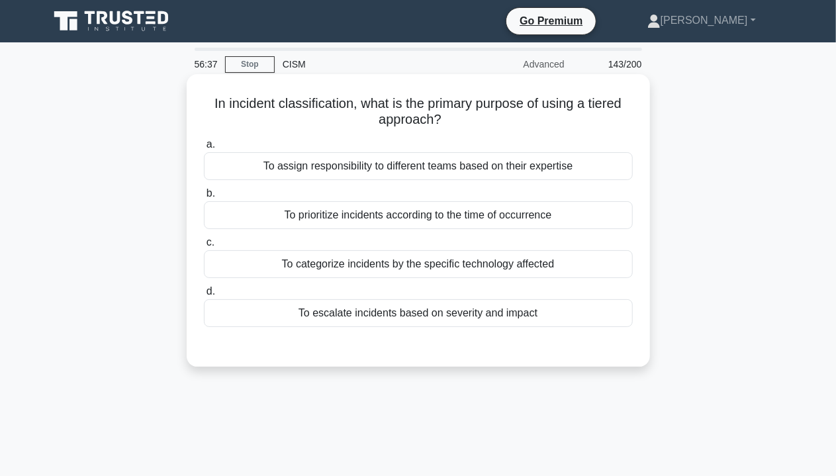
click at [461, 154] on div "To assign responsibility to different teams based on their expertise" at bounding box center [418, 166] width 429 height 28
click at [204, 149] on input "a. To assign responsibility to different teams based on their expertise" at bounding box center [204, 144] width 0 height 9
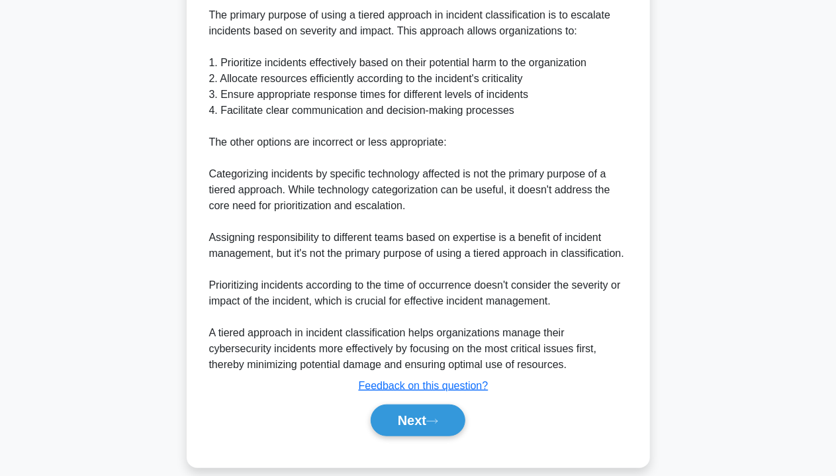
scroll to position [388, 0]
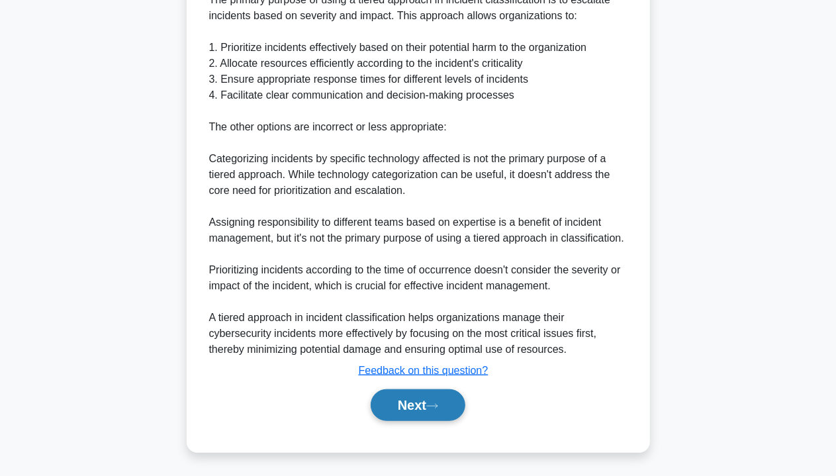
drag, startPoint x: 425, startPoint y: 407, endPoint x: 463, endPoint y: 400, distance: 38.9
click at [427, 405] on button "Next" at bounding box center [418, 405] width 95 height 32
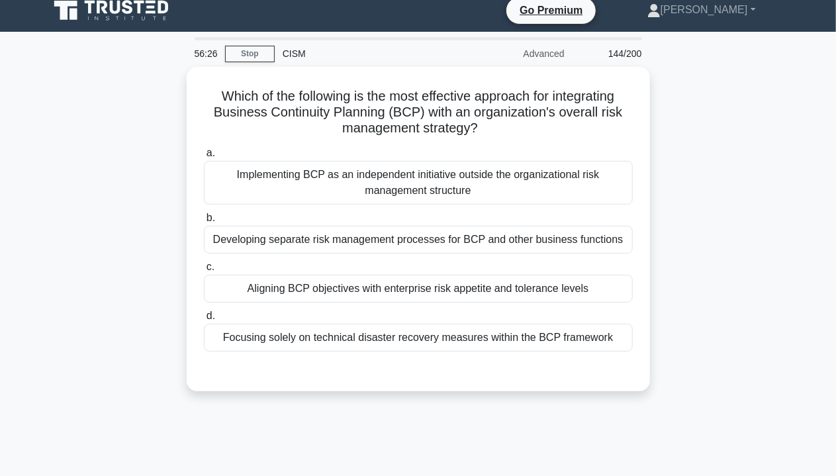
scroll to position [0, 0]
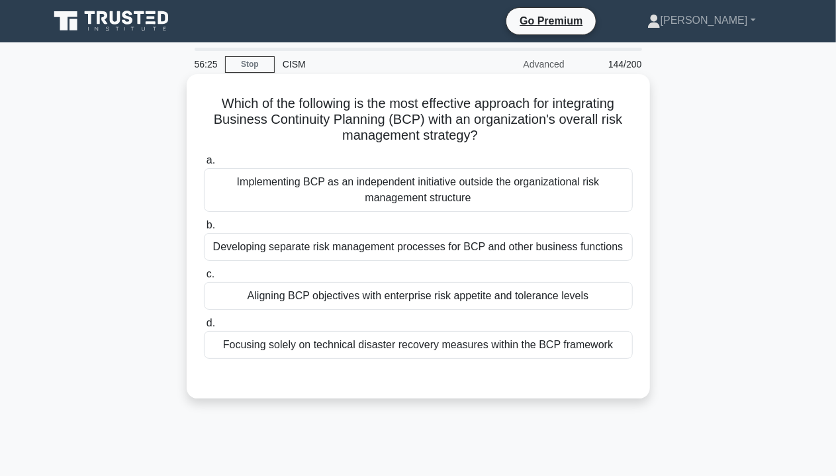
click at [453, 240] on div "Developing separate risk management processes for BCP and other business functi…" at bounding box center [418, 247] width 429 height 28
click at [204, 230] on input "b. Developing separate risk management processes for BCP and other business fun…" at bounding box center [204, 225] width 0 height 9
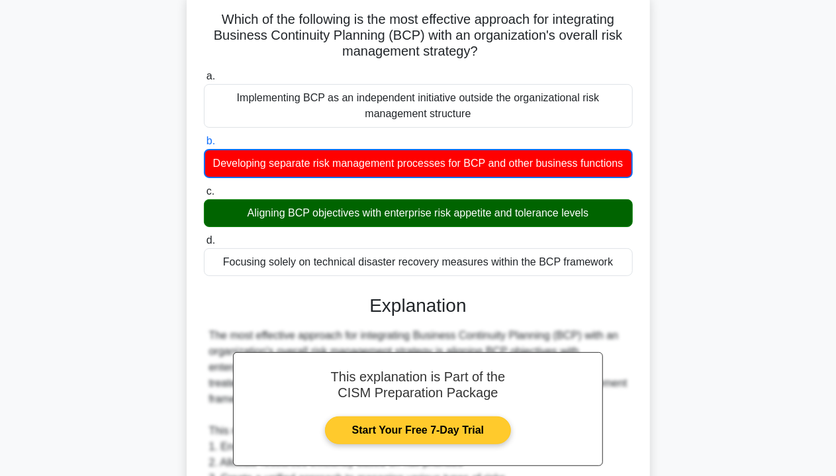
scroll to position [198, 0]
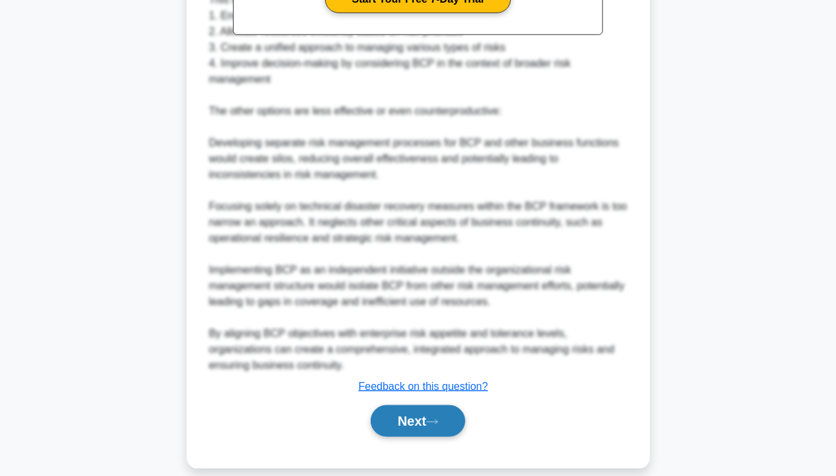
click at [412, 405] on button "Next" at bounding box center [418, 421] width 95 height 32
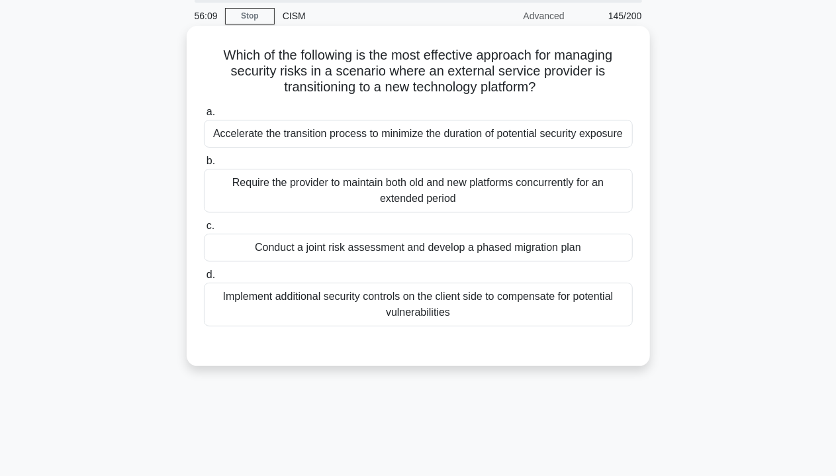
scroll to position [0, 0]
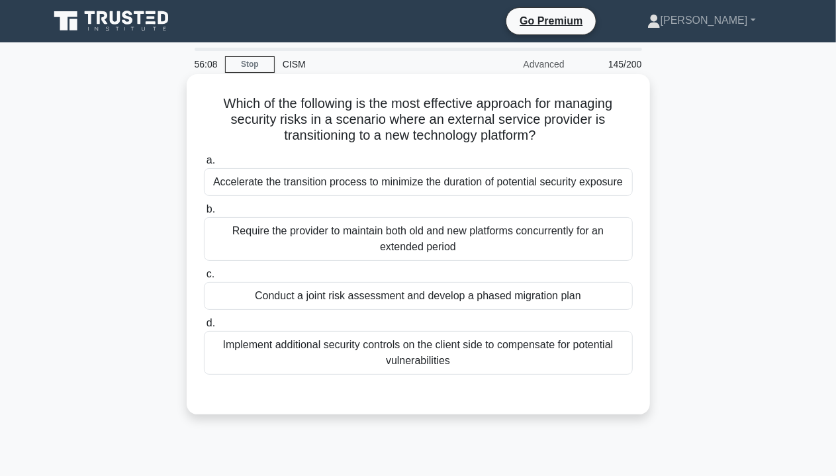
click at [487, 218] on div "Require the provider to maintain both old and new platforms concurrently for an…" at bounding box center [418, 239] width 429 height 44
click at [204, 214] on input "b. Require the provider to maintain both old and new platforms concurrently for…" at bounding box center [204, 209] width 0 height 9
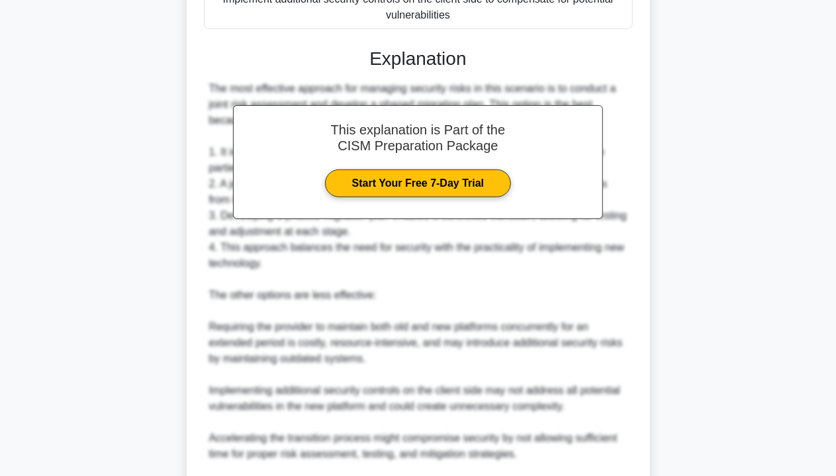
scroll to position [515, 0]
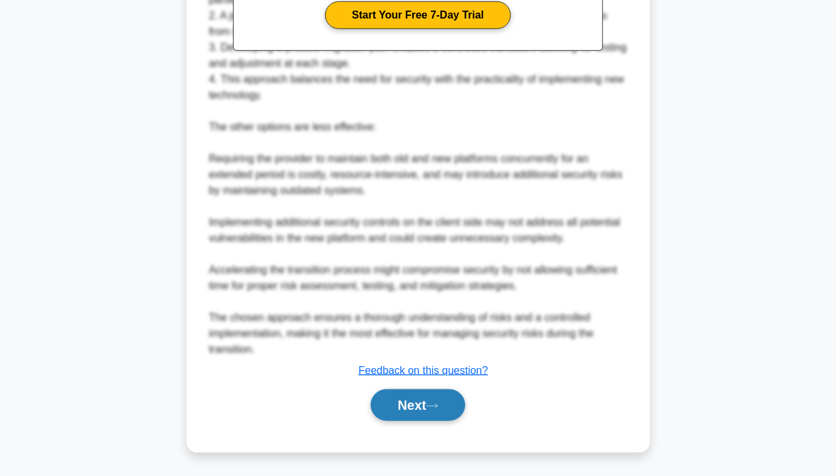
click at [414, 408] on button "Next" at bounding box center [418, 405] width 95 height 32
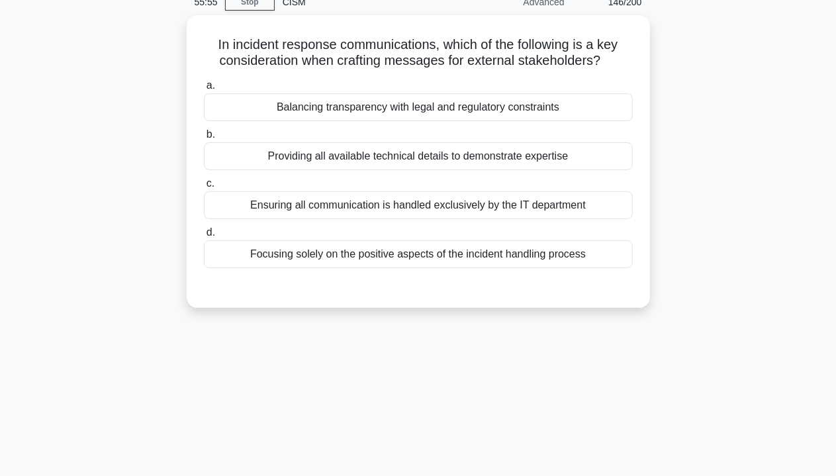
scroll to position [40, 0]
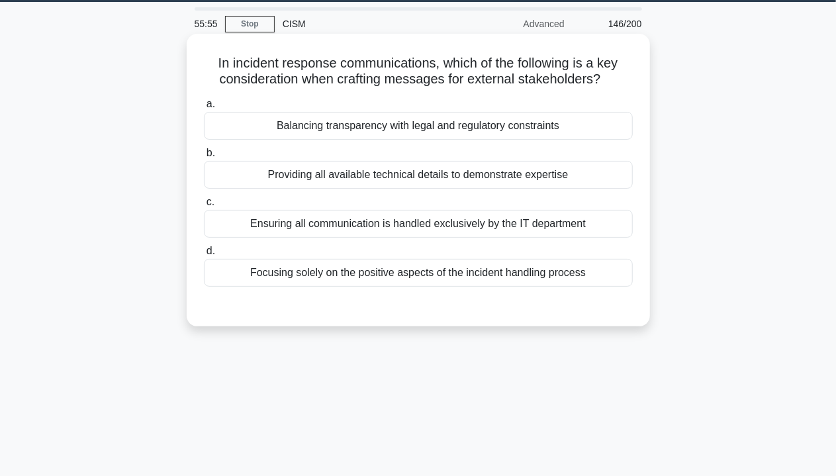
click at [496, 226] on div "Ensuring all communication is handled exclusively by the IT department" at bounding box center [418, 224] width 429 height 28
click at [204, 206] on input "c. Ensuring all communication is handled exclusively by the IT department" at bounding box center [204, 202] width 0 height 9
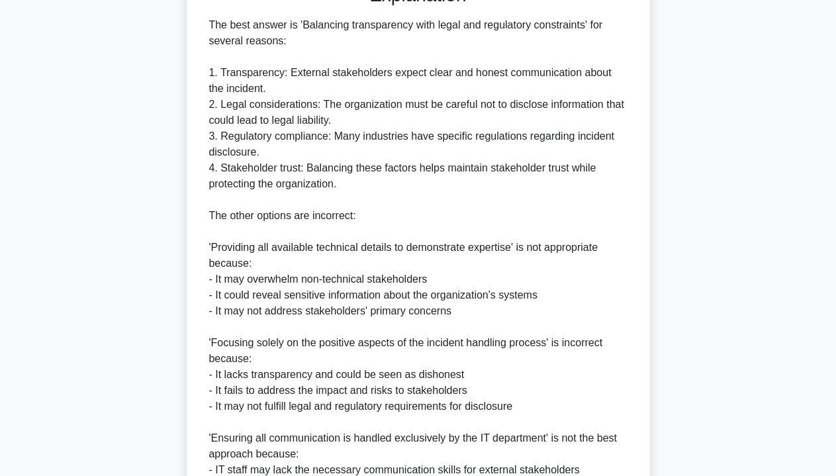
scroll to position [504, 0]
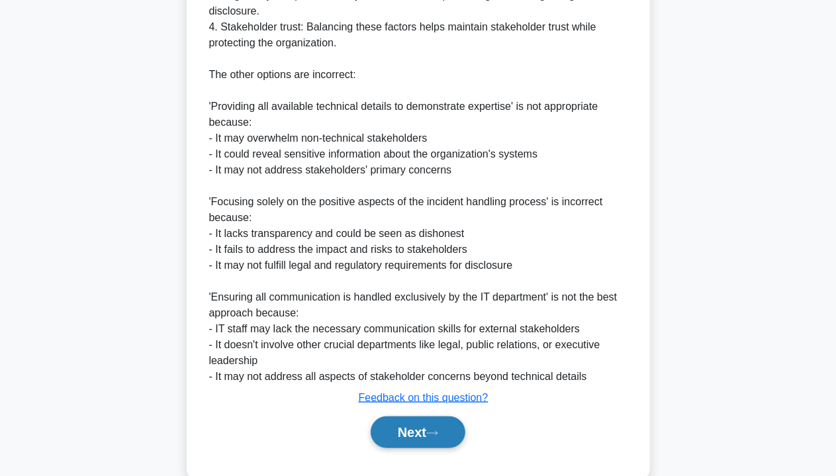
click at [401, 431] on button "Next" at bounding box center [418, 432] width 95 height 32
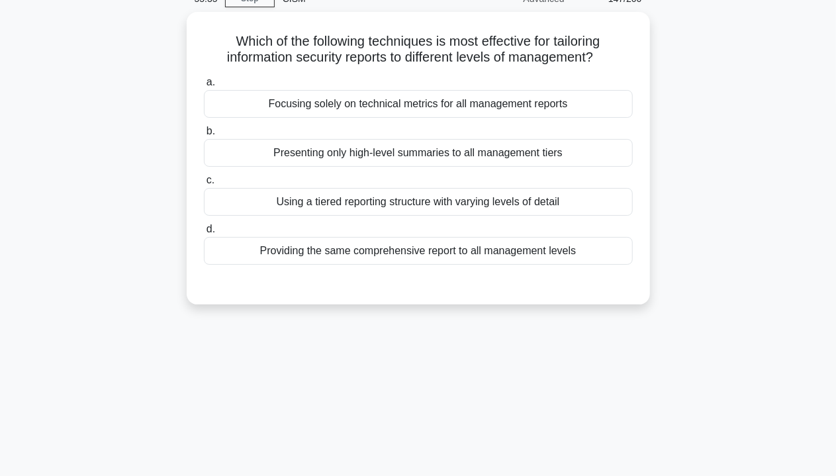
scroll to position [0, 0]
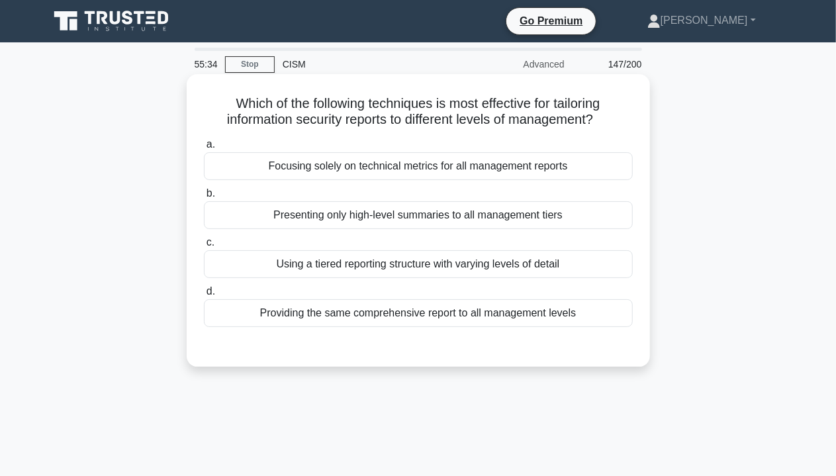
click at [426, 199] on label "b. Presenting only high-level summaries to all management tiers" at bounding box center [418, 207] width 429 height 44
click at [204, 198] on input "b. Presenting only high-level summaries to all management tiers" at bounding box center [204, 193] width 0 height 9
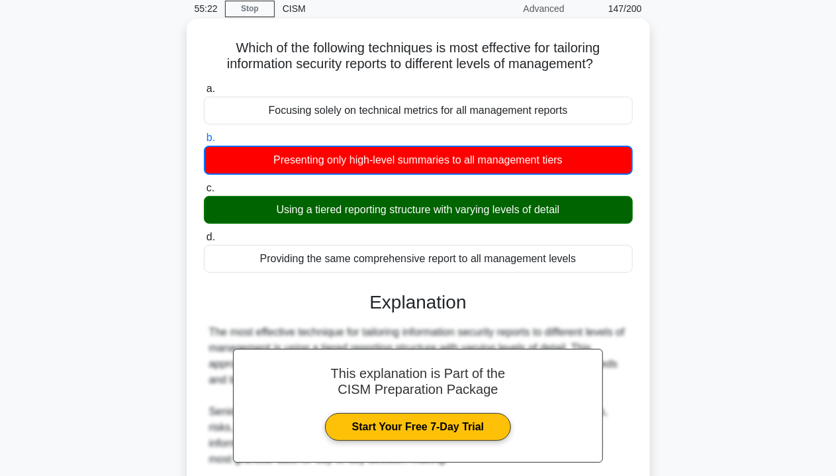
scroll to position [132, 0]
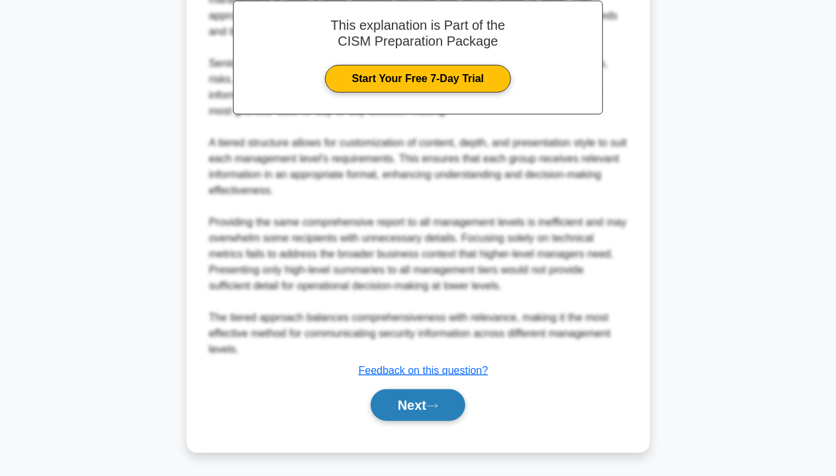
click at [413, 412] on button "Next" at bounding box center [418, 405] width 95 height 32
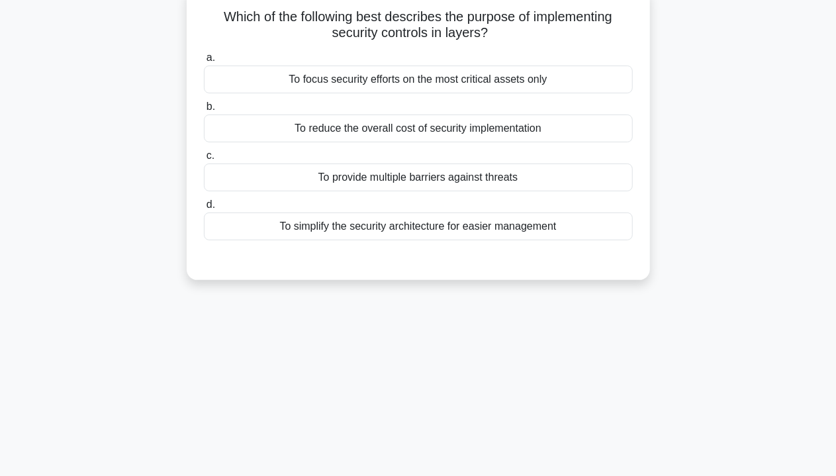
scroll to position [0, 0]
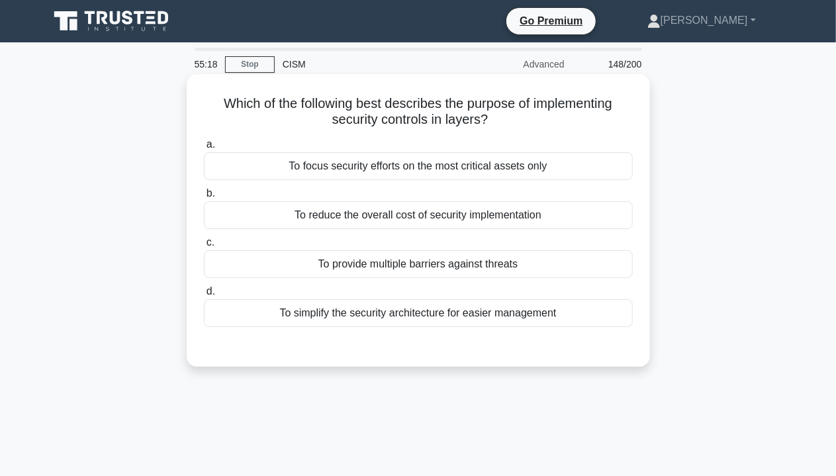
click at [427, 236] on label "c. To provide multiple barriers against threats" at bounding box center [418, 256] width 429 height 44
click at [204, 238] on input "c. To provide multiple barriers against threats" at bounding box center [204, 242] width 0 height 9
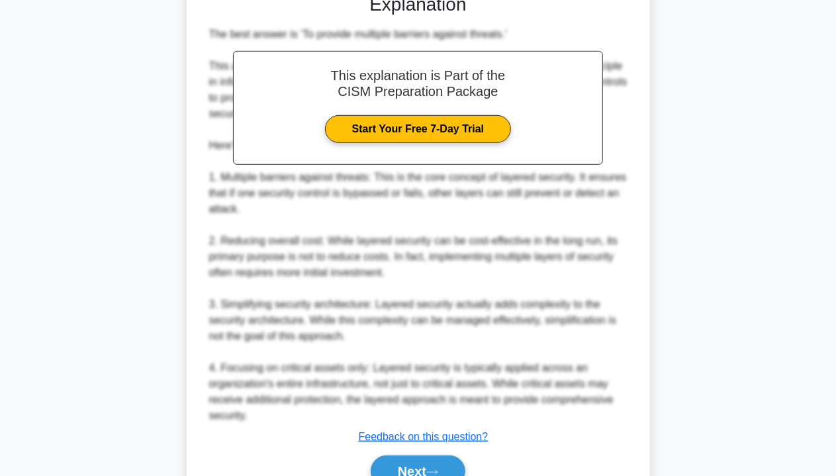
scroll to position [418, 0]
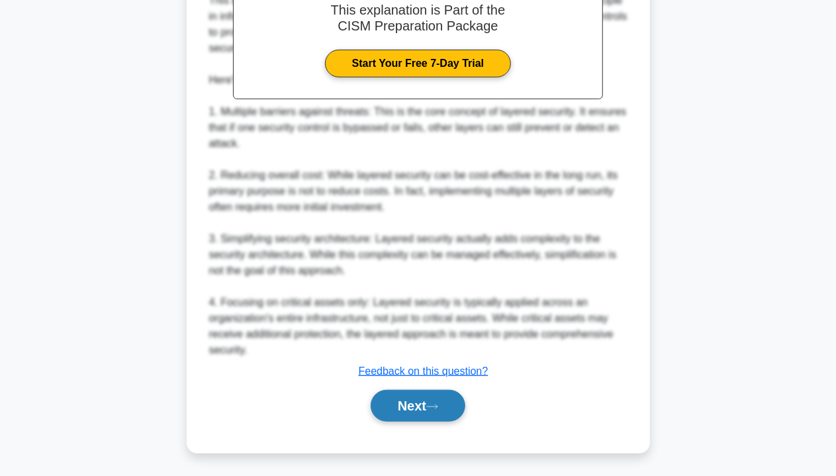
click at [401, 408] on button "Next" at bounding box center [418, 406] width 95 height 32
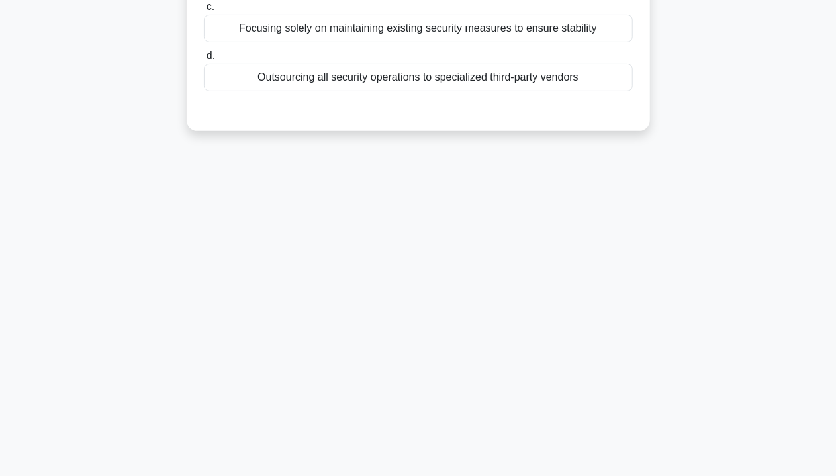
scroll to position [0, 0]
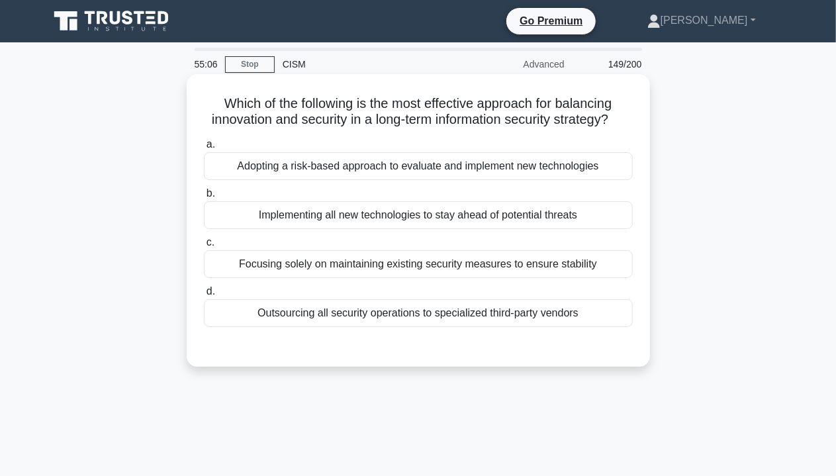
click at [371, 229] on div "Implementing all new technologies to stay ahead of potential threats" at bounding box center [418, 215] width 429 height 28
click at [204, 198] on input "b. Implementing all new technologies to stay ahead of potential threats" at bounding box center [204, 193] width 0 height 9
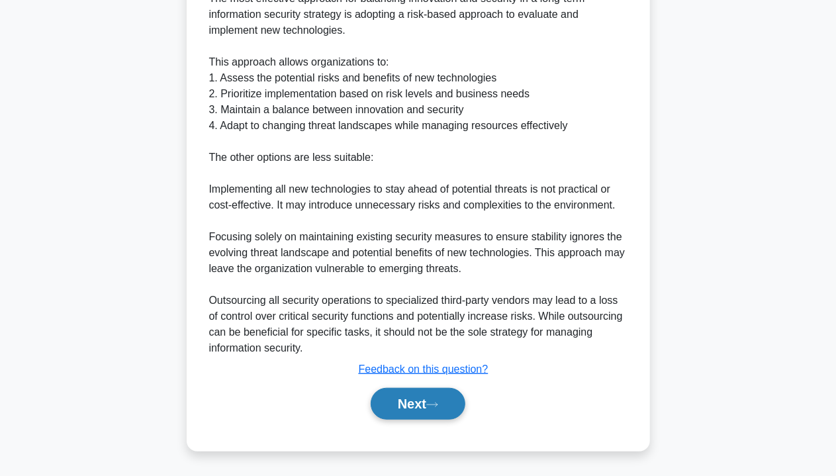
click at [405, 413] on button "Next" at bounding box center [418, 404] width 95 height 32
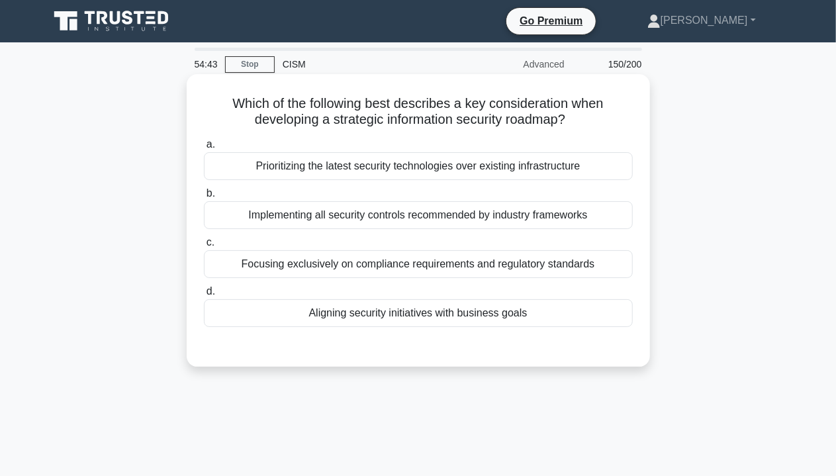
click at [412, 214] on div "Implementing all security controls recommended by industry frameworks" at bounding box center [418, 215] width 429 height 28
click at [204, 198] on input "b. Implementing all security controls recommended by industry frameworks" at bounding box center [204, 193] width 0 height 9
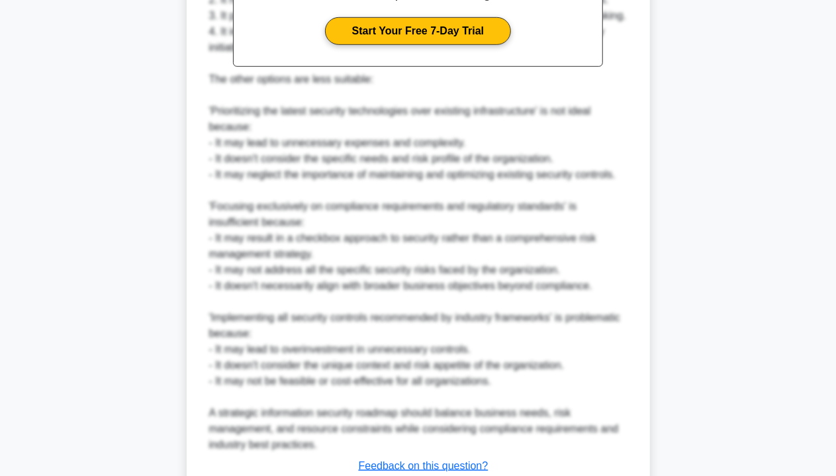
scroll to position [529, 0]
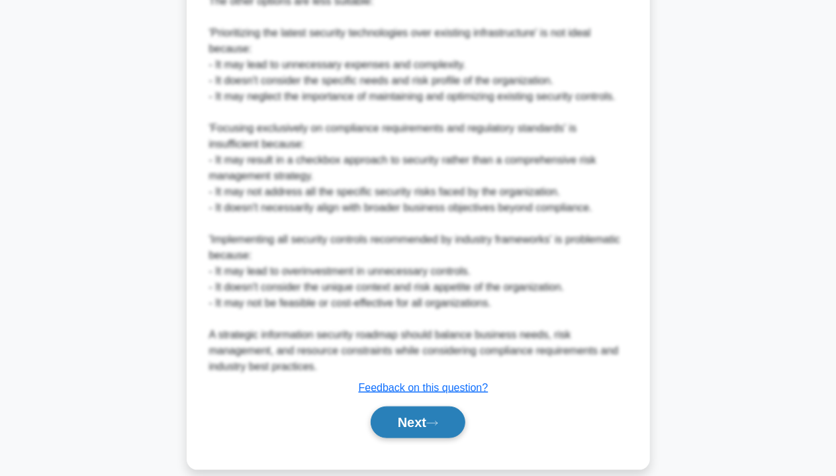
click at [417, 420] on button "Next" at bounding box center [418, 422] width 95 height 32
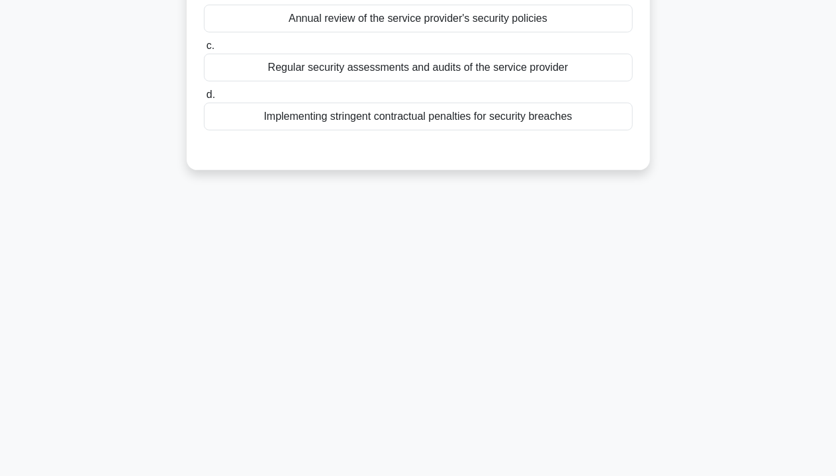
scroll to position [0, 0]
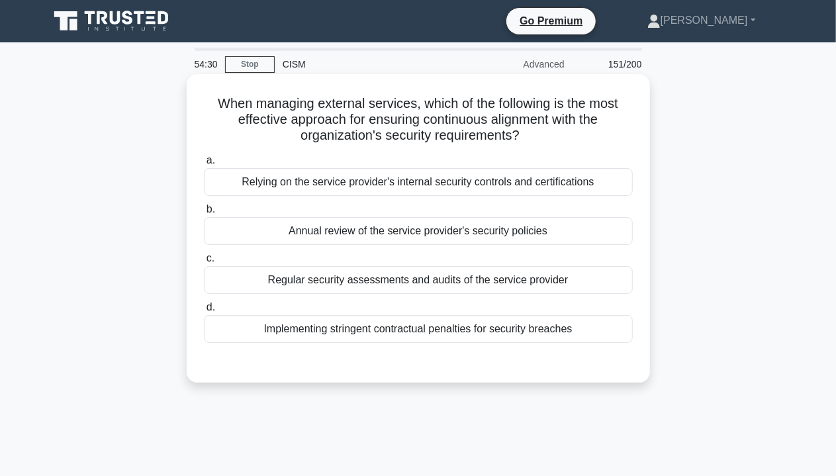
click at [479, 228] on div "Annual review of the service provider's security policies" at bounding box center [418, 231] width 429 height 28
click at [204, 214] on input "b. Annual review of the service provider's security policies" at bounding box center [204, 209] width 0 height 9
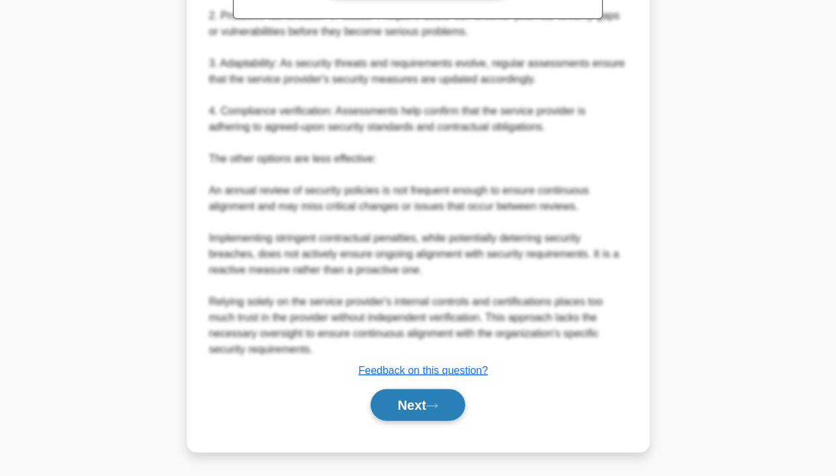
click at [412, 404] on button "Next" at bounding box center [418, 405] width 95 height 32
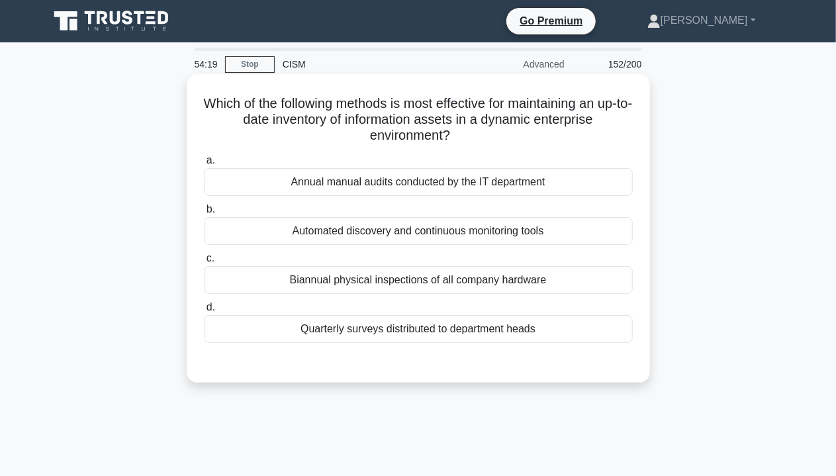
click at [466, 237] on div "Automated discovery and continuous monitoring tools" at bounding box center [418, 231] width 429 height 28
click at [204, 214] on input "b. Automated discovery and continuous monitoring tools" at bounding box center [204, 209] width 0 height 9
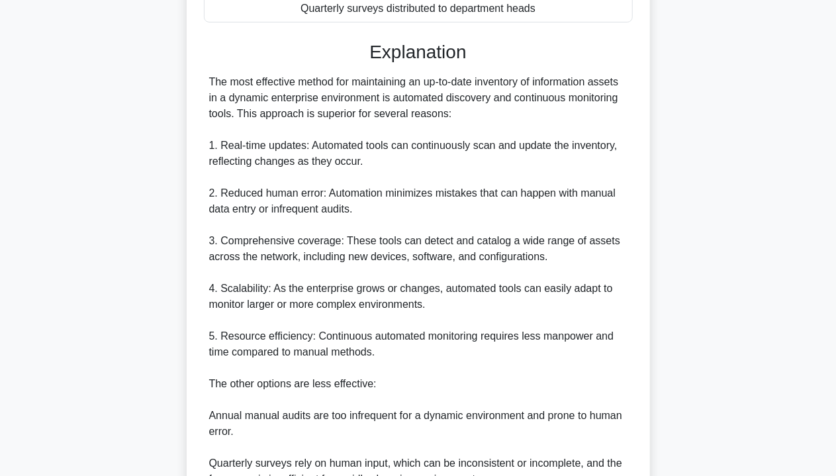
scroll to position [529, 0]
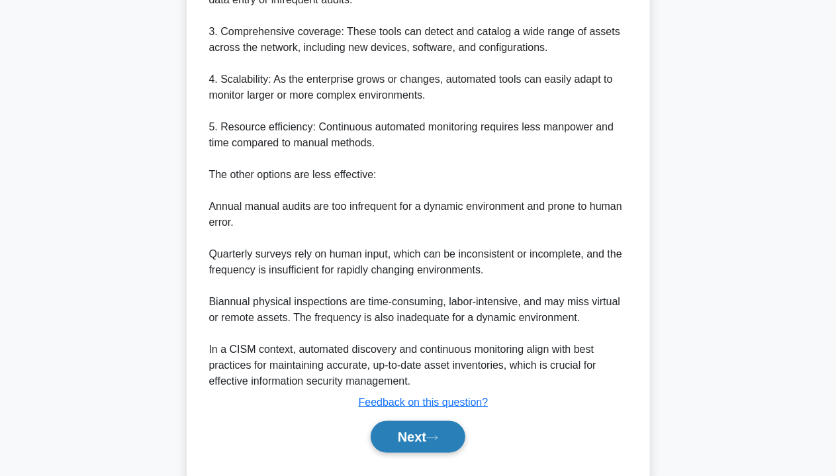
click at [413, 435] on button "Next" at bounding box center [418, 437] width 95 height 32
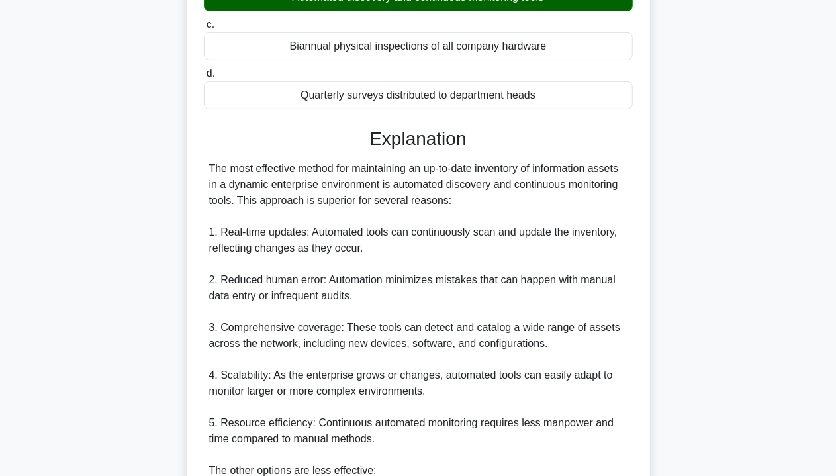
scroll to position [0, 0]
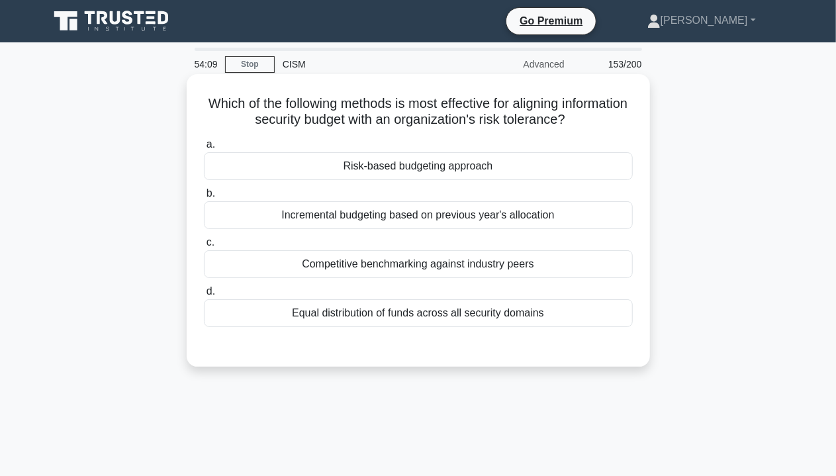
click at [486, 167] on div "Risk-based budgeting approach" at bounding box center [418, 166] width 429 height 28
click at [204, 149] on input "a. Risk-based budgeting approach" at bounding box center [204, 144] width 0 height 9
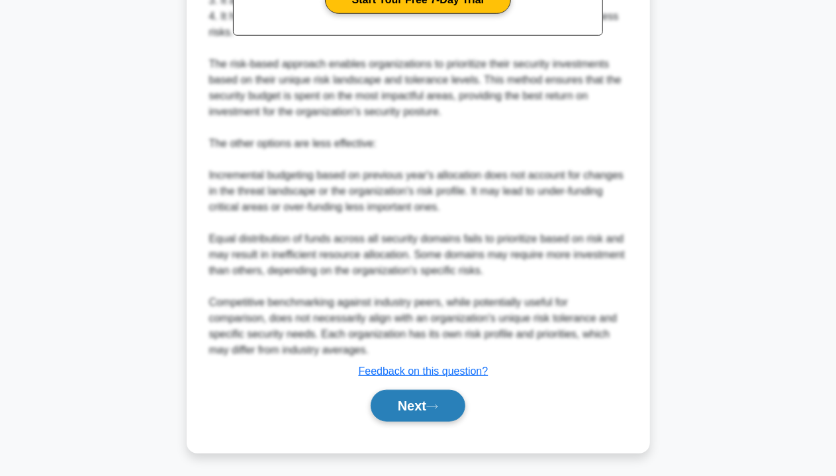
click at [438, 406] on icon at bounding box center [432, 406] width 12 height 7
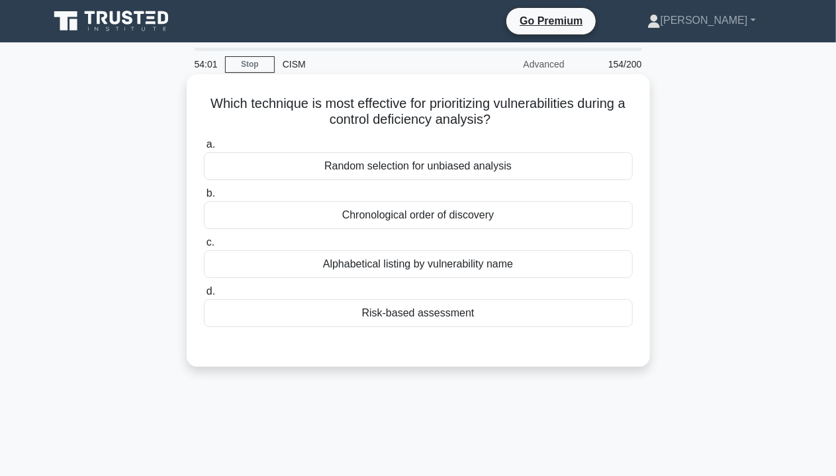
click at [471, 207] on div "Chronological order of discovery" at bounding box center [418, 215] width 429 height 28
click at [204, 198] on input "b. Chronological order of discovery" at bounding box center [204, 193] width 0 height 9
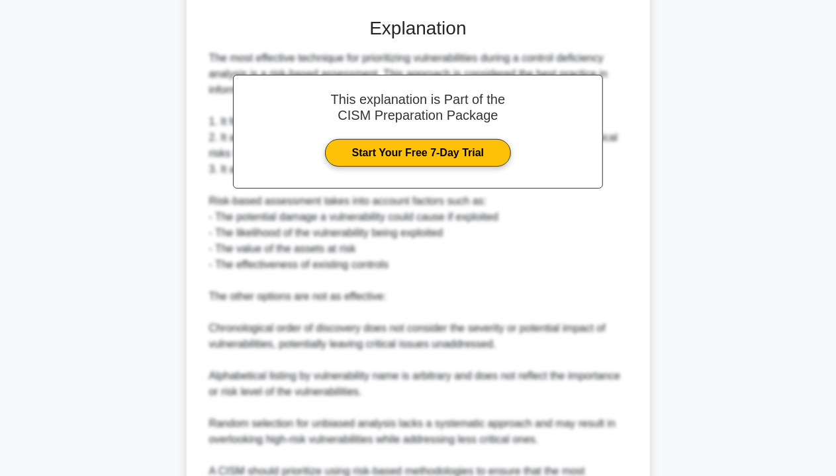
scroll to position [463, 0]
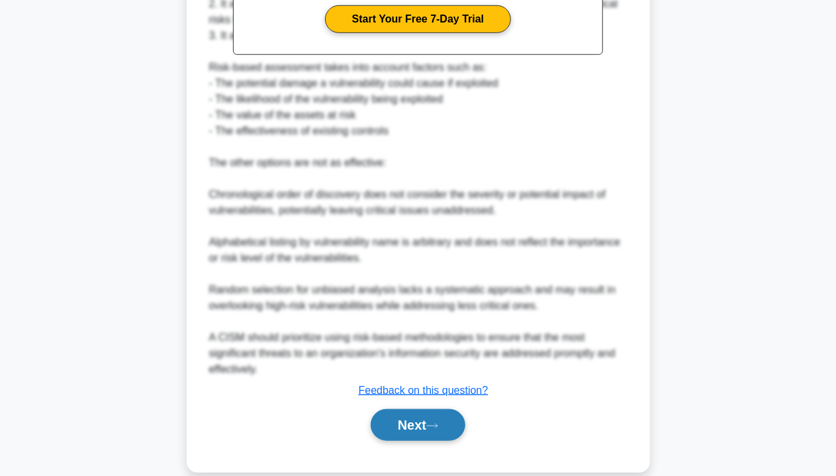
click at [414, 423] on button "Next" at bounding box center [418, 425] width 95 height 32
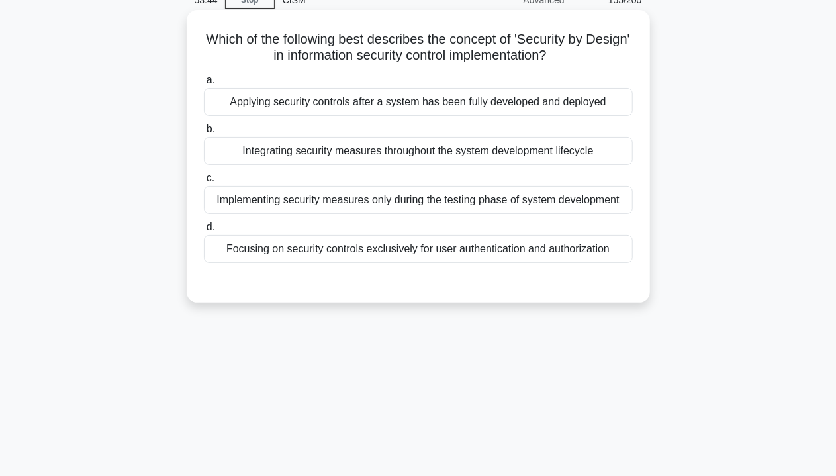
scroll to position [0, 0]
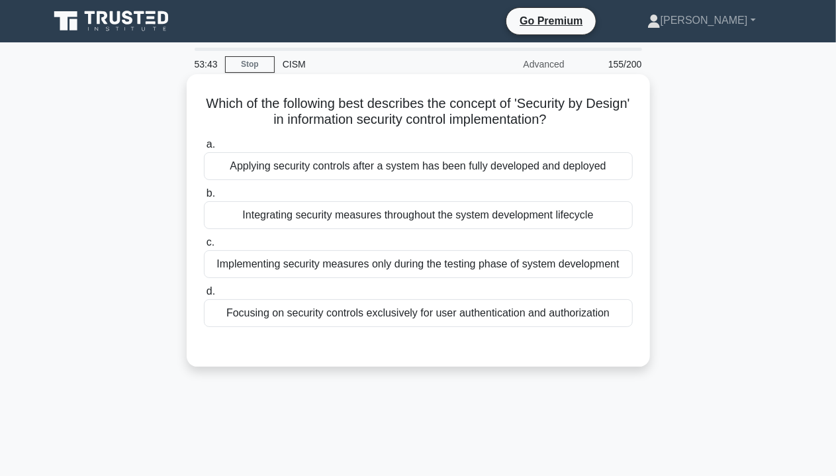
click at [470, 173] on div "Applying security controls after a system has been fully developed and deployed" at bounding box center [418, 166] width 429 height 28
click at [204, 149] on input "a. Applying security controls after a system has been fully developed and deplo…" at bounding box center [204, 144] width 0 height 9
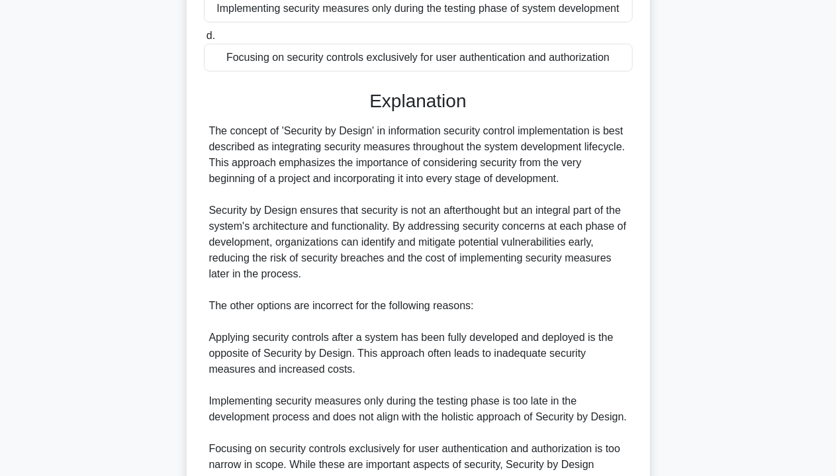
scroll to position [331, 0]
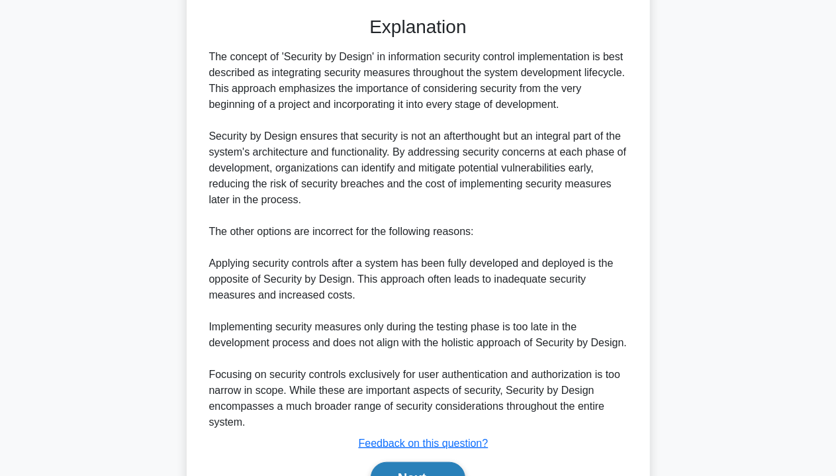
click at [448, 469] on button "Next" at bounding box center [418, 478] width 95 height 32
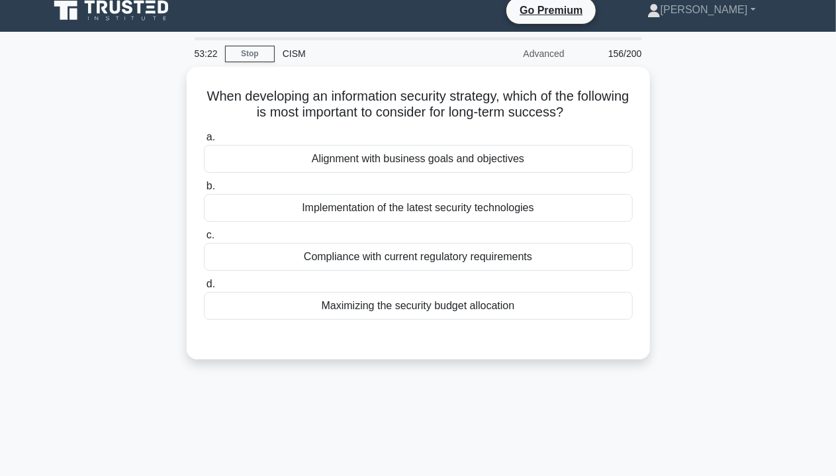
scroll to position [0, 0]
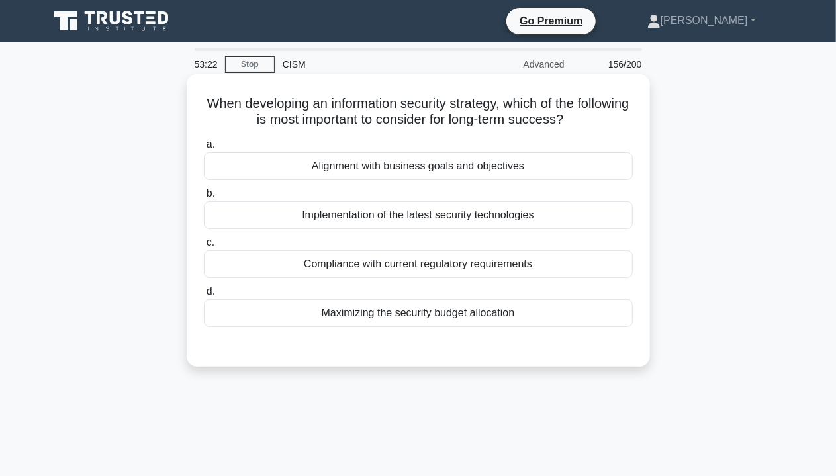
click at [445, 206] on div "Implementation of the latest security technologies" at bounding box center [418, 215] width 429 height 28
click at [204, 198] on input "b. Implementation of the latest security technologies" at bounding box center [204, 193] width 0 height 9
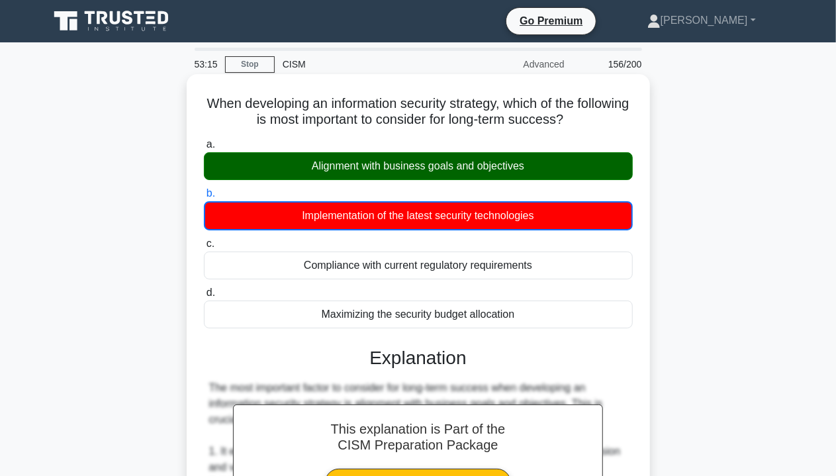
scroll to position [451, 0]
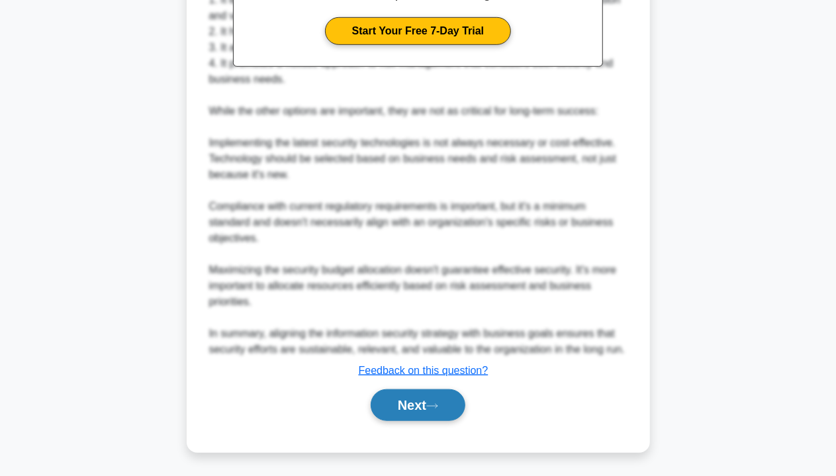
click at [437, 406] on icon at bounding box center [432, 406] width 11 height 4
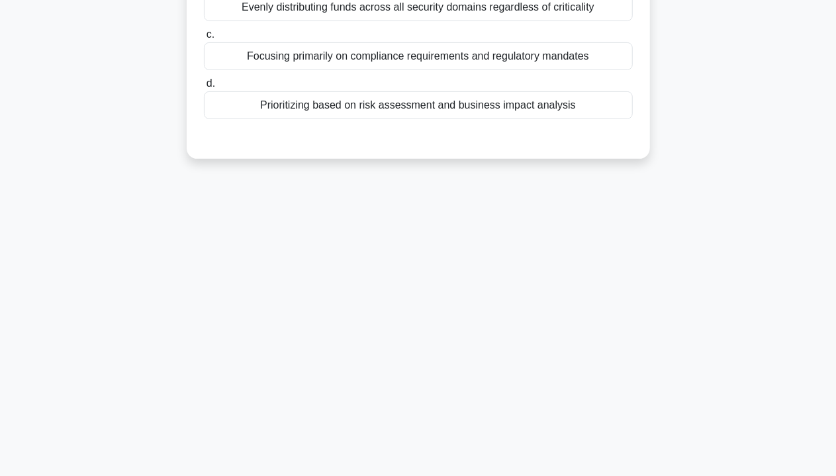
scroll to position [0, 0]
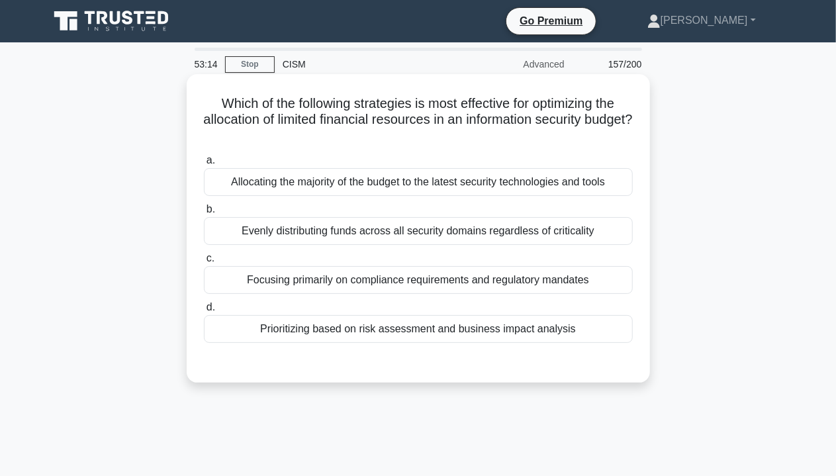
click at [421, 227] on div "Evenly distributing funds across all security domains regardless of criticality" at bounding box center [418, 231] width 429 height 28
click at [204, 214] on input "b. Evenly distributing funds across all security domains regardless of critical…" at bounding box center [204, 209] width 0 height 9
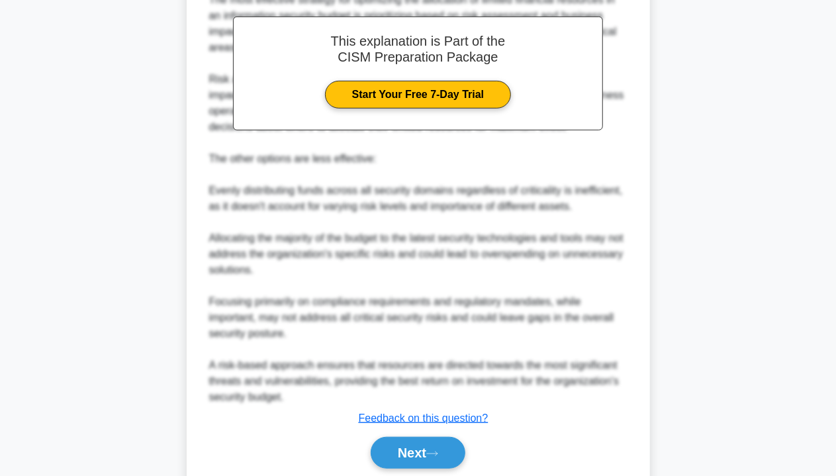
scroll to position [451, 0]
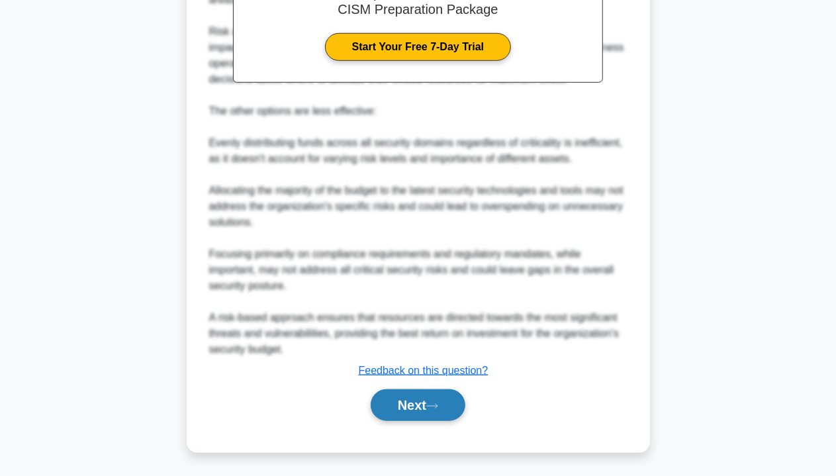
click at [431, 415] on button "Next" at bounding box center [418, 405] width 95 height 32
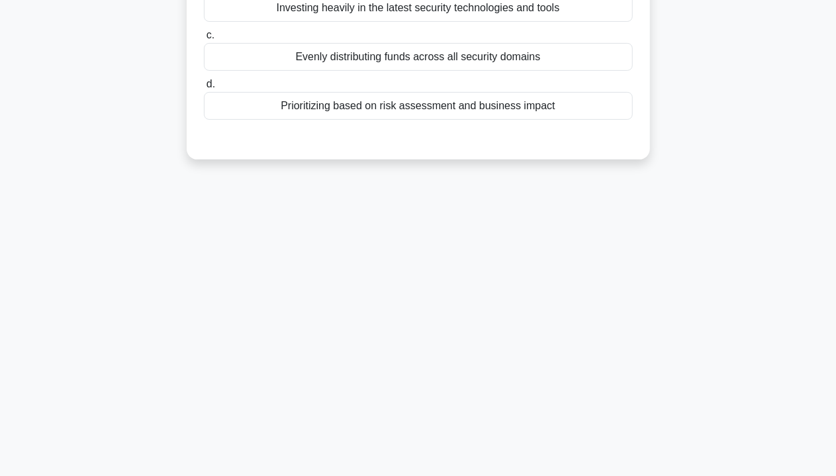
scroll to position [0, 0]
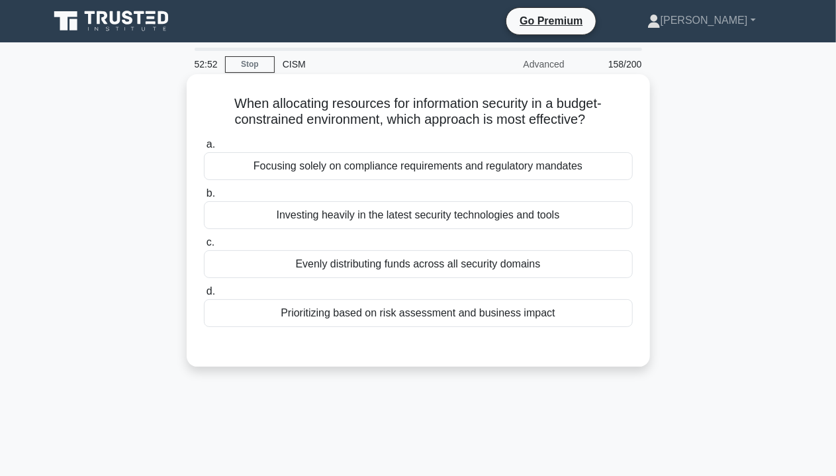
click at [439, 247] on label "c. Evenly distributing funds across all security domains" at bounding box center [418, 256] width 429 height 44
click at [204, 247] on input "c. Evenly distributing funds across all security domains" at bounding box center [204, 242] width 0 height 9
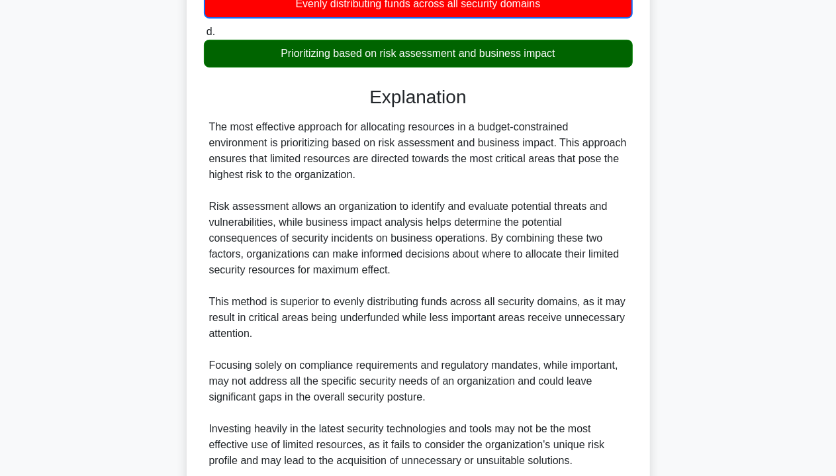
scroll to position [435, 0]
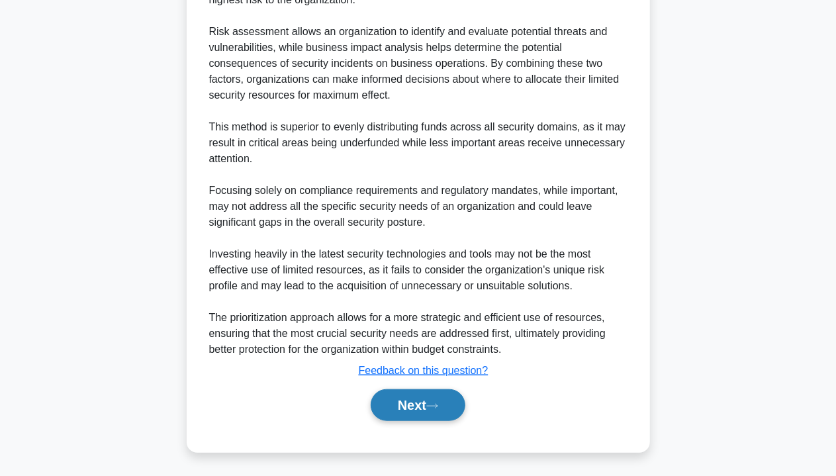
click at [381, 410] on button "Next" at bounding box center [418, 405] width 95 height 32
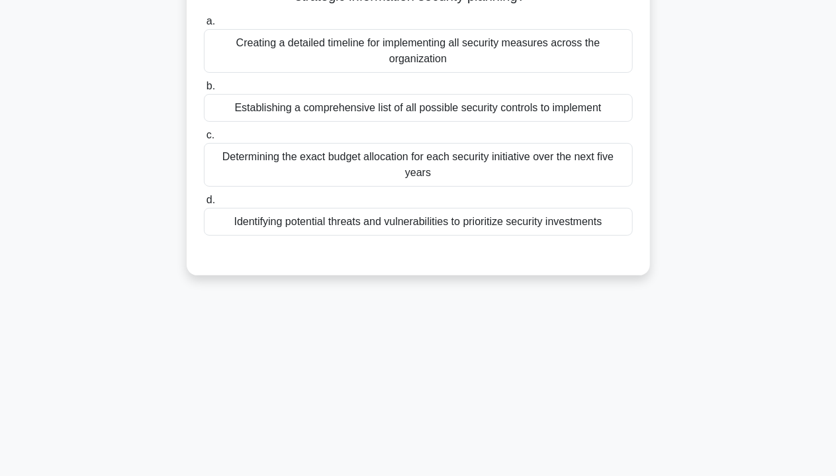
scroll to position [0, 0]
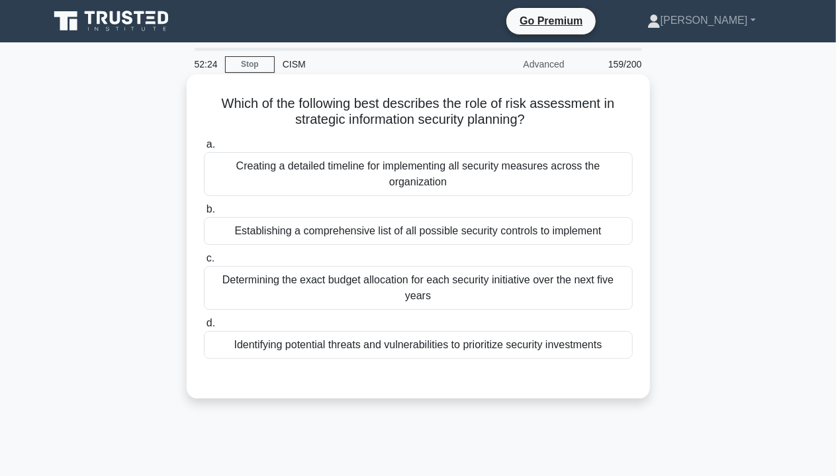
click at [333, 168] on div "Creating a detailed timeline for implementing all security measures across the …" at bounding box center [418, 174] width 429 height 44
click at [204, 149] on input "a. Creating a detailed timeline for implementing all security measures across t…" at bounding box center [204, 144] width 0 height 9
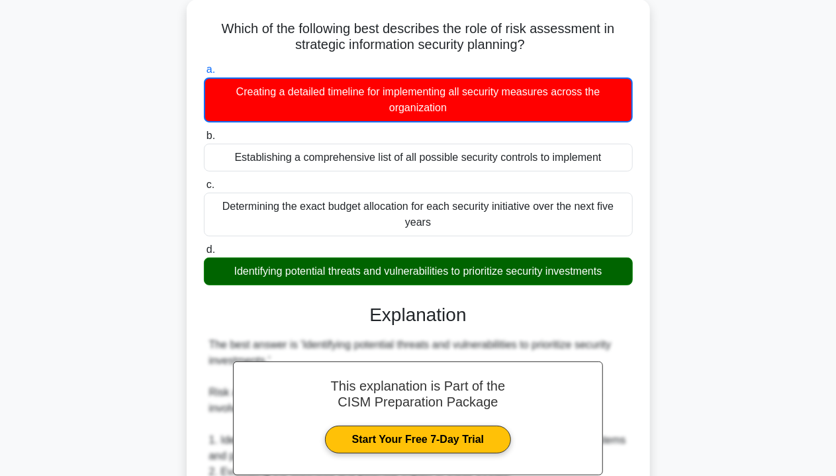
scroll to position [265, 0]
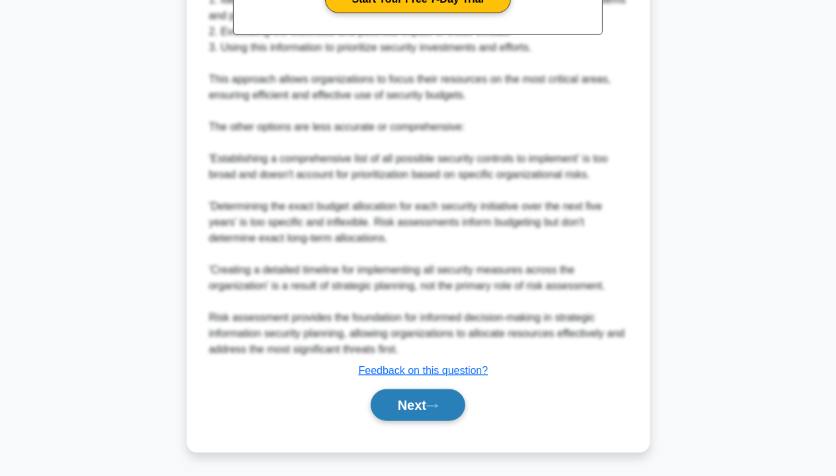
click at [399, 405] on button "Next" at bounding box center [418, 405] width 95 height 32
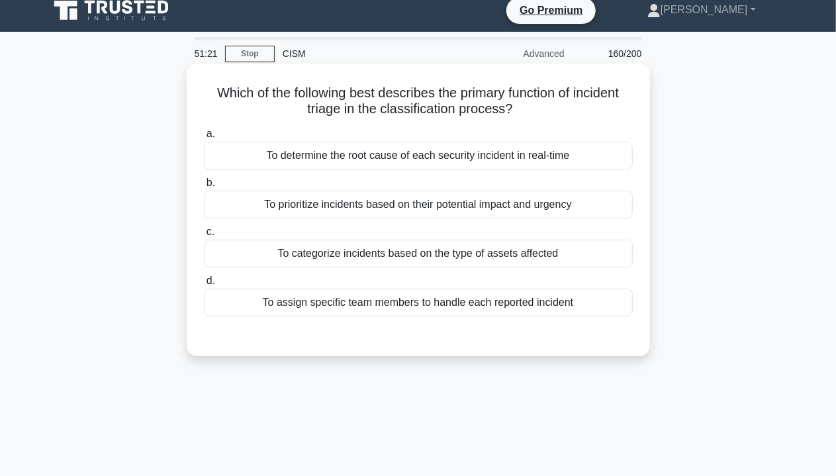
scroll to position [0, 0]
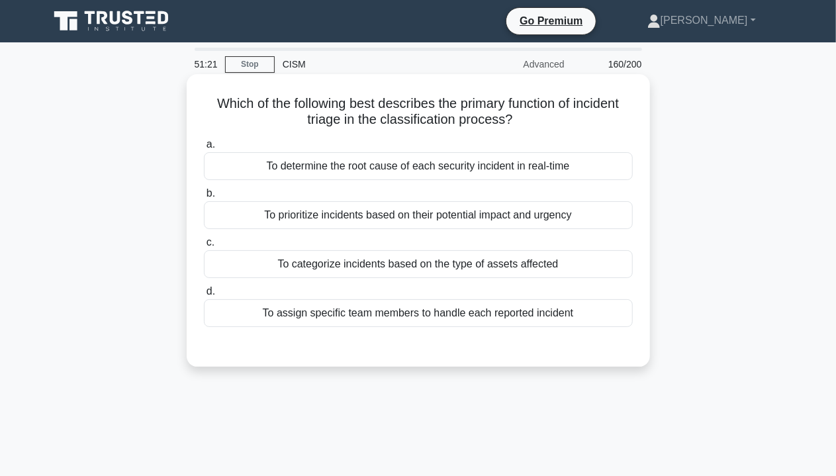
click at [487, 227] on div "To prioritize incidents based on their potential impact and urgency" at bounding box center [418, 215] width 429 height 28
click at [204, 198] on input "b. To prioritize incidents based on their potential impact and urgency" at bounding box center [204, 193] width 0 height 9
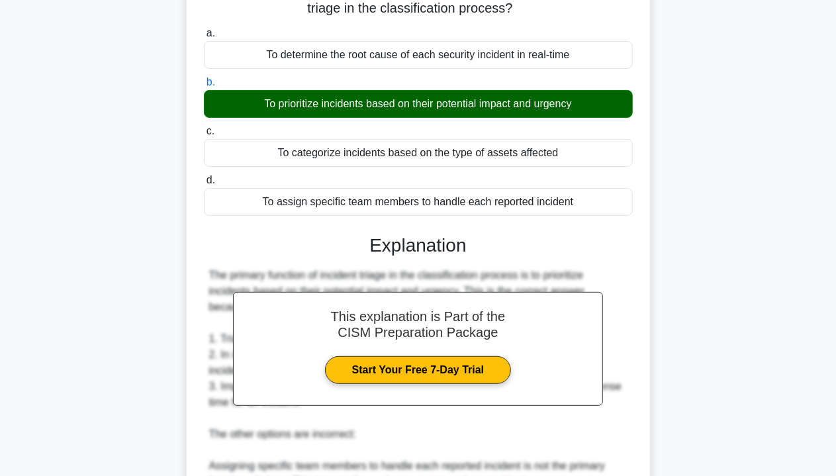
scroll to position [338, 0]
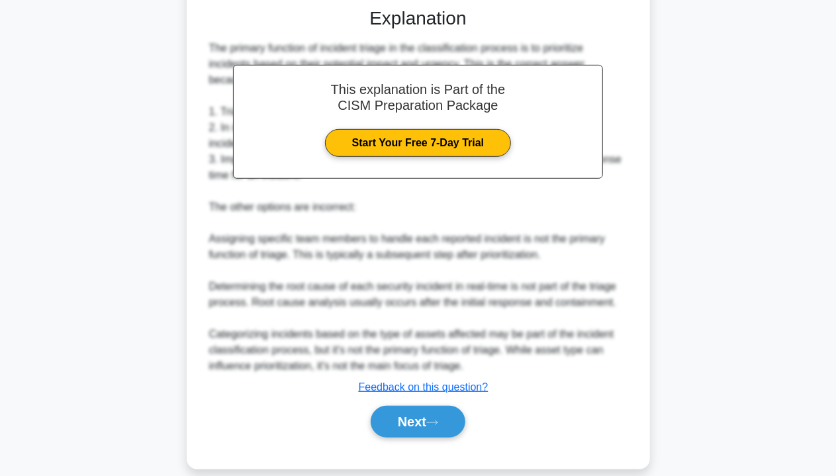
click at [423, 400] on div "Next" at bounding box center [418, 421] width 429 height 42
click at [420, 406] on button "Next" at bounding box center [418, 422] width 95 height 32
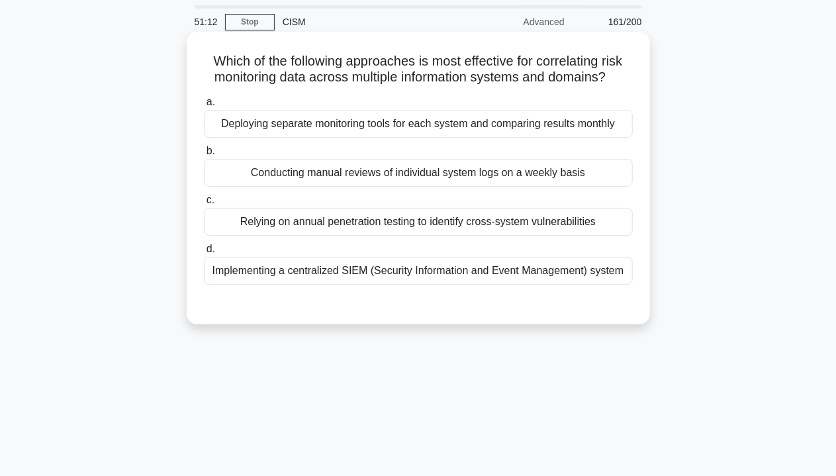
scroll to position [0, 0]
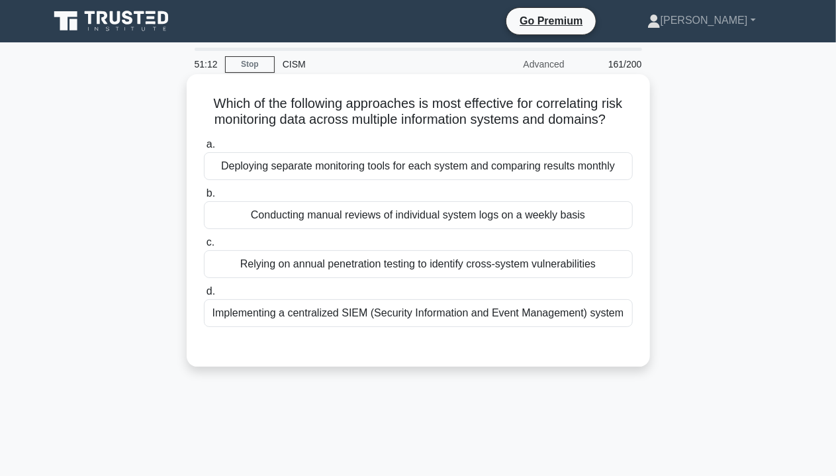
click at [441, 210] on div "Conducting manual reviews of individual system logs on a weekly basis" at bounding box center [418, 215] width 429 height 28
click at [204, 198] on input "b. Conducting manual reviews of individual system logs on a weekly basis" at bounding box center [204, 193] width 0 height 9
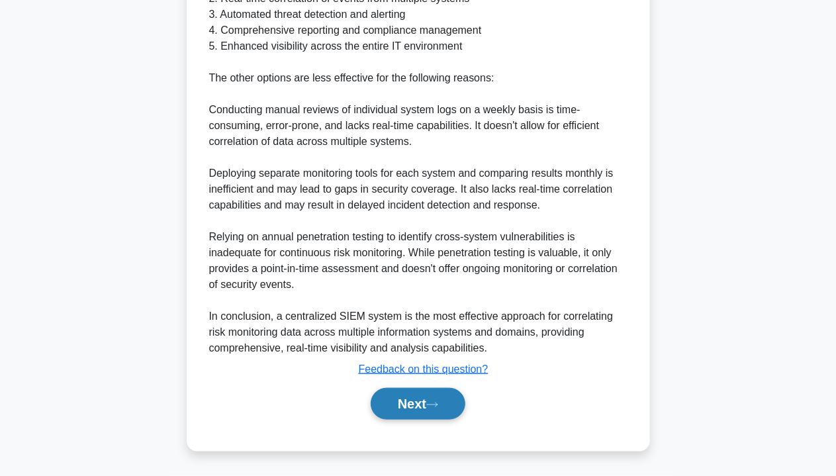
click at [426, 406] on button "Next" at bounding box center [418, 404] width 95 height 32
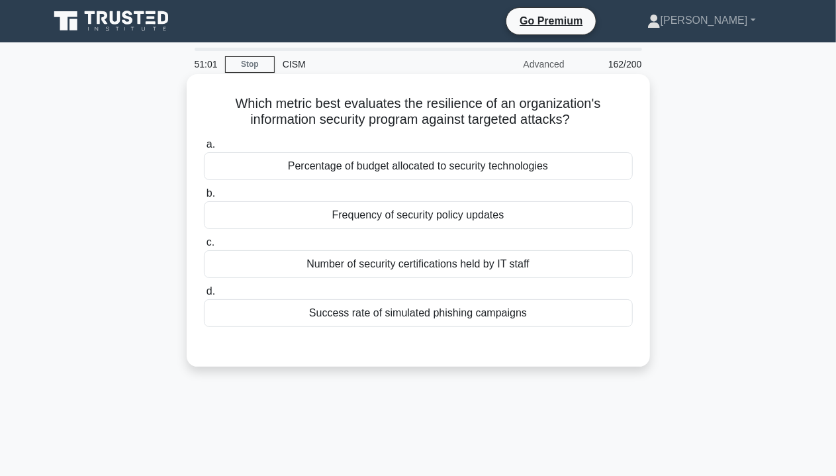
click at [334, 182] on div "a. Percentage of budget allocated to security technologies b. Frequency of secu…" at bounding box center [418, 232] width 445 height 196
click at [531, 161] on div "Percentage of budget allocated to security technologies" at bounding box center [418, 166] width 429 height 28
click at [204, 149] on input "a. Percentage of budget allocated to security technologies" at bounding box center [204, 144] width 0 height 9
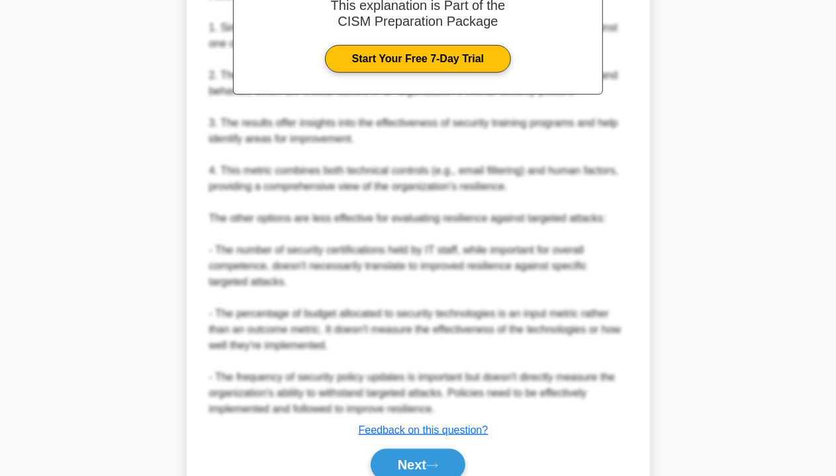
scroll to position [483, 0]
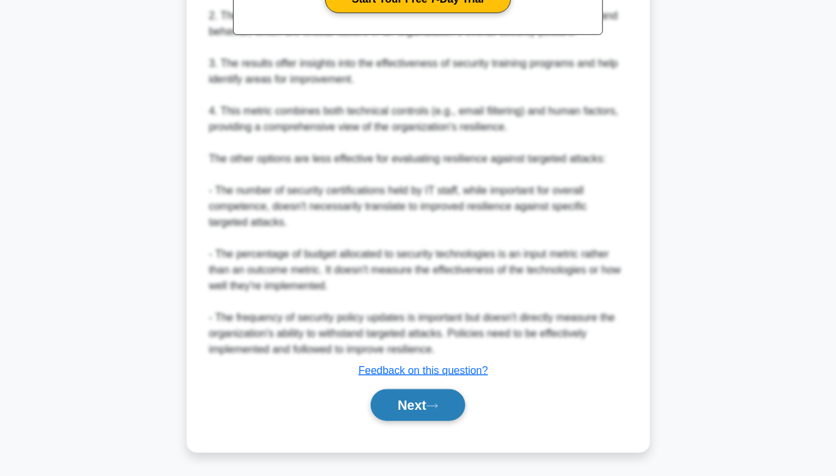
click at [429, 407] on button "Next" at bounding box center [418, 405] width 95 height 32
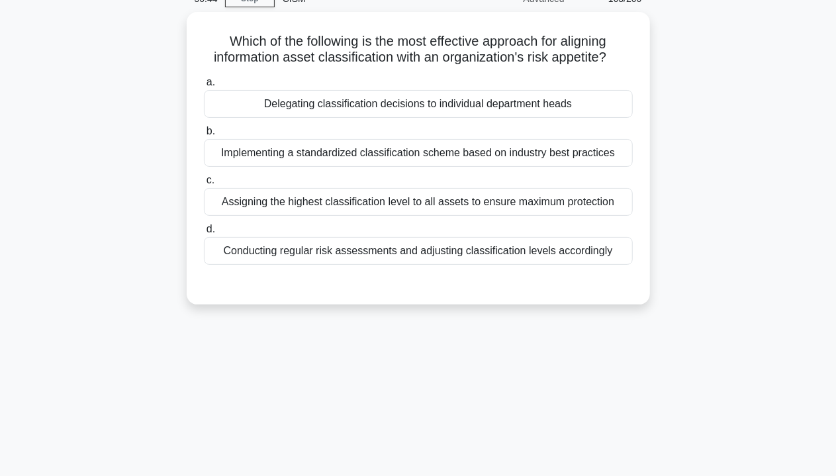
scroll to position [0, 0]
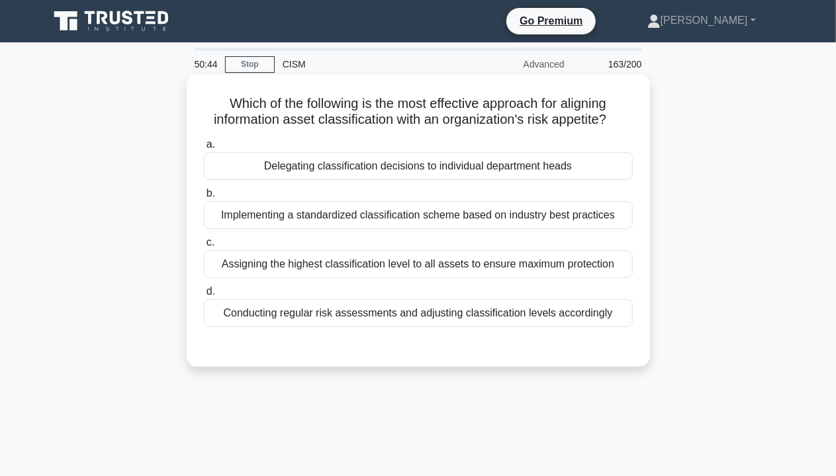
click at [438, 243] on label "c. Assigning the highest classification level to all assets to ensure maximum p…" at bounding box center [418, 256] width 429 height 44
click at [204, 243] on input "c. Assigning the highest classification level to all assets to ensure maximum p…" at bounding box center [204, 242] width 0 height 9
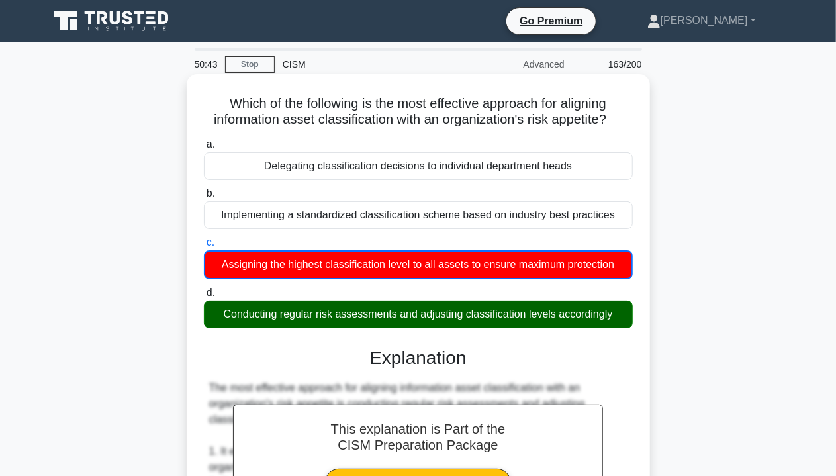
click at [466, 216] on div "Implementing a standardized classification scheme based on industry best practi…" at bounding box center [418, 215] width 429 height 28
click at [204, 198] on input "b. Implementing a standardized classification scheme based on industry best pra…" at bounding box center [204, 193] width 0 height 9
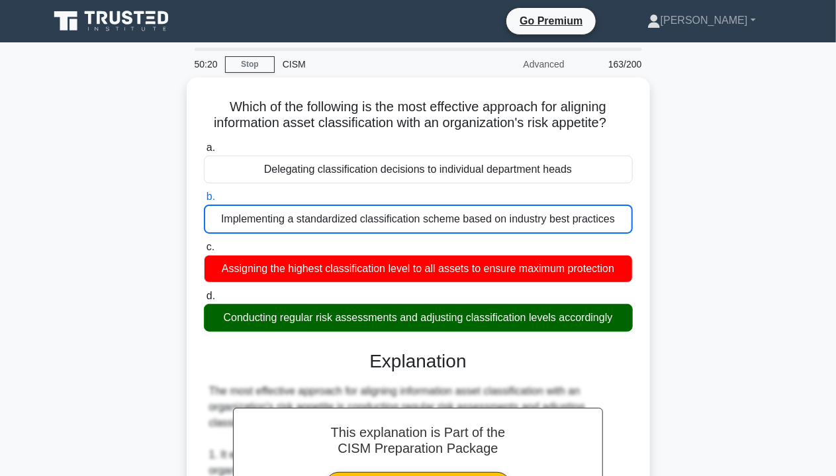
drag, startPoint x: 216, startPoint y: 314, endPoint x: 655, endPoint y: 325, distance: 439.5
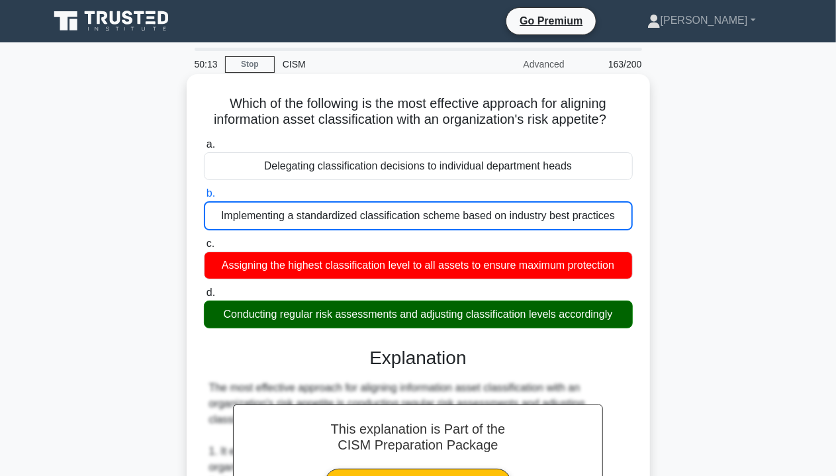
drag, startPoint x: 218, startPoint y: 313, endPoint x: 637, endPoint y: 314, distance: 418.8
click at [637, 314] on div "d. Conducting regular risk assessments and adjusting classification levels acco…" at bounding box center [418, 307] width 445 height 44
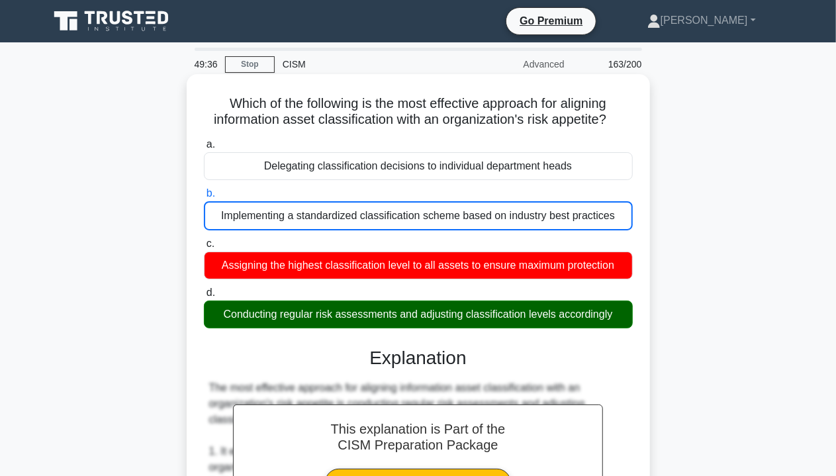
drag, startPoint x: 214, startPoint y: 318, endPoint x: 623, endPoint y: 320, distance: 409.6
click at [623, 320] on div "Conducting regular risk assessments and adjusting classification levels accordi…" at bounding box center [418, 314] width 429 height 28
drag, startPoint x: 359, startPoint y: 103, endPoint x: 618, endPoint y: 128, distance: 259.9
click at [618, 128] on h5 "Which of the following is the most effective approach for aligning information …" at bounding box center [417, 111] width 431 height 33
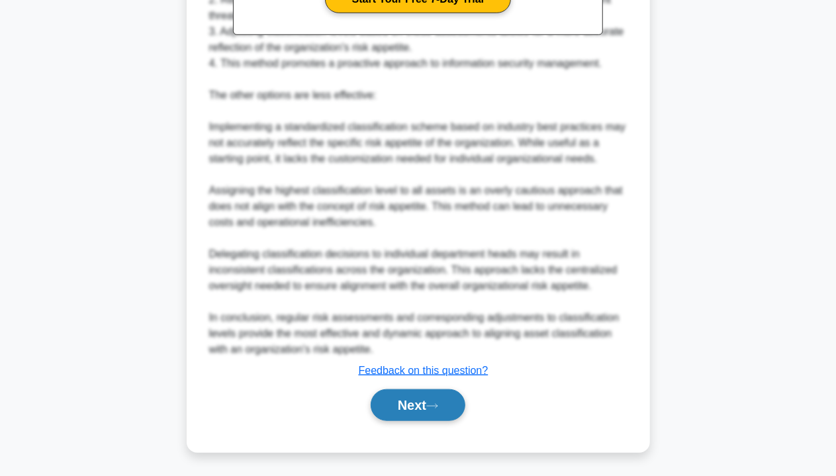
click at [410, 402] on button "Next" at bounding box center [418, 405] width 95 height 32
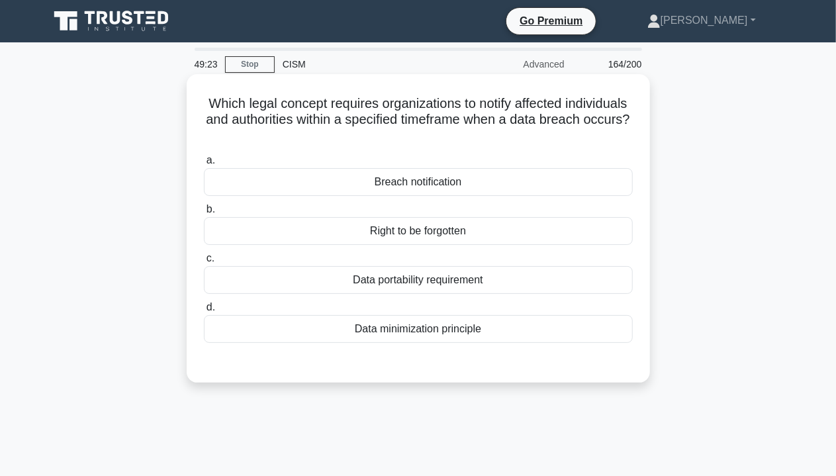
click at [421, 228] on div "Right to be forgotten" at bounding box center [418, 231] width 429 height 28
click at [204, 214] on input "b. Right to be forgotten" at bounding box center [204, 209] width 0 height 9
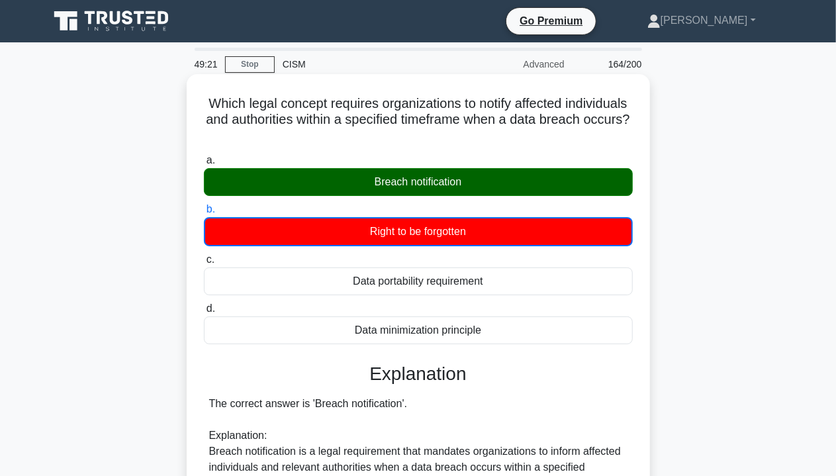
drag, startPoint x: 378, startPoint y: 182, endPoint x: 544, endPoint y: 179, distance: 166.1
click at [544, 179] on div "Breach notification" at bounding box center [418, 182] width 429 height 28
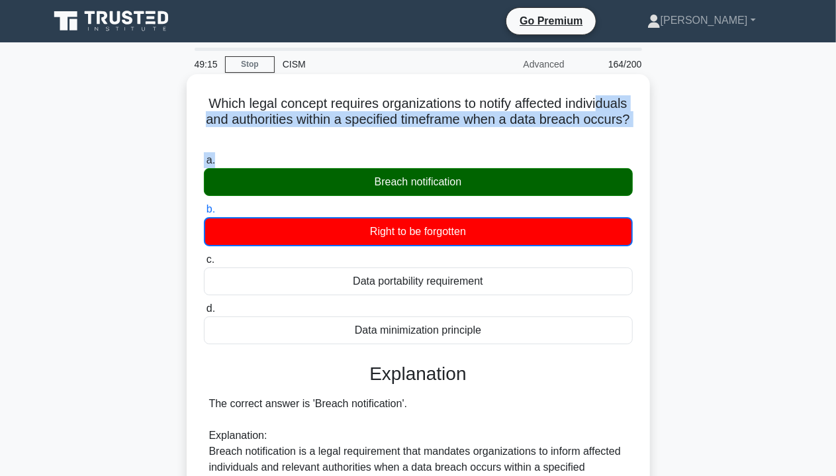
drag, startPoint x: 273, startPoint y: 118, endPoint x: 539, endPoint y: 150, distance: 267.2
click at [541, 150] on div "a. Breach notification b. Right to be forgotten c." at bounding box center [418, 248] width 445 height 197
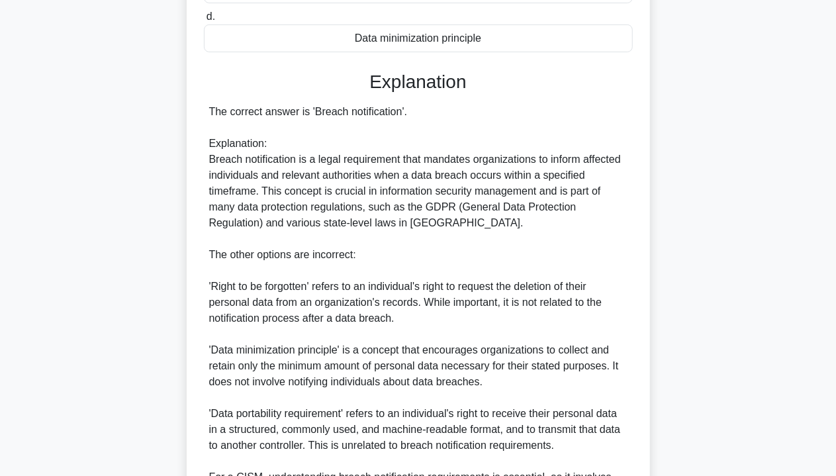
scroll to position [451, 0]
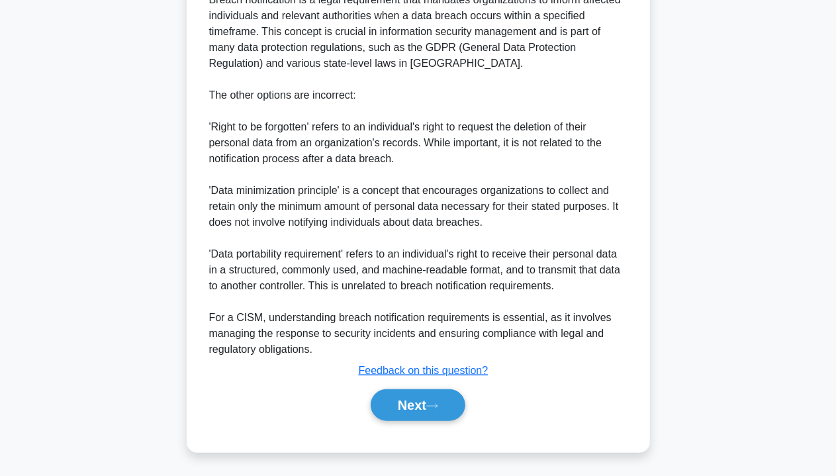
click at [418, 424] on div "Next" at bounding box center [418, 405] width 429 height 42
drag, startPoint x: 421, startPoint y: 411, endPoint x: 429, endPoint y: 412, distance: 8.0
click at [421, 411] on button "Next" at bounding box center [418, 405] width 95 height 32
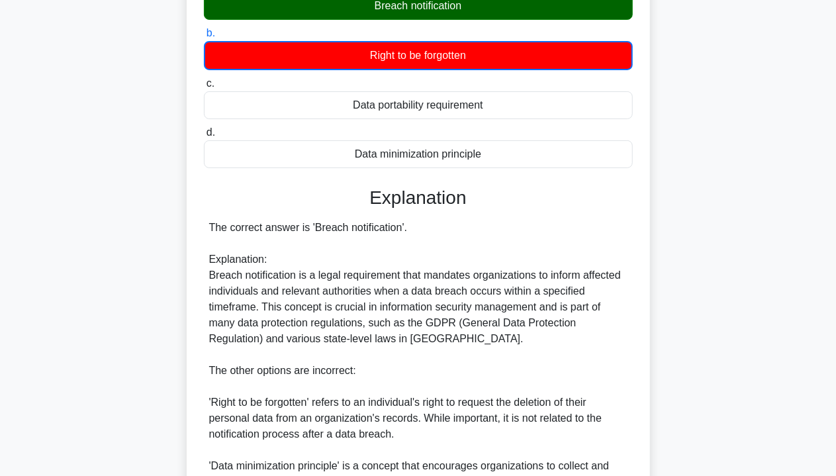
scroll to position [54, 0]
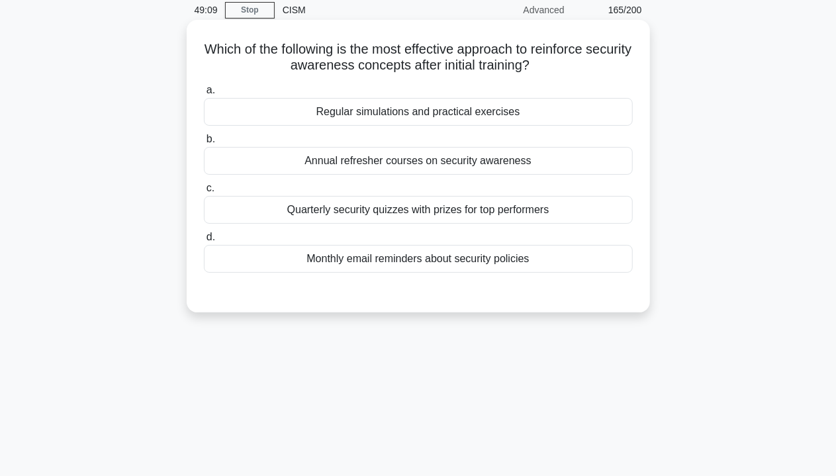
click at [390, 109] on div "Regular simulations and practical exercises" at bounding box center [418, 112] width 429 height 28
click at [204, 95] on input "a. Regular simulations and practical exercises" at bounding box center [204, 90] width 0 height 9
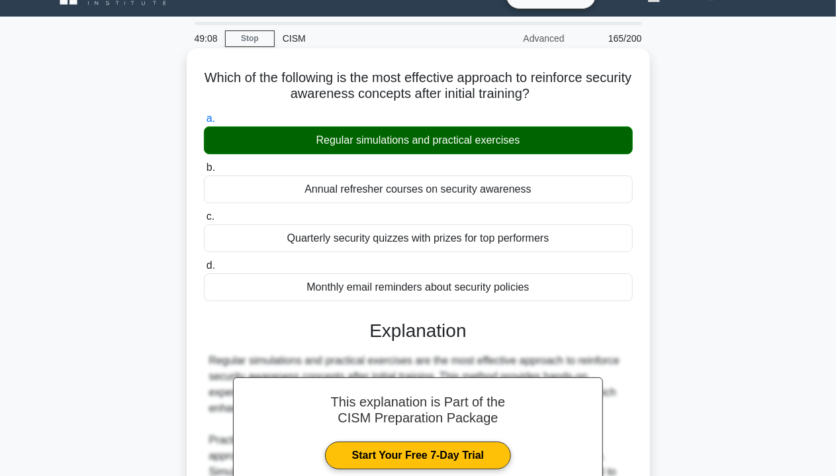
scroll to position [0, 0]
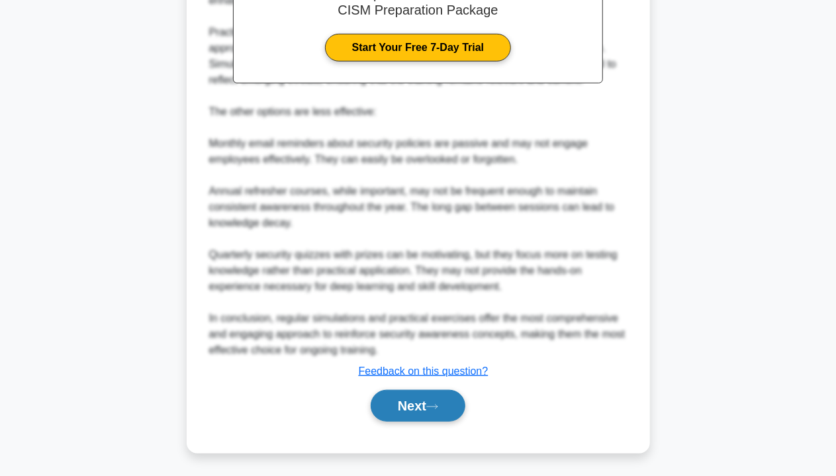
click at [421, 406] on button "Next" at bounding box center [418, 406] width 95 height 32
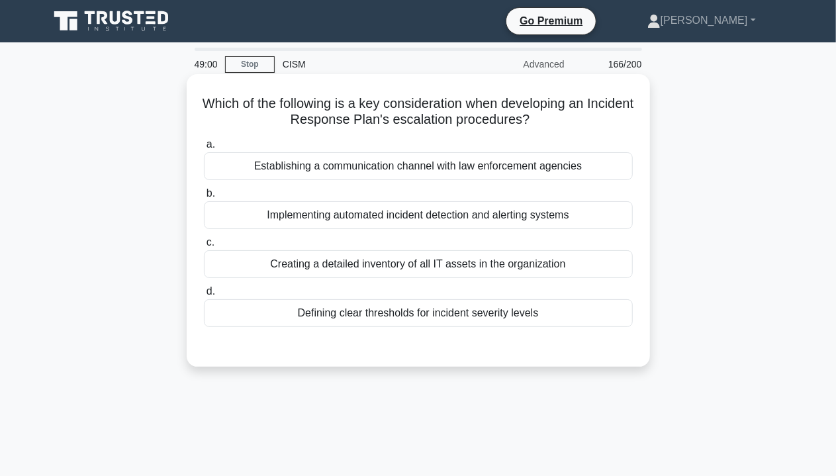
click at [410, 218] on div "Implementing automated incident detection and alerting systems" at bounding box center [418, 215] width 429 height 28
click at [204, 198] on input "b. Implementing automated incident detection and alerting systems" at bounding box center [204, 193] width 0 height 9
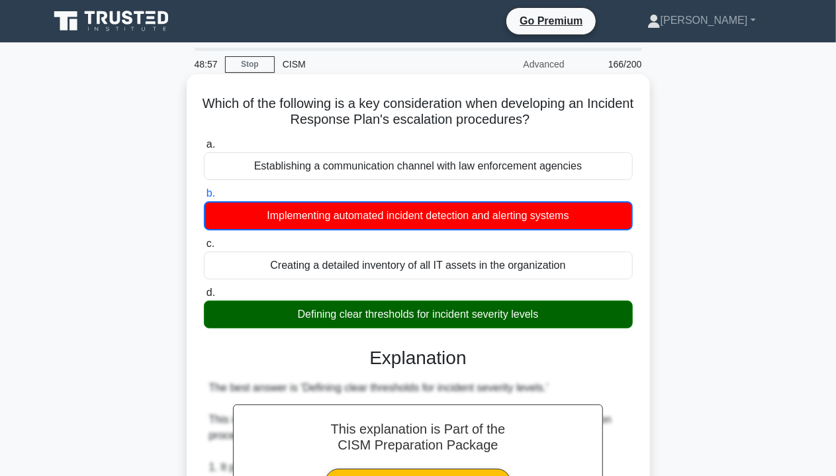
drag, startPoint x: 339, startPoint y: 318, endPoint x: 551, endPoint y: 316, distance: 211.1
click at [551, 316] on div "Defining clear thresholds for incident severity levels" at bounding box center [418, 314] width 429 height 28
drag, startPoint x: 298, startPoint y: 317, endPoint x: 555, endPoint y: 319, distance: 257.4
click at [555, 319] on div "Defining clear thresholds for incident severity levels" at bounding box center [418, 314] width 429 height 28
drag, startPoint x: 558, startPoint y: 117, endPoint x: 363, endPoint y: 108, distance: 195.4
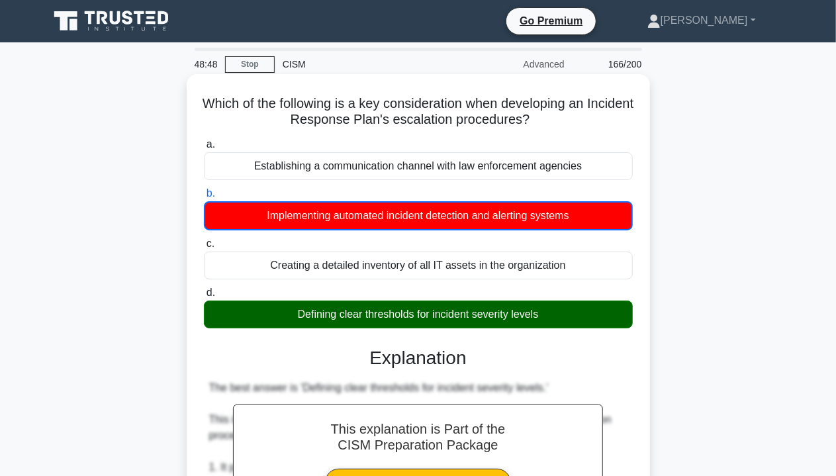
click at [363, 108] on h5 "Which of the following is a key consideration when developing an Incident Respo…" at bounding box center [417, 111] width 431 height 33
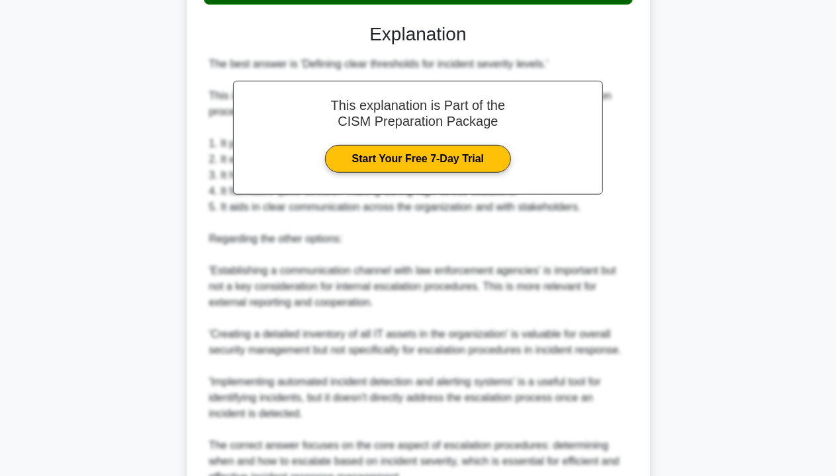
scroll to position [451, 0]
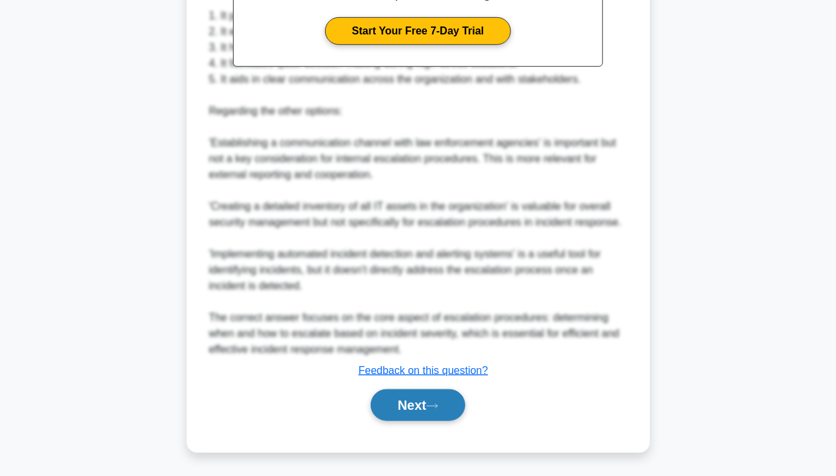
click at [412, 406] on button "Next" at bounding box center [418, 405] width 95 height 32
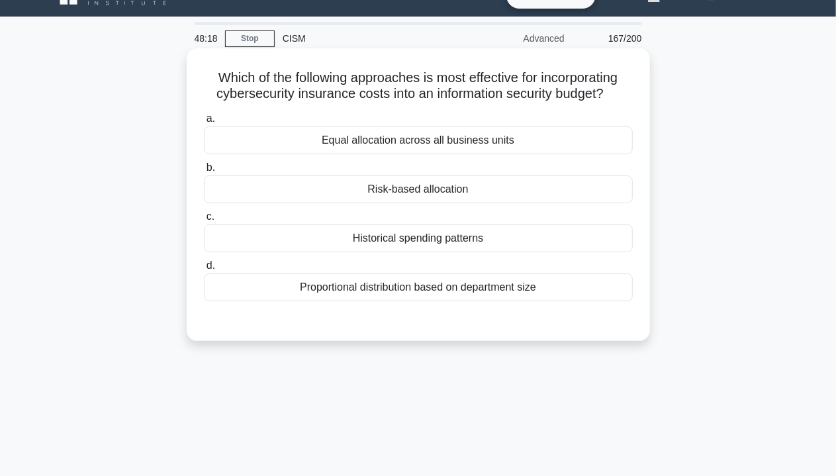
scroll to position [0, 0]
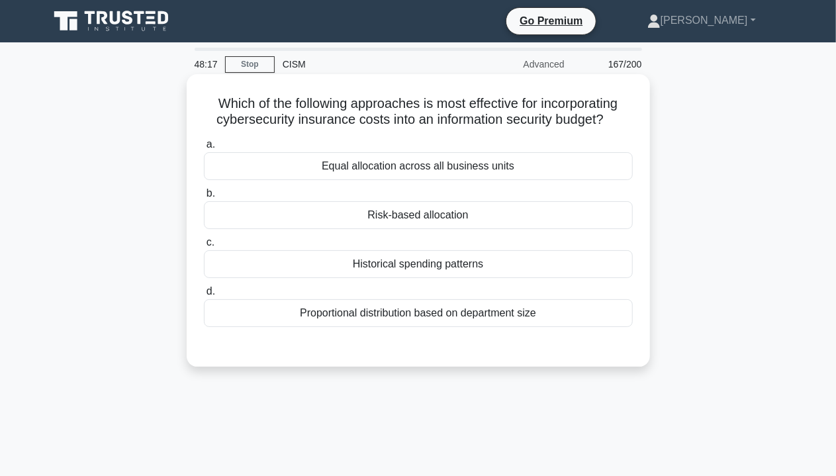
drag, startPoint x: 504, startPoint y: 282, endPoint x: 503, endPoint y: 273, distance: 8.7
click at [504, 281] on div "a. Equal allocation across all business units b. Risk-based allocation c. d." at bounding box center [418, 232] width 445 height 196
click at [502, 271] on div "Historical spending patterns" at bounding box center [418, 264] width 429 height 28
click at [204, 247] on input "c. Historical spending patterns" at bounding box center [204, 242] width 0 height 9
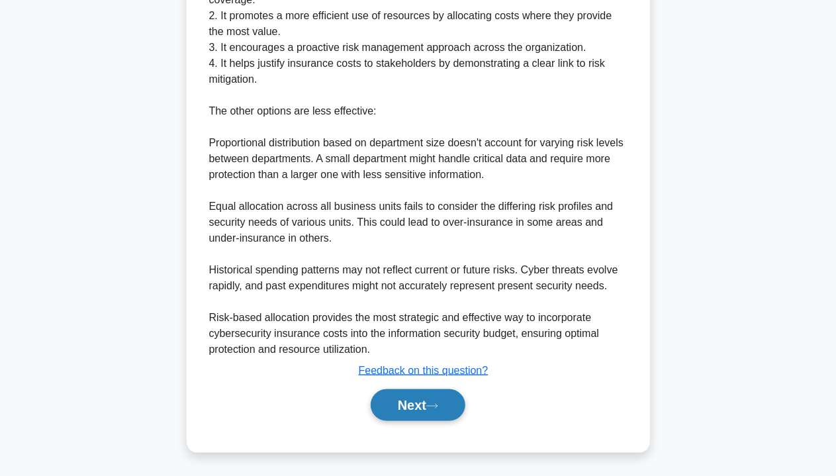
click at [414, 390] on button "Next" at bounding box center [418, 405] width 95 height 32
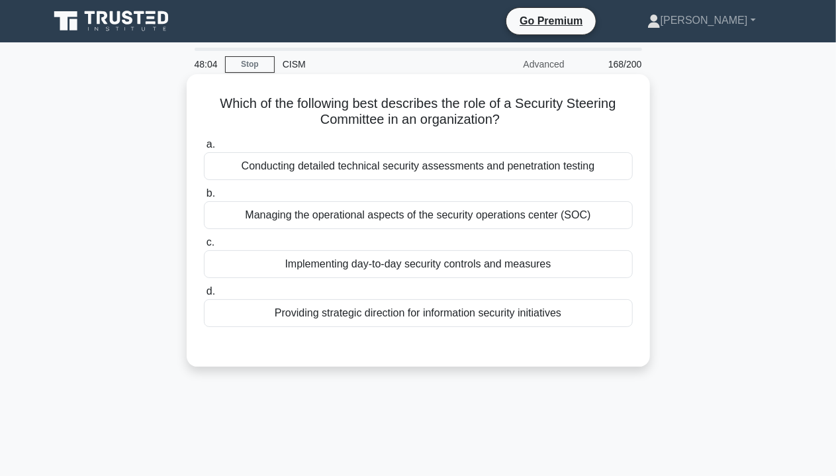
click at [423, 235] on label "c. Implementing day-to-day security controls and measures" at bounding box center [418, 256] width 429 height 44
click at [204, 238] on input "c. Implementing day-to-day security controls and measures" at bounding box center [204, 242] width 0 height 9
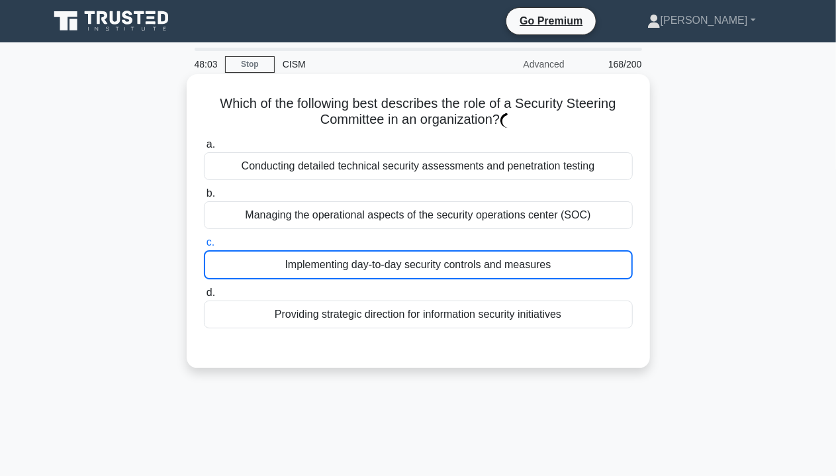
click at [425, 264] on div "Implementing day-to-day security controls and measures" at bounding box center [418, 264] width 429 height 29
click at [204, 247] on input "c. Implementing day-to-day security controls and measures" at bounding box center [204, 242] width 0 height 9
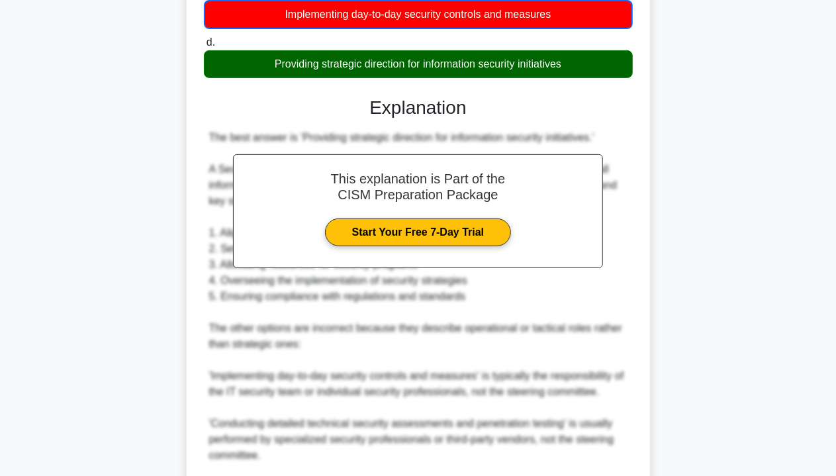
scroll to position [451, 0]
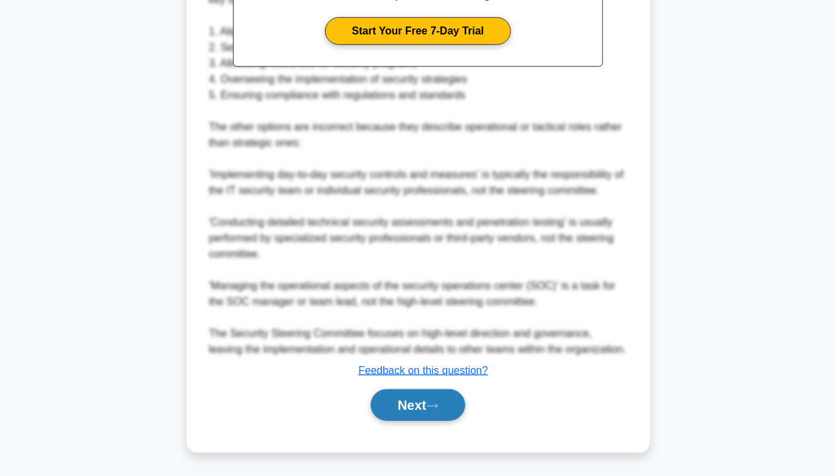
click at [404, 408] on button "Next" at bounding box center [418, 405] width 95 height 32
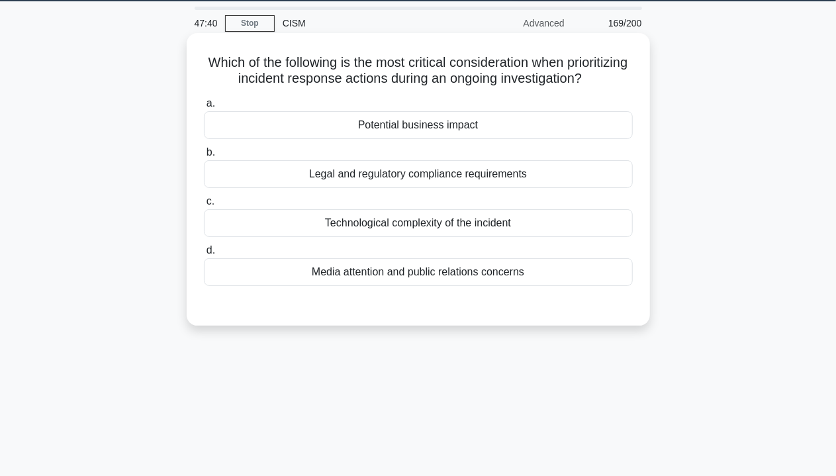
scroll to position [0, 0]
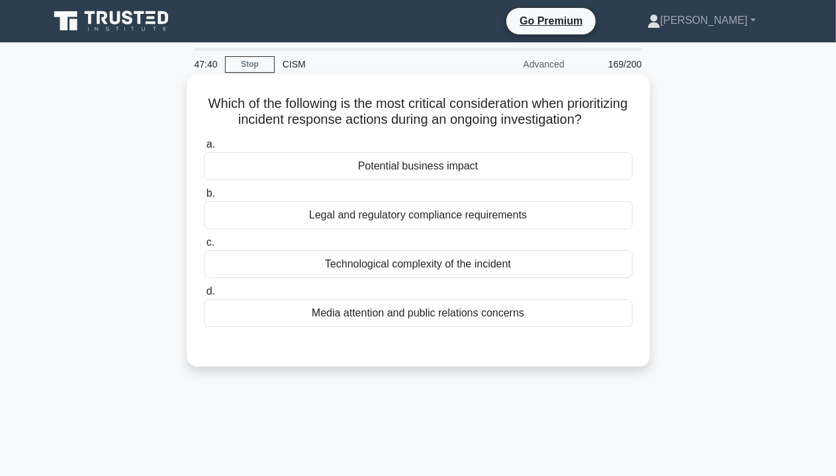
click at [404, 180] on div "Potential business impact" at bounding box center [418, 166] width 429 height 28
click at [204, 149] on input "a. Potential business impact" at bounding box center [204, 144] width 0 height 9
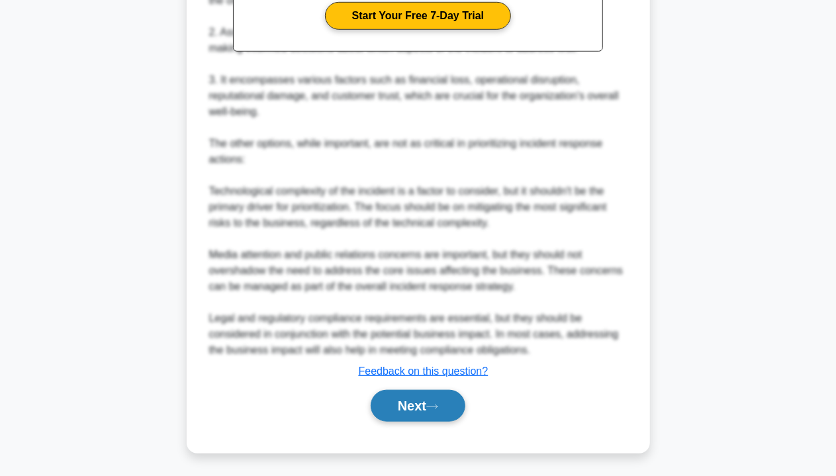
click at [438, 408] on icon at bounding box center [432, 406] width 12 height 7
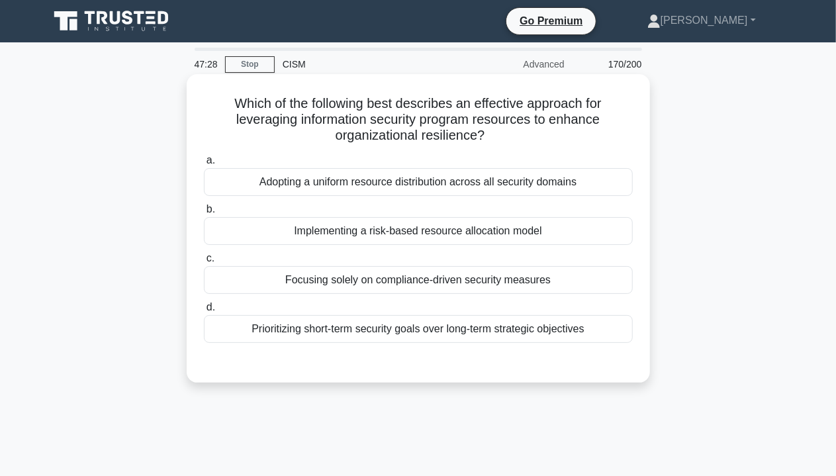
click at [446, 217] on label "b. Implementing a risk-based resource allocation model" at bounding box center [418, 223] width 429 height 44
click at [204, 214] on input "b. Implementing a risk-based resource allocation model" at bounding box center [204, 209] width 0 height 9
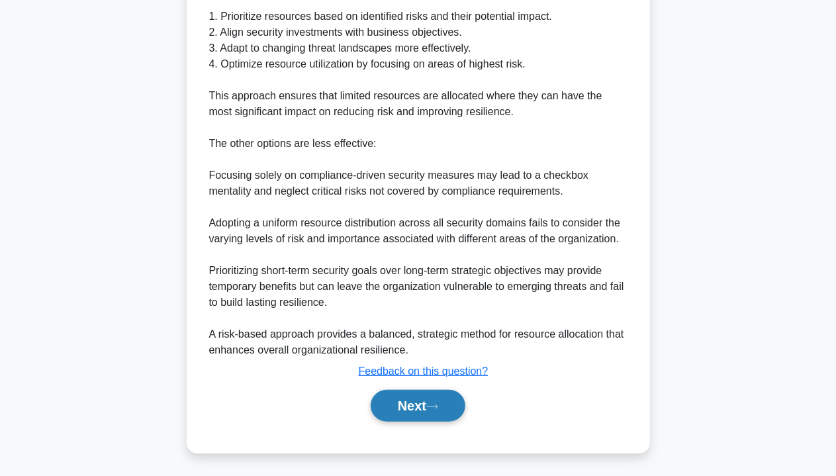
drag, startPoint x: 416, startPoint y: 402, endPoint x: 425, endPoint y: 400, distance: 9.4
click at [416, 402] on button "Next" at bounding box center [418, 406] width 95 height 32
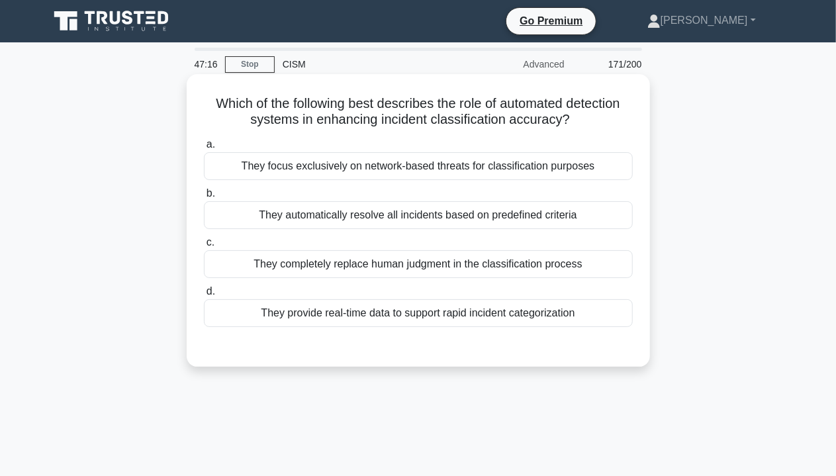
click at [397, 224] on div "They automatically resolve all incidents based on predefined criteria" at bounding box center [418, 215] width 429 height 28
click at [204, 198] on input "b. They automatically resolve all incidents based on predefined criteria" at bounding box center [204, 193] width 0 height 9
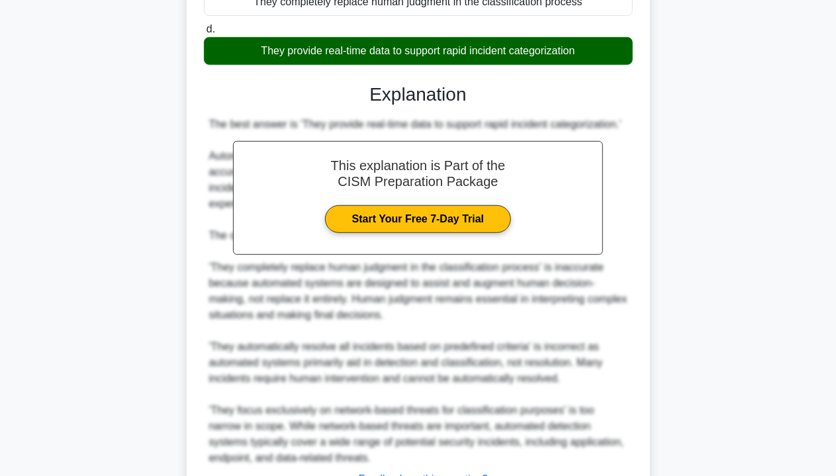
scroll to position [372, 0]
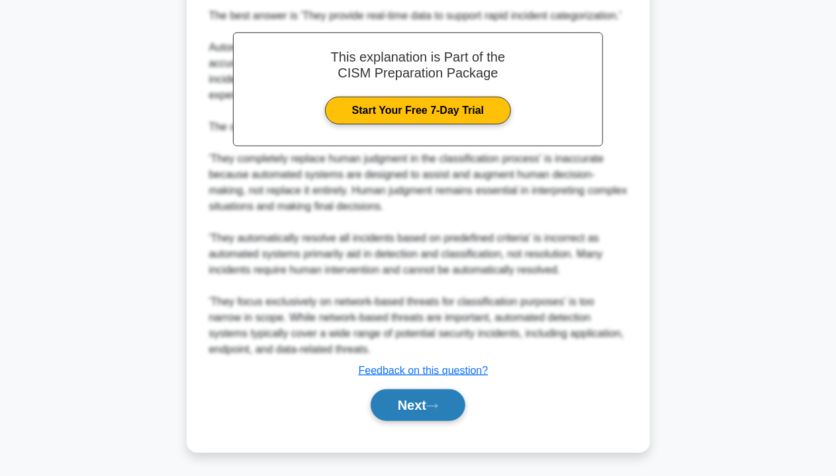
click at [423, 401] on button "Next" at bounding box center [418, 405] width 95 height 32
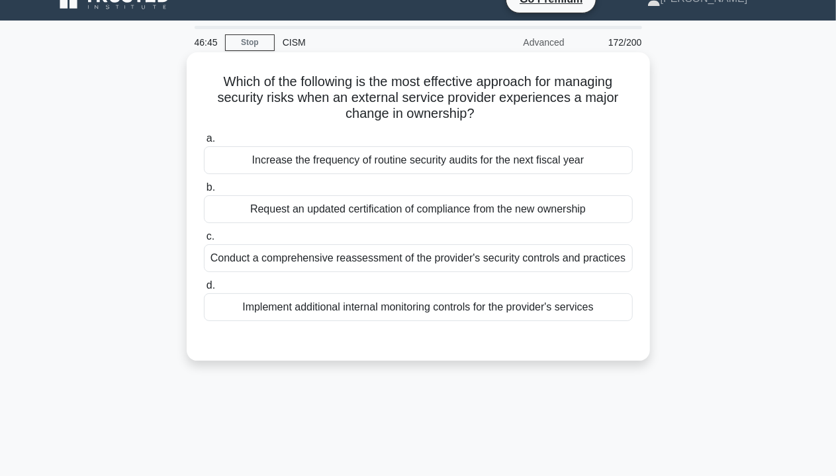
scroll to position [0, 0]
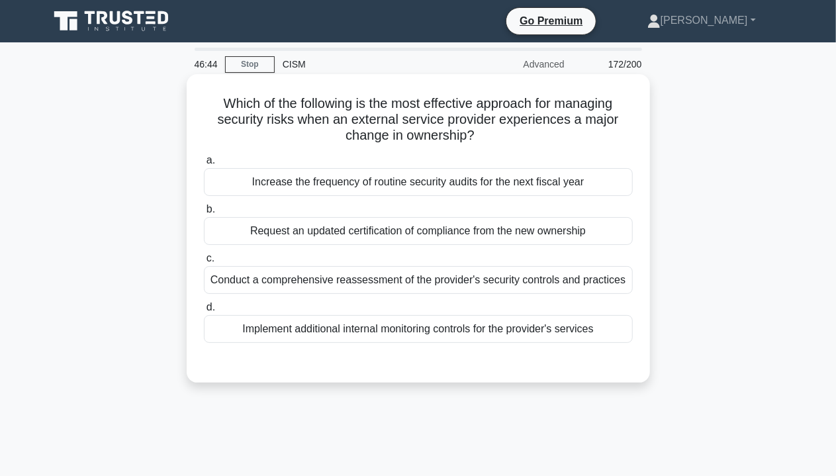
click at [417, 230] on div "Request an updated certification of compliance from the new ownership" at bounding box center [418, 231] width 429 height 28
click at [204, 214] on input "b. Request an updated certification of compliance from the new ownership" at bounding box center [204, 209] width 0 height 9
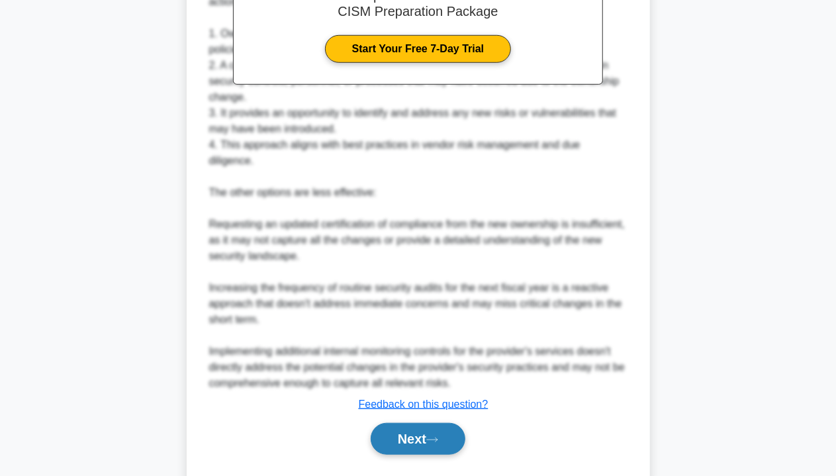
scroll to position [483, 0]
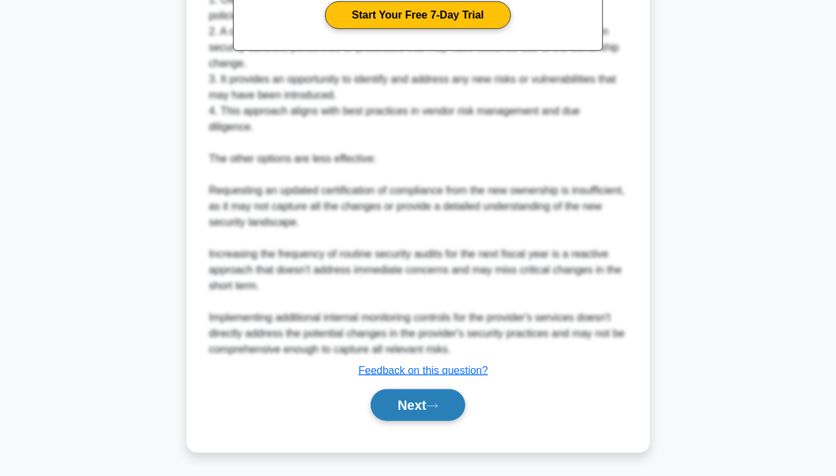
click at [421, 414] on button "Next" at bounding box center [418, 405] width 95 height 32
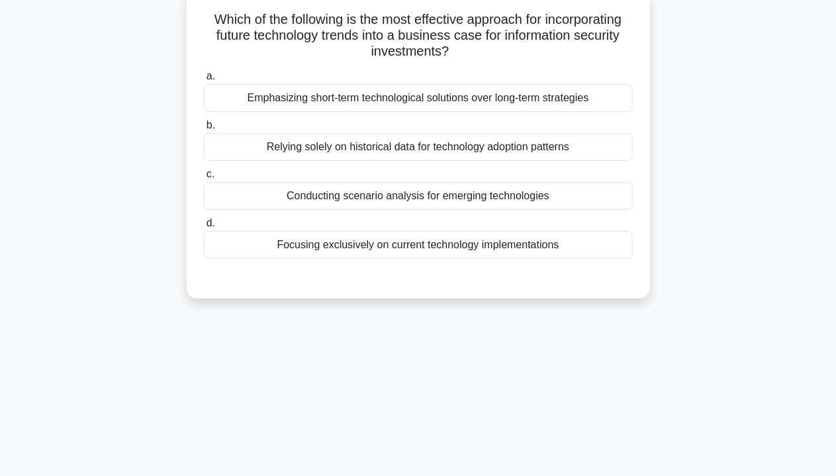
scroll to position [0, 0]
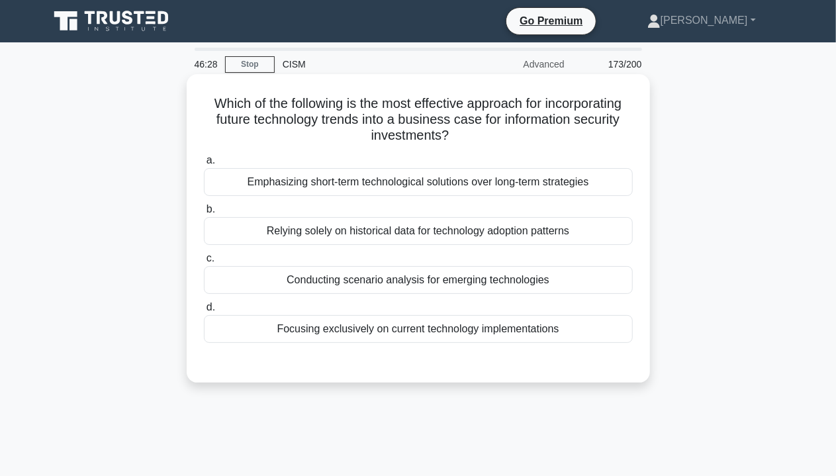
click at [310, 210] on label "b. Relying solely on historical data for technology adoption patterns" at bounding box center [418, 223] width 429 height 44
click at [204, 210] on input "b. Relying solely on historical data for technology adoption patterns" at bounding box center [204, 209] width 0 height 9
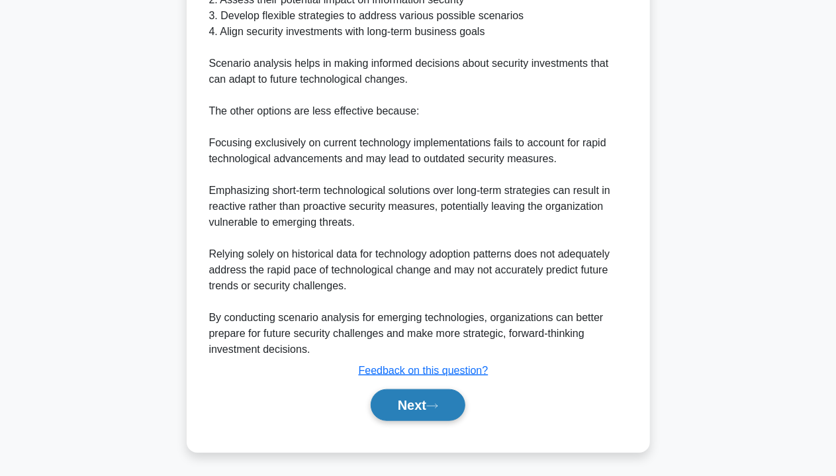
click at [408, 404] on button "Next" at bounding box center [418, 405] width 95 height 32
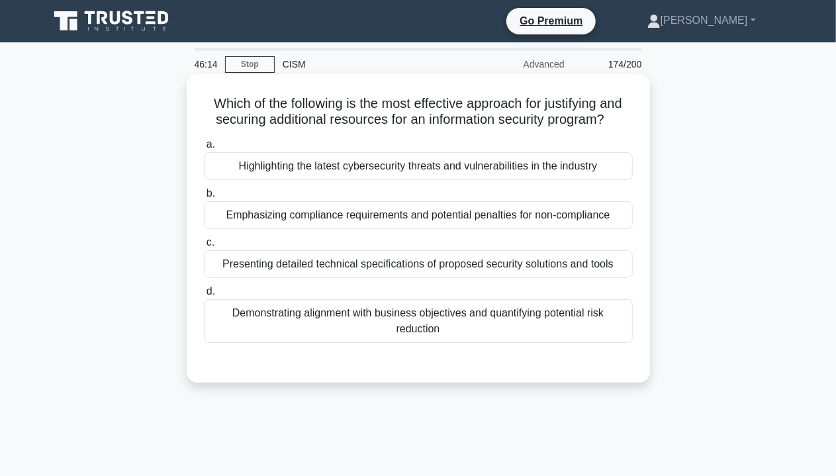
click at [382, 281] on div "a. Highlighting the latest cybersecurity threats and vulnerabilities in the ind…" at bounding box center [418, 240] width 445 height 212
click at [422, 259] on div "Presenting detailed technical specifications of proposed security solutions and…" at bounding box center [418, 264] width 429 height 28
click at [204, 247] on input "c. Presenting detailed technical specifications of proposed security solutions …" at bounding box center [204, 242] width 0 height 9
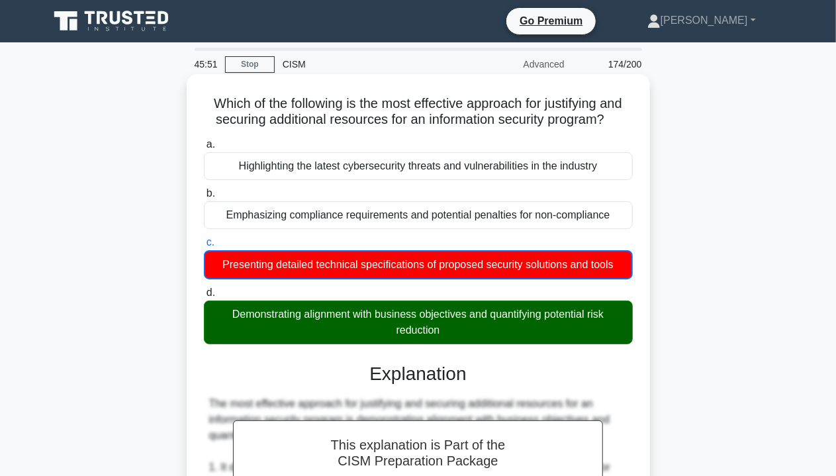
drag, startPoint x: 224, startPoint y: 317, endPoint x: 476, endPoint y: 334, distance: 253.3
click at [476, 334] on div "Demonstrating alignment with business objectives and quantifying potential risk…" at bounding box center [418, 322] width 429 height 44
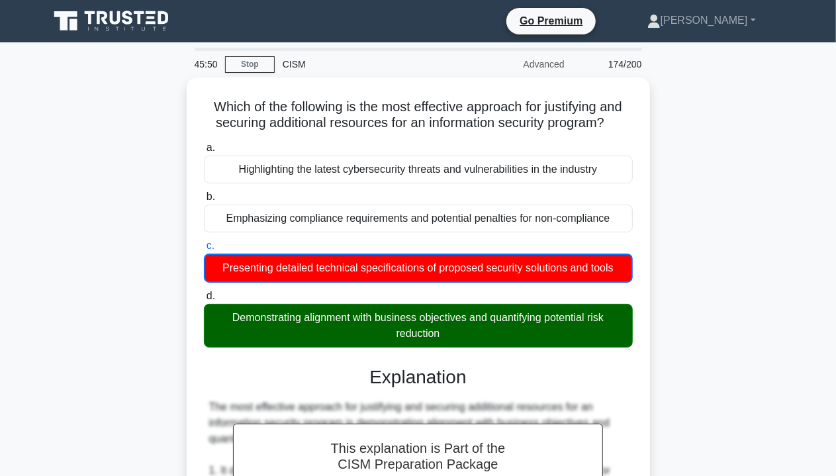
click at [701, 332] on div "Which of the following is the most effective approach for justifying and securi…" at bounding box center [418, 475] width 754 height 797
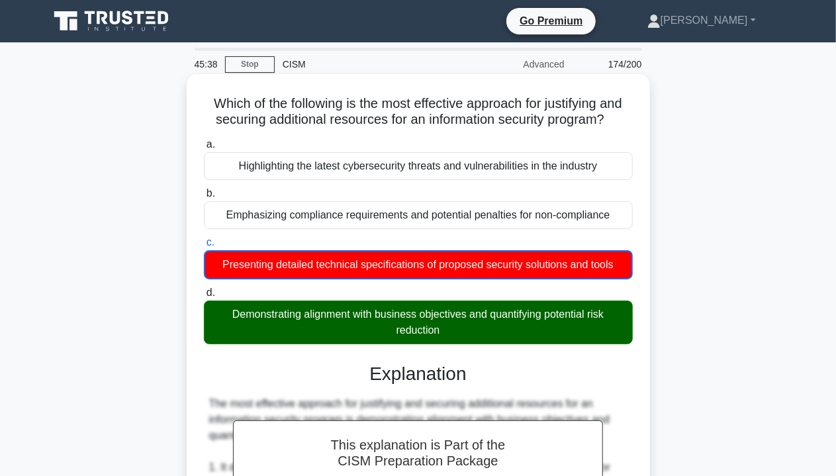
drag, startPoint x: 224, startPoint y: 316, endPoint x: 446, endPoint y: 333, distance: 222.3
click at [446, 333] on div "Demonstrating alignment with business objectives and quantifying potential risk…" at bounding box center [418, 322] width 429 height 44
drag, startPoint x: 225, startPoint y: 317, endPoint x: 454, endPoint y: 335, distance: 229.7
click at [454, 335] on div "Demonstrating alignment with business objectives and quantifying potential risk…" at bounding box center [418, 322] width 429 height 44
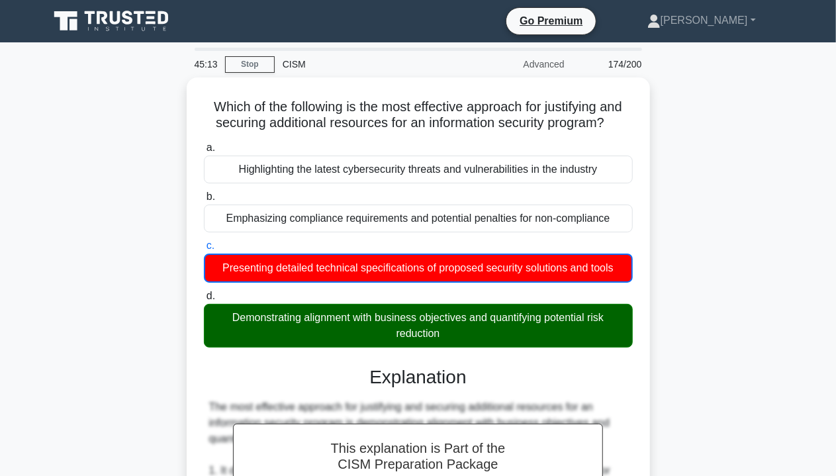
click at [706, 382] on div "Which of the following is the most effective approach for justifying and securi…" at bounding box center [418, 475] width 754 height 797
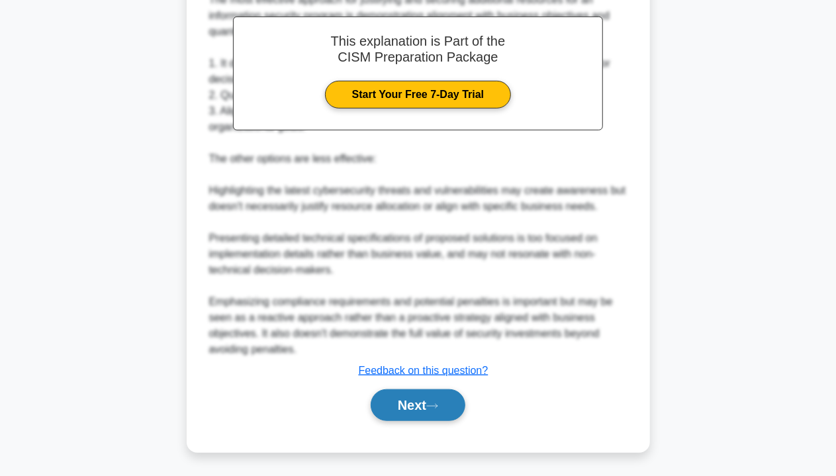
click at [438, 402] on icon at bounding box center [432, 405] width 12 height 7
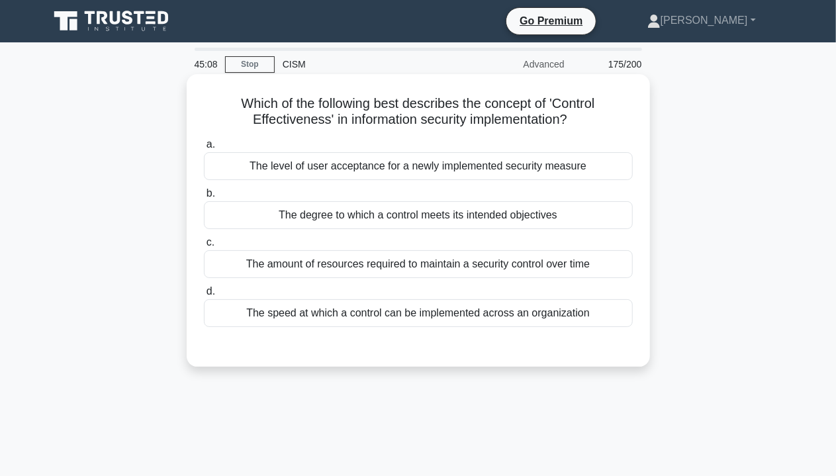
click at [439, 218] on div "The degree to which a control meets its intended objectives" at bounding box center [418, 215] width 429 height 28
click at [204, 198] on input "b. The degree to which a control meets its intended objectives" at bounding box center [204, 193] width 0 height 9
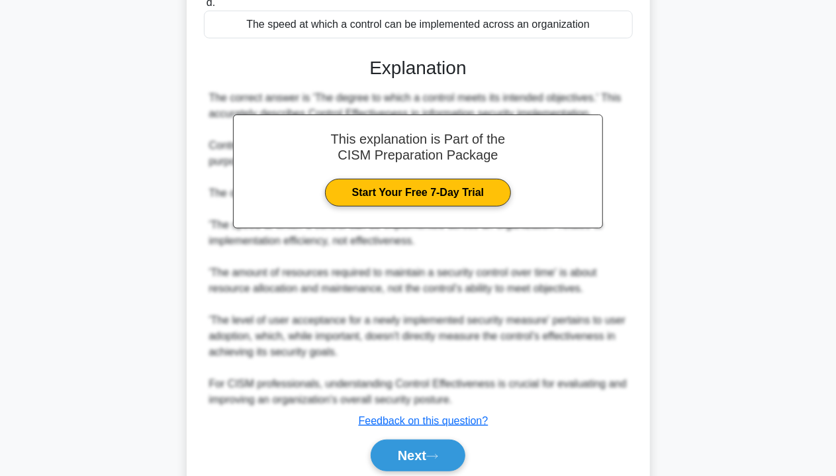
scroll to position [338, 0]
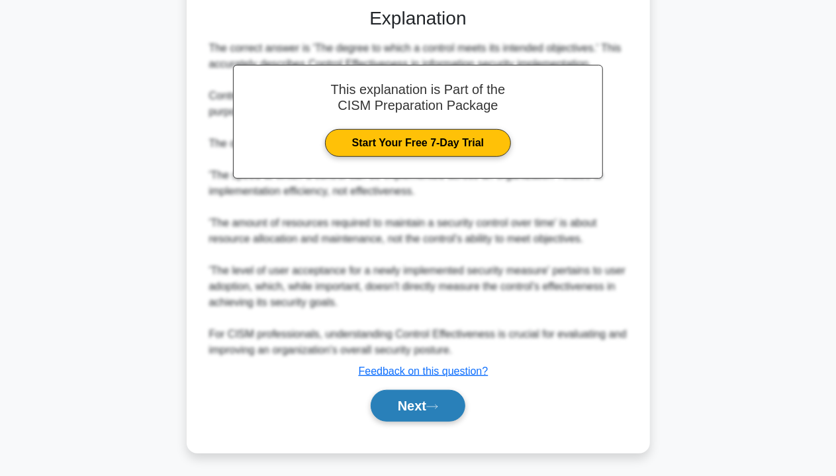
click at [425, 392] on button "Next" at bounding box center [418, 406] width 95 height 32
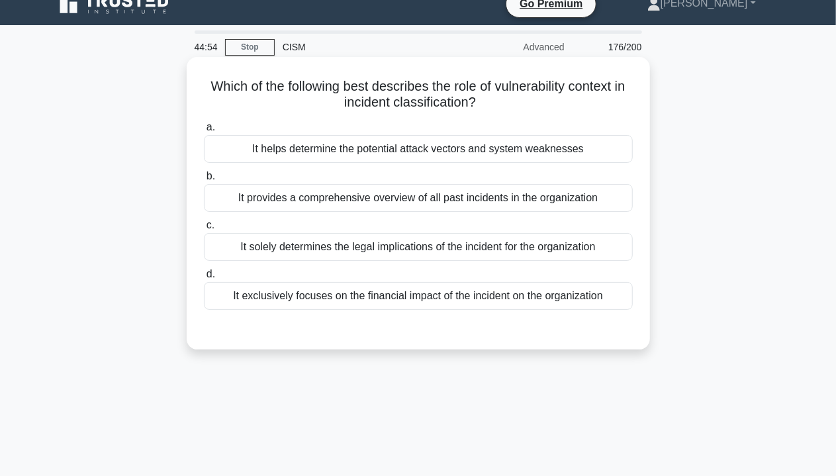
scroll to position [0, 0]
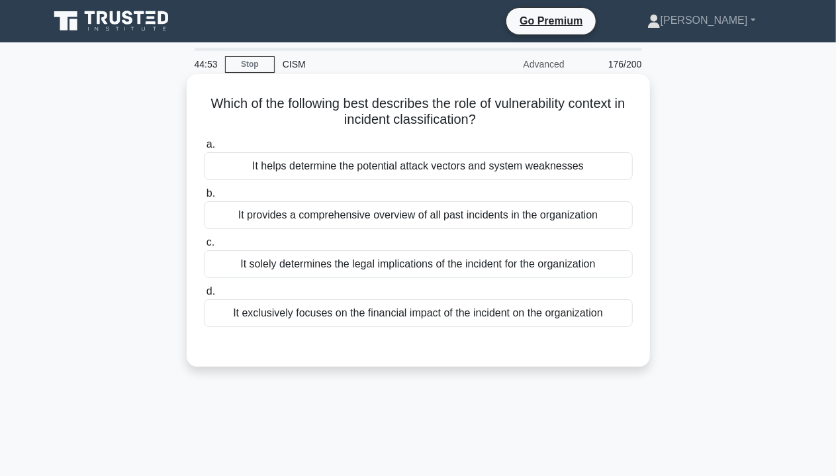
click at [459, 237] on label "c. It solely determines the legal implications of the incident for the organiza…" at bounding box center [418, 256] width 429 height 44
click at [204, 238] on input "c. It solely determines the legal implications of the incident for the organiza…" at bounding box center [204, 242] width 0 height 9
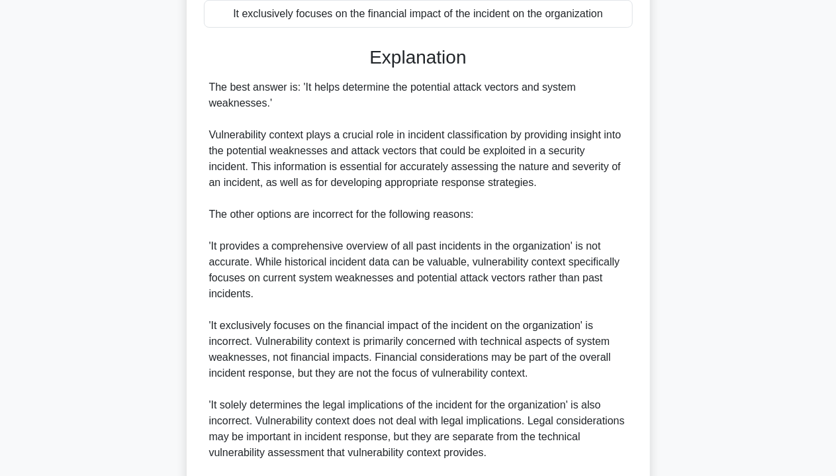
scroll to position [463, 0]
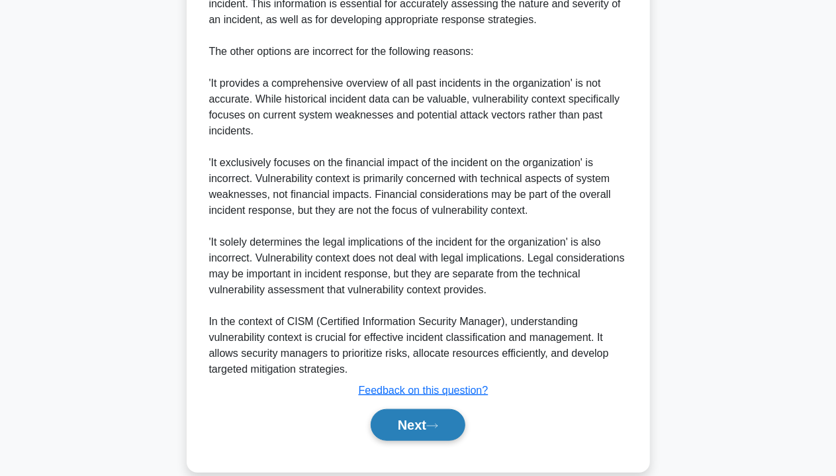
click at [392, 423] on button "Next" at bounding box center [418, 425] width 95 height 32
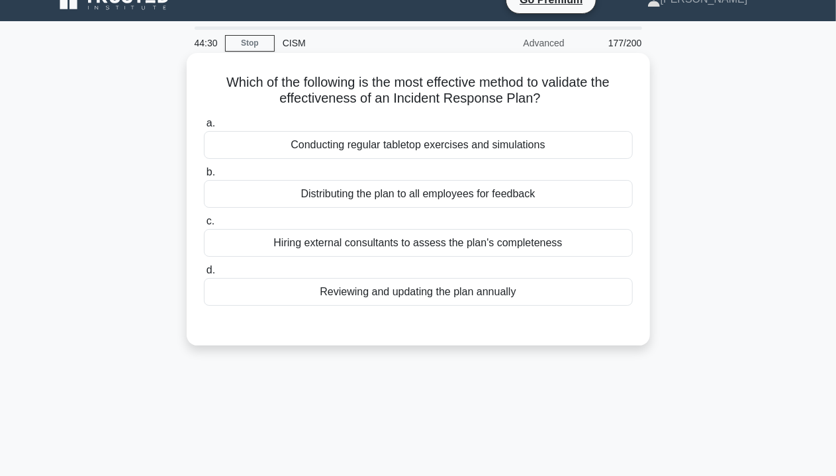
scroll to position [0, 0]
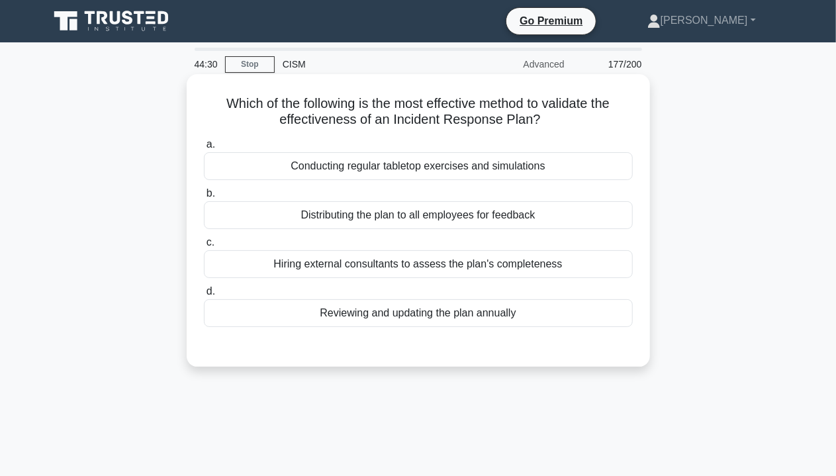
click at [414, 216] on div "Distributing the plan to all employees for feedback" at bounding box center [418, 215] width 429 height 28
click at [204, 198] on input "b. Distributing the plan to all employees for feedback" at bounding box center [204, 193] width 0 height 9
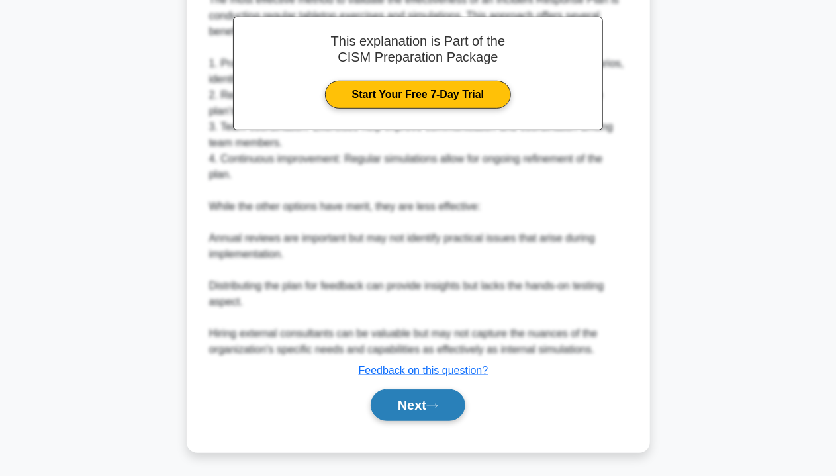
click at [423, 406] on button "Next" at bounding box center [418, 405] width 95 height 32
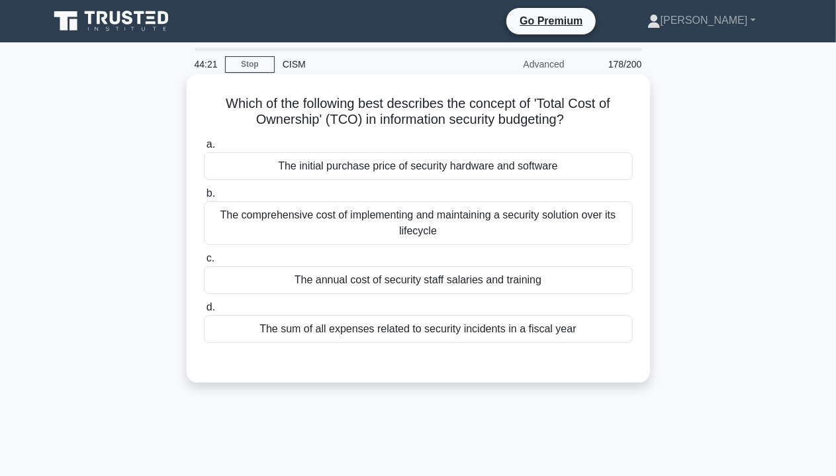
click at [464, 218] on div "The comprehensive cost of implementing and maintaining a security solution over…" at bounding box center [418, 223] width 429 height 44
click at [204, 198] on input "b. The comprehensive cost of implementing and maintaining a security solution o…" at bounding box center [204, 193] width 0 height 9
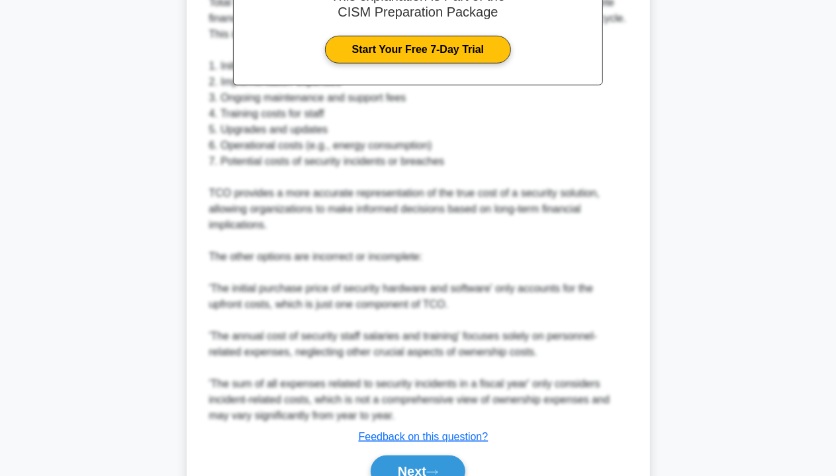
scroll to position [463, 0]
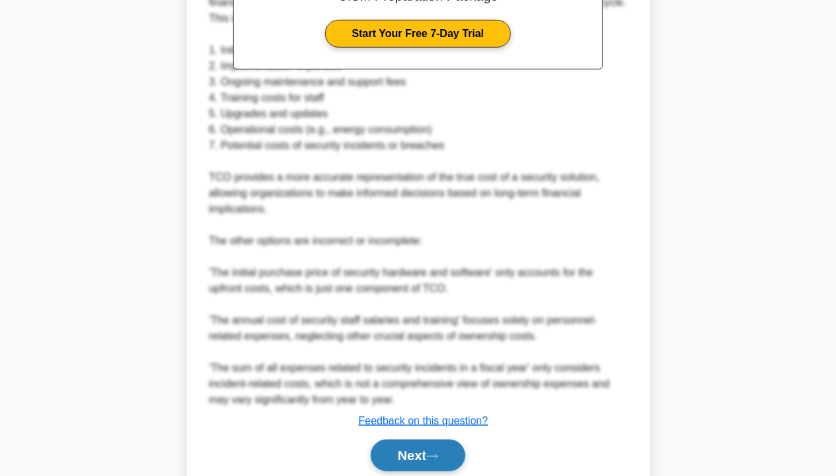
click at [381, 451] on button "Next" at bounding box center [418, 455] width 95 height 32
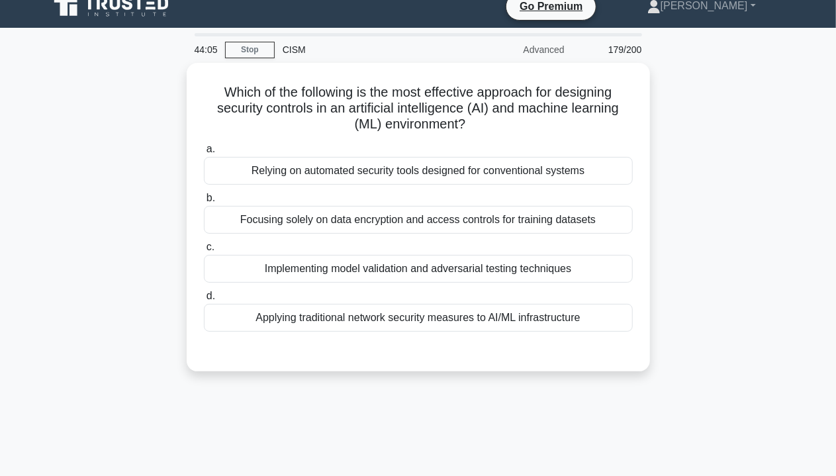
scroll to position [0, 0]
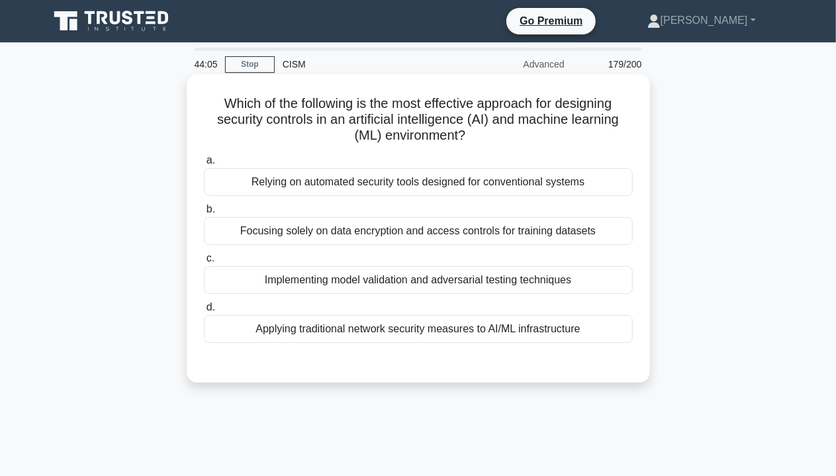
click at [480, 227] on div "Focusing solely on data encryption and access controls for training datasets" at bounding box center [418, 231] width 429 height 28
click at [204, 214] on input "b. Focusing solely on data encryption and access controls for training datasets" at bounding box center [204, 209] width 0 height 9
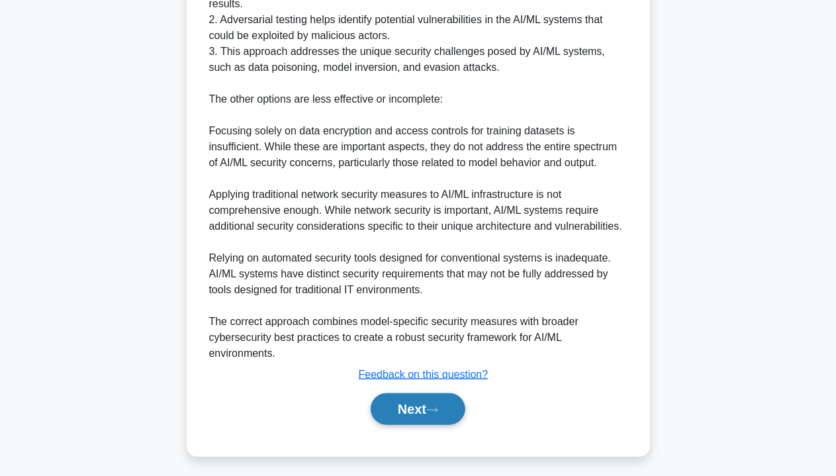
click at [425, 412] on button "Next" at bounding box center [418, 409] width 95 height 32
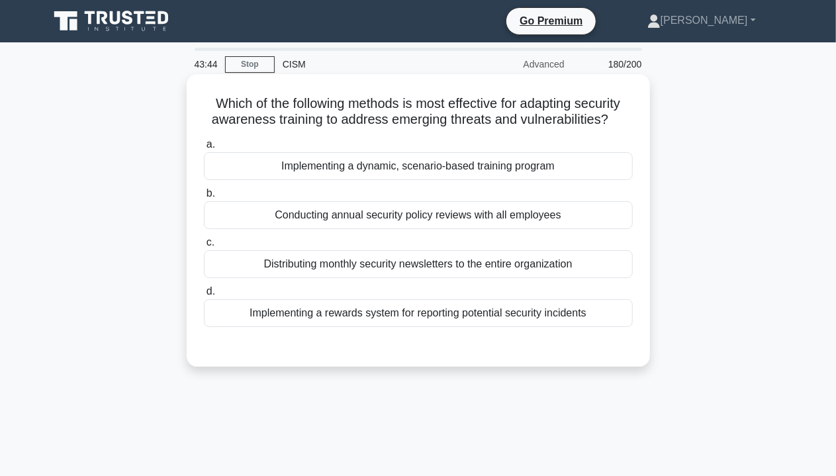
click at [367, 164] on div "Implementing a dynamic, scenario-based training program" at bounding box center [418, 166] width 429 height 28
click at [204, 149] on input "a. Implementing a dynamic, scenario-based training program" at bounding box center [204, 144] width 0 height 9
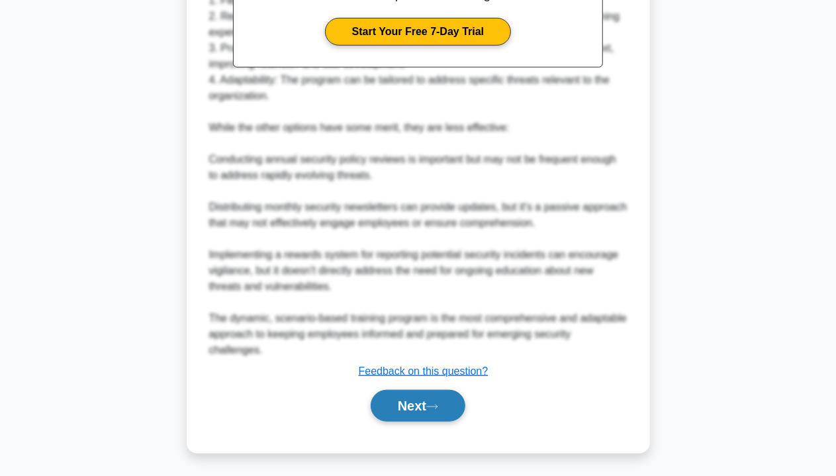
click at [436, 411] on button "Next" at bounding box center [418, 406] width 95 height 32
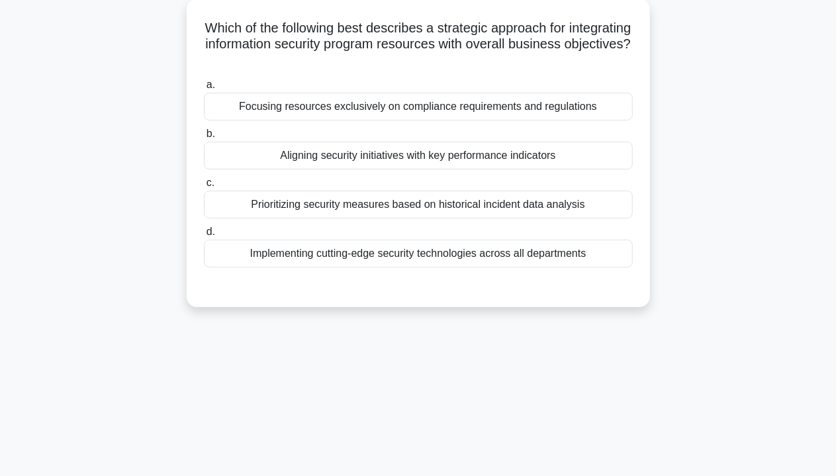
scroll to position [0, 0]
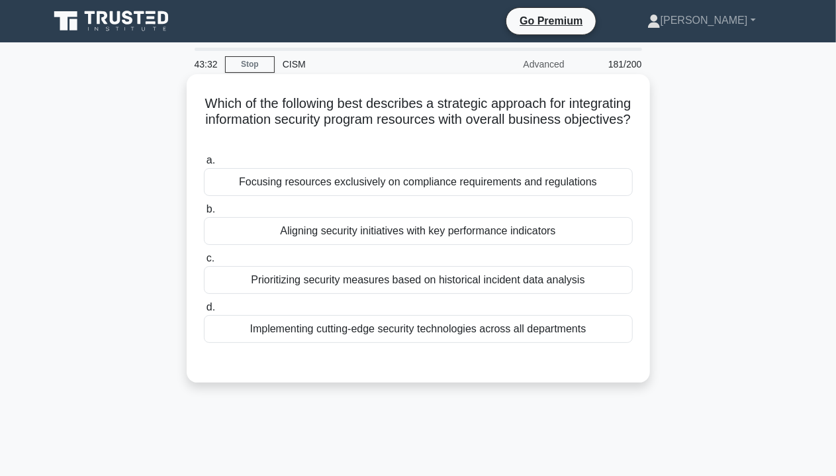
click at [392, 122] on h5 "Which of the following best describes a strategic approach for integrating info…" at bounding box center [417, 119] width 431 height 49
click at [386, 179] on div "Focusing resources exclusively on compliance requirements and regulations" at bounding box center [418, 182] width 429 height 28
click at [204, 165] on input "a. Focusing resources exclusively on compliance requirements and regulations" at bounding box center [204, 160] width 0 height 9
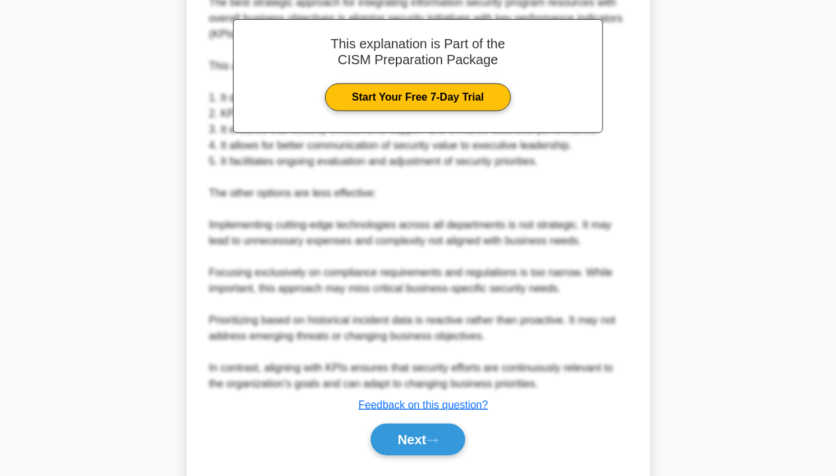
scroll to position [435, 0]
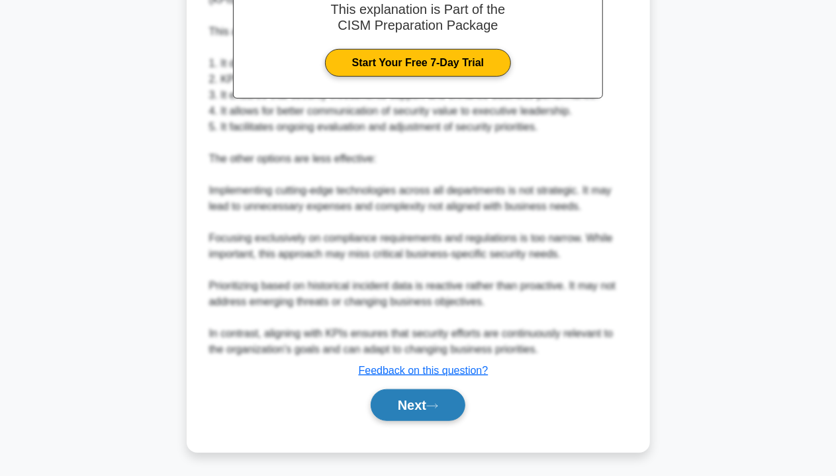
click at [394, 411] on button "Next" at bounding box center [418, 405] width 95 height 32
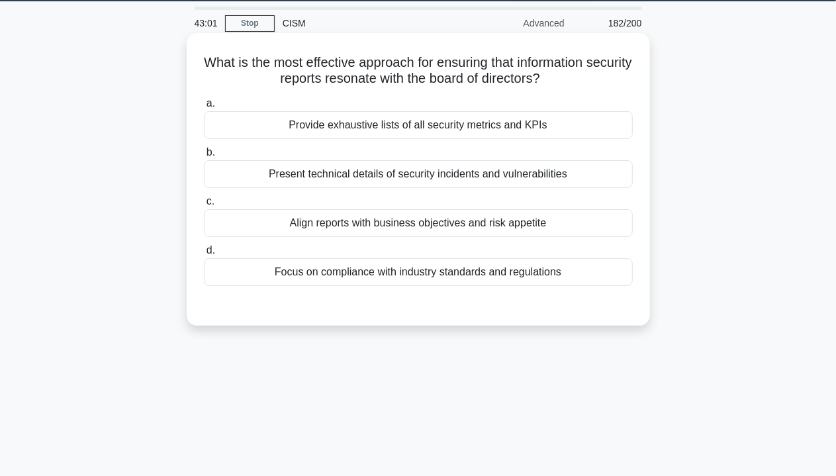
scroll to position [0, 0]
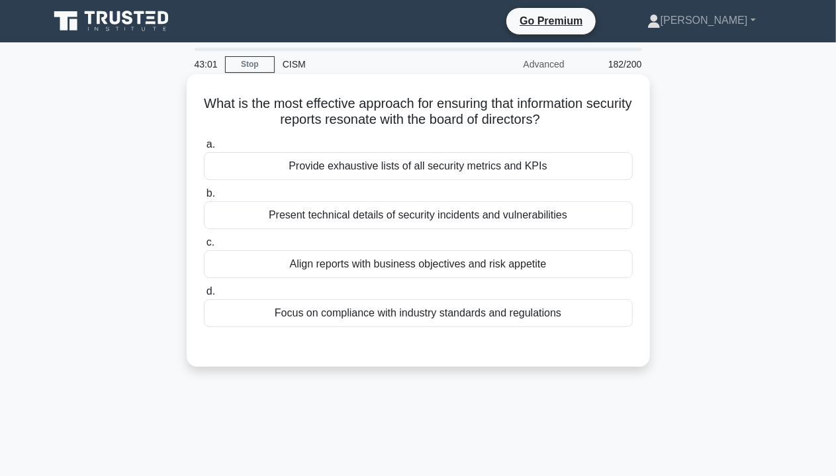
click at [436, 215] on div "Present technical details of security incidents and vulnerabilities" at bounding box center [418, 215] width 429 height 28
click at [204, 198] on input "b. Present technical details of security incidents and vulnerabilities" at bounding box center [204, 193] width 0 height 9
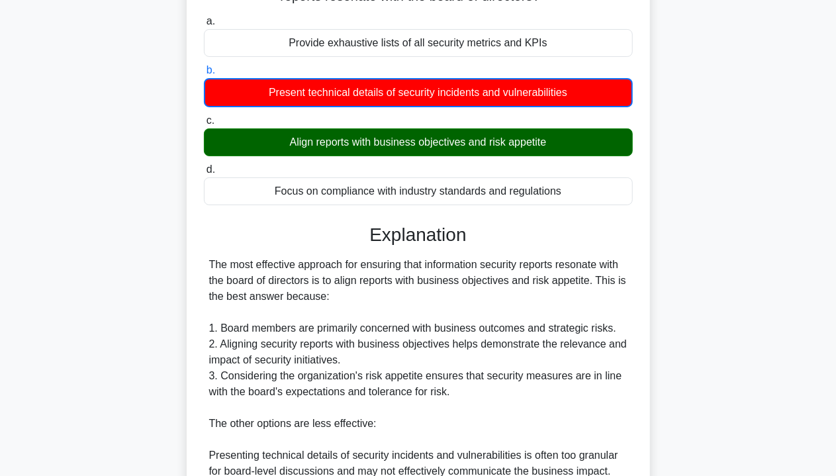
scroll to position [404, 0]
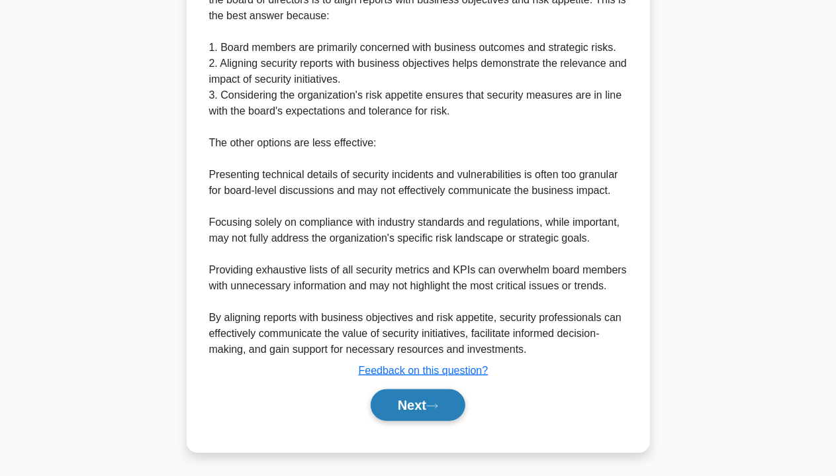
click at [429, 403] on button "Next" at bounding box center [418, 405] width 95 height 32
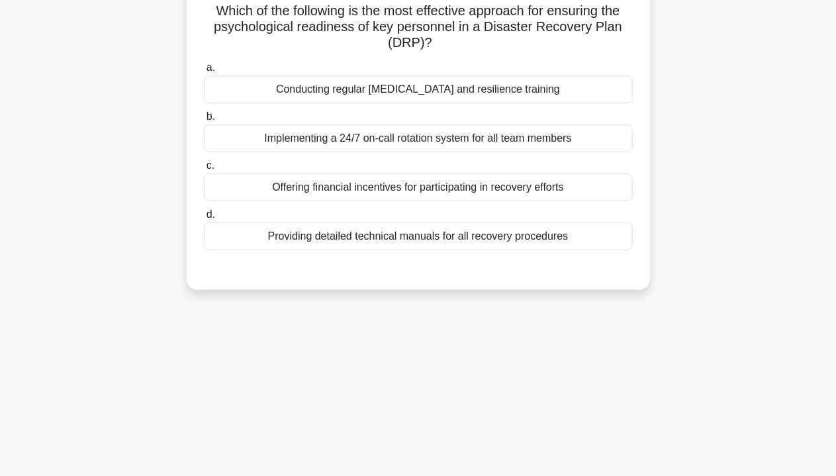
scroll to position [0, 0]
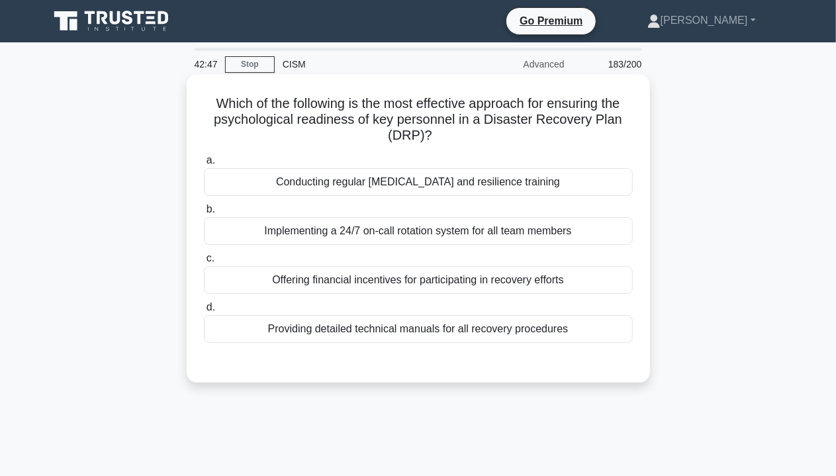
click at [485, 220] on div "Implementing a 24/7 on-call rotation system for all team members" at bounding box center [418, 231] width 429 height 28
click at [204, 214] on input "b. Implementing a 24/7 on-call rotation system for all team members" at bounding box center [204, 209] width 0 height 9
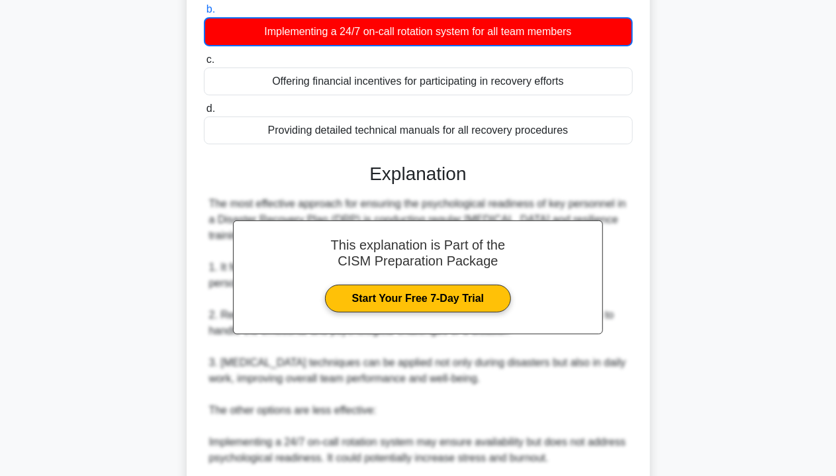
scroll to position [463, 0]
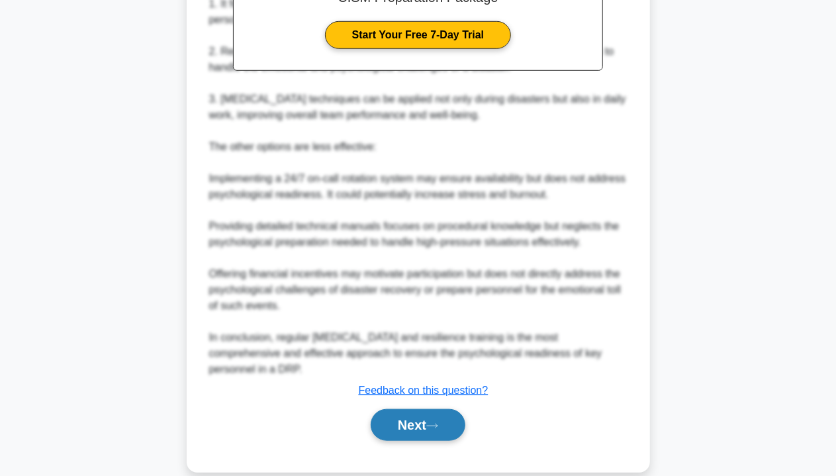
click at [418, 426] on button "Next" at bounding box center [418, 425] width 95 height 32
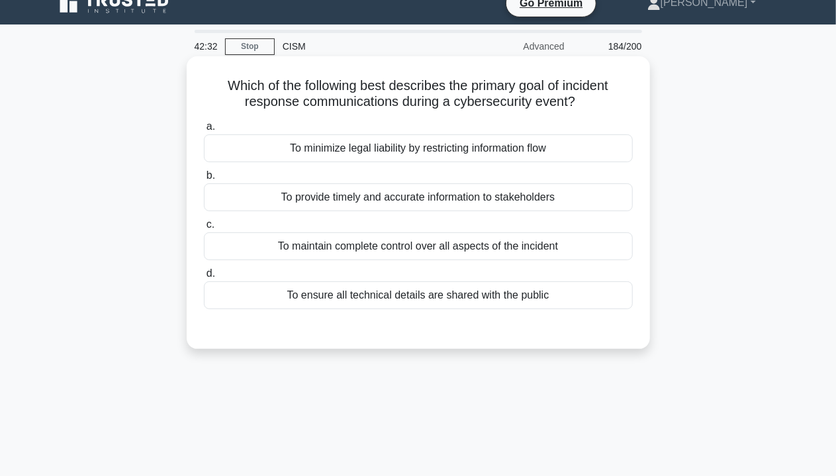
scroll to position [0, 0]
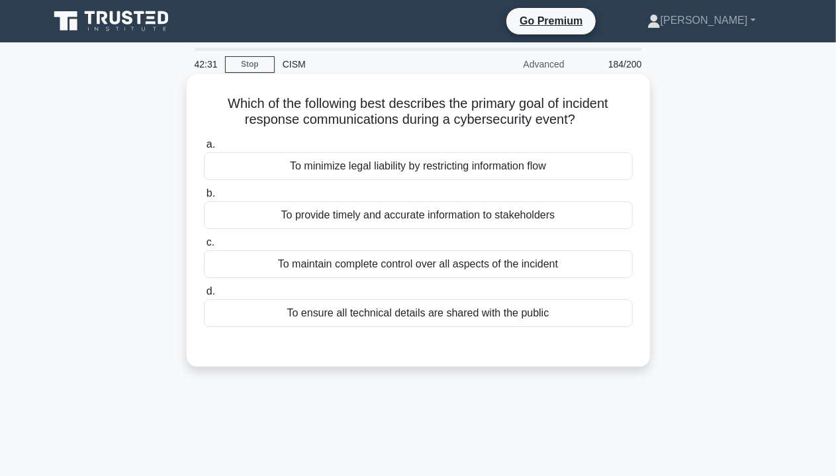
click at [394, 167] on div "To minimize legal liability by restricting information flow" at bounding box center [418, 166] width 429 height 28
click at [204, 149] on input "a. To minimize legal liability by restricting information flow" at bounding box center [204, 144] width 0 height 9
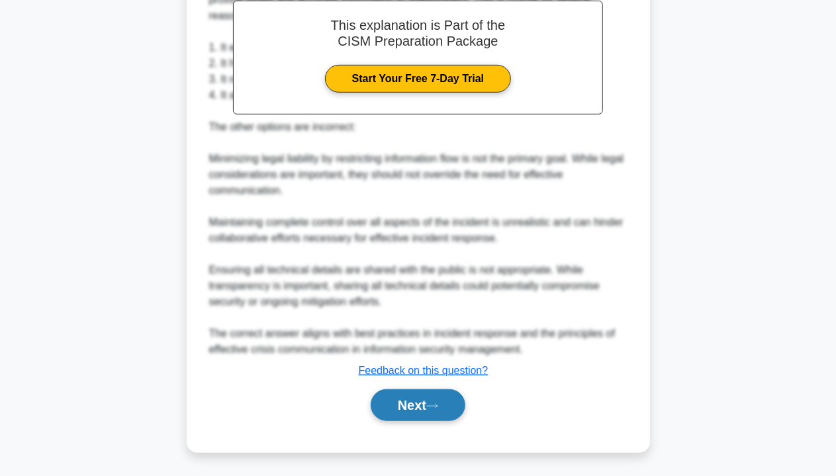
click at [408, 404] on button "Next" at bounding box center [418, 405] width 95 height 32
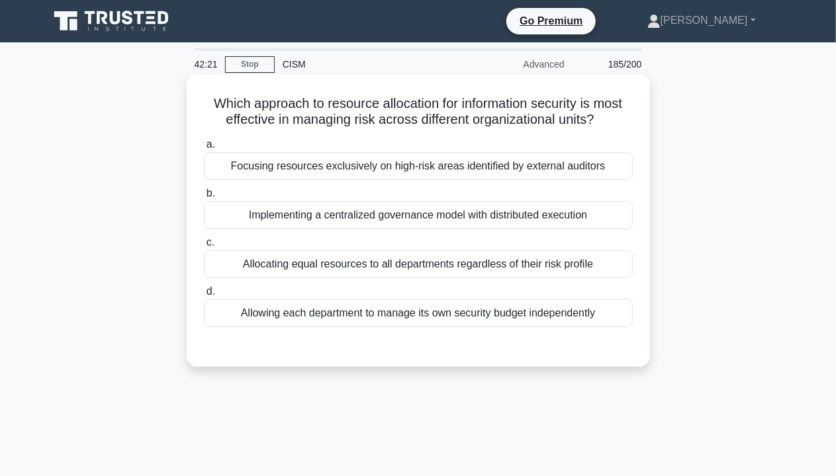
drag, startPoint x: 368, startPoint y: 195, endPoint x: 408, endPoint y: 221, distance: 47.3
click at [369, 195] on label "b. Implementing a centralized governance model with distributed execution" at bounding box center [418, 207] width 429 height 44
click at [204, 195] on input "b. Implementing a centralized governance model with distributed execution" at bounding box center [204, 193] width 0 height 9
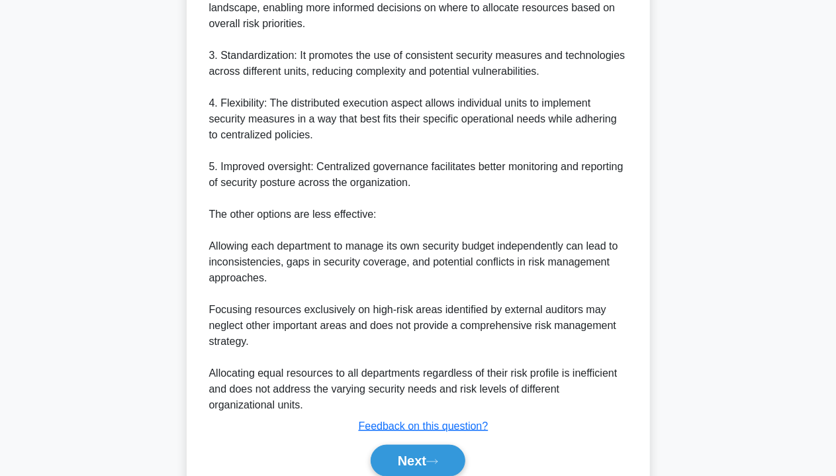
scroll to position [560, 0]
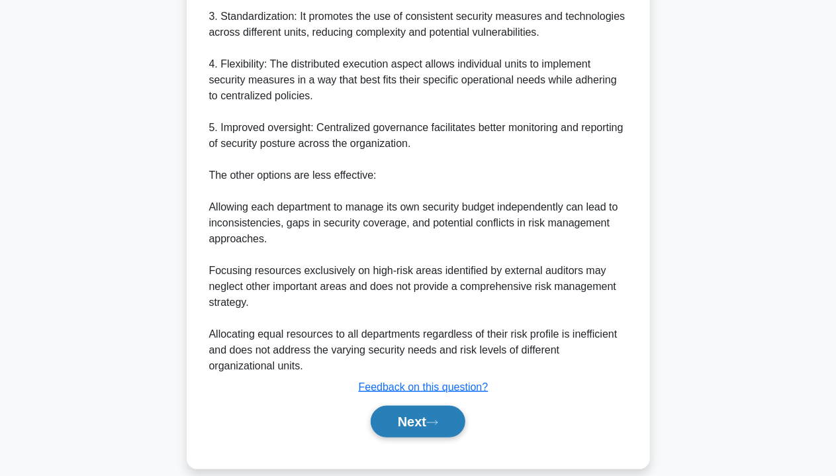
click at [409, 406] on button "Next" at bounding box center [418, 422] width 95 height 32
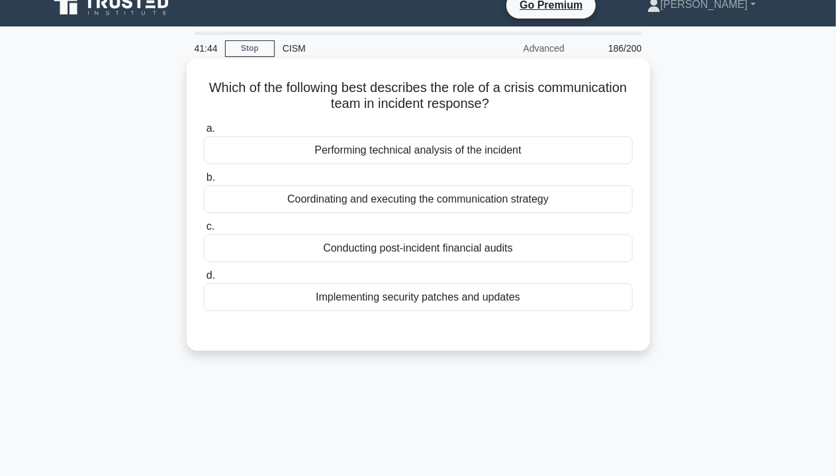
scroll to position [0, 0]
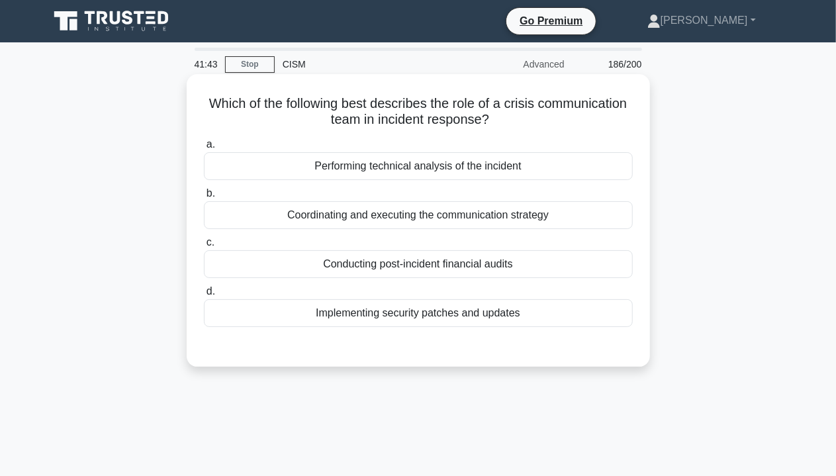
click at [429, 204] on div "Coordinating and executing the communication strategy" at bounding box center [418, 215] width 429 height 28
click at [204, 198] on input "b. Coordinating and executing the communication strategy" at bounding box center [204, 193] width 0 height 9
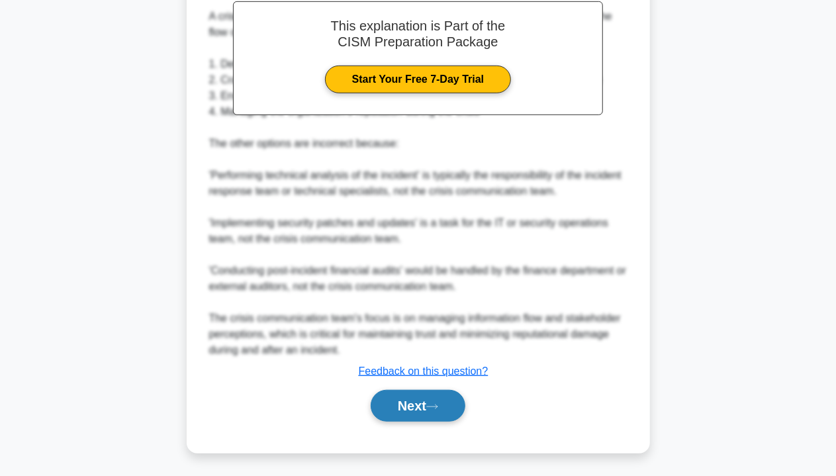
click at [414, 402] on button "Next" at bounding box center [418, 406] width 95 height 32
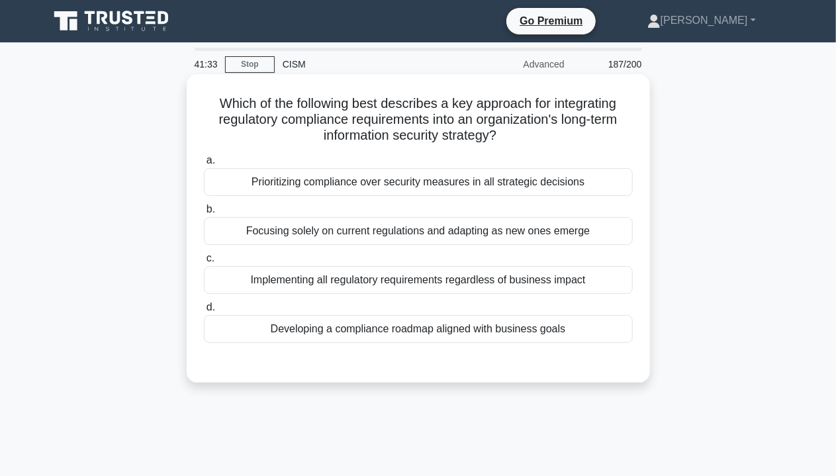
click at [382, 224] on div "Focusing solely on current regulations and adapting as new ones emerge" at bounding box center [418, 231] width 429 height 28
click at [204, 214] on input "b. Focusing solely on current regulations and adapting as new ones emerge" at bounding box center [204, 209] width 0 height 9
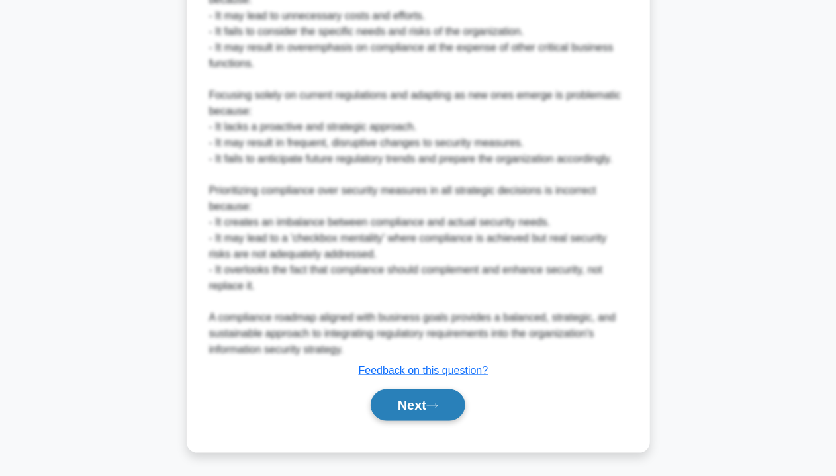
click at [414, 403] on button "Next" at bounding box center [418, 405] width 95 height 32
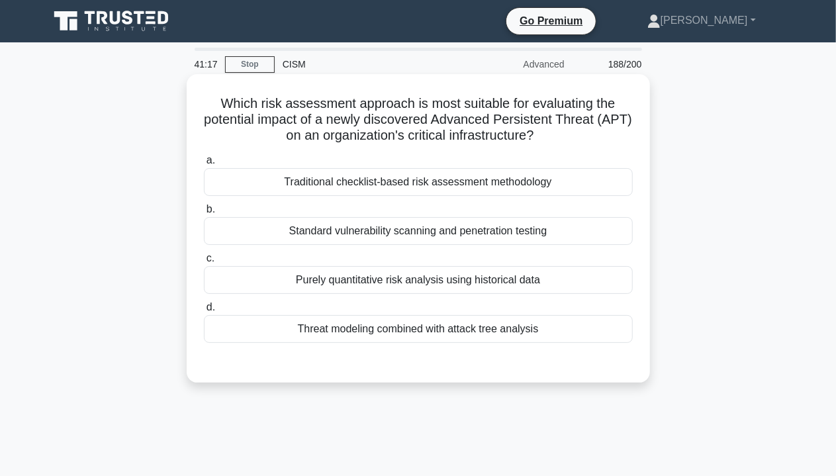
click at [462, 97] on h5 "Which risk assessment approach is most suitable for evaluating the potential im…" at bounding box center [417, 119] width 431 height 49
click at [452, 198] on div "a. Traditional checklist-based risk assessment methodology b. Standard vulnerab…" at bounding box center [418, 248] width 445 height 196
click at [492, 182] on div "Traditional checklist-based risk assessment methodology" at bounding box center [418, 182] width 429 height 28
click at [204, 165] on input "a. Traditional checklist-based risk assessment methodology" at bounding box center [204, 160] width 0 height 9
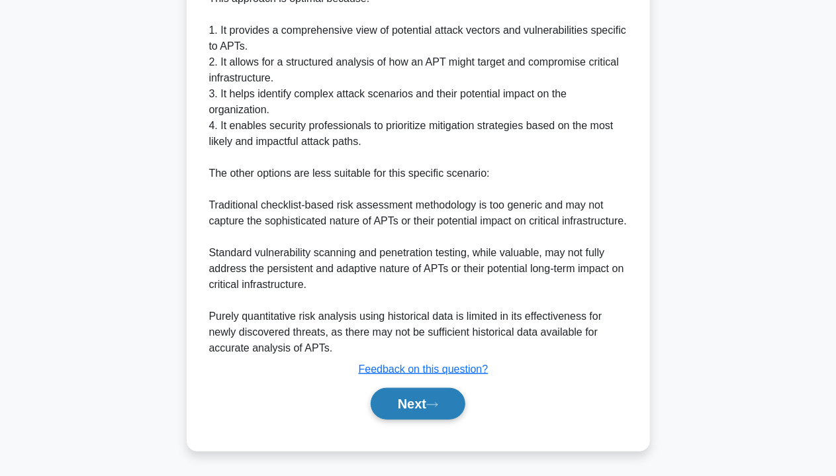
click at [400, 396] on button "Next" at bounding box center [418, 404] width 95 height 32
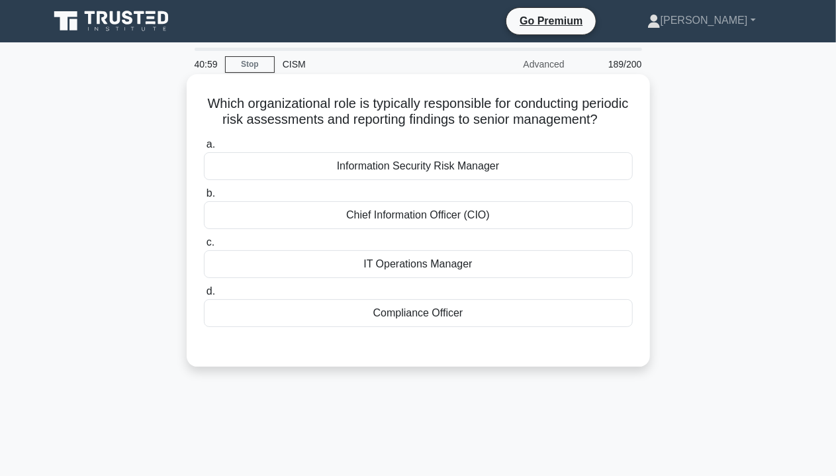
click at [441, 224] on div "Chief Information Officer (CIO)" at bounding box center [418, 215] width 429 height 28
click at [204, 198] on input "b. Chief Information Officer (CIO)" at bounding box center [204, 193] width 0 height 9
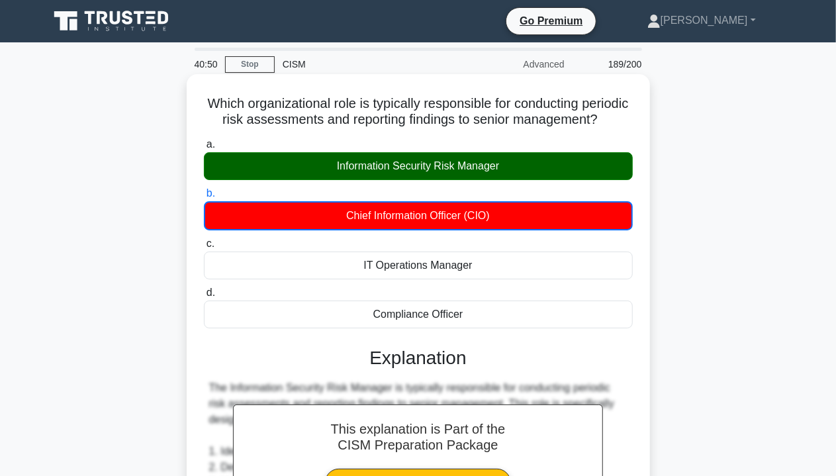
drag, startPoint x: 402, startPoint y: 181, endPoint x: 386, endPoint y: 182, distance: 15.3
click at [401, 180] on div "Information Security Risk Manager" at bounding box center [418, 166] width 429 height 28
click at [204, 149] on input "a. Information Security Risk Manager" at bounding box center [204, 144] width 0 height 9
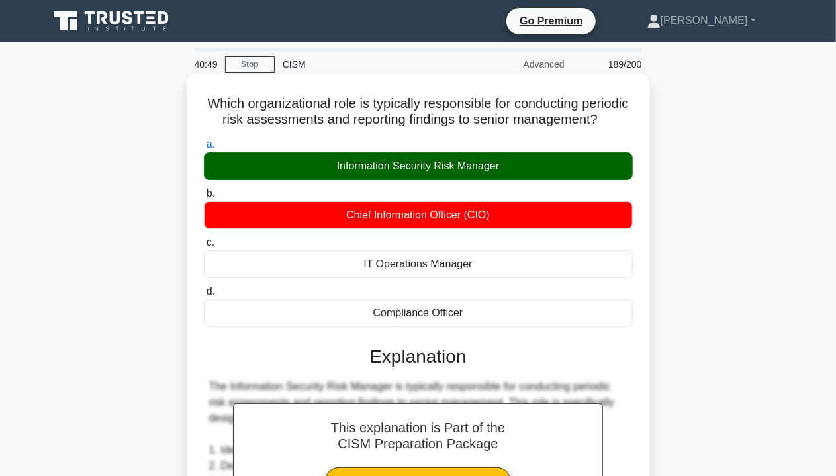
drag, startPoint x: 333, startPoint y: 185, endPoint x: 615, endPoint y: 350, distance: 327.4
click at [558, 180] on div "Information Security Risk Manager" at bounding box center [418, 166] width 429 height 28
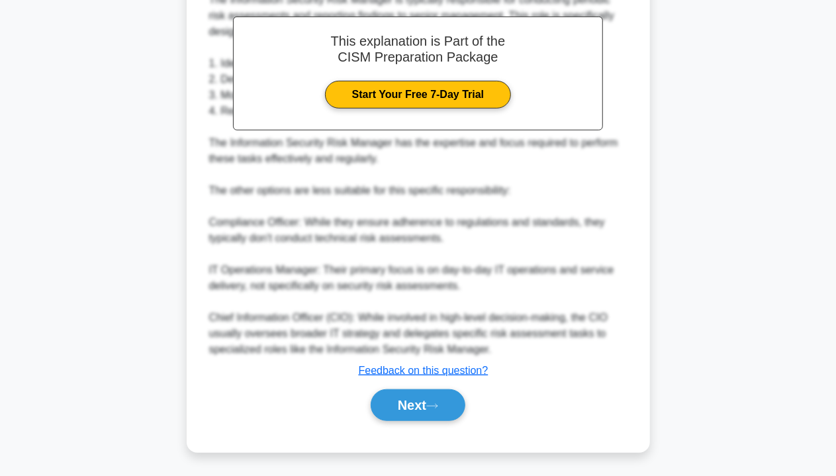
scroll to position [402, 0]
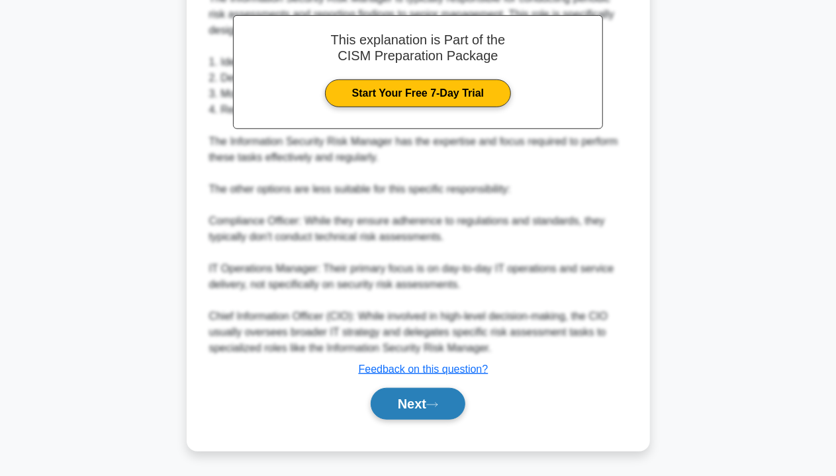
click at [419, 412] on button "Next" at bounding box center [418, 404] width 95 height 32
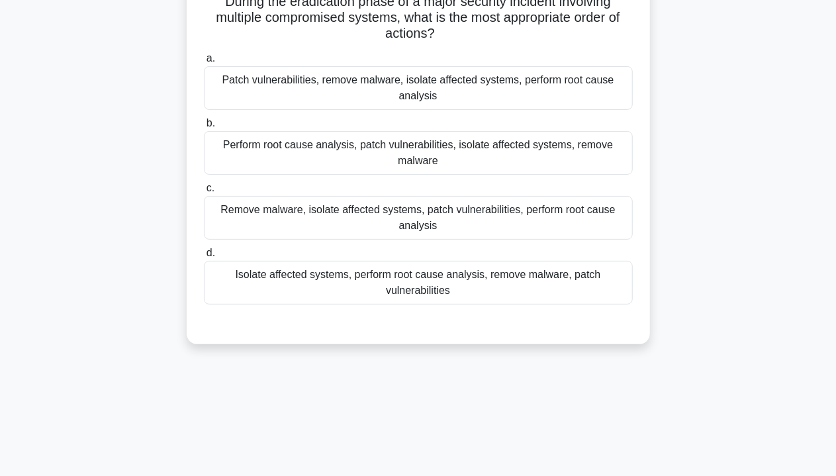
scroll to position [0, 0]
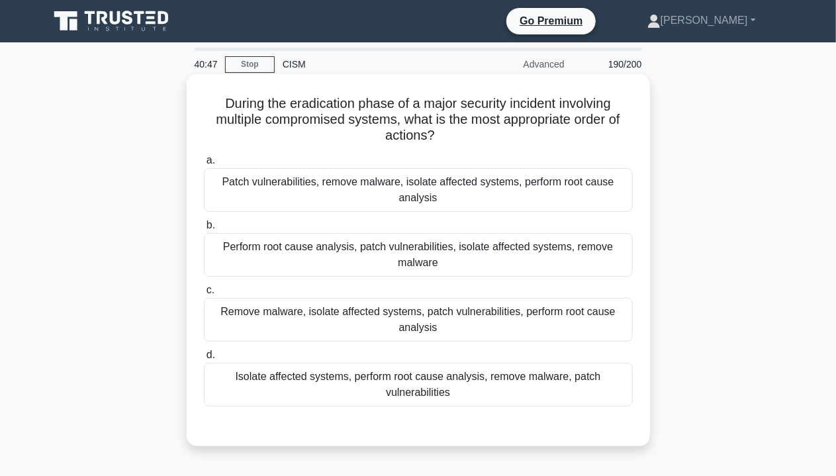
click at [412, 218] on label "b. Perform root cause analysis, patch vulnerabilities, isolate affected systems…" at bounding box center [418, 247] width 429 height 60
click at [204, 221] on input "b. Perform root cause analysis, patch vulnerabilities, isolate affected systems…" at bounding box center [204, 225] width 0 height 9
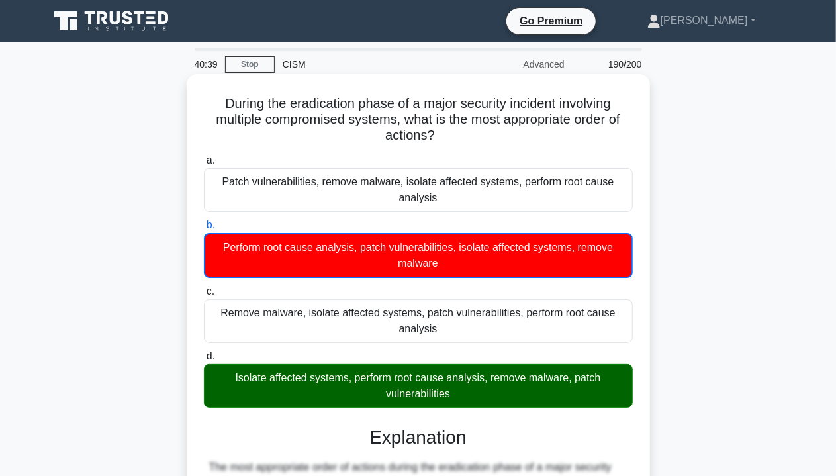
drag, startPoint x: 237, startPoint y: 380, endPoint x: 649, endPoint y: 392, distance: 412.4
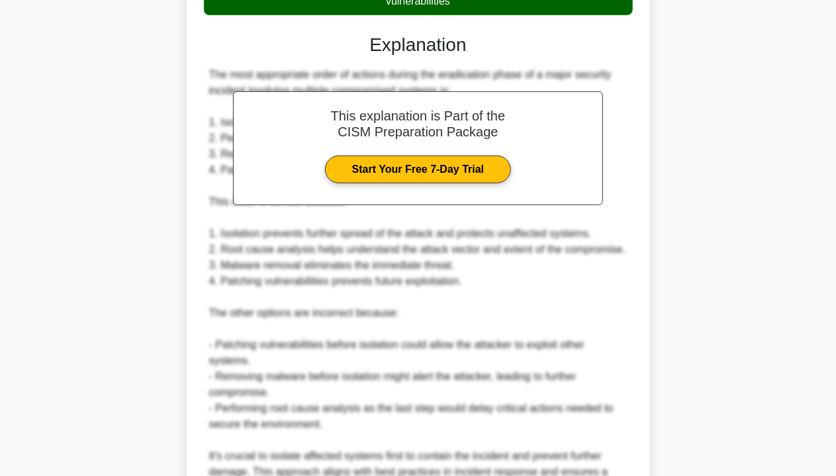
scroll to position [531, 0]
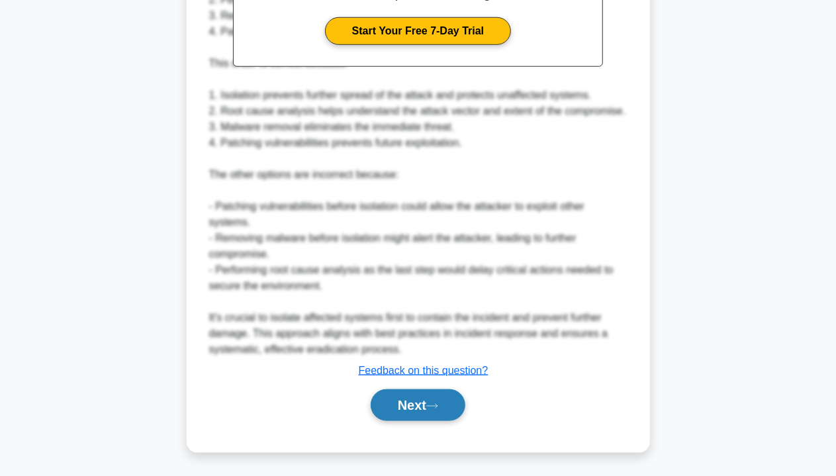
click at [387, 404] on button "Next" at bounding box center [418, 405] width 95 height 32
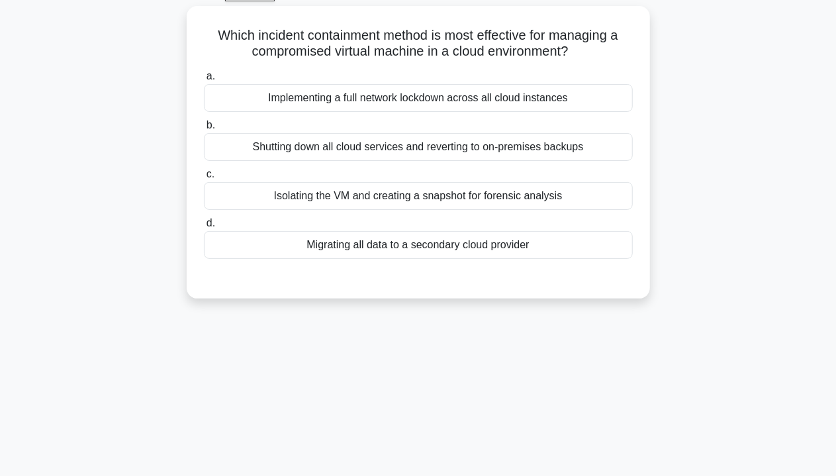
scroll to position [0, 0]
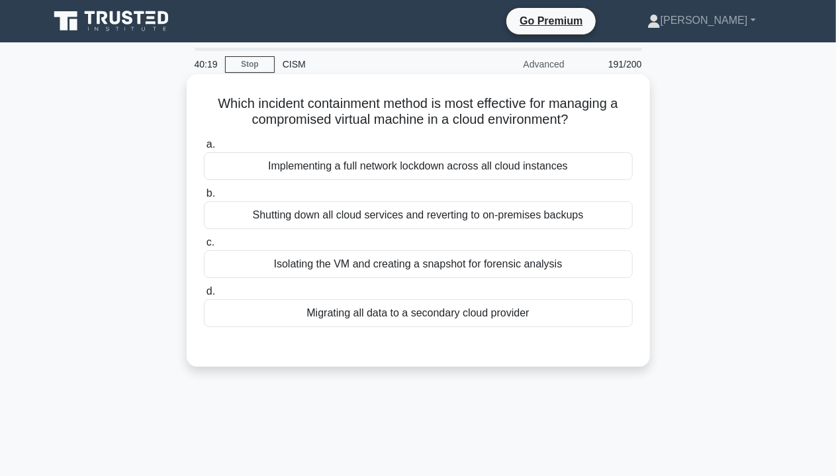
click at [451, 235] on label "c. Isolating the VM and creating a snapshot for forensic analysis" at bounding box center [418, 256] width 429 height 44
click at [204, 238] on input "c. Isolating the VM and creating a snapshot for forensic analysis" at bounding box center [204, 242] width 0 height 9
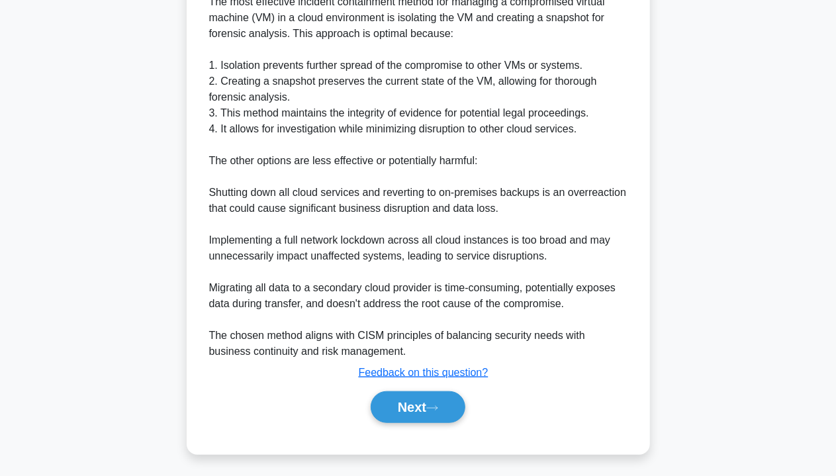
scroll to position [386, 0]
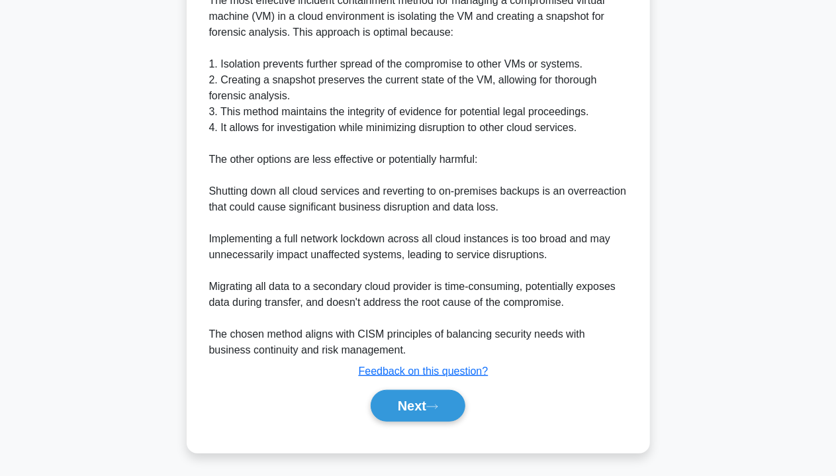
drag, startPoint x: 406, startPoint y: 403, endPoint x: 533, endPoint y: 349, distance: 137.5
click at [407, 402] on button "Next" at bounding box center [418, 406] width 95 height 32
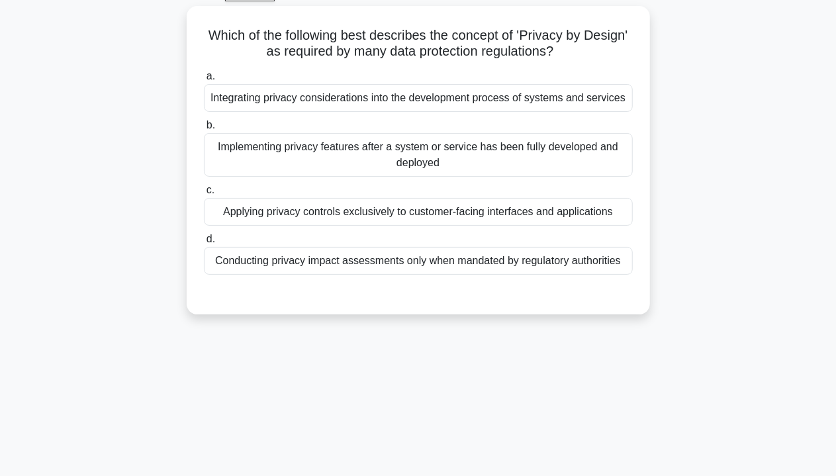
scroll to position [0, 0]
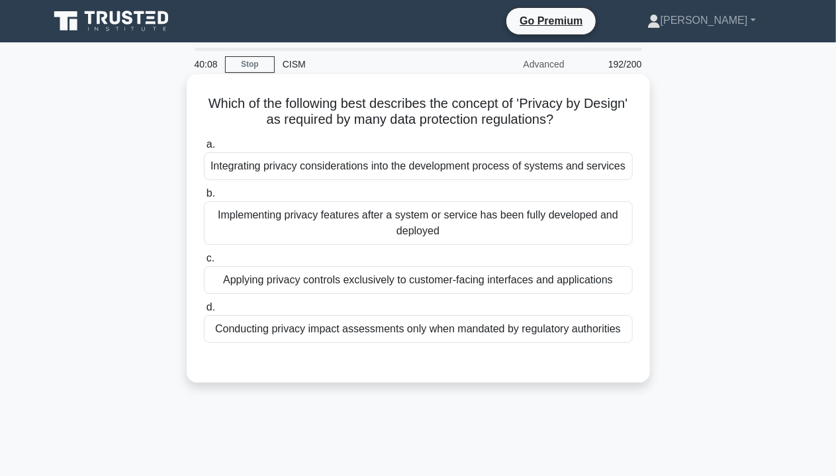
click at [464, 242] on div "Implementing privacy features after a system or service has been fully develope…" at bounding box center [418, 223] width 429 height 44
click at [204, 198] on input "b. Implementing privacy features after a system or service has been fully devel…" at bounding box center [204, 193] width 0 height 9
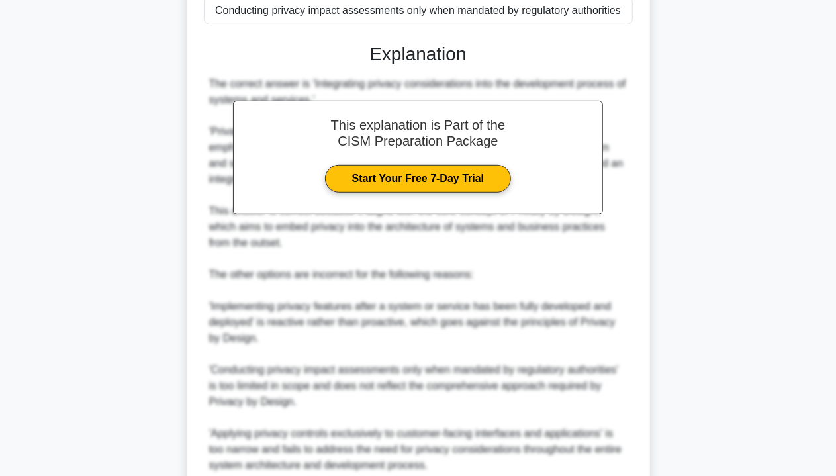
scroll to position [463, 0]
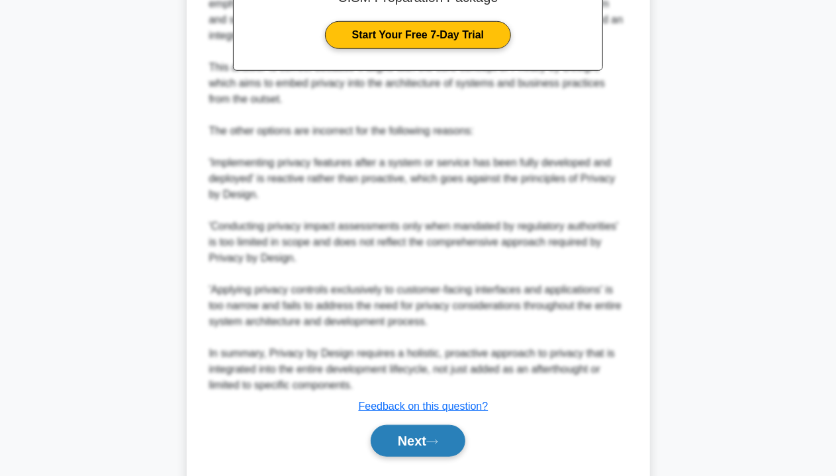
click at [418, 457] on button "Next" at bounding box center [418, 441] width 95 height 32
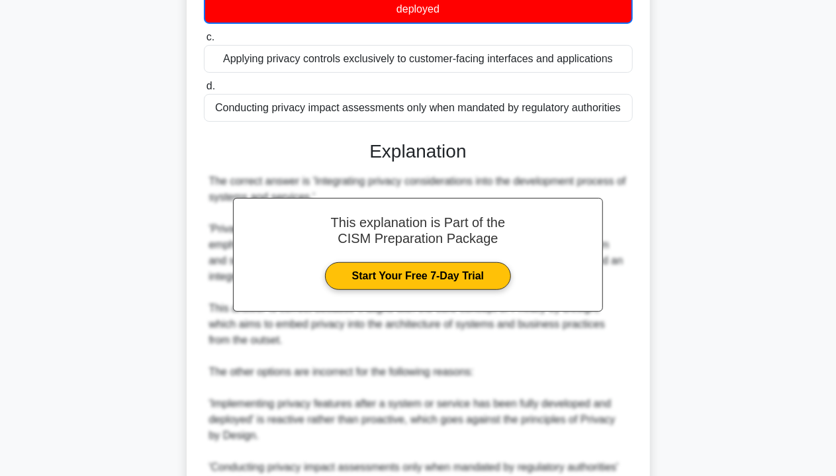
scroll to position [0, 0]
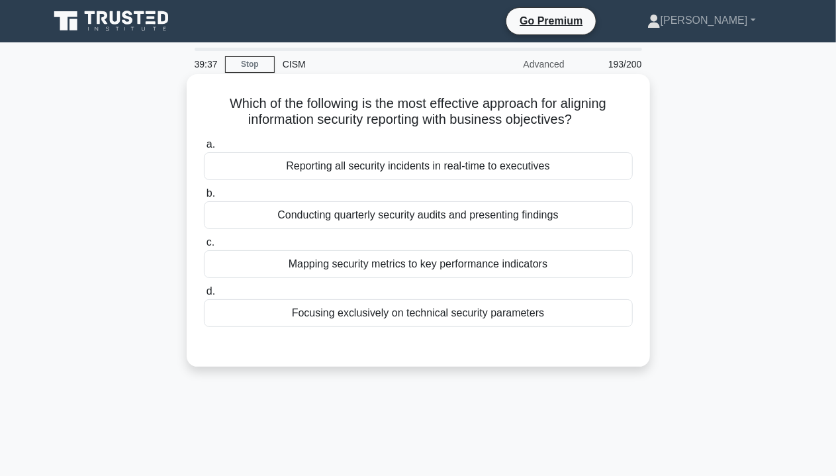
click at [383, 209] on div "Conducting quarterly security audits and presenting findings" at bounding box center [418, 215] width 429 height 28
click at [204, 198] on input "b. Conducting quarterly security audits and presenting findings" at bounding box center [204, 193] width 0 height 9
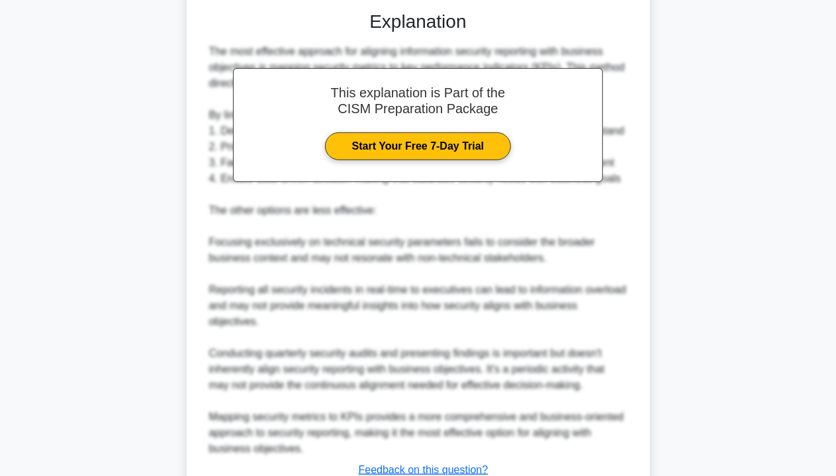
scroll to position [435, 0]
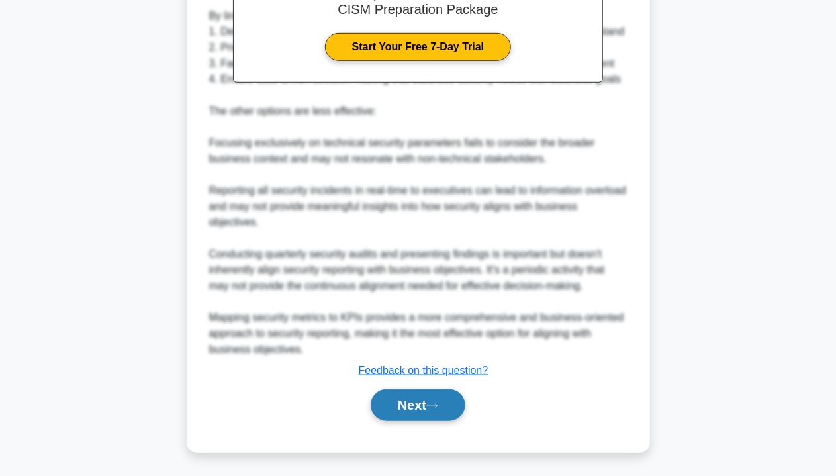
click at [371, 414] on button "Next" at bounding box center [418, 405] width 95 height 32
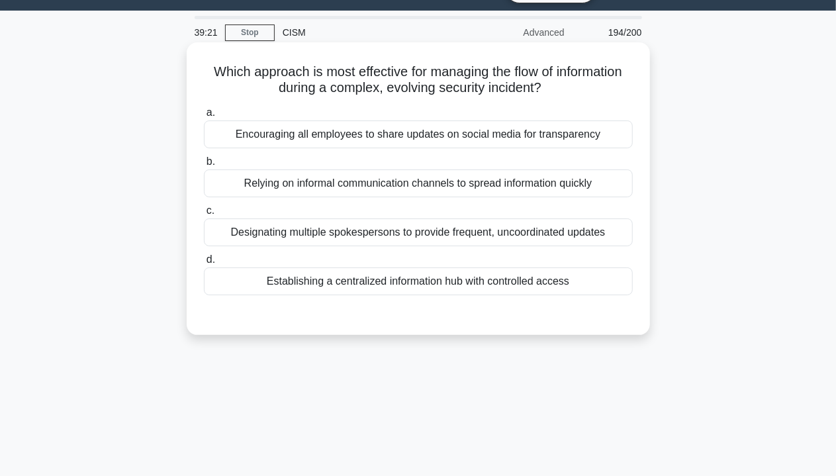
scroll to position [0, 0]
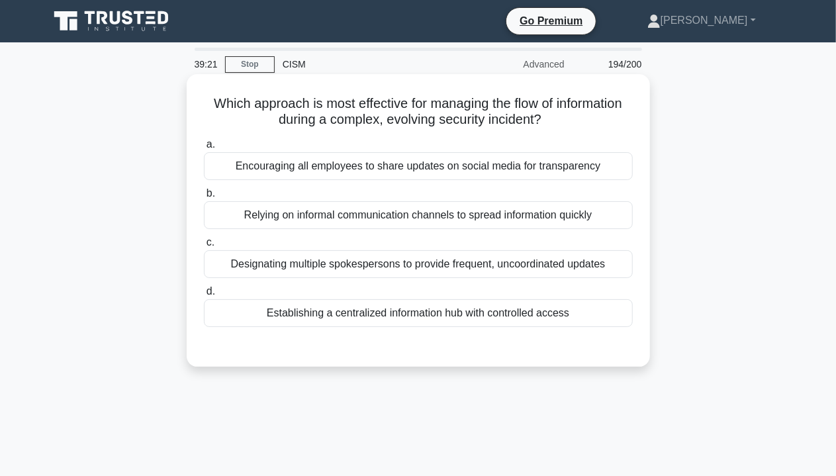
click at [396, 222] on div "Relying on informal communication channels to spread information quickly" at bounding box center [418, 215] width 429 height 28
click at [204, 198] on input "b. Relying on informal communication channels to spread information quickly" at bounding box center [204, 193] width 0 height 9
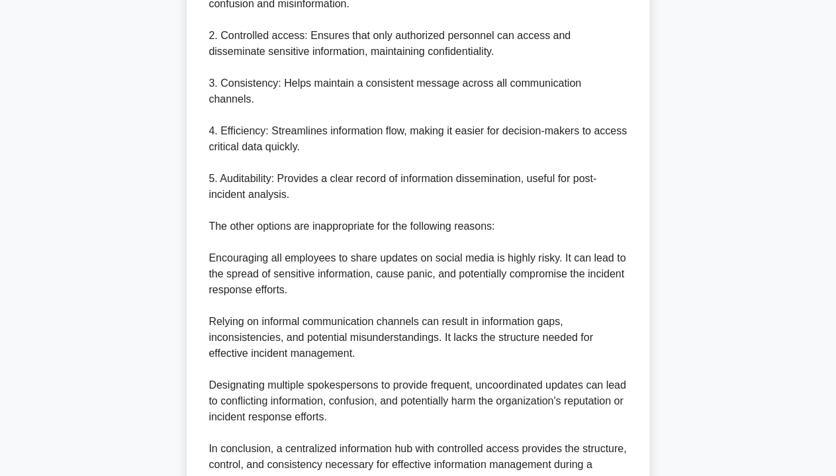
scroll to position [578, 0]
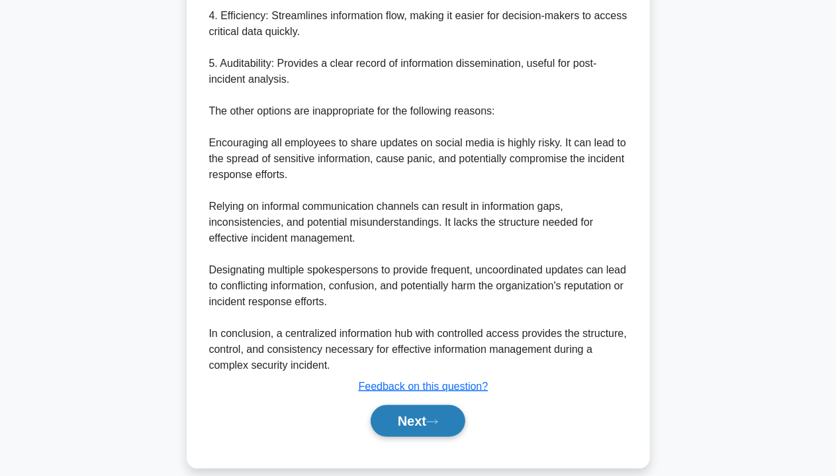
click at [427, 405] on button "Next" at bounding box center [418, 421] width 95 height 32
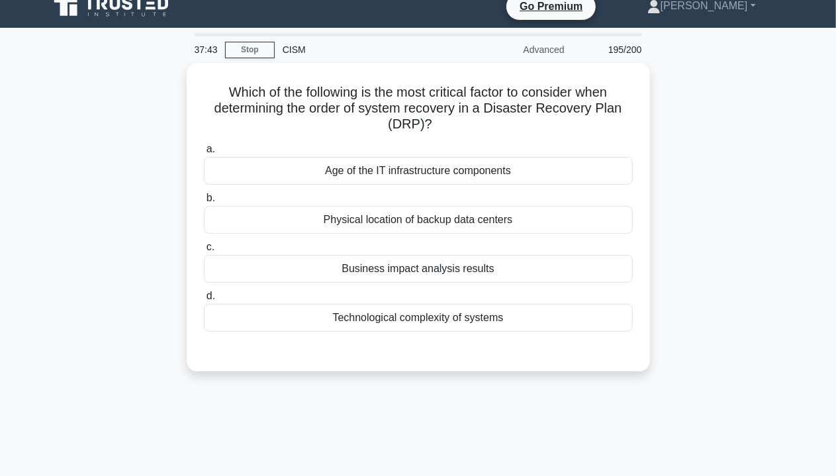
scroll to position [0, 0]
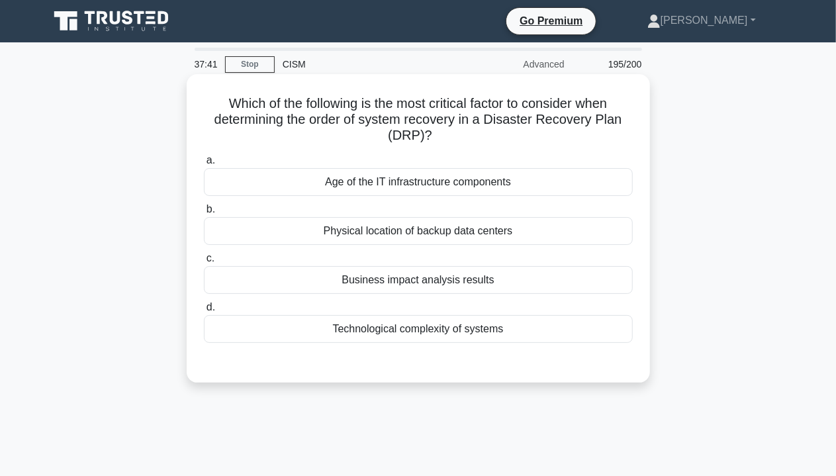
click at [435, 208] on label "b. Physical location of backup data centers" at bounding box center [418, 223] width 429 height 44
click at [204, 208] on input "b. Physical location of backup data centers" at bounding box center [204, 209] width 0 height 9
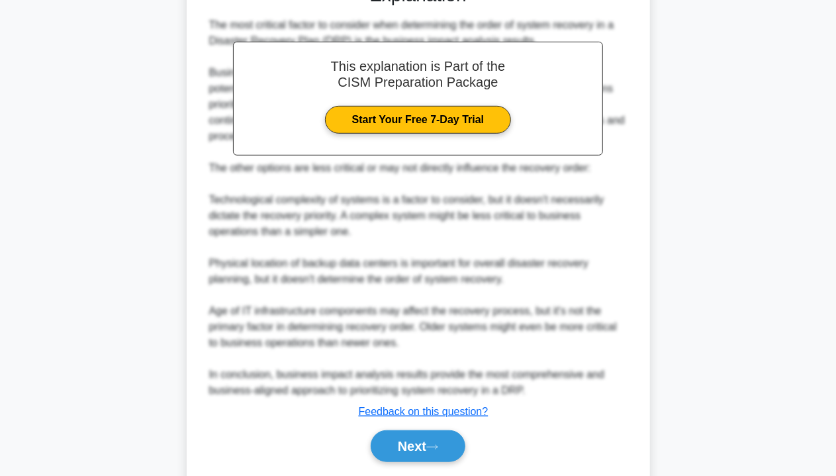
scroll to position [419, 0]
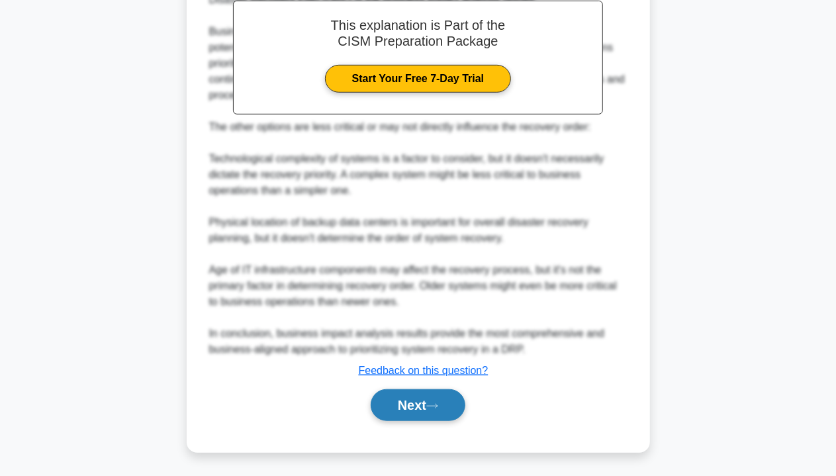
click at [450, 407] on button "Next" at bounding box center [418, 405] width 95 height 32
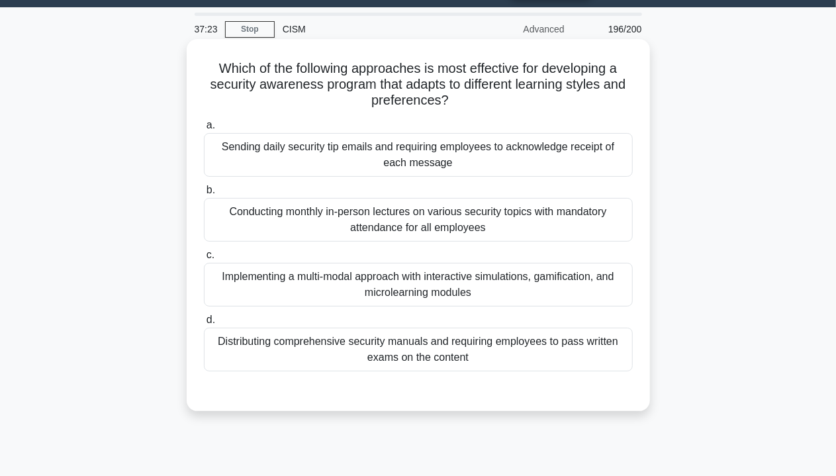
scroll to position [0, 0]
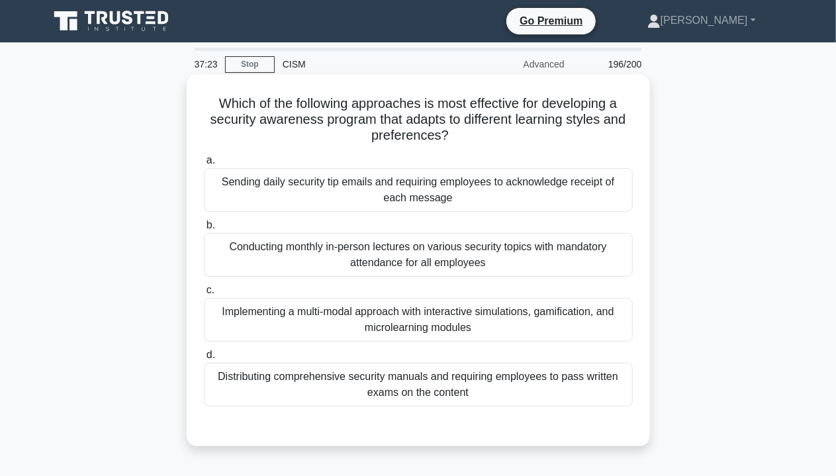
click at [459, 258] on div "Conducting monthly in-person lectures on various security topics with mandatory…" at bounding box center [418, 255] width 429 height 44
click at [204, 230] on input "b. Conducting monthly in-person lectures on various security topics with mandat…" at bounding box center [204, 225] width 0 height 9
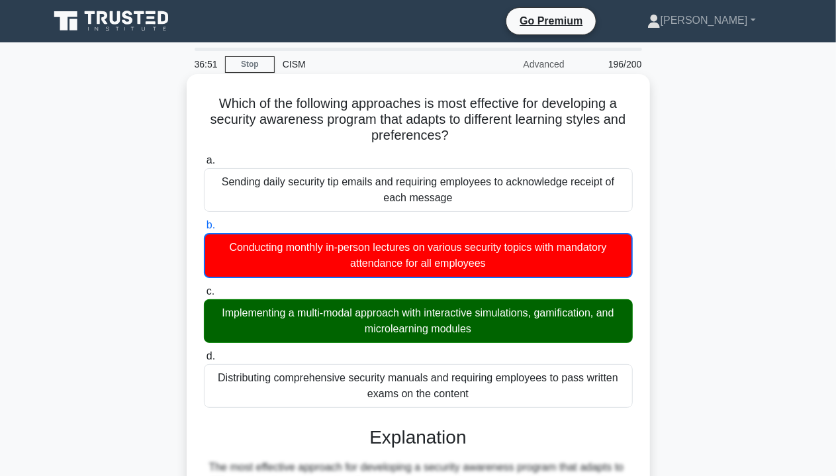
drag, startPoint x: 214, startPoint y: 103, endPoint x: 637, endPoint y: 144, distance: 424.8
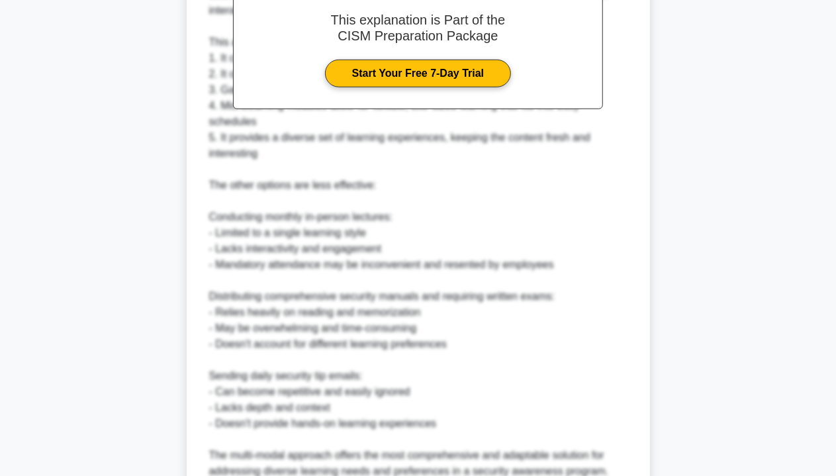
scroll to position [595, 0]
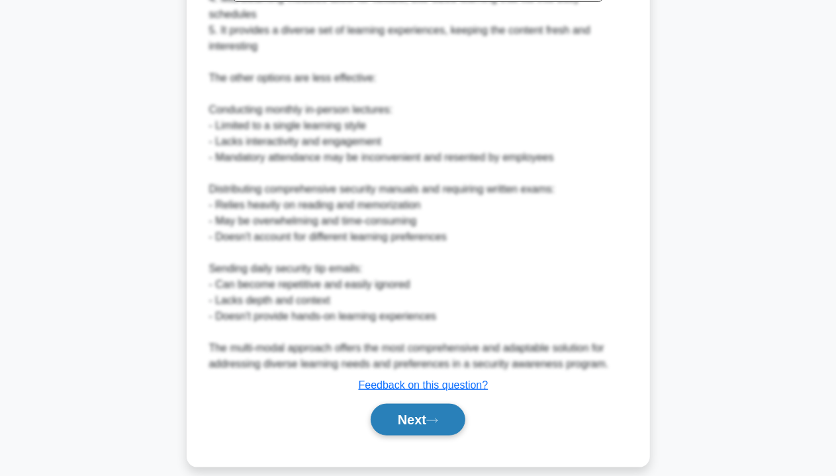
click at [425, 423] on button "Next" at bounding box center [418, 420] width 95 height 32
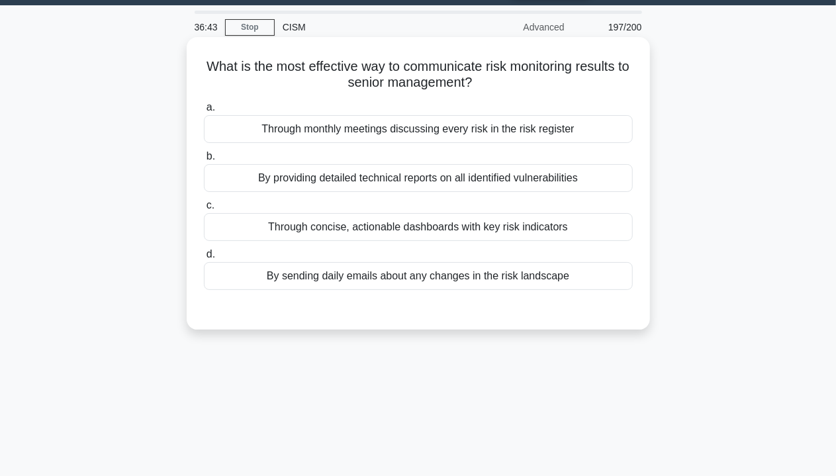
scroll to position [0, 0]
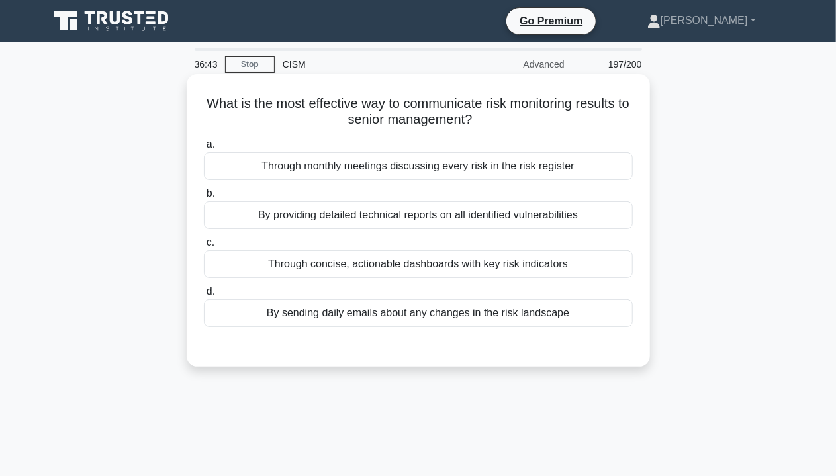
click at [416, 204] on div "By providing detailed technical reports on all identified vulnerabilities" at bounding box center [418, 215] width 429 height 28
click at [204, 198] on input "b. By providing detailed technical reports on all identified vulnerabilities" at bounding box center [204, 193] width 0 height 9
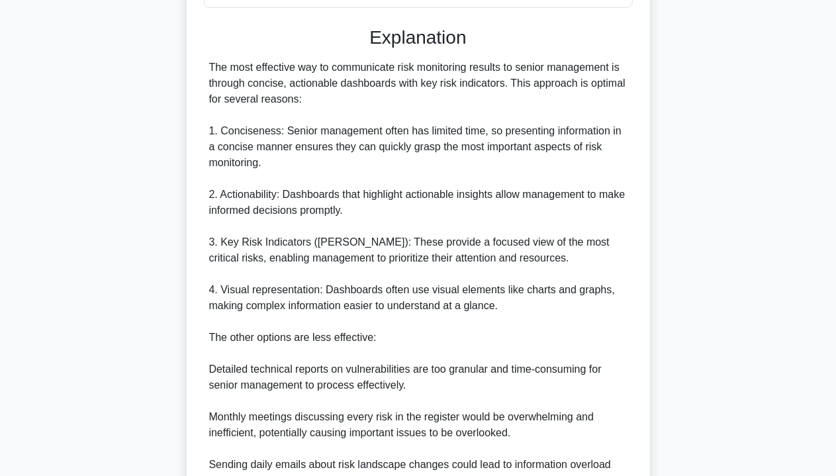
scroll to position [463, 0]
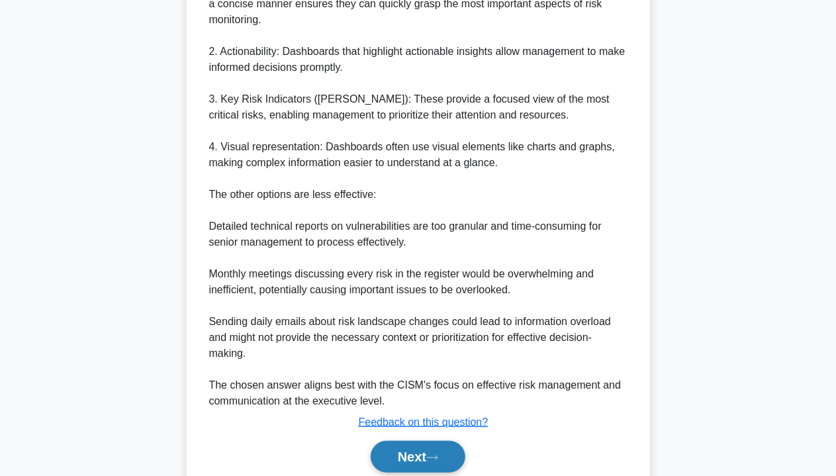
click at [447, 459] on button "Next" at bounding box center [418, 457] width 95 height 32
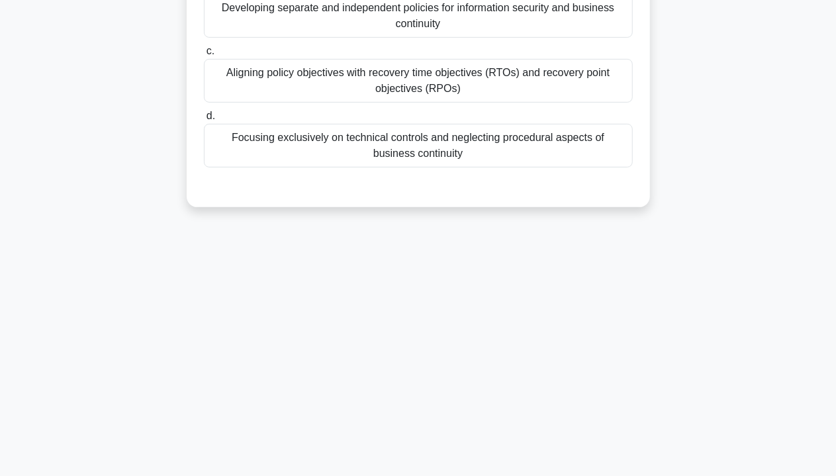
scroll to position [0, 0]
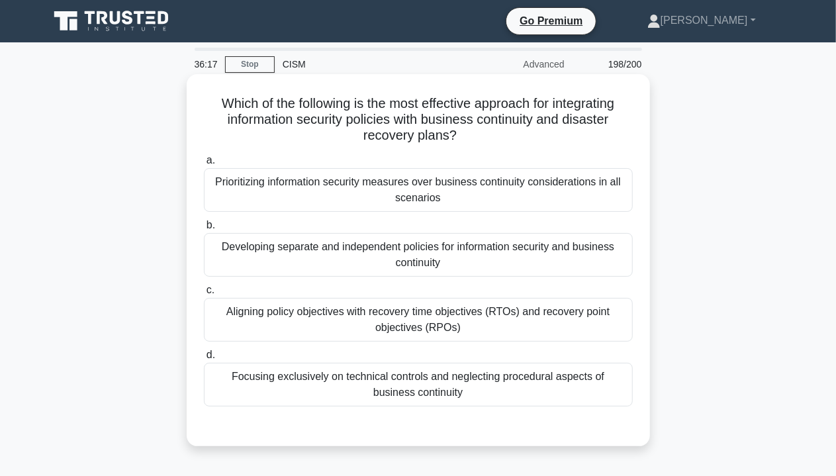
click at [401, 243] on div "Developing separate and independent policies for information security and busin…" at bounding box center [418, 255] width 429 height 44
click at [204, 230] on input "b. Developing separate and independent policies for information security and bu…" at bounding box center [204, 225] width 0 height 9
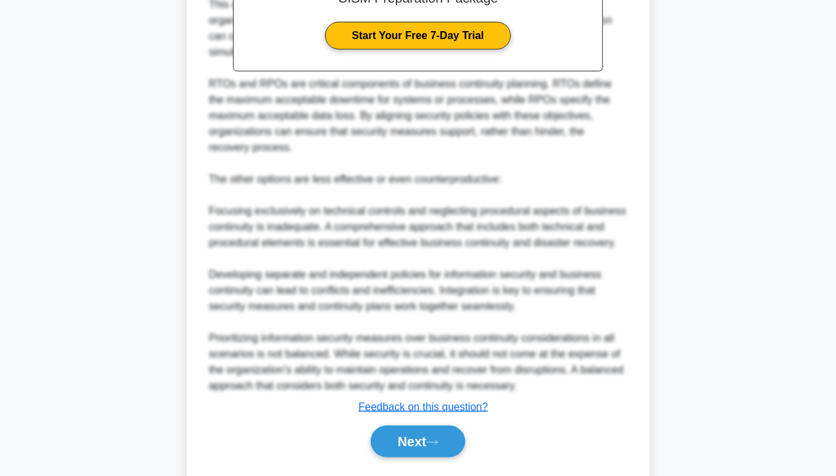
scroll to position [562, 0]
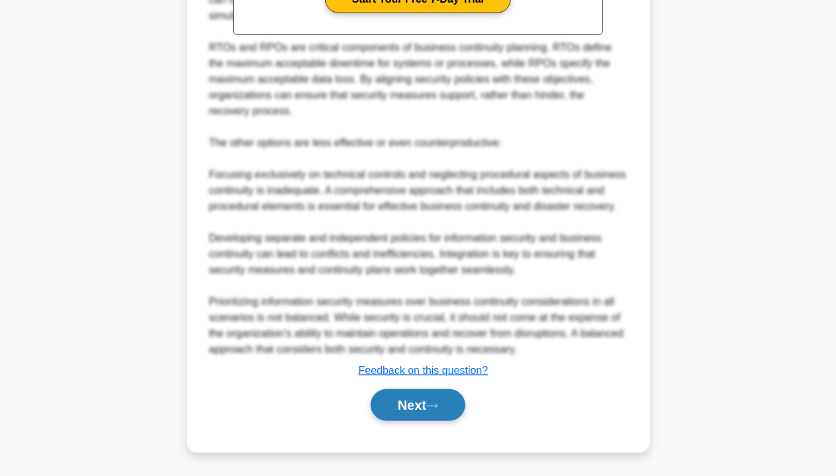
click at [422, 400] on button "Next" at bounding box center [418, 405] width 95 height 32
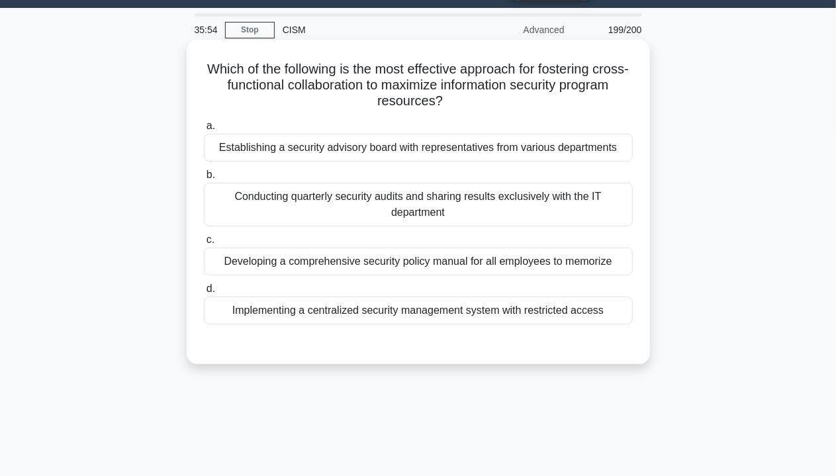
scroll to position [0, 0]
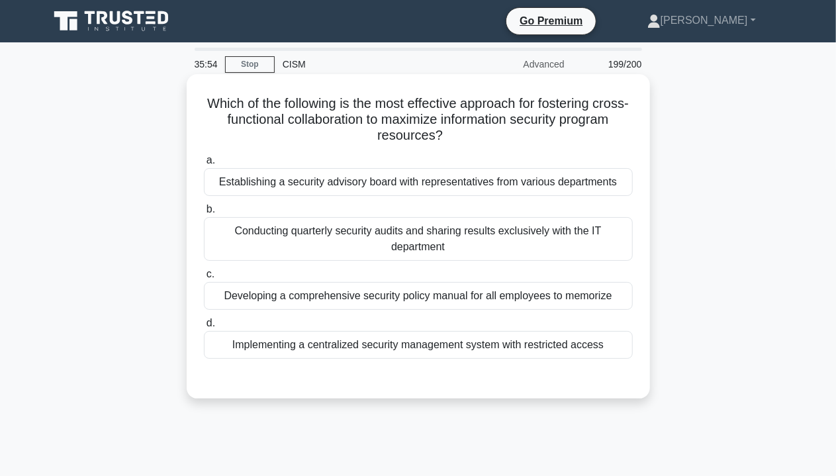
click at [375, 235] on div "Conducting quarterly security audits and sharing results exclusively with the I…" at bounding box center [418, 239] width 429 height 44
click at [204, 214] on input "b. Conducting quarterly security audits and sharing results exclusively with th…" at bounding box center [204, 209] width 0 height 9
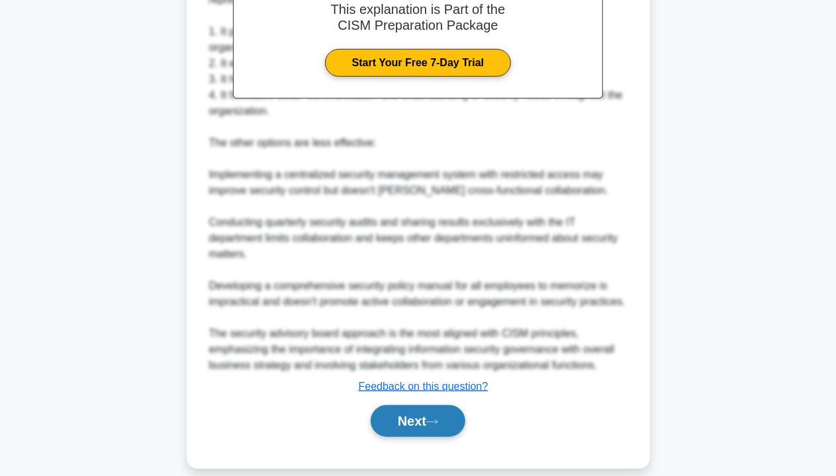
click at [413, 415] on button "Next" at bounding box center [418, 421] width 95 height 32
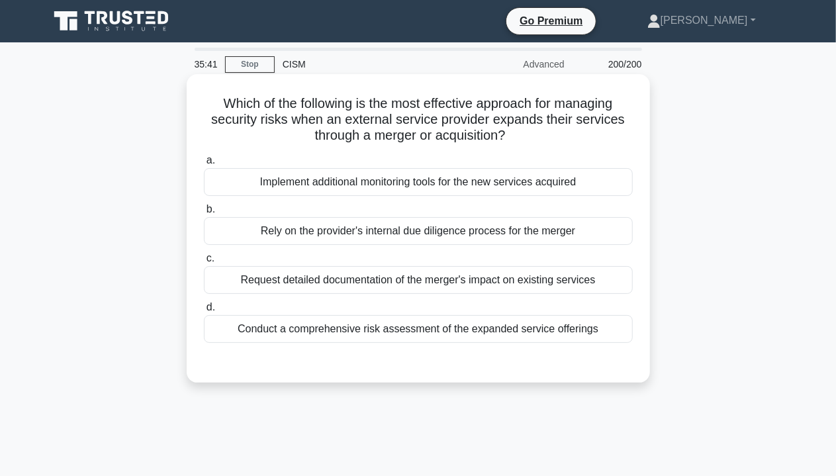
click at [264, 216] on label "b. Rely on the provider's internal due diligence process for the merger" at bounding box center [418, 223] width 429 height 44
click at [204, 214] on input "b. Rely on the provider's internal due diligence process for the merger" at bounding box center [204, 209] width 0 height 9
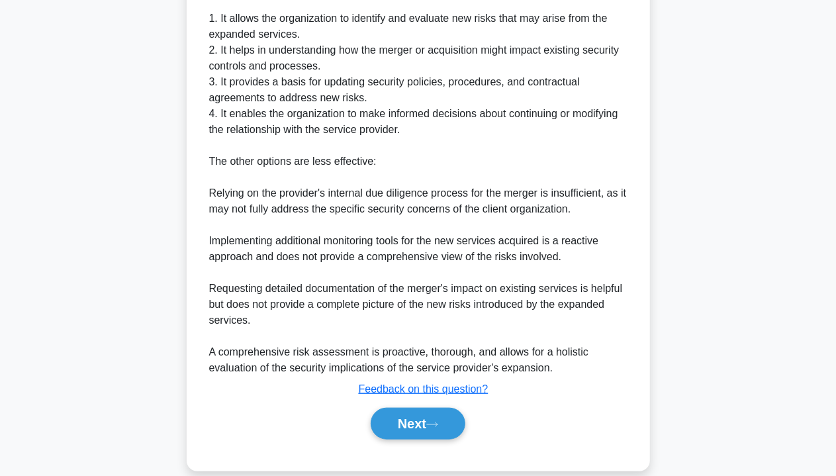
scroll to position [483, 0]
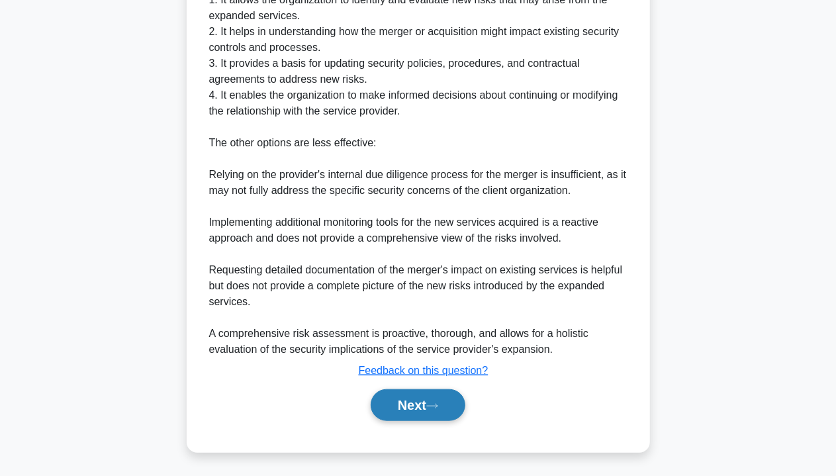
click at [407, 408] on button "Next" at bounding box center [418, 405] width 95 height 32
click at [437, 406] on icon at bounding box center [432, 406] width 11 height 4
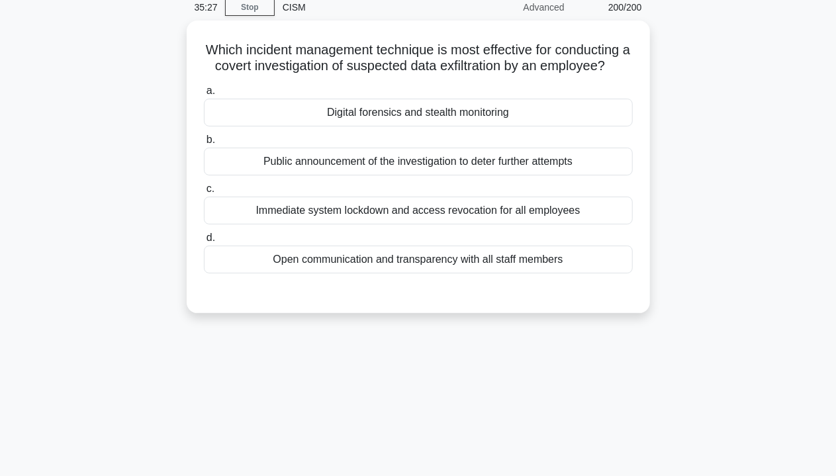
scroll to position [0, 0]
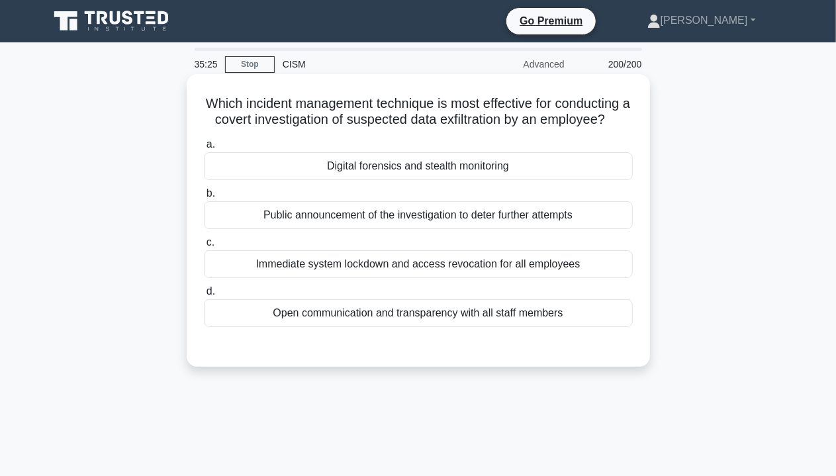
drag, startPoint x: 387, startPoint y: 238, endPoint x: 419, endPoint y: 233, distance: 32.8
click at [388, 229] on div "Public announcement of the investigation to deter further attempts" at bounding box center [418, 215] width 429 height 28
click at [204, 198] on input "b. Public announcement of the investigation to deter further attempts" at bounding box center [204, 193] width 0 height 9
